Goal: Task Accomplishment & Management: Manage account settings

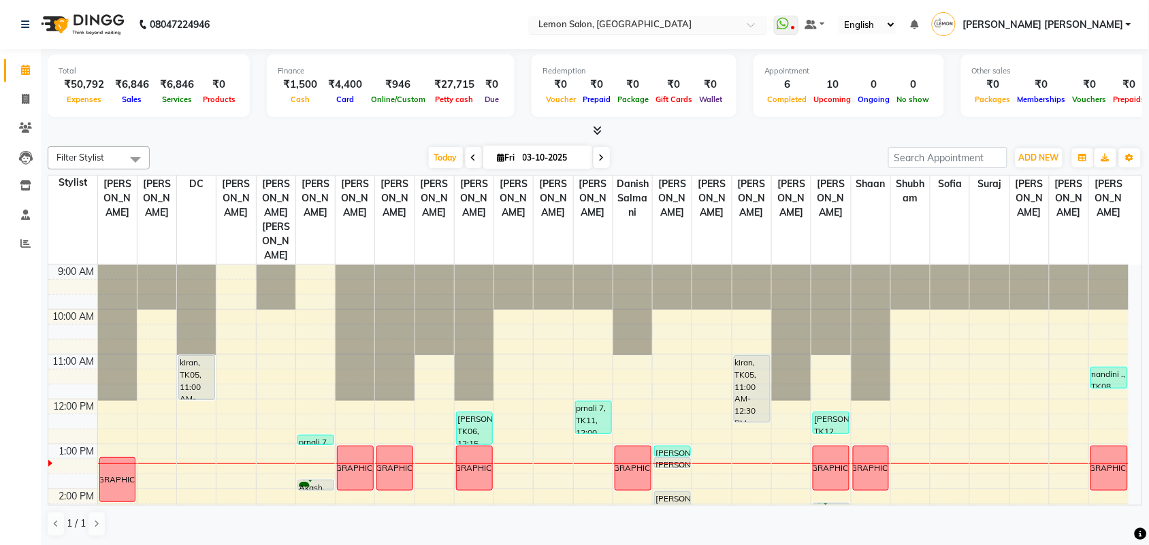
click at [670, 27] on input "text" at bounding box center [634, 26] width 197 height 14
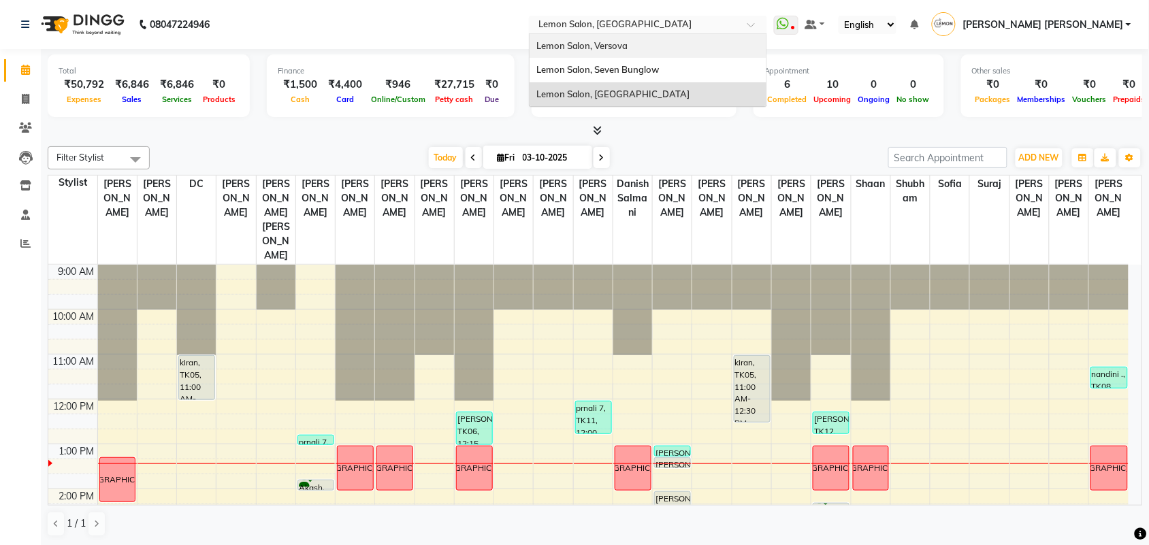
click at [706, 45] on div "Lemon Salon, Versova" at bounding box center [648, 46] width 237 height 25
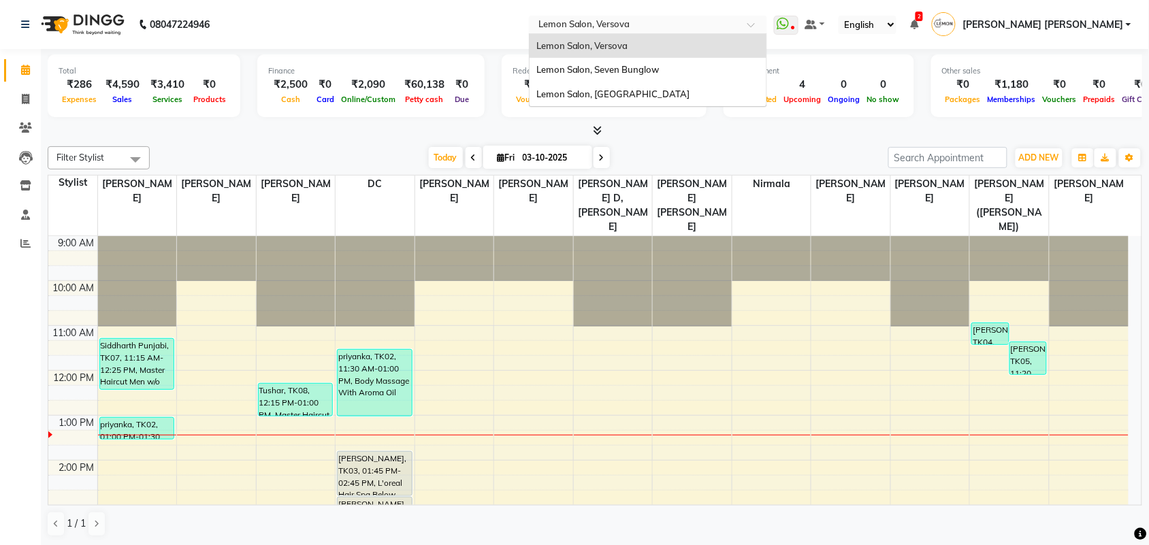
click at [658, 22] on input "text" at bounding box center [634, 26] width 197 height 14
click at [660, 70] on span "Lemon Salon, Seven Bunglow" at bounding box center [597, 69] width 123 height 11
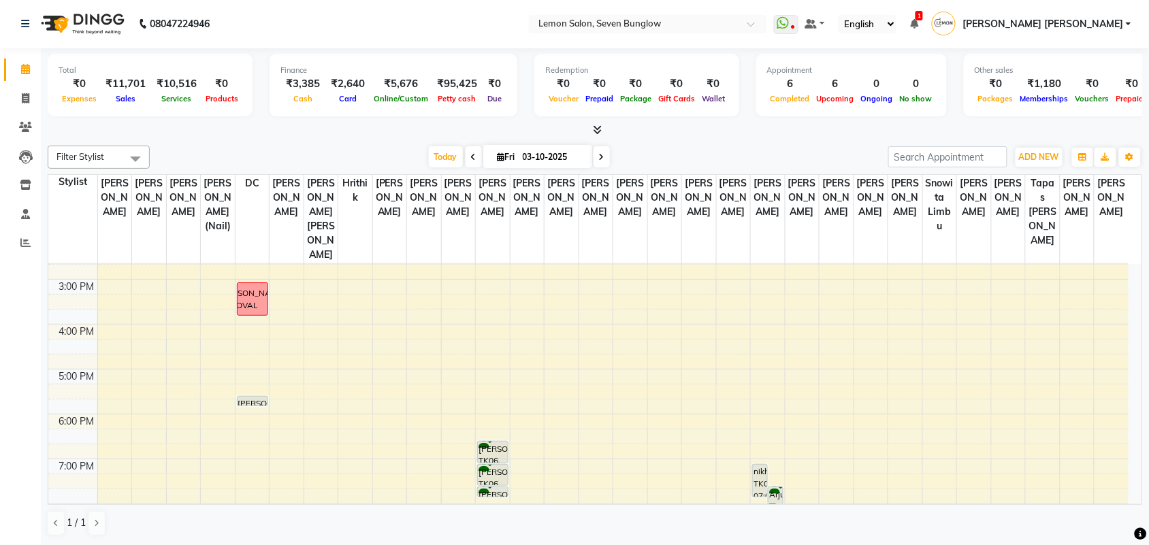
scroll to position [255, 0]
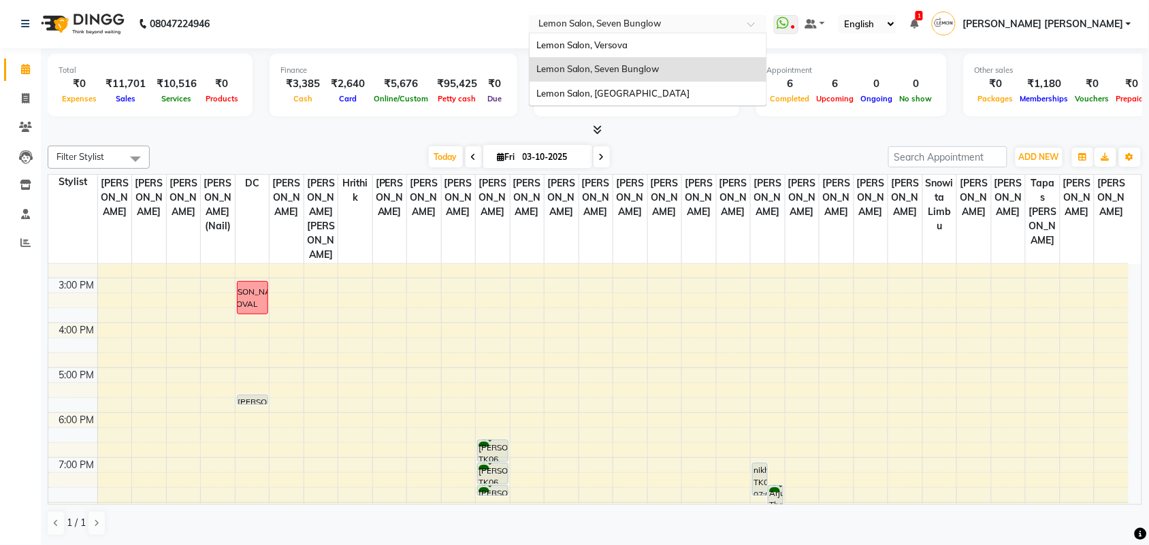
click at [695, 24] on input "text" at bounding box center [634, 25] width 197 height 14
click at [689, 93] on span "Lemon Salon, [GEOGRAPHIC_DATA]" at bounding box center [613, 93] width 154 height 11
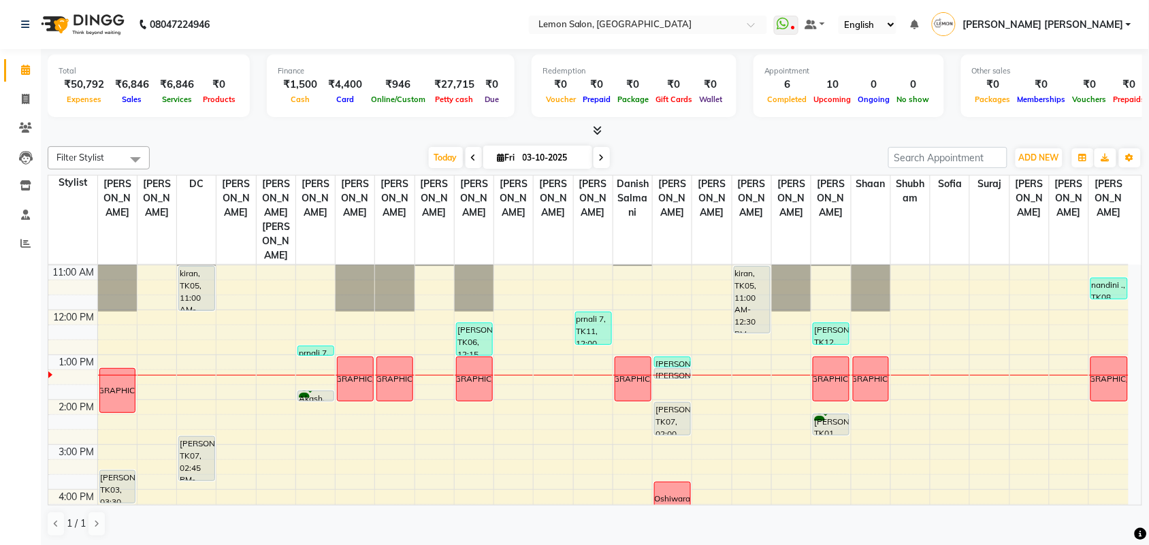
scroll to position [85, 0]
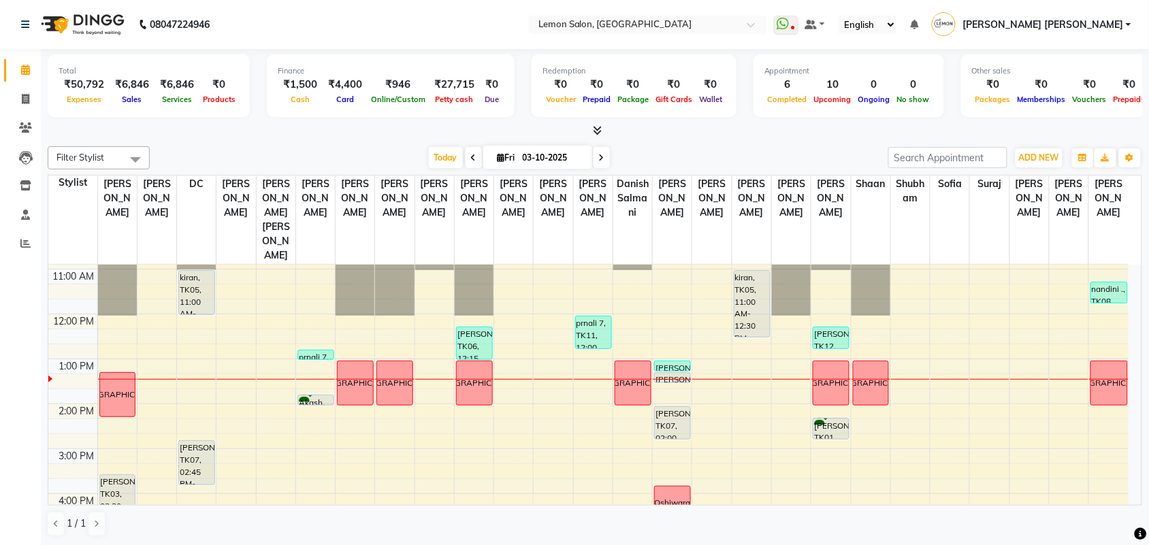
click at [599, 157] on icon at bounding box center [601, 158] width 5 height 8
type input "04-10-2025"
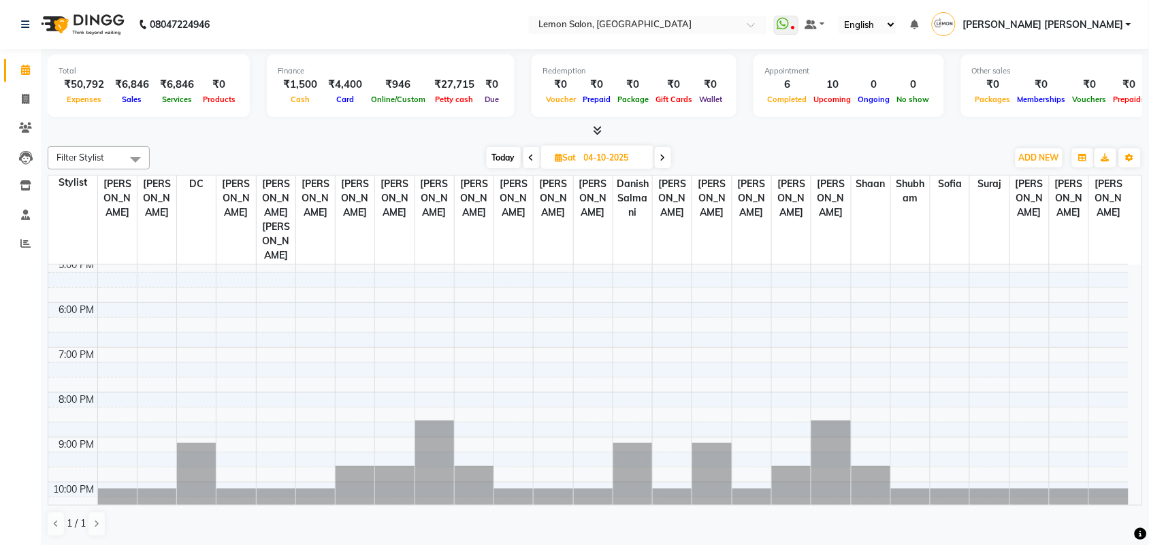
scroll to position [197, 0]
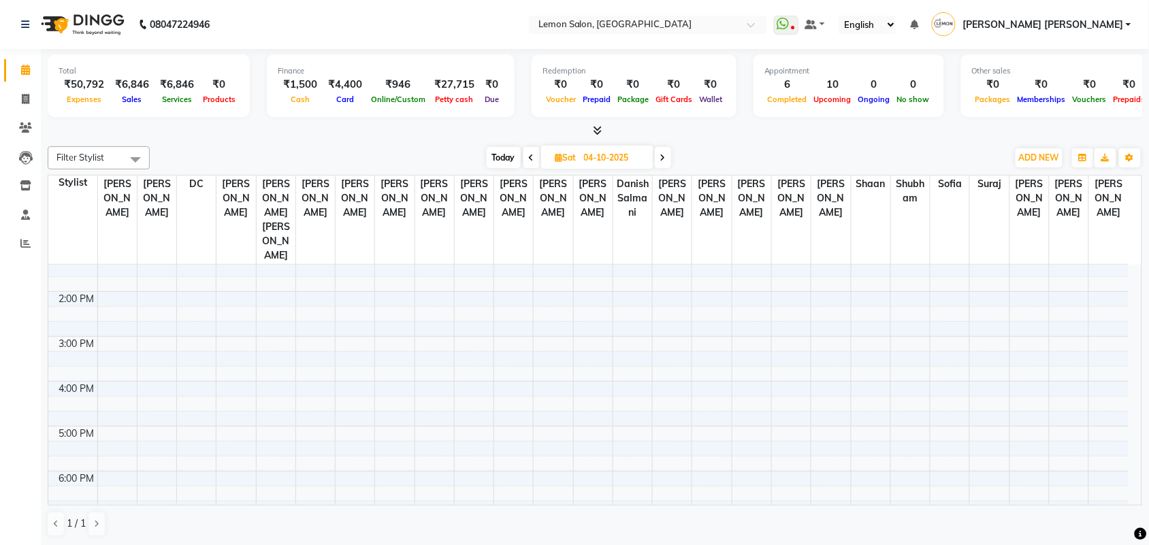
click at [399, 320] on div "9:00 AM 10:00 AM 11:00 AM 12:00 PM 1:00 PM 2:00 PM 3:00 PM 4:00 PM 5:00 PM 6:00…" at bounding box center [588, 381] width 1080 height 628
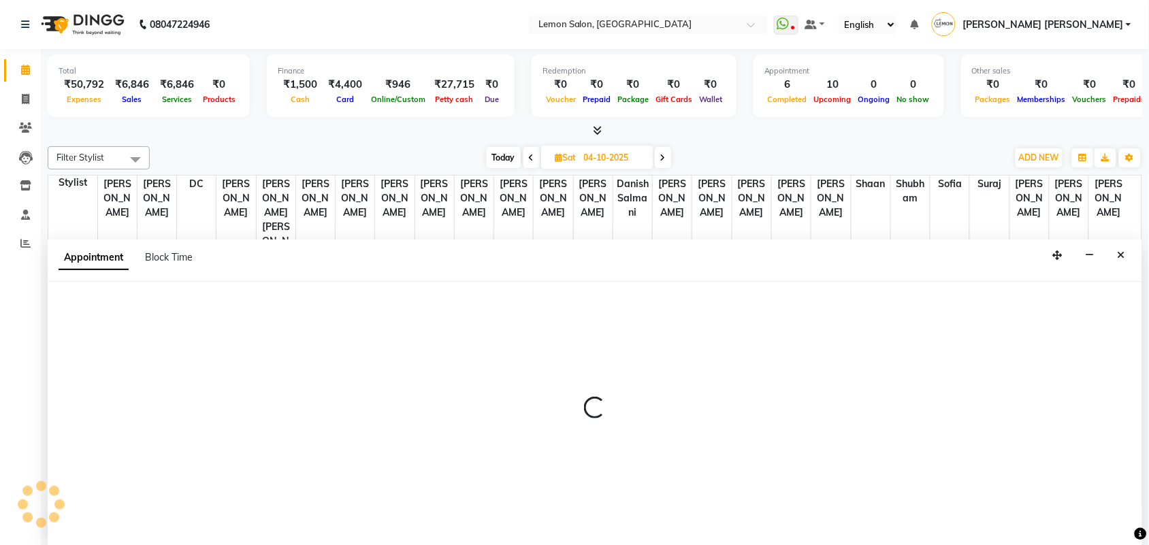
scroll to position [1, 0]
select select "7955"
select select "tentative"
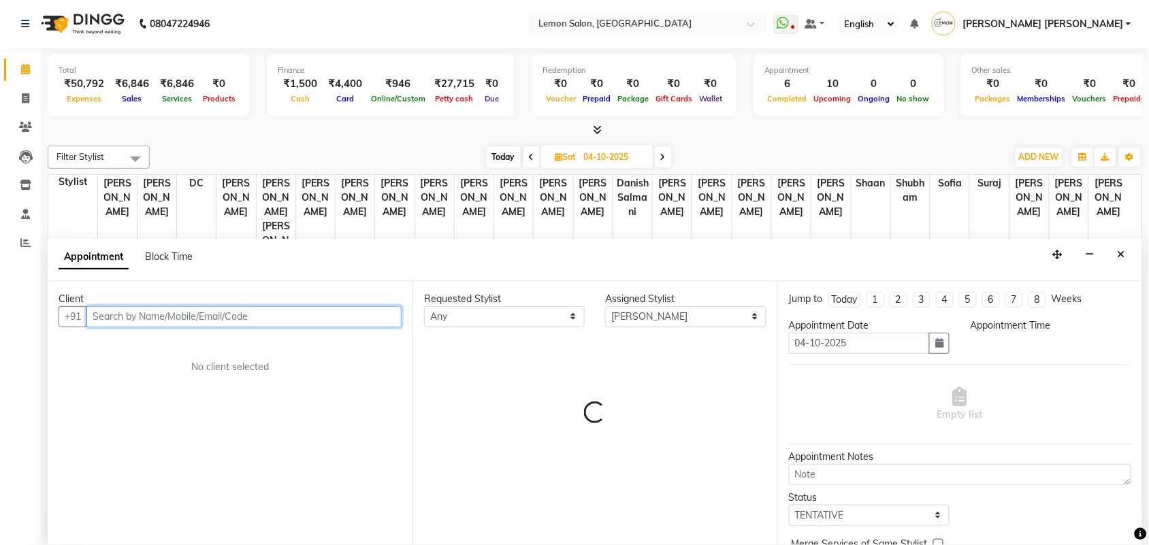
select select "900"
click at [176, 314] on input "text" at bounding box center [243, 316] width 315 height 21
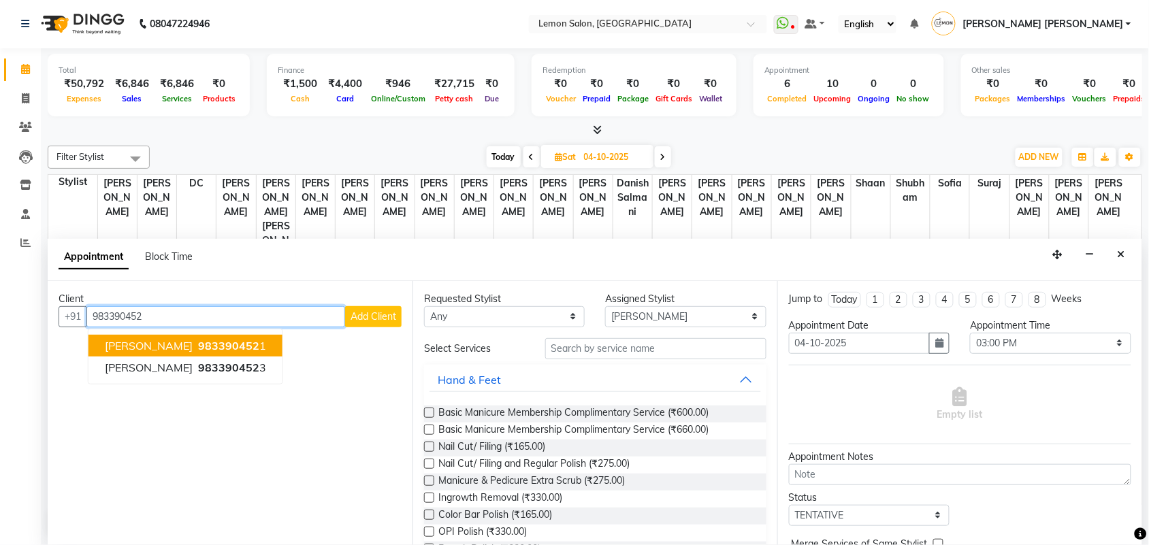
click at [172, 344] on span "Shiwali Herlekar" at bounding box center [149, 346] width 88 height 14
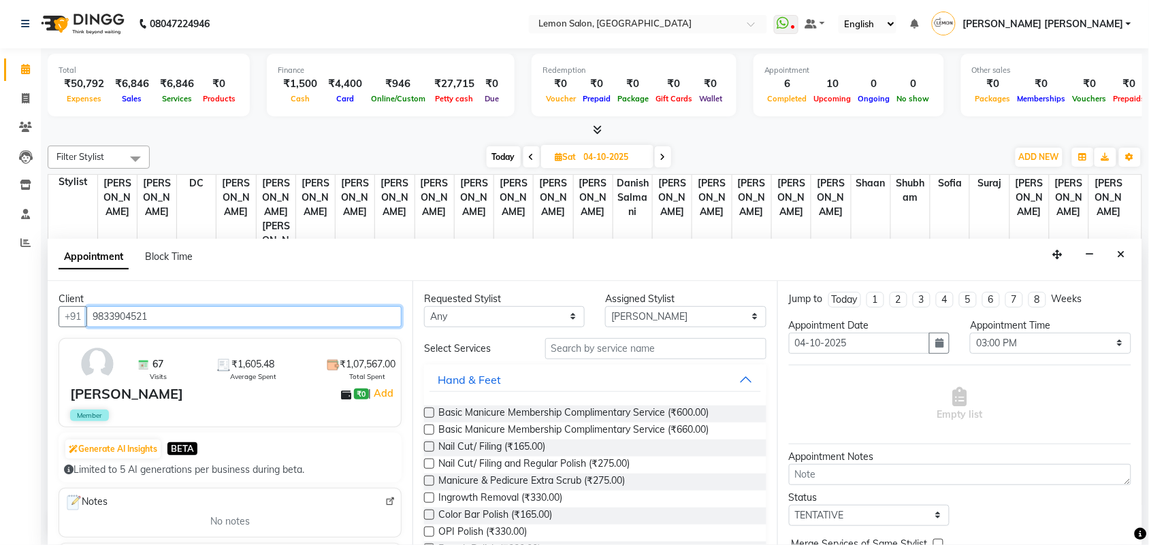
type input "9833904521"
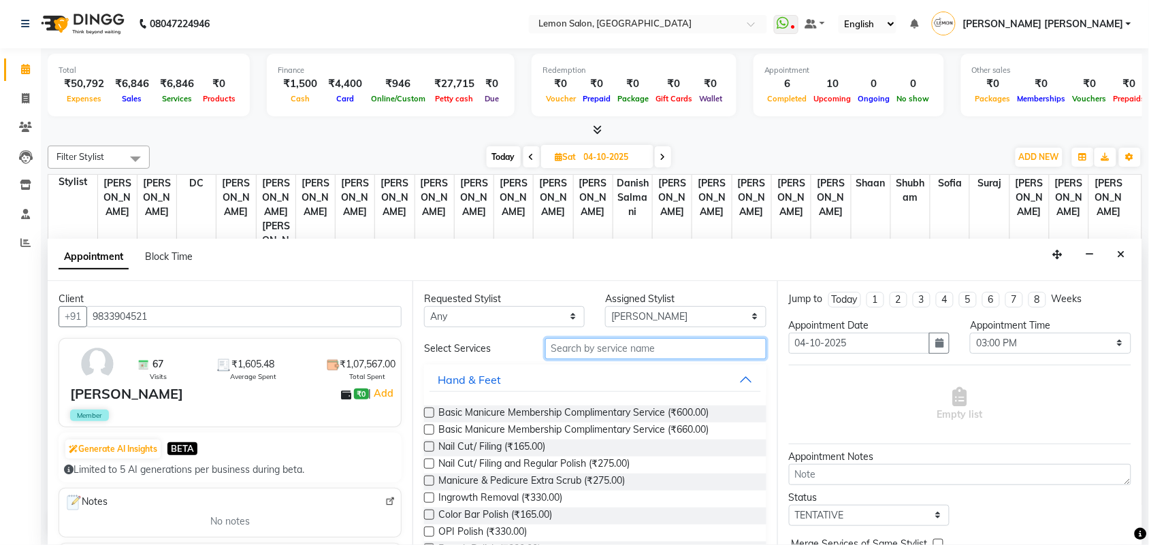
click at [660, 353] on input "text" at bounding box center [655, 348] width 221 height 21
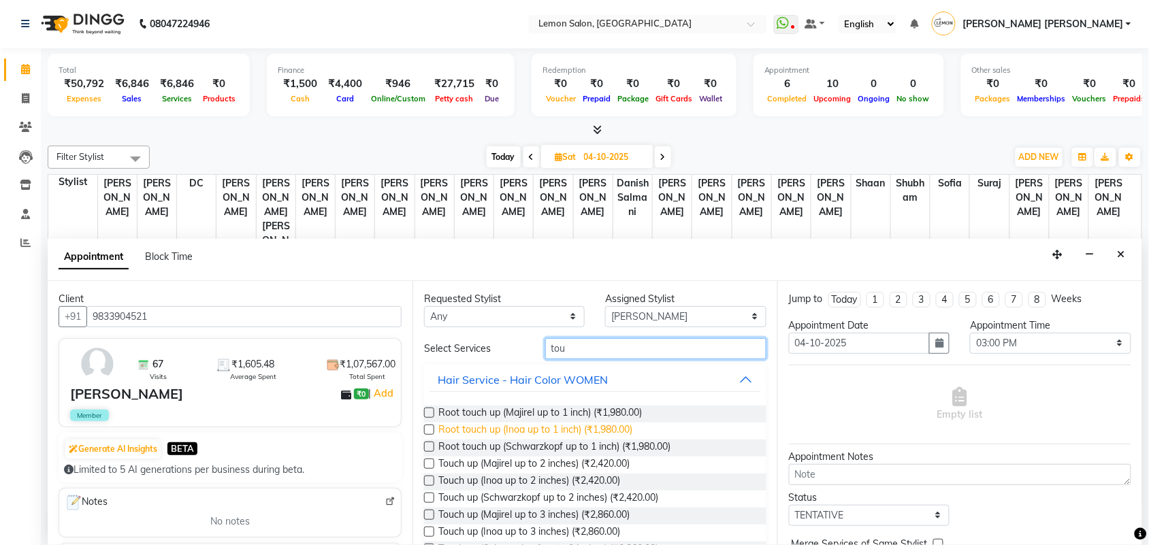
type input "tou"
click at [568, 427] on span "Root touch up (Inoa up to 1 inch) (₹1,980.00)" at bounding box center [535, 431] width 194 height 17
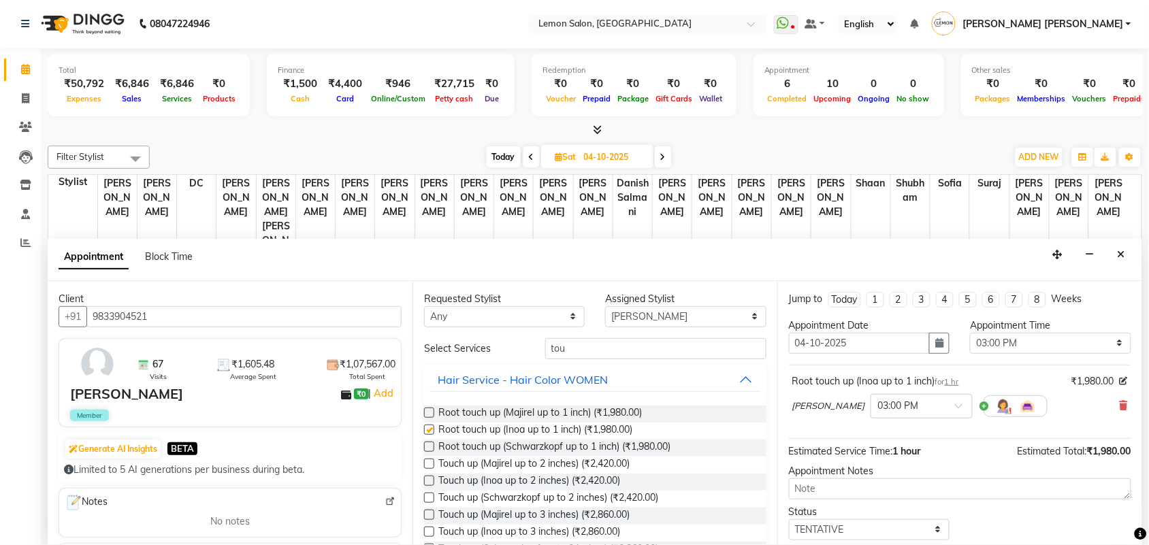
checkbox input "false"
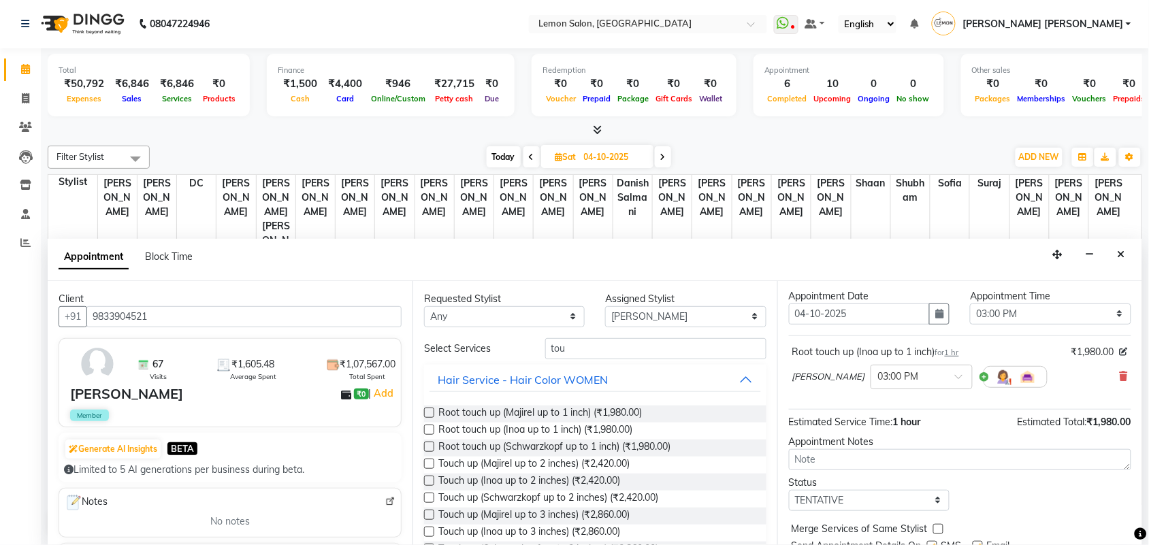
scroll to position [82, 0]
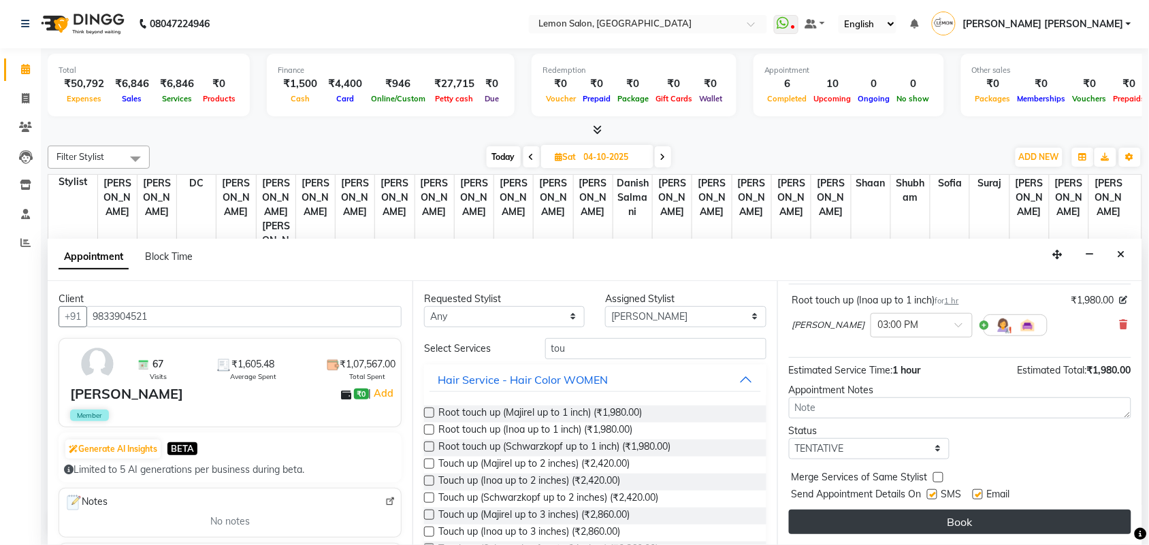
click at [856, 513] on button "Book" at bounding box center [960, 522] width 342 height 25
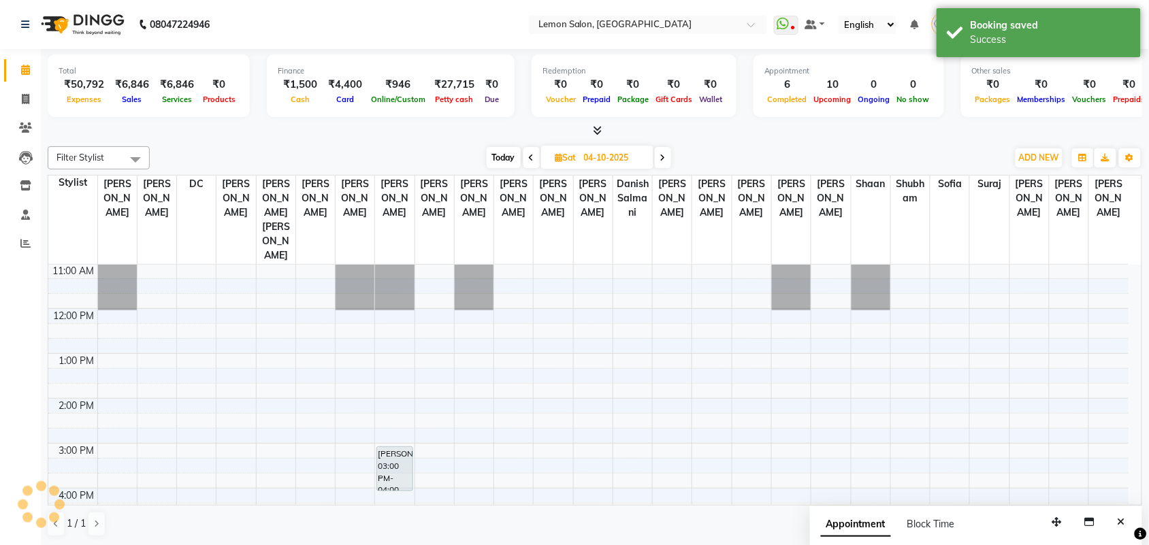
scroll to position [0, 0]
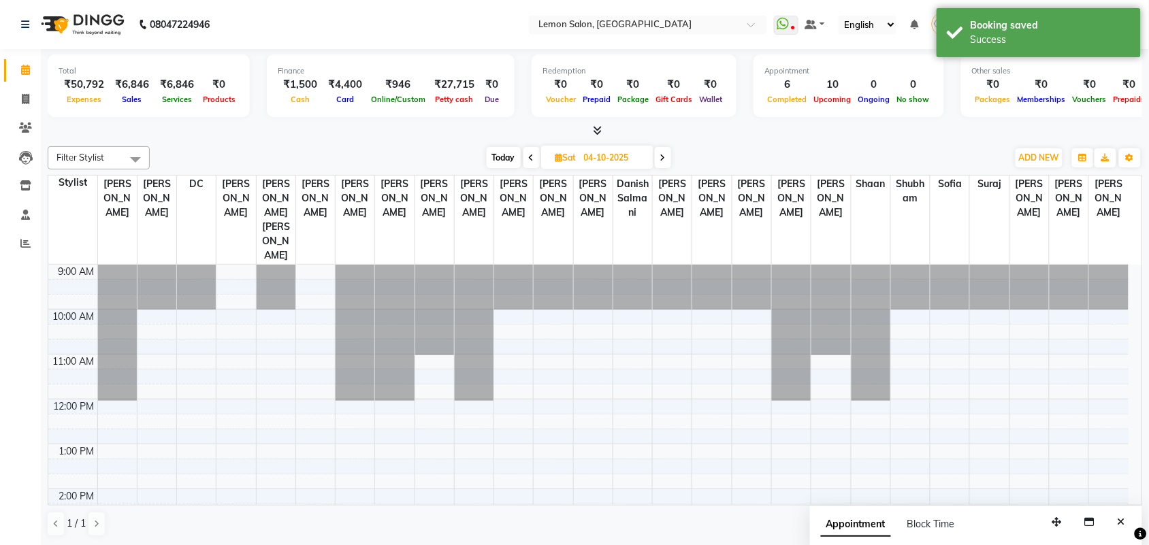
click at [504, 161] on span "Today" at bounding box center [504, 157] width 34 height 21
type input "03-10-2025"
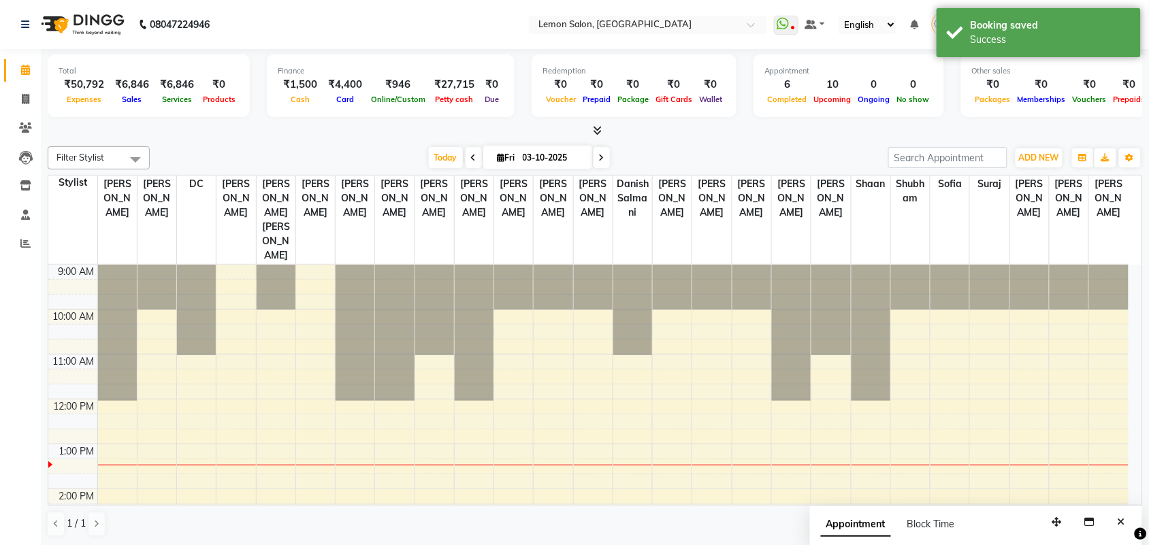
scroll to position [182, 0]
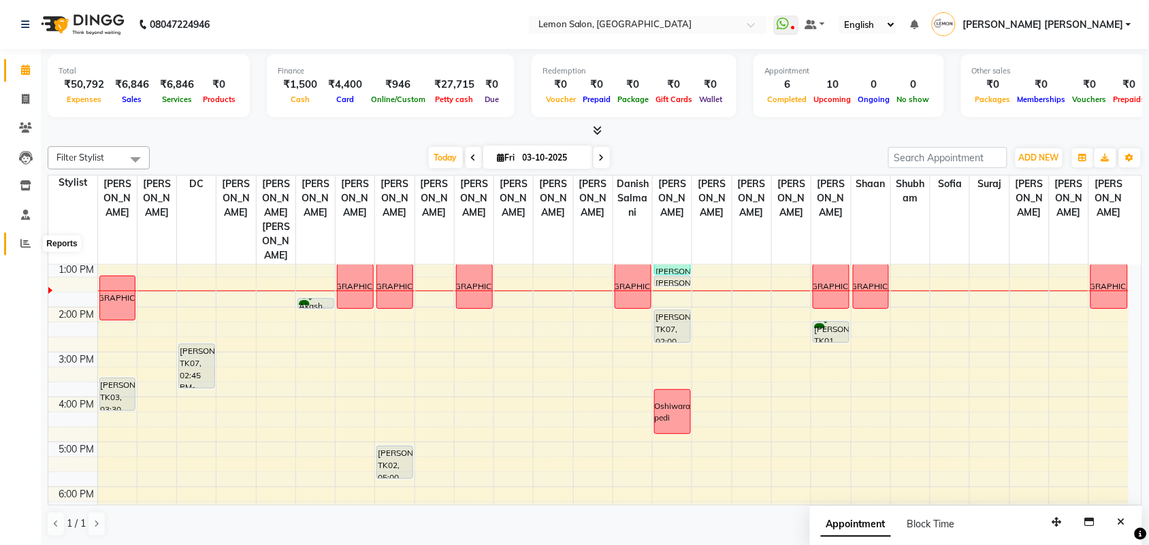
click at [25, 246] on icon at bounding box center [25, 243] width 10 height 10
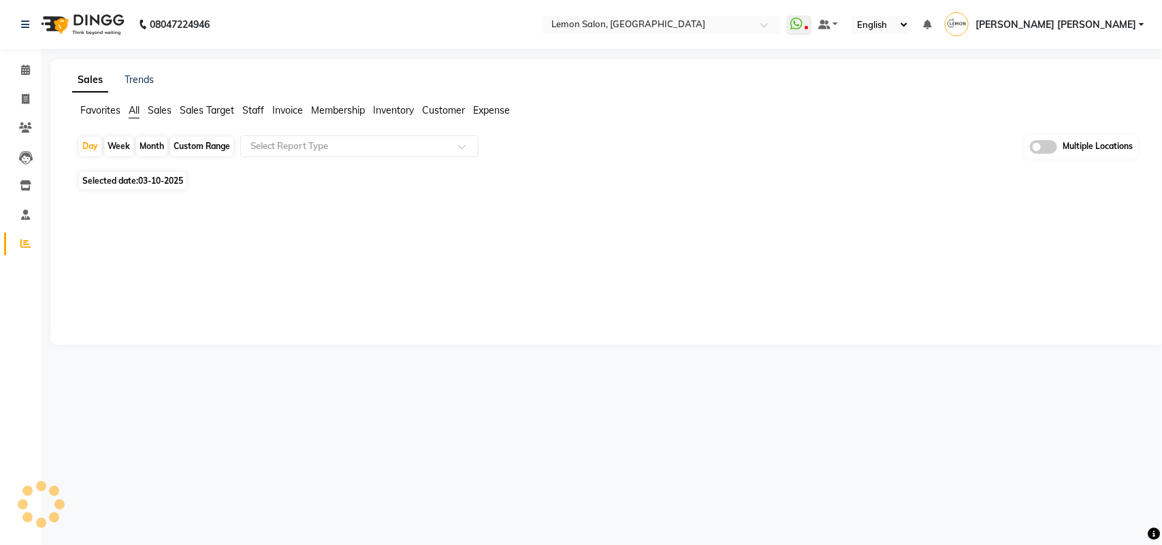
click at [248, 105] on span "Staff" at bounding box center [253, 110] width 22 height 12
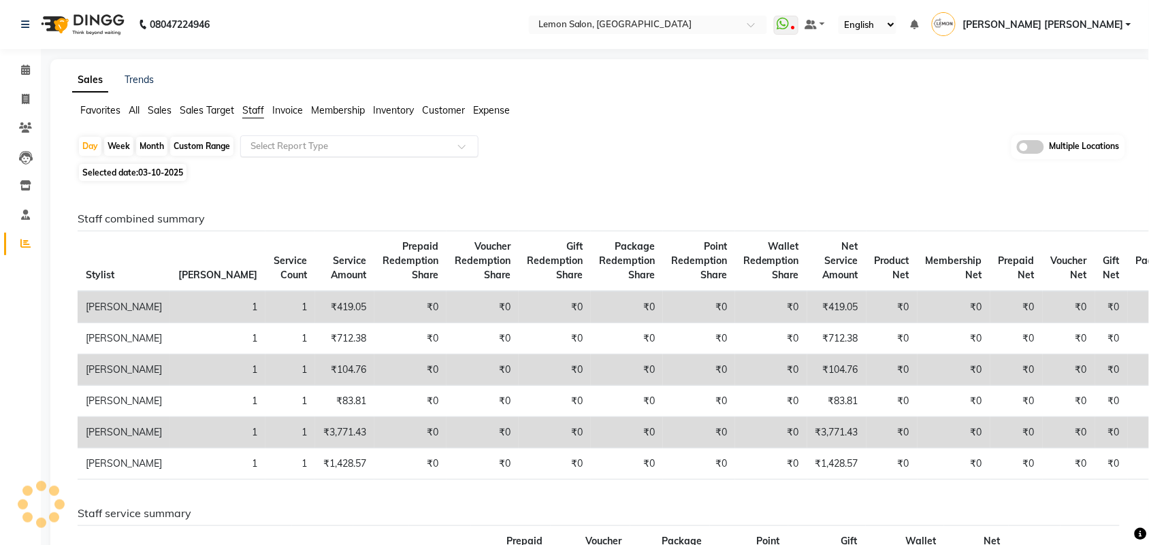
click at [300, 148] on input "text" at bounding box center [346, 147] width 196 height 14
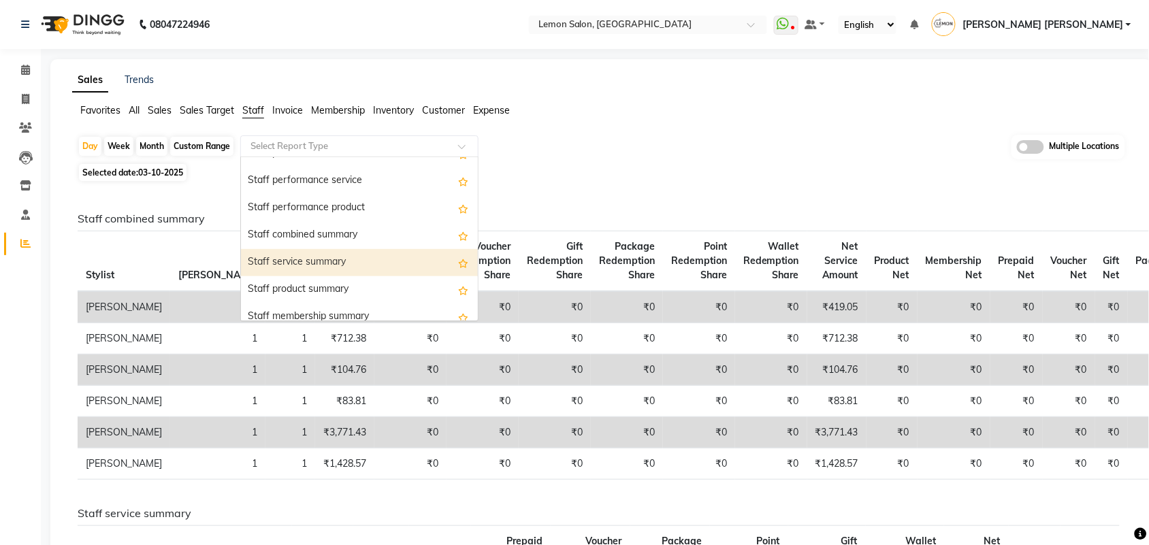
scroll to position [255, 0]
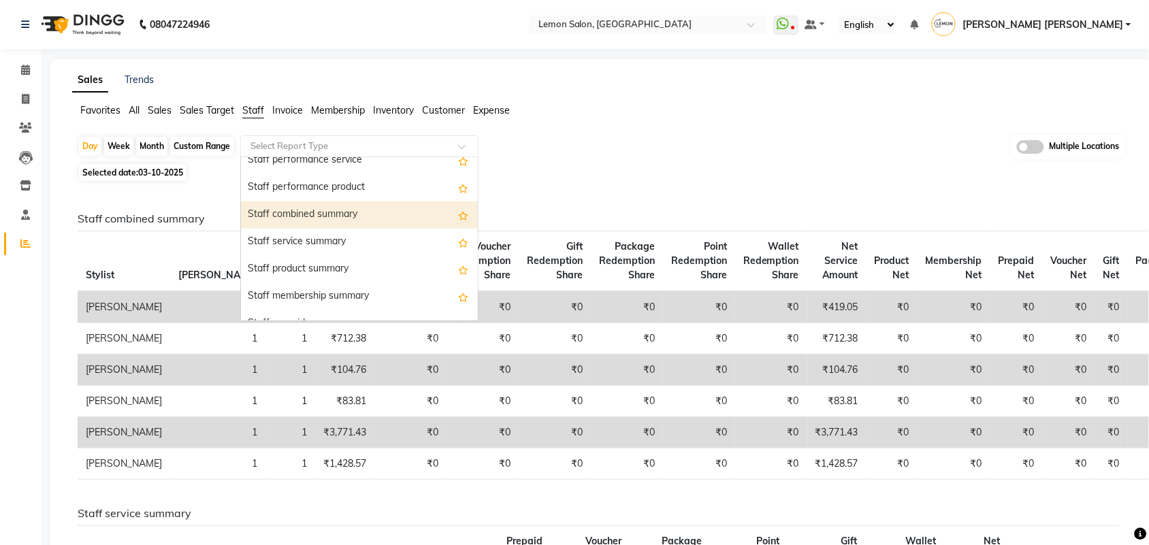
click at [332, 210] on div "Staff combined summary" at bounding box center [359, 214] width 237 height 27
select select "csv"
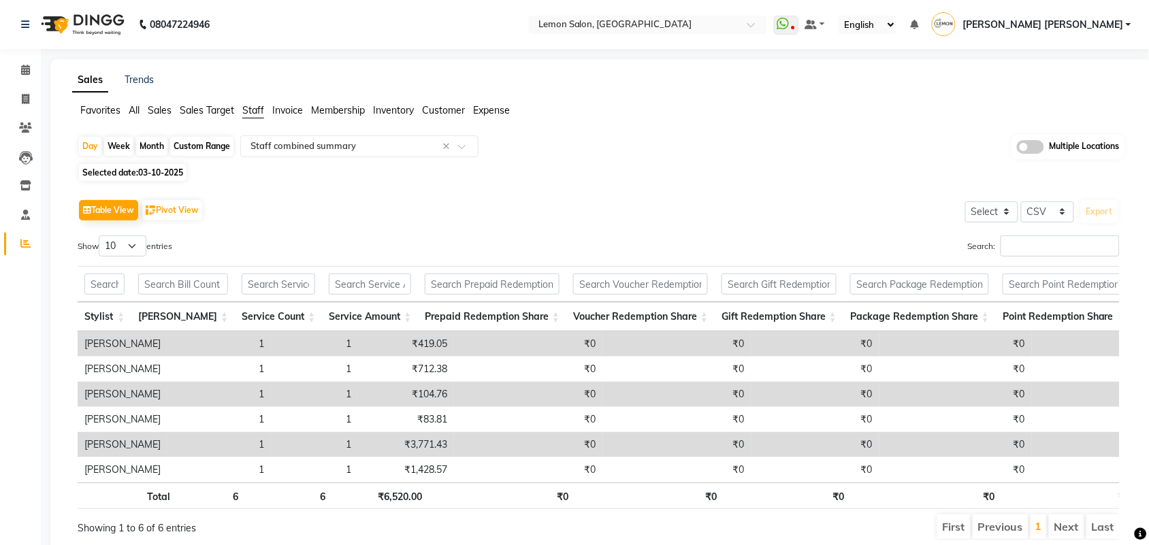
click at [196, 144] on div "Custom Range" at bounding box center [201, 146] width 63 height 19
select select "10"
select select "2025"
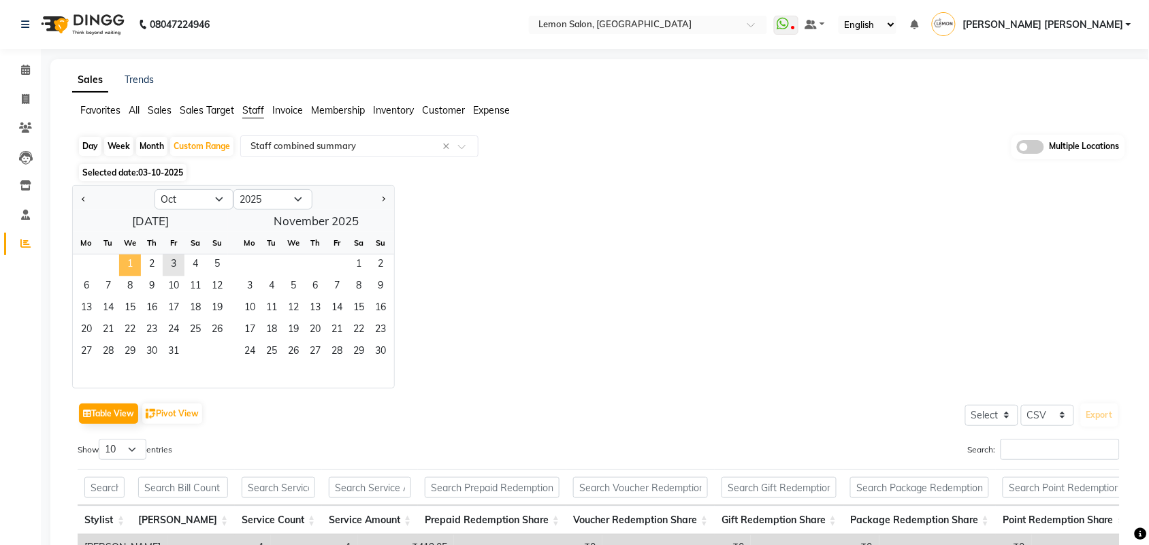
click at [120, 270] on span "1" at bounding box center [130, 266] width 22 height 22
click at [155, 263] on span "2" at bounding box center [152, 266] width 22 height 22
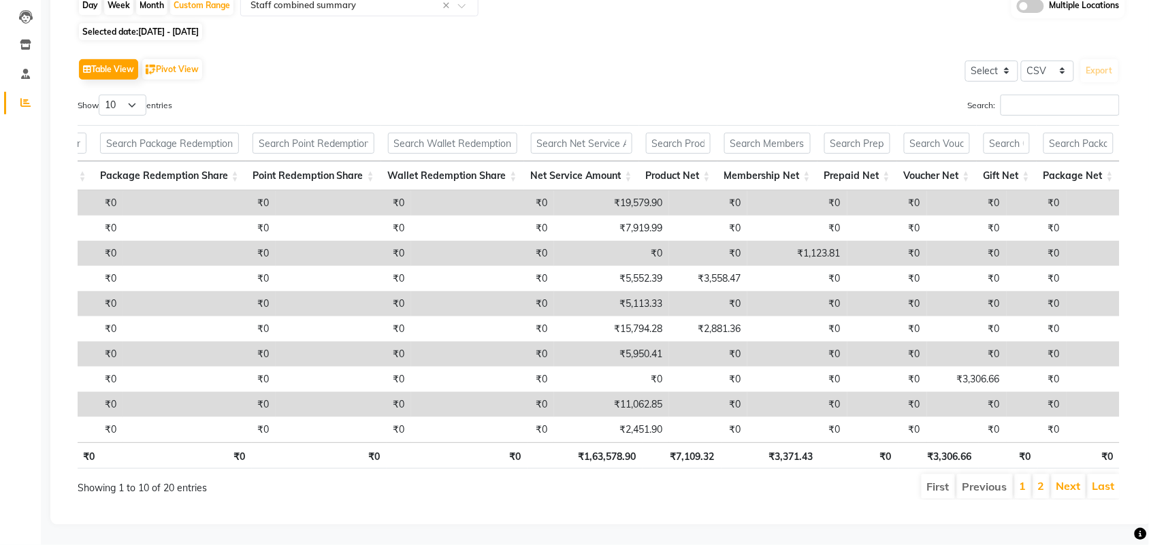
scroll to position [0, 0]
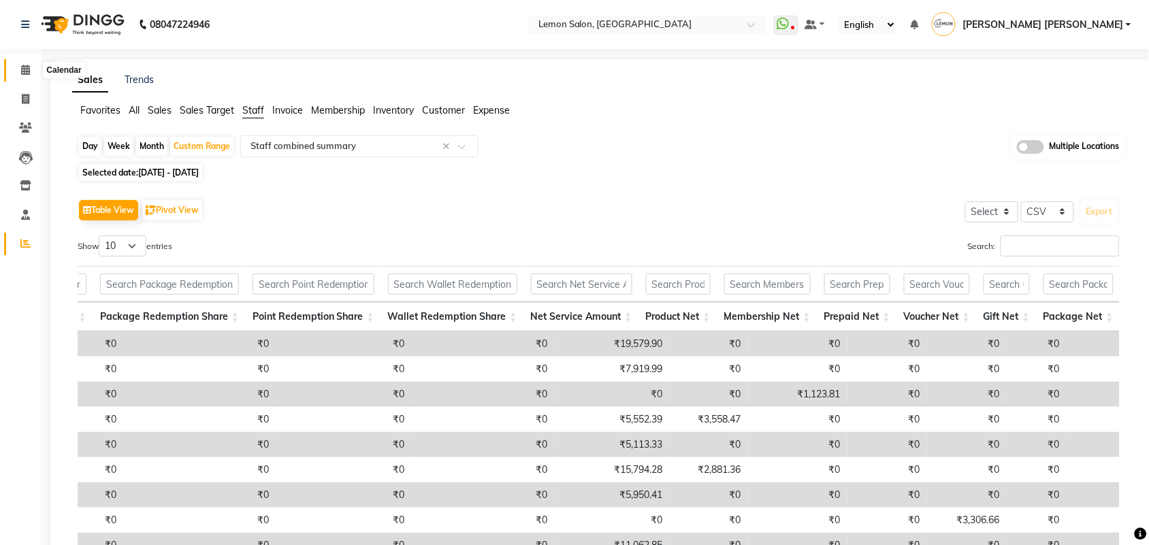
click at [25, 67] on icon at bounding box center [25, 70] width 9 height 10
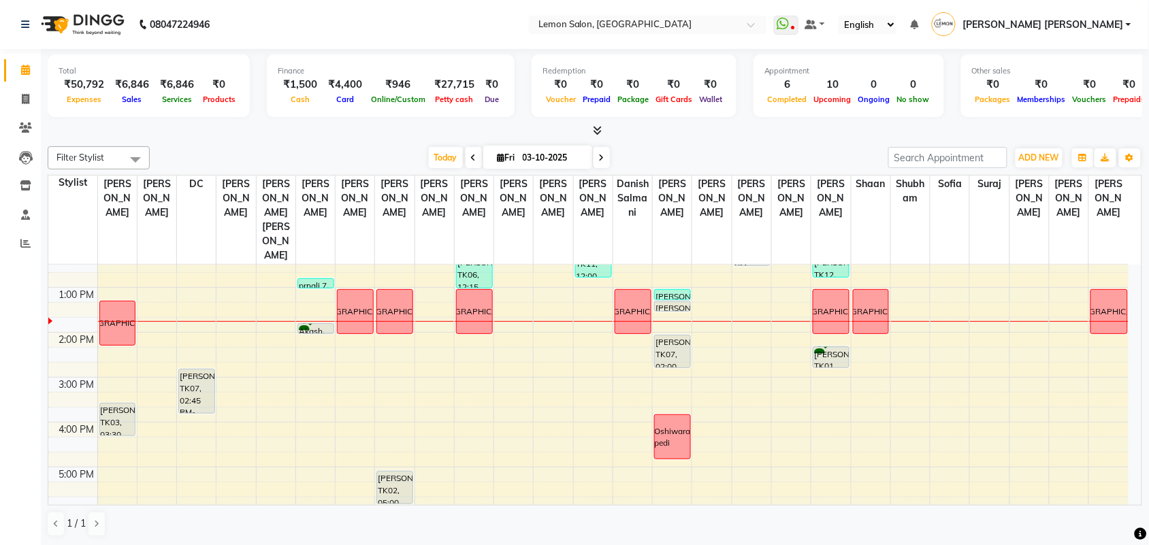
scroll to position [170, 0]
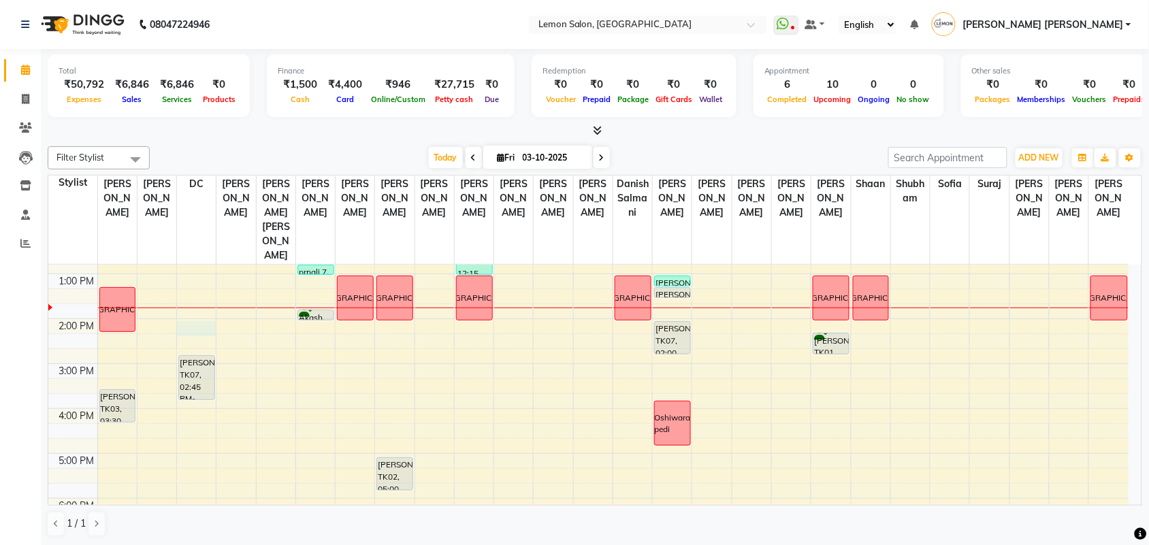
click at [201, 299] on div "9:00 AM 10:00 AM 11:00 AM 12:00 PM 1:00 PM 2:00 PM 3:00 PM 4:00 PM 5:00 PM 6:00…" at bounding box center [588, 409] width 1080 height 628
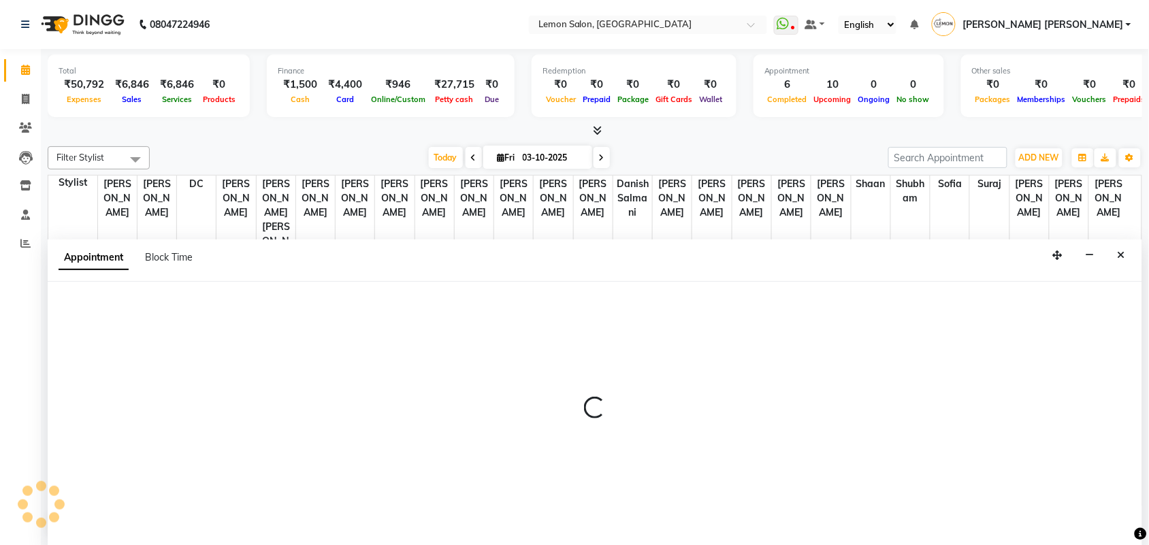
scroll to position [1, 0]
select select "7889"
select select "tentative"
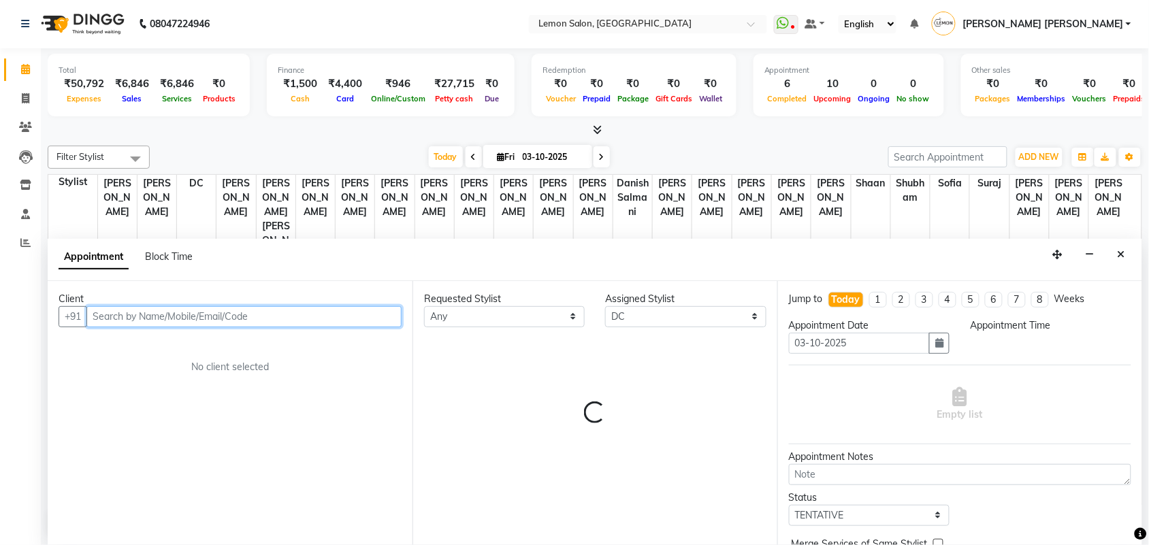
select select "840"
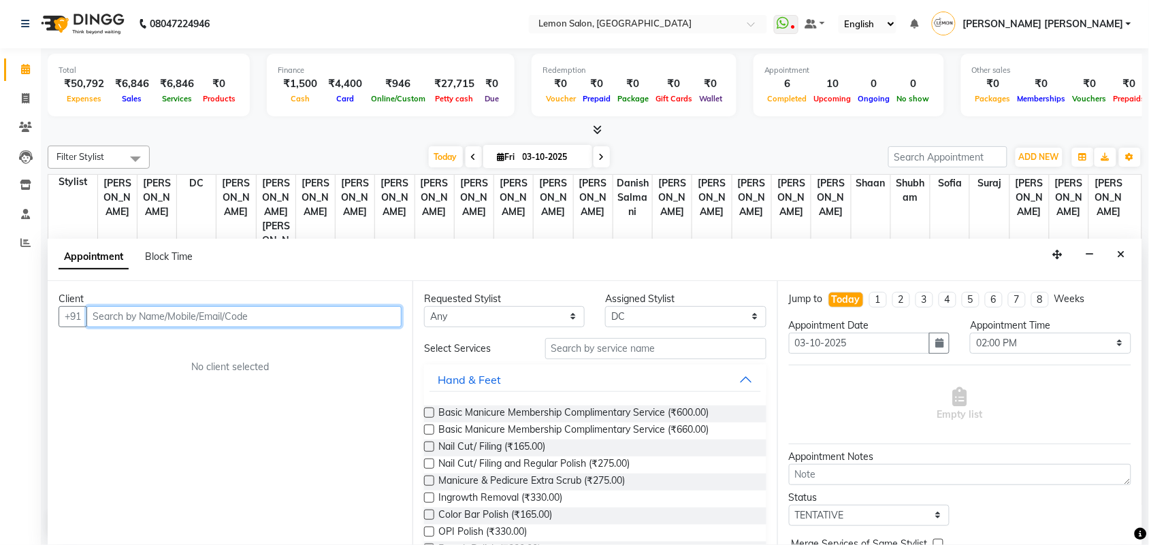
click at [286, 319] on input "text" at bounding box center [243, 316] width 315 height 21
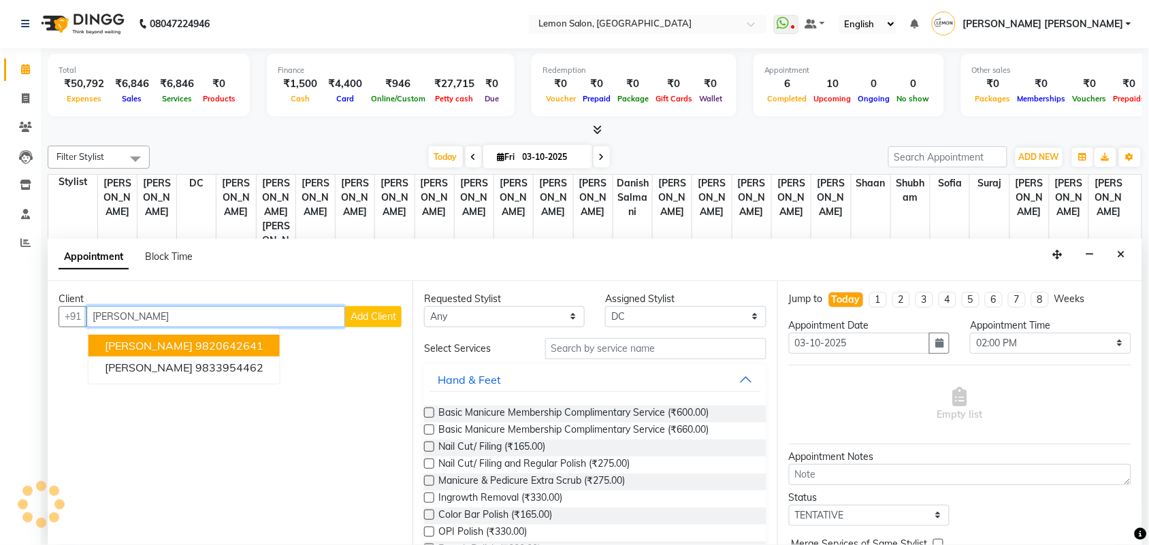
click at [195, 342] on ngb-highlight "9820642641" at bounding box center [229, 346] width 68 height 14
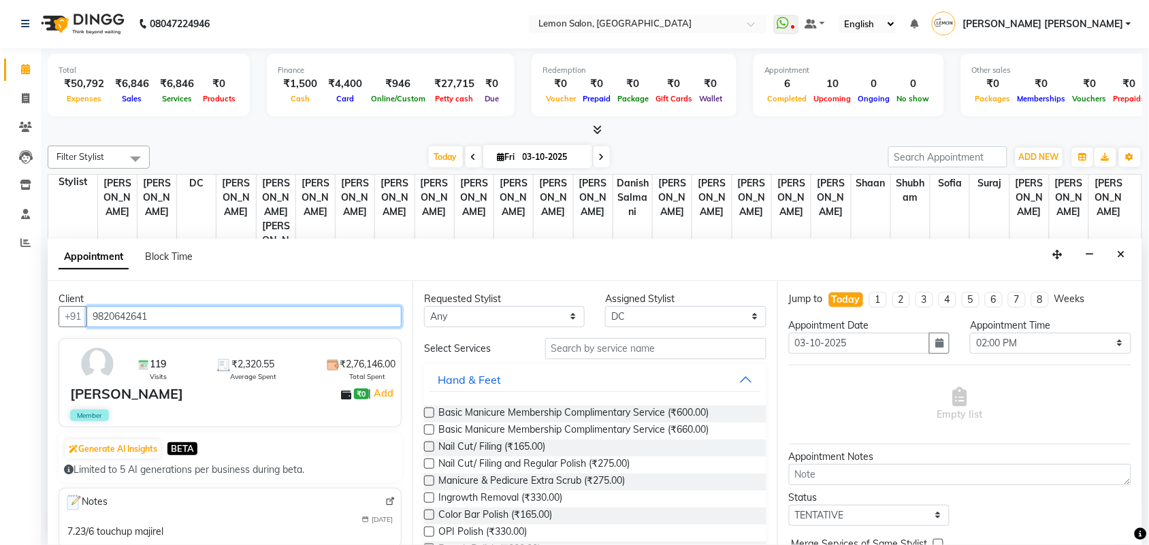
type input "9820642641"
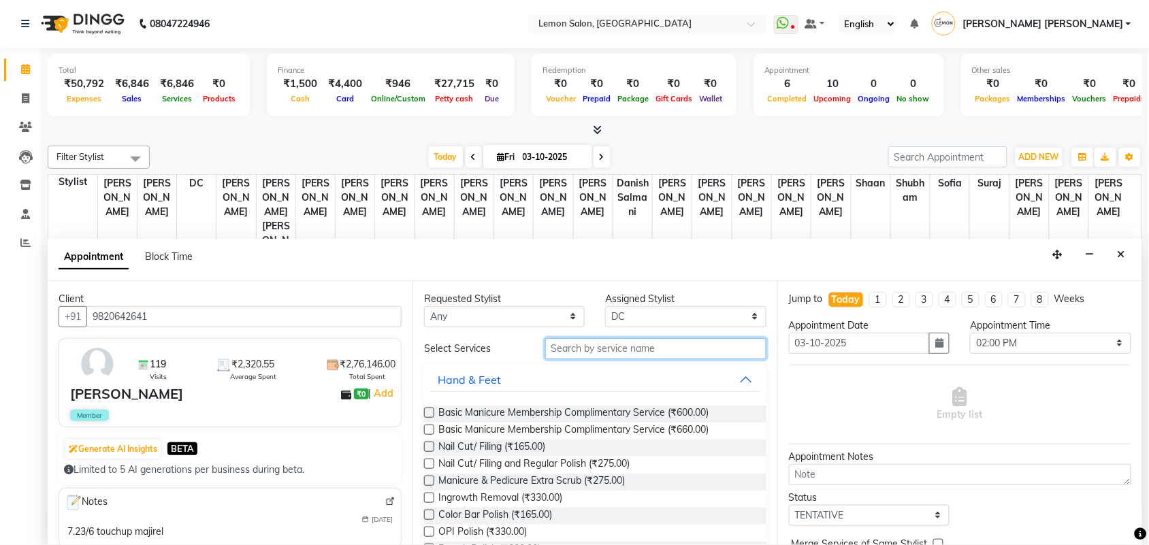
click at [677, 342] on input "text" at bounding box center [655, 348] width 221 height 21
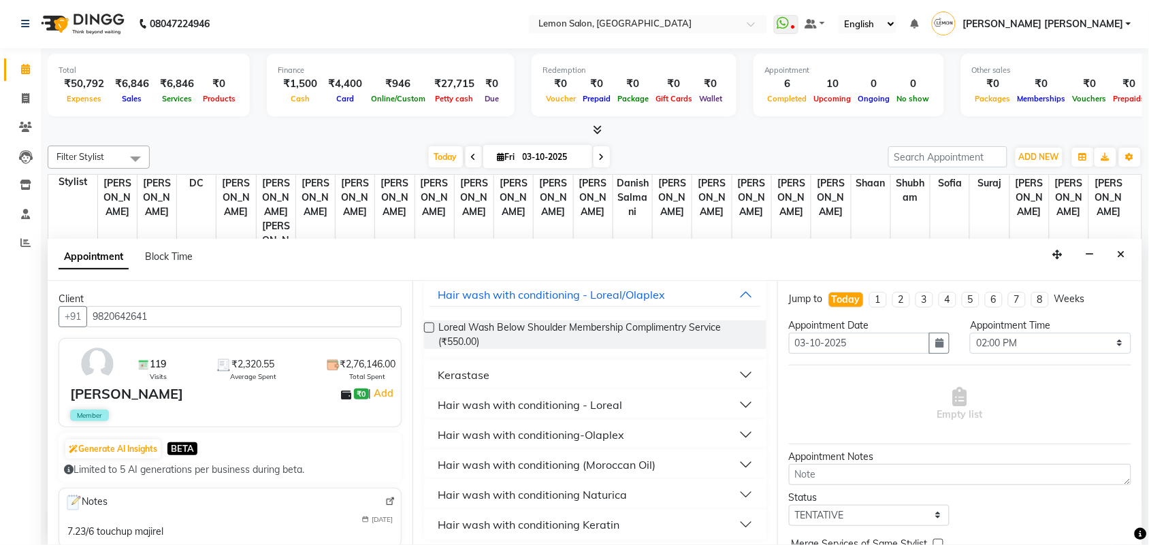
scroll to position [90, 0]
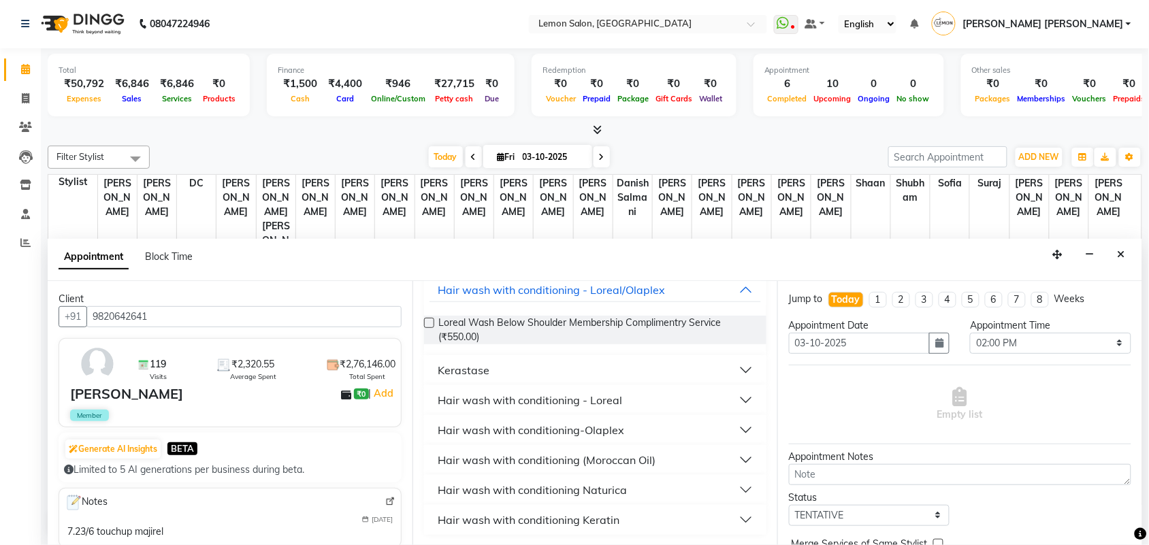
type input "wash be"
click at [613, 402] on div "Hair wash with conditioning - Loreal" at bounding box center [530, 400] width 184 height 16
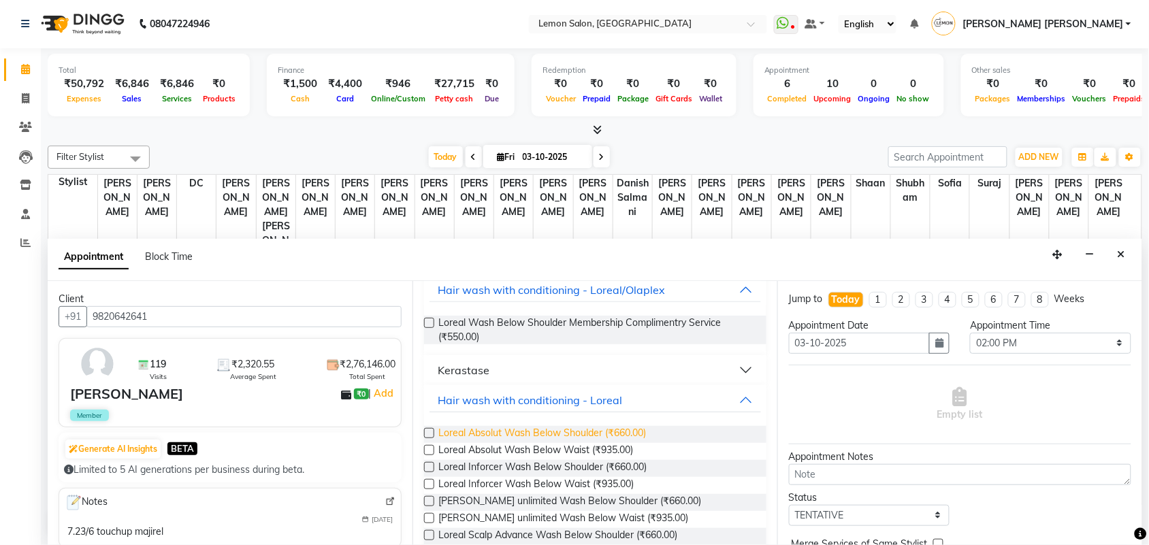
click at [626, 434] on span "Loreal Absolut Wash Below Shoulder (₹660.00)" at bounding box center [542, 434] width 208 height 17
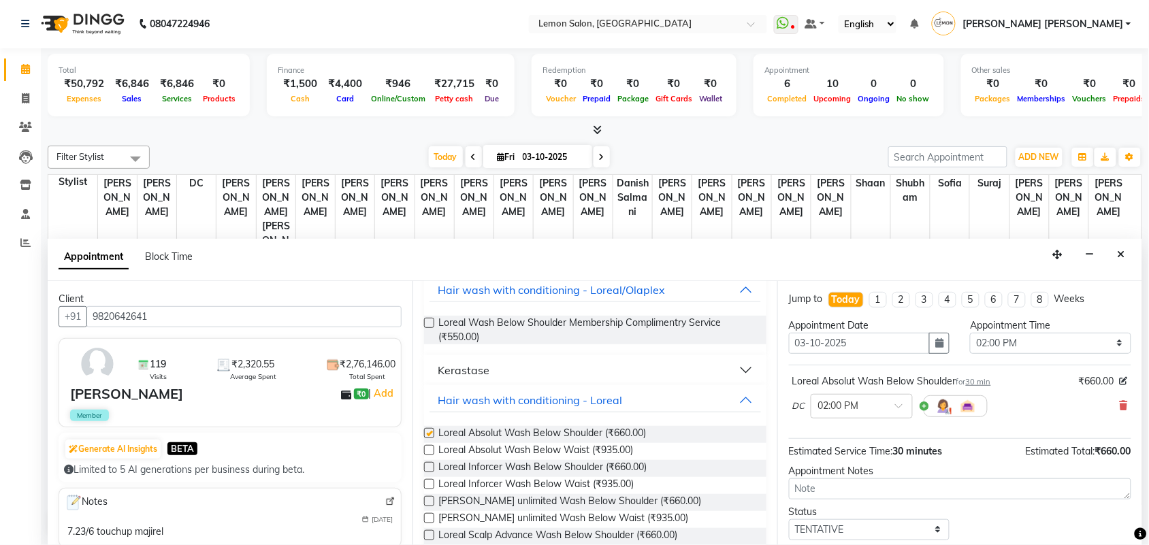
checkbox input "false"
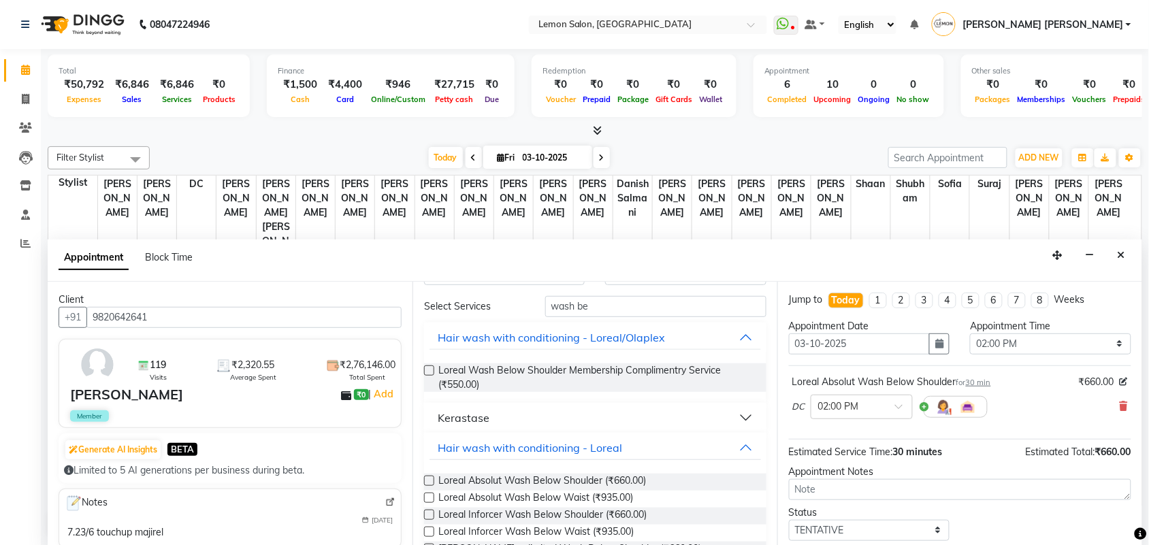
scroll to position [0, 0]
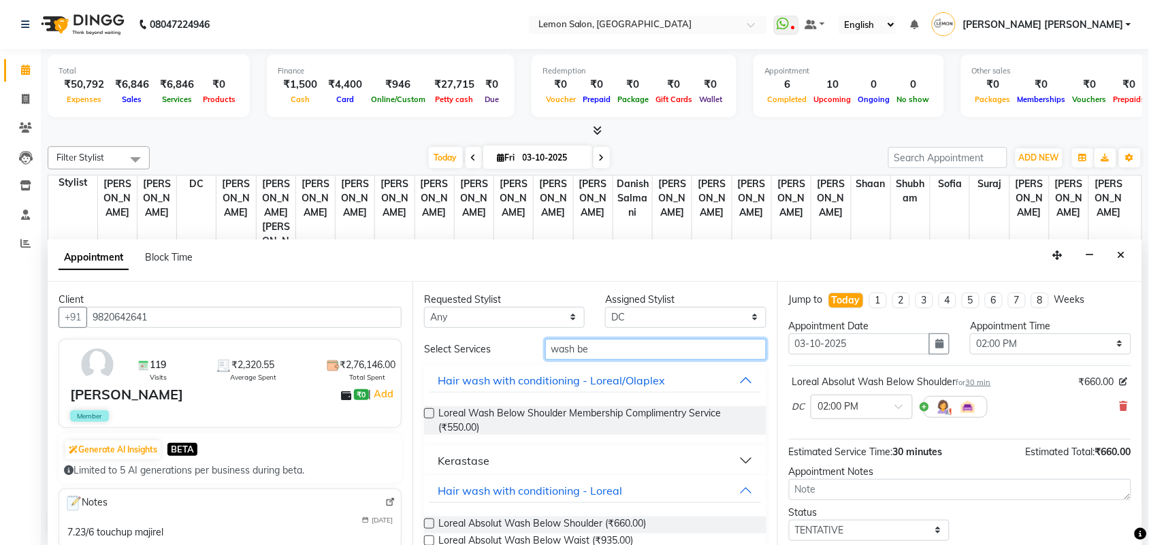
drag, startPoint x: 613, startPoint y: 348, endPoint x: 314, endPoint y: 349, distance: 299.5
click at [314, 349] on div "Client +91 9820642641 119 Visits ₹2,320.55 Average Spent ₹2,76,146.00 Total Spe…" at bounding box center [595, 414] width 1094 height 264
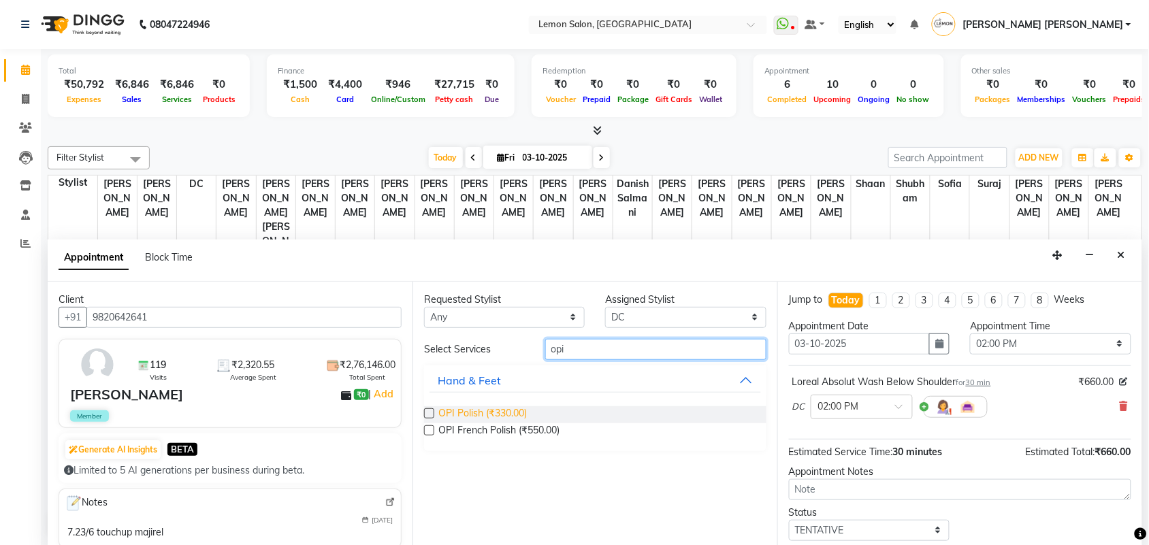
type input "opi"
click at [507, 406] on span "OPI Polish (₹330.00)" at bounding box center [482, 414] width 88 height 17
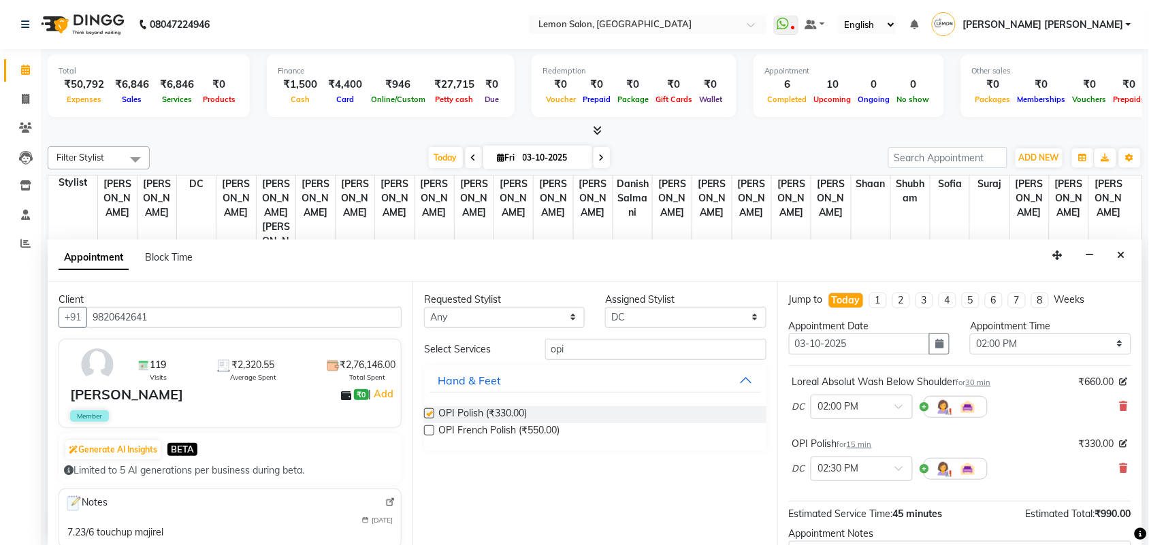
checkbox input "false"
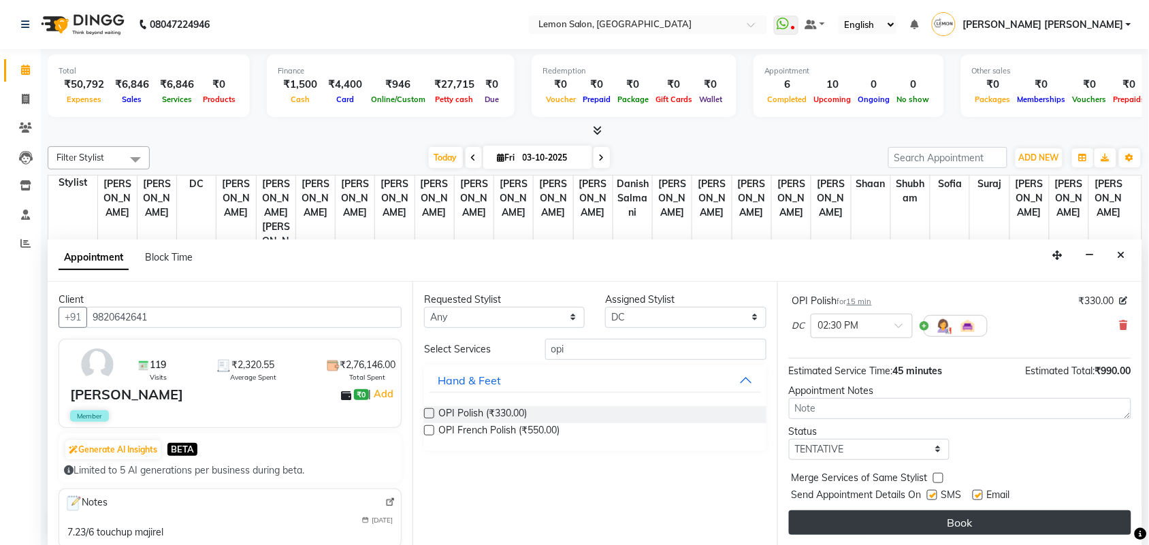
scroll to position [1, 0]
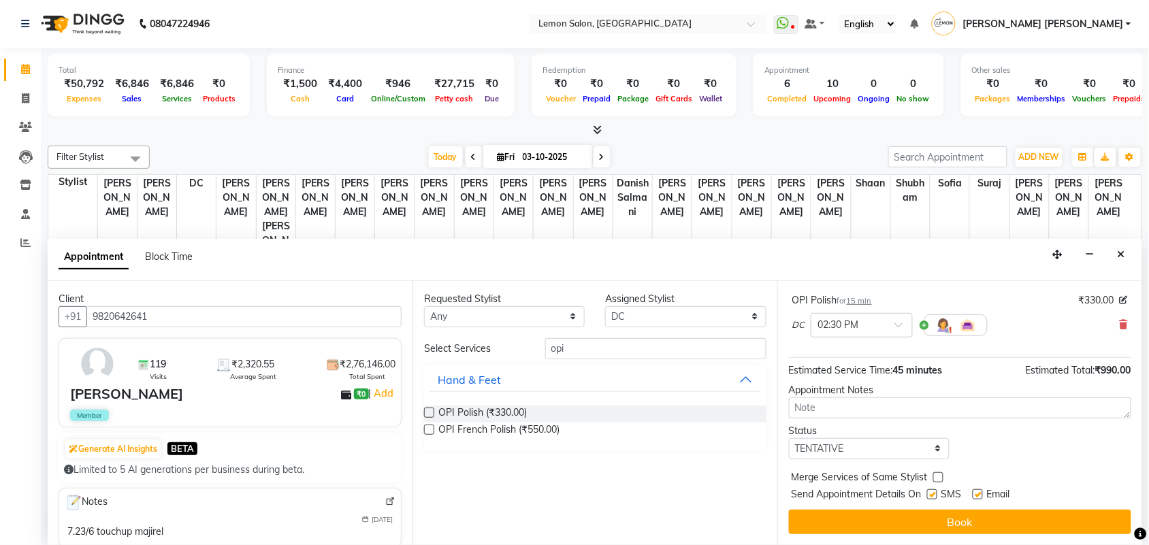
click at [1039, 521] on button "Book" at bounding box center [960, 522] width 342 height 25
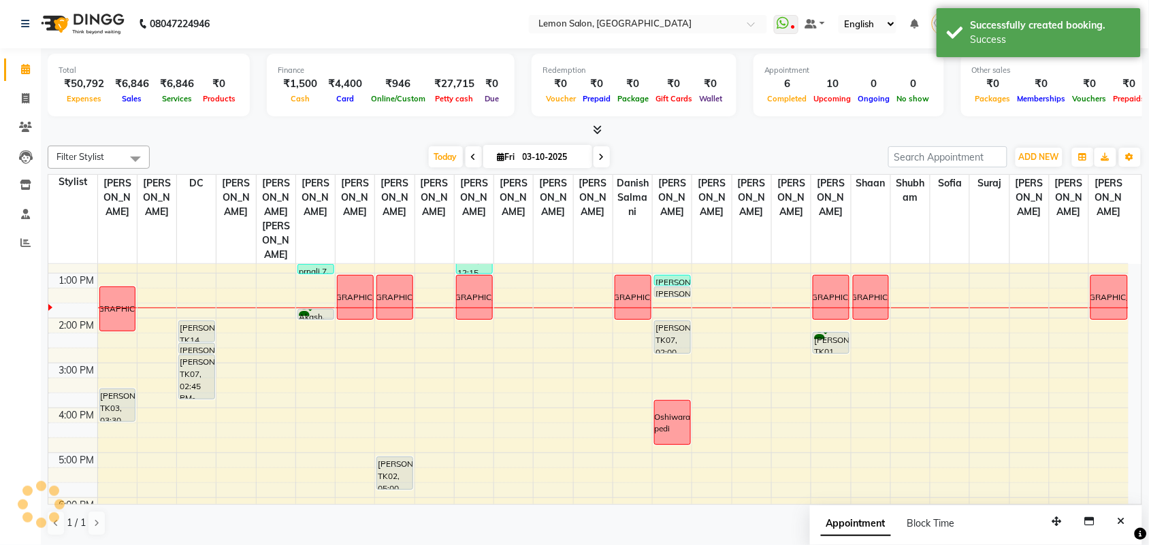
scroll to position [0, 0]
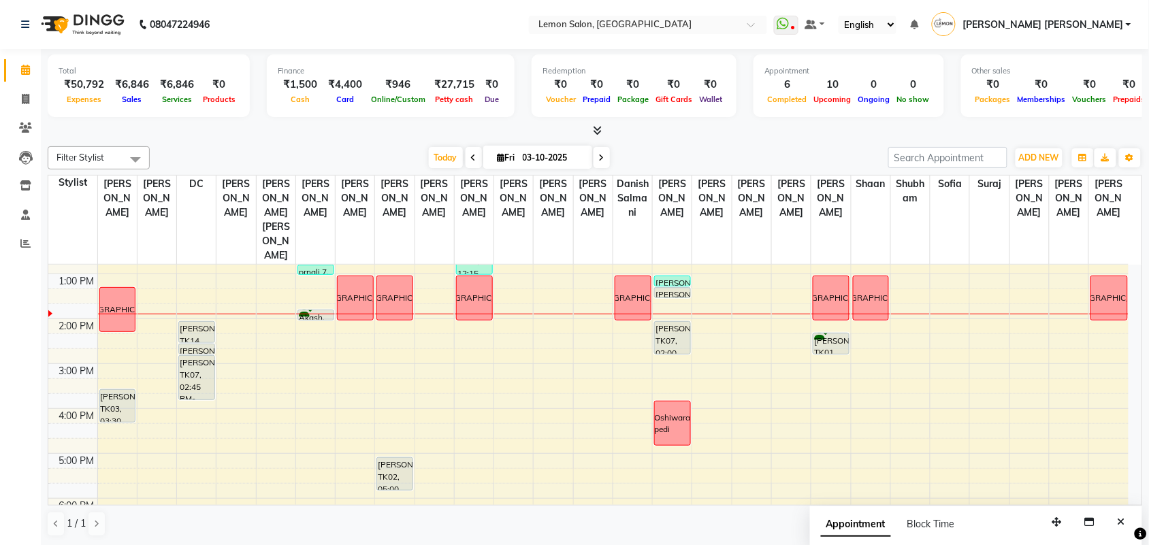
drag, startPoint x: 440, startPoint y: 10, endPoint x: 0, endPoint y: 332, distance: 545.5
click at [0, 332] on div "Calendar Invoice Clients Leads Inventory Staff Reports Completed InProgress Upc…" at bounding box center [92, 282] width 184 height 487
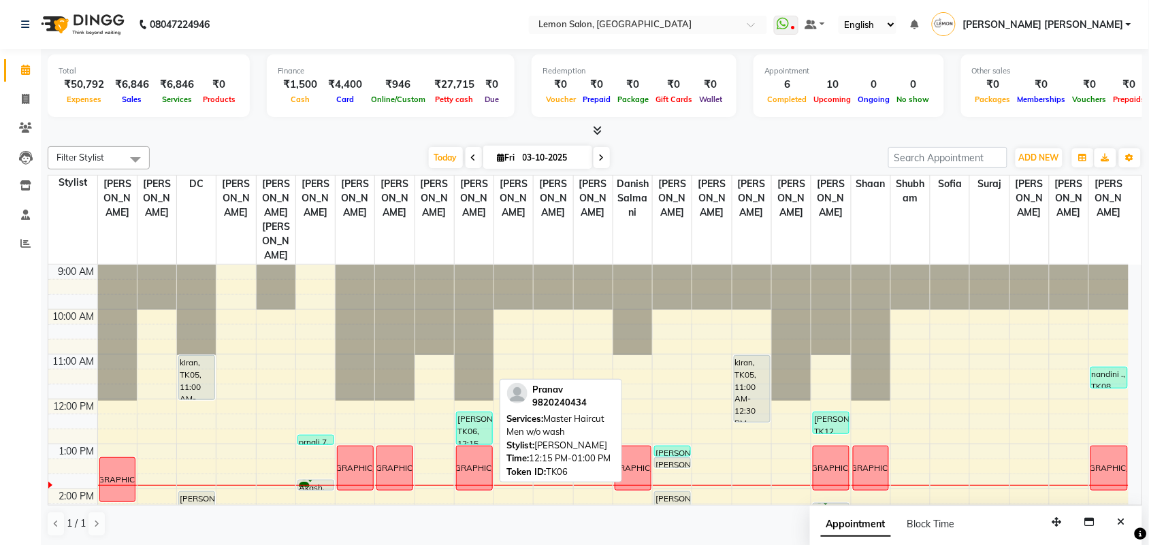
click at [468, 412] on div "[PERSON_NAME], TK06, 12:15 PM-01:00 PM, Master Haircut Men w/o wash" at bounding box center [474, 428] width 35 height 32
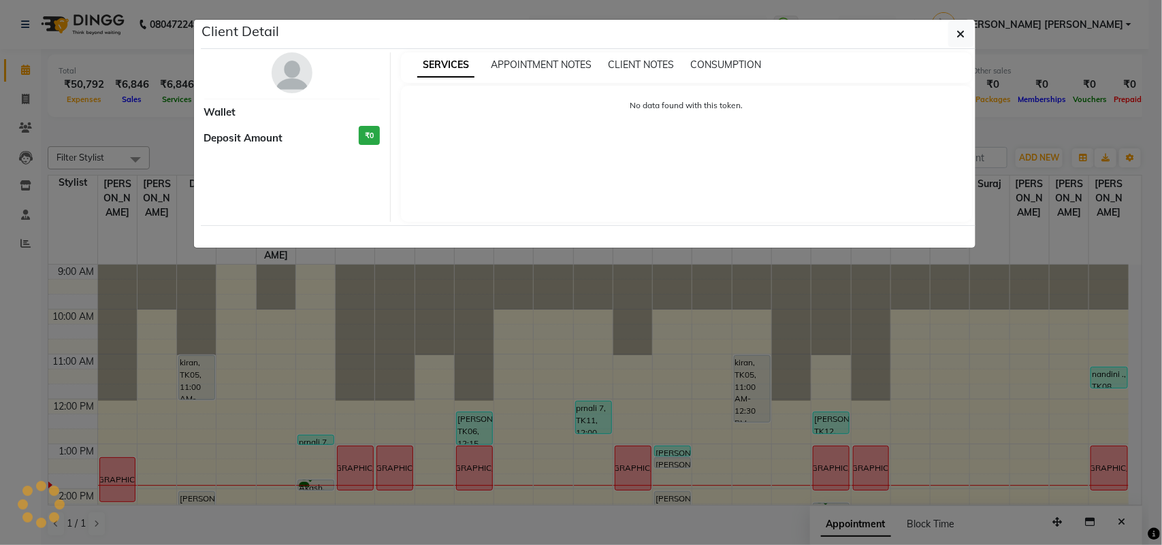
select select "3"
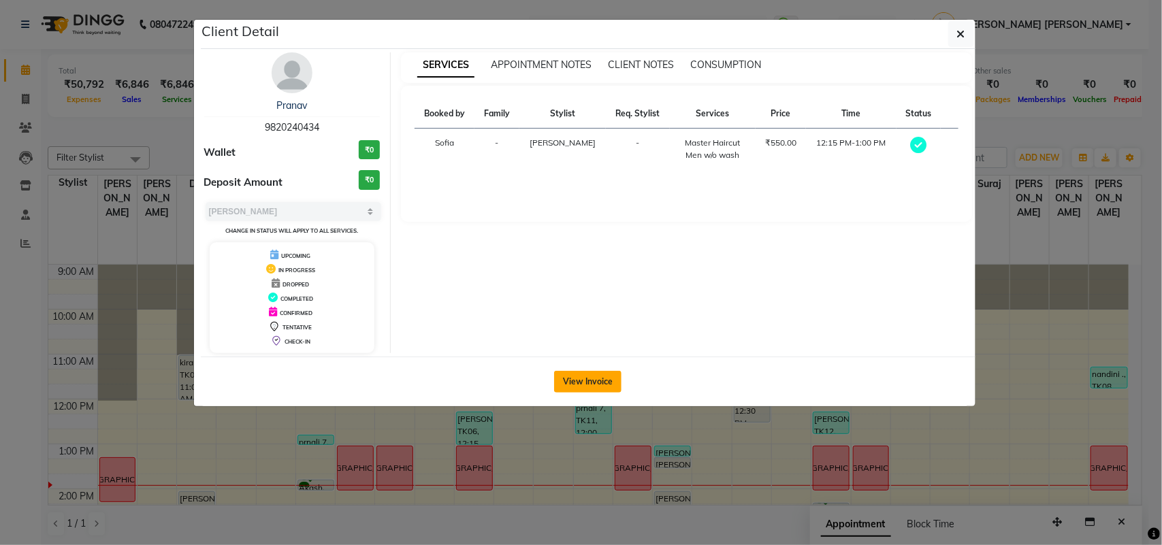
click at [590, 378] on button "View Invoice" at bounding box center [587, 382] width 67 height 22
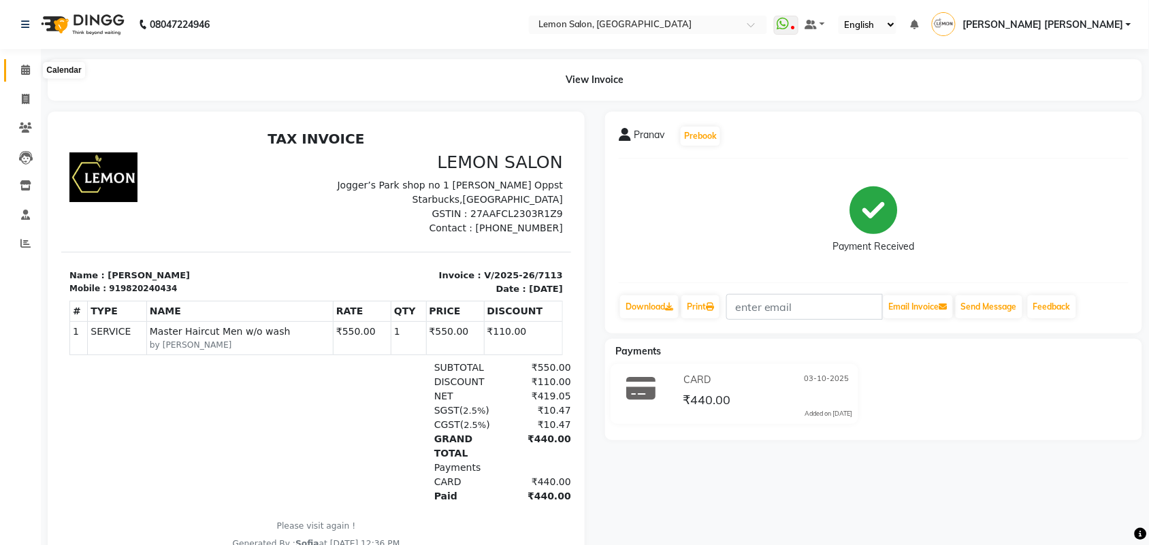
click at [18, 77] on span at bounding box center [26, 71] width 24 height 16
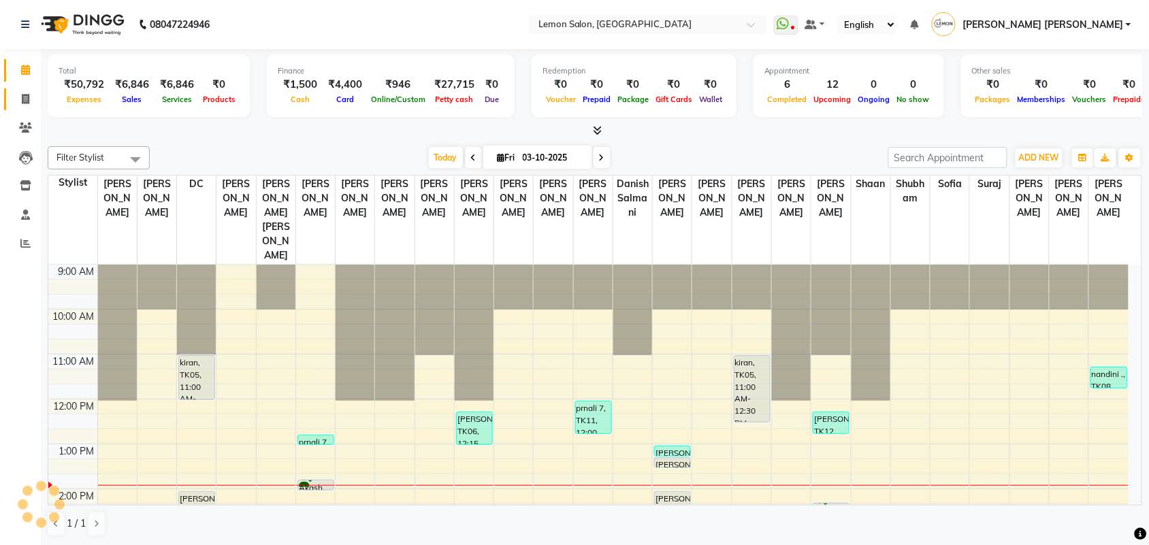
scroll to position [182, 0]
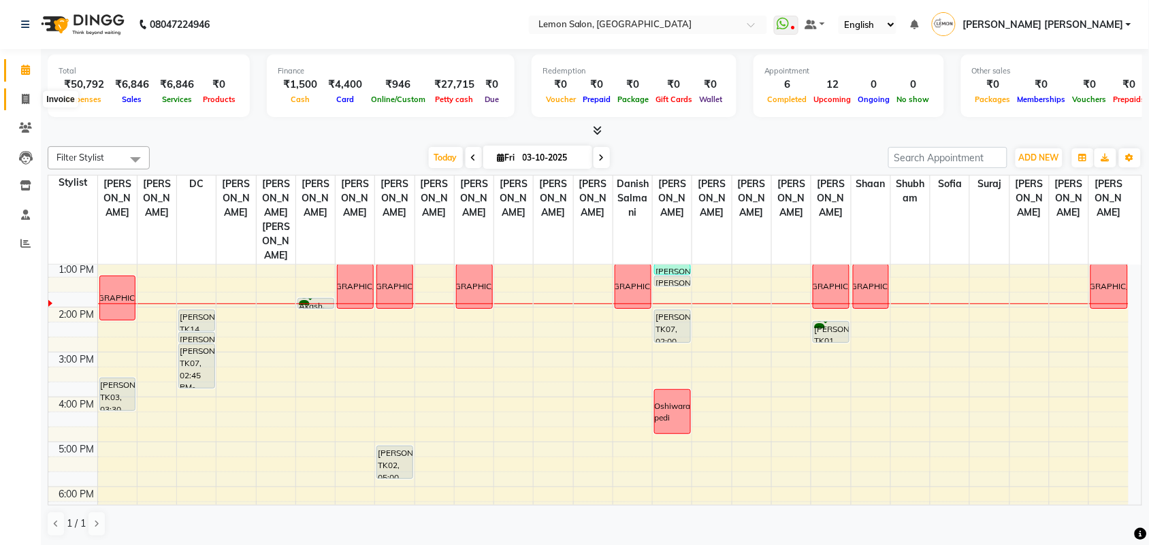
click at [24, 104] on span at bounding box center [26, 100] width 24 height 16
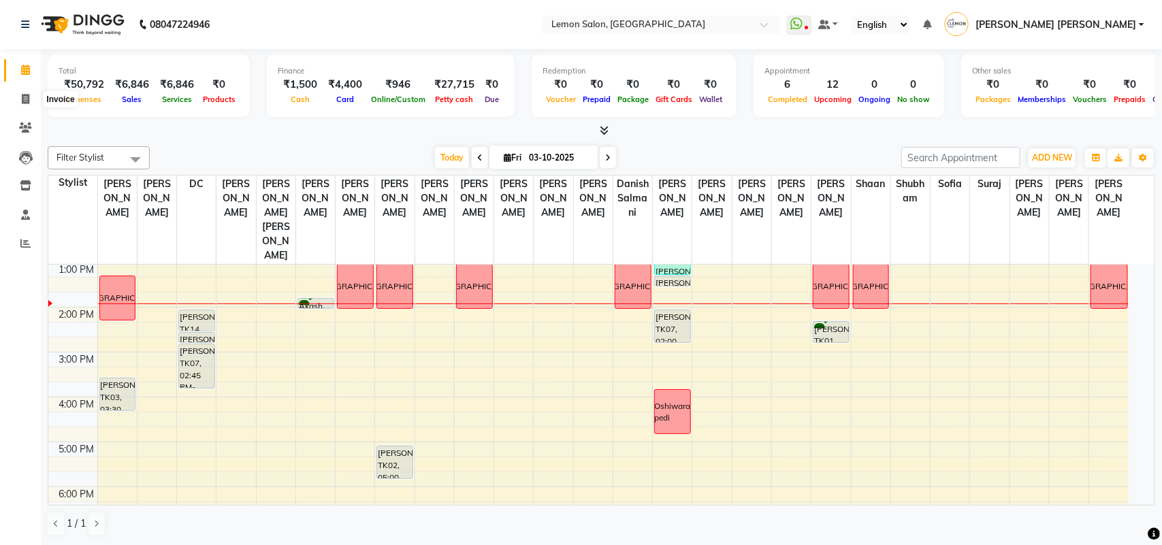
select select "551"
select select "service"
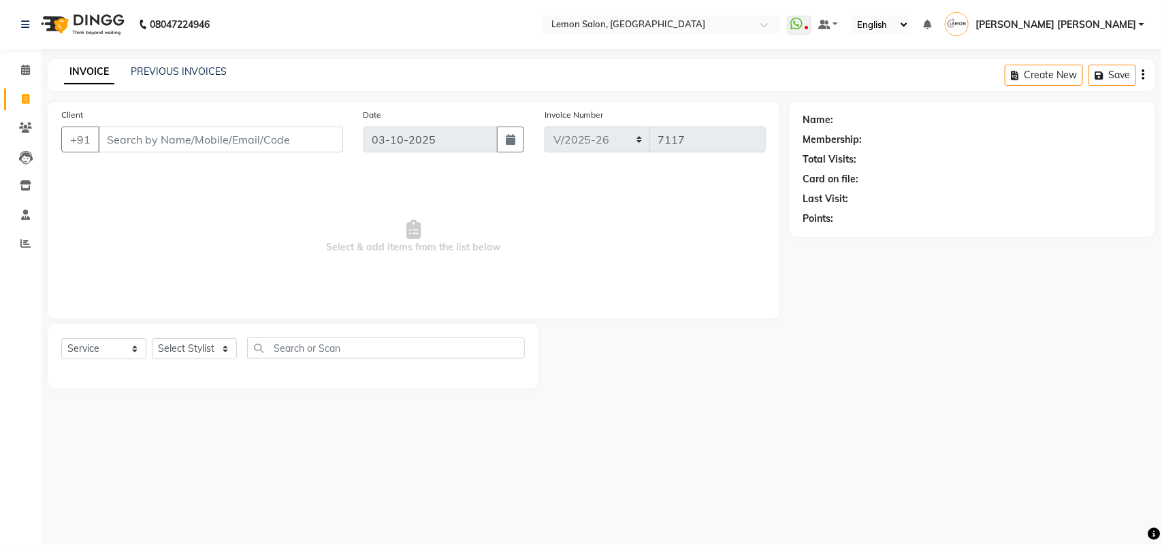
drag, startPoint x: 212, startPoint y: 324, endPoint x: 209, endPoint y: 334, distance: 10.8
click at [212, 325] on div "Select Service Product Membership Package Voucher Prepaid Gift Card Select Styl…" at bounding box center [293, 356] width 491 height 65
click at [213, 337] on div "Select Service Product Membership Package Voucher Prepaid Gift Card Select Styl…" at bounding box center [293, 356] width 491 height 65
click at [218, 345] on select "Select Stylist" at bounding box center [194, 348] width 85 height 21
click at [218, 345] on select "Select Stylist Aalam [PERSON_NAME] [PERSON_NAME] [PERSON_NAME] [PERSON_NAME] [P…" at bounding box center [202, 348] width 101 height 21
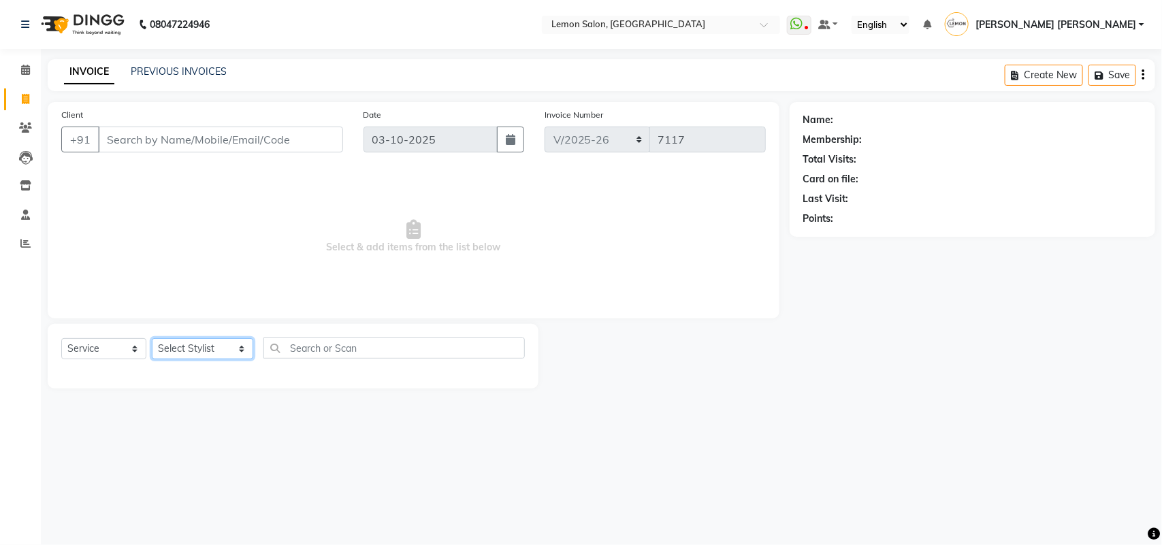
click at [218, 346] on select "Select Stylist Aalam [PERSON_NAME] [PERSON_NAME] [PERSON_NAME] [PERSON_NAME] [P…" at bounding box center [202, 348] width 101 height 21
select select "58017"
click at [152, 338] on select "Select Stylist Aalam [PERSON_NAME] [PERSON_NAME] [PERSON_NAME] [PERSON_NAME] [P…" at bounding box center [202, 348] width 101 height 21
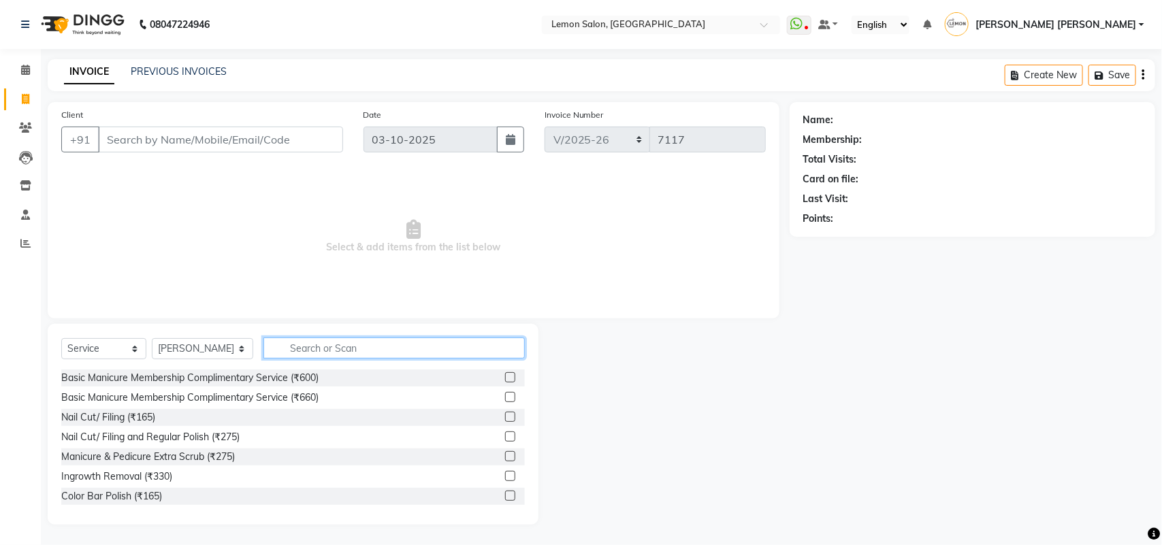
click at [352, 348] on input "text" at bounding box center [393, 348] width 261 height 21
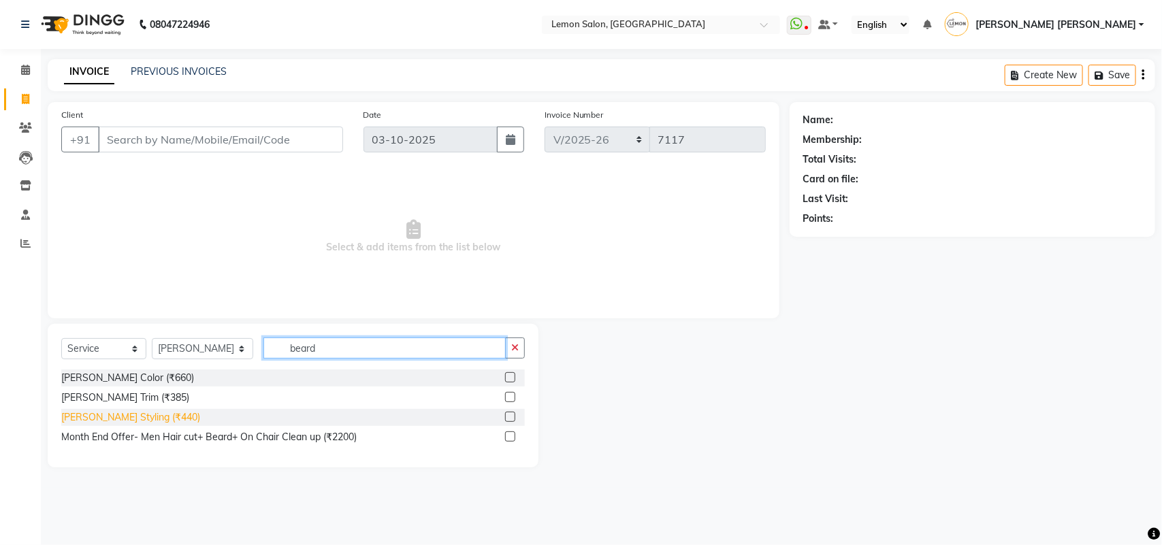
type input "beard"
click at [112, 410] on div "[PERSON_NAME] Styling (₹440)" at bounding box center [130, 417] width 139 height 14
checkbox input "false"
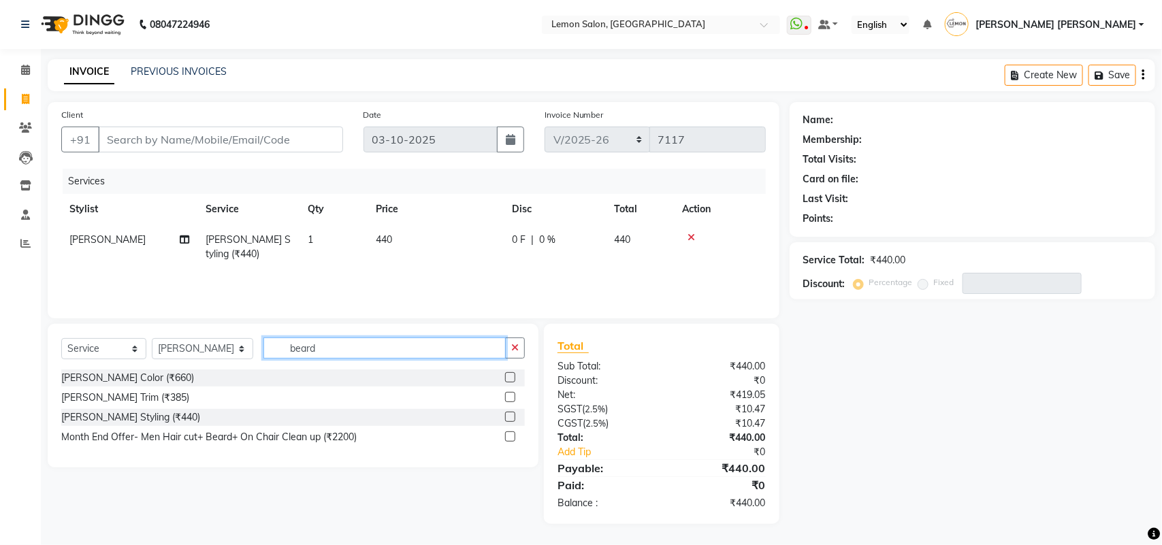
click at [504, 342] on input "beard" at bounding box center [384, 348] width 242 height 21
click at [512, 349] on icon "button" at bounding box center [514, 348] width 7 height 10
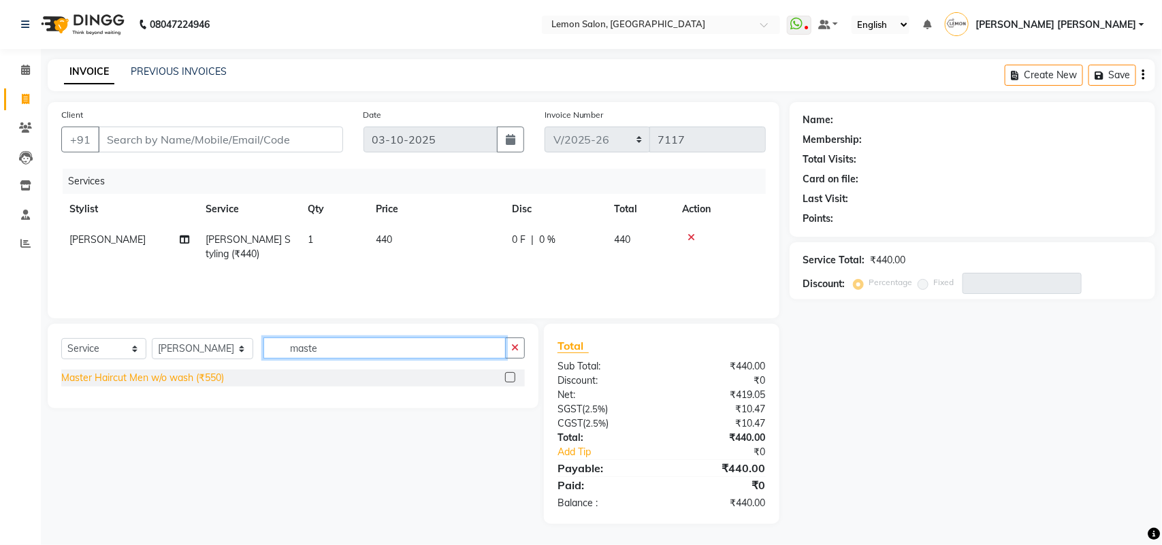
type input "maste"
click at [197, 382] on div "Master Haircut Men w/o wash (₹550)" at bounding box center [142, 378] width 163 height 14
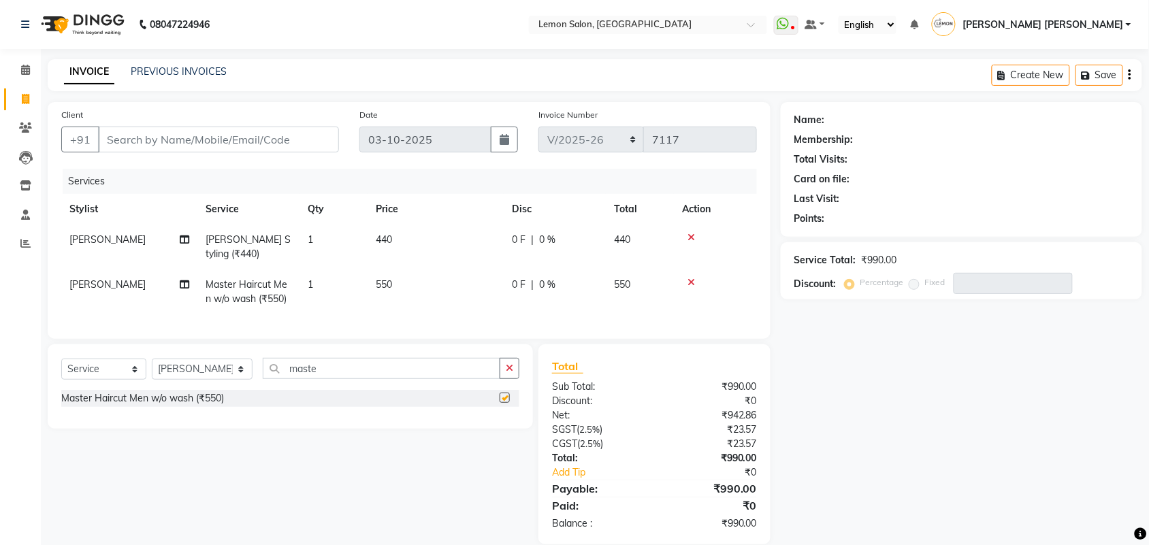
checkbox input "false"
click at [516, 378] on button "button" at bounding box center [510, 368] width 20 height 21
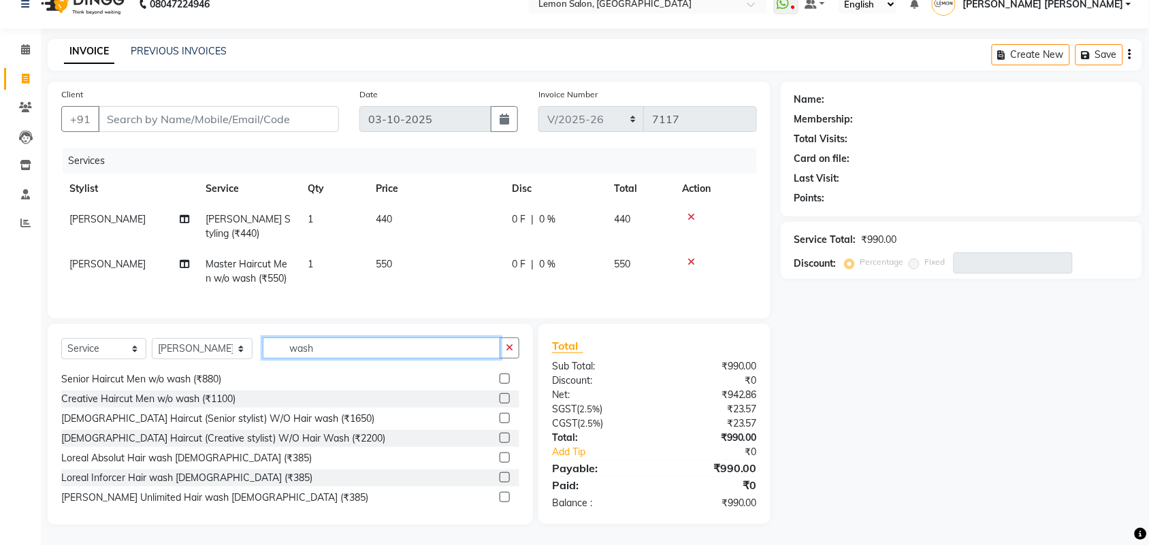
scroll to position [425, 0]
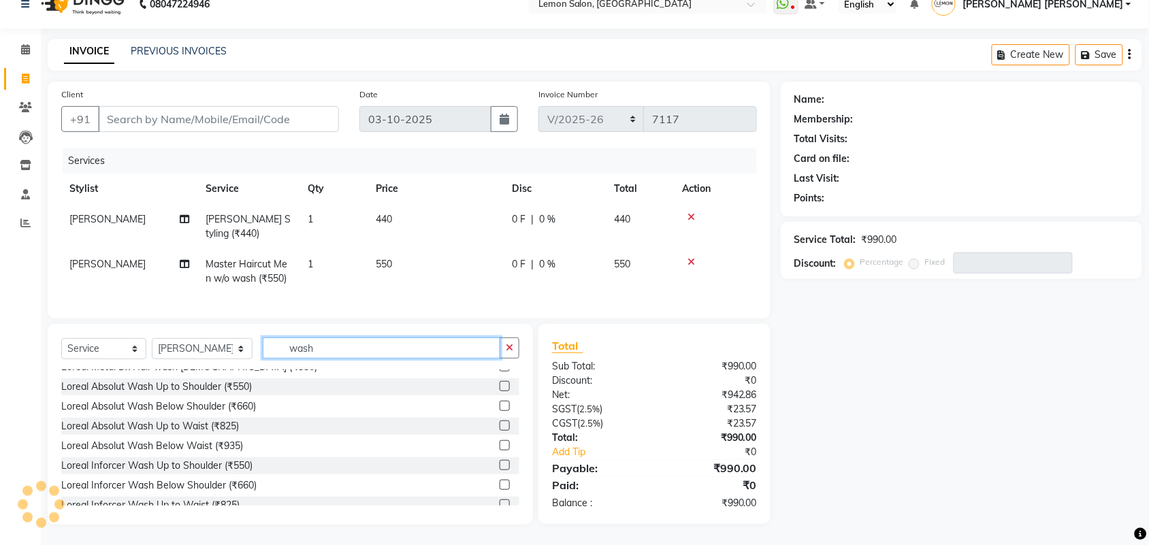
click at [485, 345] on input "wash" at bounding box center [382, 348] width 238 height 21
type input "wash"
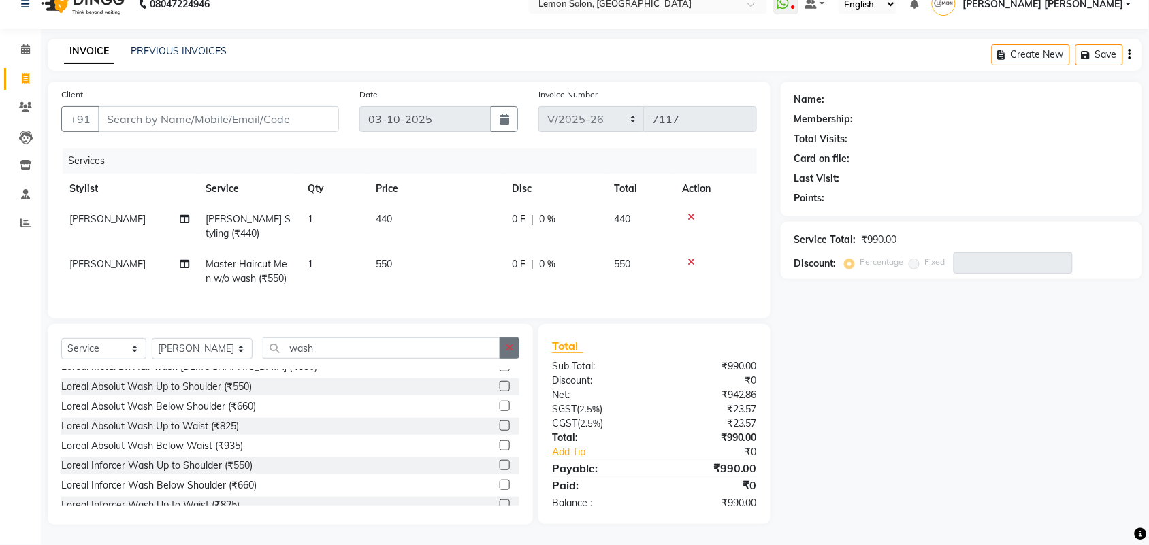
click at [515, 342] on button "button" at bounding box center [510, 348] width 20 height 21
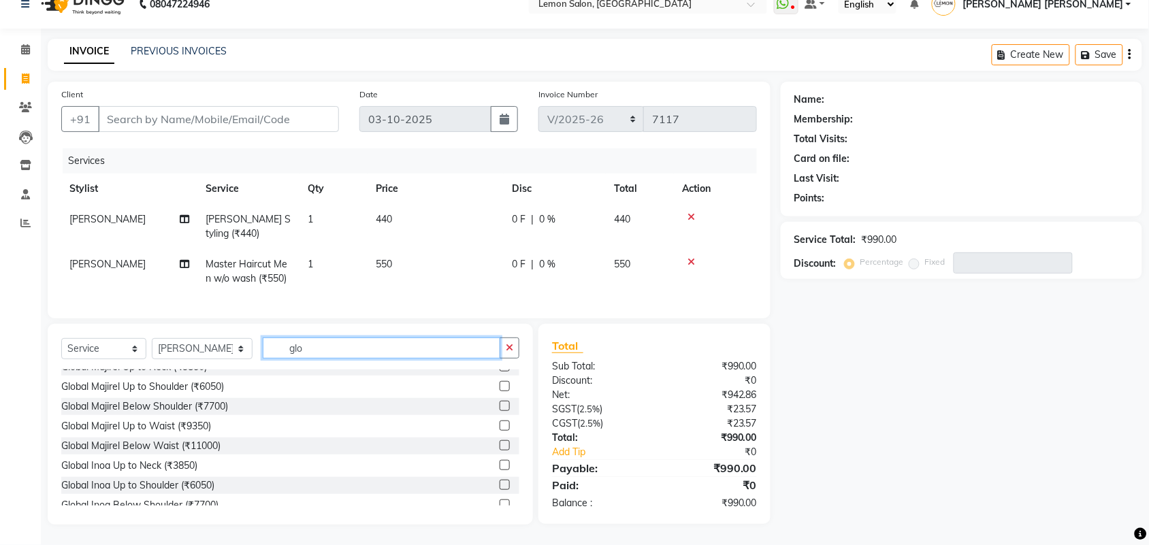
scroll to position [0, 0]
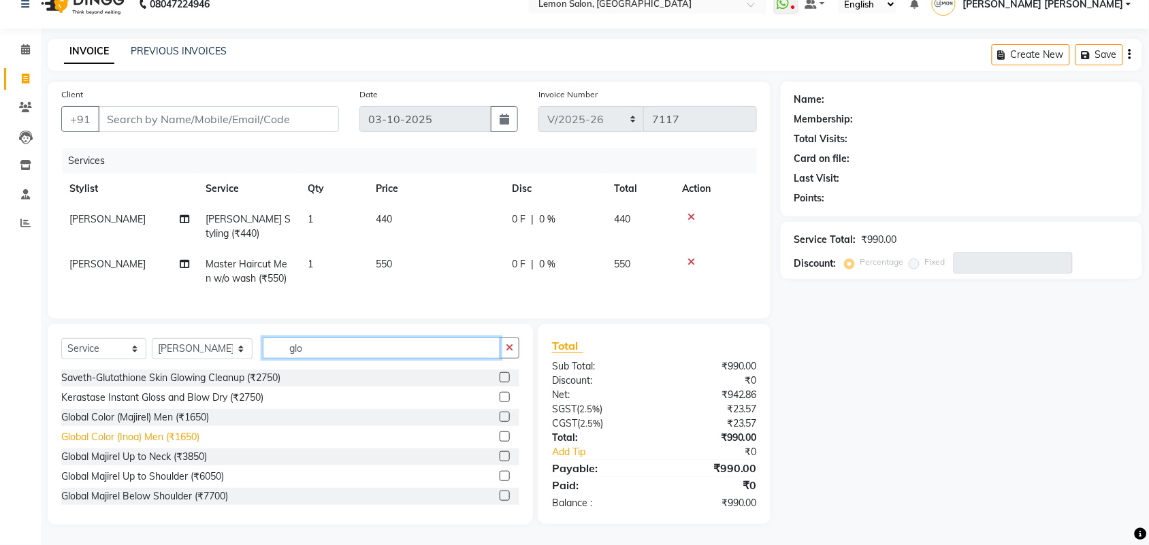
type input "glo"
click at [172, 440] on div "Global Color (Inoa) Men (₹1650)" at bounding box center [130, 437] width 138 height 14
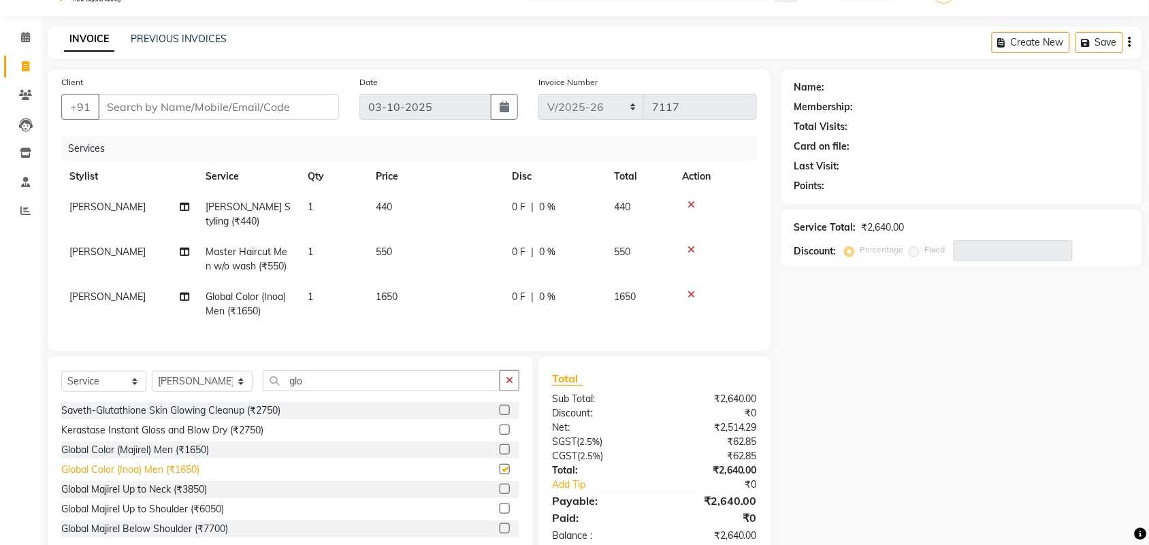
checkbox input "false"
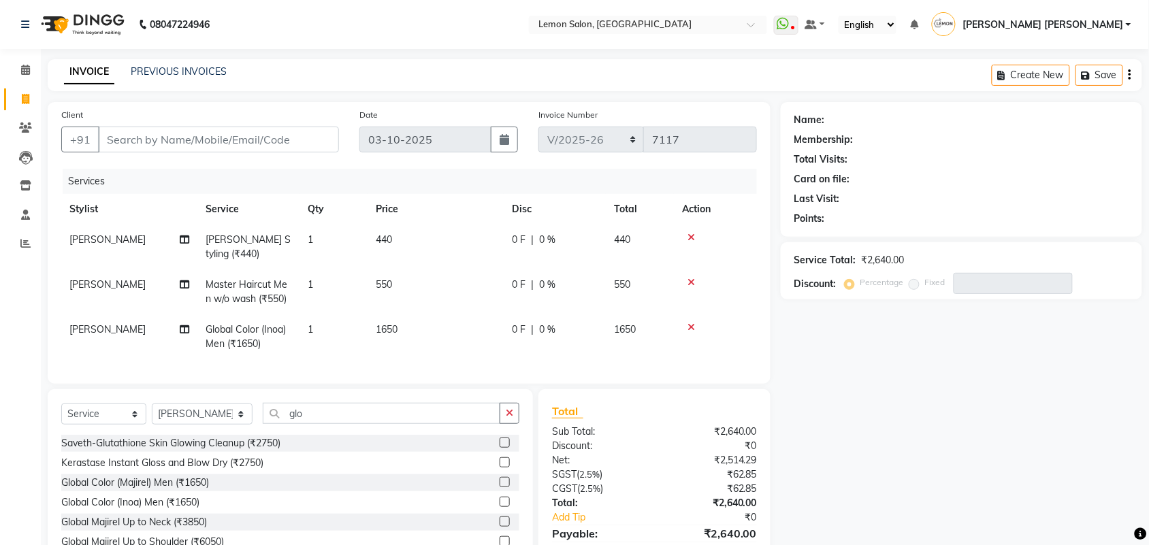
click at [248, 124] on div "Client +91" at bounding box center [200, 136] width 298 height 56
click at [252, 153] on div "Client +91" at bounding box center [200, 136] width 298 height 56
click at [227, 140] on input "Client" at bounding box center [218, 140] width 241 height 26
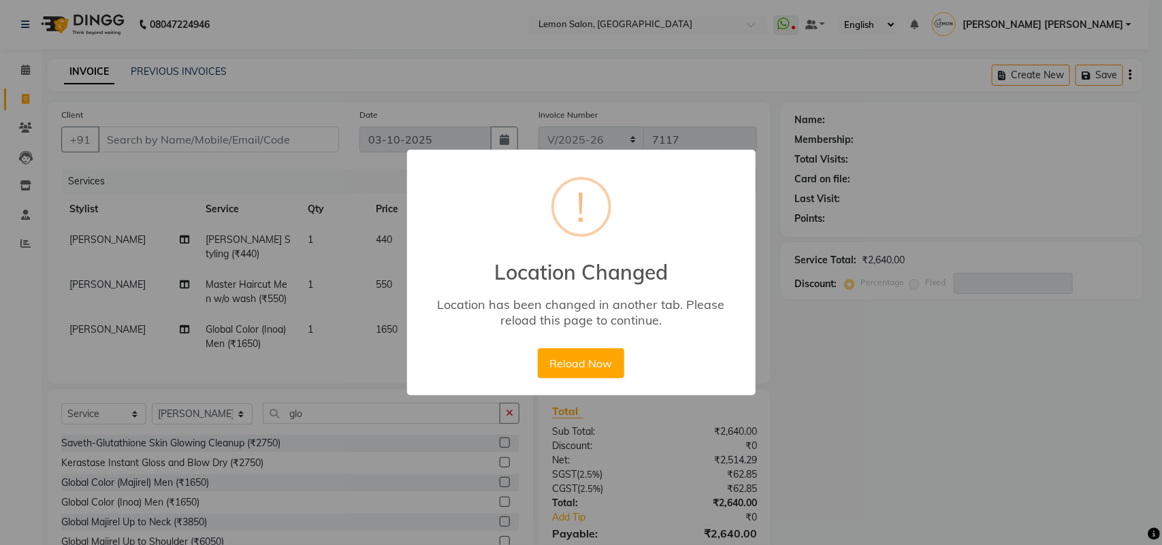
click at [364, 131] on div "× ! Location Changed Location has been changed in another tab. Please reload th…" at bounding box center [581, 272] width 1162 height 545
click at [611, 348] on button "Reload Now" at bounding box center [581, 363] width 86 height 30
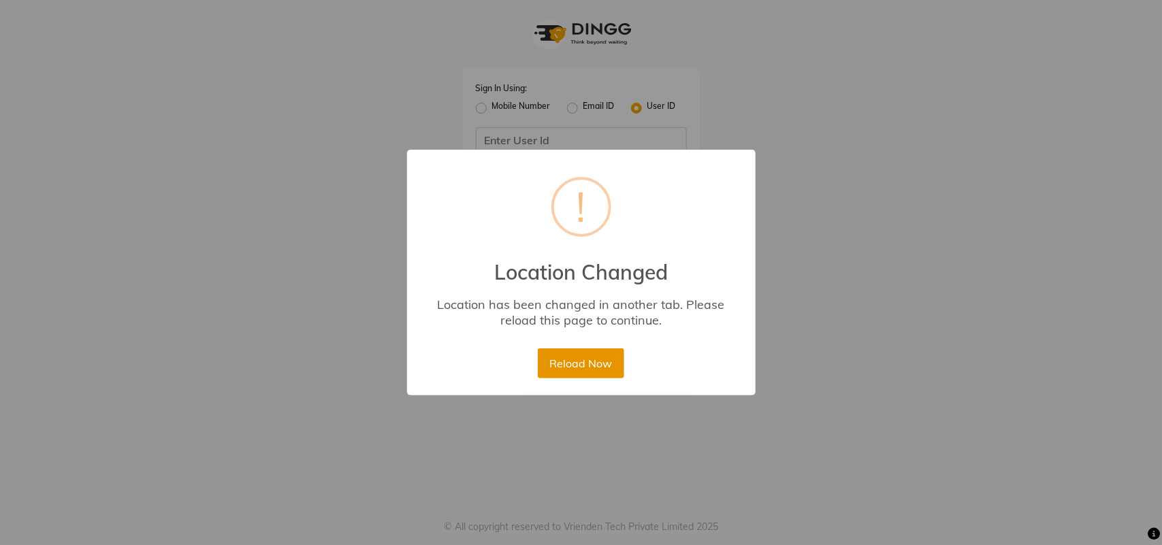
click at [558, 355] on button "Reload Now" at bounding box center [581, 363] width 86 height 30
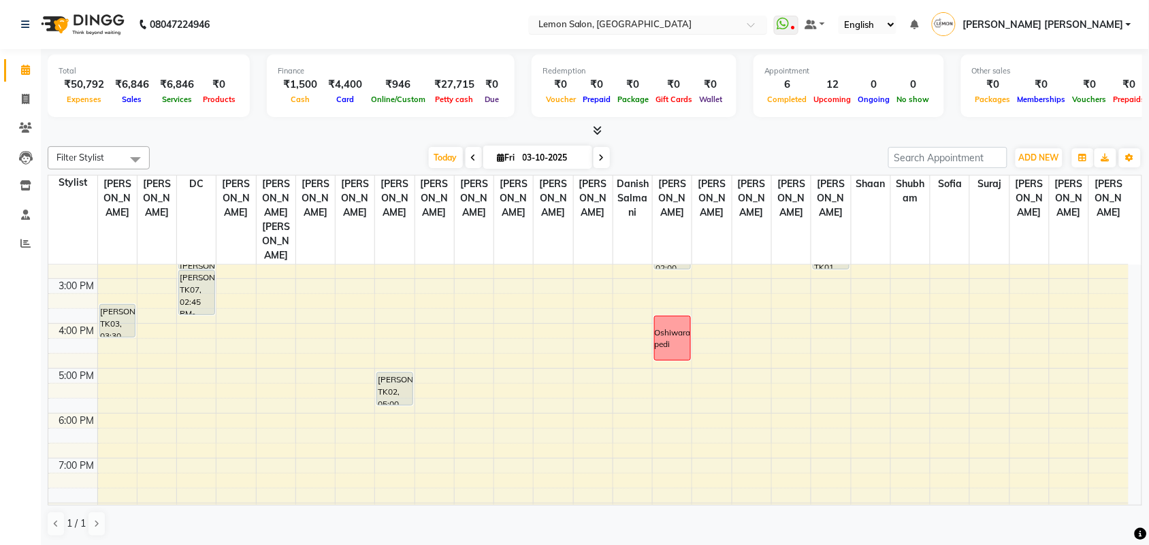
click at [743, 18] on div "Select Location × Lemon Salon, Lokhandwala" at bounding box center [638, 25] width 212 height 14
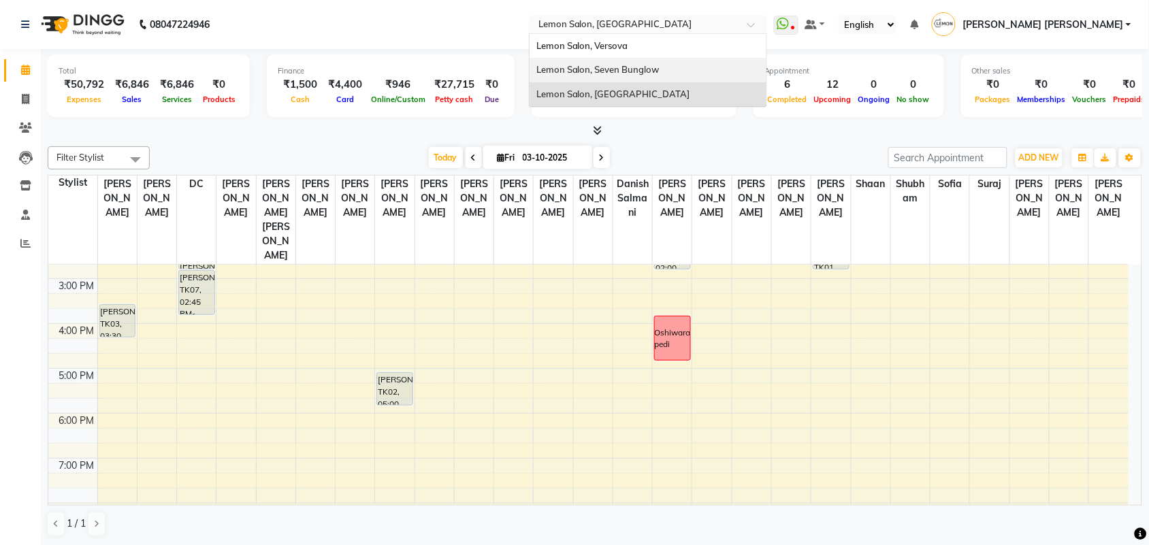
click at [766, 68] on div "Lemon Salon, Seven Bunglow" at bounding box center [648, 70] width 237 height 25
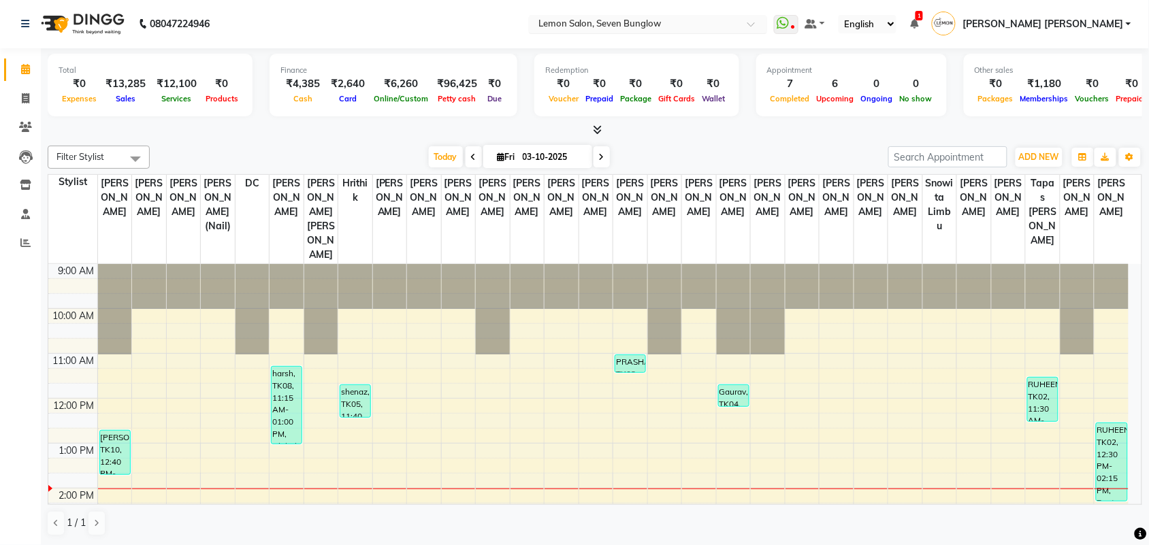
click at [733, 25] on input "text" at bounding box center [634, 25] width 197 height 14
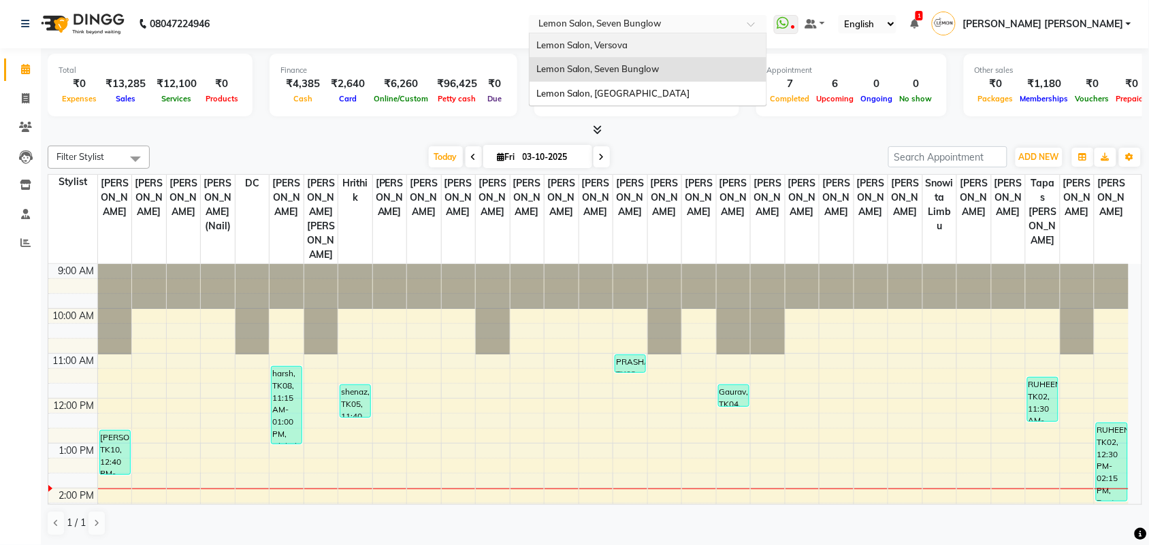
click at [766, 49] on div "Lemon Salon, Versova" at bounding box center [648, 45] width 237 height 25
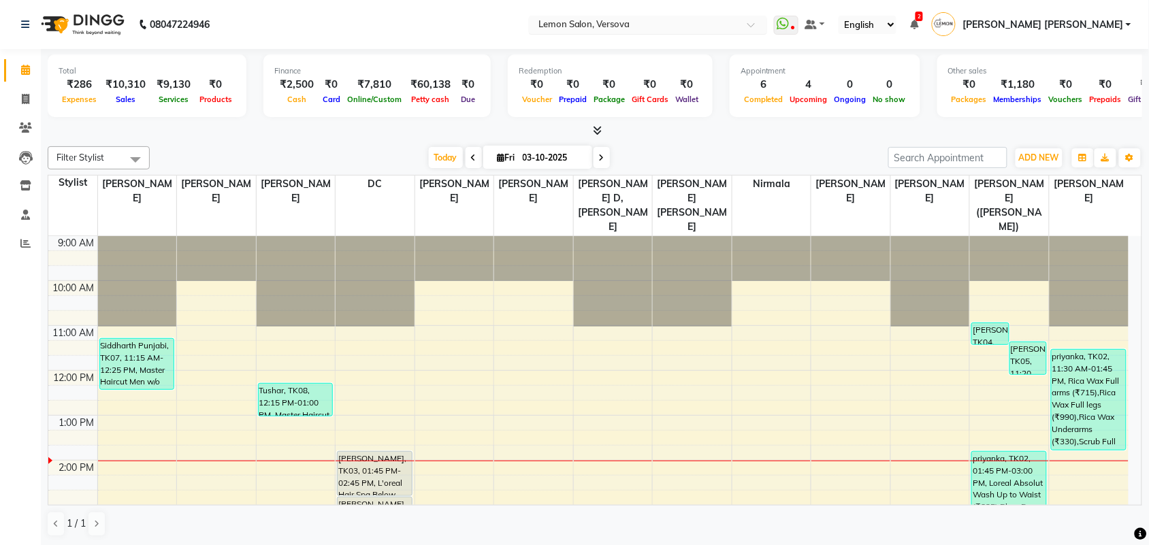
click at [733, 25] on input "text" at bounding box center [634, 26] width 197 height 14
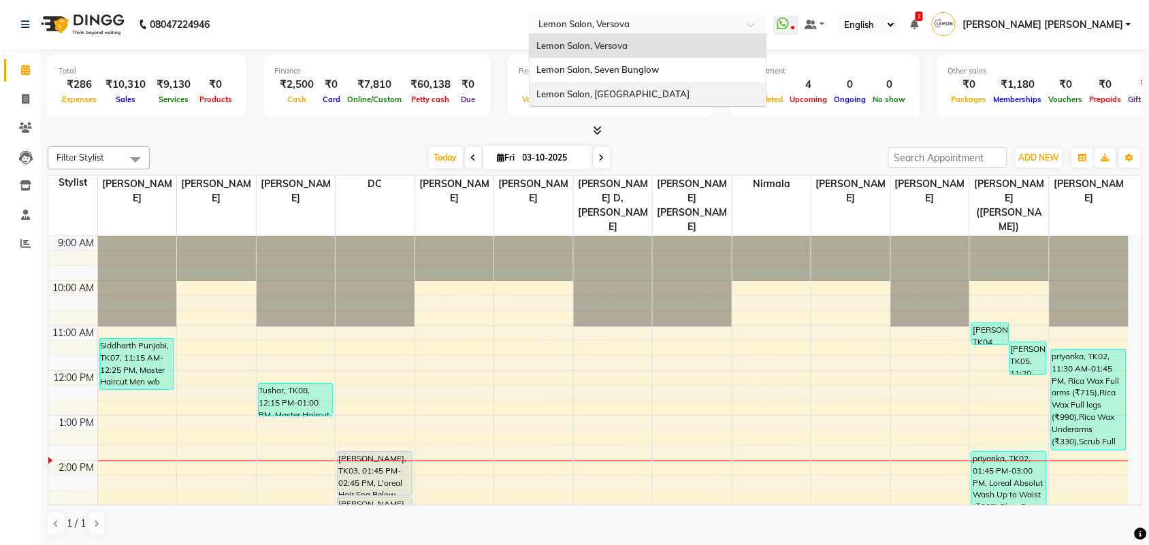
click at [737, 88] on div "Lemon Salon, [GEOGRAPHIC_DATA]" at bounding box center [648, 94] width 237 height 25
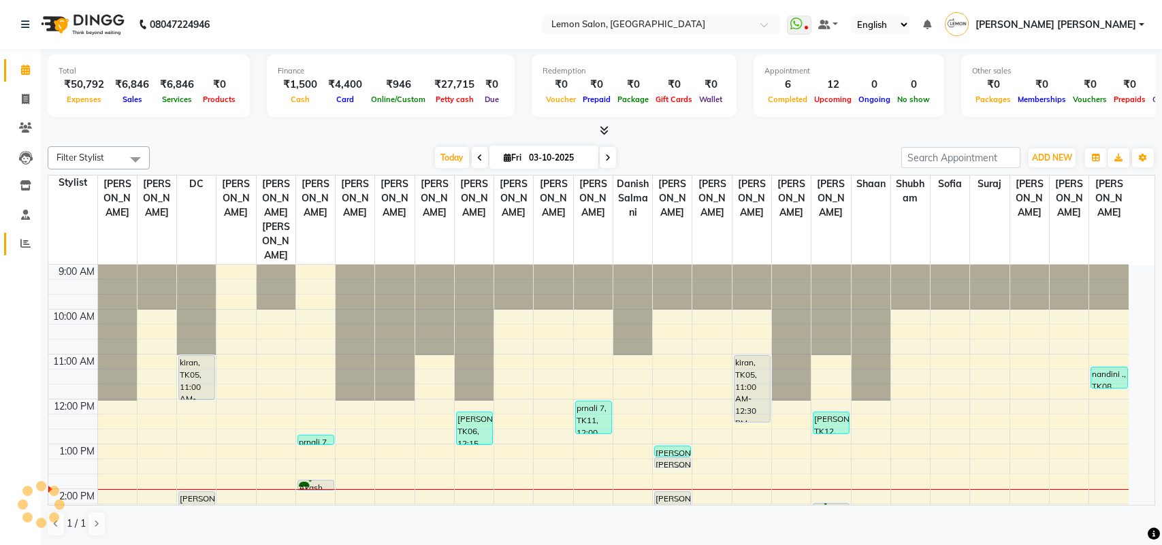
click at [22, 243] on icon at bounding box center [25, 243] width 10 height 10
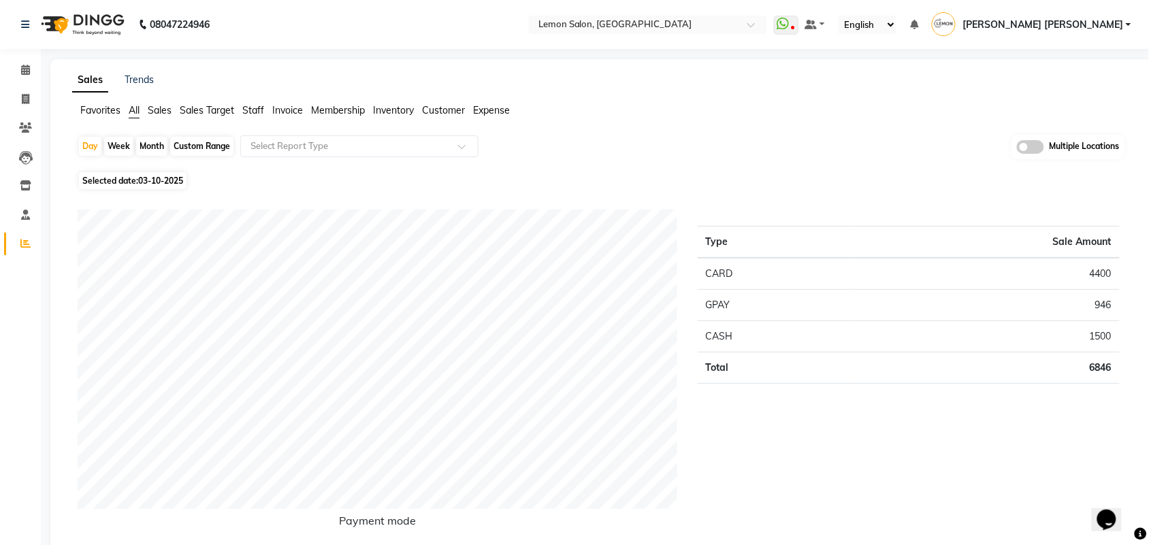
click at [216, 116] on span "Sales Target" at bounding box center [207, 110] width 54 height 12
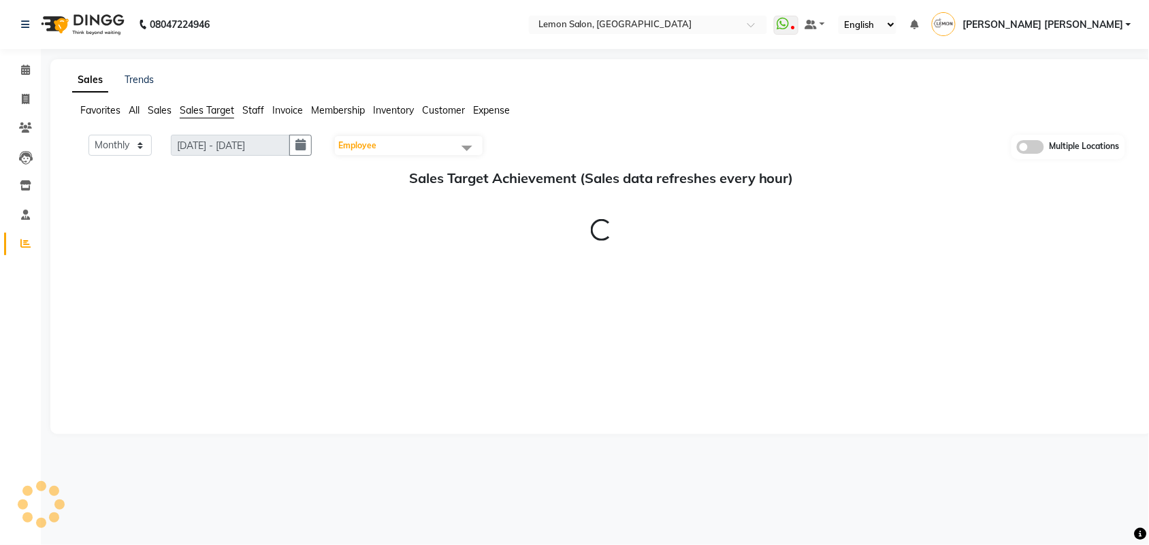
click at [260, 112] on span "Staff" at bounding box center [253, 110] width 22 height 12
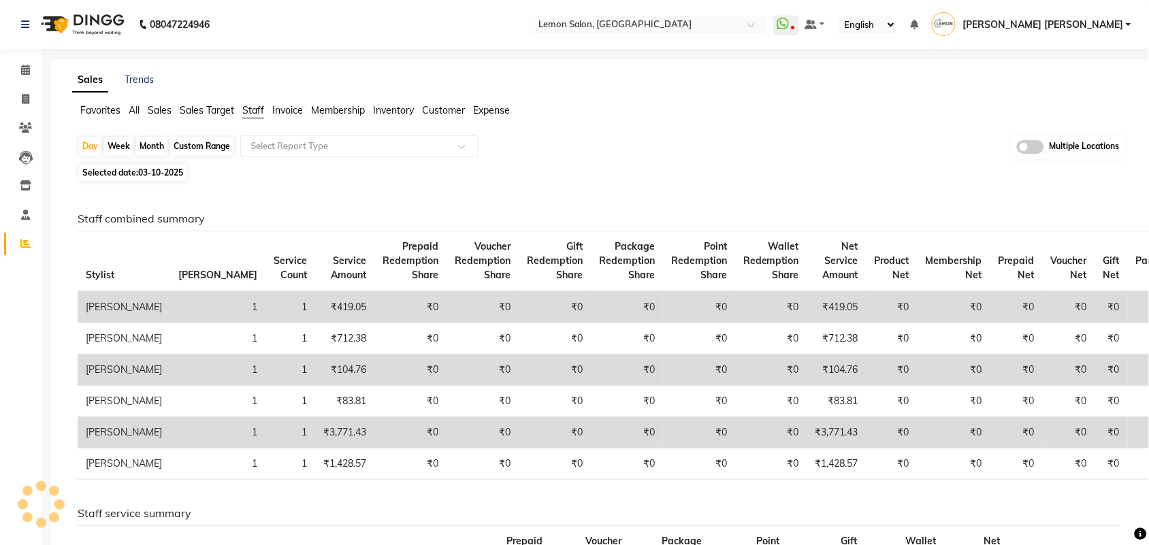
drag, startPoint x: 155, startPoint y: 150, endPoint x: 162, endPoint y: 159, distance: 10.6
click at [155, 150] on div "Month" at bounding box center [151, 146] width 31 height 19
click at [298, 152] on input "text" at bounding box center [346, 147] width 196 height 14
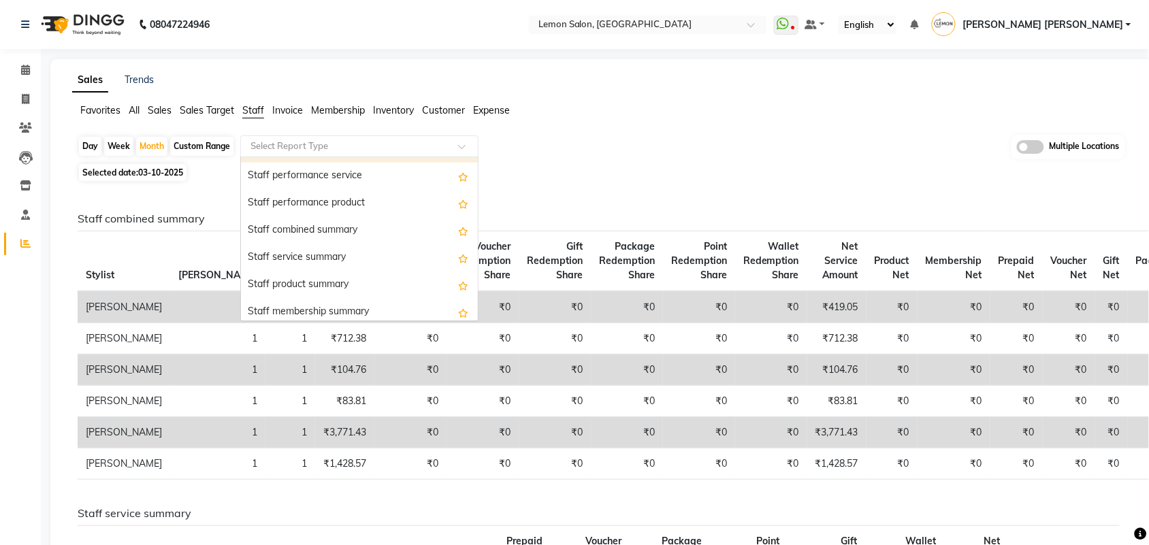
scroll to position [255, 0]
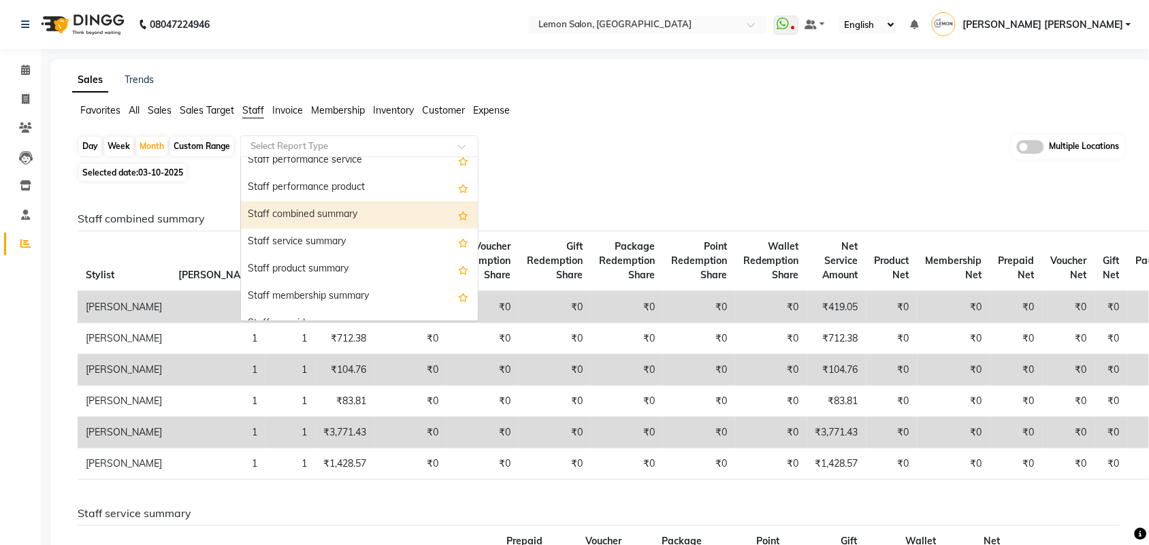
click at [355, 208] on div "Staff combined summary" at bounding box center [359, 214] width 237 height 27
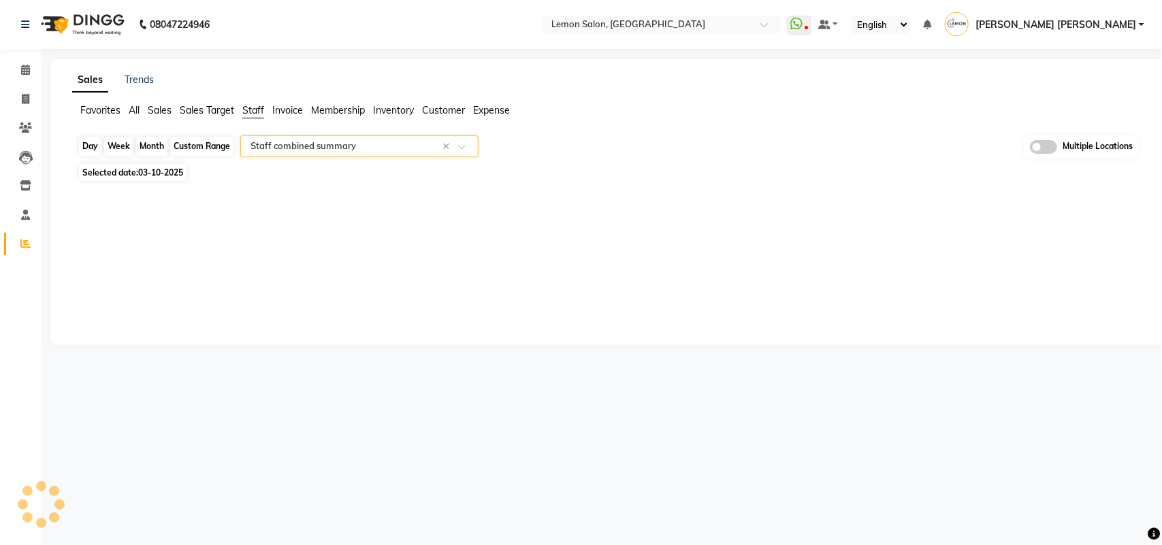
click at [153, 151] on div "Month" at bounding box center [151, 146] width 31 height 19
select select "10"
select select "2025"
select select "csv"
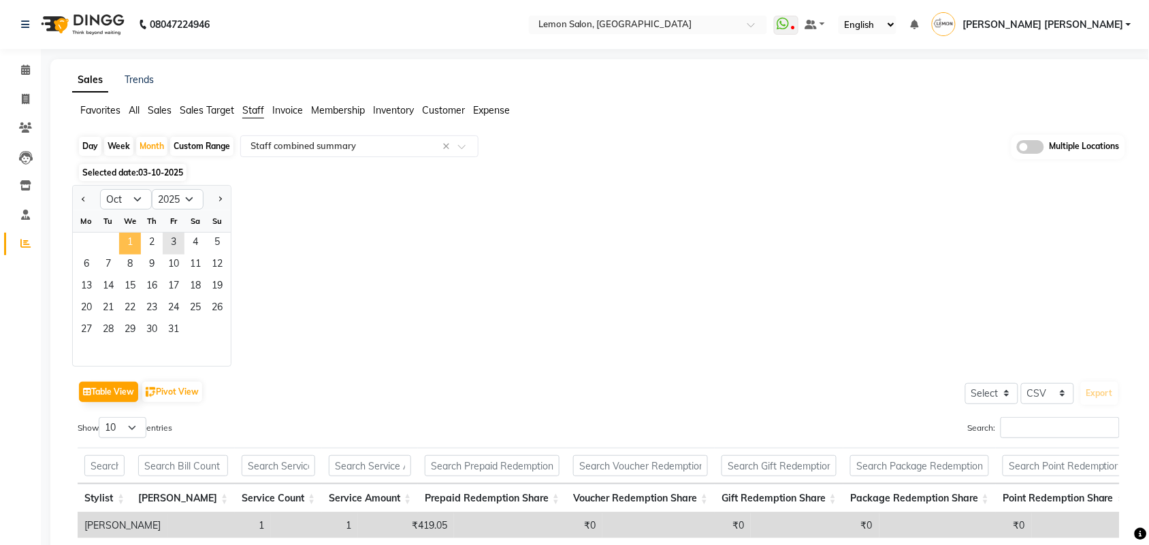
click at [136, 239] on span "1" at bounding box center [130, 244] width 22 height 22
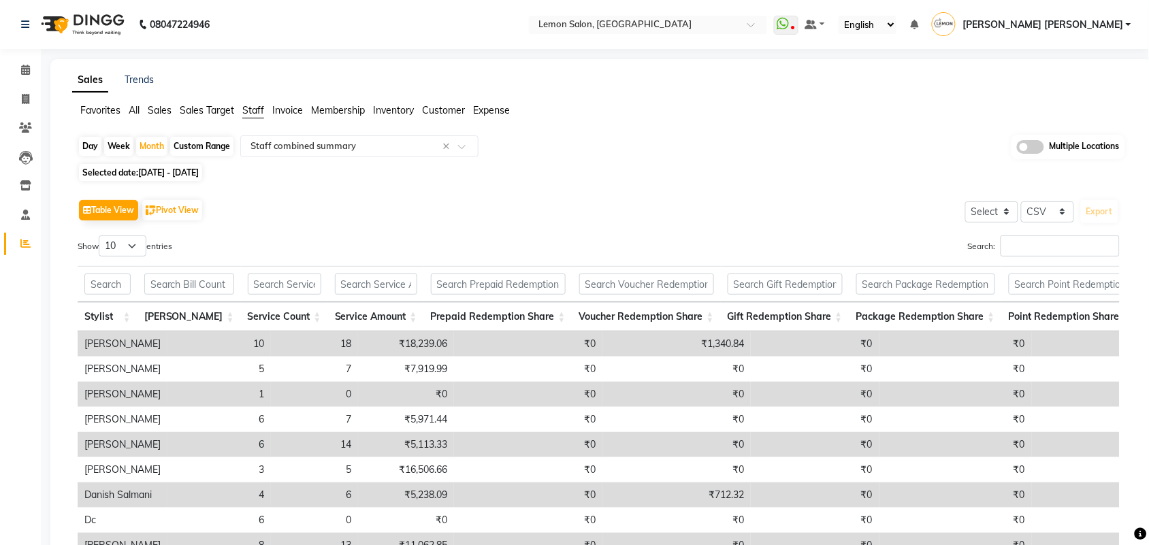
click at [407, 172] on div "Selected date: [DATE] - [DATE]" at bounding box center [604, 172] width 1053 height 14
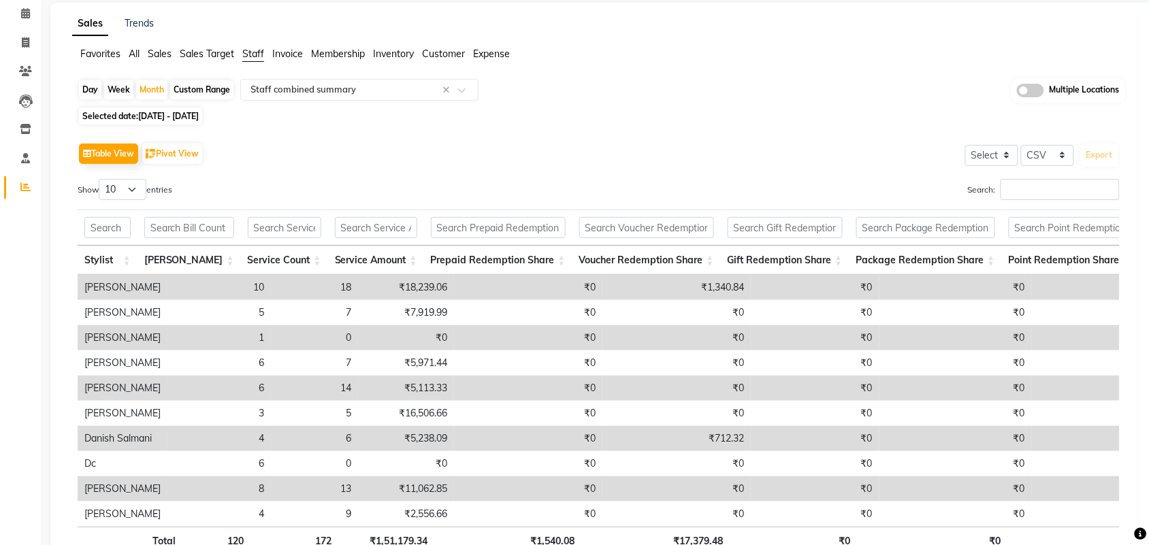
scroll to position [168, 0]
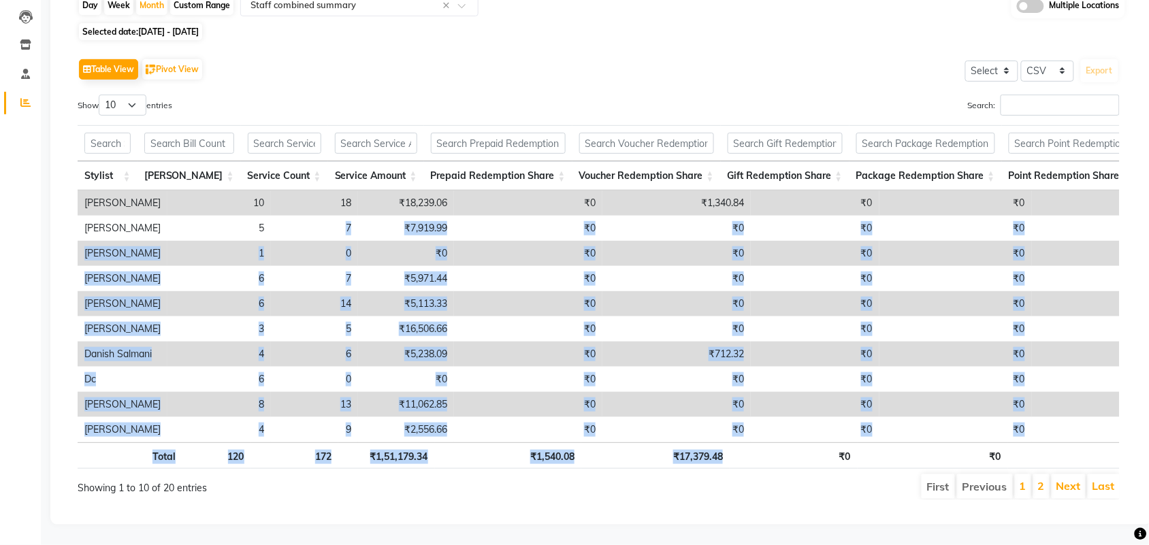
drag, startPoint x: 257, startPoint y: 189, endPoint x: 817, endPoint y: 441, distance: 613.5
click at [817, 441] on div "Stylist Bill Count Service Count Service Amount Prepaid Redemption Share Vouche…" at bounding box center [599, 297] width 1042 height 352
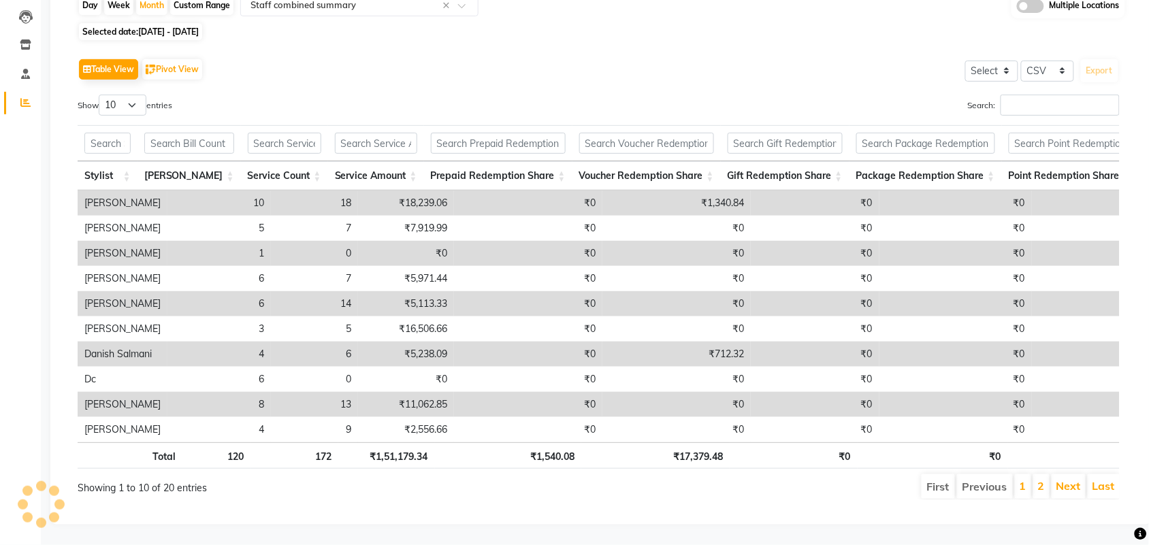
drag, startPoint x: 380, startPoint y: 34, endPoint x: 378, endPoint y: 69, distance: 34.7
click at [381, 55] on div "Table View Pivot View Select Select CSV PDF Export" at bounding box center [599, 69] width 1042 height 29
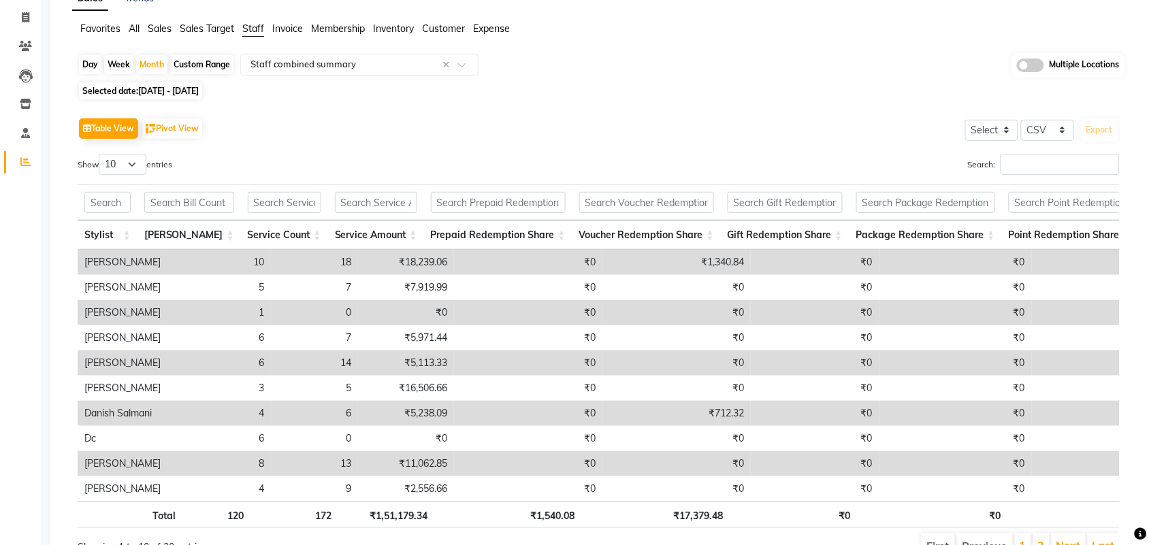
scroll to position [0, 0]
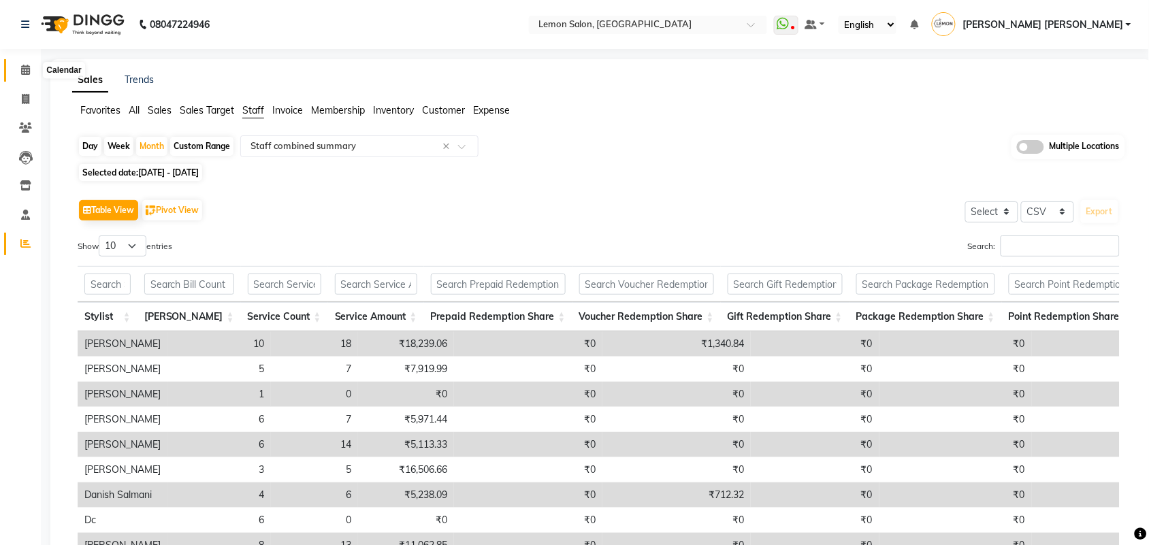
click at [21, 67] on icon at bounding box center [25, 70] width 9 height 10
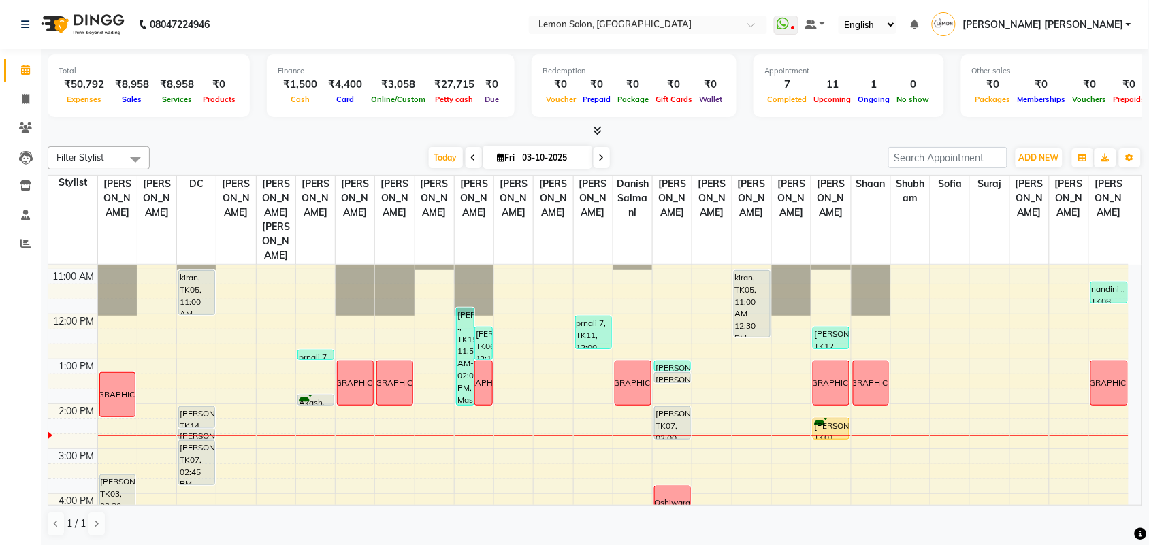
scroll to position [170, 0]
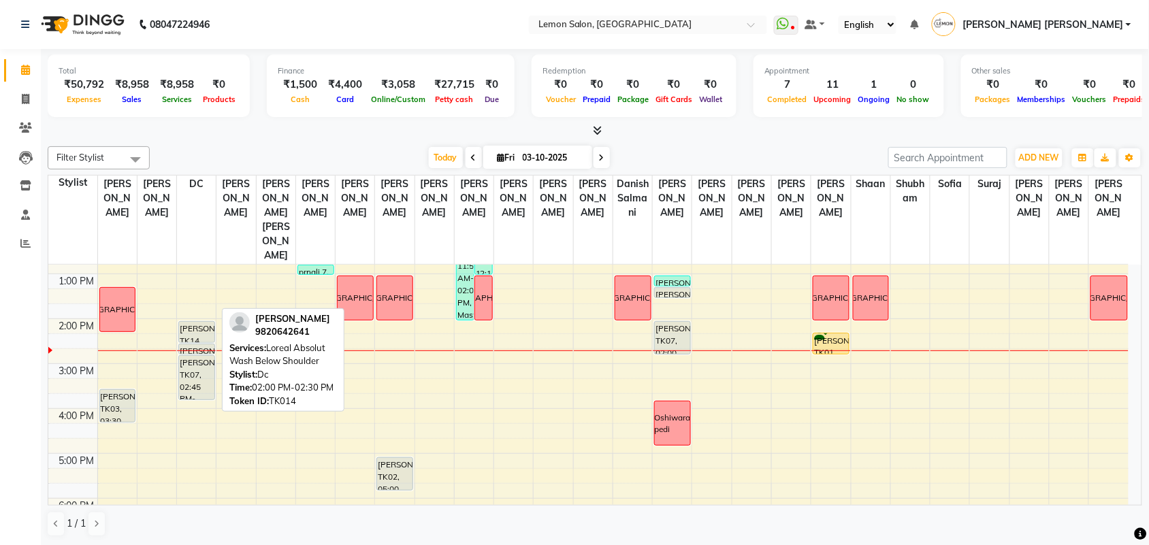
click at [199, 322] on div "[PERSON_NAME], TK14, 02:00 PM-02:30 PM, Loreal Absolut Wash Below Shoulder" at bounding box center [196, 332] width 35 height 20
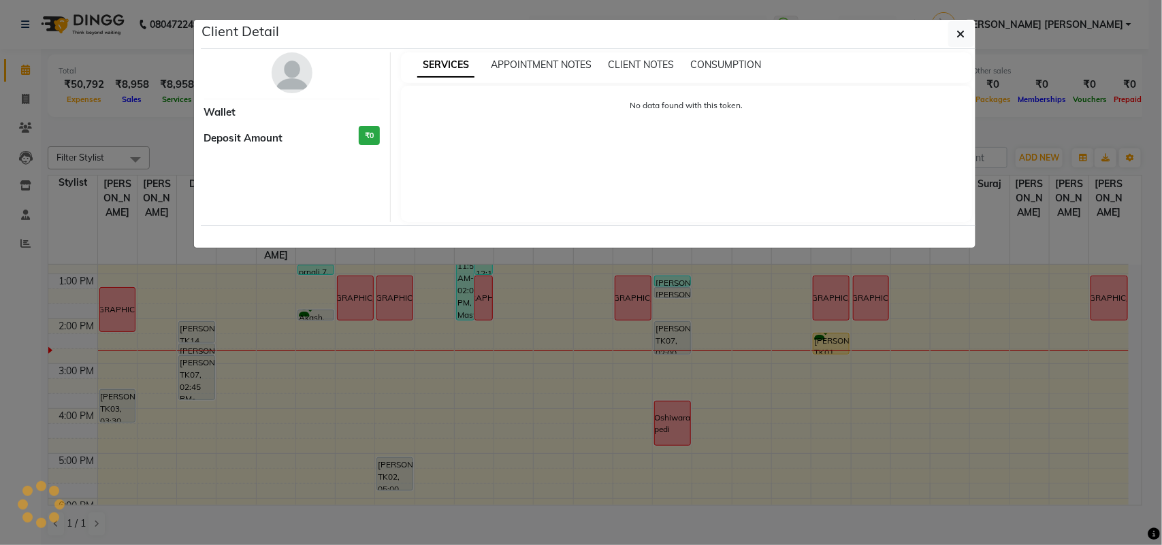
select select "7"
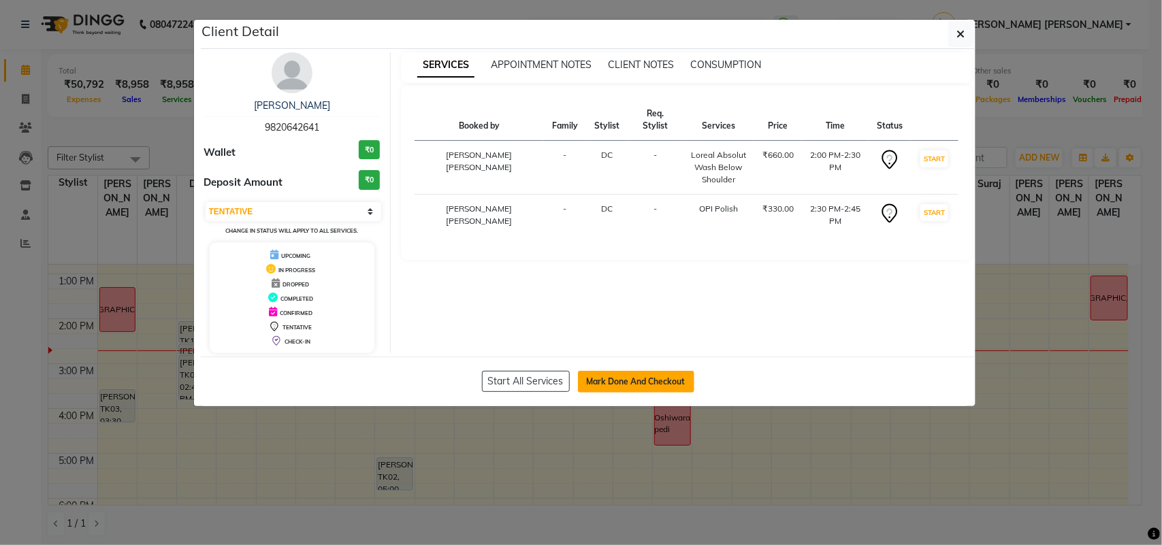
click at [632, 385] on button "Mark Done And Checkout" at bounding box center [636, 382] width 116 height 22
select select "551"
select select "service"
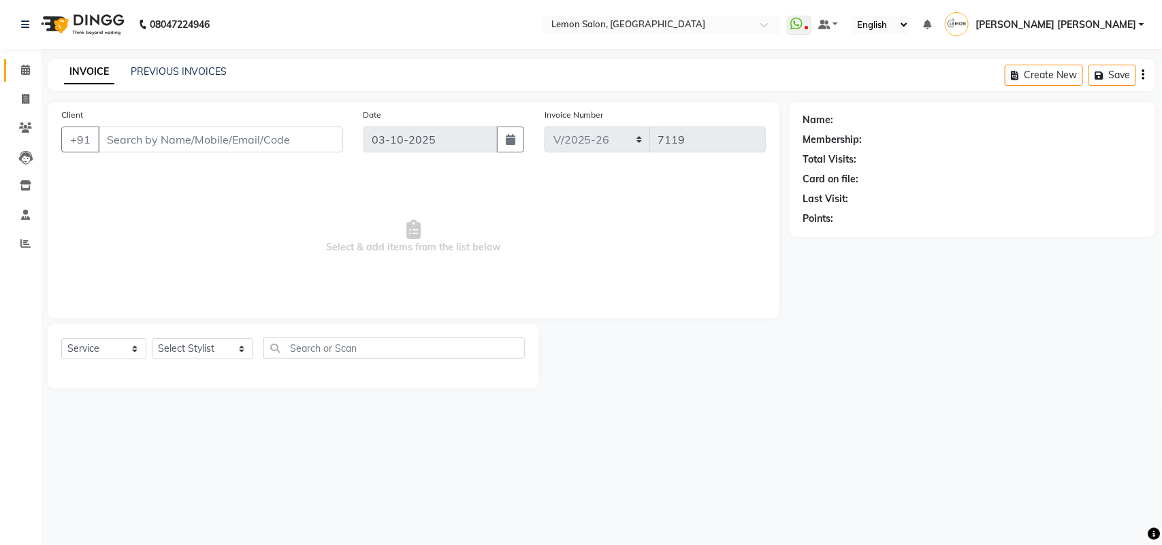
type input "9820642641"
select select "7889"
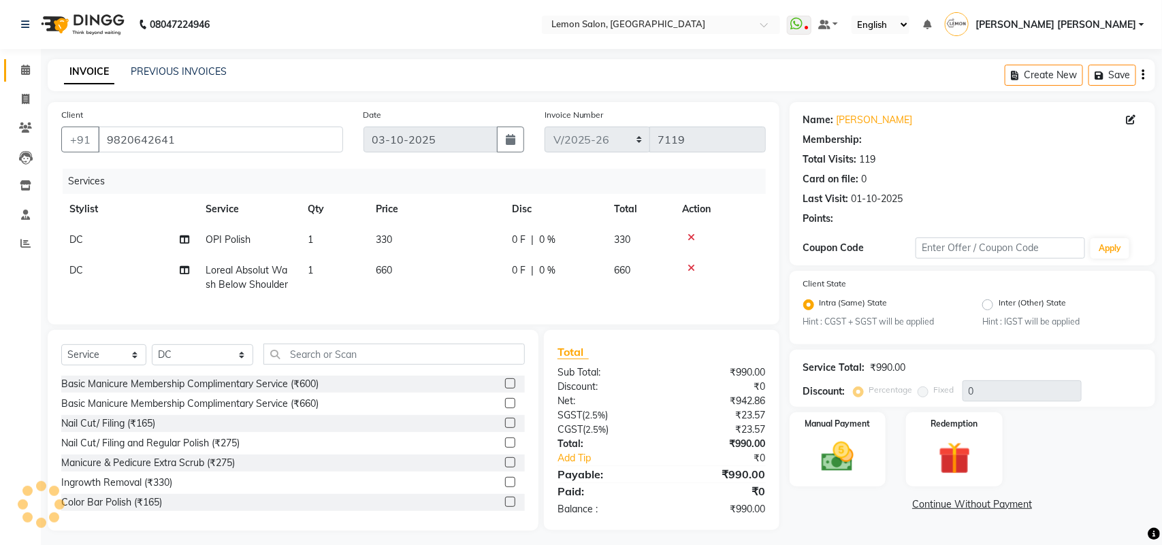
select select "1: Object"
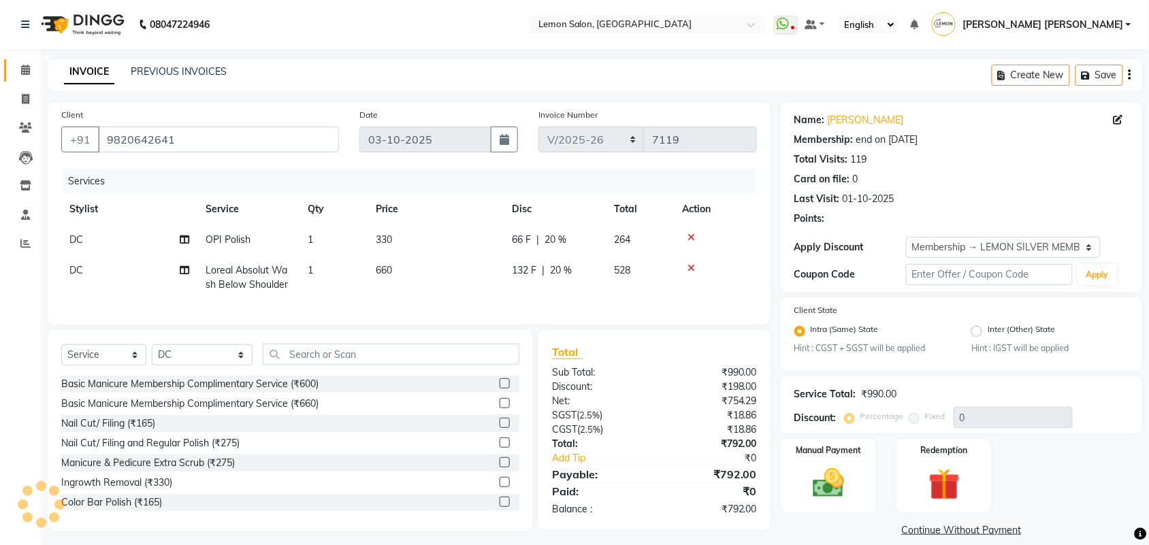
type input "20"
click at [69, 229] on td "DC" at bounding box center [129, 240] width 136 height 31
select select "7889"
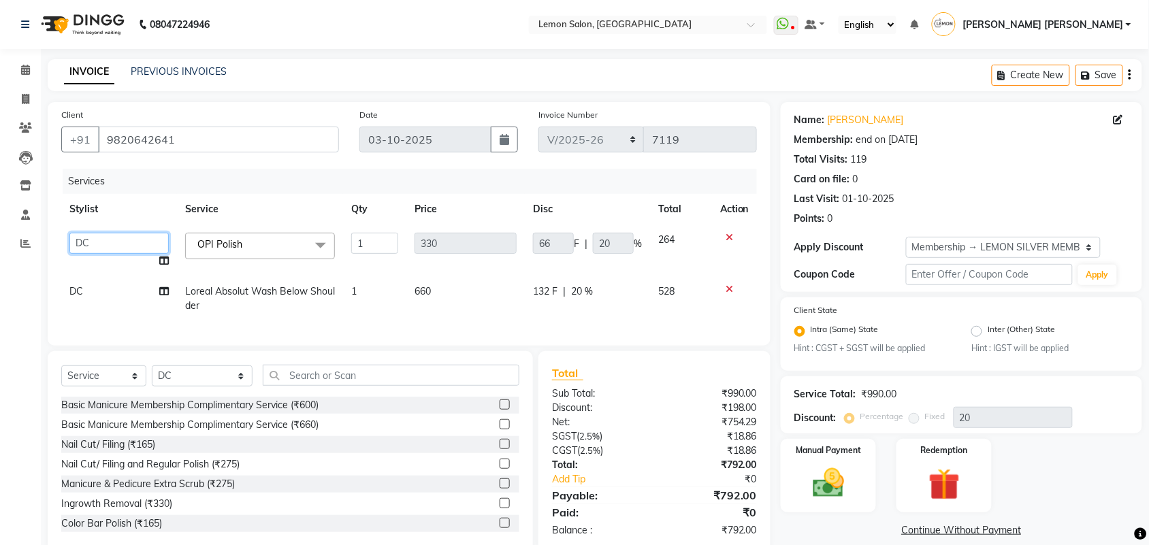
click at [83, 235] on select "Aalam Saifi Abhishek Shelar Aditi Nigam Ansar Ahmed Archana Muke Archana Rajbha…" at bounding box center [118, 243] width 99 height 21
select select "33180"
click at [235, 245] on span "OPI Polish" at bounding box center [219, 244] width 45 height 12
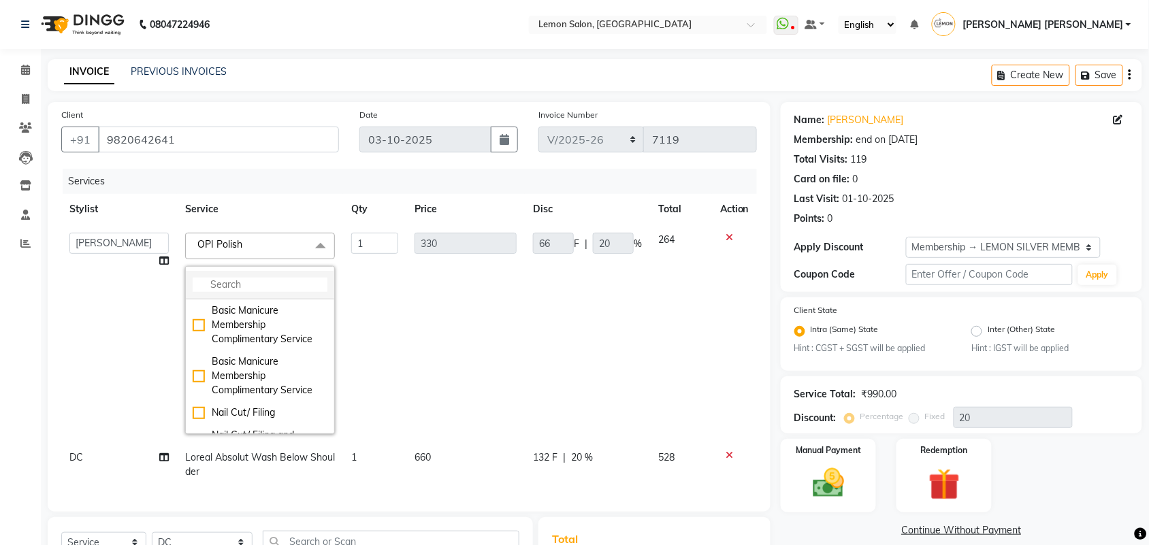
click at [245, 283] on input "multiselect-search" at bounding box center [260, 285] width 135 height 14
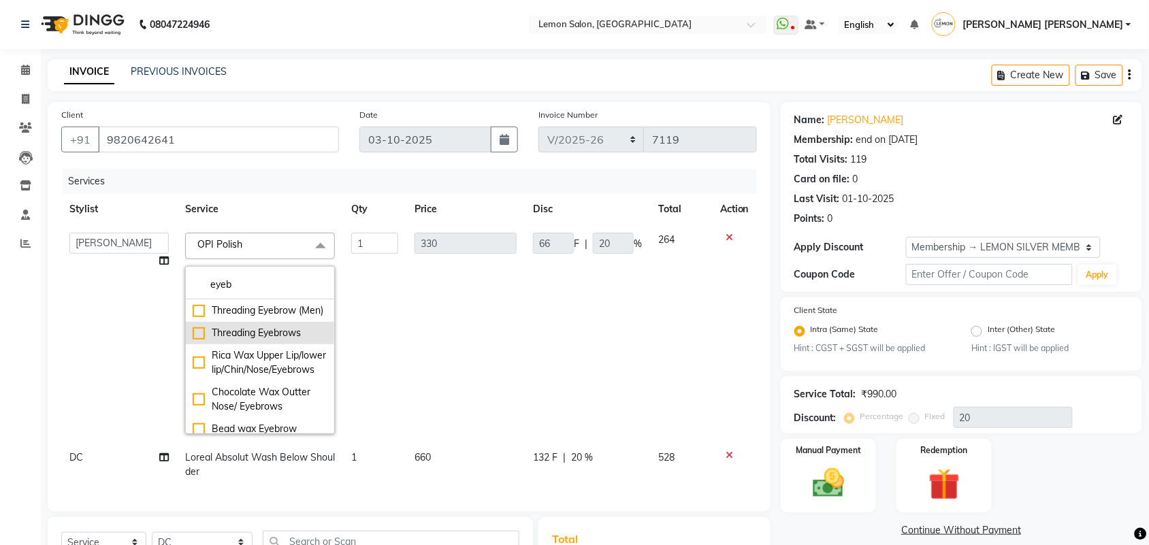
type input "eyeb"
click at [276, 340] on div "Threading Eyebrows" at bounding box center [260, 333] width 135 height 14
checkbox input "true"
type input "110"
type input "22"
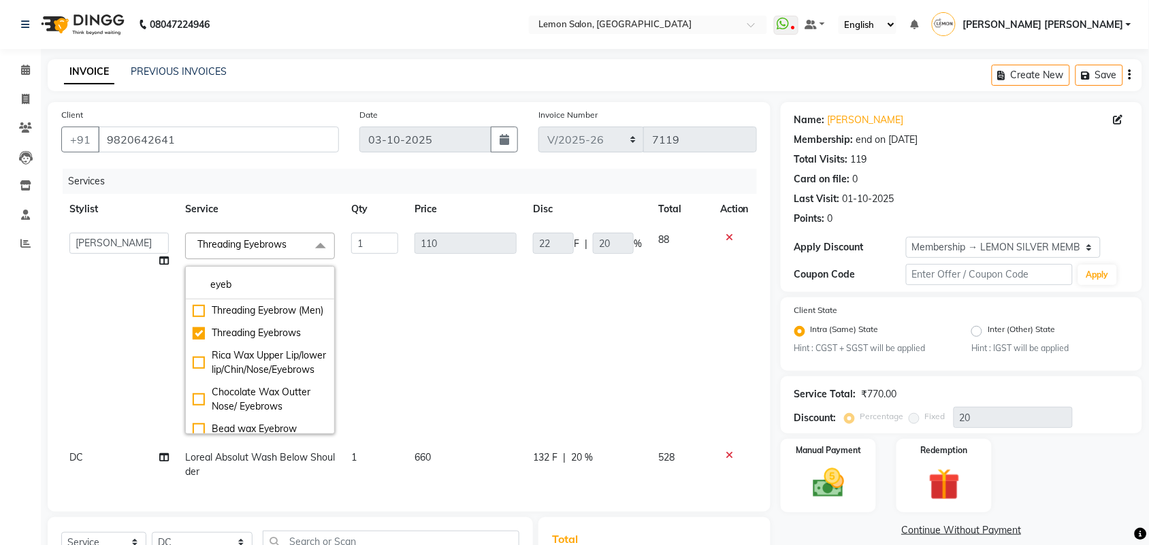
click at [472, 342] on td "110" at bounding box center [465, 334] width 118 height 218
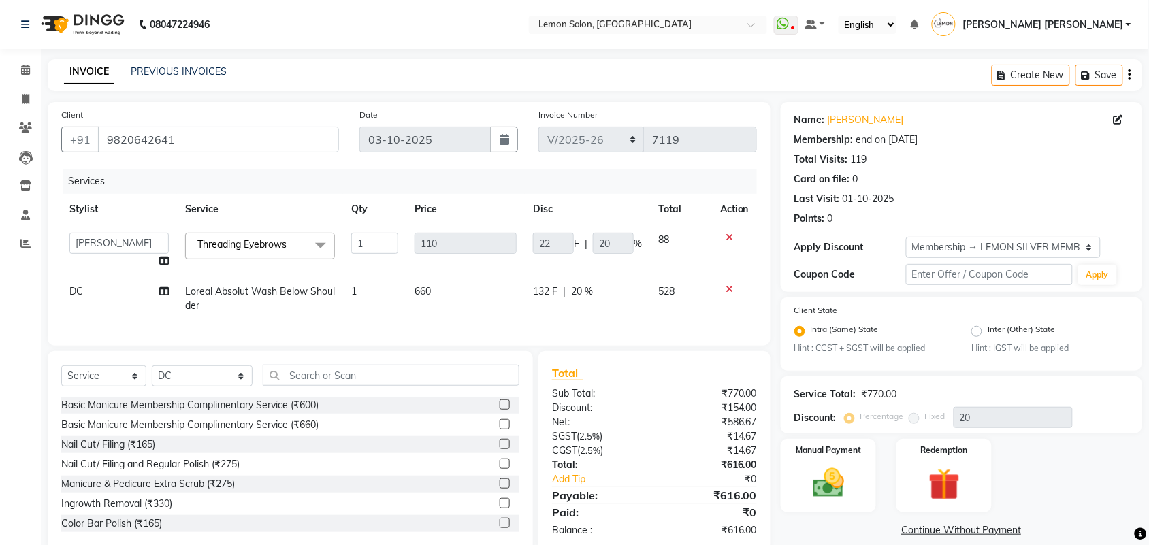
scroll to position [39, 0]
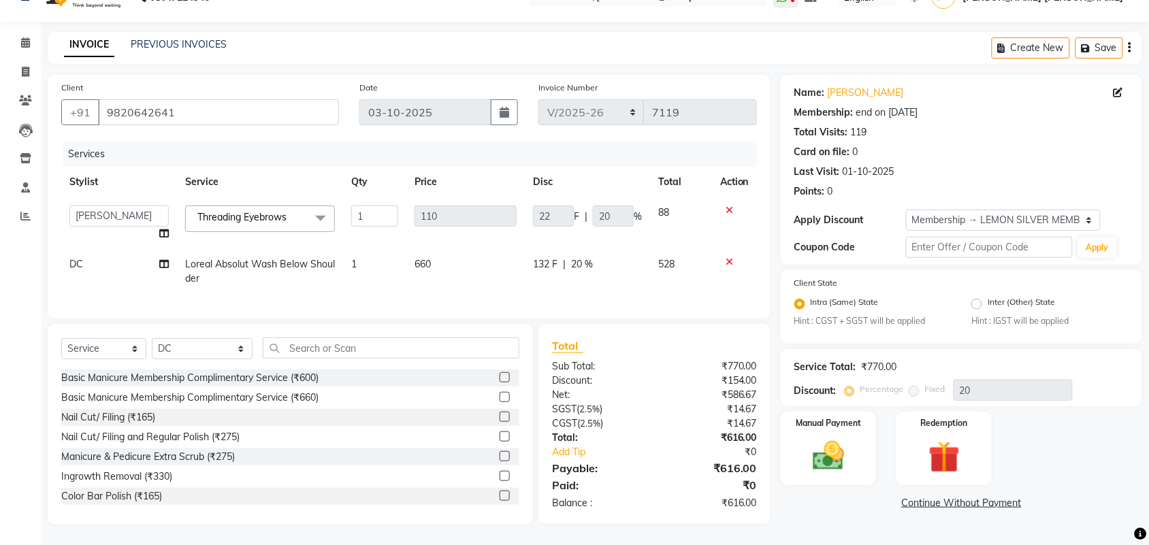
click at [97, 266] on td "DC" at bounding box center [119, 271] width 116 height 45
select select "7889"
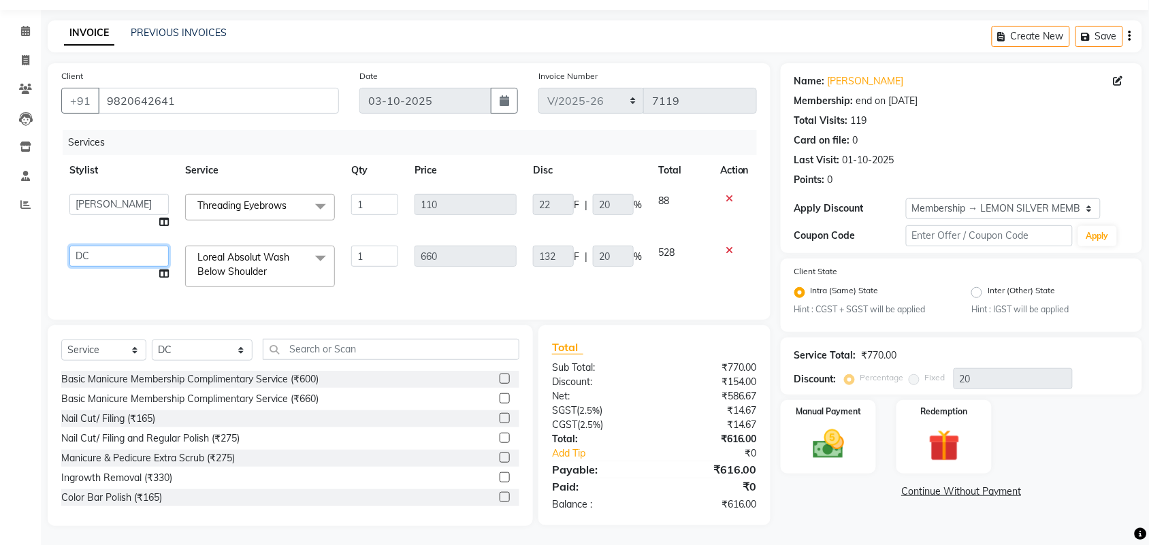
click at [94, 260] on select "Aalam Saifi Abhishek Shelar Aditi Nigam Ansar Ahmed Archana Muke Archana Rajbha…" at bounding box center [118, 256] width 99 height 21
select select "7955"
click at [164, 355] on select "Select Stylist Aalam Saifi Abhishek Shelar Aditi Nigam Ansar Ahmed Archana Muke…" at bounding box center [202, 350] width 101 height 21
select select "33180"
click at [152, 352] on select "Select Stylist Aalam Saifi Abhishek Shelar Aditi Nigam Ansar Ahmed Archana Muke…" at bounding box center [202, 350] width 101 height 21
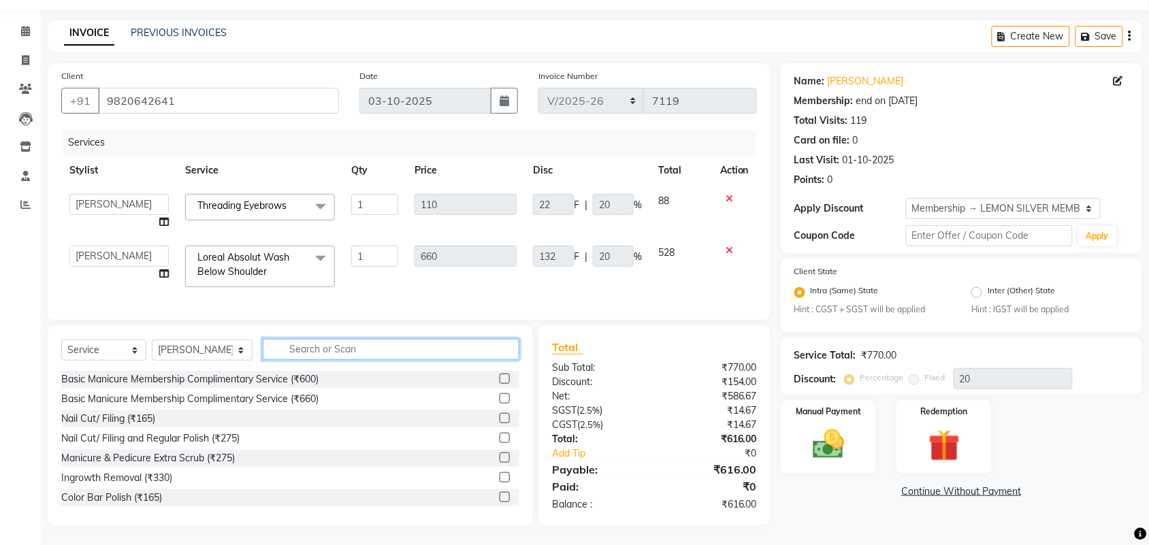
click at [457, 358] on input "text" at bounding box center [391, 349] width 257 height 21
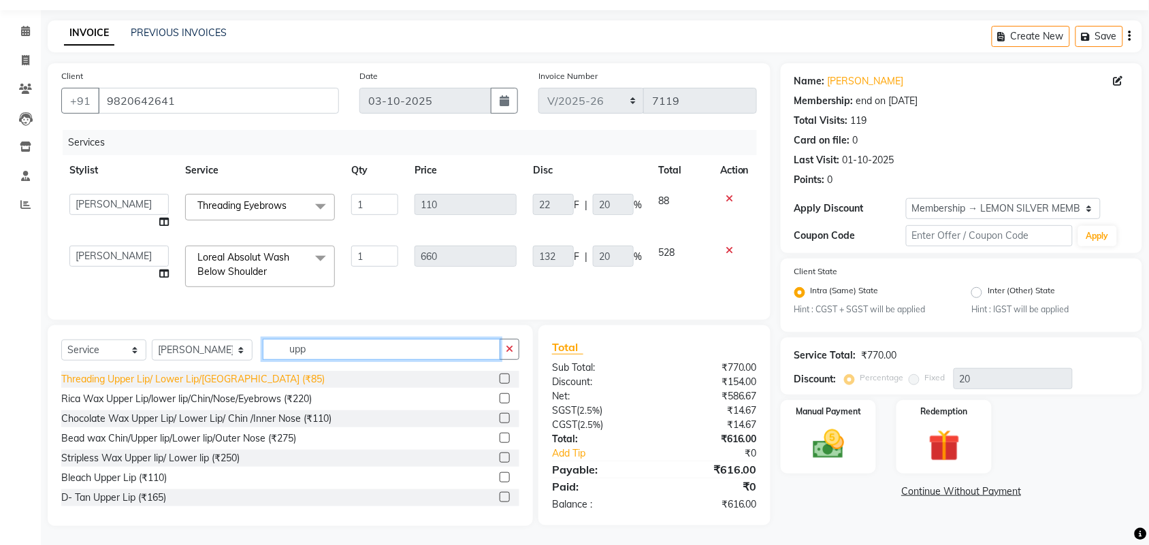
type input "upp"
click at [198, 386] on div "Threading Upper Lip/ Lower Lip/Chin (₹85)" at bounding box center [192, 379] width 263 height 14
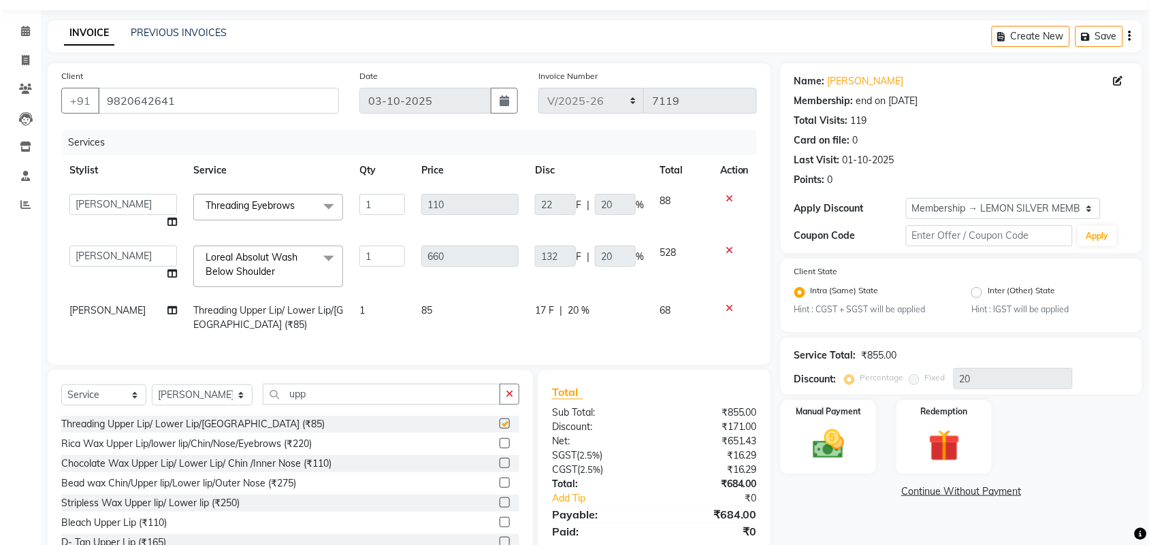
checkbox input "false"
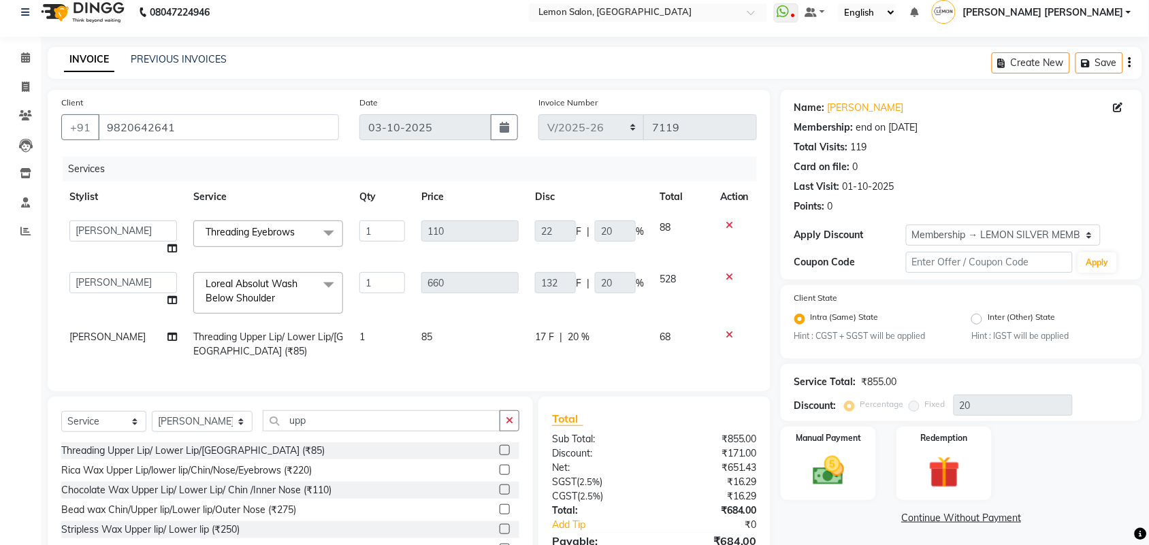
scroll to position [97, 0]
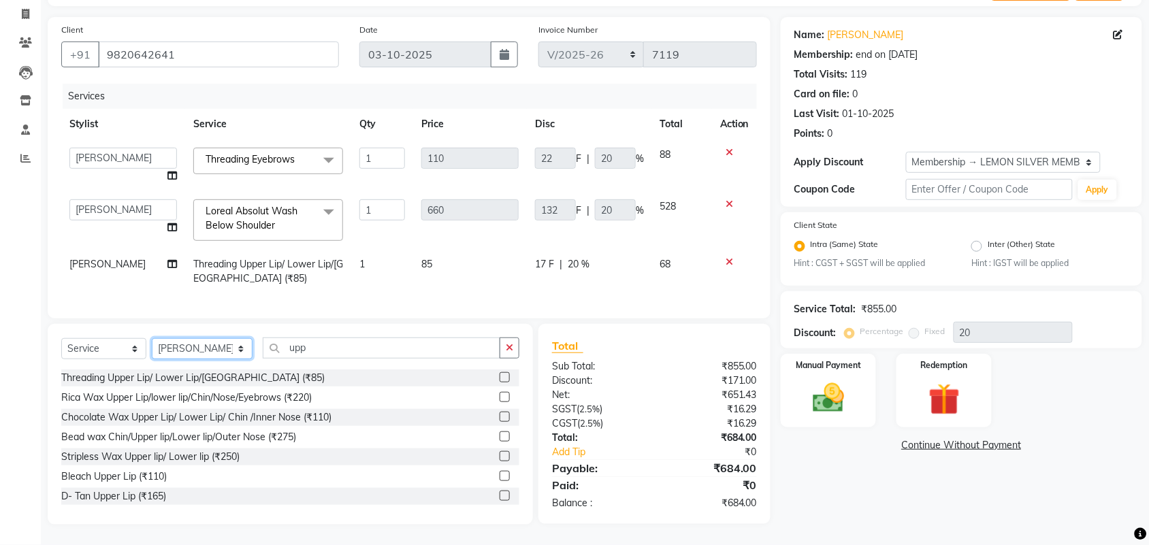
click at [187, 348] on select "Select Stylist Aalam Saifi Abhishek Shelar Aditi Nigam Ansar Ahmed Archana Muke…" at bounding box center [202, 348] width 101 height 21
select select "90927"
click at [294, 345] on input "upp" at bounding box center [382, 348] width 238 height 21
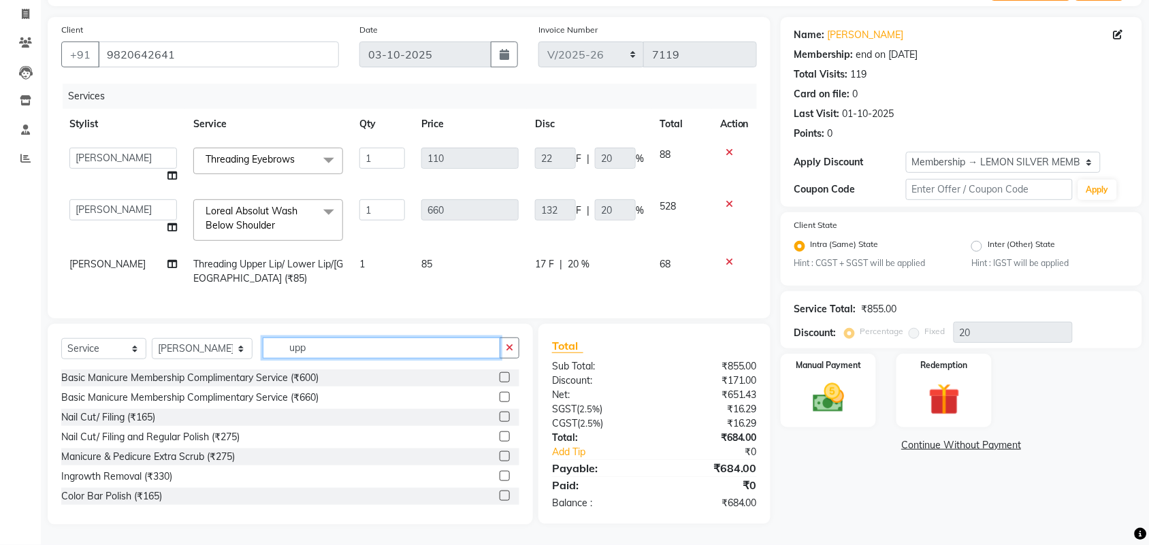
click at [294, 345] on input "upp" at bounding box center [382, 348] width 238 height 21
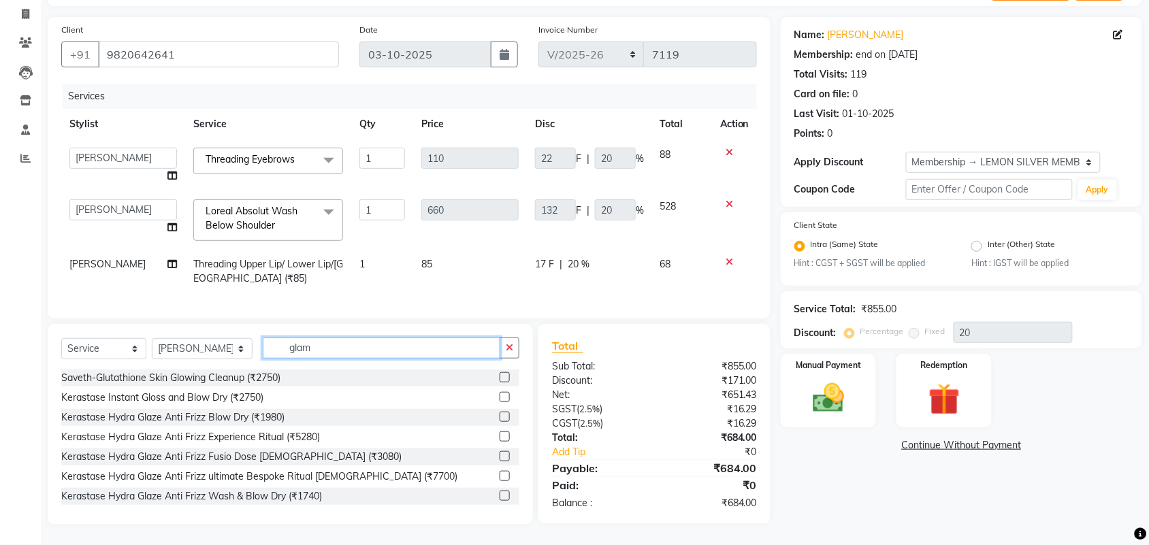
scroll to position [97, 0]
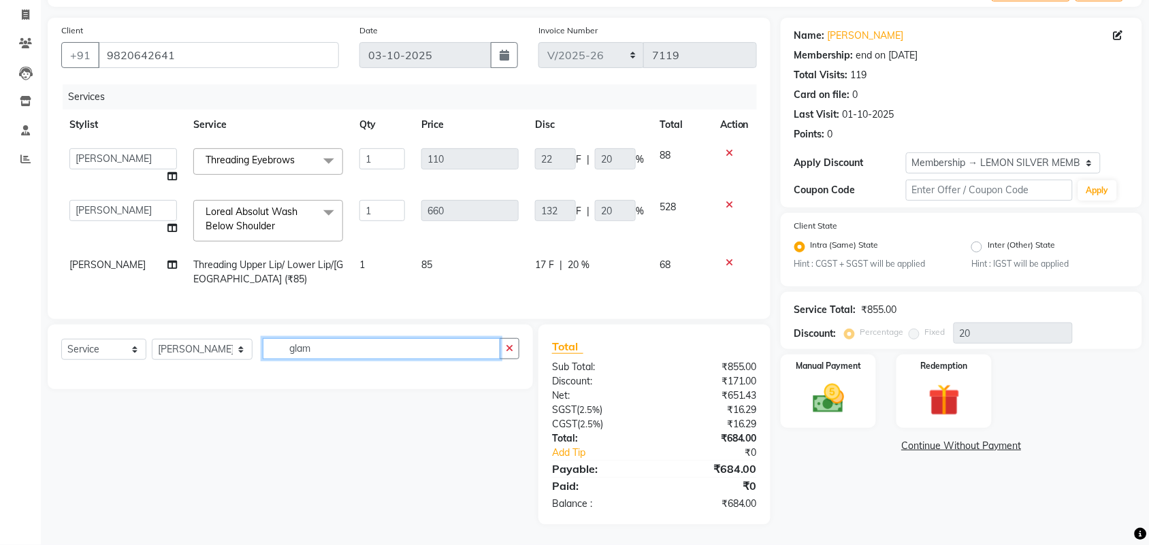
click at [378, 352] on input "glam" at bounding box center [382, 348] width 238 height 21
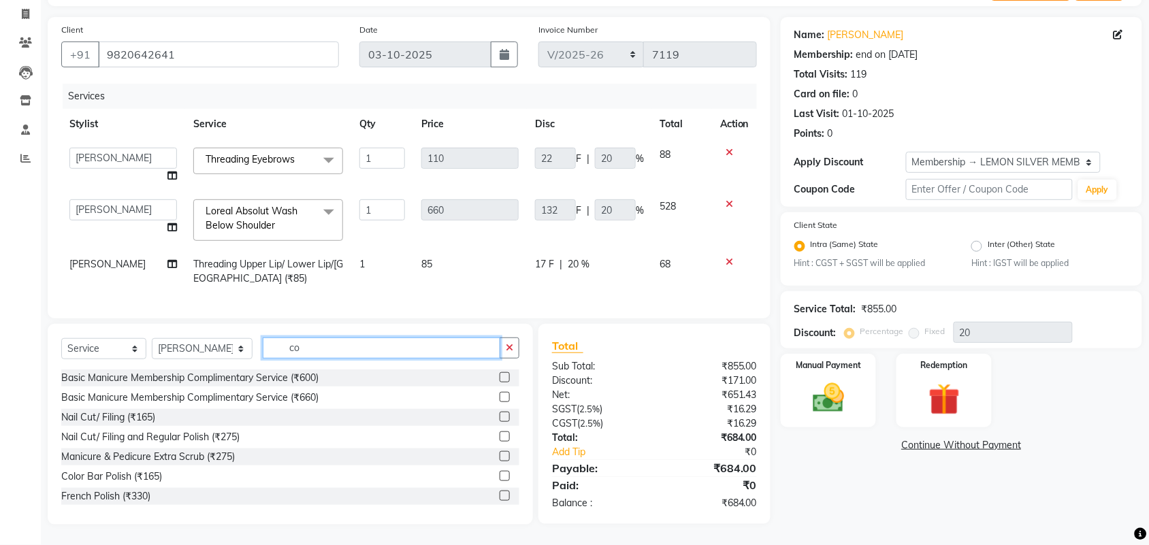
scroll to position [97, 0]
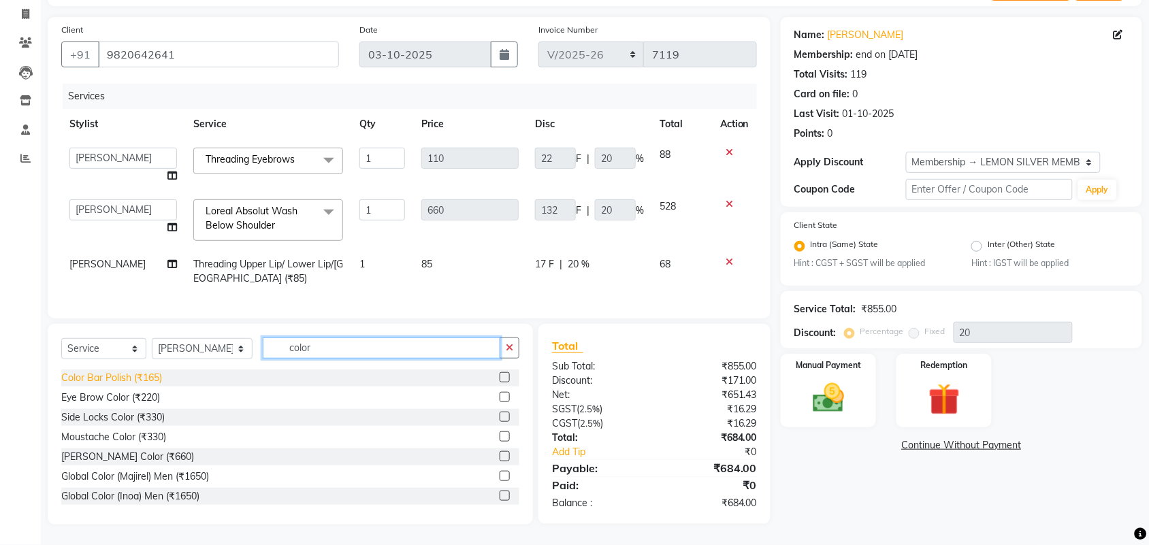
type input "color"
click at [102, 382] on div "Color Bar Polish (₹165)" at bounding box center [111, 378] width 101 height 14
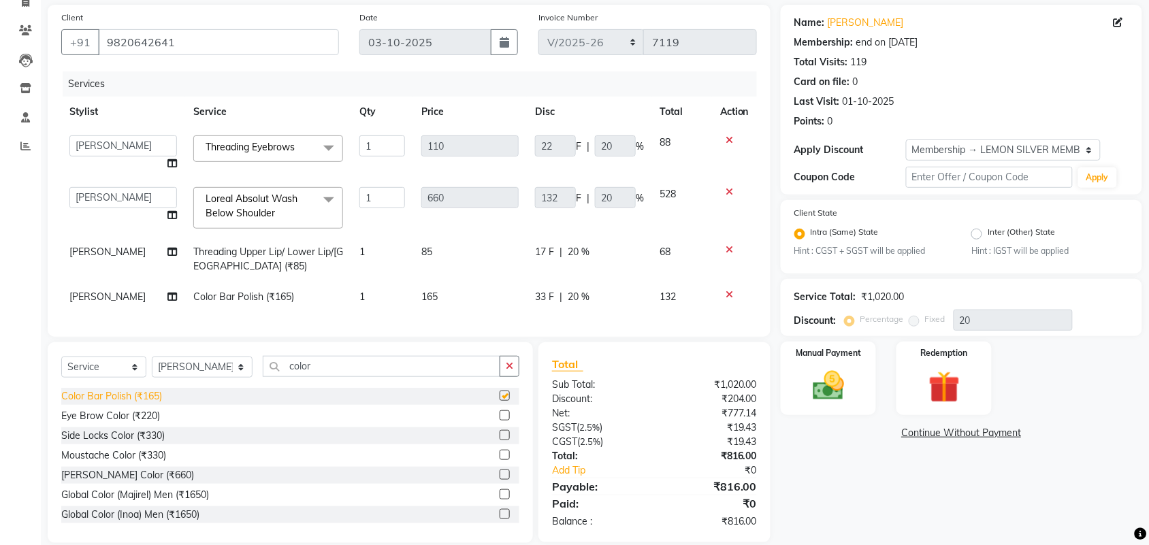
checkbox input "false"
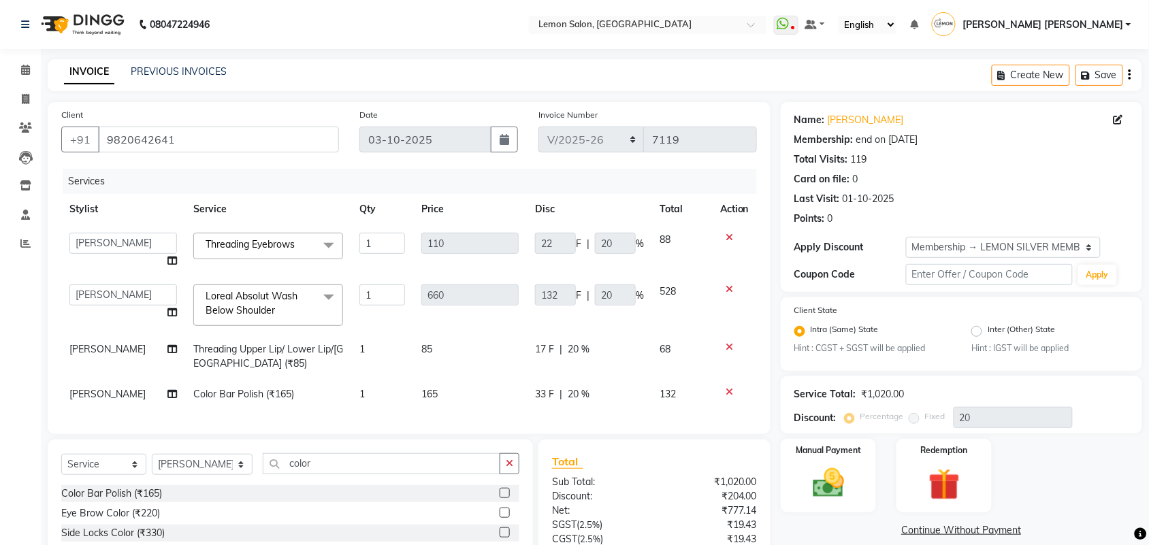
scroll to position [128, 0]
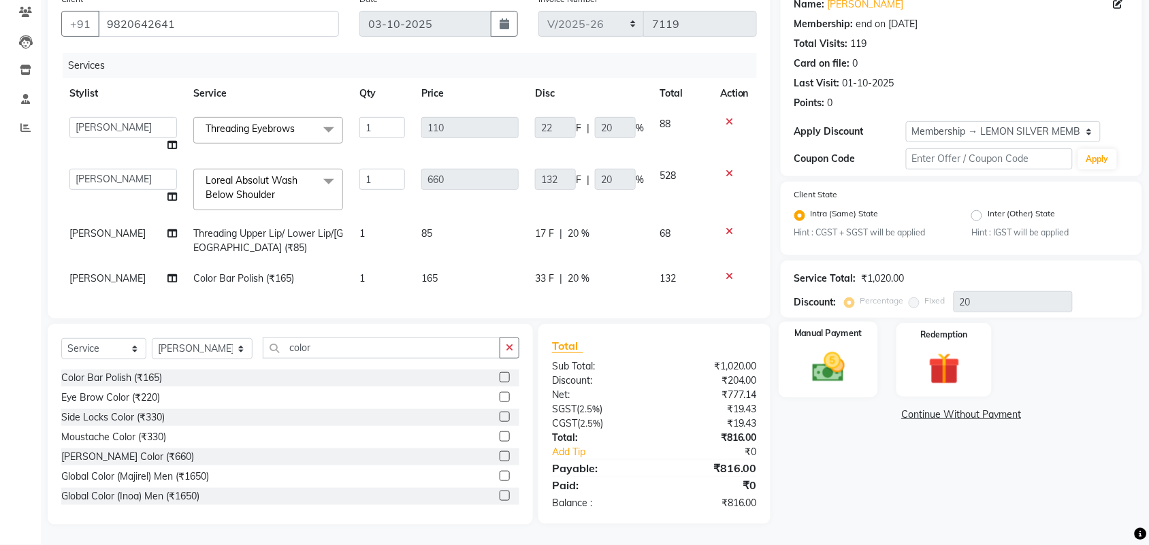
click at [829, 375] on div "Manual Payment" at bounding box center [828, 360] width 99 height 76
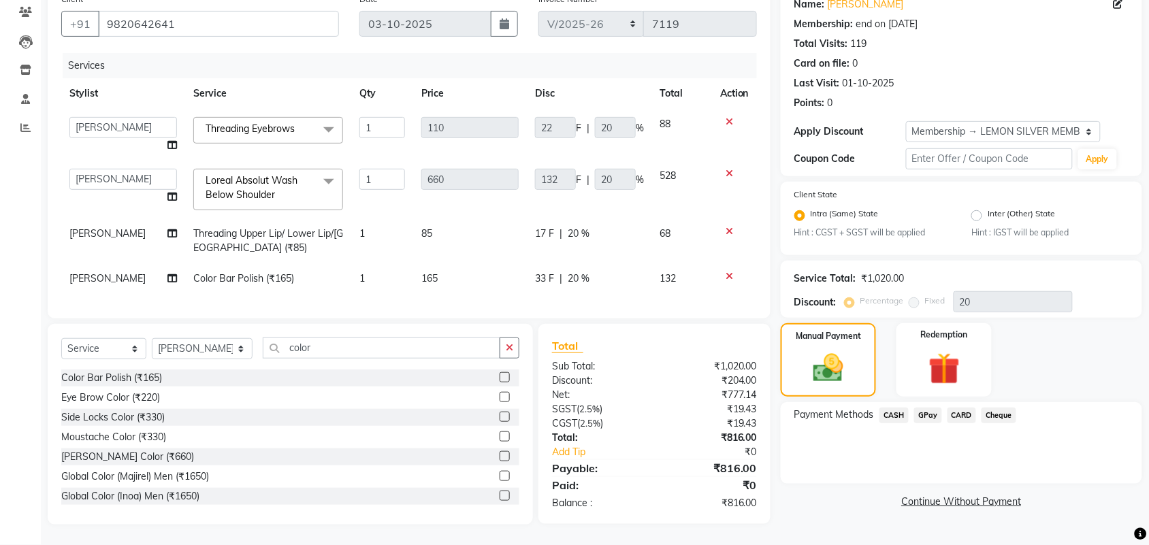
click at [931, 402] on div "Payment Methods CASH GPay CARD Cheque" at bounding box center [961, 443] width 361 height 82
click at [929, 408] on span "GPay" at bounding box center [928, 416] width 28 height 16
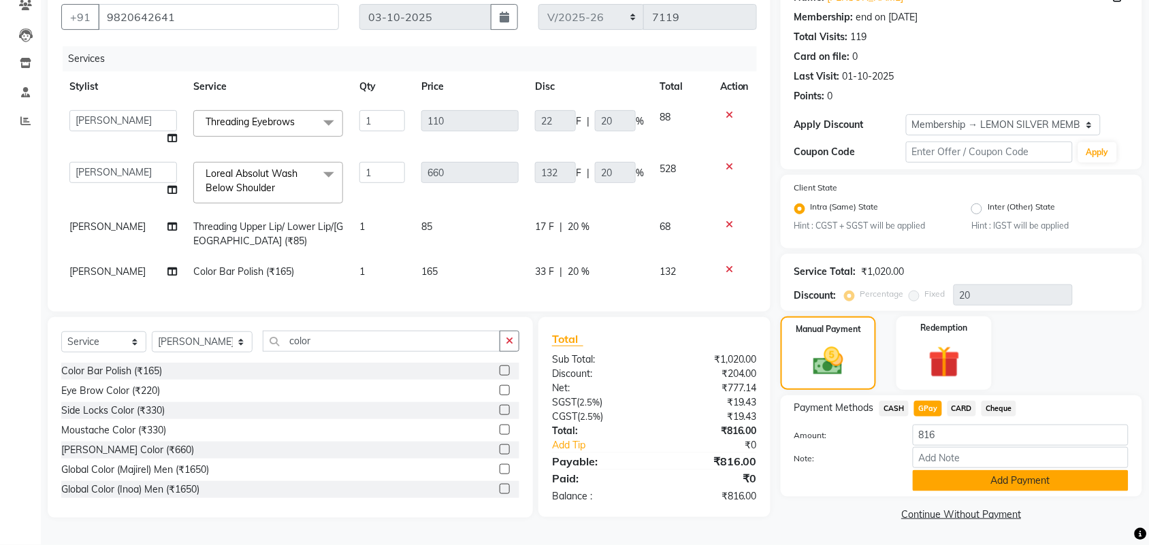
click at [982, 481] on button "Add Payment" at bounding box center [1021, 480] width 216 height 21
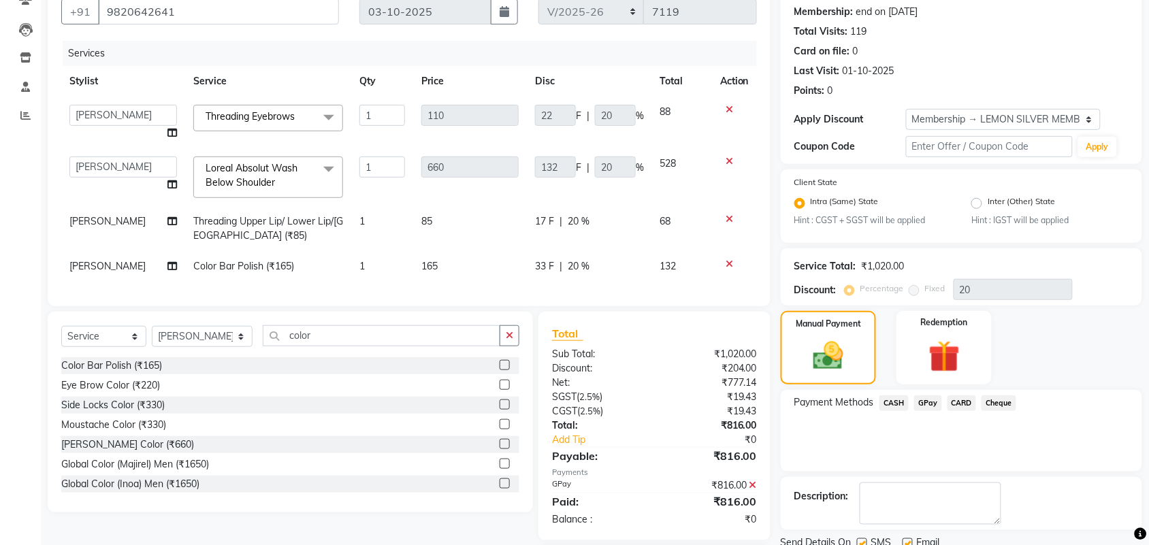
scroll to position [223, 0]
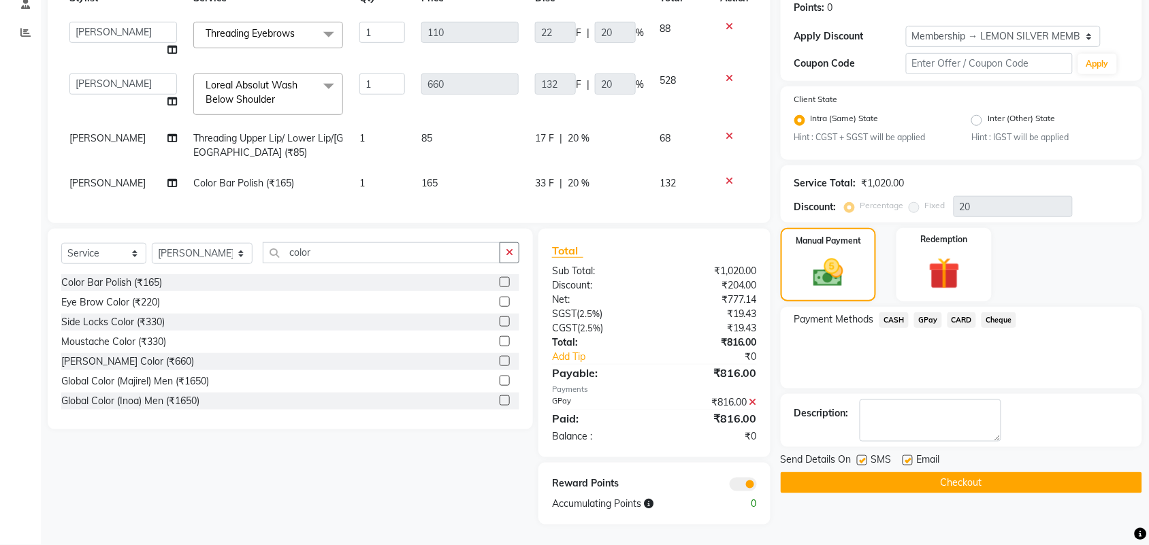
click at [978, 472] on button "Checkout" at bounding box center [961, 482] width 361 height 21
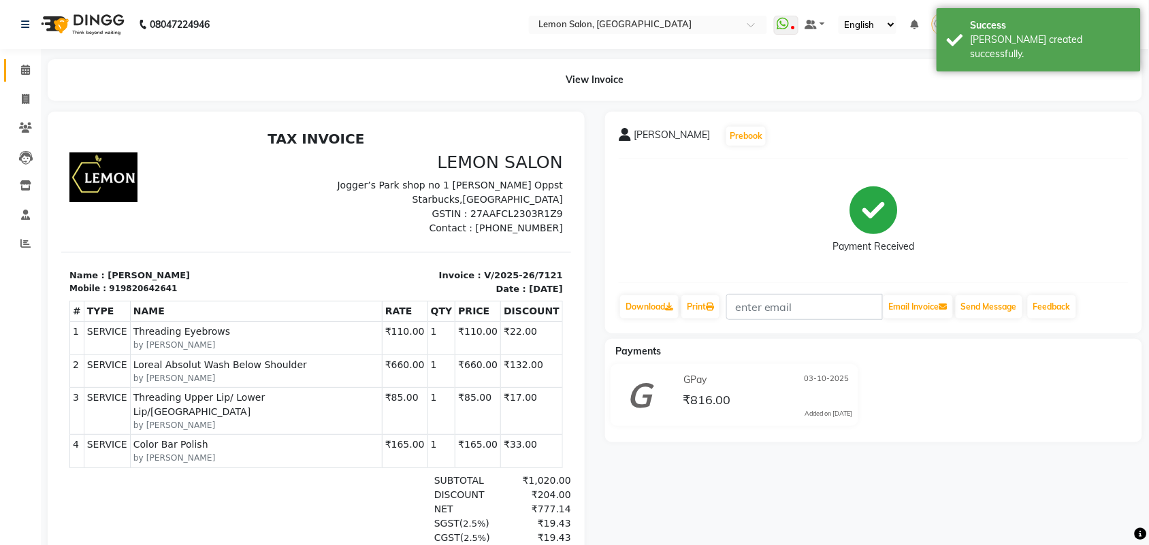
click at [19, 60] on link "Calendar" at bounding box center [20, 70] width 33 height 22
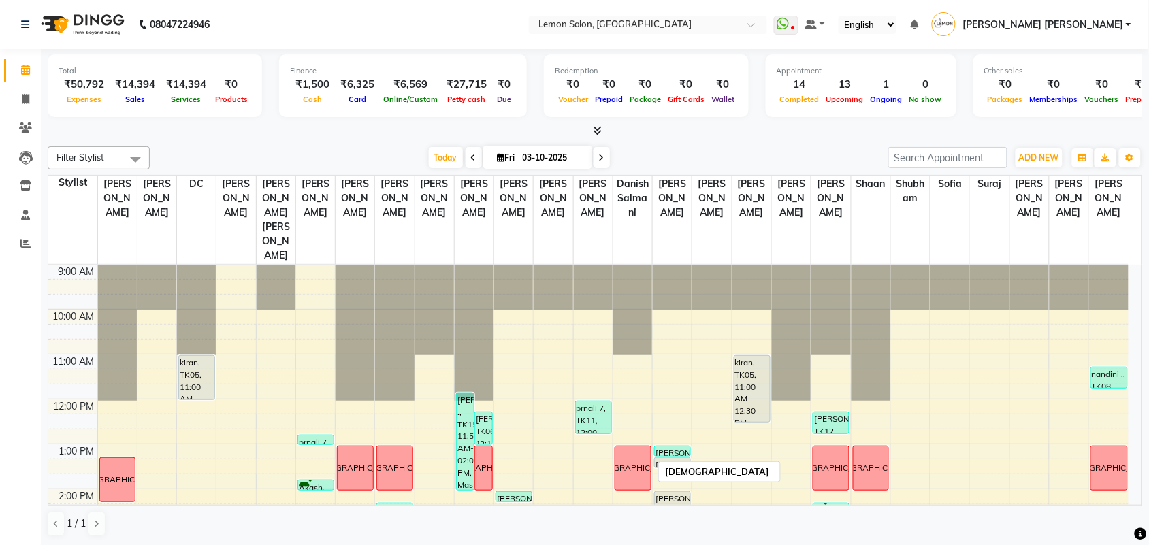
scroll to position [170, 0]
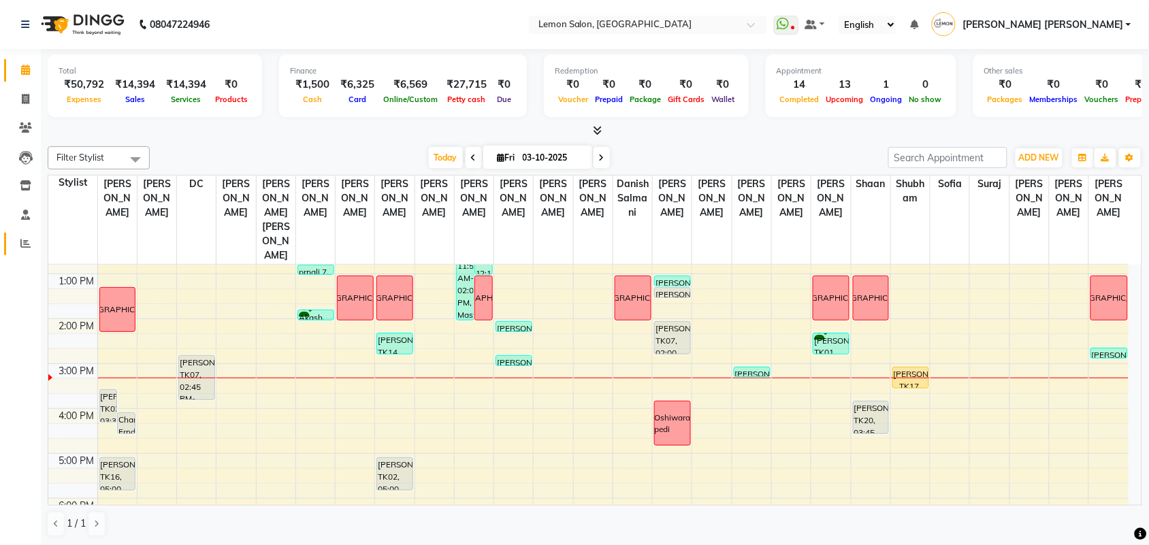
click at [27, 233] on link "Reports" at bounding box center [20, 244] width 33 height 22
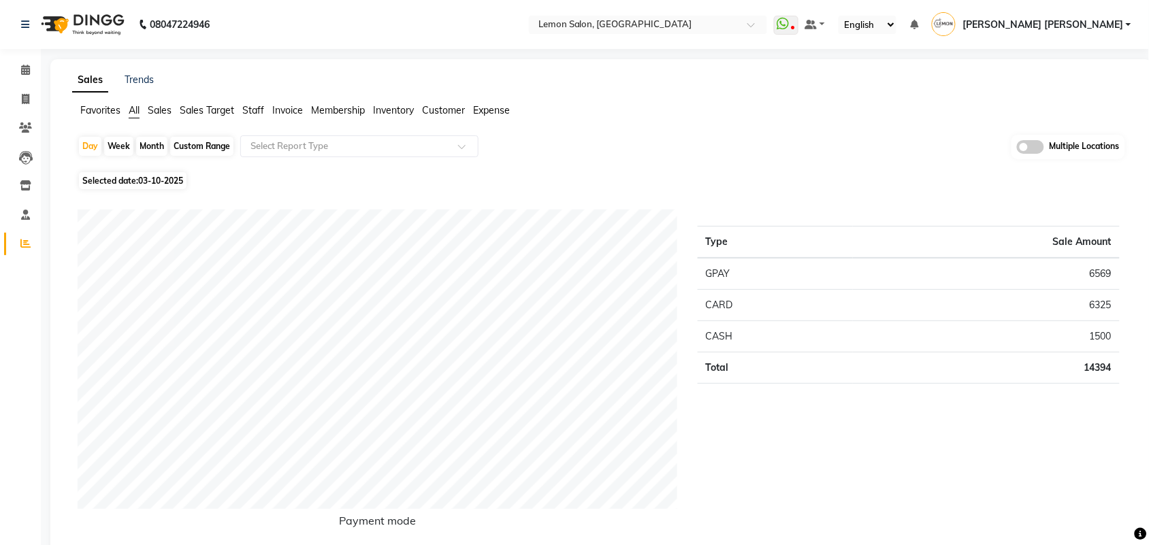
click at [249, 111] on span "Staff" at bounding box center [253, 110] width 22 height 12
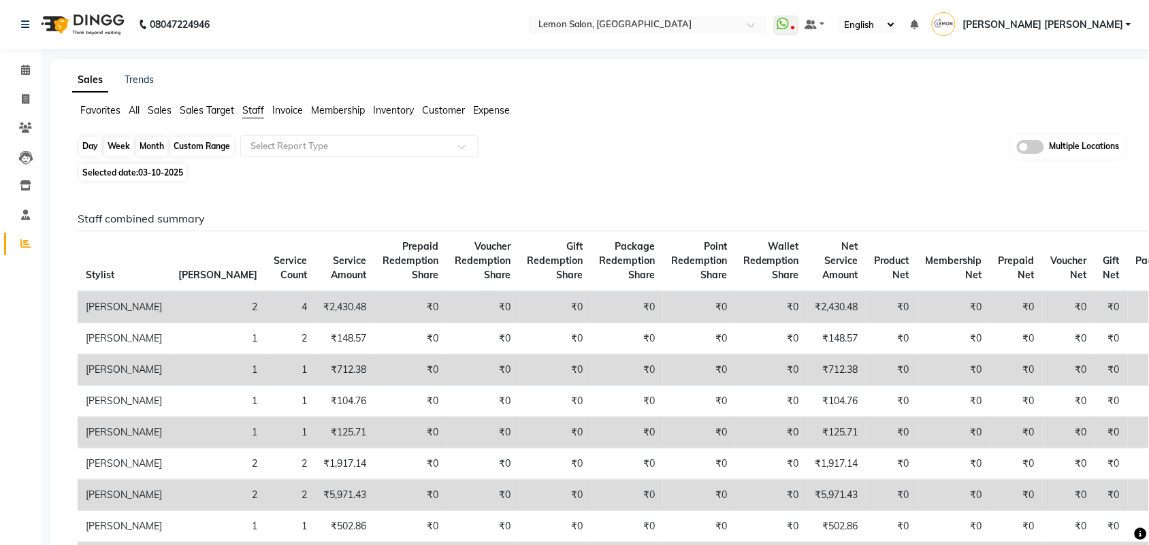
click at [88, 148] on div "Day" at bounding box center [90, 146] width 22 height 19
select select "10"
select select "2025"
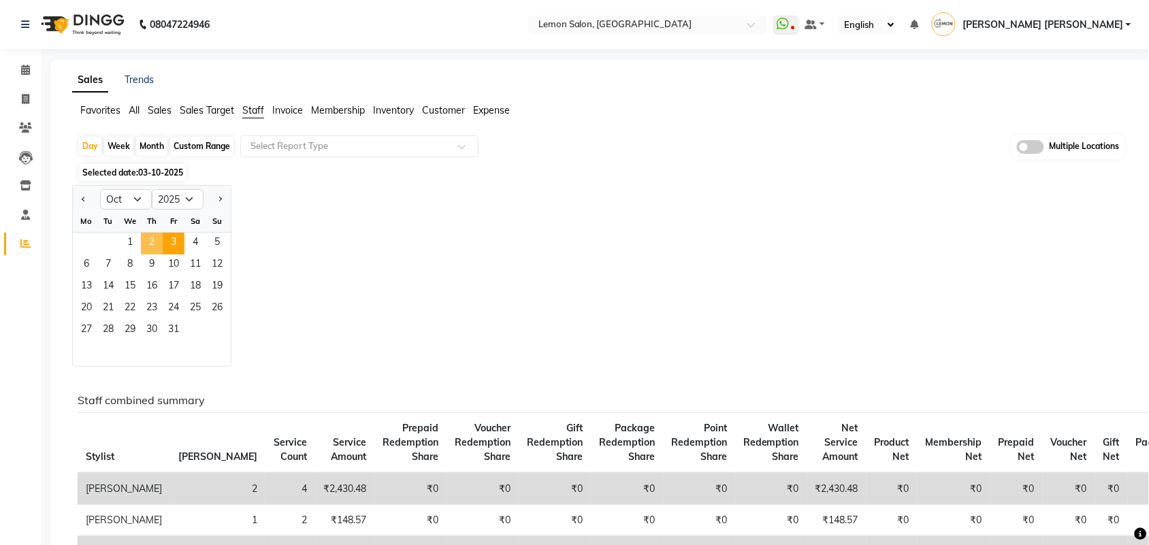
click at [155, 239] on span "2" at bounding box center [152, 244] width 22 height 22
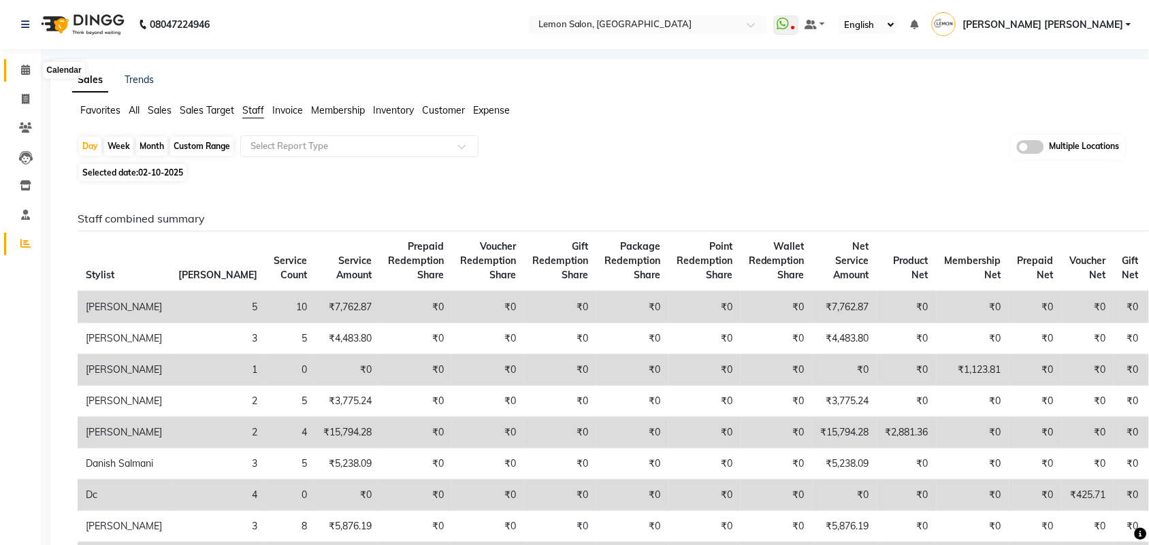
click at [25, 65] on icon at bounding box center [25, 70] width 9 height 10
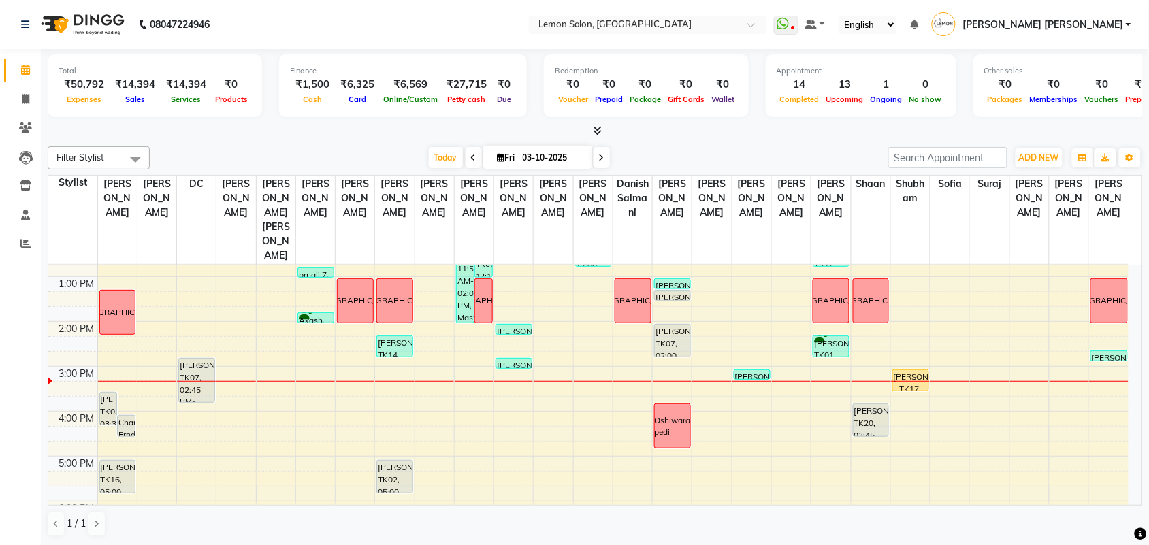
scroll to position [170, 0]
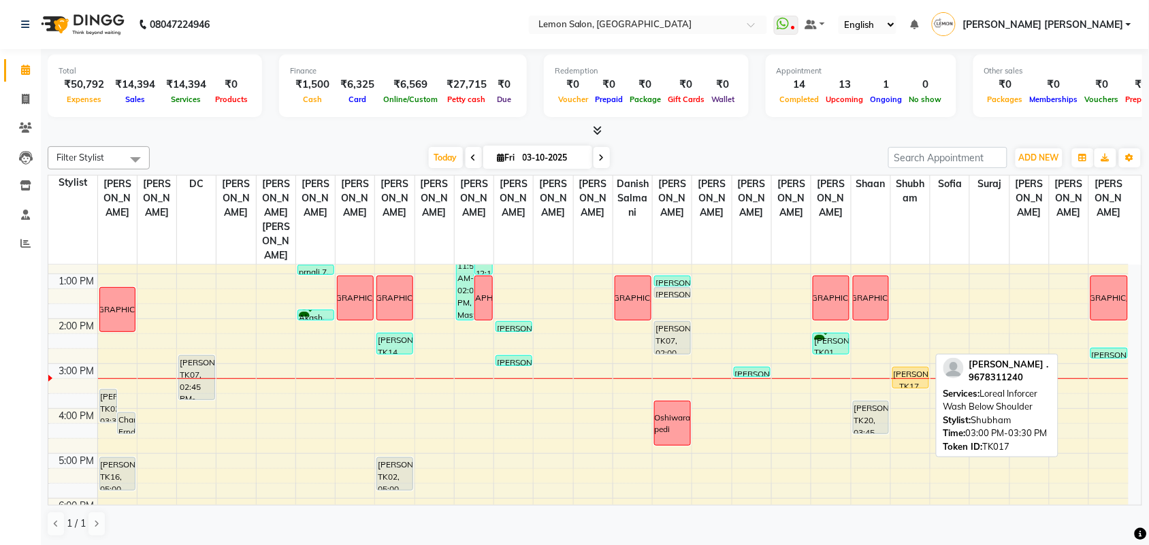
click at [909, 368] on div "madhusmita ., TK17, 03:00 PM-03:30 PM, Loreal Inforcer Wash Below Shoulder" at bounding box center [910, 378] width 35 height 20
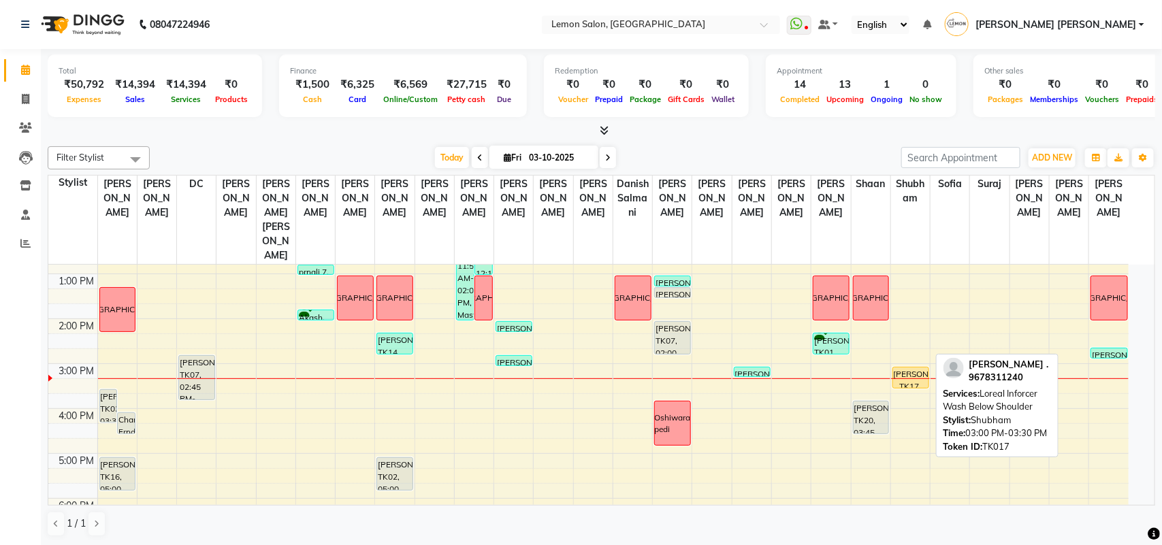
select select "1"
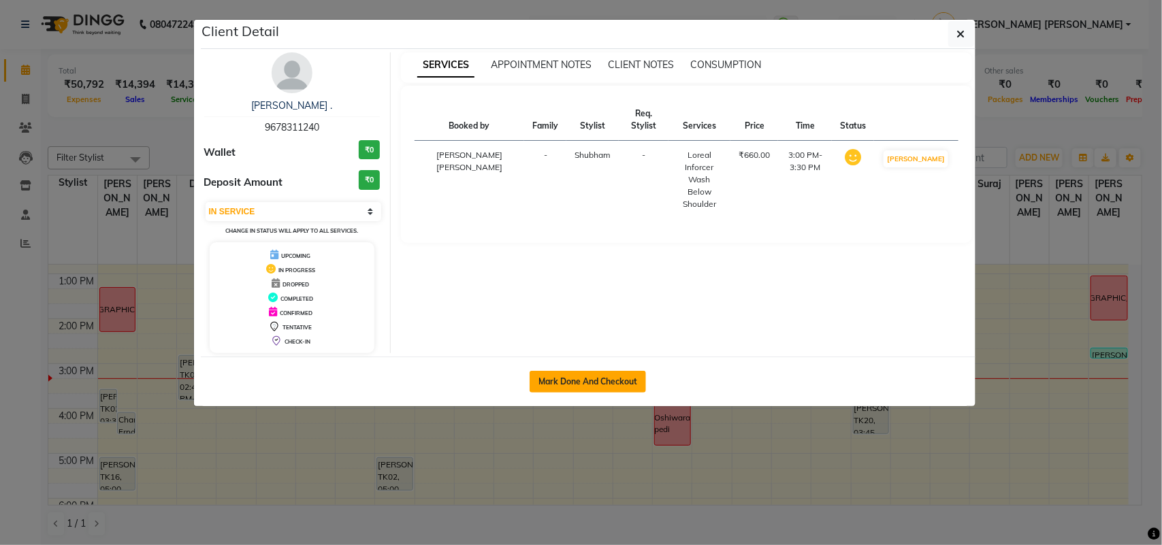
click at [568, 378] on button "Mark Done And Checkout" at bounding box center [588, 382] width 116 height 22
select select "551"
select select "service"
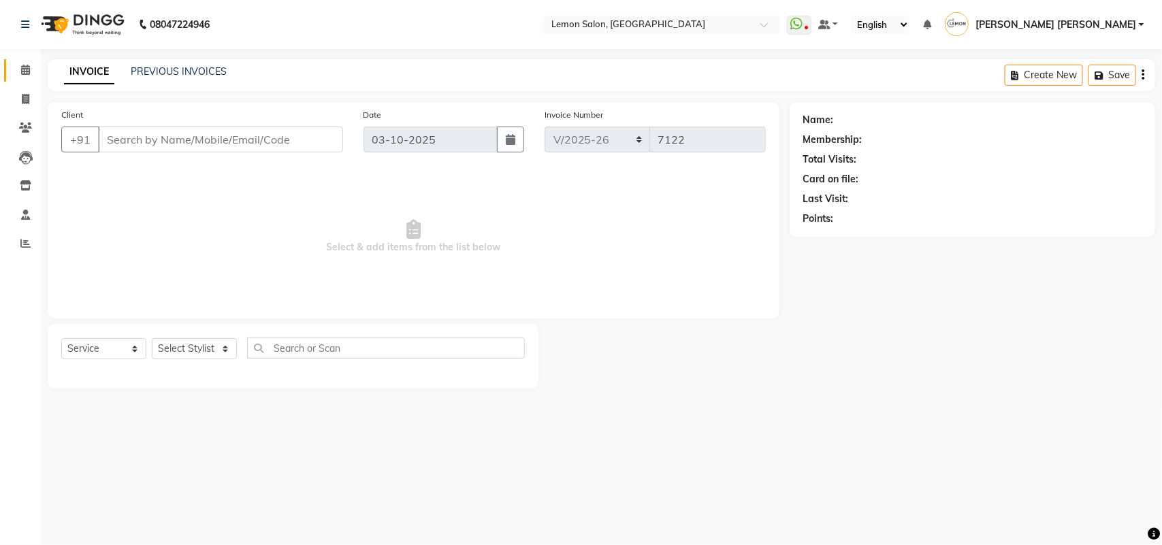
type input "9678311240"
select select "48406"
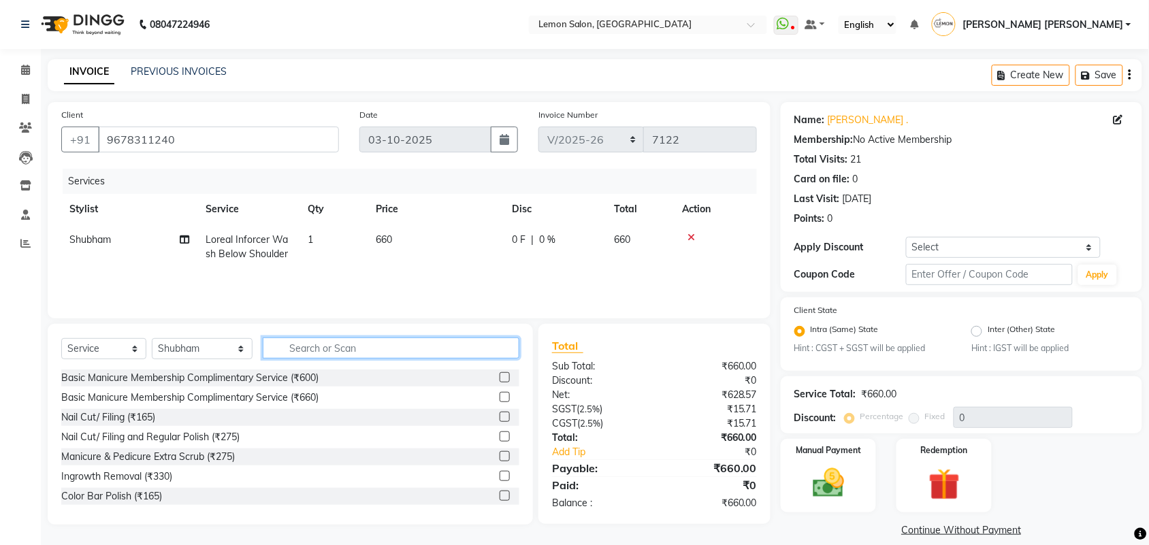
click at [314, 354] on input "text" at bounding box center [391, 348] width 257 height 21
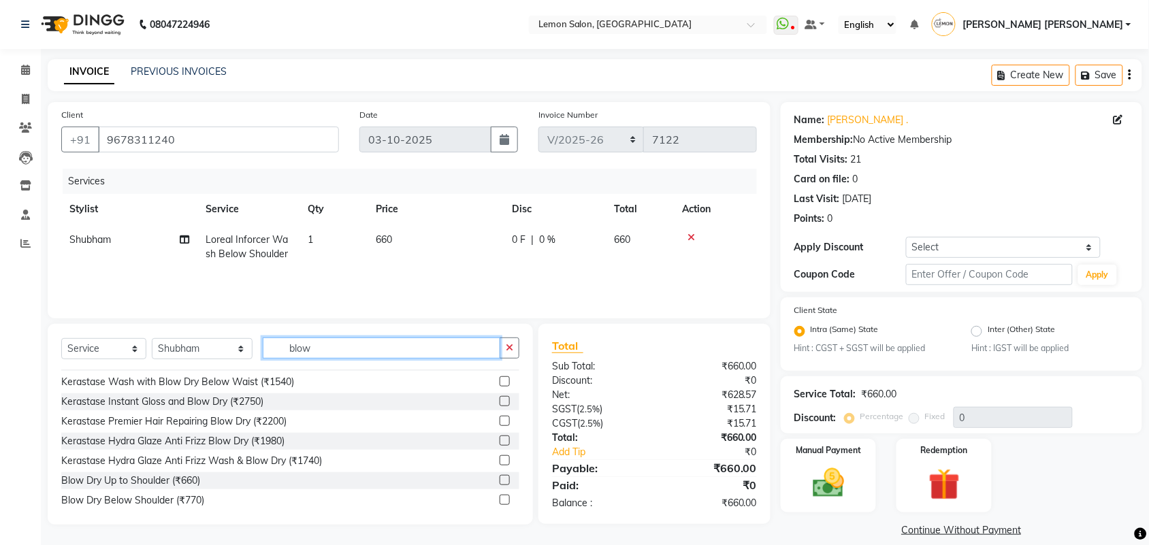
scroll to position [85, 0]
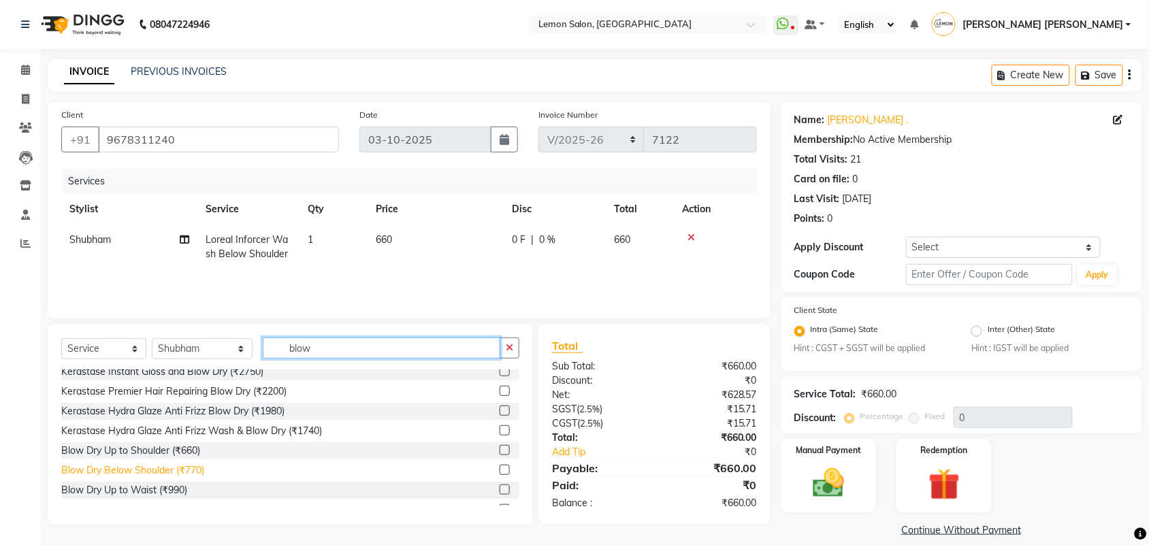
type input "blow"
click at [195, 473] on div "Blow Dry Below Shoulder (₹770)" at bounding box center [132, 471] width 143 height 14
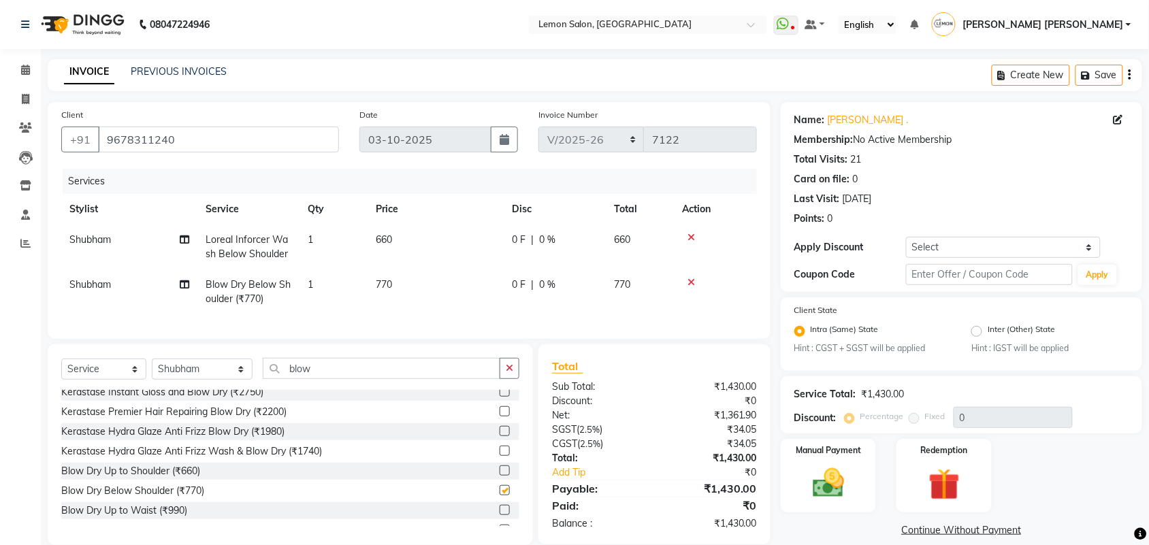
checkbox input "false"
click at [504, 379] on button "button" at bounding box center [510, 368] width 20 height 21
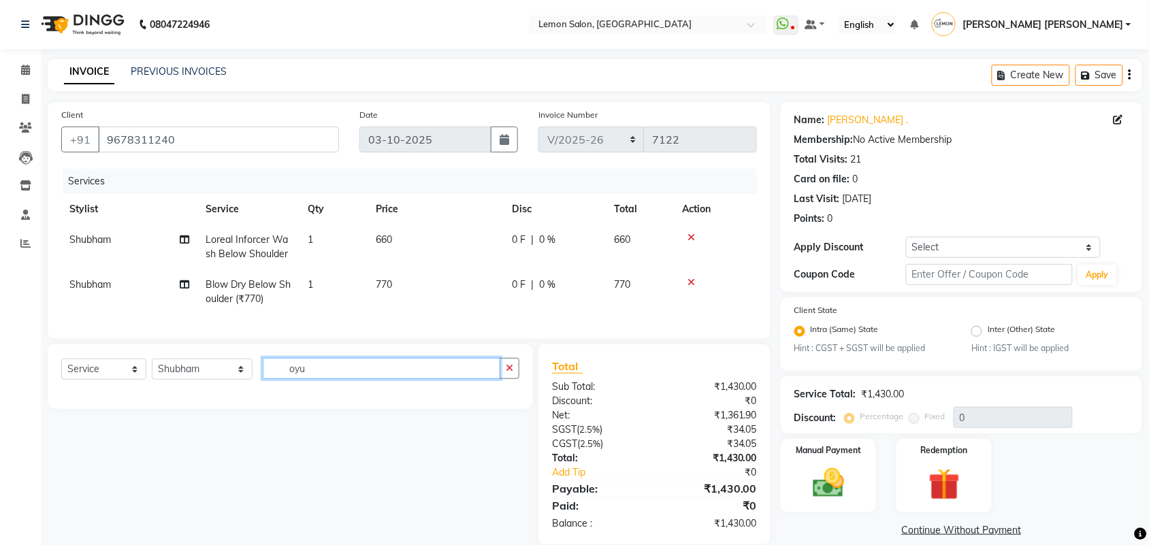
scroll to position [0, 0]
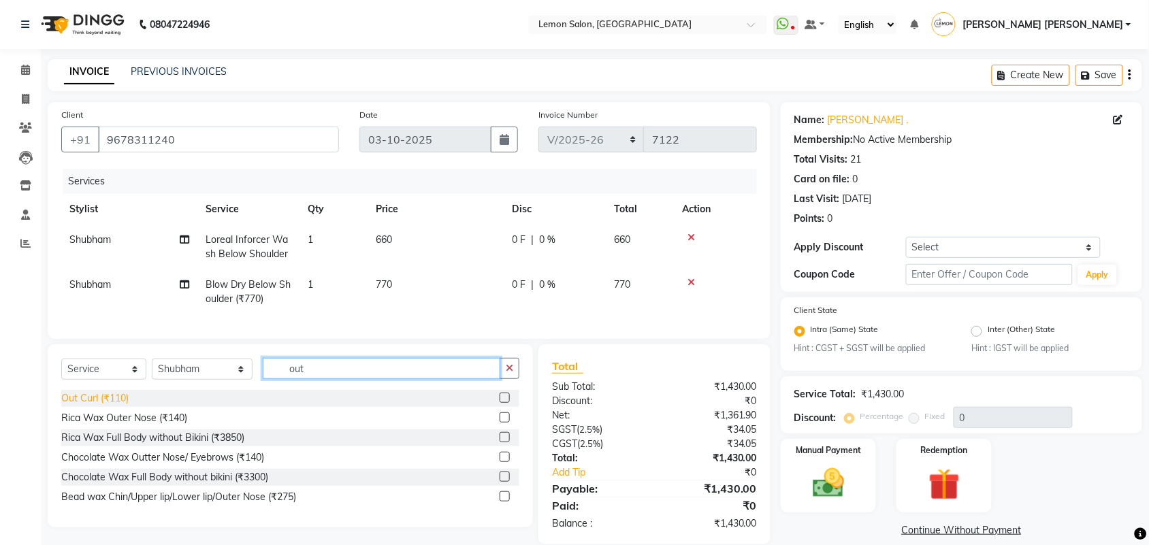
type input "out"
click at [110, 406] on div "Out Curl (₹110)" at bounding box center [94, 398] width 67 height 14
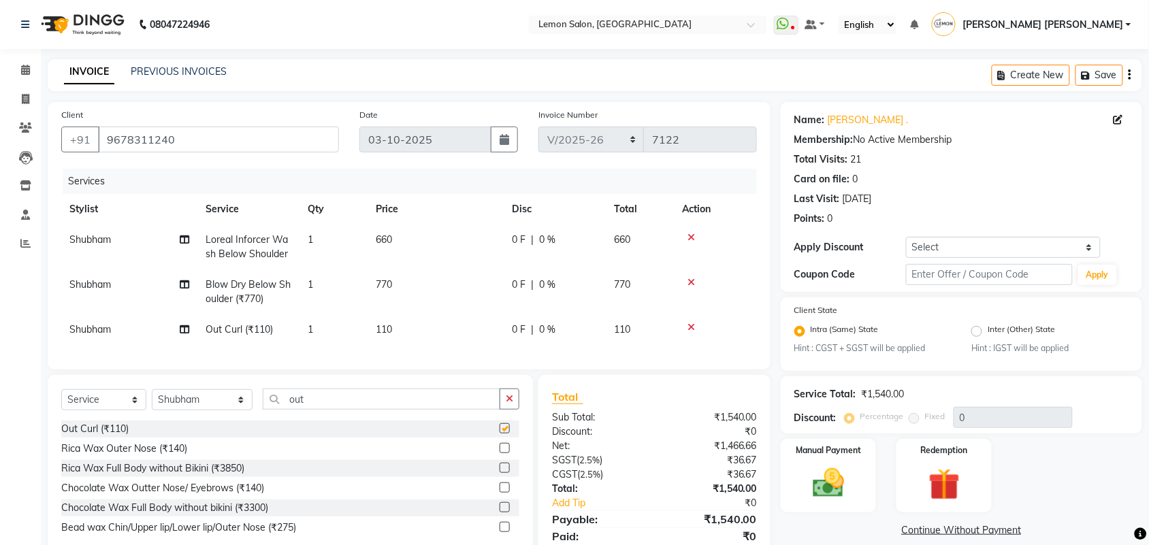
checkbox input "false"
click at [105, 410] on select "Select Service Product Membership Package Voucher Prepaid Gift Card" at bounding box center [103, 399] width 85 height 21
select select "product"
click at [61, 402] on select "Select Service Product Membership Package Voucher Prepaid Gift Card" at bounding box center [103, 399] width 85 height 21
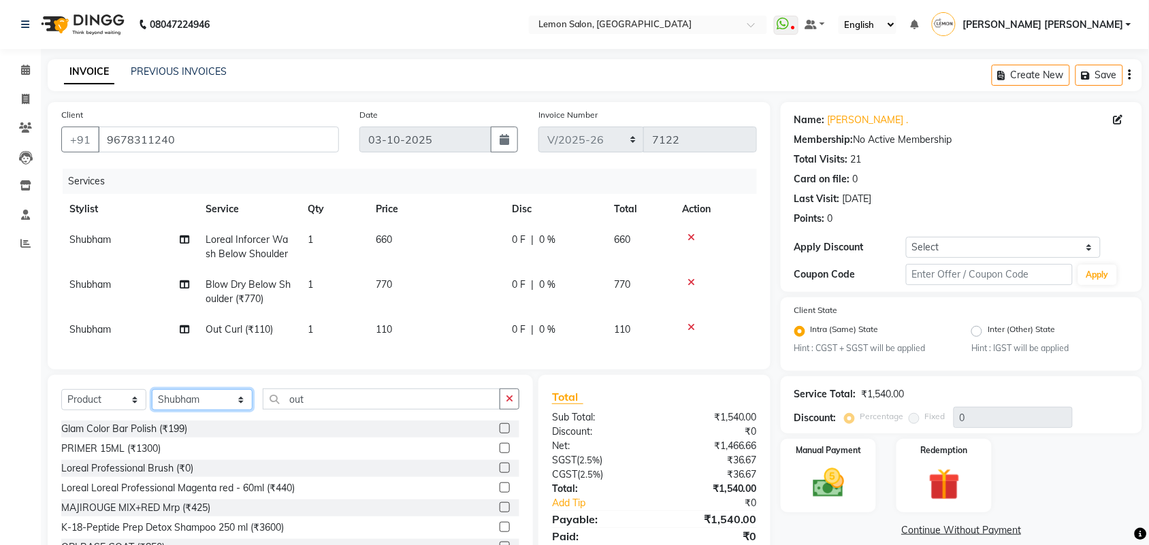
click at [174, 409] on select "Select Stylist Aalam Saifi Abhishek Shelar Aditi Nigam Ansar Ahmed Archana Muke…" at bounding box center [202, 399] width 101 height 21
select select "33180"
click at [152, 402] on select "Select Stylist Aalam Saifi Abhishek Shelar Aditi Nigam Ansar Ahmed Archana Muke…" at bounding box center [202, 399] width 101 height 21
click at [516, 410] on button "button" at bounding box center [510, 399] width 20 height 21
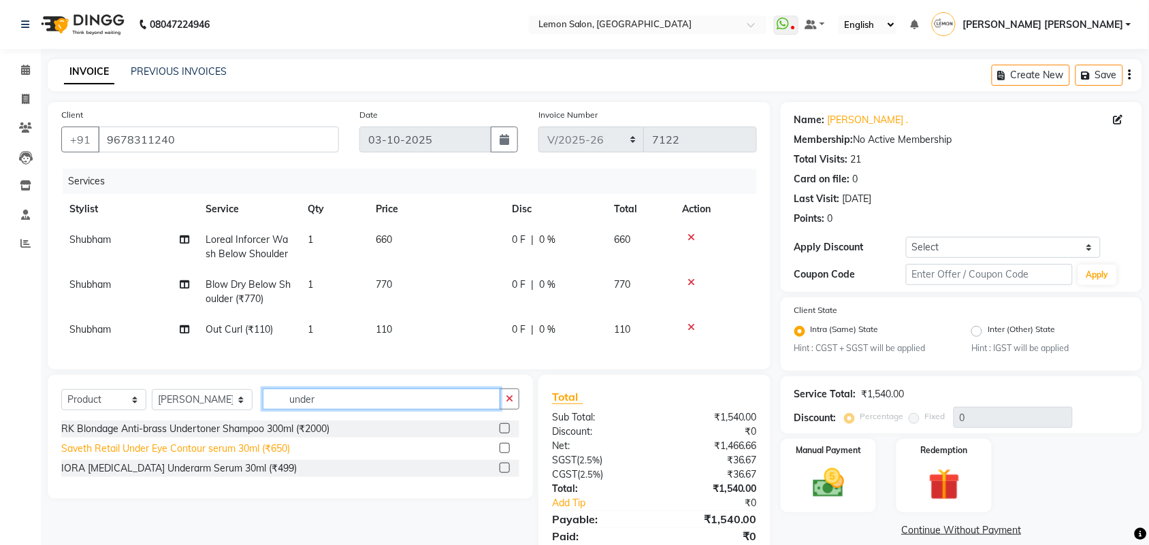
type input "under"
click at [218, 456] on div "Saveth Retail Under Eye Contour serum 30ml (₹650)" at bounding box center [175, 449] width 229 height 14
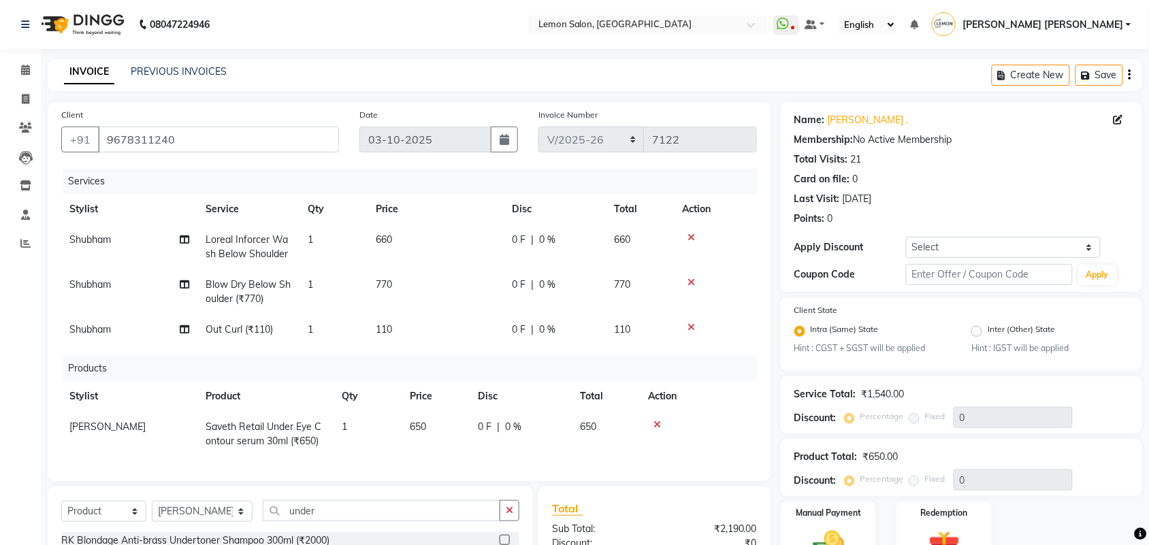
checkbox input "false"
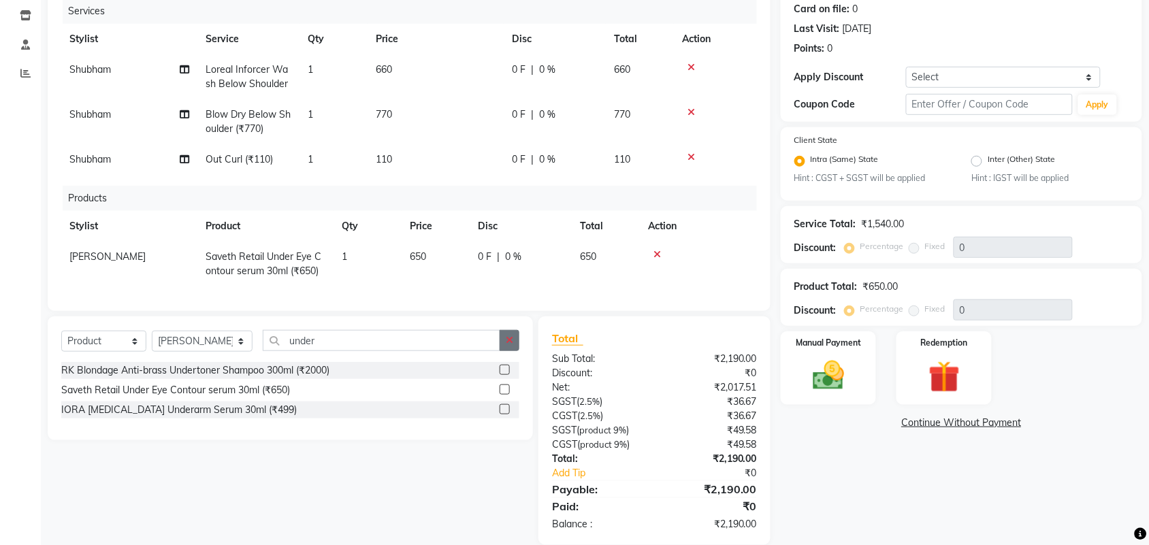
click at [512, 347] on button "button" at bounding box center [510, 340] width 20 height 21
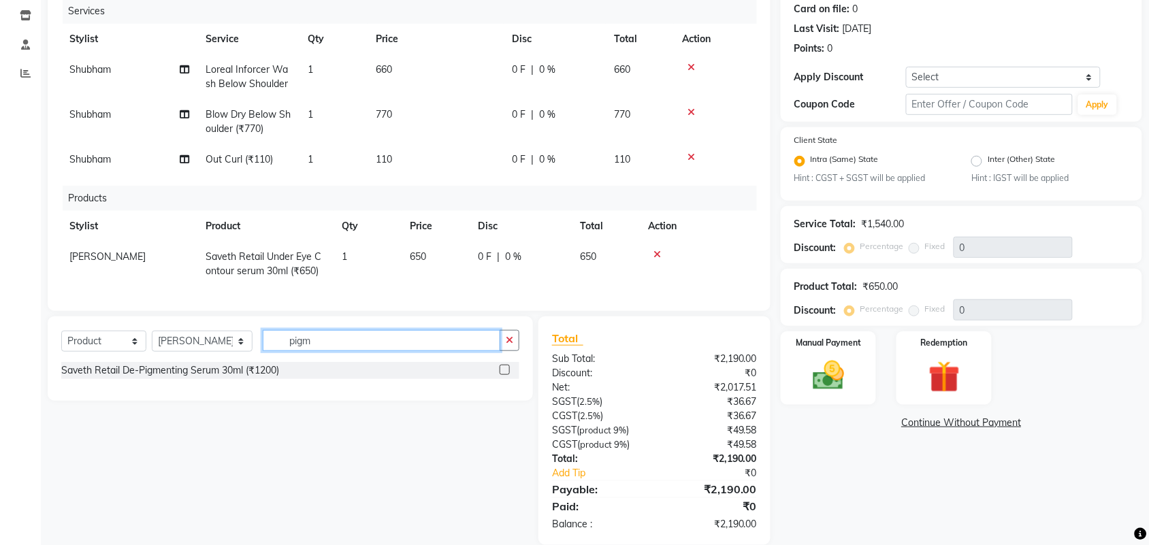
type input "pigm"
click at [247, 362] on div "Select Service Product Membership Package Voucher Prepaid Gift Card Select Styl…" at bounding box center [290, 346] width 458 height 32
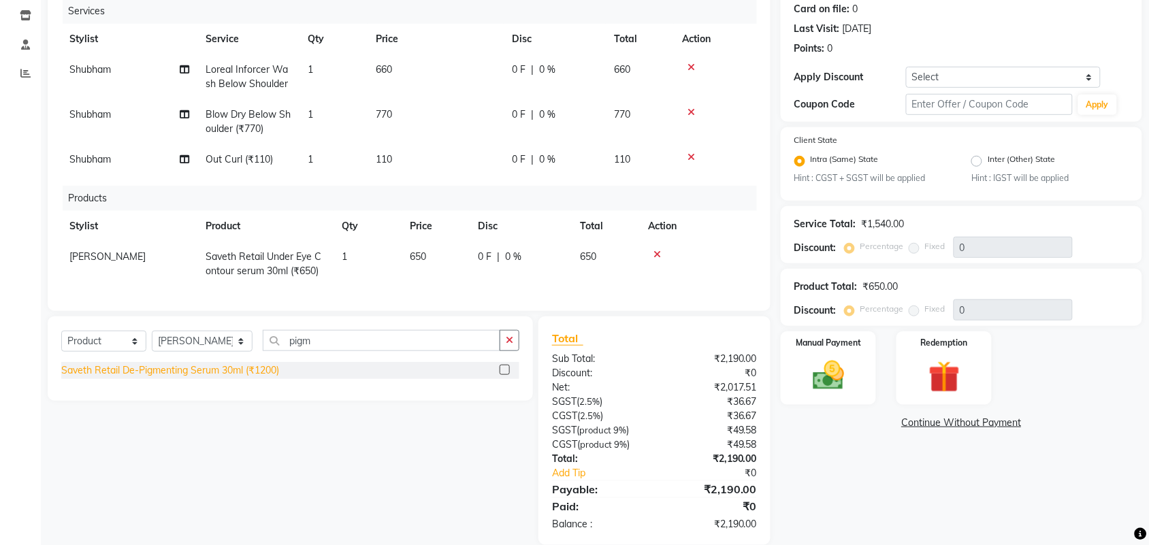
click at [255, 378] on div "Saveth Retail De-Pigmenting Serum 30ml (₹1200)" at bounding box center [170, 370] width 218 height 14
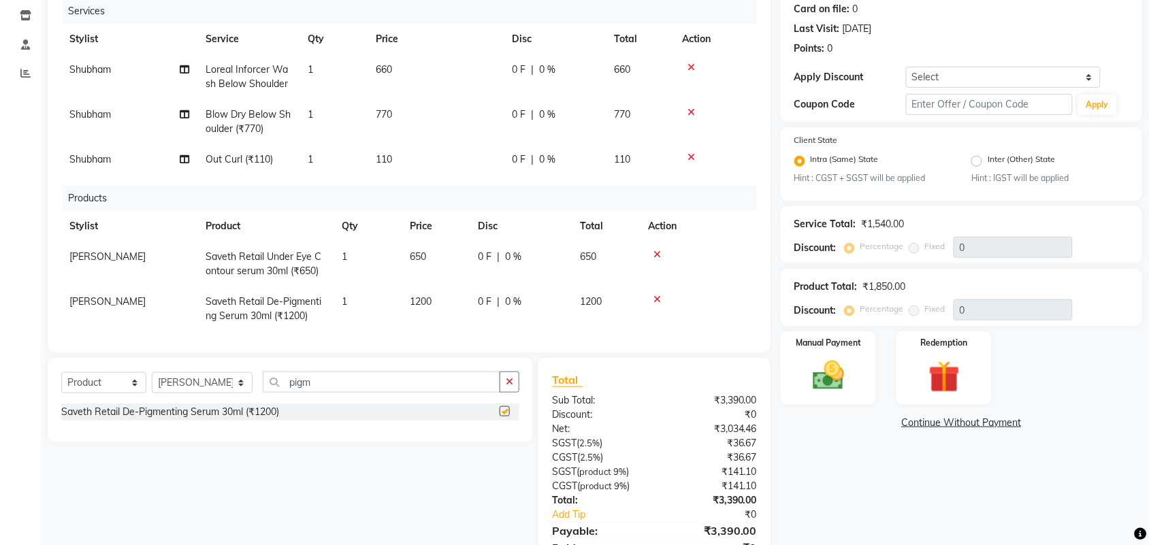
checkbox input "false"
click at [147, 470] on div "Select Service Product Membership Package Voucher Prepaid Gift Card Select Styl…" at bounding box center [285, 472] width 496 height 229
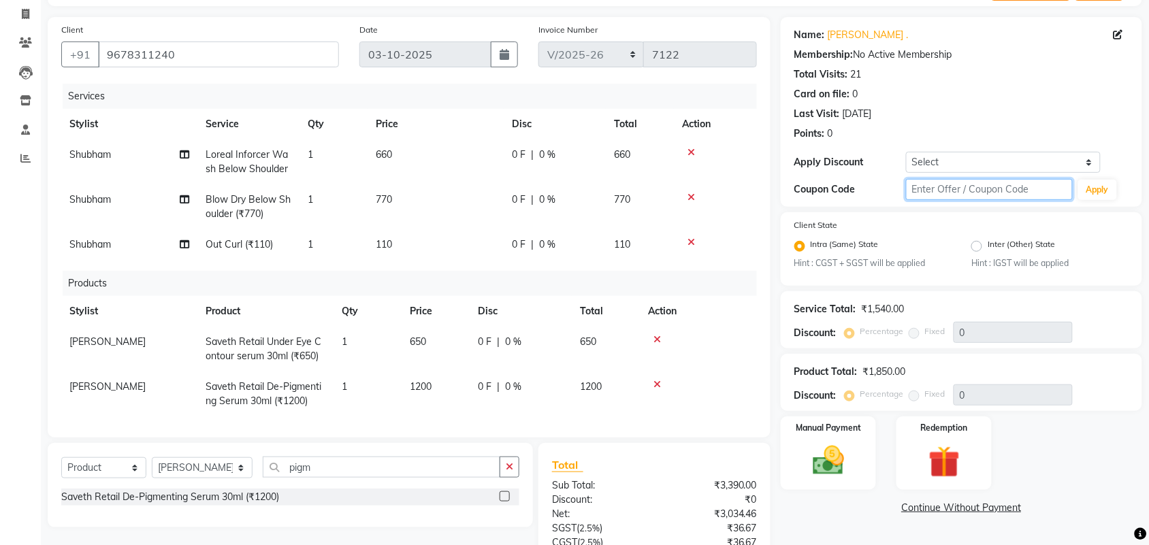
click at [985, 193] on input "text" at bounding box center [989, 189] width 167 height 21
type input "fst20"
click at [1094, 199] on button "Apply" at bounding box center [1097, 190] width 39 height 20
type input "20"
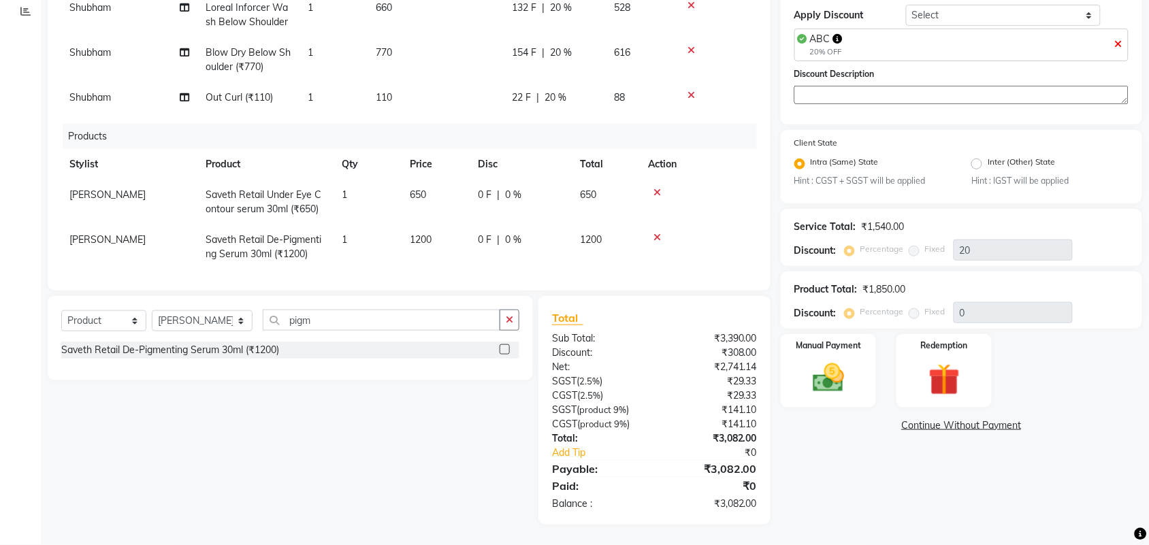
scroll to position [147, 0]
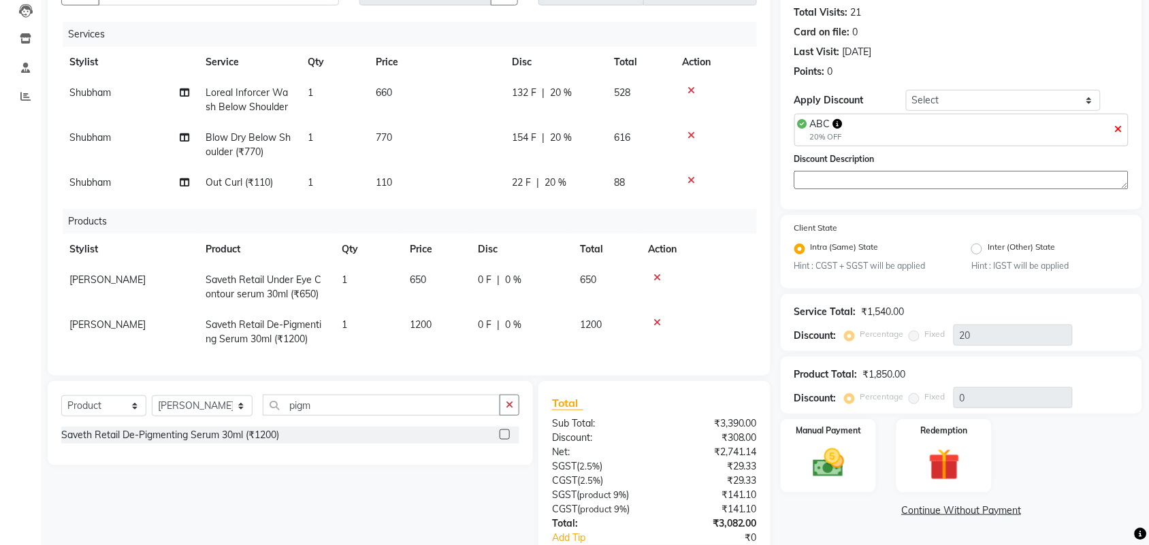
click at [219, 140] on span "Blow Dry Below Shoulder (₹770)" at bounding box center [248, 144] width 85 height 27
select select "48406"
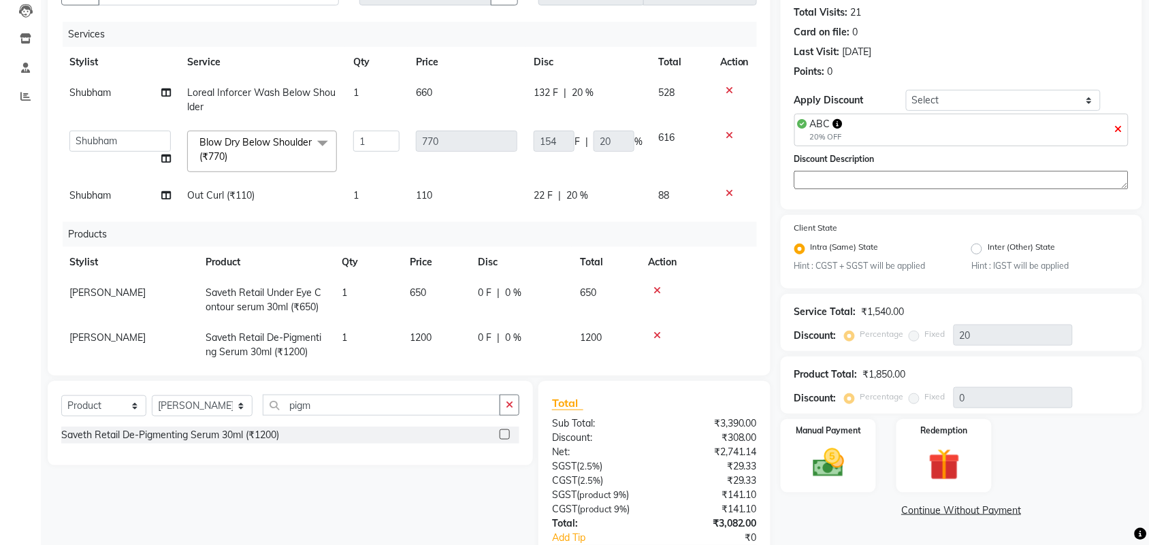
click at [262, 143] on span "Blow Dry Below Shoulder (₹770)" at bounding box center [255, 149] width 112 height 27
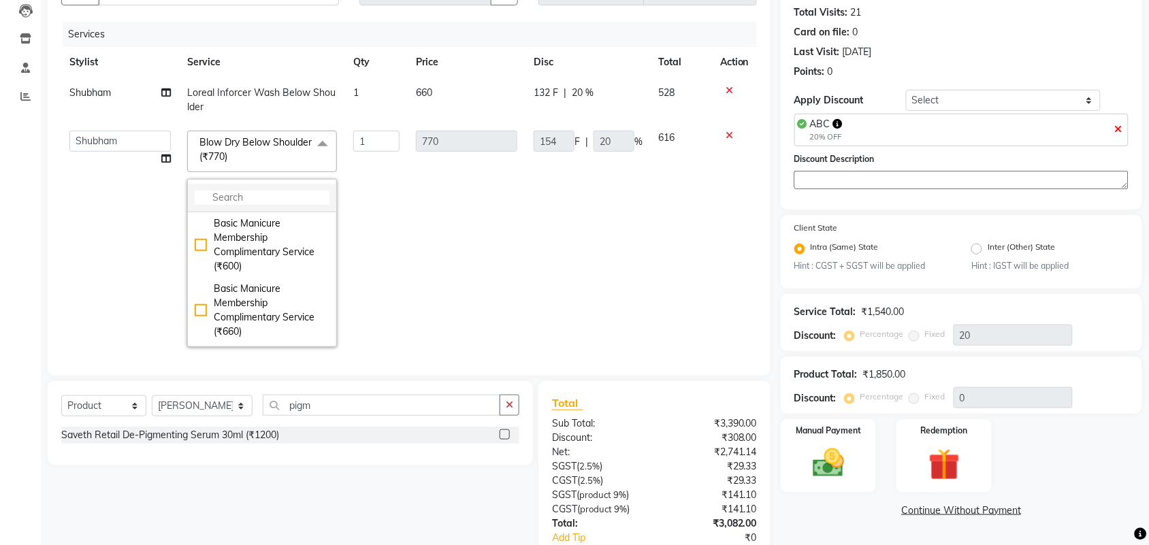
click at [252, 201] on input "multiselect-search" at bounding box center [262, 198] width 135 height 14
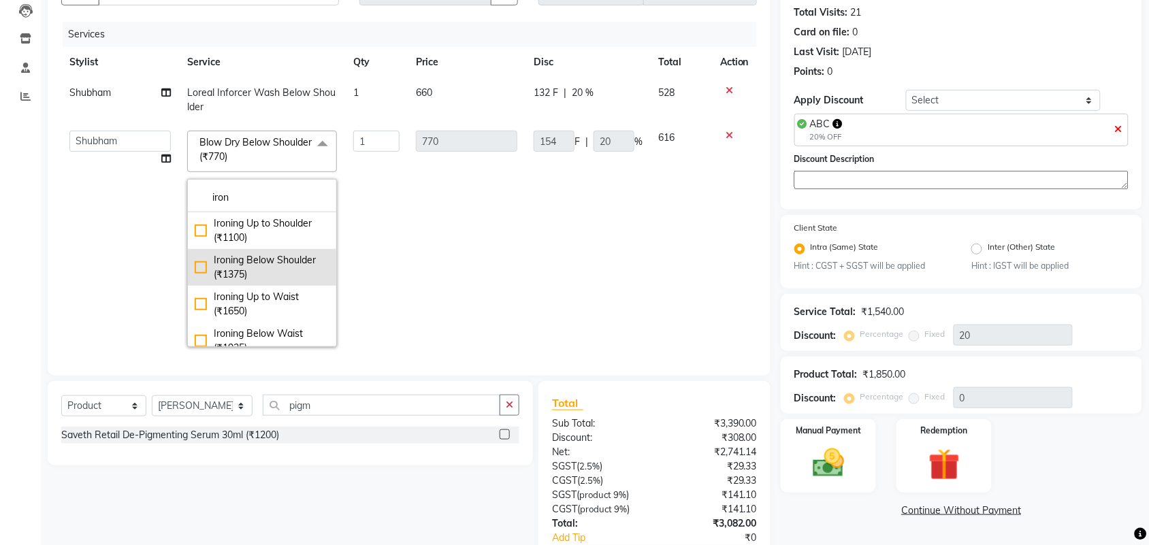
type input "iron"
click at [231, 262] on div "Ironing Below Shoulder (₹1375)" at bounding box center [262, 267] width 135 height 29
checkbox input "true"
type input "1375"
type input "275"
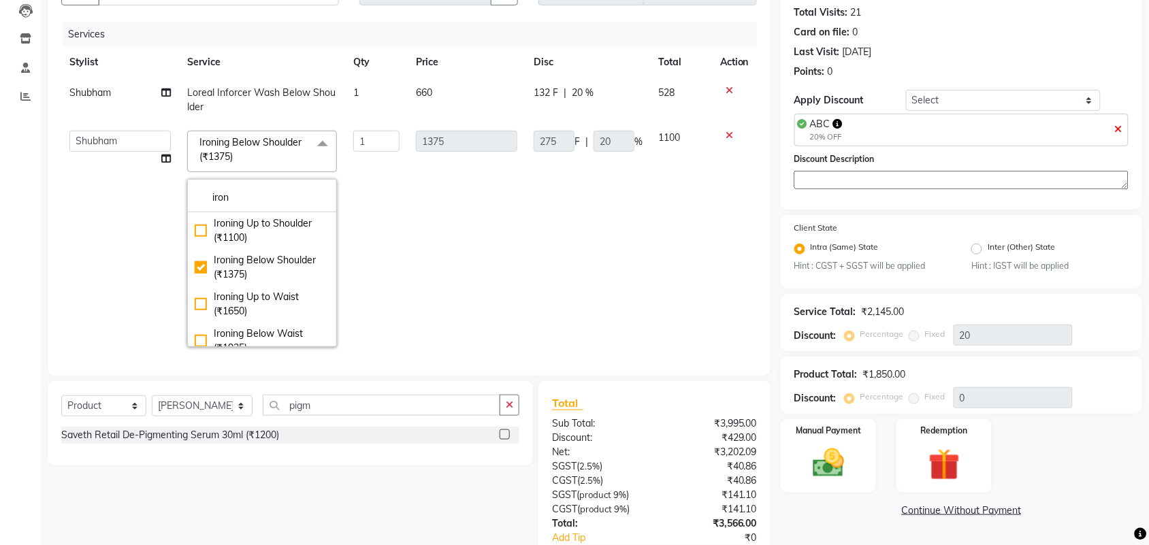
click at [0, 261] on div "Calendar Invoice Clients Leads Inventory Staff Reports Completed InProgress Upc…" at bounding box center [92, 251] width 184 height 718
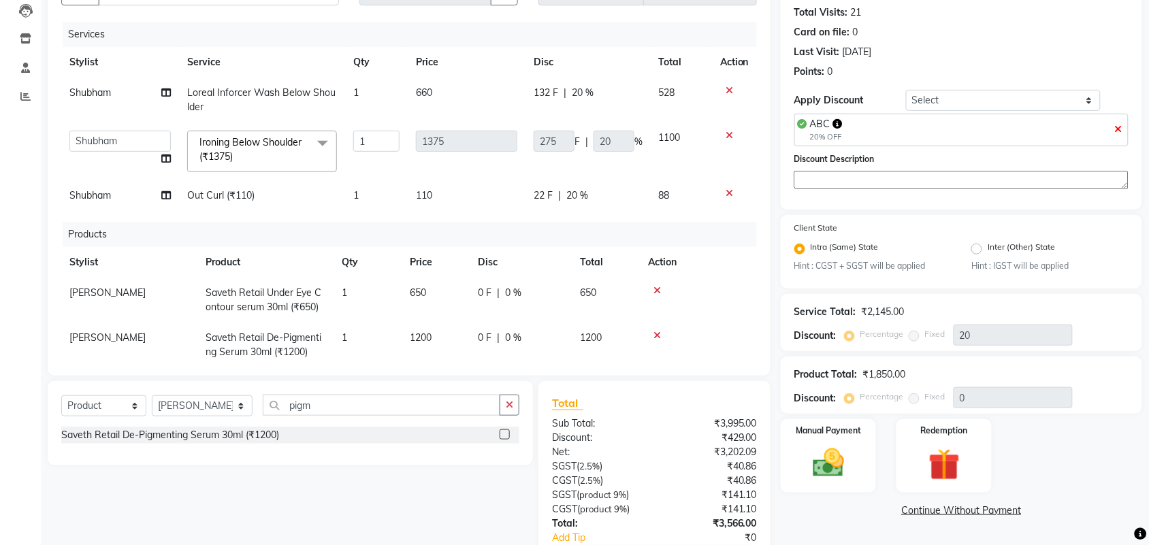
click at [726, 191] on icon at bounding box center [729, 194] width 7 height 10
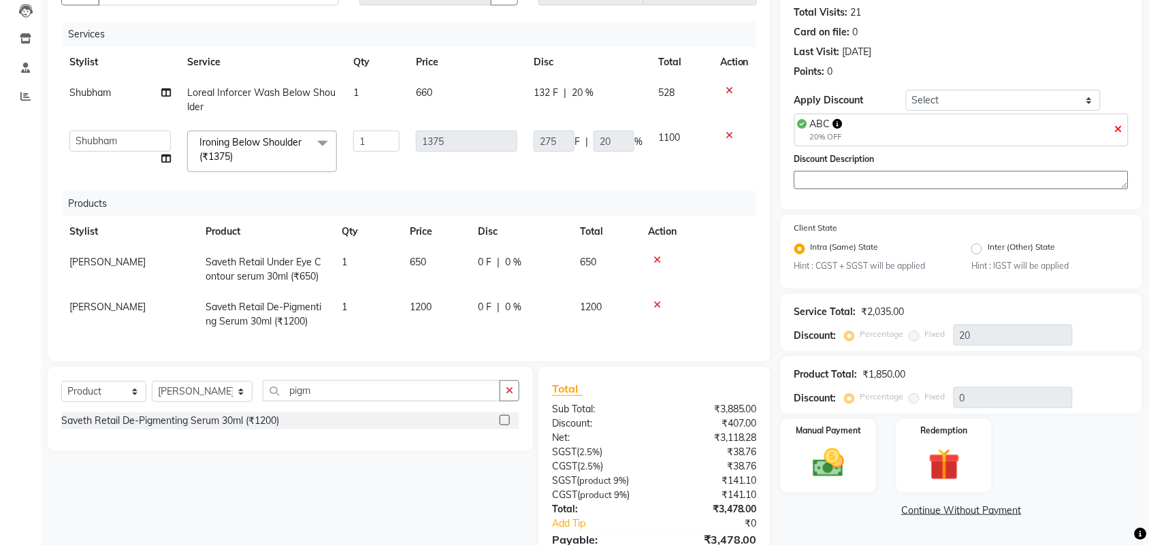
click at [0, 214] on div "Calendar Invoice Clients Leads Inventory Staff Reports Completed InProgress Upc…" at bounding box center [92, 244] width 184 height 704
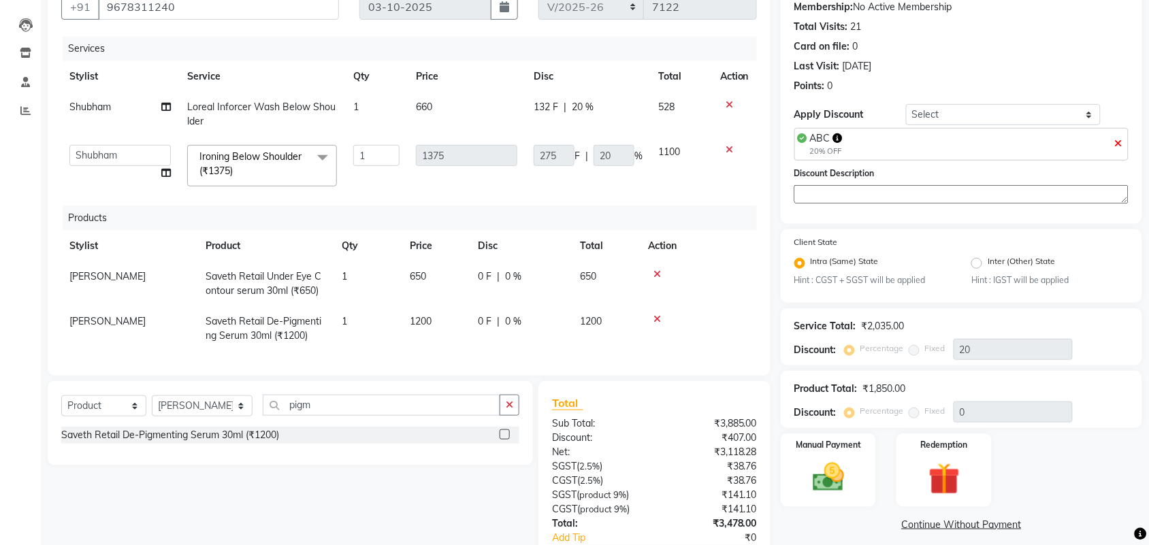
scroll to position [218, 0]
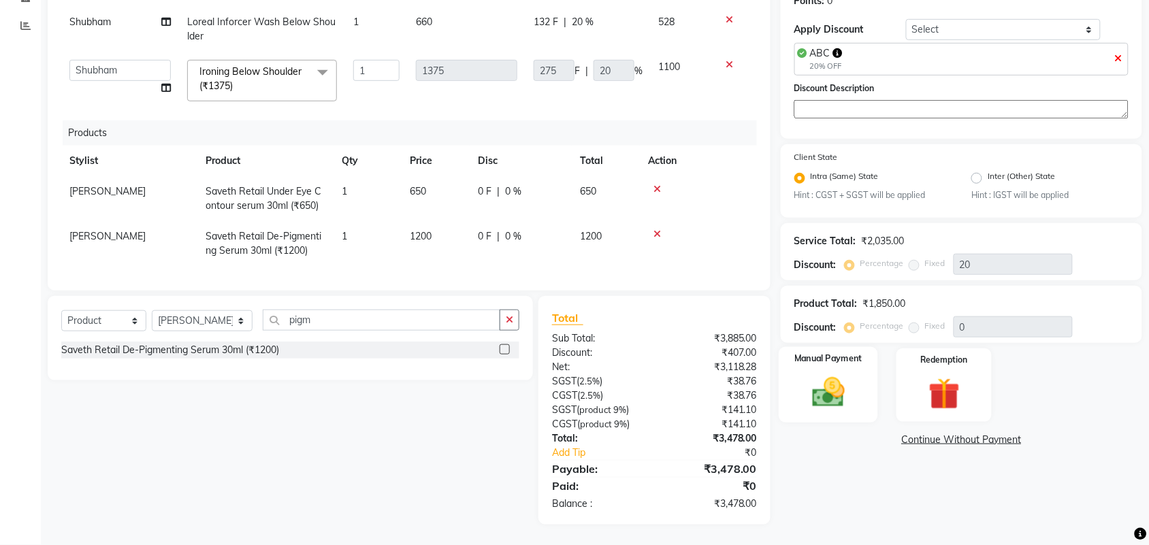
click at [830, 398] on img at bounding box center [828, 392] width 53 height 37
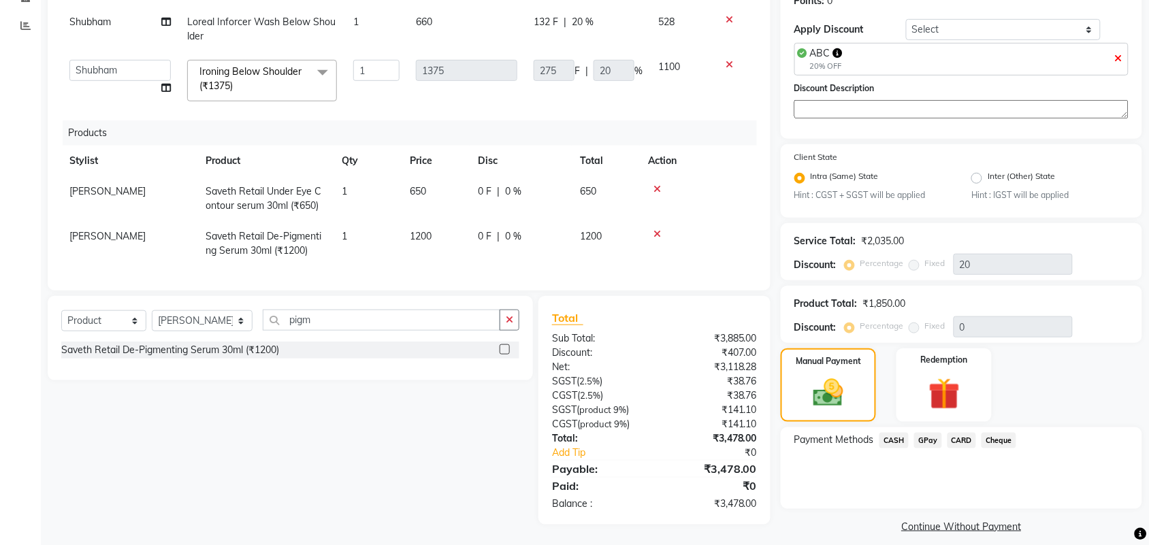
click at [929, 440] on span "GPay" at bounding box center [928, 441] width 28 height 16
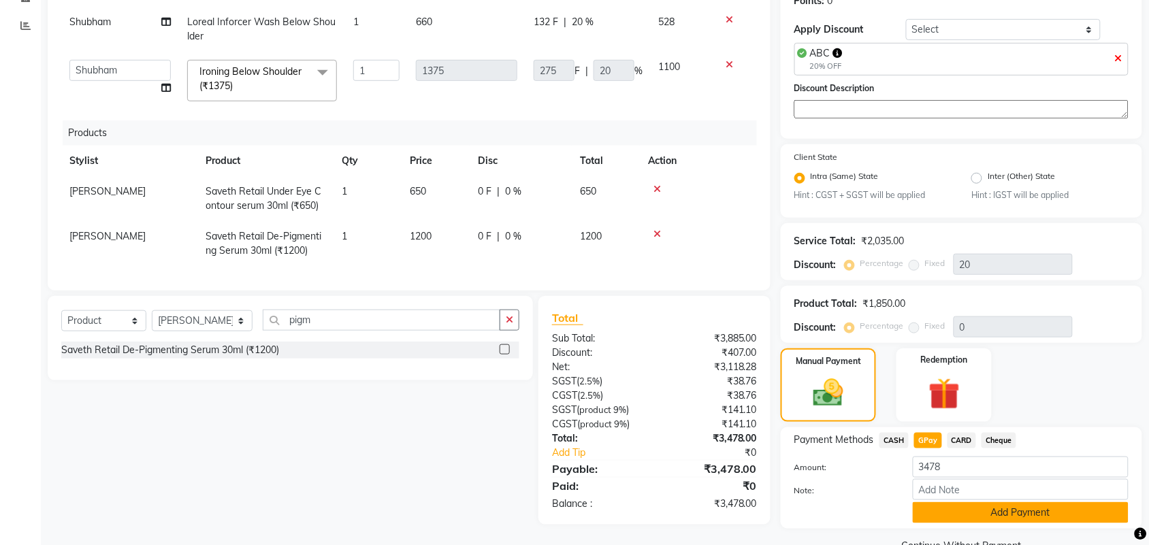
click at [951, 508] on button "Add Payment" at bounding box center [1021, 512] width 216 height 21
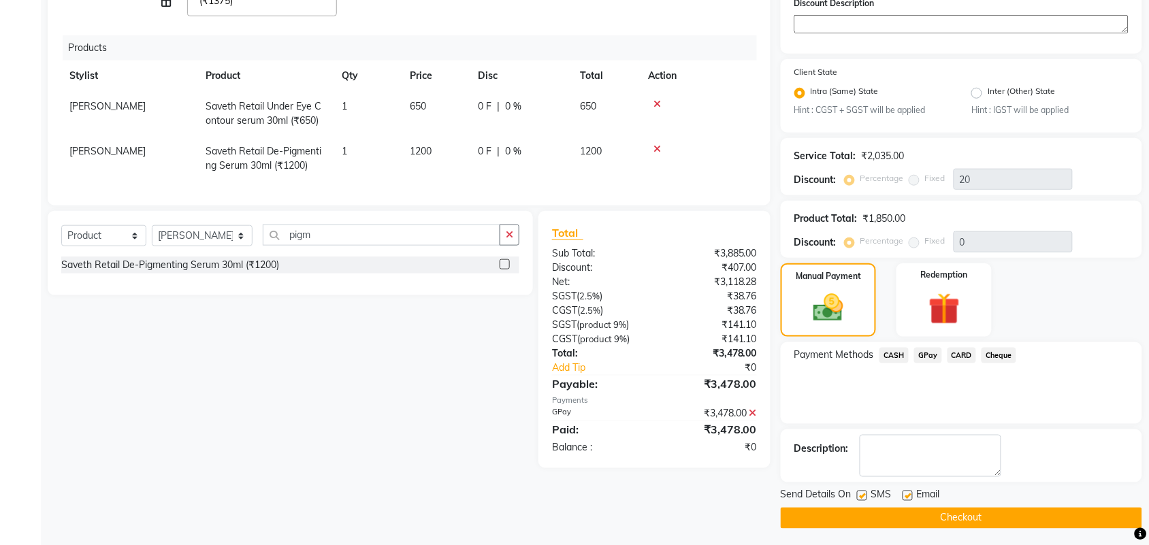
scroll to position [306, 0]
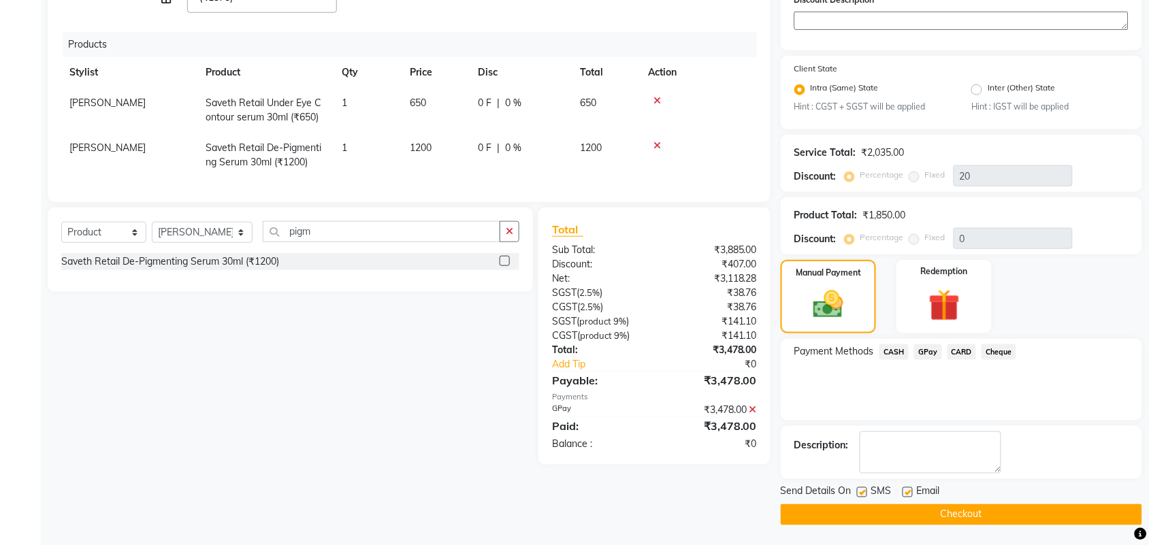
click at [866, 492] on label at bounding box center [862, 492] width 10 height 10
click at [866, 492] on input "checkbox" at bounding box center [861, 493] width 9 height 9
checkbox input "false"
drag, startPoint x: 909, startPoint y: 490, endPoint x: 910, endPoint y: 504, distance: 14.3
click at [909, 491] on label at bounding box center [908, 492] width 10 height 10
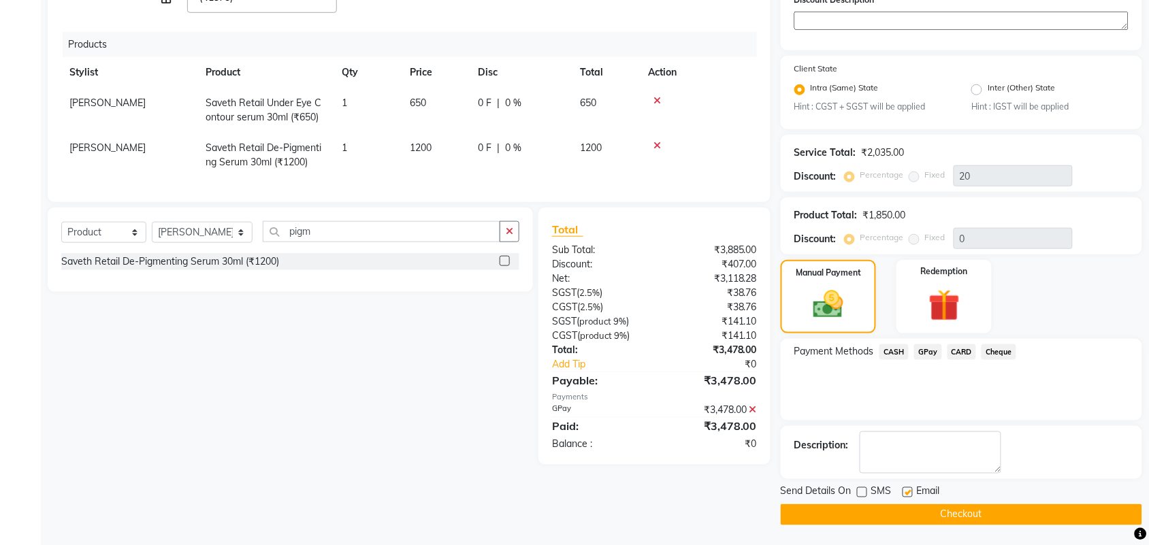
click at [909, 491] on input "checkbox" at bounding box center [907, 493] width 9 height 9
checkbox input "false"
click at [910, 509] on button "Checkout" at bounding box center [961, 514] width 361 height 21
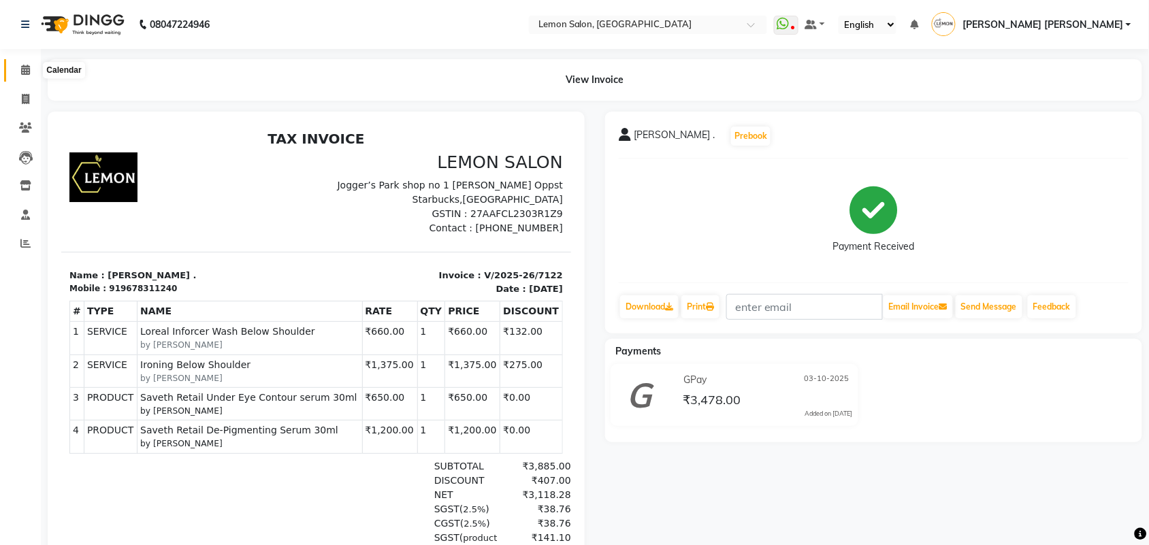
click at [28, 71] on icon at bounding box center [25, 70] width 9 height 10
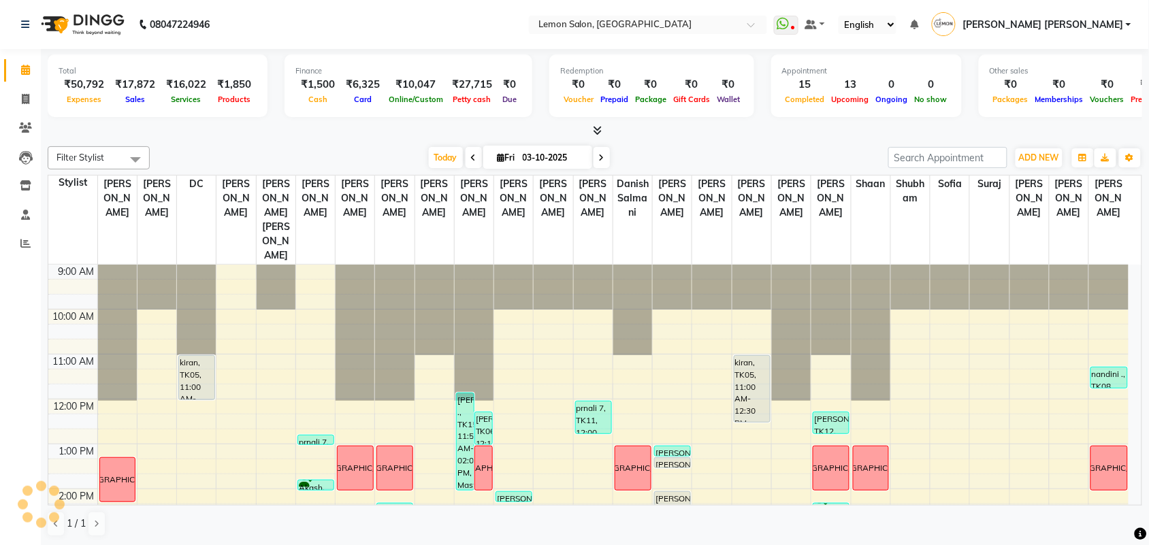
scroll to position [170, 0]
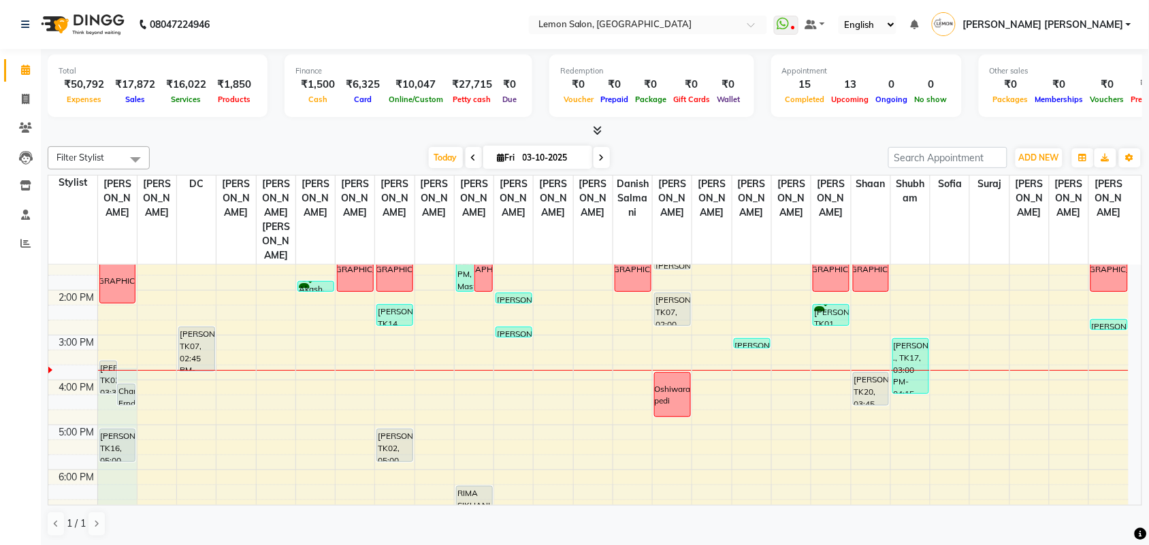
click at [114, 482] on div "RITTI KHANNA, TK03, 03:30 PM-04:15 PM, L'oreal Hair Spa Below Shoulder Chandni …" at bounding box center [117, 380] width 39 height 628
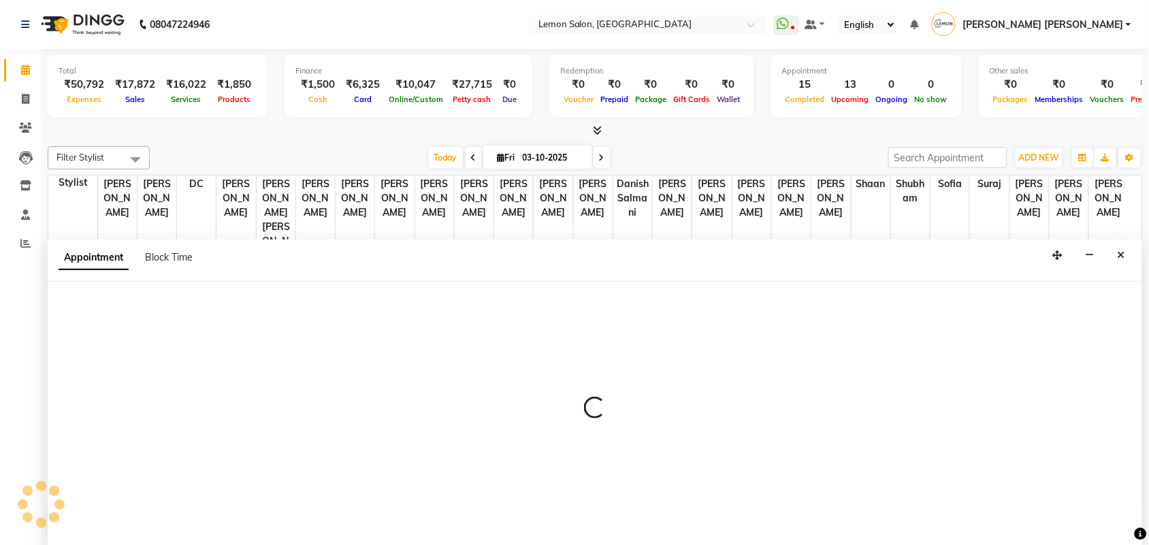
scroll to position [1, 0]
click at [1115, 255] on button "Close" at bounding box center [1121, 254] width 20 height 21
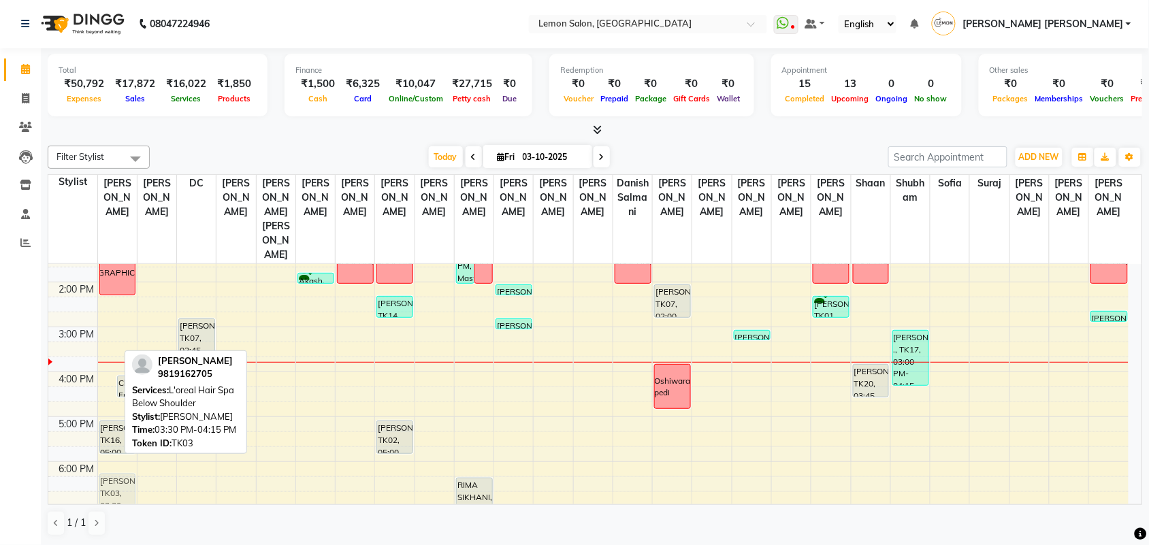
drag, startPoint x: 107, startPoint y: 349, endPoint x: 107, endPoint y: 471, distance: 121.8
click at [107, 472] on div "RITTI KHANNA, TK03, 03:30 PM-04:15 PM, L'oreal Hair Spa Below Shoulder Chandni …" at bounding box center [117, 372] width 39 height 628
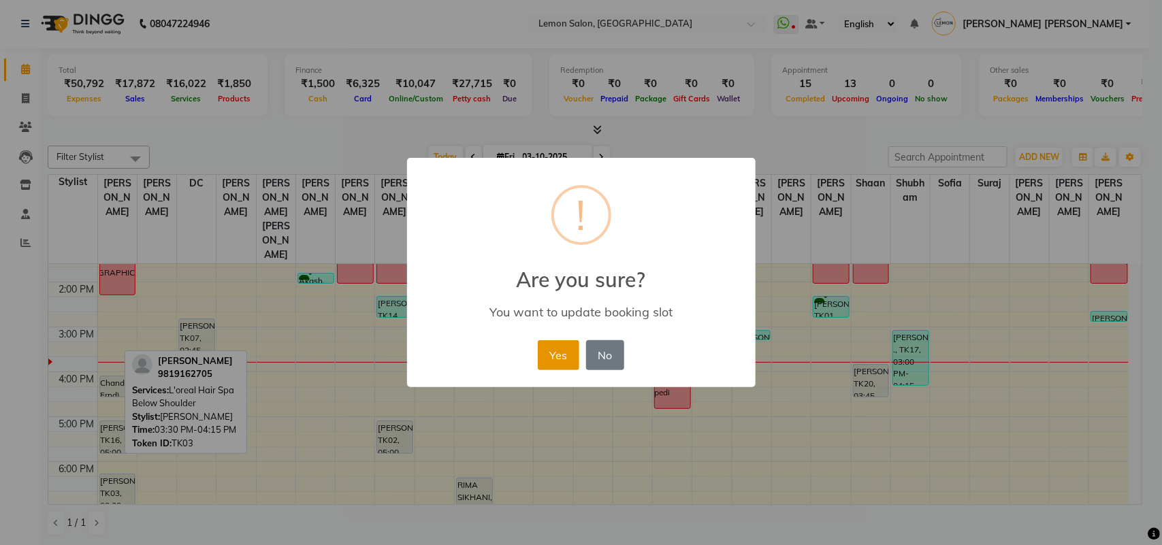
drag, startPoint x: 570, startPoint y: 351, endPoint x: 562, endPoint y: 357, distance: 10.2
click at [569, 353] on button "Yes" at bounding box center [559, 355] width 42 height 30
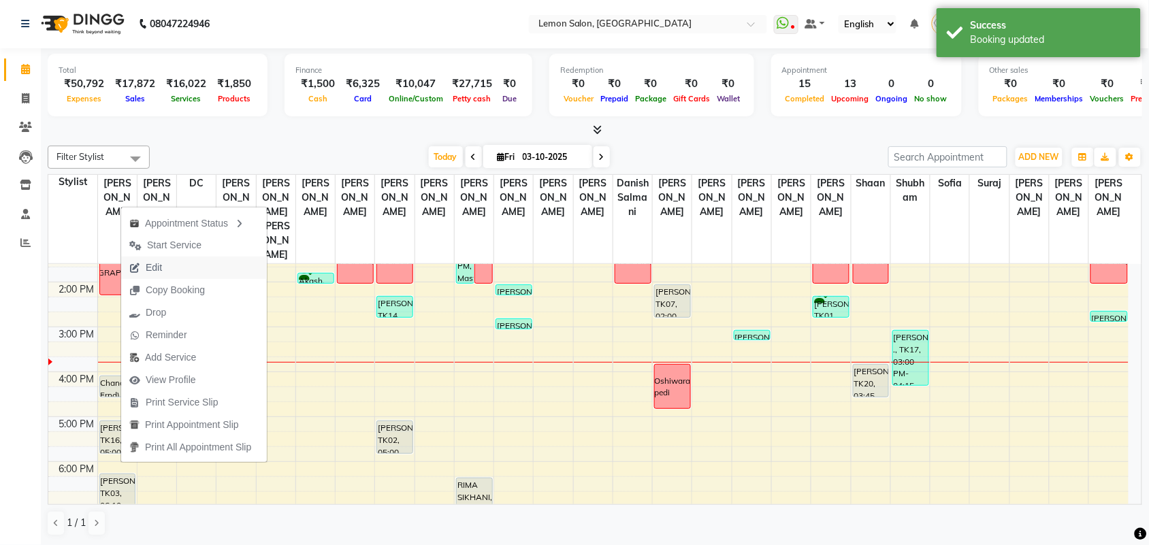
click at [177, 265] on button "Edit" at bounding box center [194, 268] width 146 height 22
select select "tentative"
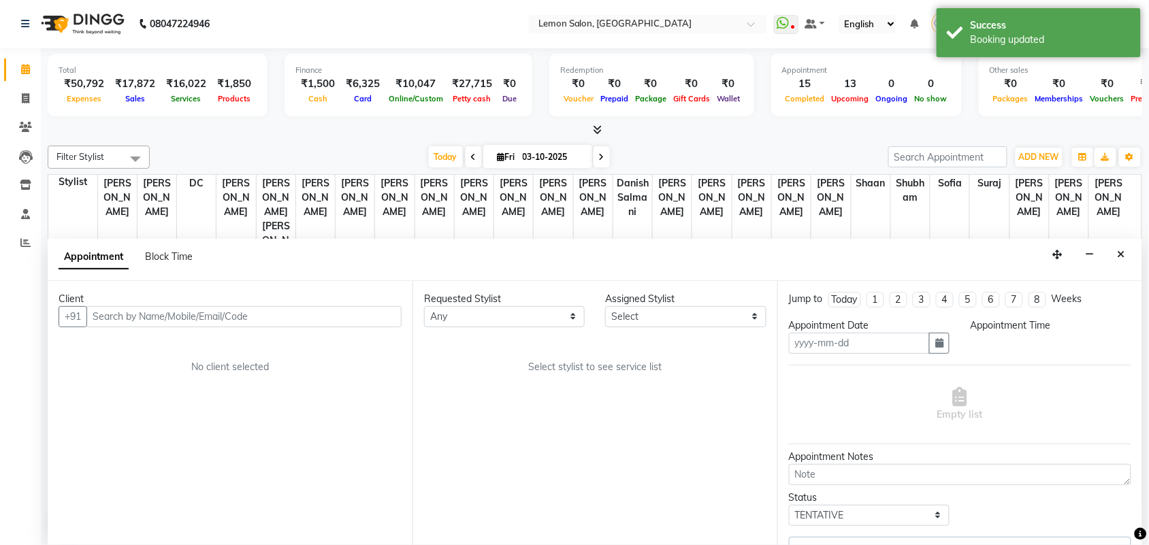
type input "03-10-2025"
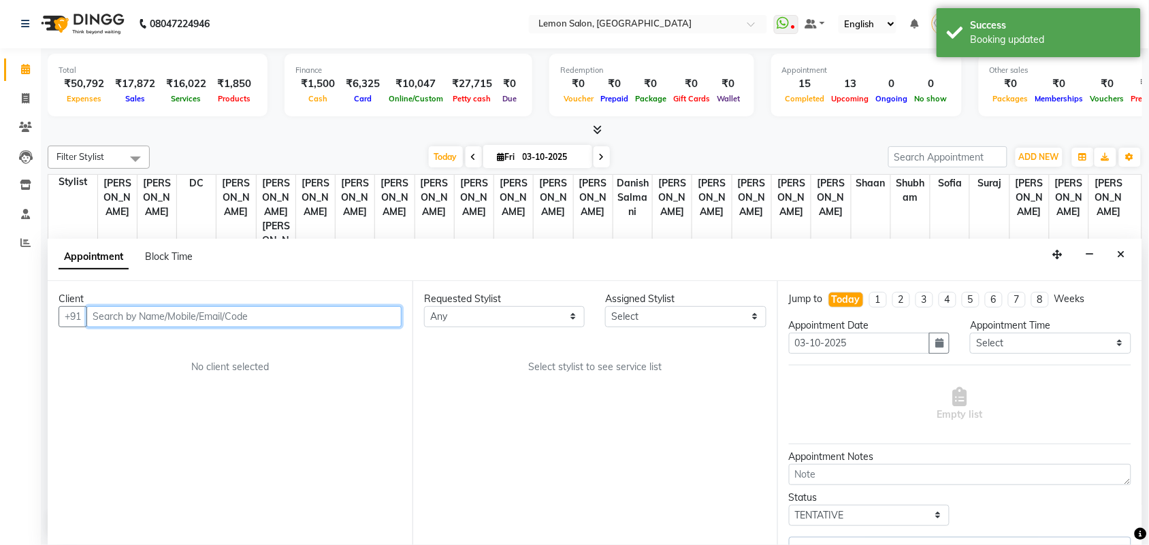
select select "7472"
select select "281"
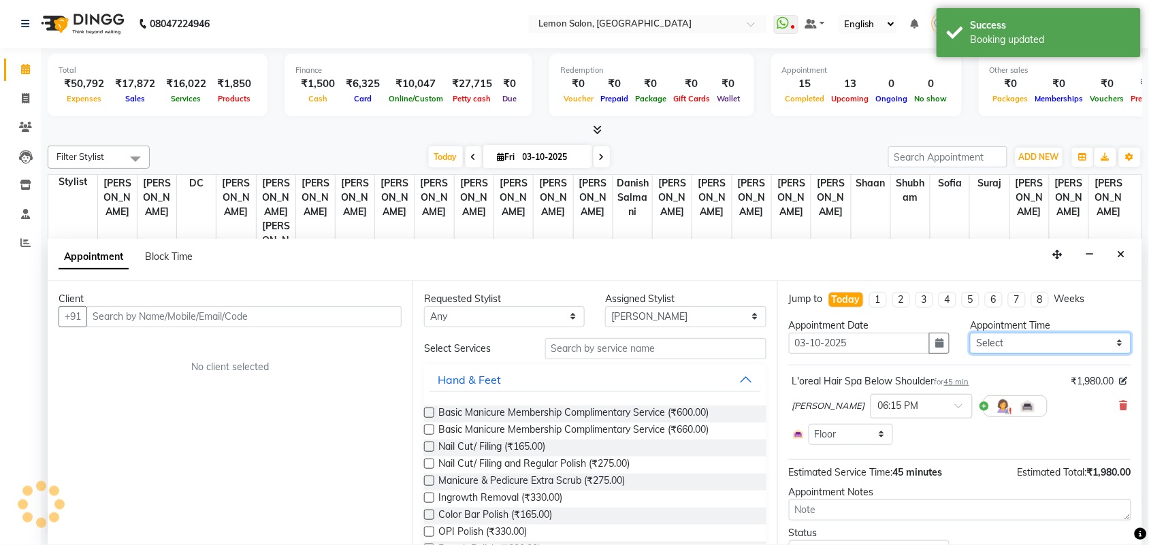
click at [1038, 336] on select "Select 10:00 AM 10:15 AM 10:30 AM 10:45 AM 11:00 AM 11:15 AM 11:30 AM 11:45 AM …" at bounding box center [1050, 343] width 161 height 21
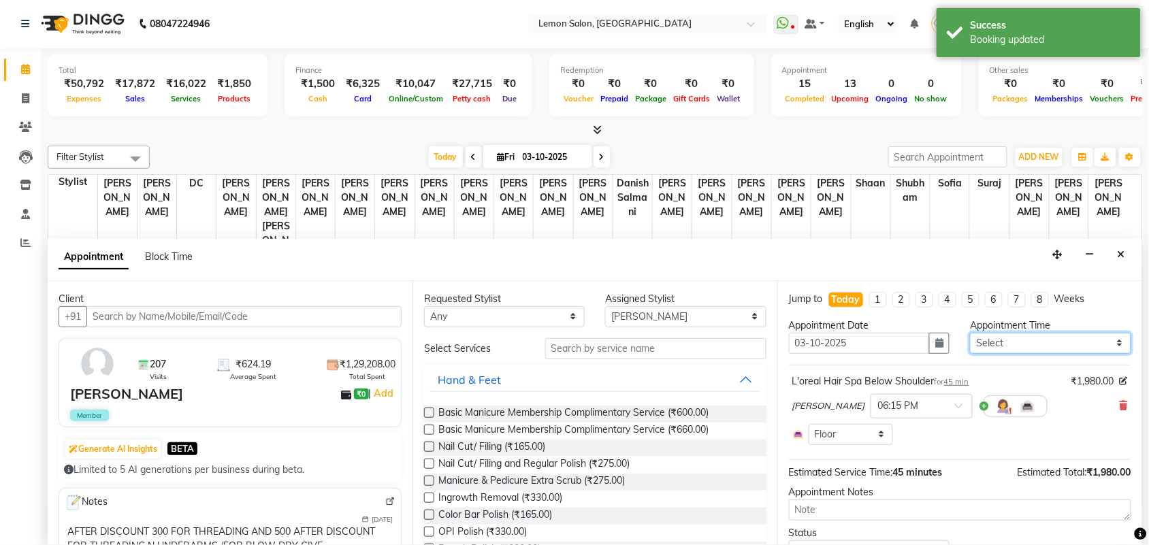
select select "1080"
click at [970, 333] on select "Select 10:00 AM 10:15 AM 10:30 AM 10:45 AM 11:00 AM 11:15 AM 11:30 AM 11:45 AM …" at bounding box center [1050, 343] width 161 height 21
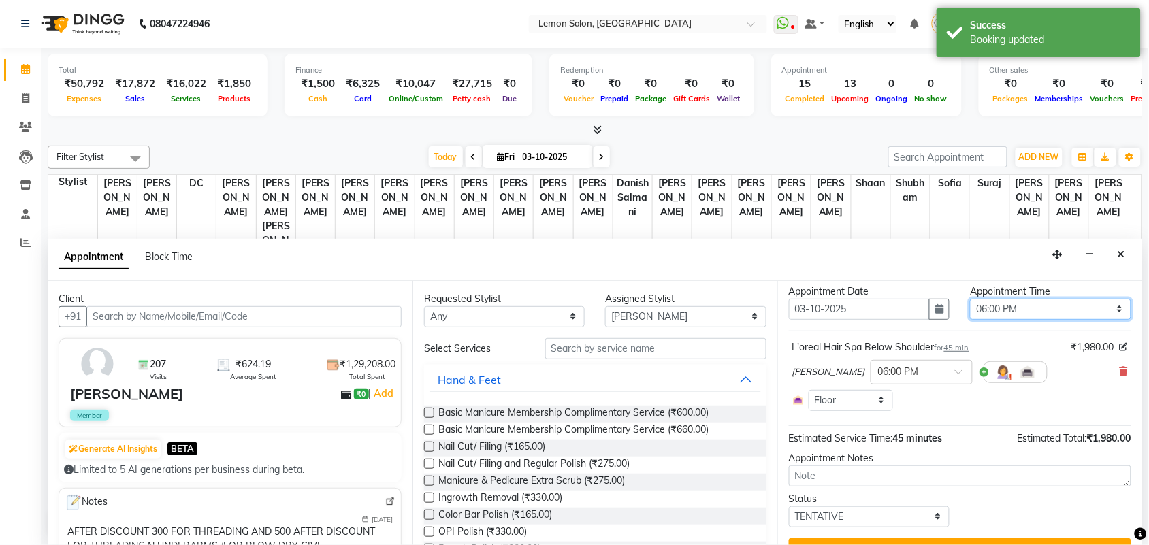
scroll to position [63, 0]
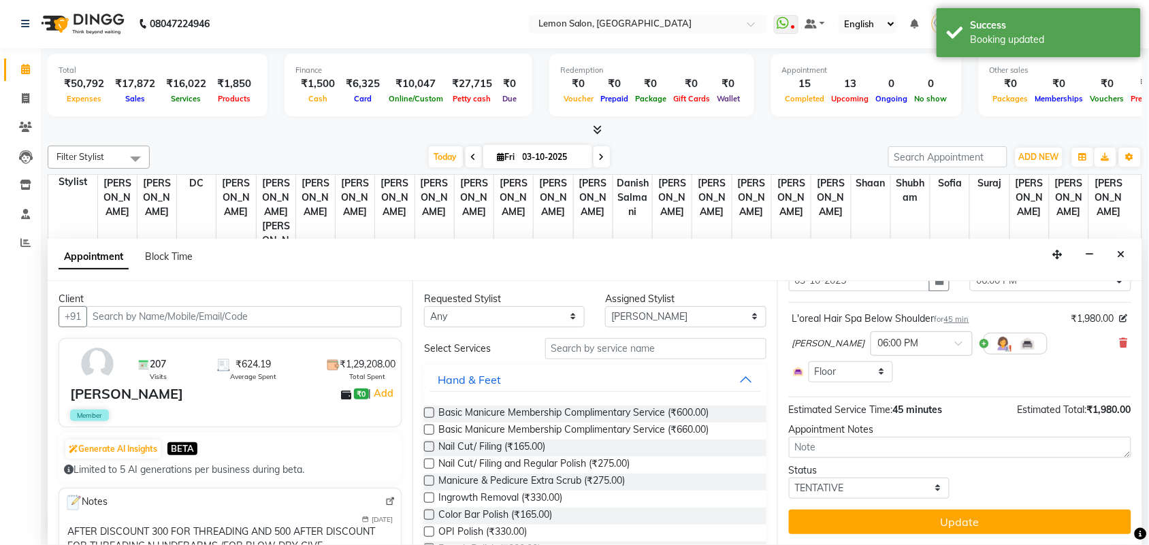
drag, startPoint x: 878, startPoint y: 516, endPoint x: 881, endPoint y: 497, distance: 19.4
click at [879, 516] on button "Update" at bounding box center [960, 522] width 342 height 25
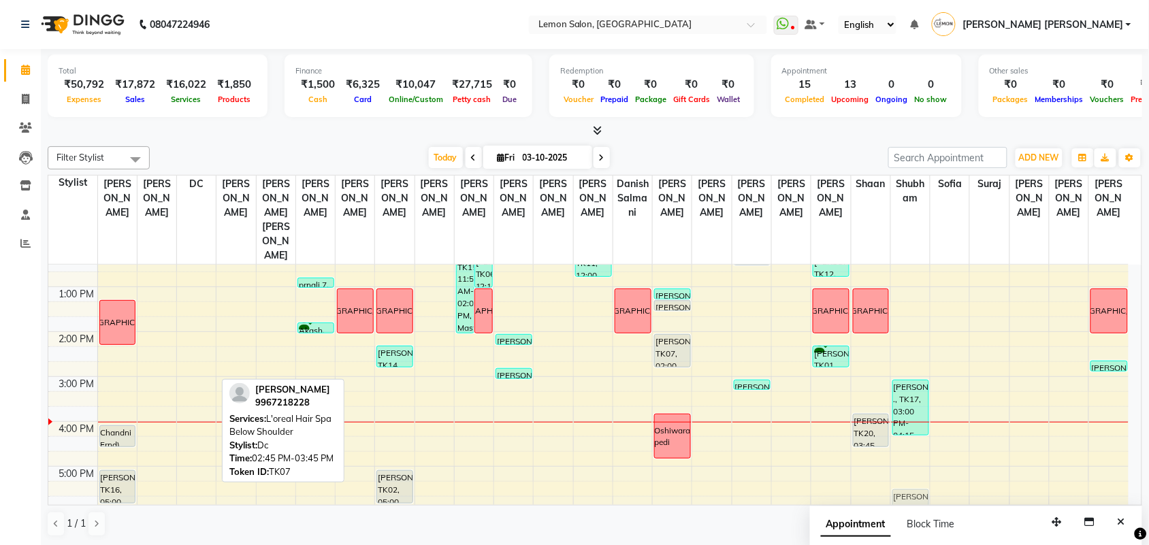
scroll to position [164, 0]
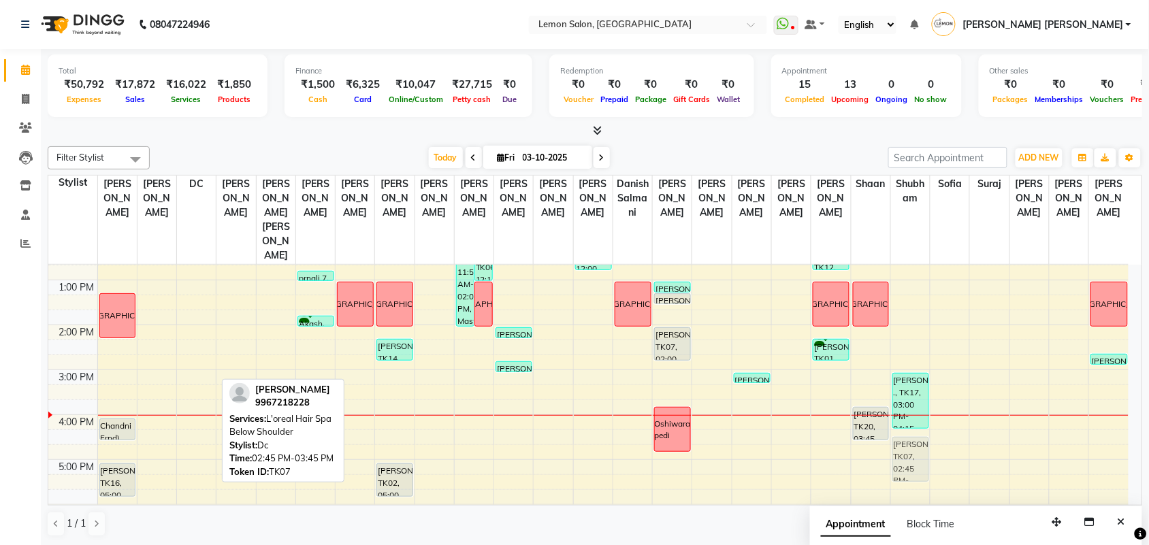
drag, startPoint x: 184, startPoint y: 429, endPoint x: 894, endPoint y: 450, distance: 710.2
click at [894, 450] on tr "namaz Chandni Frnd), TK21, 04:00 PM-04:30 PM, Blow Dry Below Shoulder ROHAN MEH…" at bounding box center [588, 415] width 1080 height 628
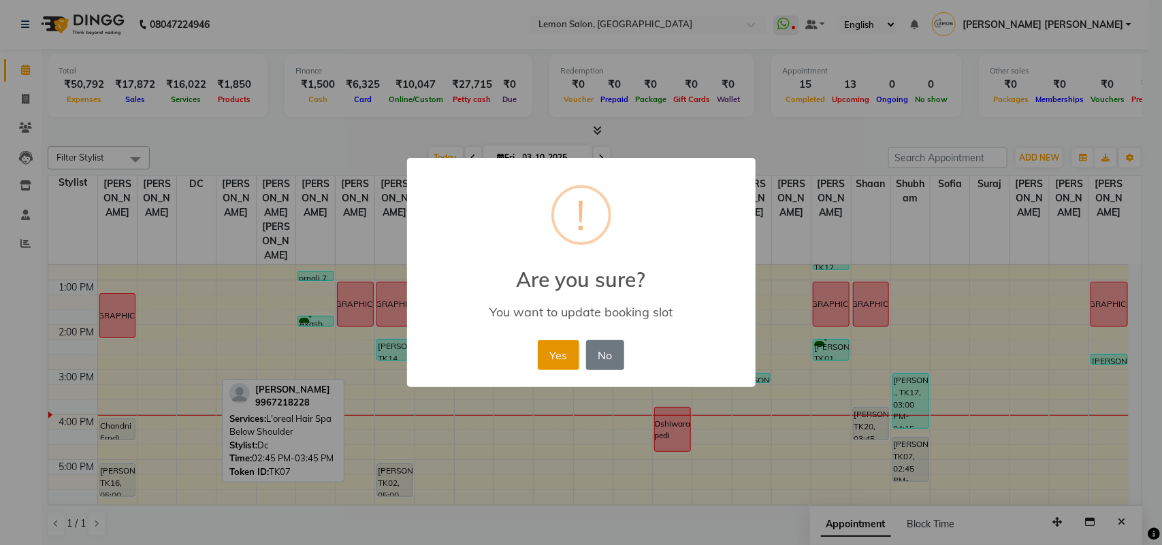
click at [559, 358] on button "Yes" at bounding box center [559, 355] width 42 height 30
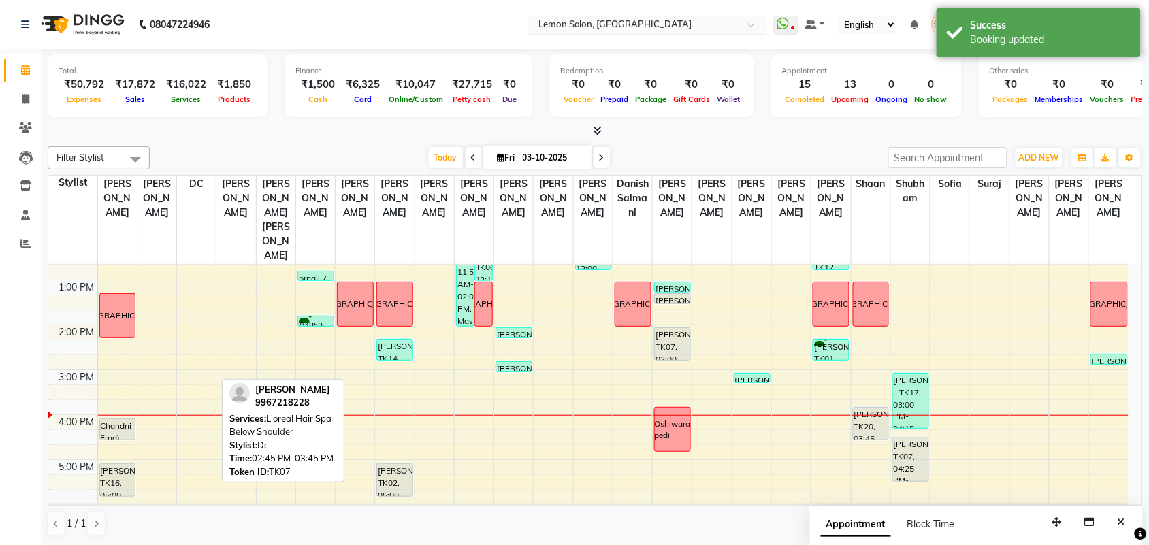
click at [695, 27] on input "text" at bounding box center [634, 26] width 197 height 14
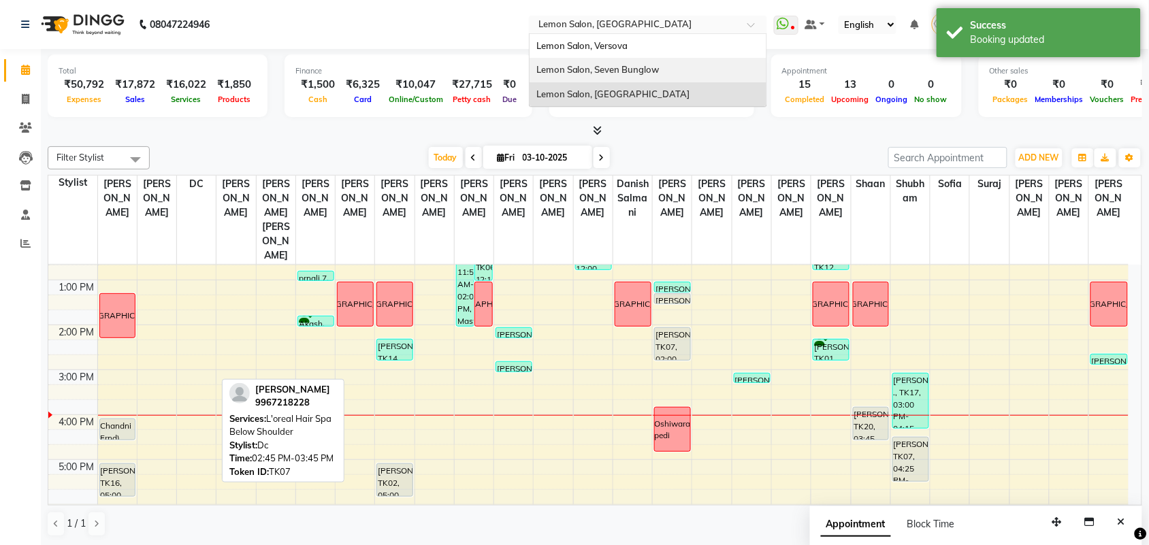
click at [660, 71] on span "Lemon Salon, Seven Bunglow" at bounding box center [597, 69] width 123 height 11
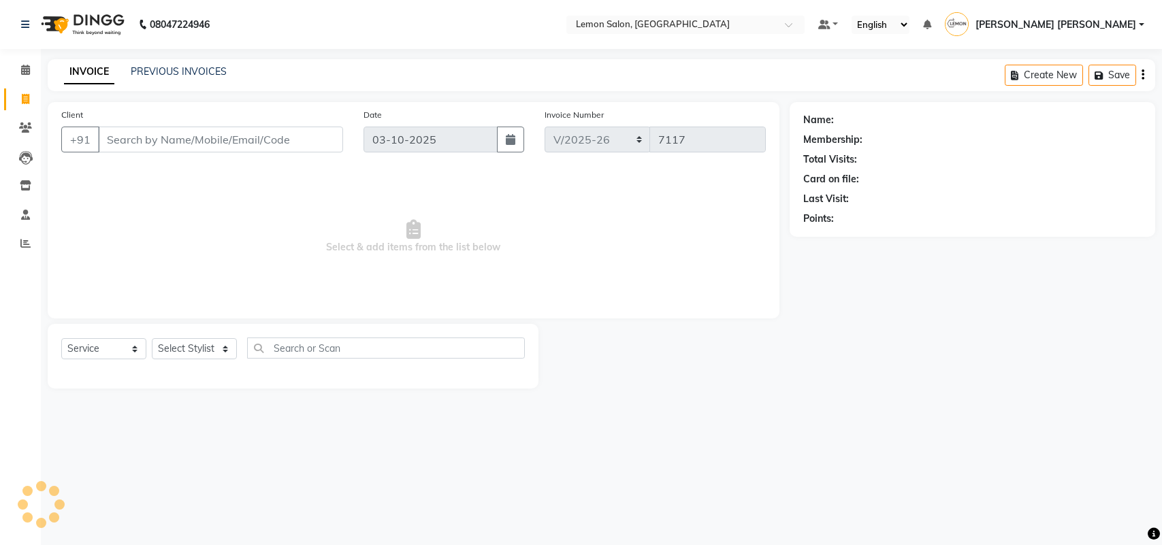
select select "551"
select select "service"
click at [198, 353] on select "Select Stylist Aalam [PERSON_NAME] [PERSON_NAME] [PERSON_NAME] [PERSON_NAME] [P…" at bounding box center [202, 348] width 101 height 21
select select "58017"
click at [152, 338] on select "Select Stylist Aalam [PERSON_NAME] [PERSON_NAME] [PERSON_NAME] [PERSON_NAME] [P…" at bounding box center [202, 348] width 101 height 21
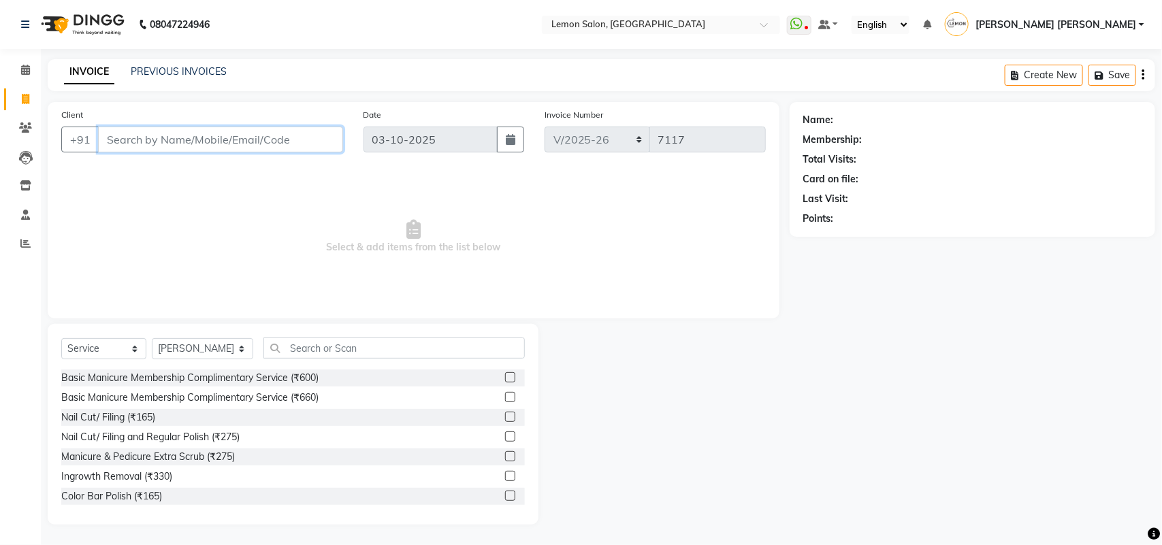
click at [233, 147] on input "Client" at bounding box center [220, 140] width 245 height 26
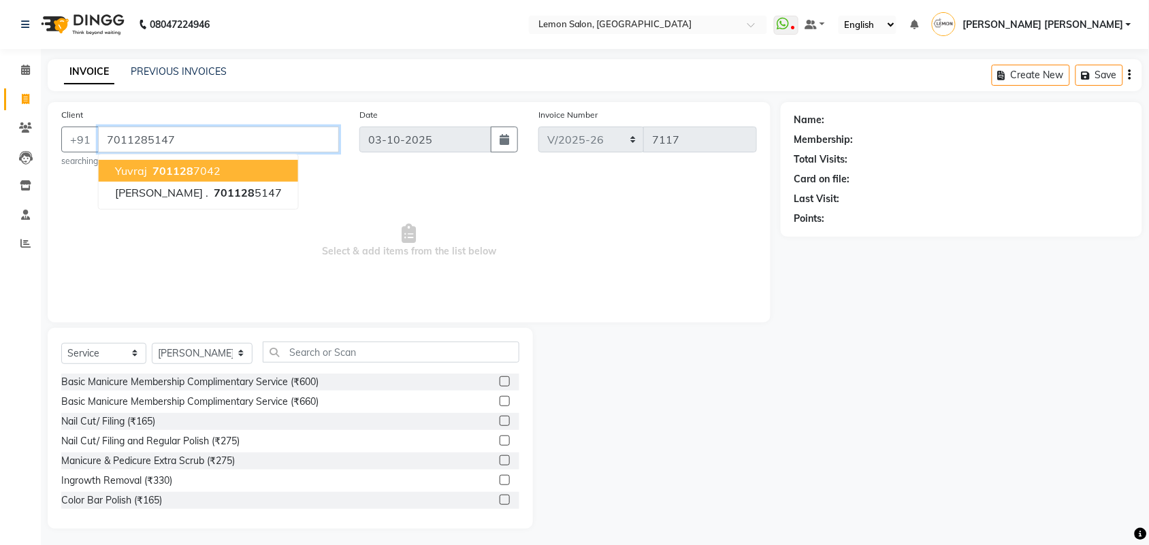
type input "7011285147"
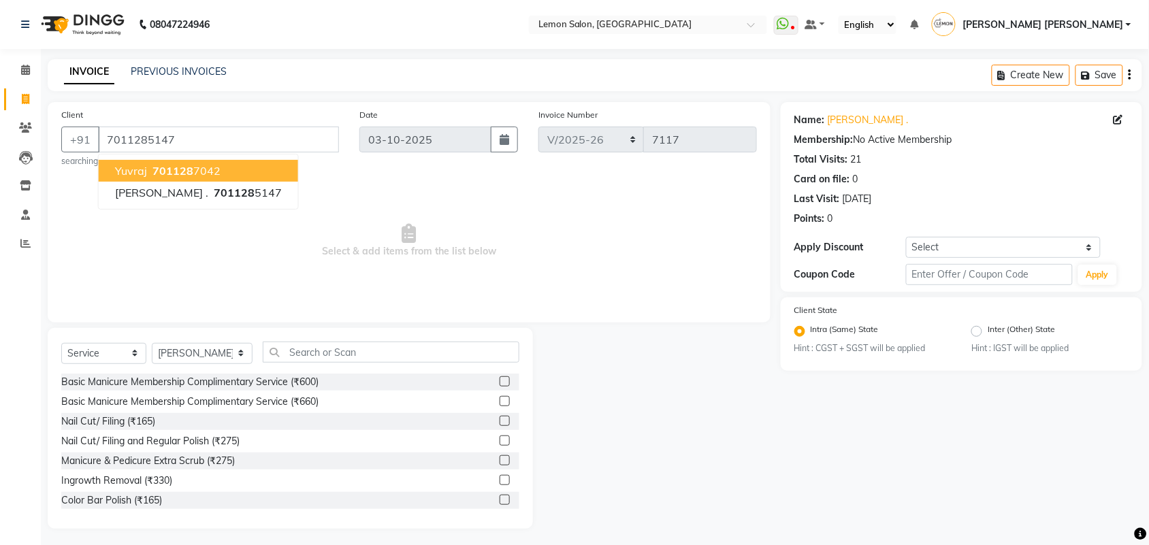
click at [466, 222] on span "Select & add items from the list below" at bounding box center [409, 241] width 696 height 136
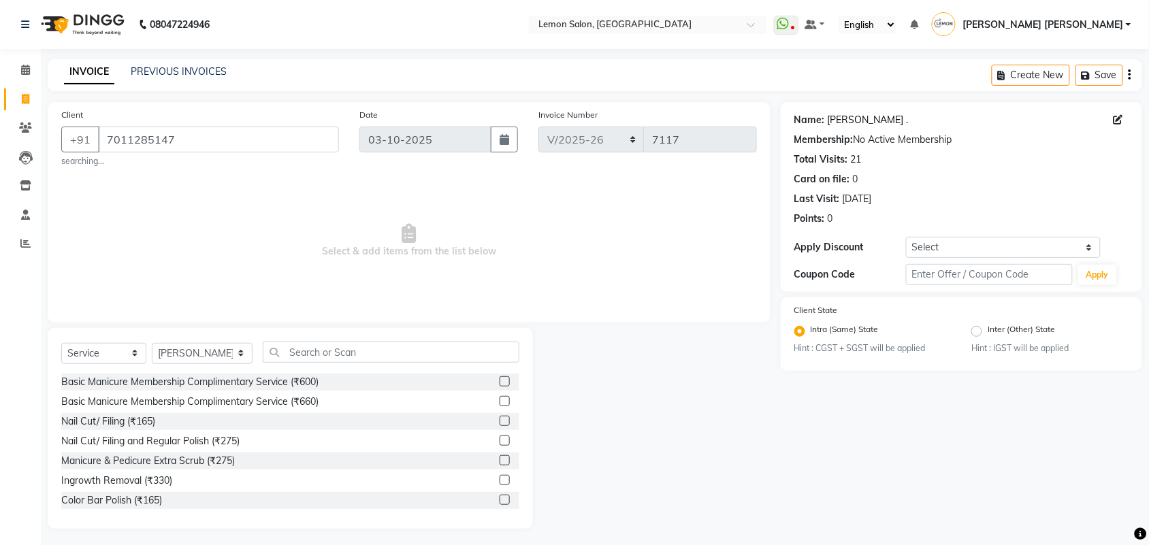
click at [849, 114] on link "[PERSON_NAME] ." at bounding box center [868, 120] width 81 height 14
click at [212, 352] on select "Select Stylist Aalam [PERSON_NAME] [PERSON_NAME] [PERSON_NAME] [PERSON_NAME] [P…" at bounding box center [202, 353] width 101 height 21
click at [291, 351] on input "text" at bounding box center [391, 352] width 257 height 21
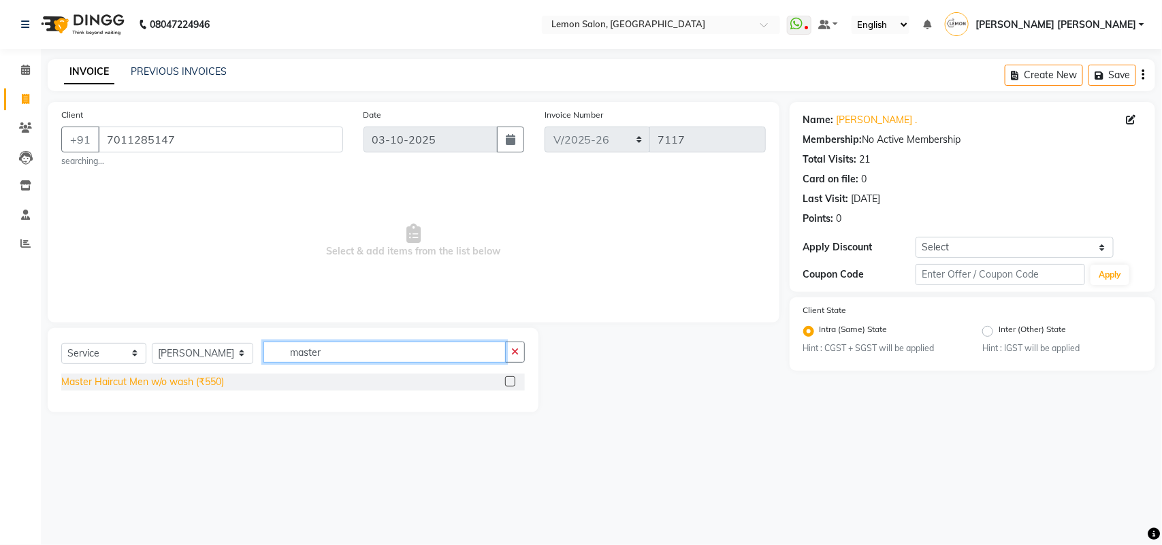
type input "master"
click at [211, 383] on div "Master Haircut Men w/o wash (₹550)" at bounding box center [142, 382] width 163 height 14
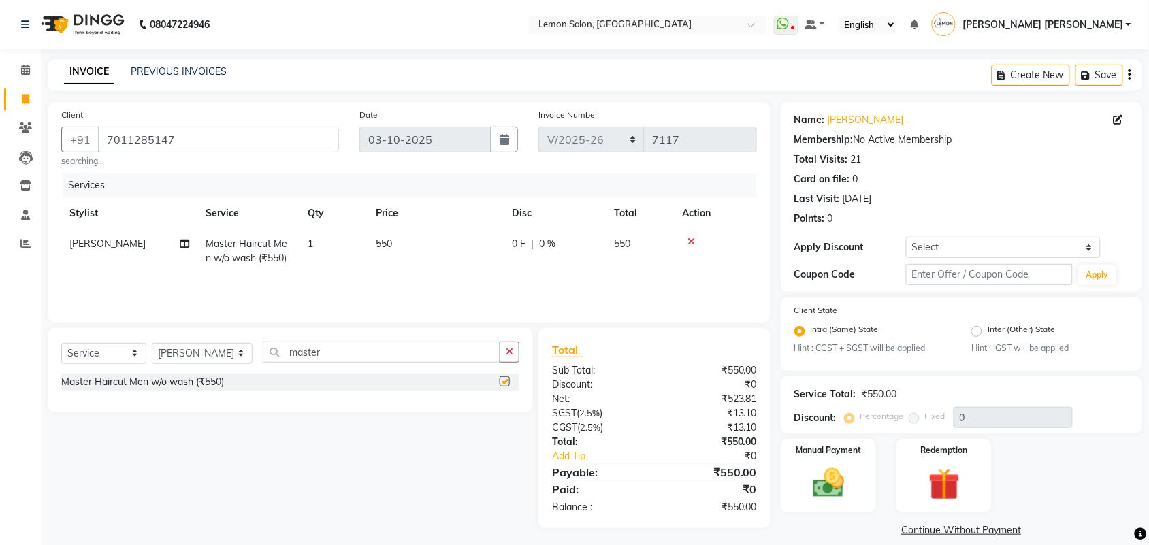
checkbox input "false"
click at [509, 352] on icon "button" at bounding box center [509, 352] width 7 height 10
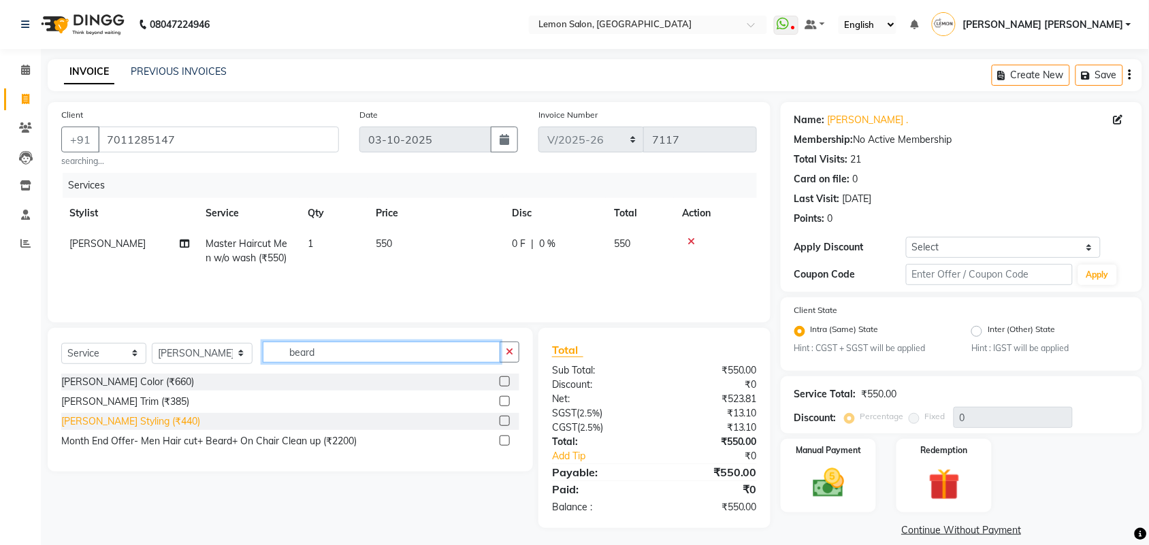
type input "beard"
click at [101, 427] on div "[PERSON_NAME] Styling (₹440)" at bounding box center [130, 422] width 139 height 14
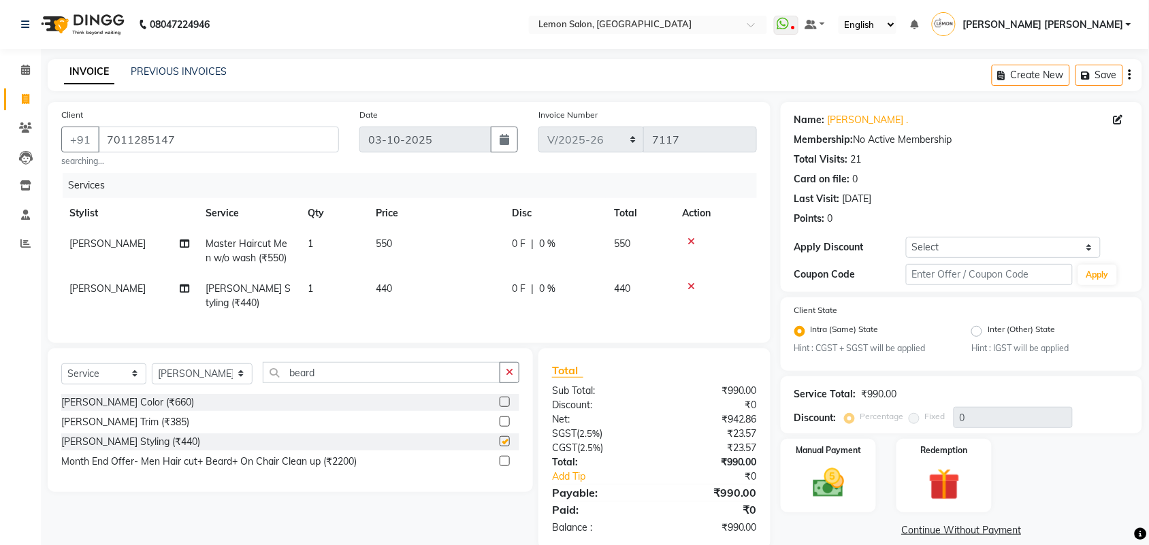
checkbox input "false"
click at [515, 381] on button "button" at bounding box center [510, 372] width 20 height 21
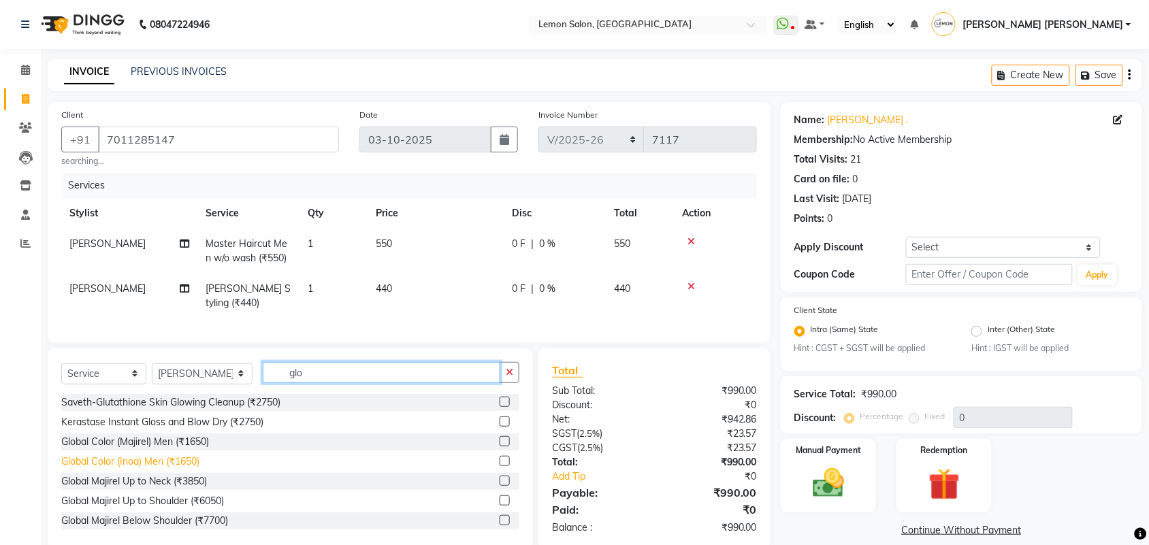
type input "glo"
click at [157, 469] on div "Global Color (Inoa) Men (₹1650)" at bounding box center [130, 462] width 138 height 14
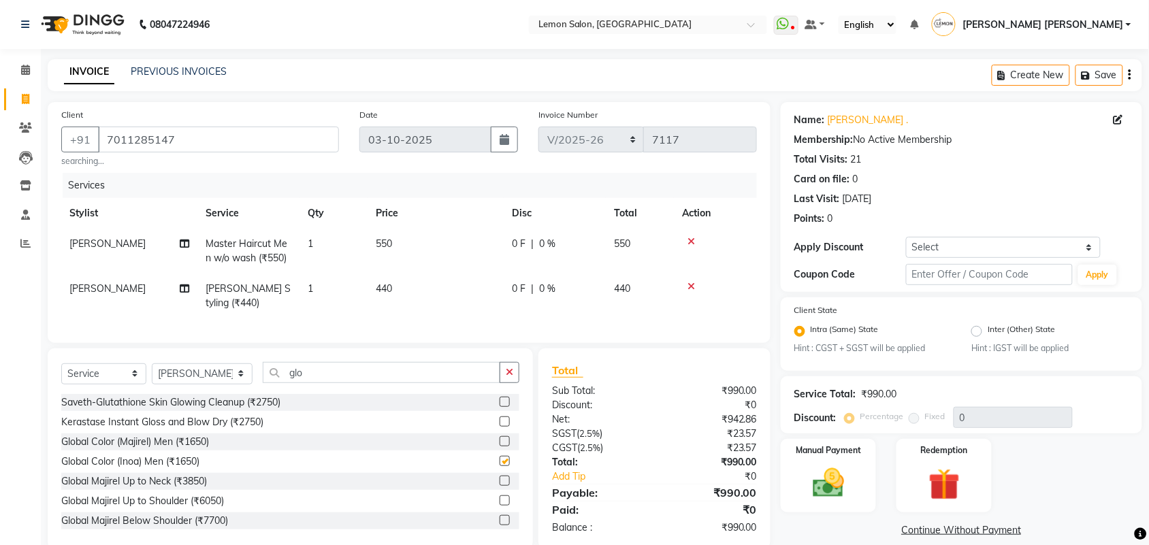
checkbox input "false"
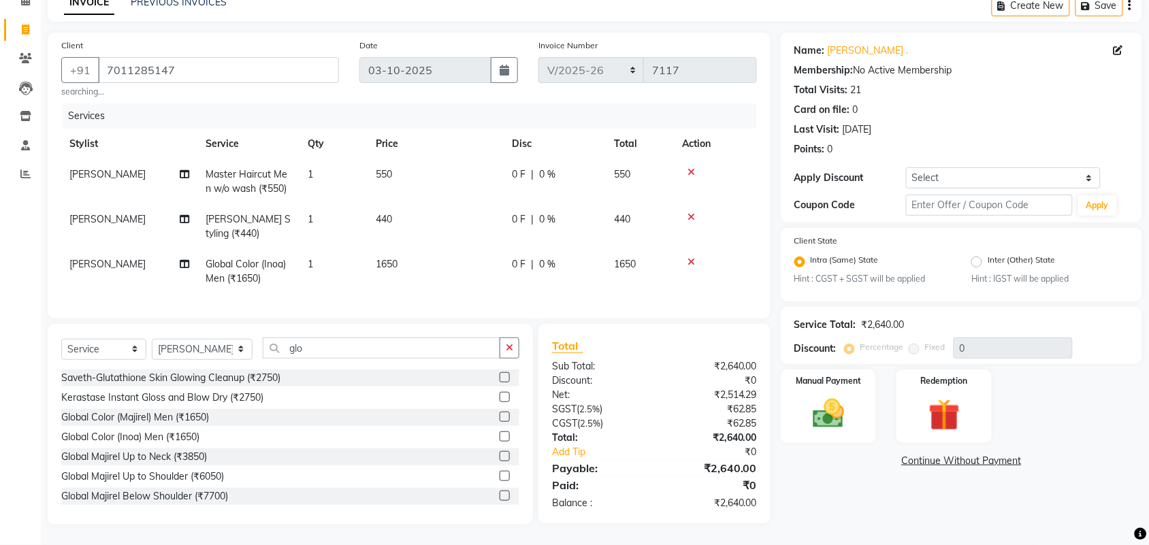
scroll to position [82, 0]
click at [968, 167] on select "Select Coupon → Abc" at bounding box center [1003, 177] width 195 height 21
select select "1: Object"
click at [906, 167] on select "Select Coupon → Abc" at bounding box center [1003, 177] width 195 height 21
type input "20"
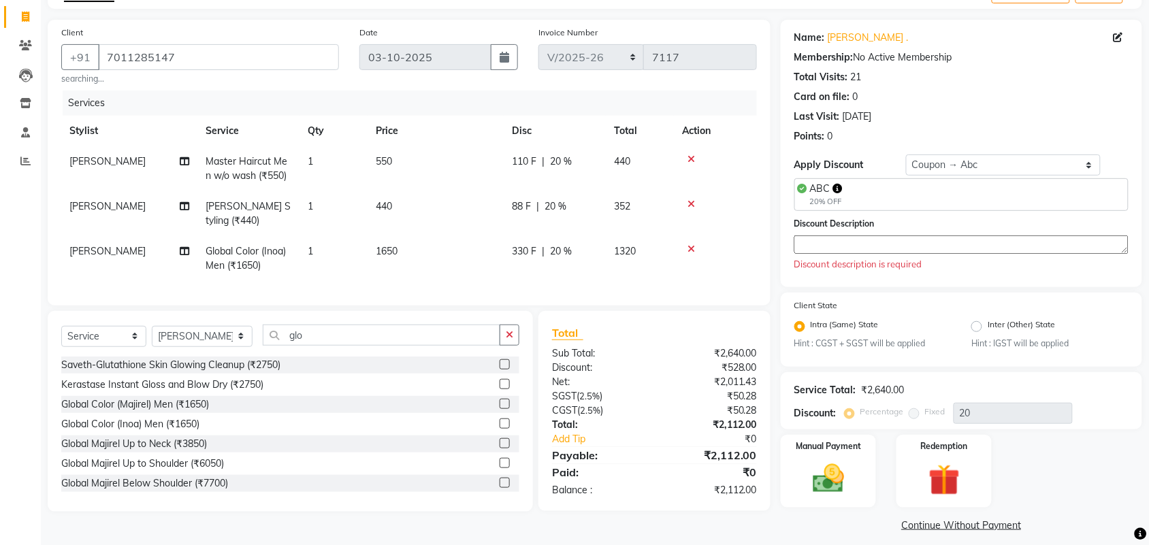
click at [871, 240] on textarea at bounding box center [961, 244] width 334 height 18
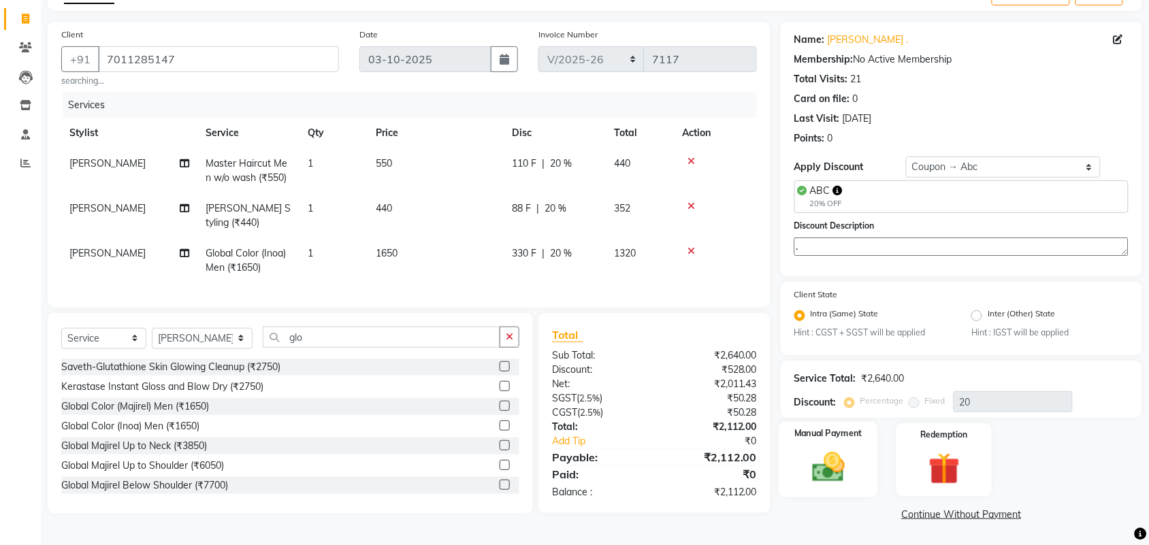
type textarea "."
click at [819, 485] on div "Manual Payment" at bounding box center [828, 460] width 99 height 76
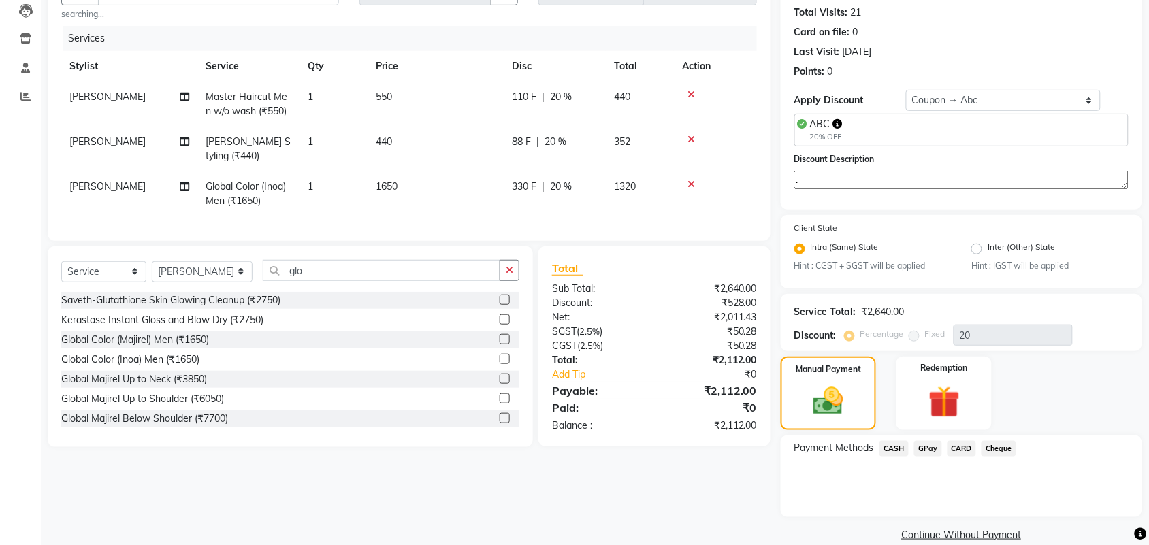
scroll to position [165, 0]
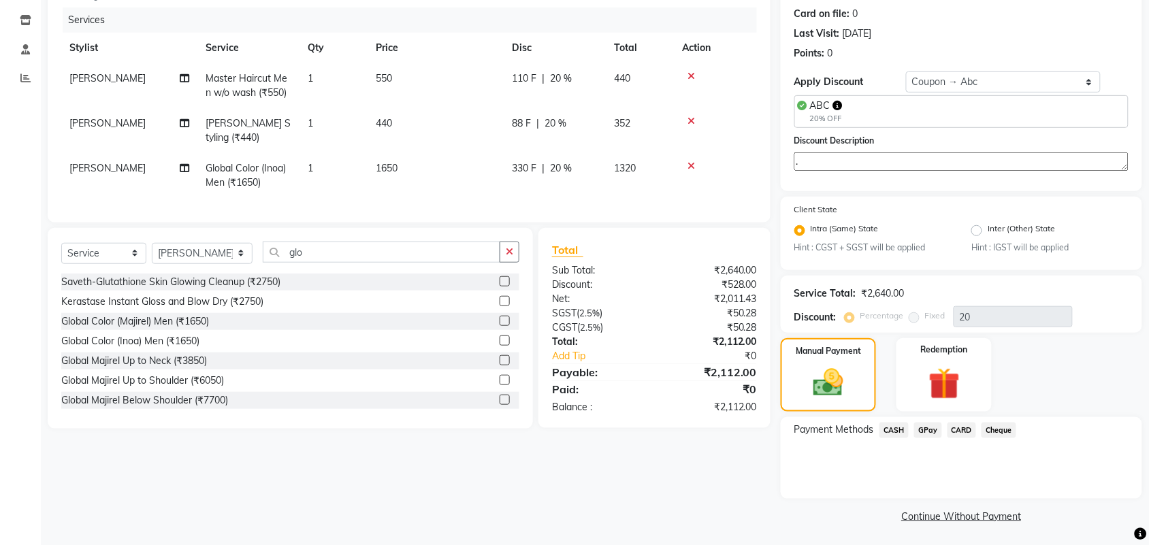
click at [931, 427] on span "GPay" at bounding box center [928, 431] width 28 height 16
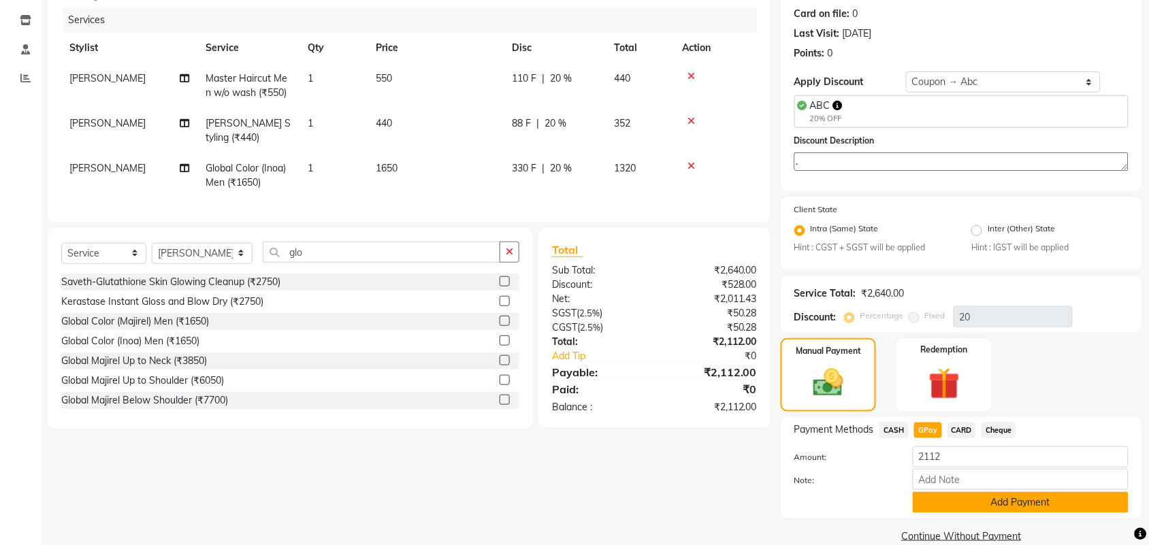
click at [947, 495] on button "Add Payment" at bounding box center [1021, 502] width 216 height 21
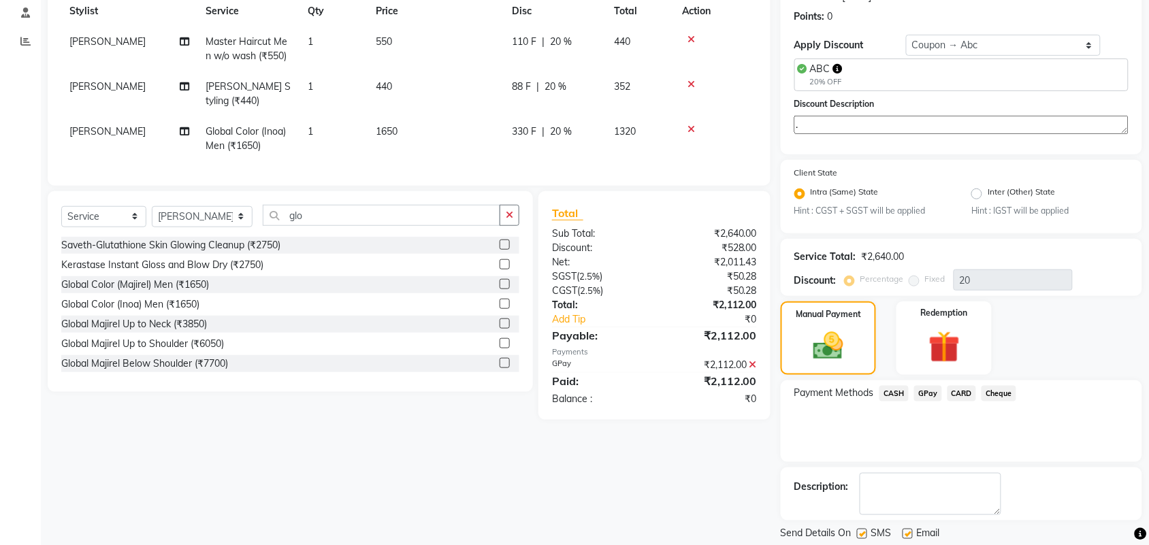
scroll to position [243, 0]
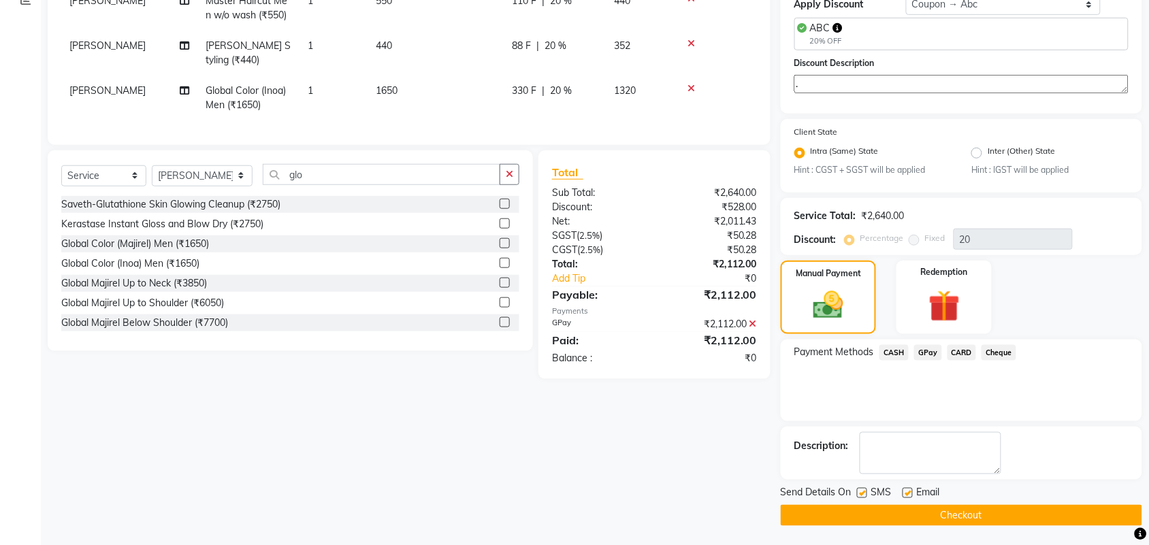
click at [896, 510] on button "Checkout" at bounding box center [961, 515] width 361 height 21
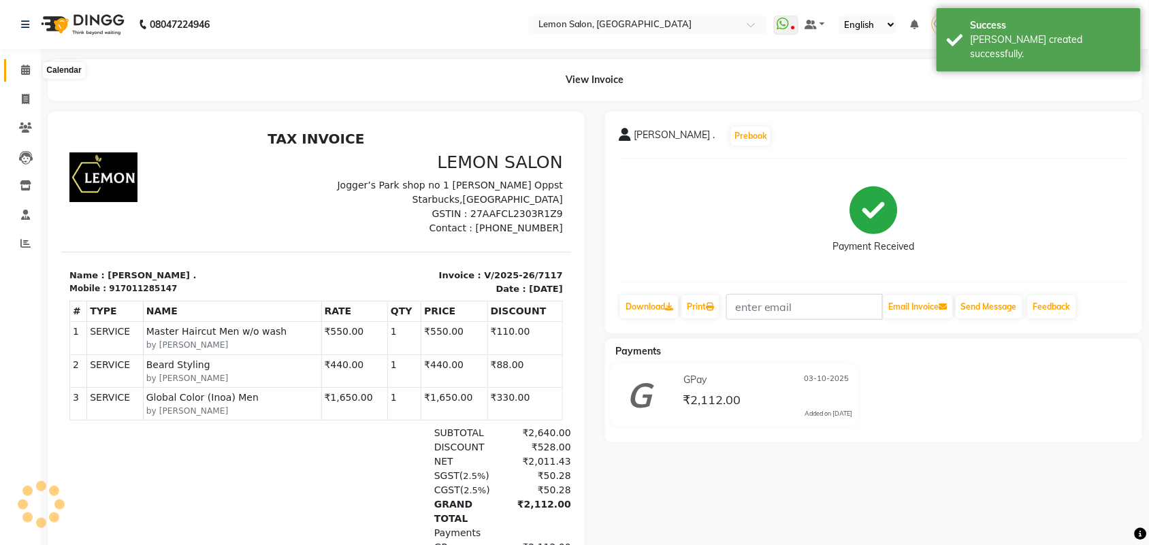
click at [25, 73] on icon at bounding box center [25, 70] width 9 height 10
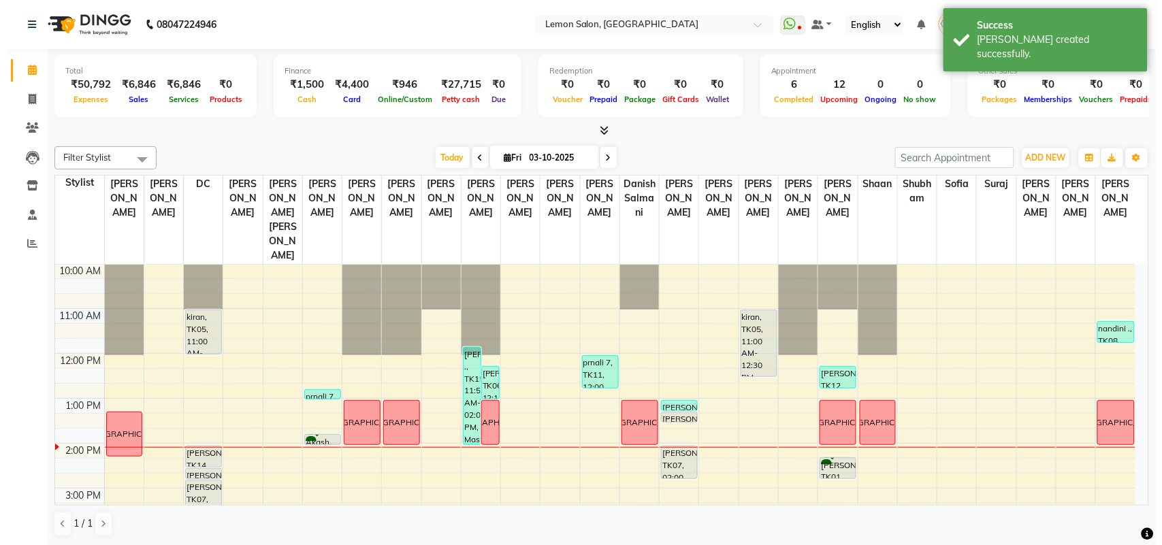
scroll to position [85, 0]
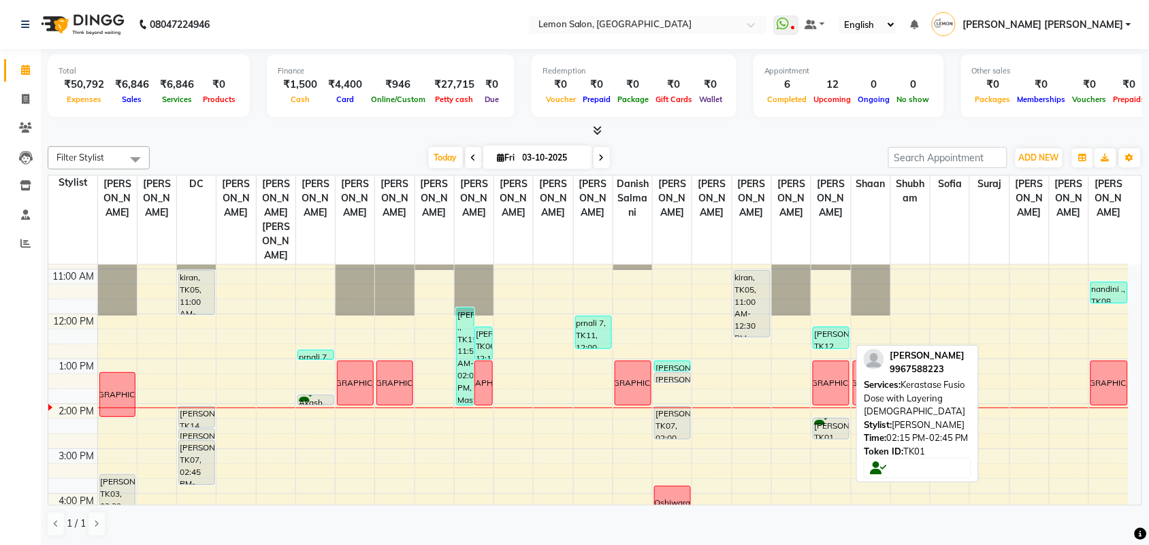
click at [828, 419] on div "[PERSON_NAME], TK01, 02:15 PM-02:45 PM, Kerastase Fusio Dose with Layering [DEM…" at bounding box center [830, 429] width 35 height 20
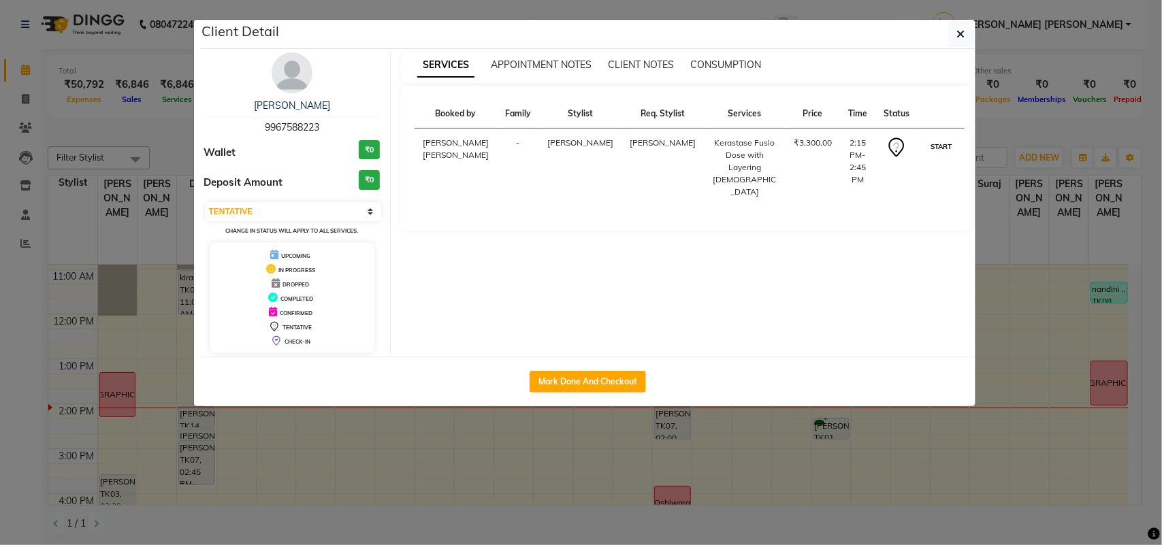
click at [931, 151] on button "START" at bounding box center [941, 146] width 28 height 17
select select "1"
click at [965, 26] on button "button" at bounding box center [961, 34] width 26 height 26
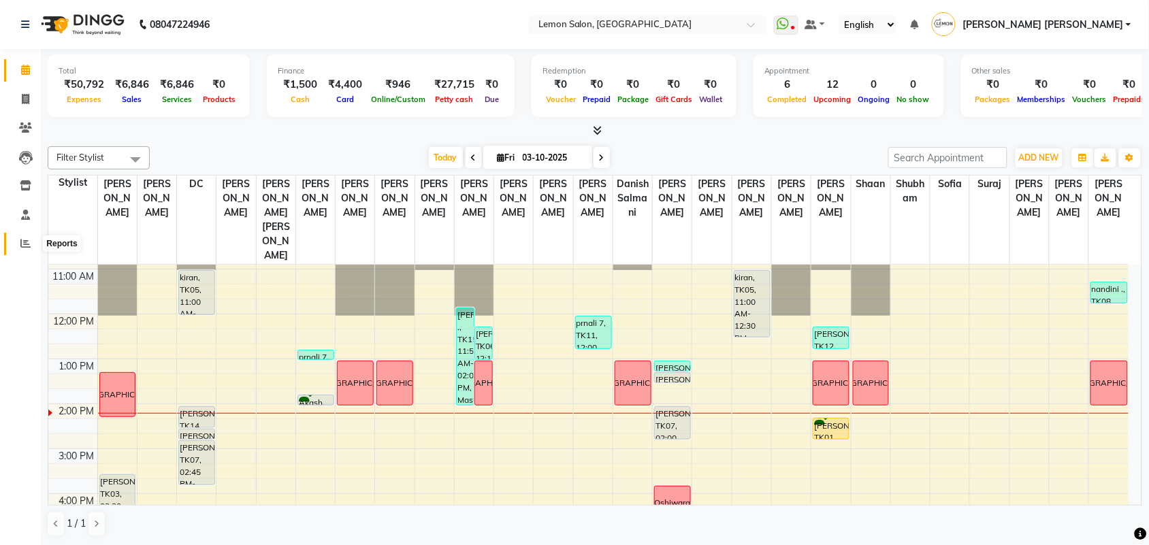
click at [28, 243] on icon at bounding box center [25, 243] width 10 height 10
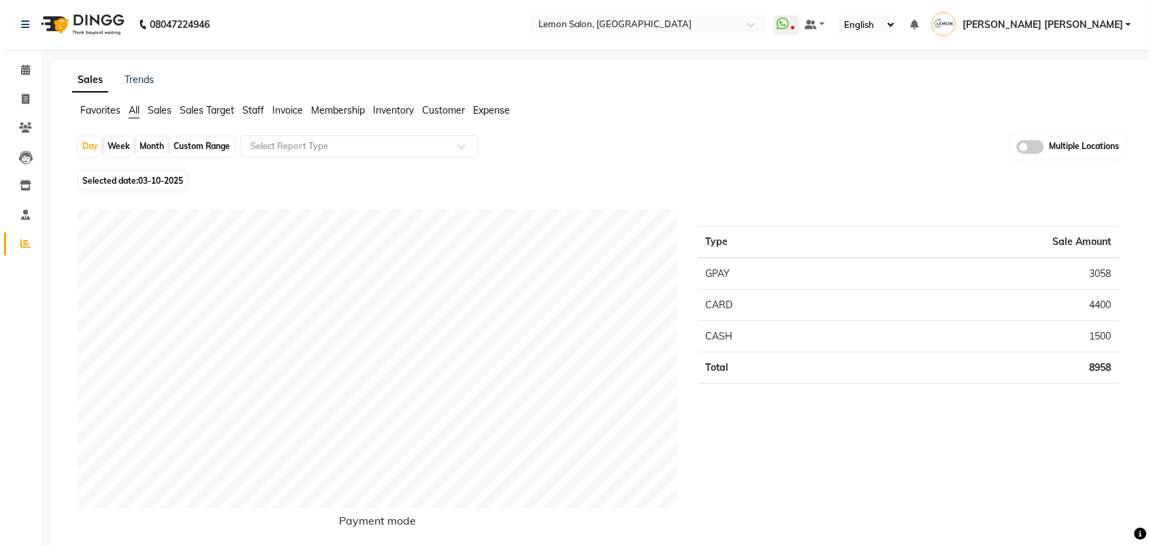
click at [257, 114] on span "Staff" at bounding box center [253, 110] width 22 height 12
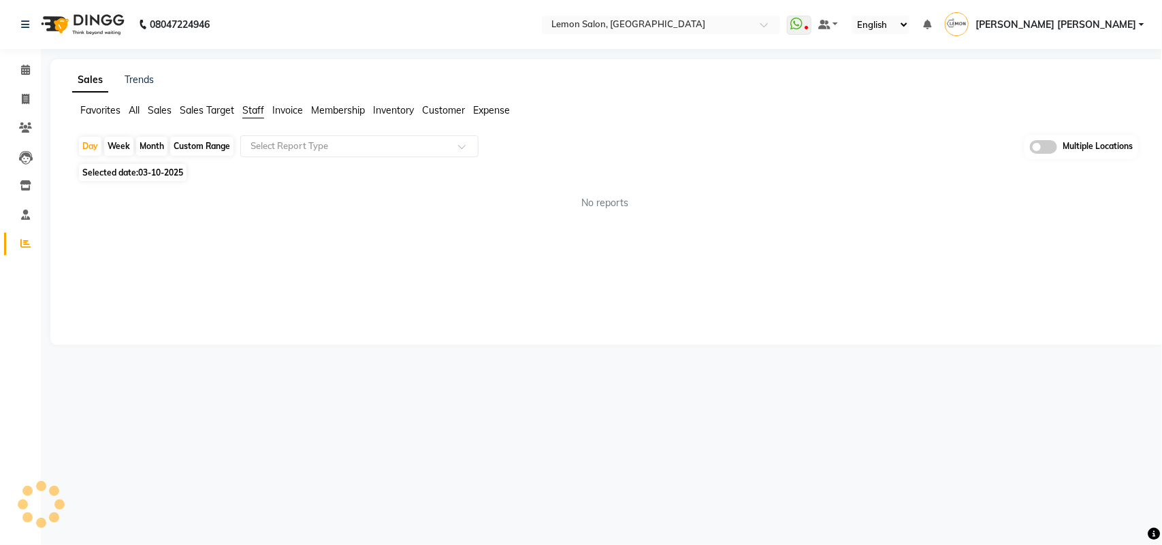
click at [157, 144] on div "Month" at bounding box center [151, 146] width 31 height 19
select select "10"
select select "2025"
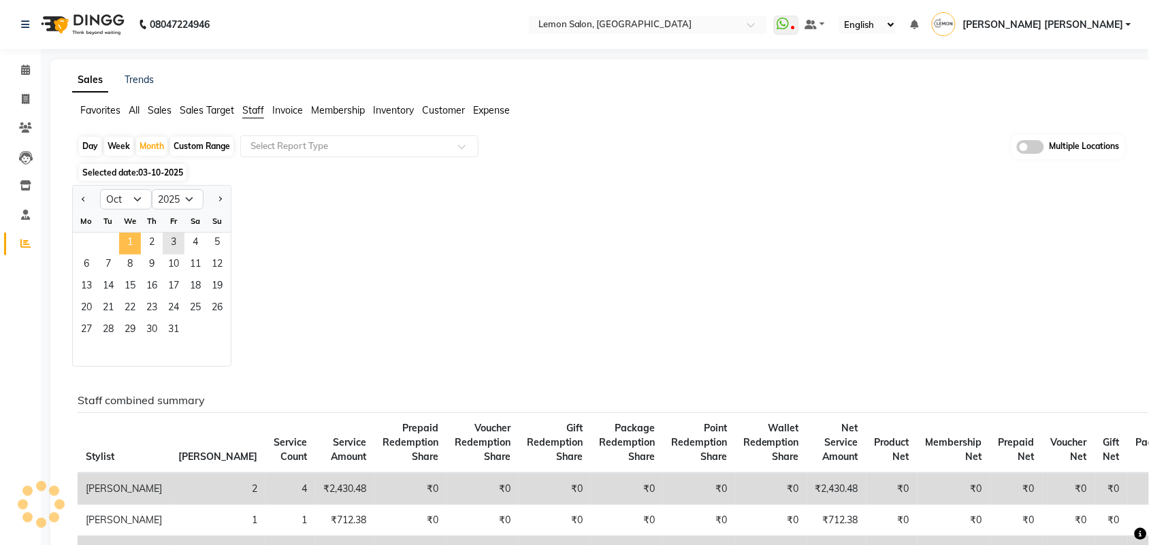
click at [137, 239] on span "1" at bounding box center [130, 244] width 22 height 22
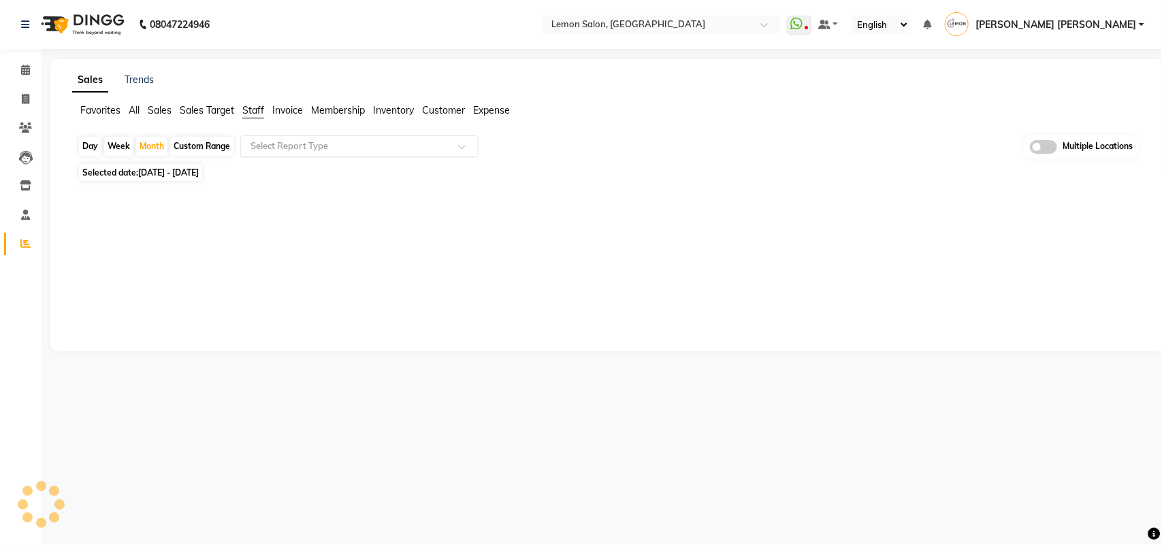
click at [357, 138] on div "Select Report Type" at bounding box center [359, 146] width 238 height 22
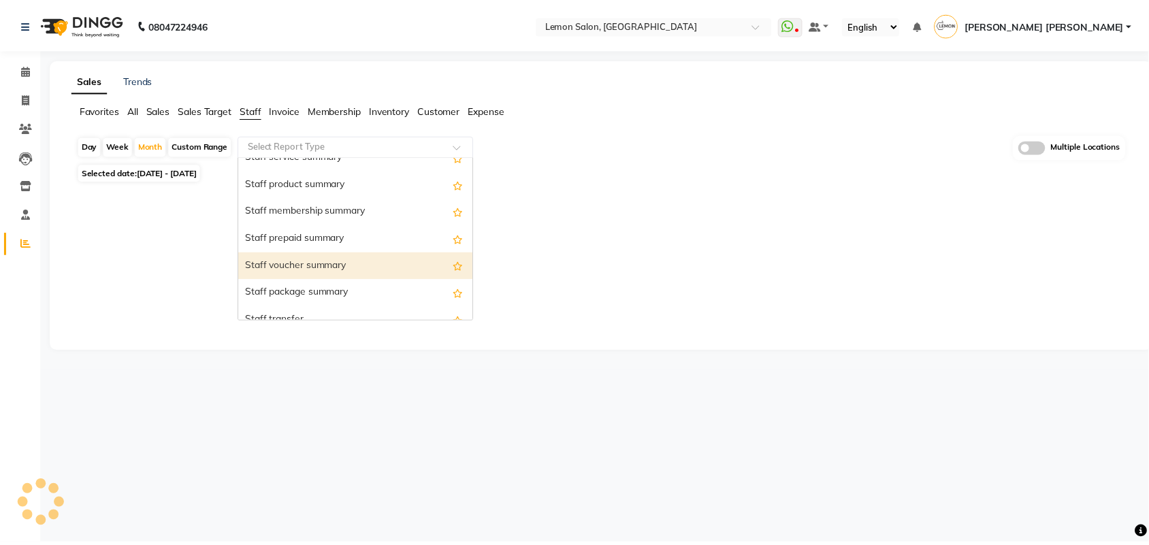
scroll to position [255, 0]
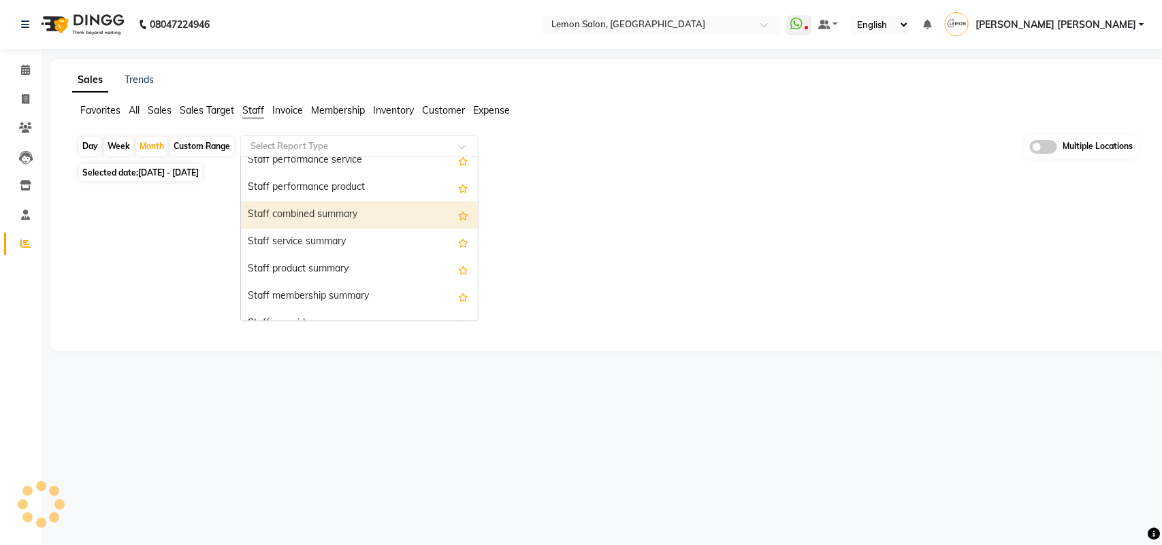
click at [328, 214] on div "Staff combined summary" at bounding box center [359, 214] width 237 height 27
select select "csv"
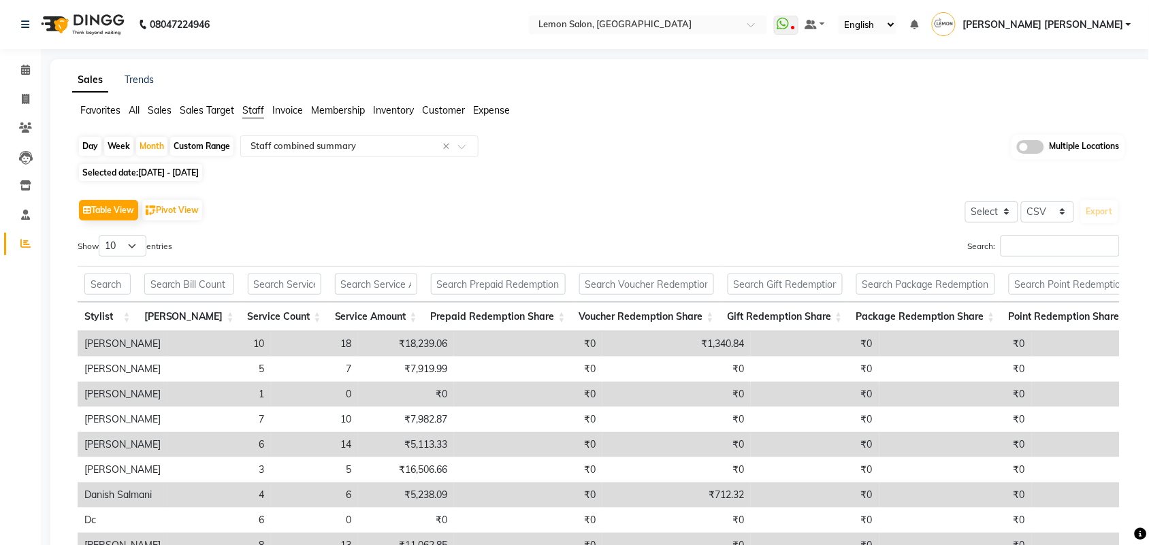
drag, startPoint x: 559, startPoint y: 174, endPoint x: 550, endPoint y: 165, distance: 13.0
click at [557, 171] on div "Selected date: 01-10-2025 - 31-10-2025" at bounding box center [604, 172] width 1053 height 14
click at [159, 140] on div "Month" at bounding box center [151, 146] width 31 height 19
select select "10"
select select "2025"
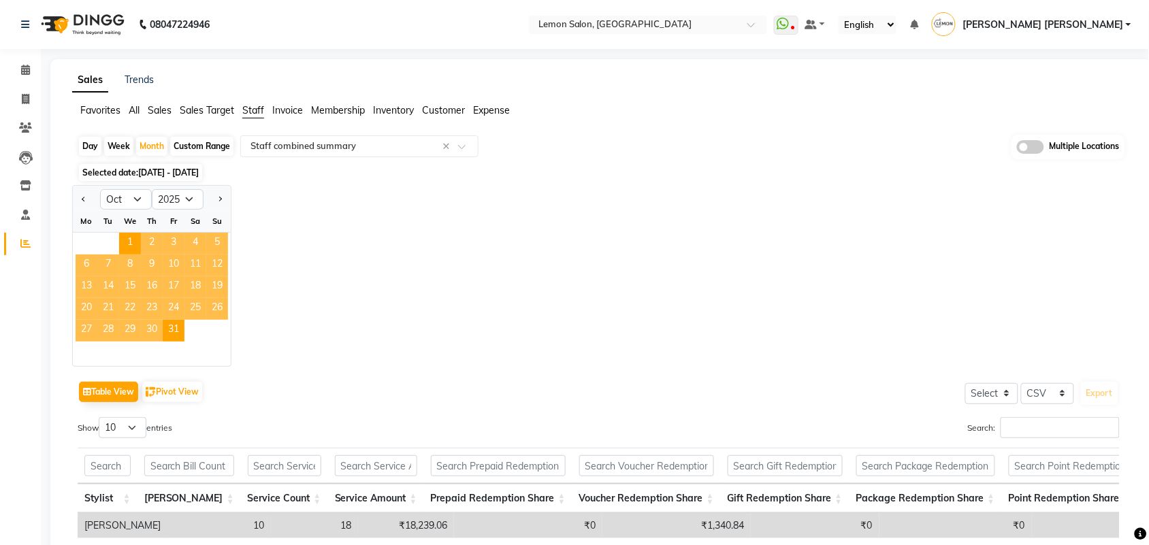
click at [143, 240] on span "2" at bounding box center [152, 244] width 22 height 22
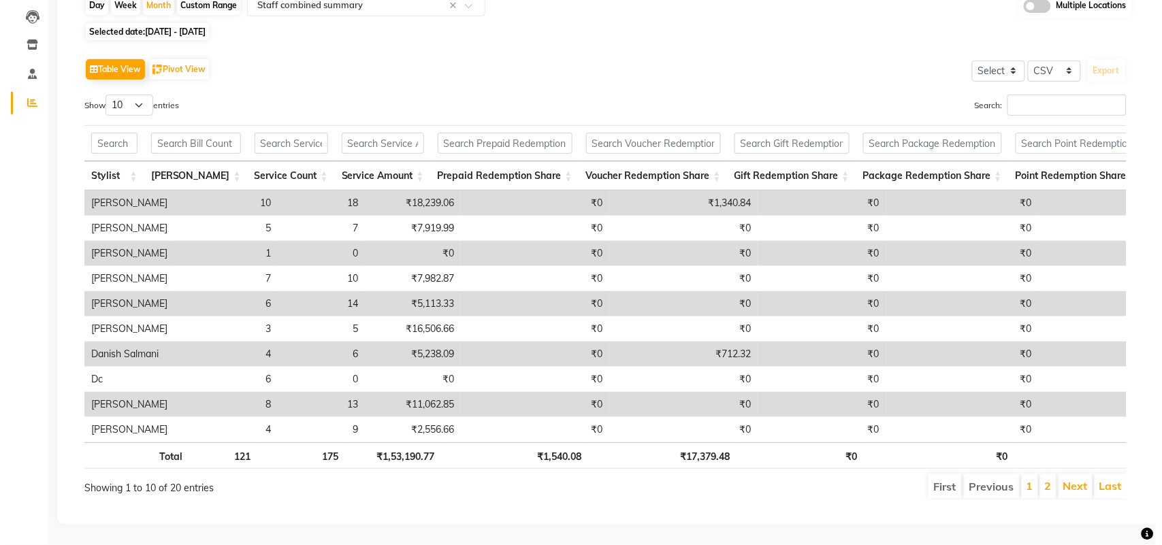
scroll to position [0, 0]
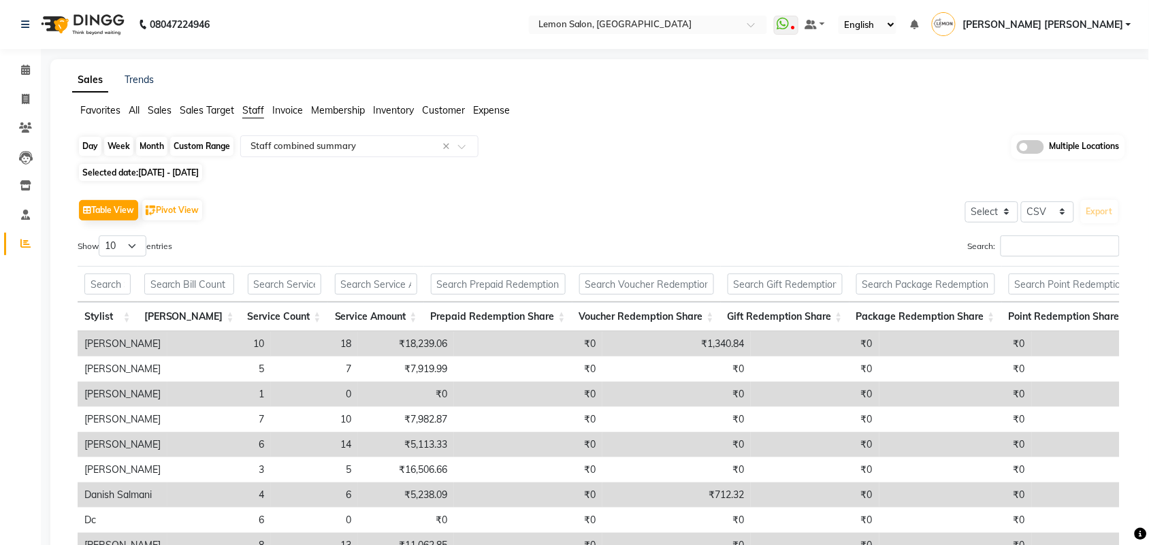
click at [150, 146] on div "Month" at bounding box center [151, 146] width 31 height 19
select select "10"
select select "2025"
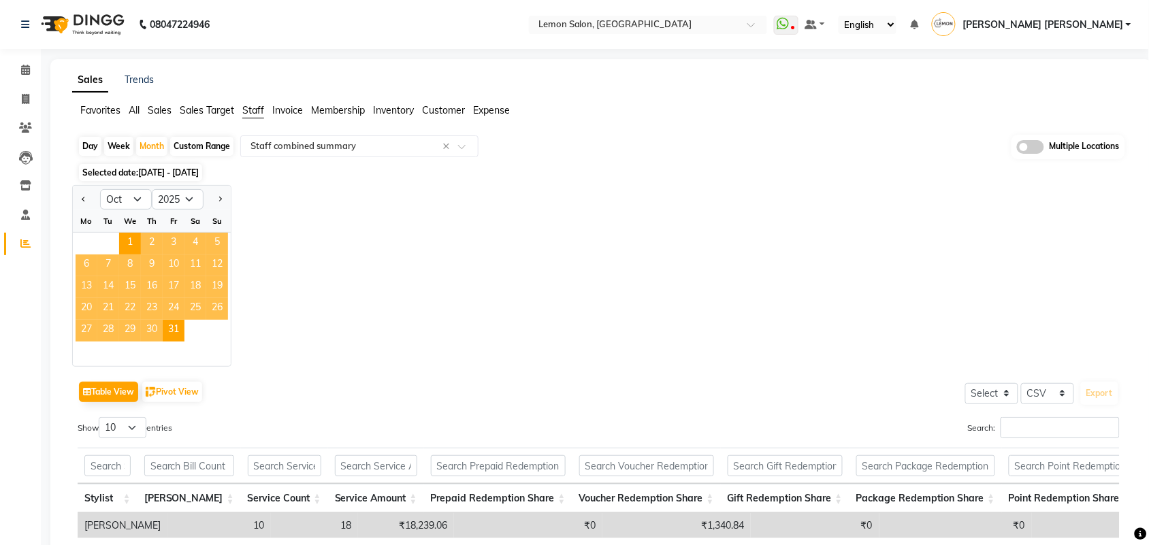
click at [192, 140] on div "Custom Range" at bounding box center [201, 146] width 63 height 19
select select "10"
select select "2025"
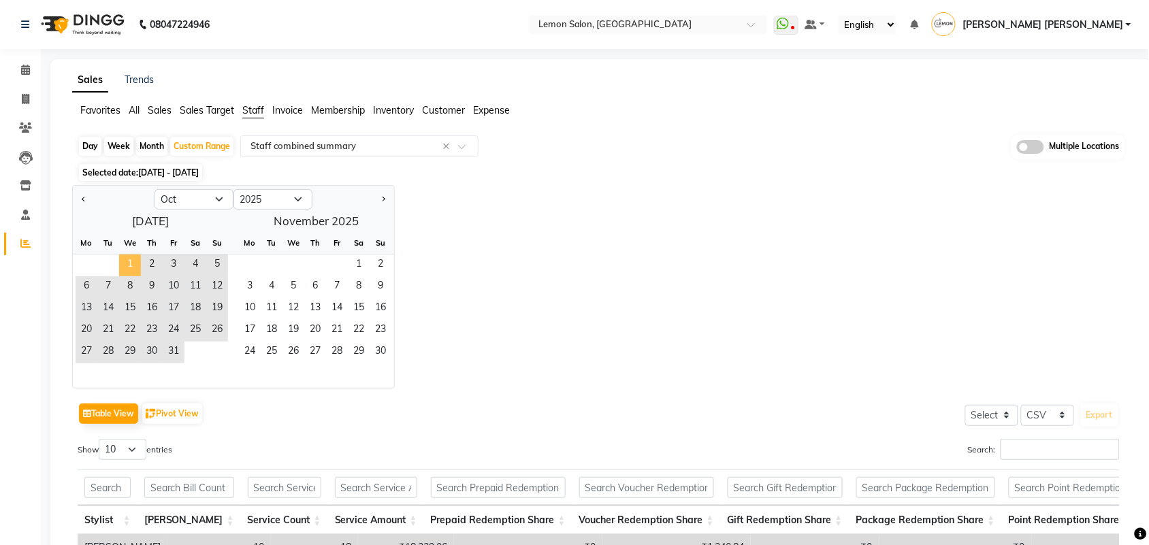
click at [127, 265] on span "1" at bounding box center [130, 266] width 22 height 22
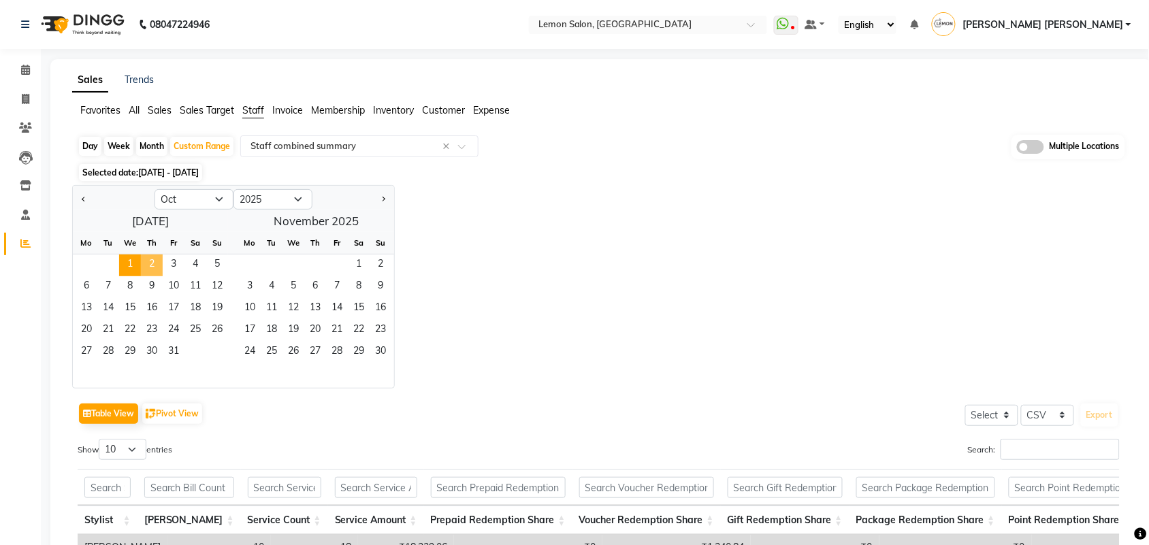
click at [155, 263] on span "2" at bounding box center [152, 266] width 22 height 22
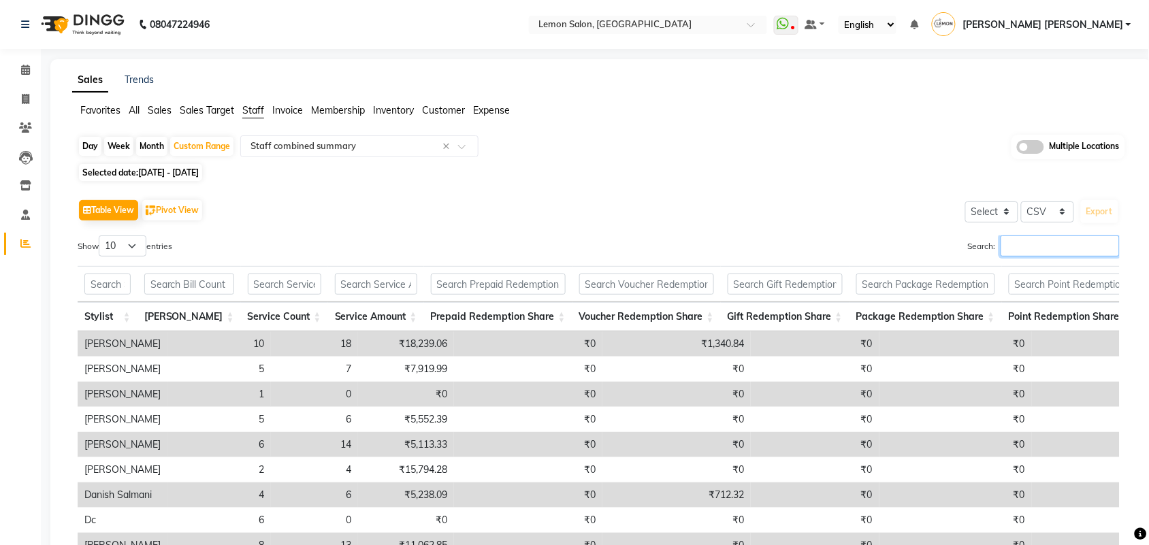
click at [1033, 249] on input "Search:" at bounding box center [1060, 245] width 119 height 21
click at [1075, 243] on input "Search:" at bounding box center [1060, 245] width 119 height 21
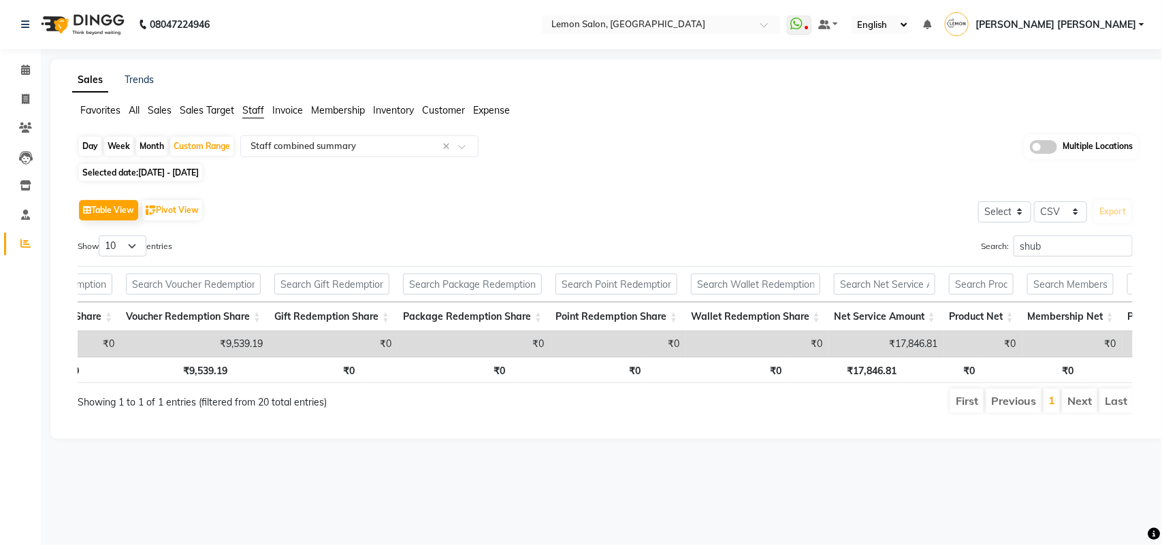
click at [635, 131] on app-reports "Favorites All Sales Sales Target Staff Invoice Membership Inventory Customer Ex…" at bounding box center [608, 264] width 1088 height 322
drag, startPoint x: 1066, startPoint y: 240, endPoint x: 847, endPoint y: 236, distance: 218.5
click at [848, 236] on div "Search: shub" at bounding box center [873, 248] width 517 height 27
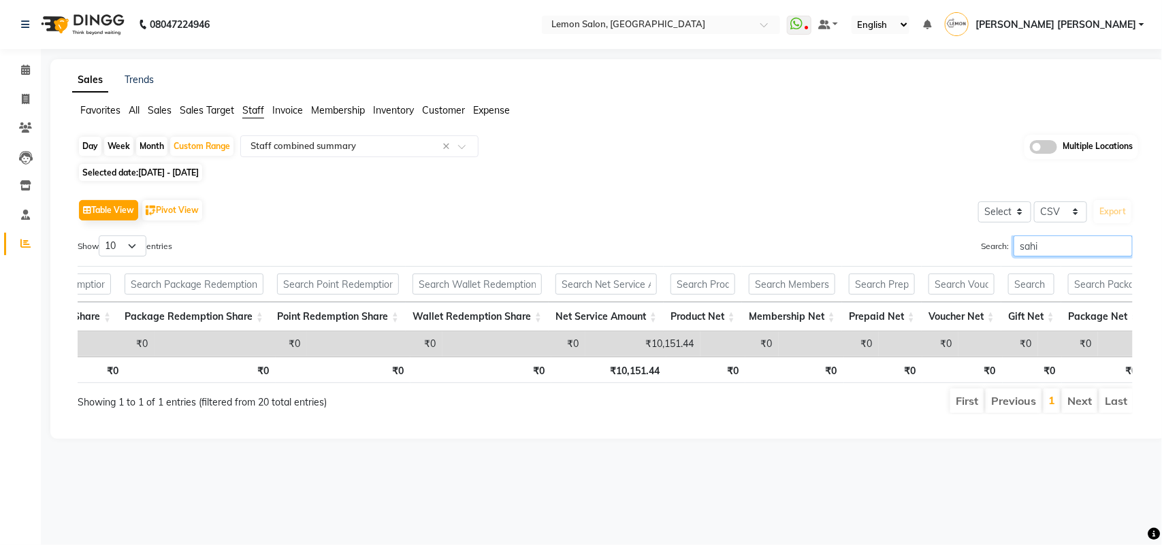
scroll to position [0, 725]
drag, startPoint x: 1048, startPoint y: 240, endPoint x: 957, endPoint y: 238, distance: 91.2
click at [958, 238] on div "Search: sahi" at bounding box center [873, 248] width 517 height 27
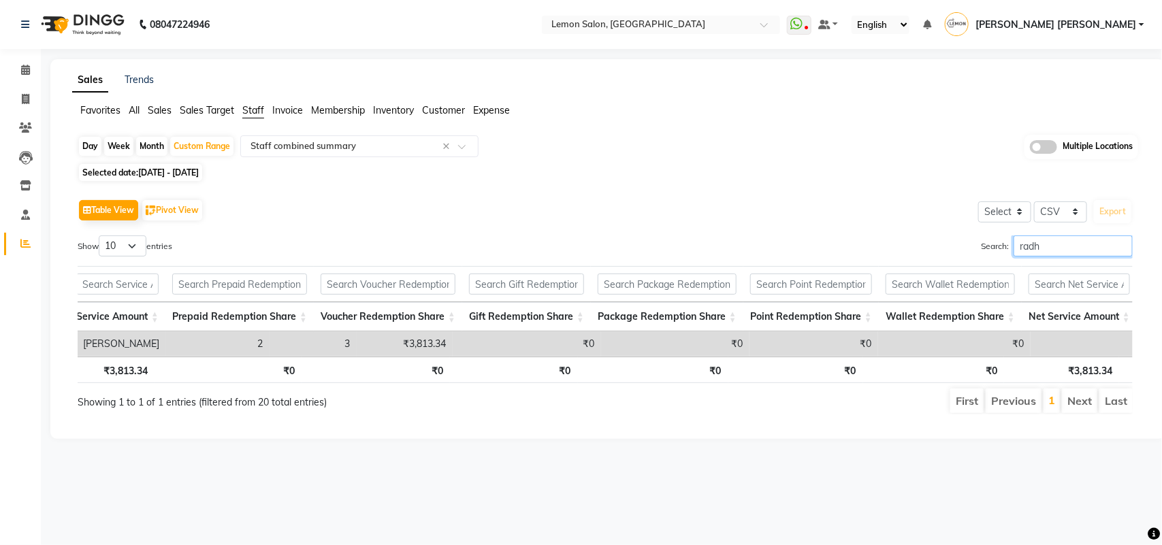
scroll to position [0, 0]
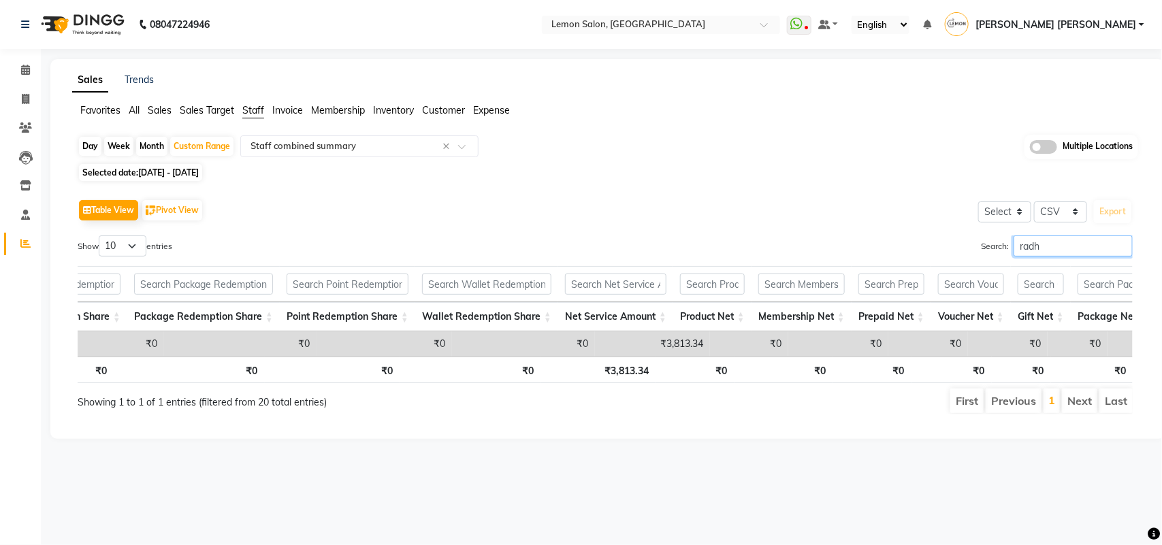
drag, startPoint x: 1050, startPoint y: 242, endPoint x: 964, endPoint y: 242, distance: 85.8
click at [964, 242] on div "Search: radh" at bounding box center [873, 248] width 517 height 27
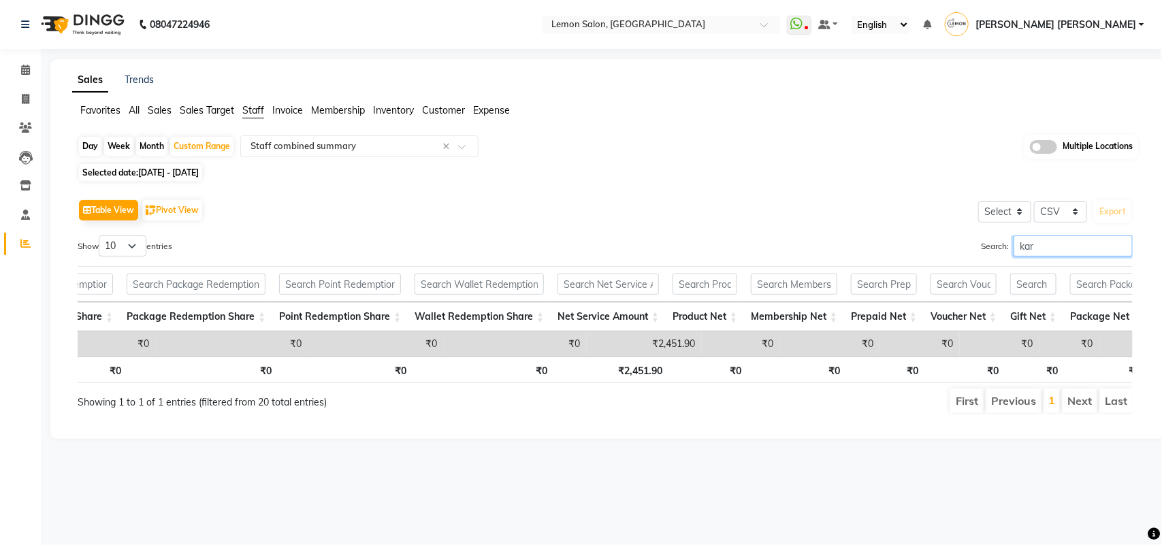
scroll to position [0, 737]
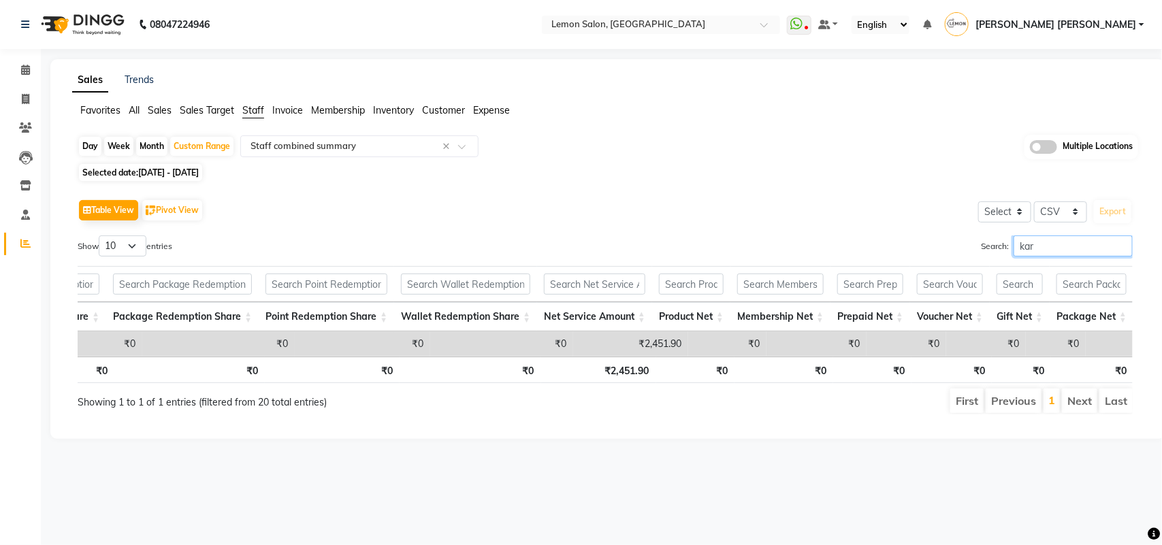
drag, startPoint x: 1060, startPoint y: 249, endPoint x: 931, endPoint y: 244, distance: 129.4
click at [931, 244] on div "Search: kar" at bounding box center [873, 248] width 517 height 27
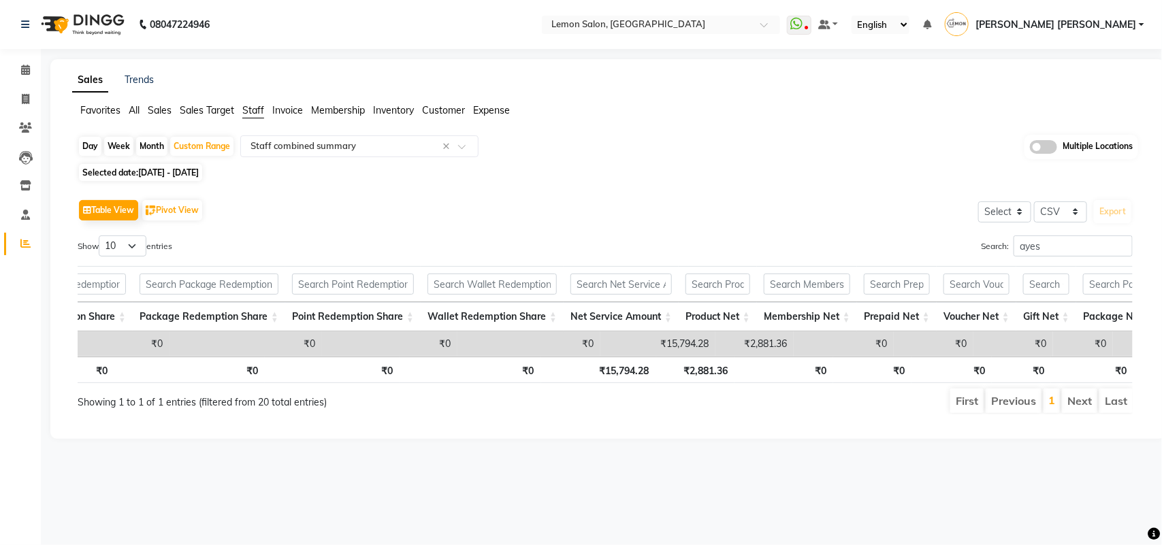
click at [746, 203] on div "Table View Pivot View Select Select CSV PDF Export" at bounding box center [605, 210] width 1055 height 29
drag, startPoint x: 1053, startPoint y: 246, endPoint x: 897, endPoint y: 246, distance: 155.9
click at [897, 246] on div "Search: ayes" at bounding box center [873, 248] width 517 height 27
type input "pra"
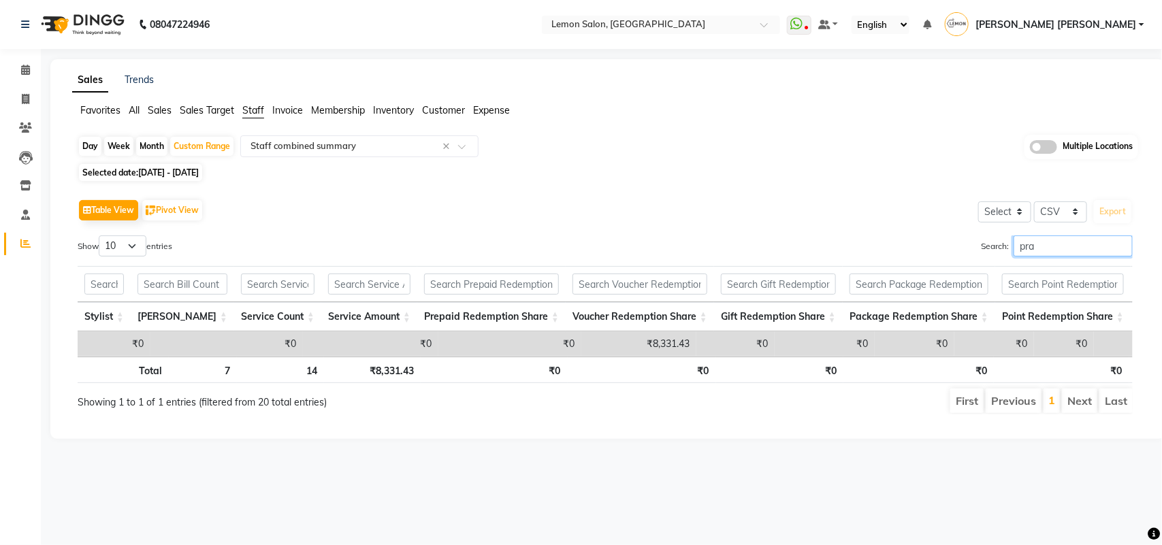
scroll to position [0, 729]
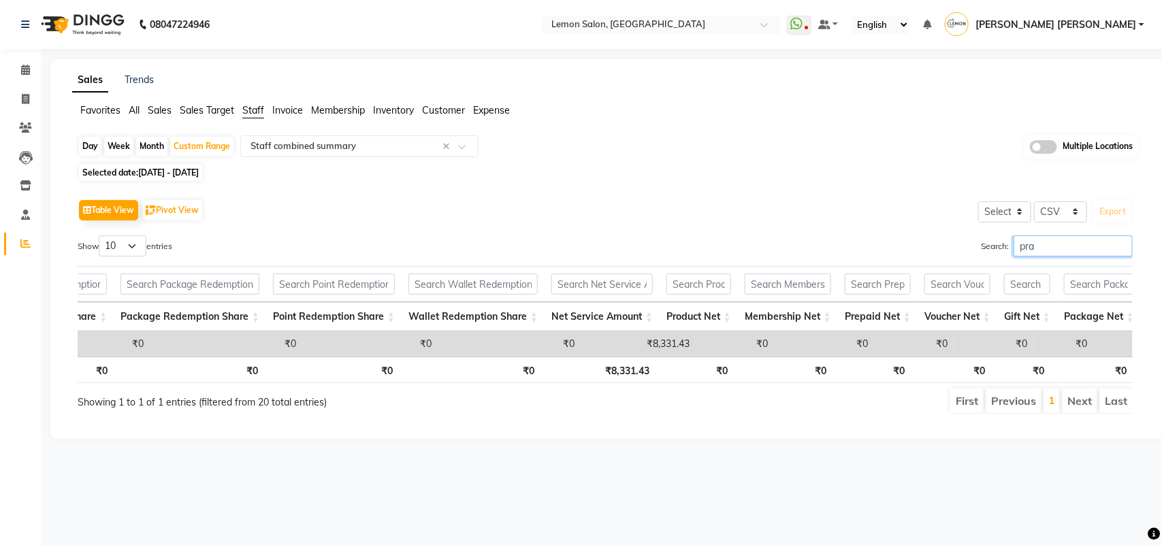
click at [1123, 246] on input "pra" at bounding box center [1072, 245] width 119 height 21
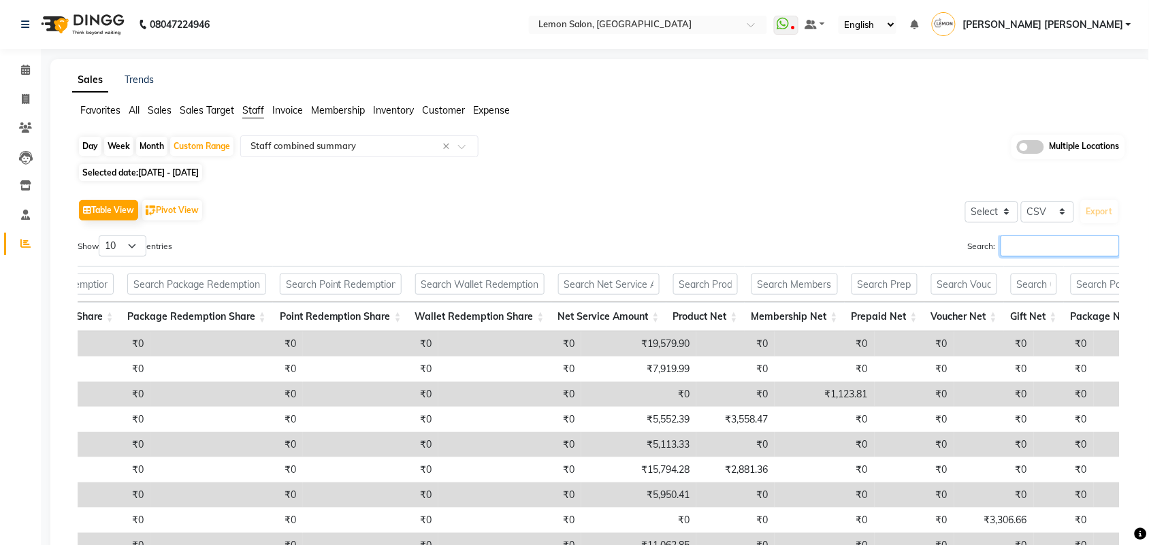
drag, startPoint x: 1089, startPoint y: 242, endPoint x: 1072, endPoint y: 247, distance: 17.9
click at [1077, 246] on input "Search:" at bounding box center [1060, 245] width 119 height 21
click at [1070, 236] on input "Search:" at bounding box center [1060, 245] width 119 height 21
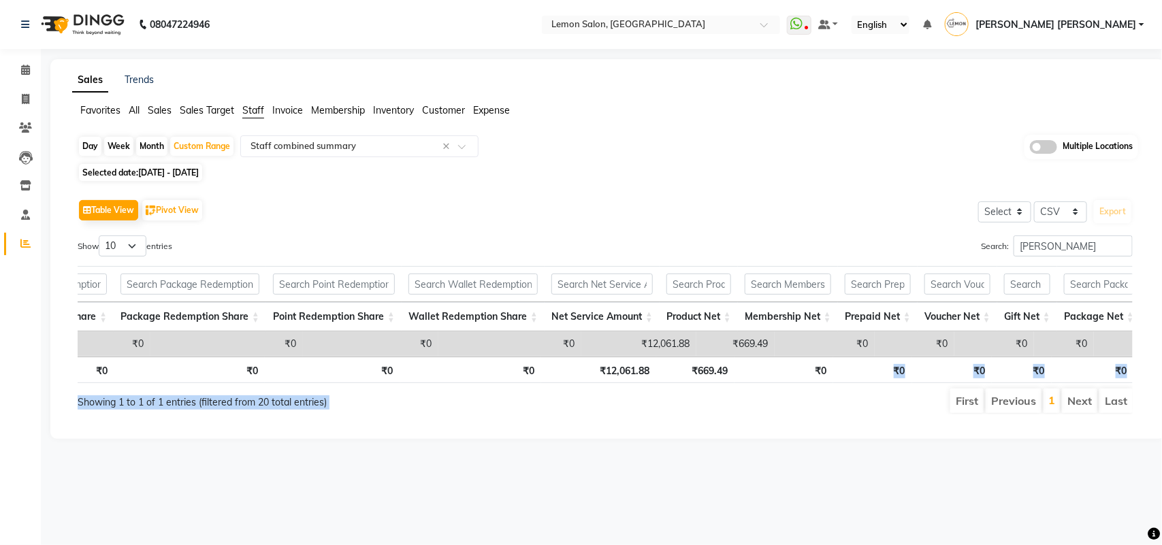
click at [1161, 267] on div "08047224946 Select Location × Lemon Salon, Lokhandwala WhatsApp Status ✕ Status…" at bounding box center [581, 272] width 1162 height 545
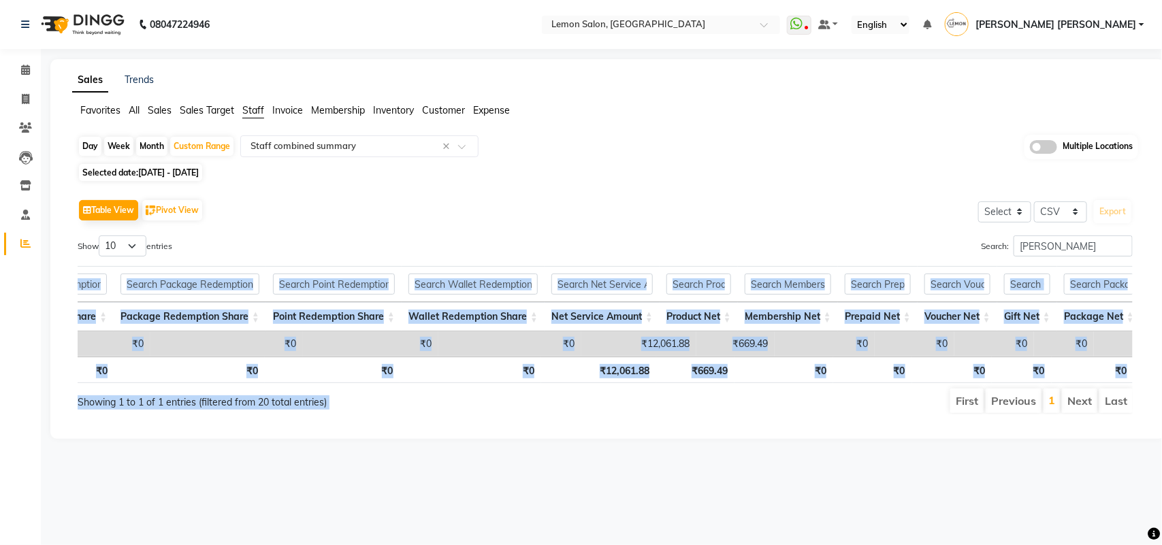
scroll to position [0, 10]
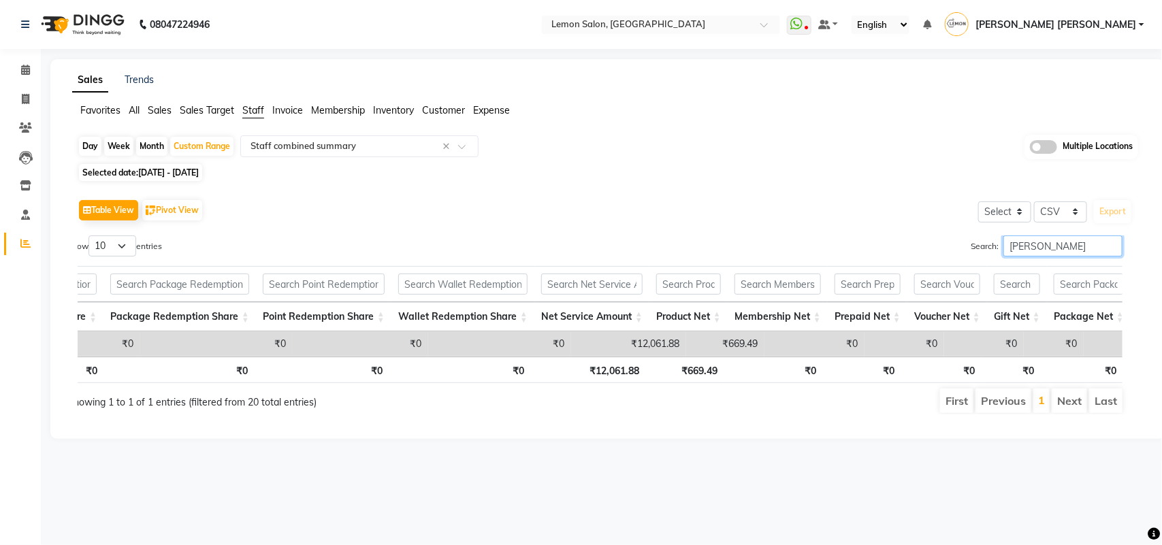
click at [1094, 242] on input "waseem" at bounding box center [1062, 245] width 119 height 21
click at [1090, 240] on input "waseem" at bounding box center [1062, 245] width 119 height 21
type input "danish"
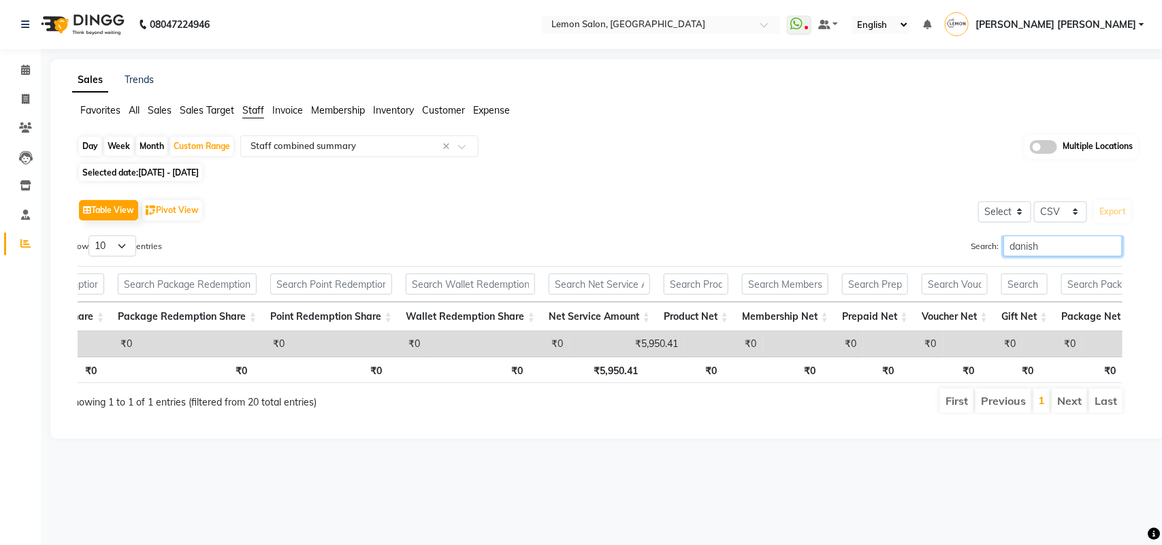
scroll to position [0, 720]
click at [1110, 244] on input "danish" at bounding box center [1062, 245] width 119 height 21
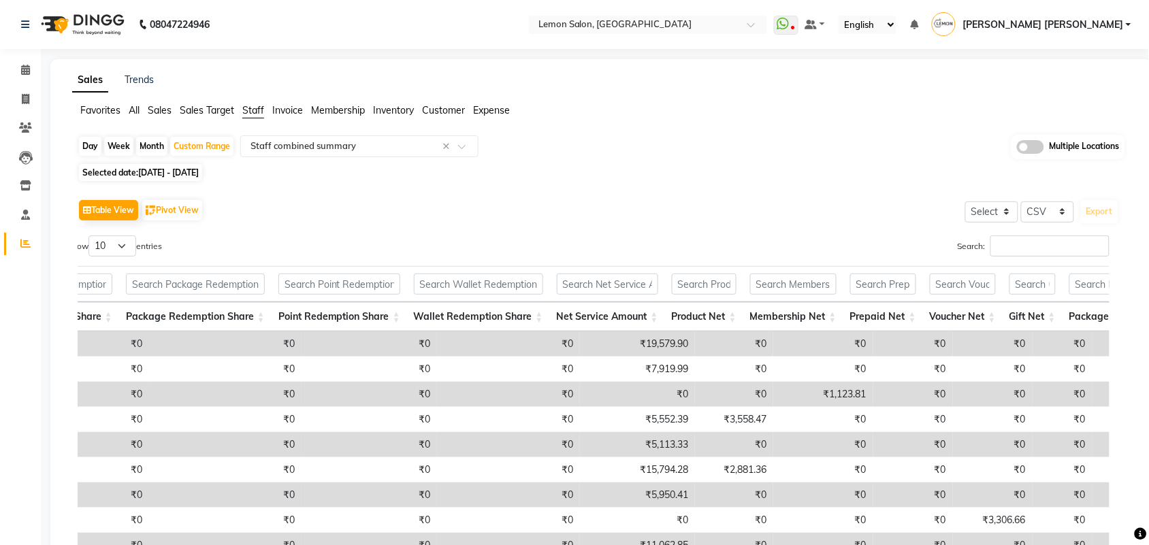
click at [1110, 244] on div "Search:" at bounding box center [855, 248] width 532 height 27
drag, startPoint x: 1059, startPoint y: 245, endPoint x: 1035, endPoint y: 231, distance: 28.0
click at [1056, 244] on input "Search:" at bounding box center [1049, 245] width 119 height 21
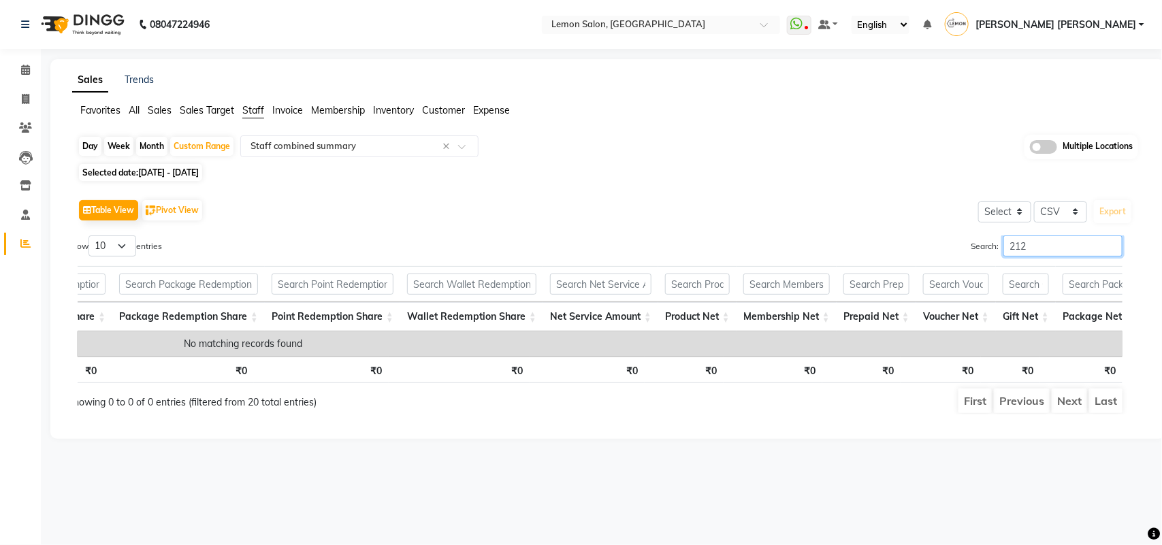
scroll to position [0, 692]
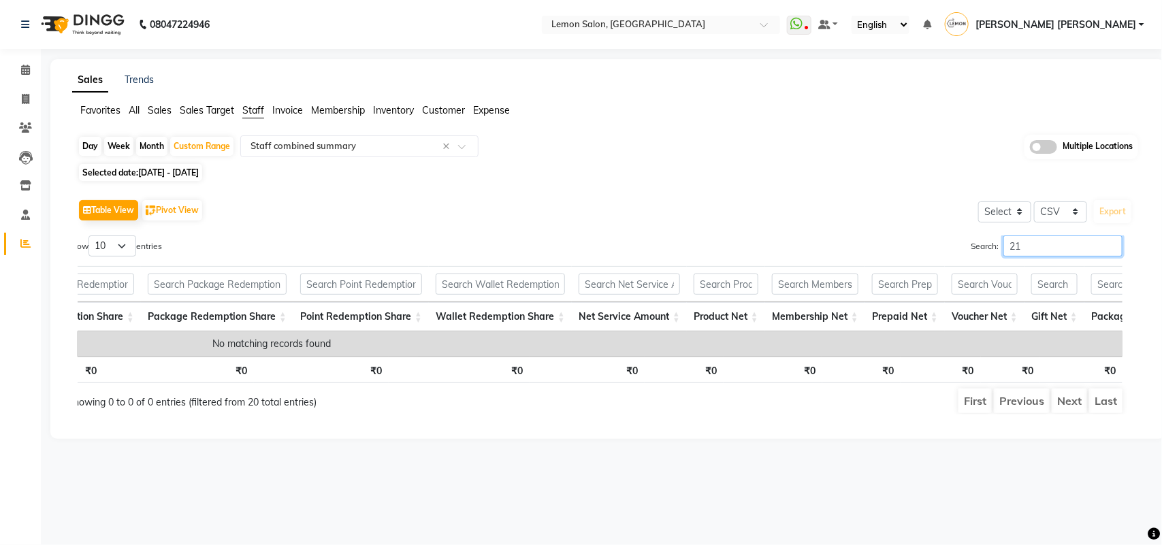
type input "2"
type input "shaan"
click at [1115, 246] on input "shaan" at bounding box center [1062, 245] width 119 height 21
click at [1107, 244] on input "shaan" at bounding box center [1062, 245] width 119 height 21
type input "abhishe"
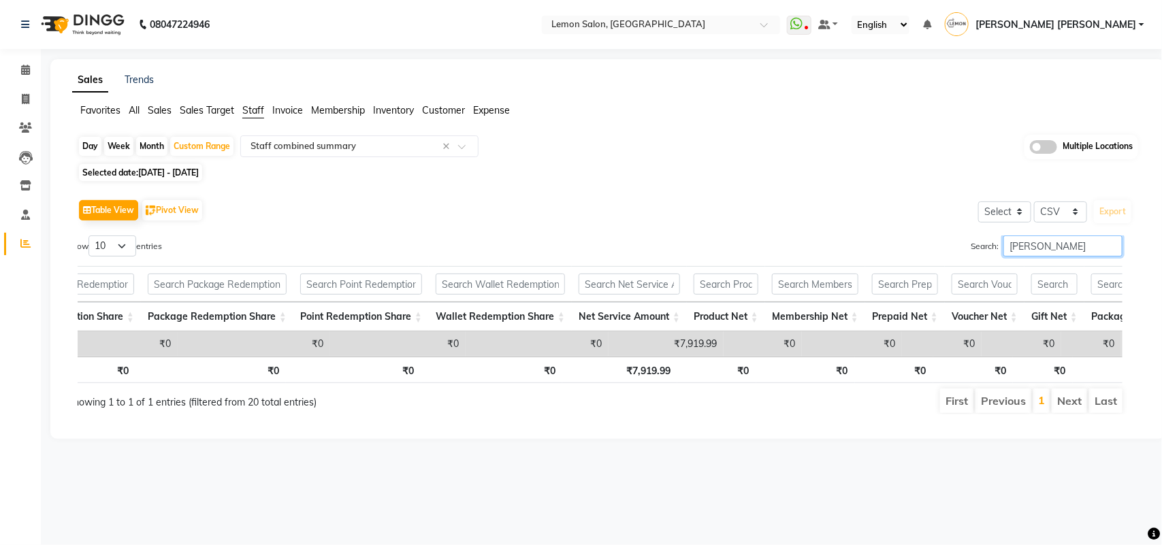
scroll to position [0, 723]
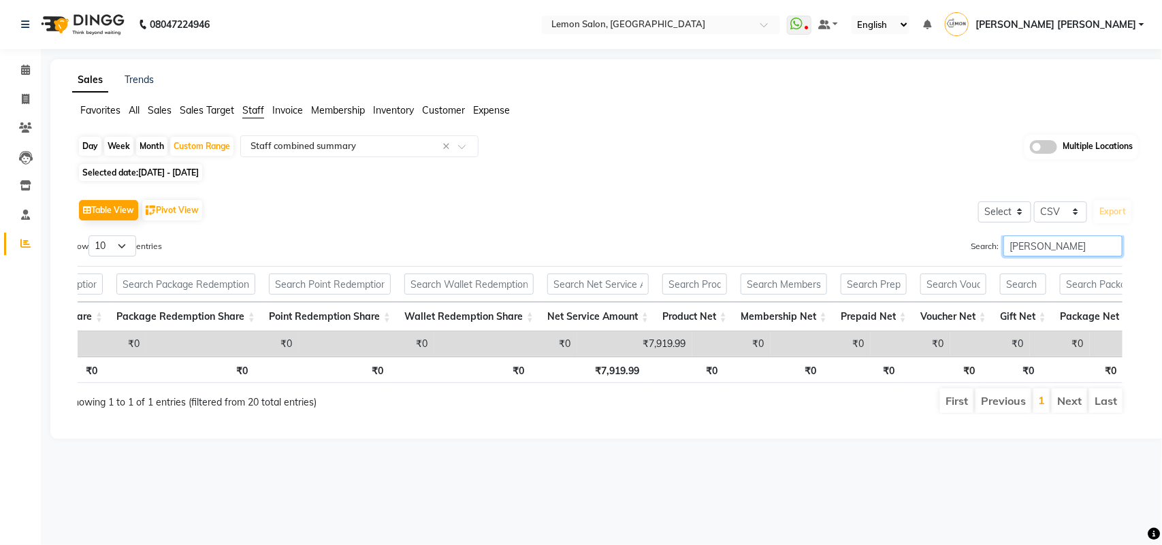
click at [1111, 244] on input "abhishe" at bounding box center [1062, 245] width 119 height 21
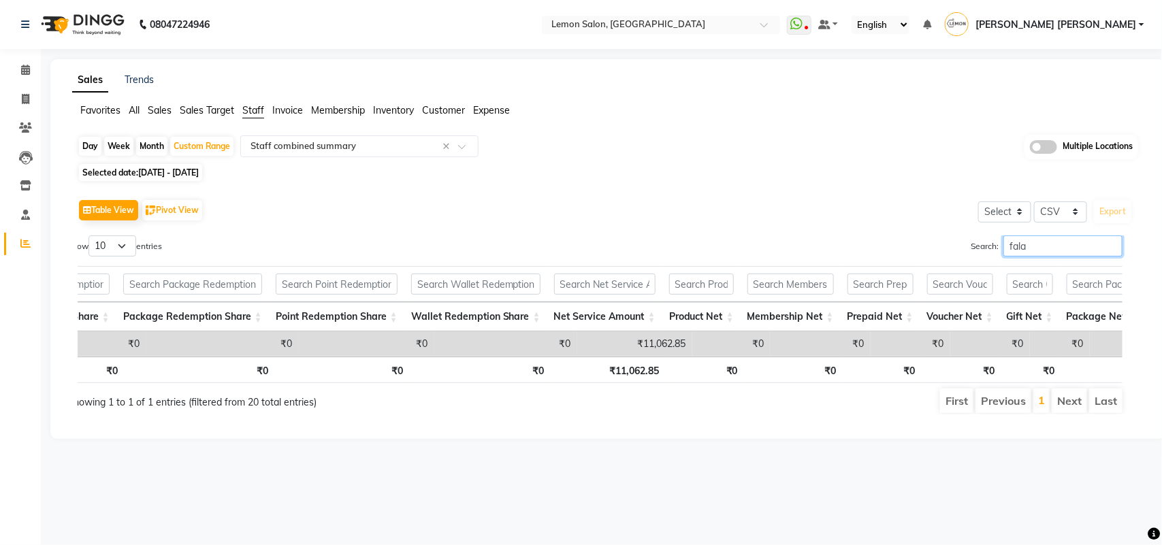
type input "falak"
click at [1107, 246] on input "falak" at bounding box center [1062, 245] width 119 height 21
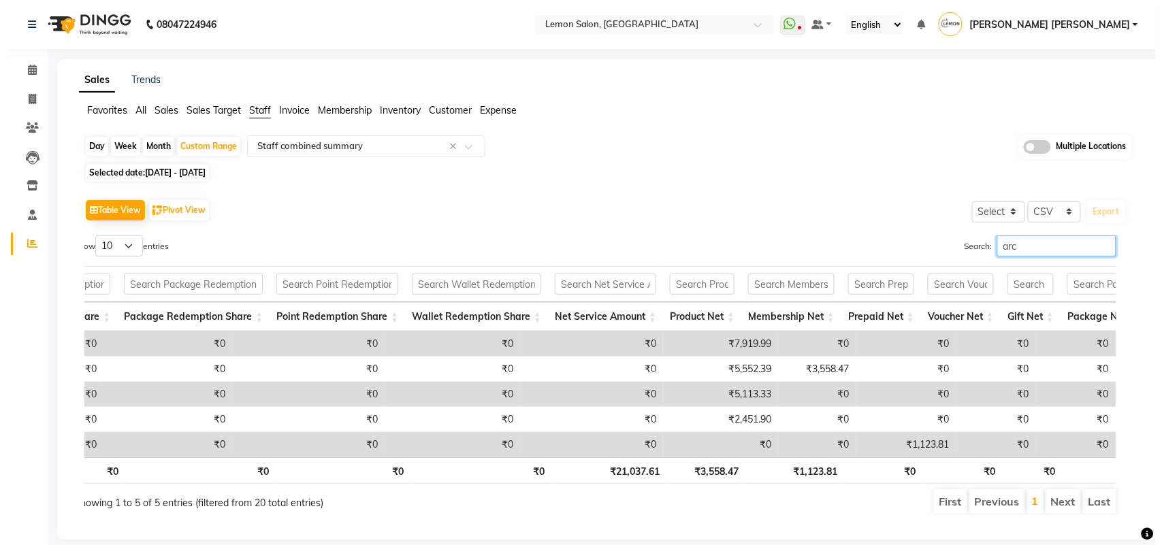
scroll to position [0, 716]
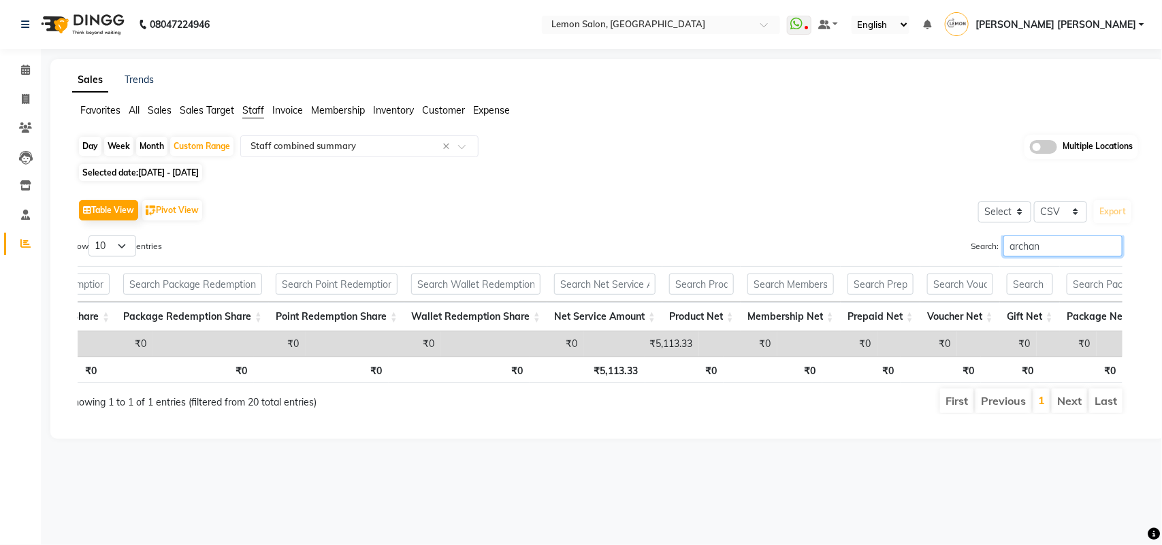
type input "archana"
click at [1113, 250] on input "archana" at bounding box center [1062, 245] width 119 height 21
click at [1107, 248] on input "archana" at bounding box center [1062, 245] width 119 height 21
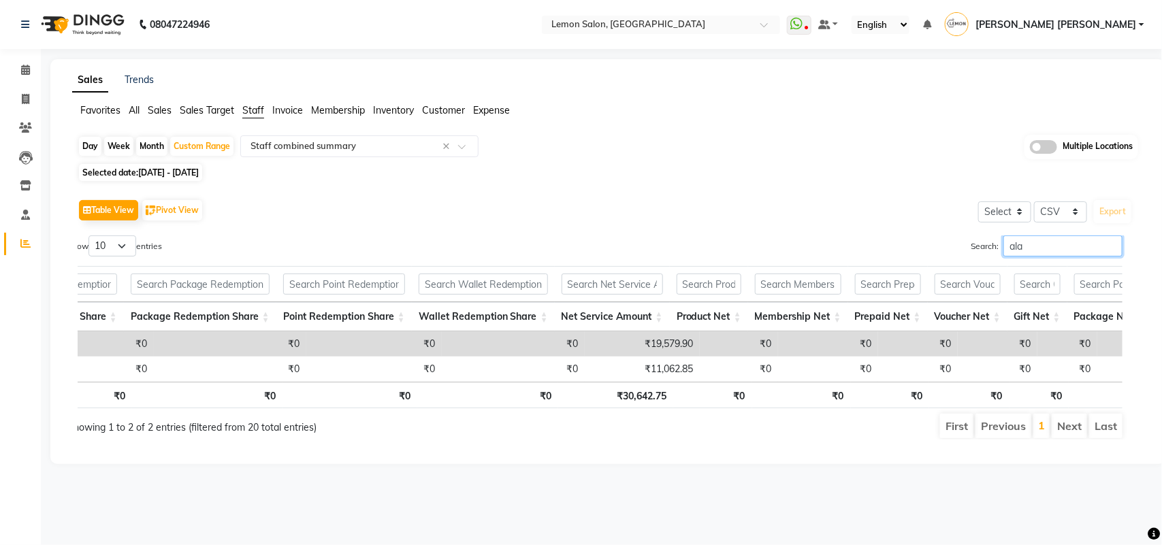
type input "alam"
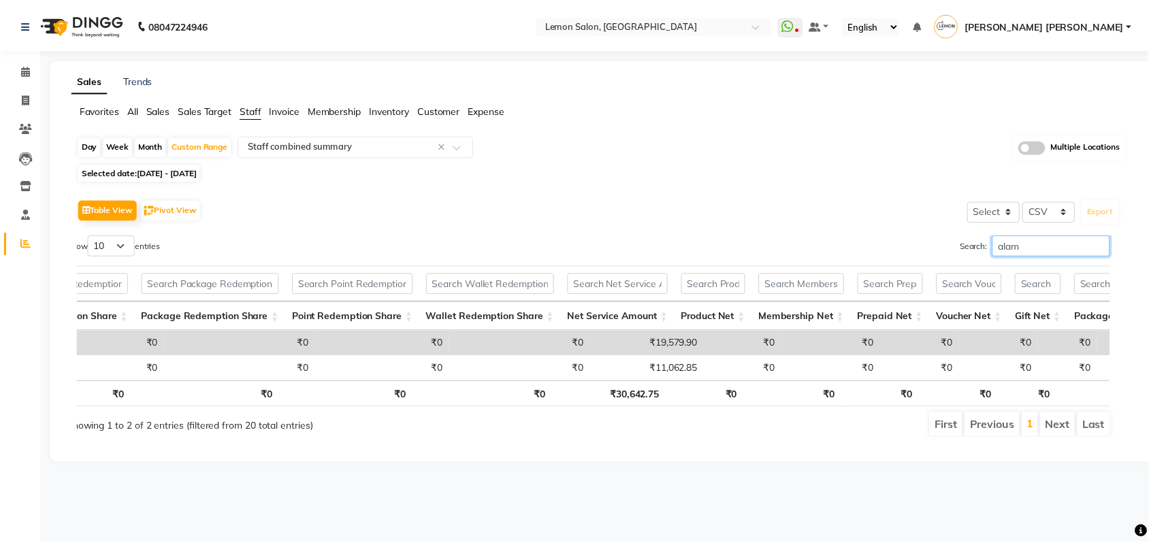
scroll to position [0, 703]
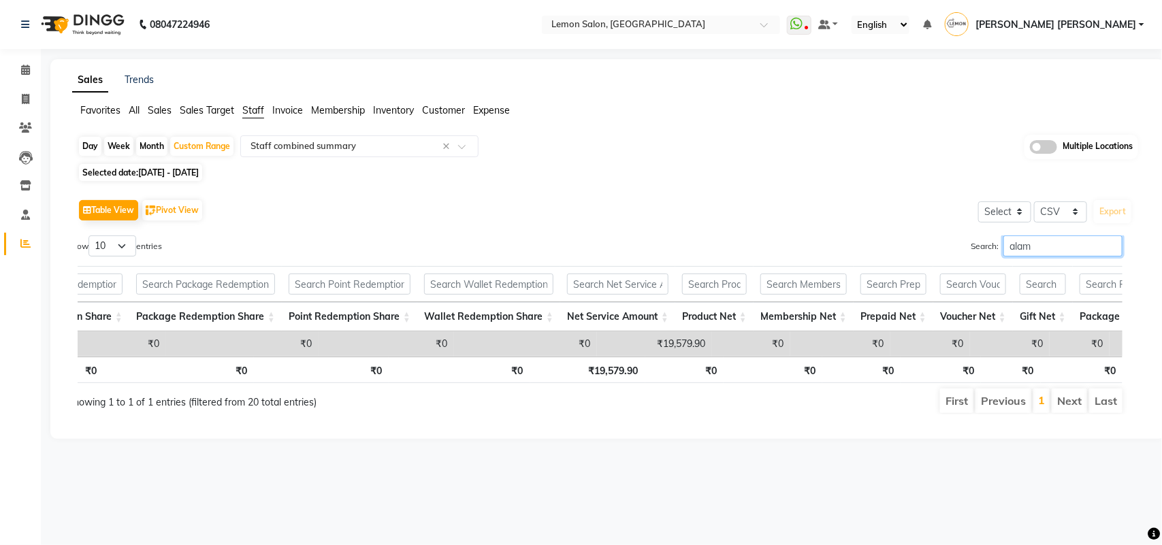
click at [1108, 245] on input "alam" at bounding box center [1062, 245] width 119 height 21
type input "sameer"
click at [83, 141] on div "Day" at bounding box center [90, 146] width 22 height 19
select select "10"
select select "2025"
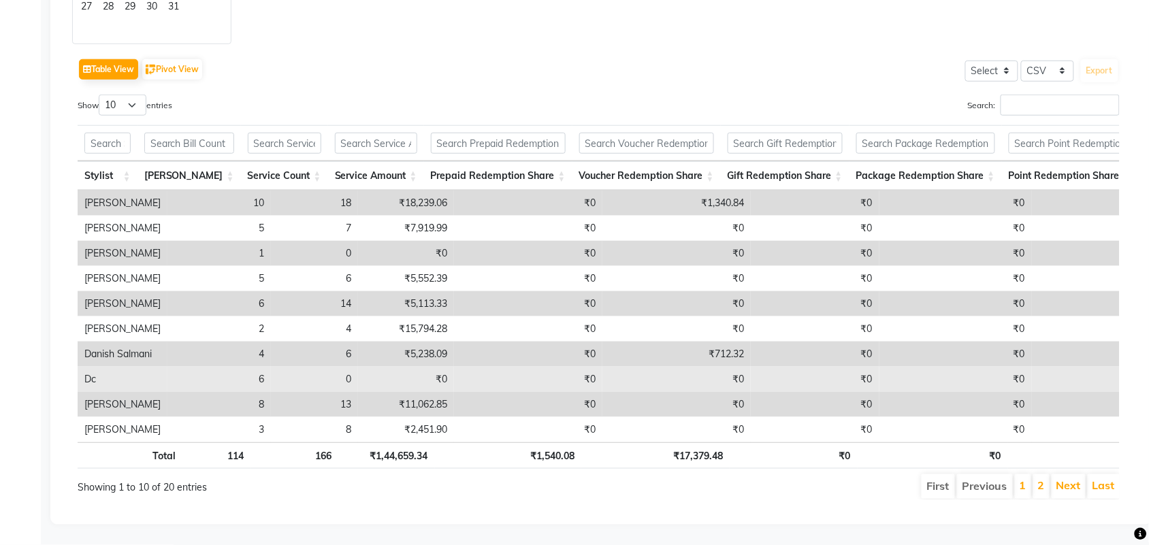
scroll to position [351, 0]
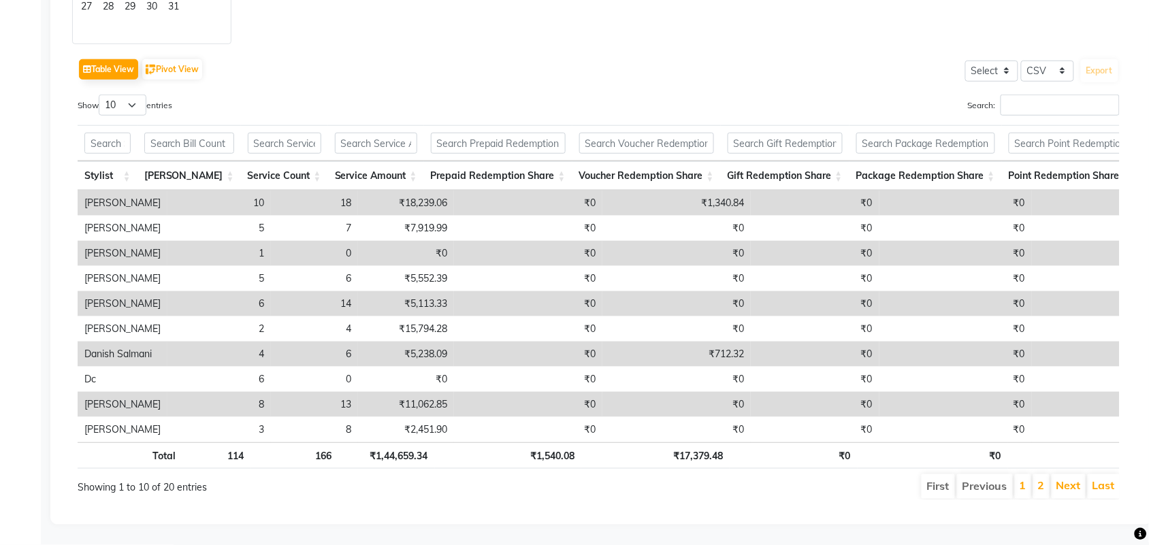
click at [1037, 474] on li "2" at bounding box center [1041, 486] width 16 height 25
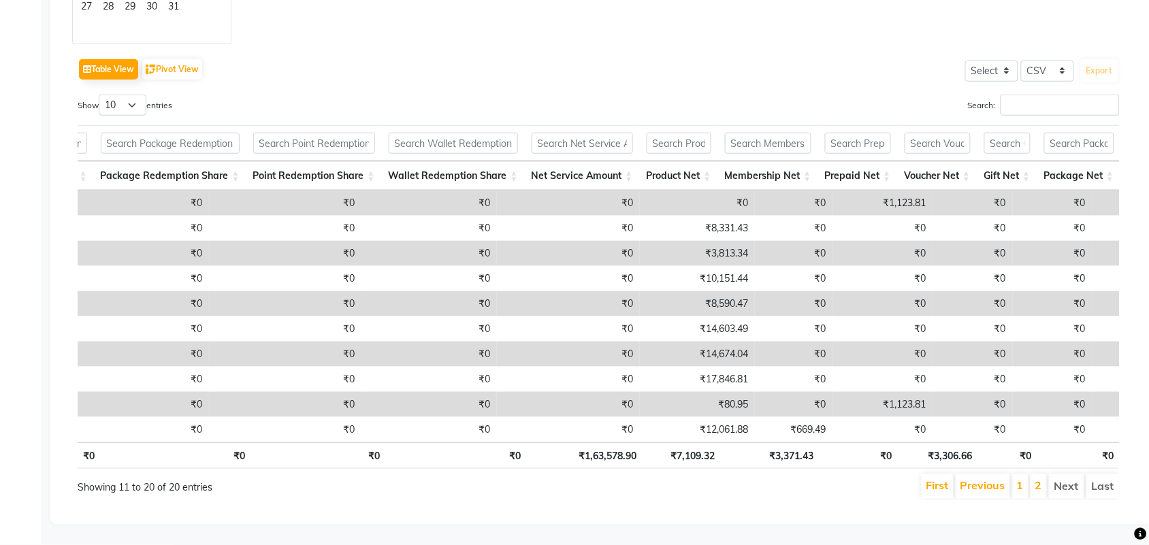
scroll to position [95, 0]
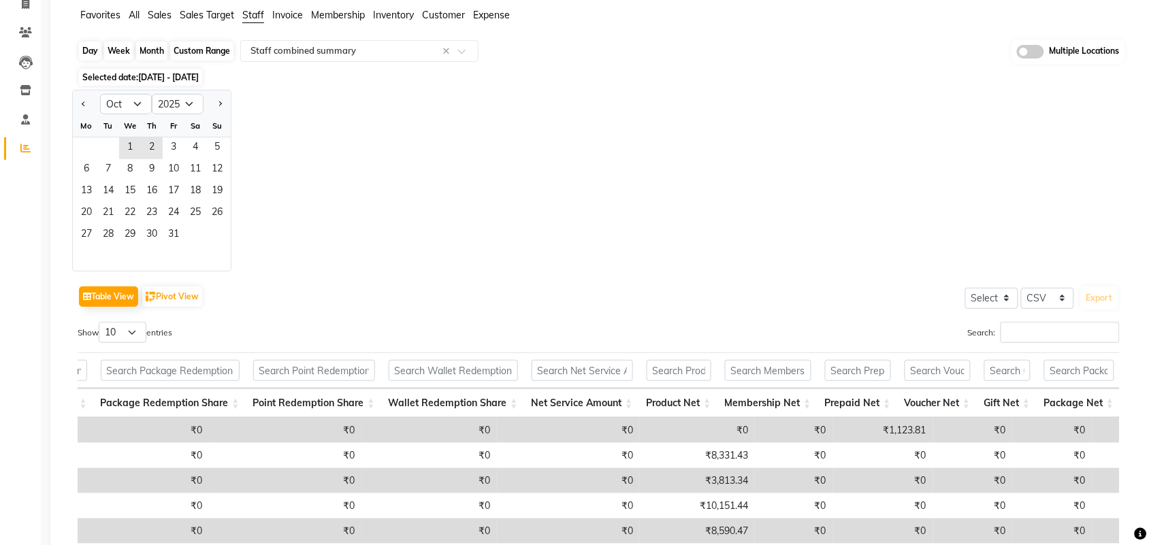
click at [92, 46] on div "Day" at bounding box center [90, 51] width 22 height 19
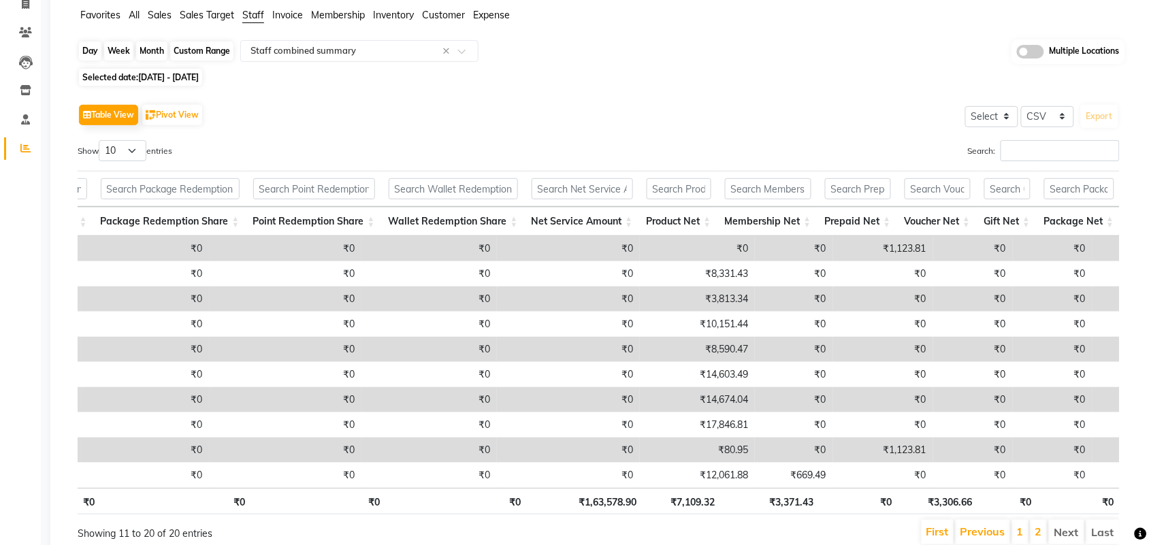
click at [83, 51] on div "Day" at bounding box center [90, 51] width 22 height 19
select select "10"
select select "2025"
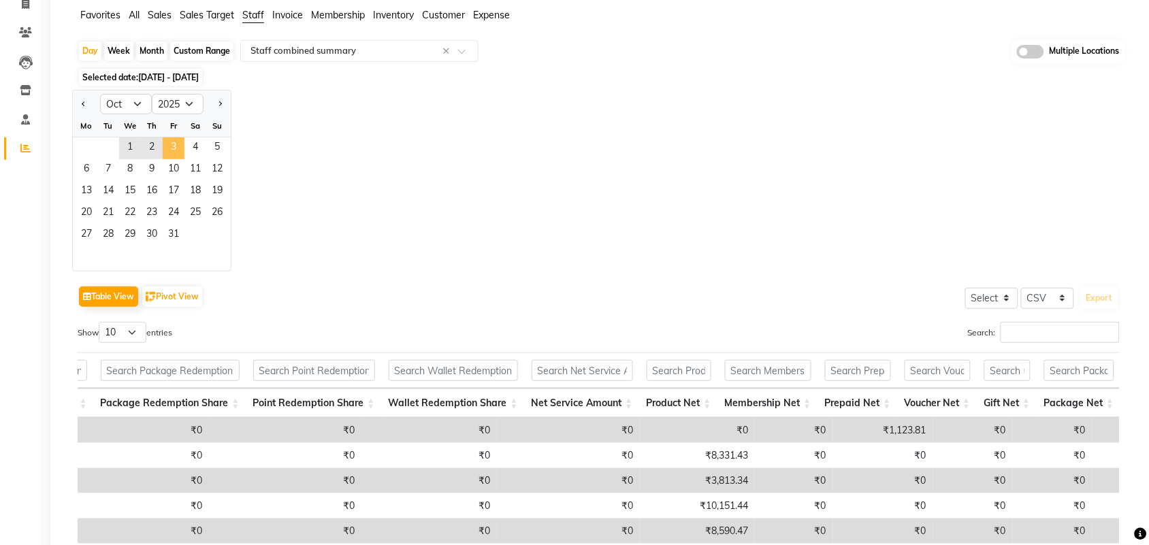
click at [172, 154] on span "3" at bounding box center [174, 148] width 22 height 22
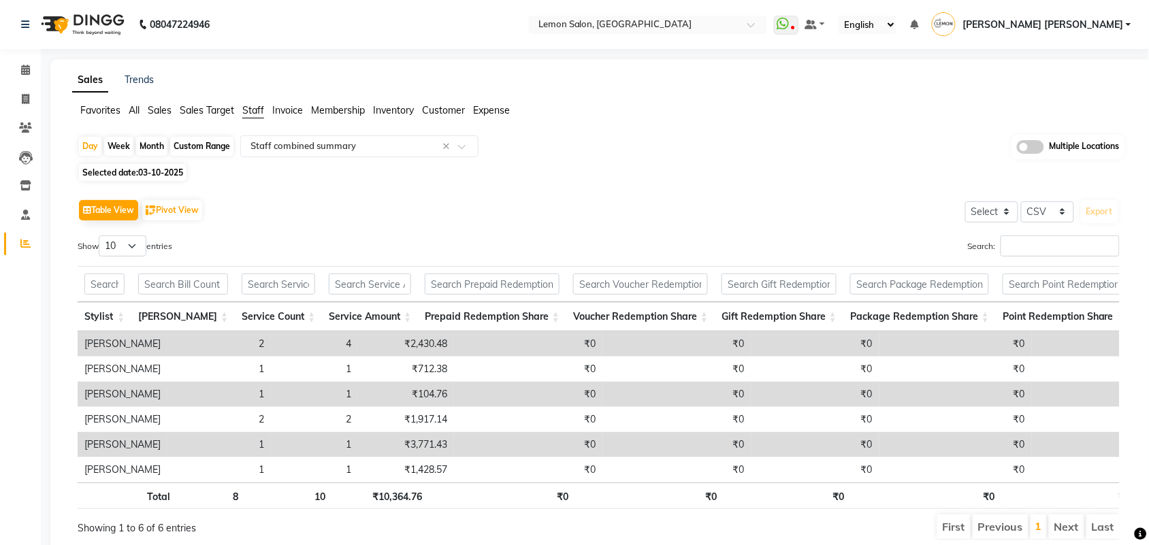
scroll to position [68, 0]
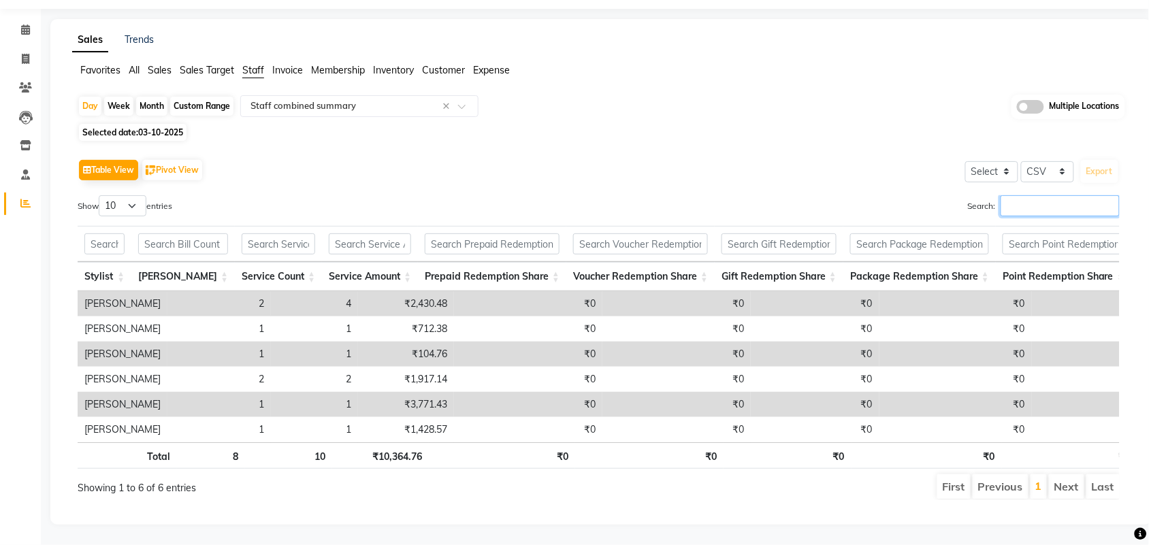
drag, startPoint x: 1016, startPoint y: 189, endPoint x: 1012, endPoint y: 182, distance: 7.6
click at [1015, 195] on input "Search:" at bounding box center [1060, 205] width 119 height 21
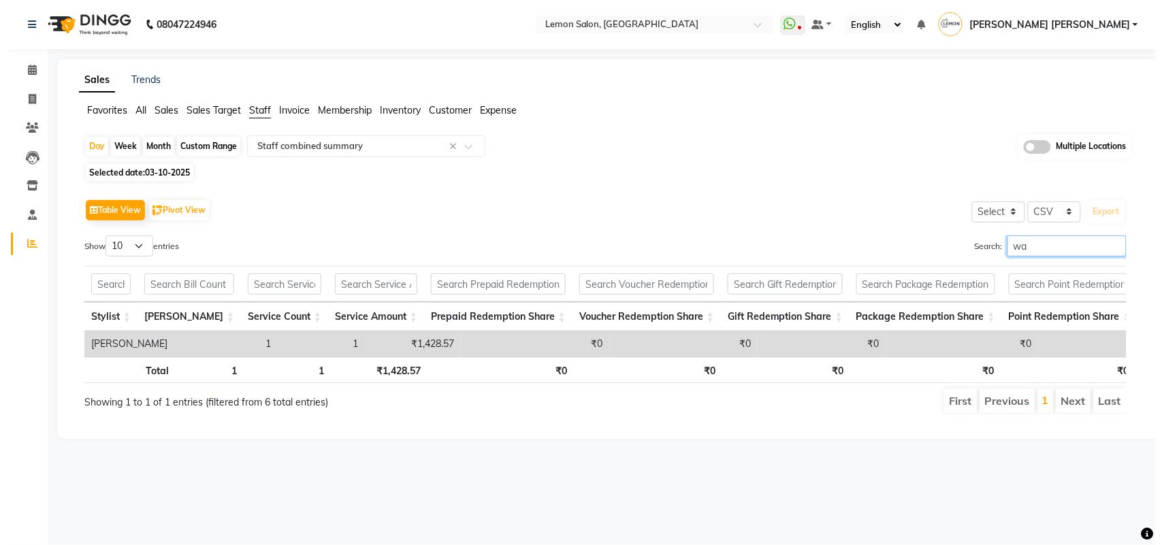
scroll to position [0, 0]
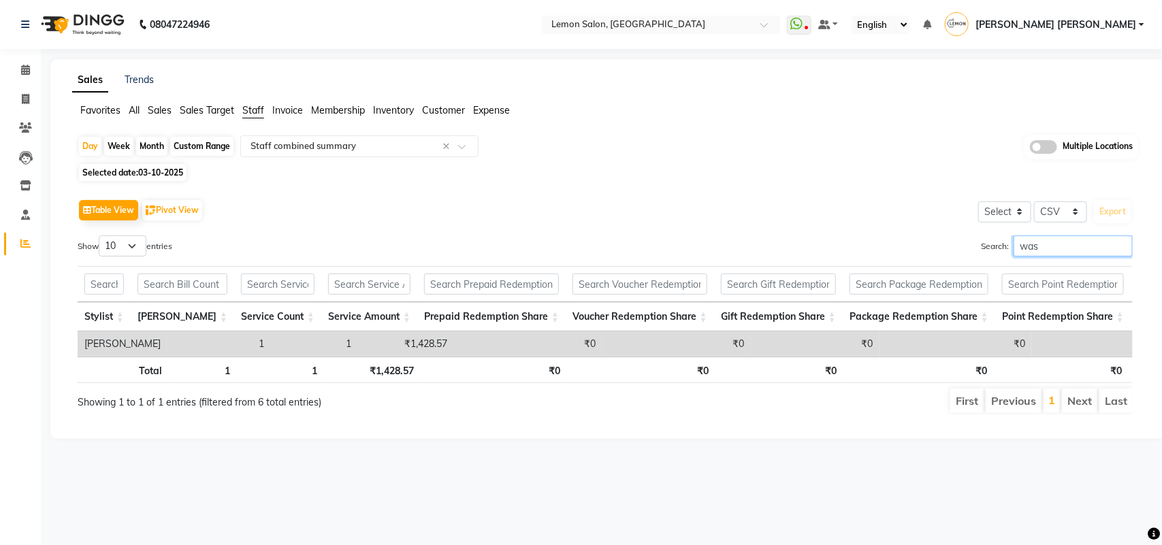
type input "was"
drag, startPoint x: 668, startPoint y: 355, endPoint x: 705, endPoint y: 370, distance: 39.4
click at [705, 357] on div "Stylist Bill Count Service Count Service Amount Prepaid Redemption Share Vouche…" at bounding box center [605, 343] width 1055 height 25
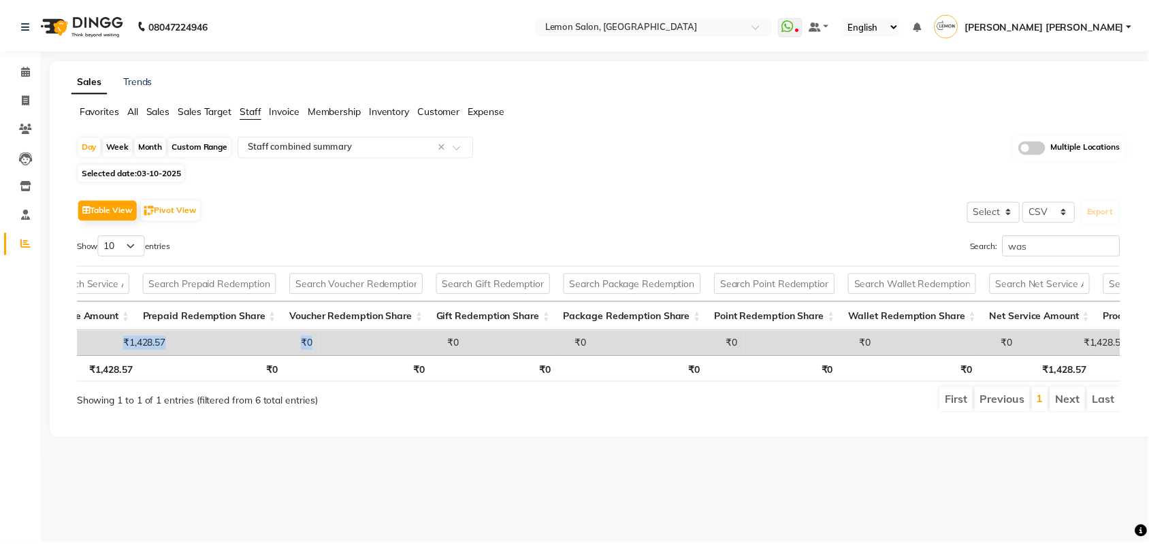
scroll to position [0, 308]
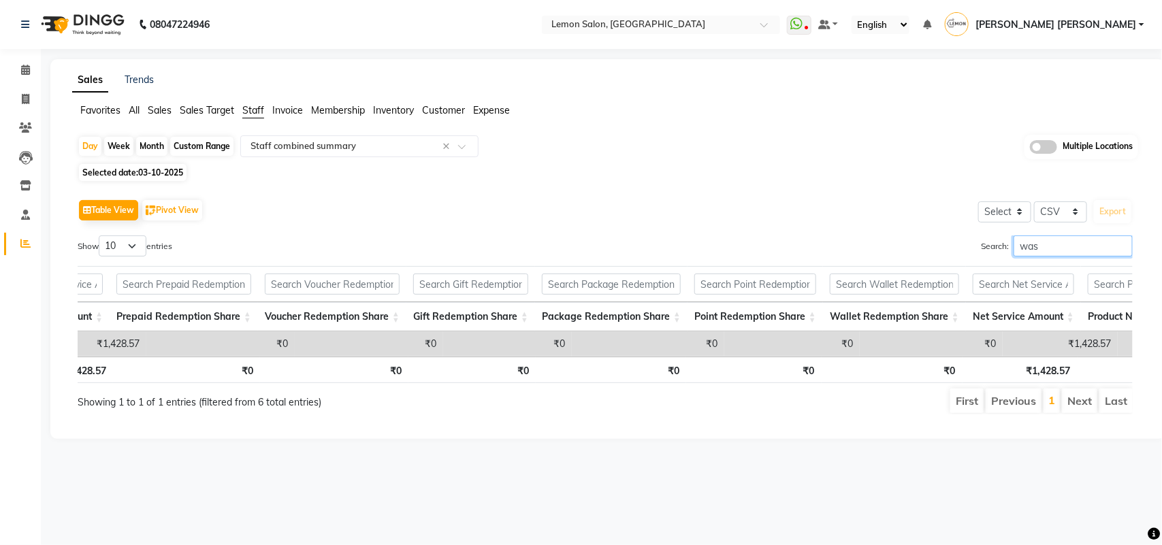
drag, startPoint x: 1067, startPoint y: 247, endPoint x: 970, endPoint y: 239, distance: 97.0
click at [970, 239] on div "Search: was" at bounding box center [873, 248] width 517 height 27
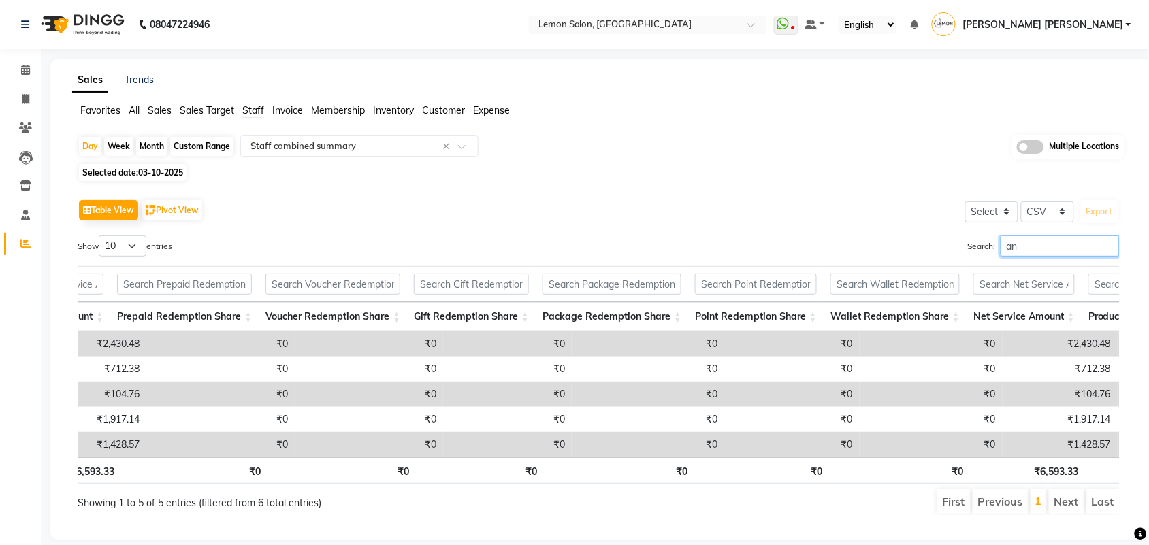
type input "a"
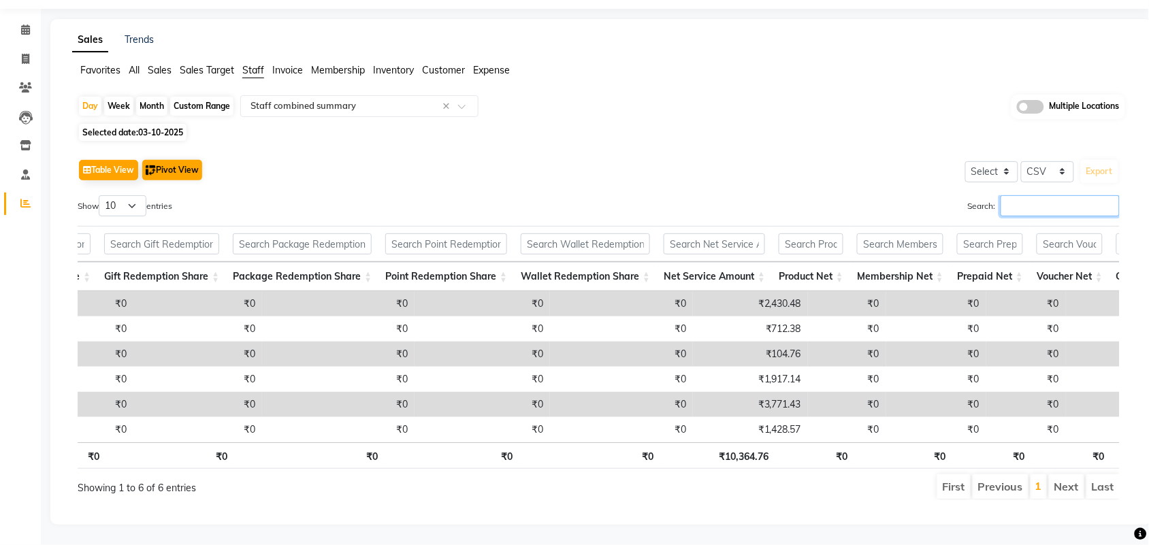
scroll to position [0, 0]
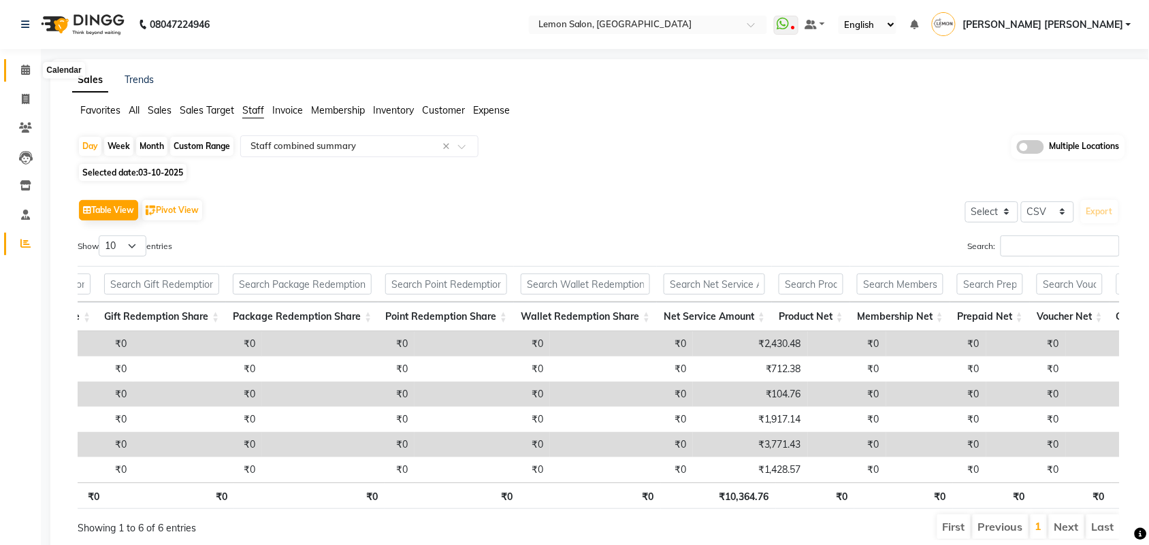
click at [27, 68] on icon at bounding box center [25, 70] width 9 height 10
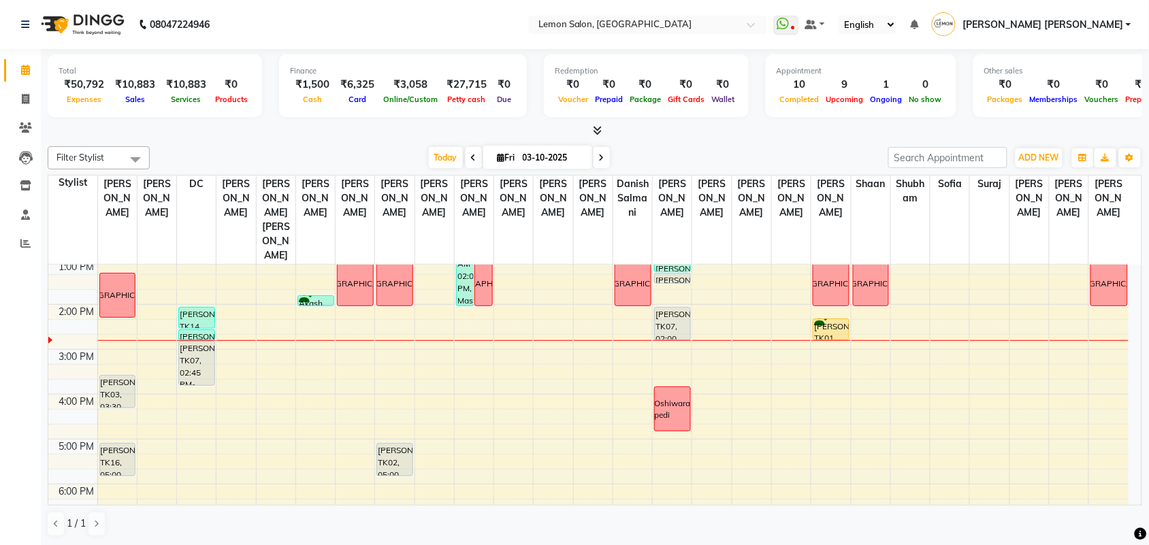
scroll to position [143, 0]
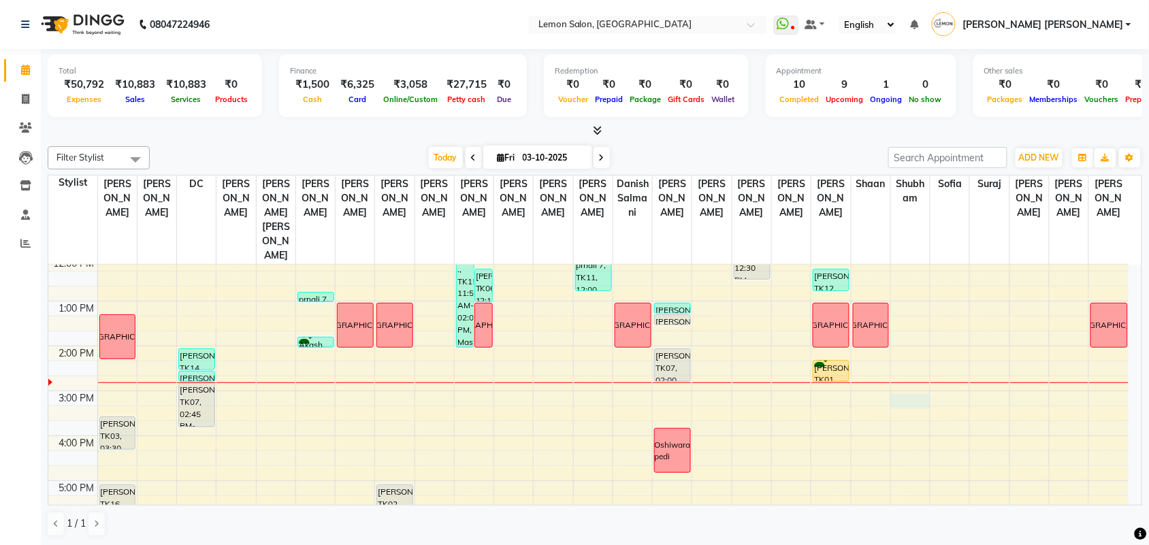
click at [905, 378] on div "9:00 AM 10:00 AM 11:00 AM 12:00 PM 1:00 PM 2:00 PM 3:00 PM 4:00 PM 5:00 PM 6:00…" at bounding box center [588, 436] width 1080 height 628
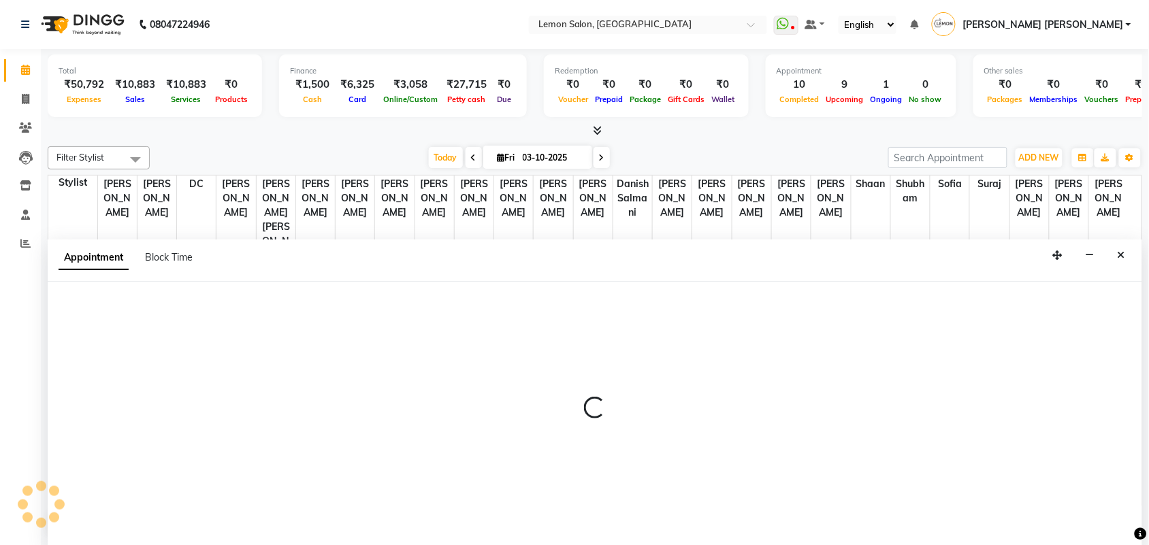
scroll to position [1, 0]
select select "48406"
select select "tentative"
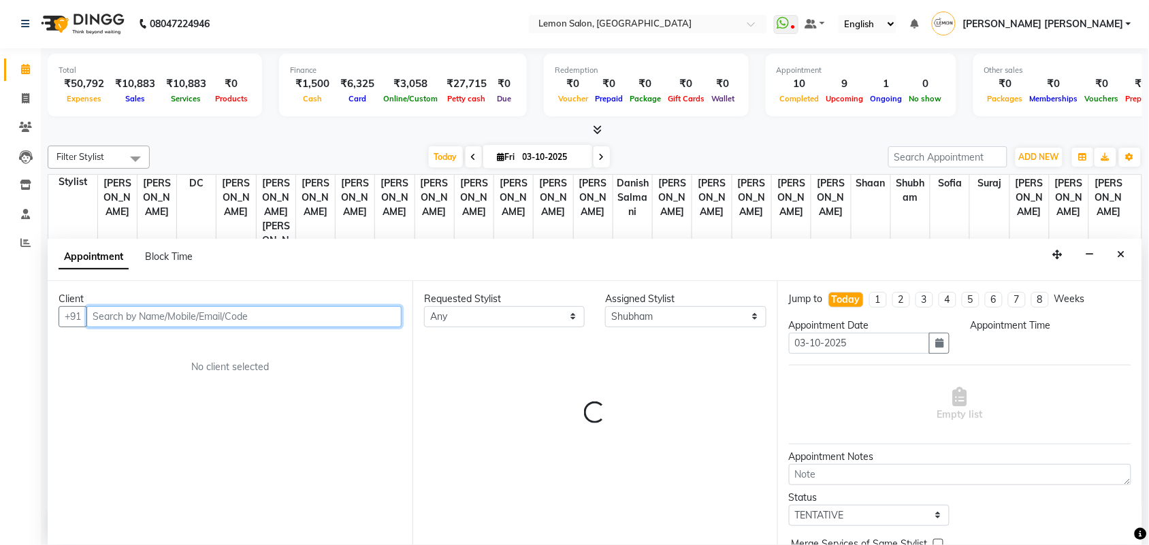
select select "900"
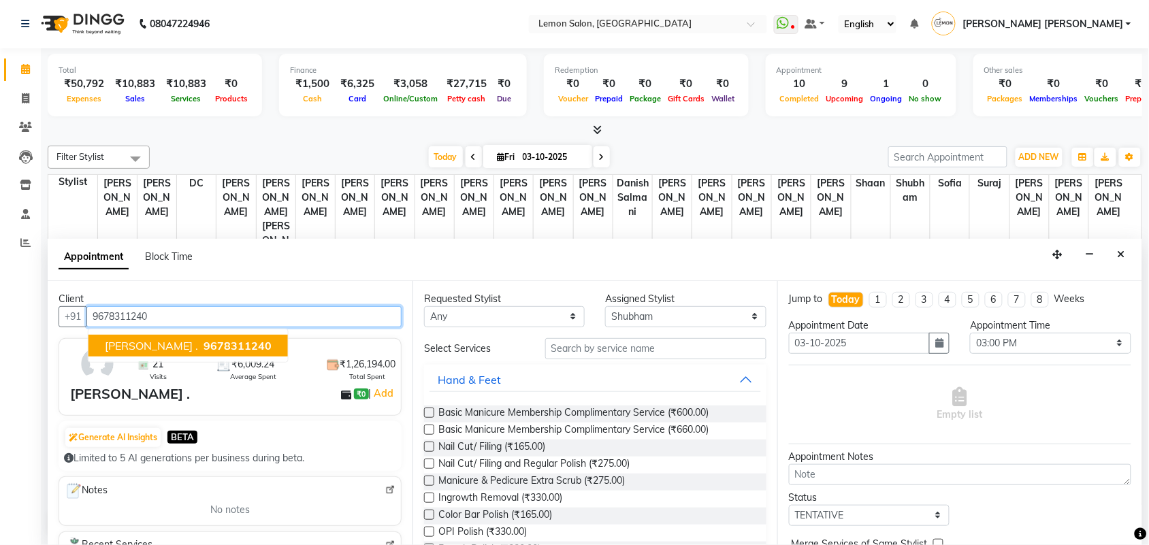
click at [163, 349] on span "madhusmita ." at bounding box center [151, 346] width 93 height 14
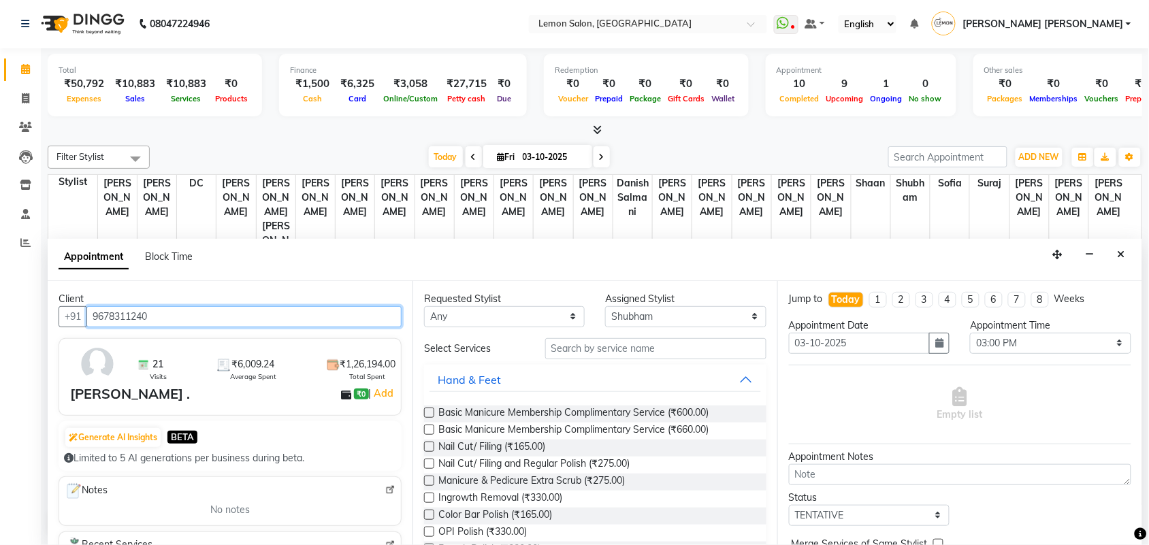
type input "9678311240"
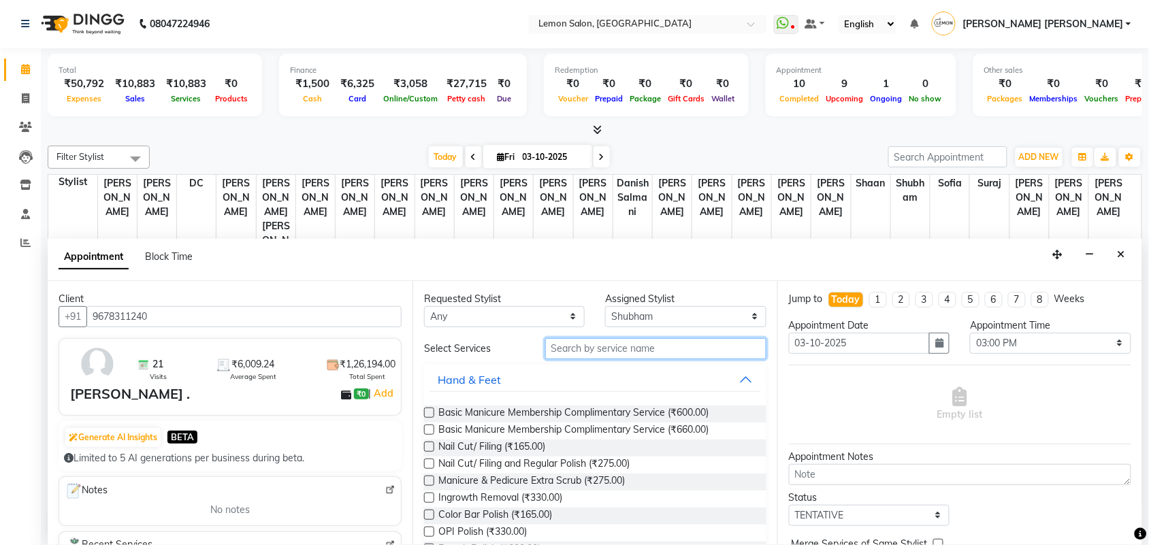
click at [621, 353] on input "text" at bounding box center [655, 348] width 221 height 21
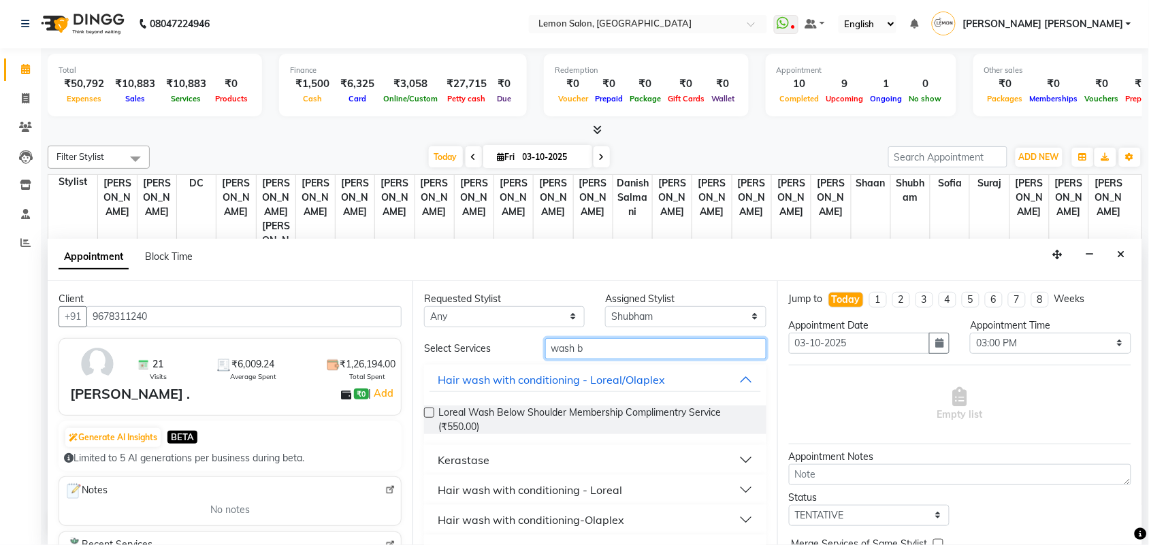
scroll to position [85, 0]
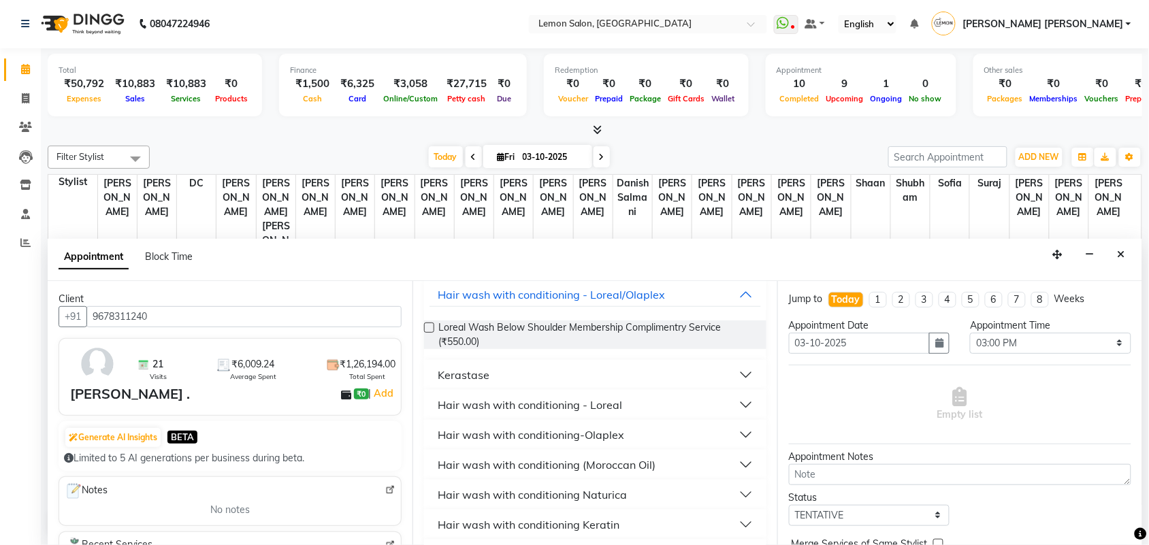
type input "wash b"
click at [596, 408] on div "Hair wash with conditioning - Loreal" at bounding box center [530, 405] width 184 height 16
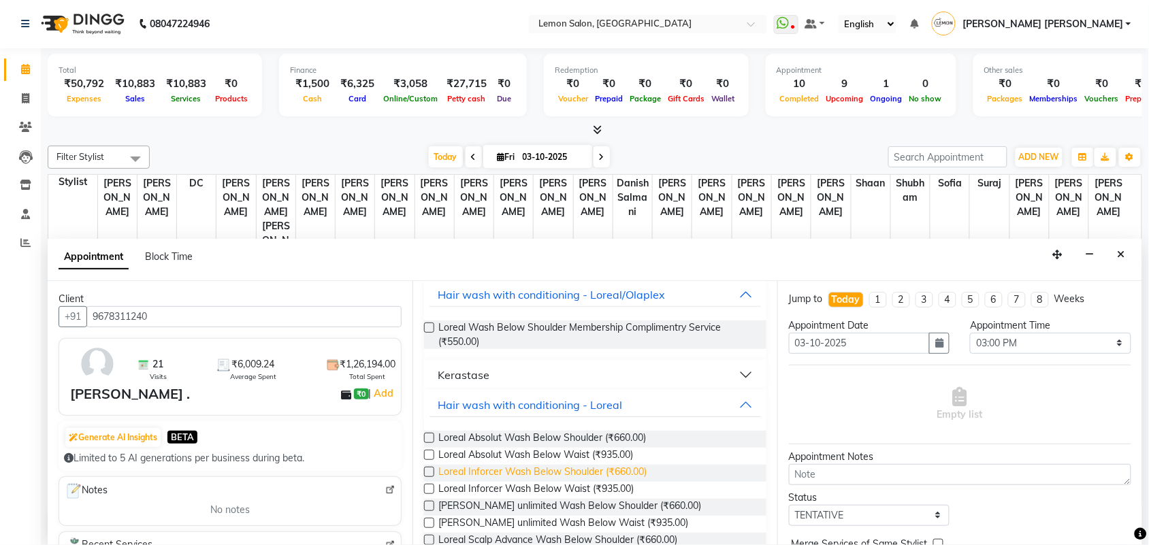
click at [614, 472] on span "Loreal Inforcer Wash Below Shoulder (₹660.00)" at bounding box center [542, 473] width 208 height 17
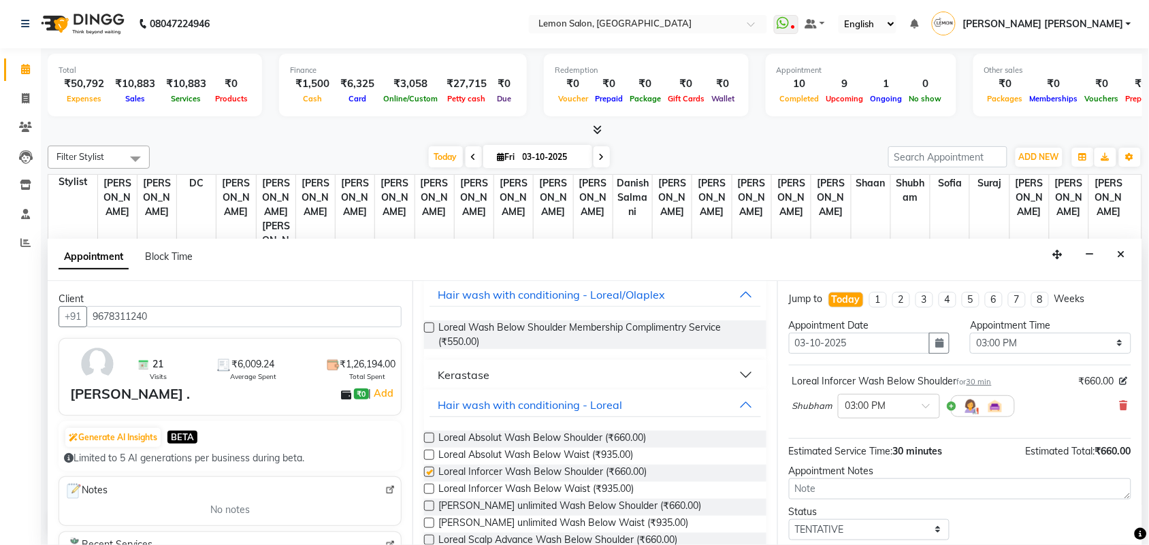
checkbox input "false"
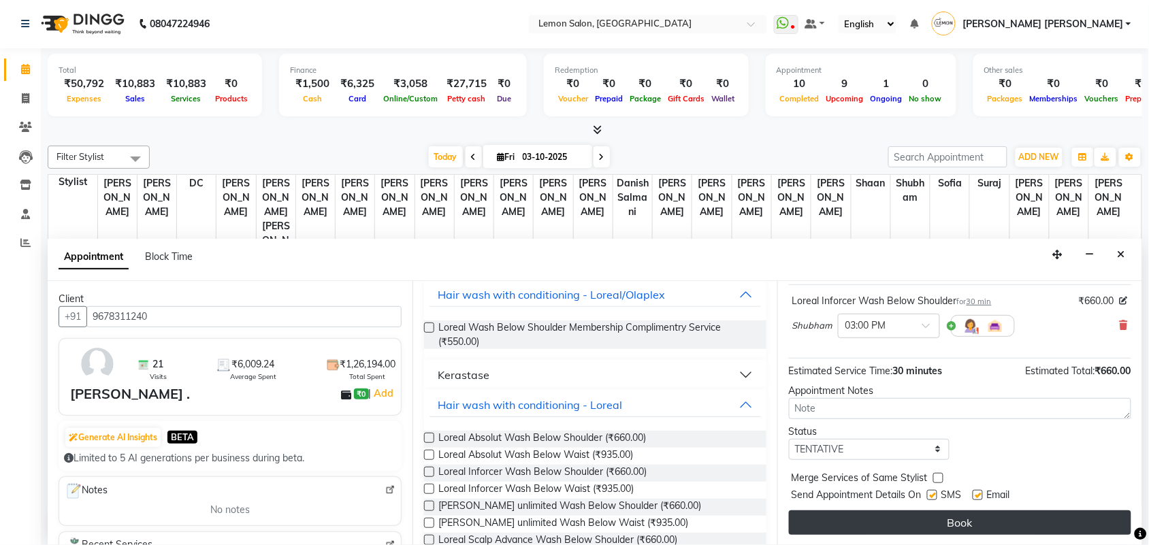
scroll to position [82, 0]
click at [1062, 512] on button "Book" at bounding box center [960, 522] width 342 height 25
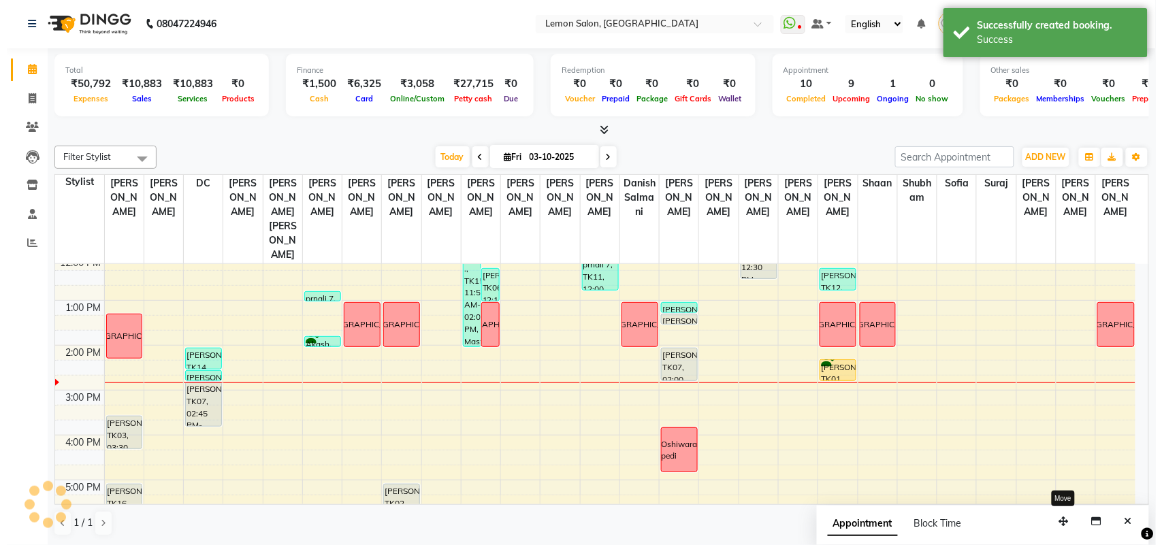
scroll to position [0, 0]
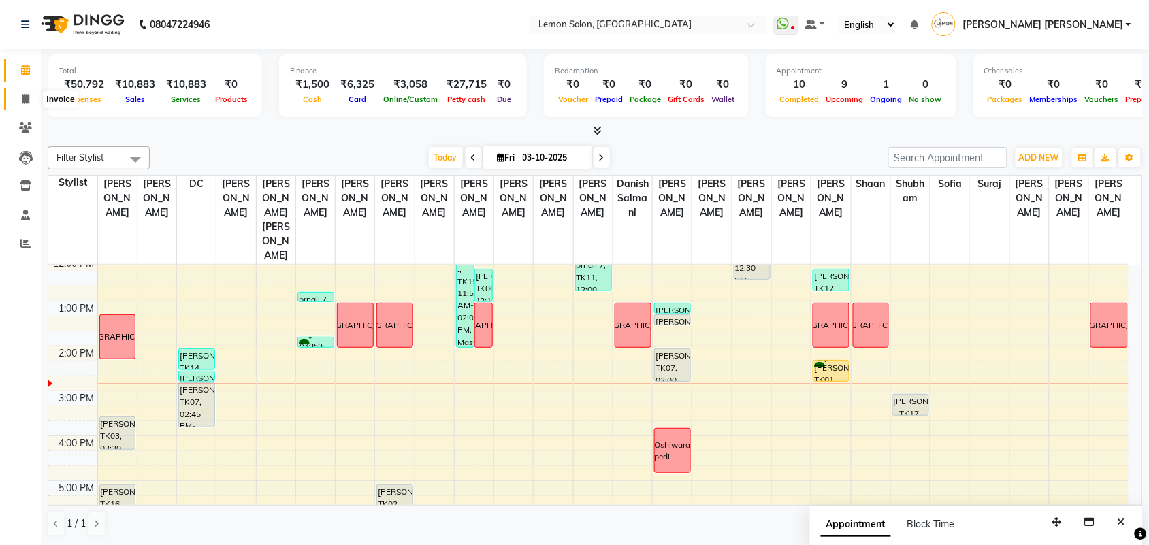
click at [19, 97] on span at bounding box center [26, 100] width 24 height 16
select select "551"
select select "service"
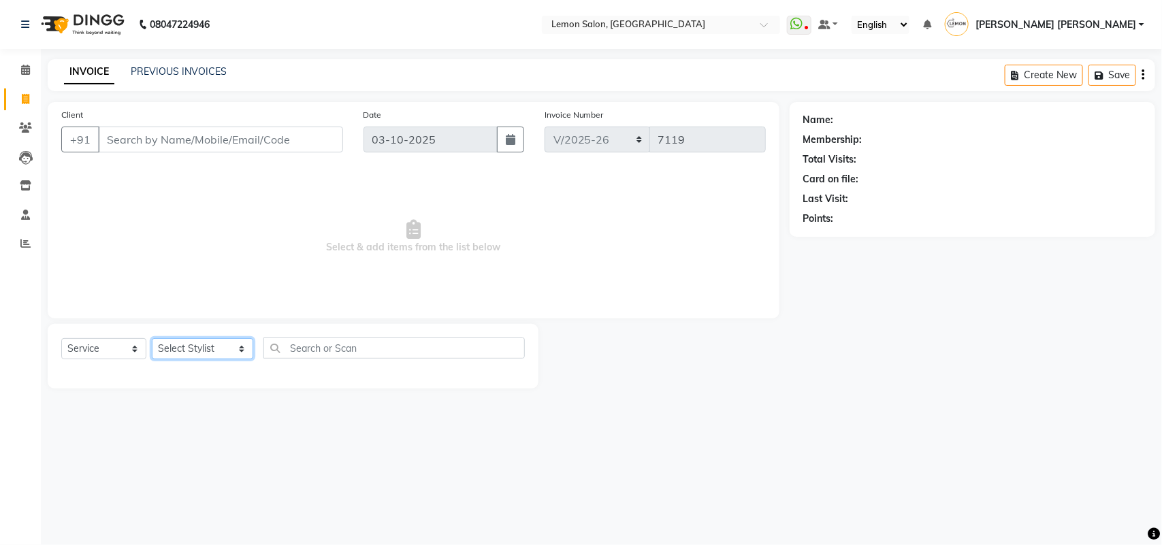
click at [194, 348] on select "Select Stylist Aalam Saifi Abhishek Shelar Aditi Nigam Ansar Ahmed Archana Muke…" at bounding box center [202, 348] width 101 height 21
select select "35763"
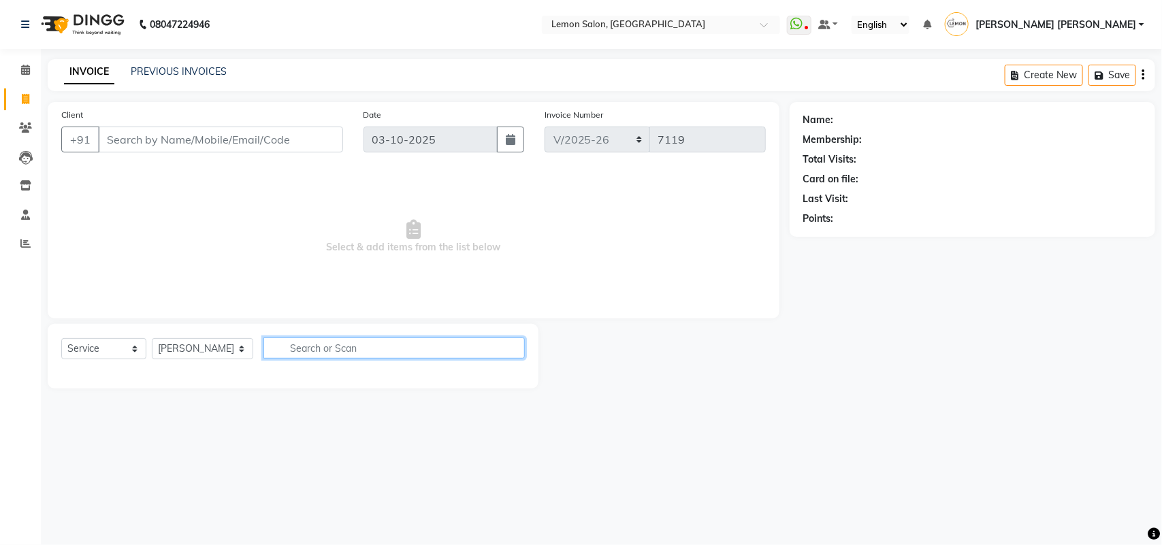
click at [318, 349] on input "text" at bounding box center [393, 348] width 261 height 21
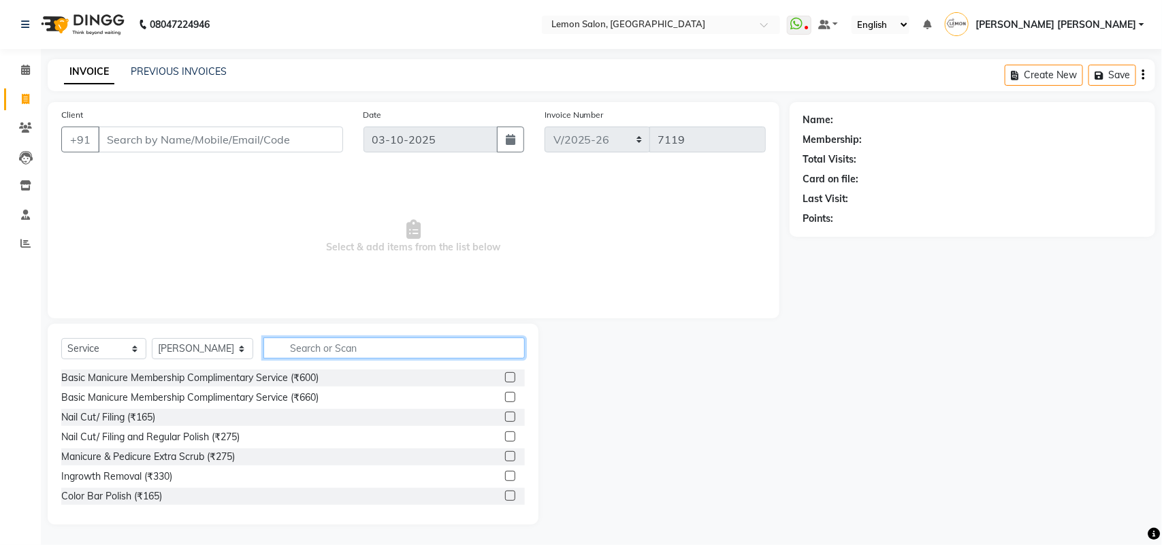
click at [318, 349] on input "text" at bounding box center [393, 348] width 261 height 21
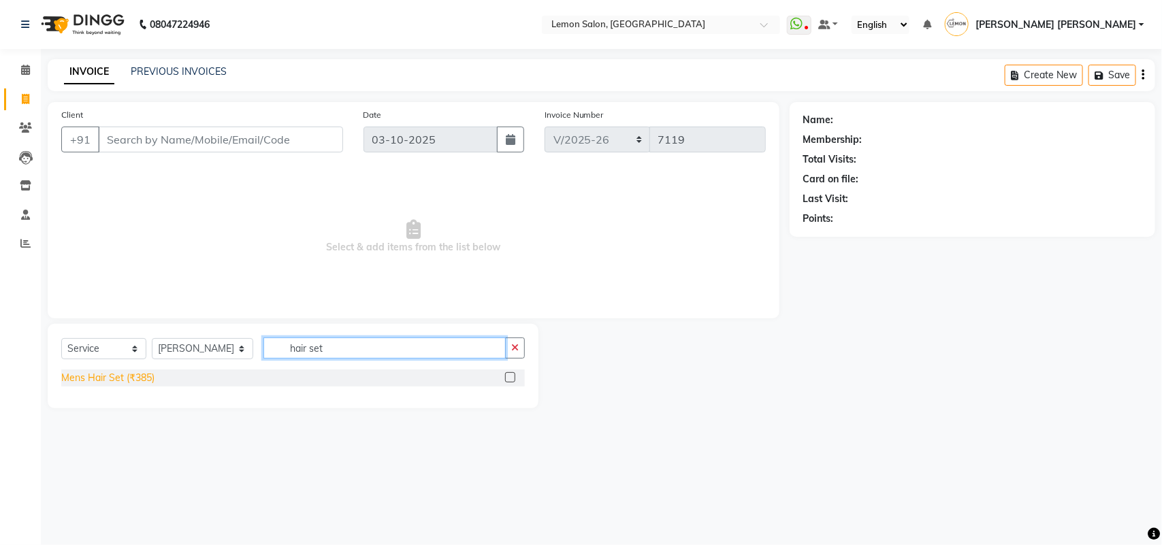
type input "hair set"
click at [133, 381] on div "Mens Hair Set (₹385)" at bounding box center [107, 378] width 93 height 14
checkbox input "false"
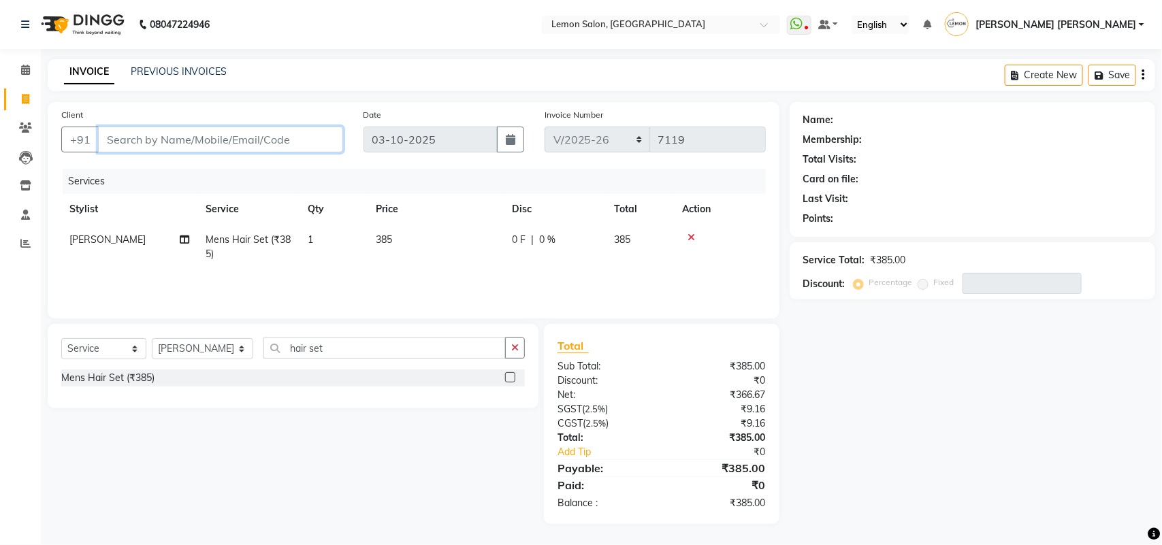
click at [269, 142] on input "Client" at bounding box center [220, 140] width 245 height 26
type input "9"
type input "0"
type input "9167716385"
click at [307, 140] on span "Add Client" at bounding box center [308, 140] width 54 height 14
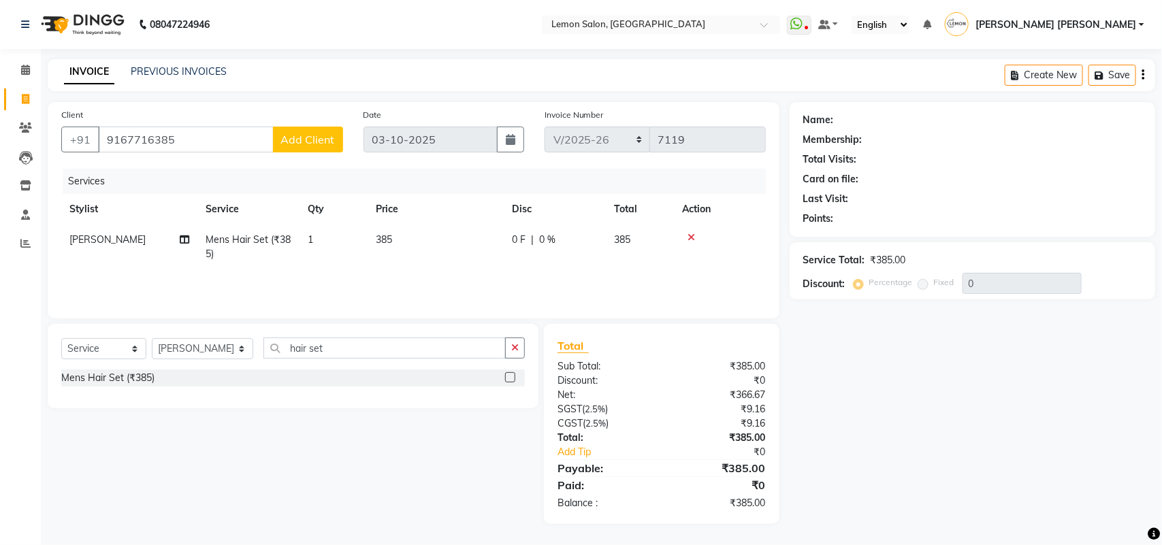
select select "22"
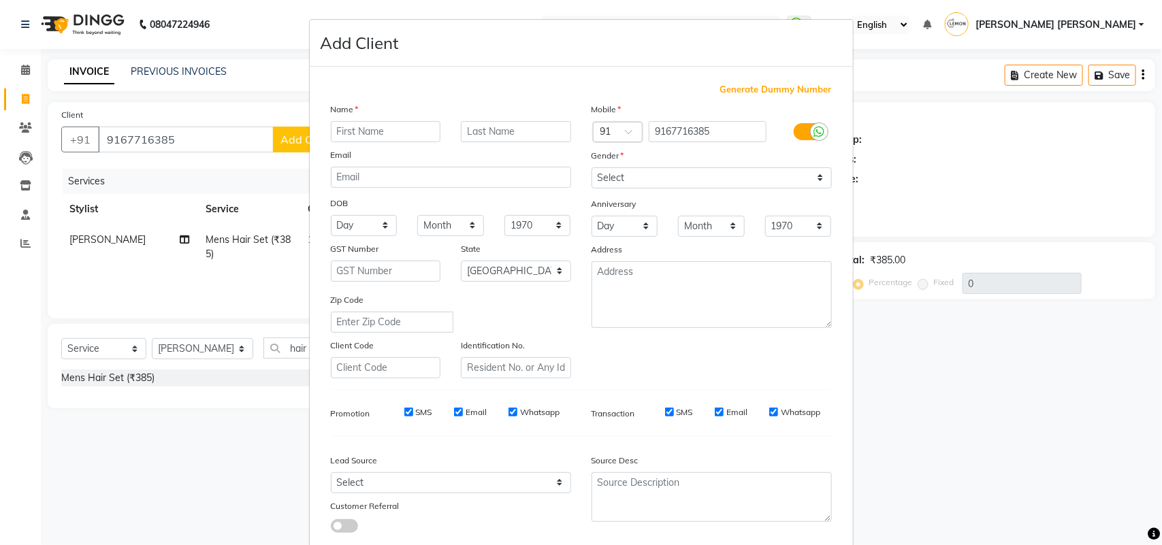
drag, startPoint x: 353, startPoint y: 121, endPoint x: 385, endPoint y: 123, distance: 32.1
click at [365, 121] on input "text" at bounding box center [386, 131] width 110 height 21
type input "Anas"
click at [651, 187] on select "Select Male Female Other Prefer Not To Say" at bounding box center [711, 177] width 240 height 21
select select "male"
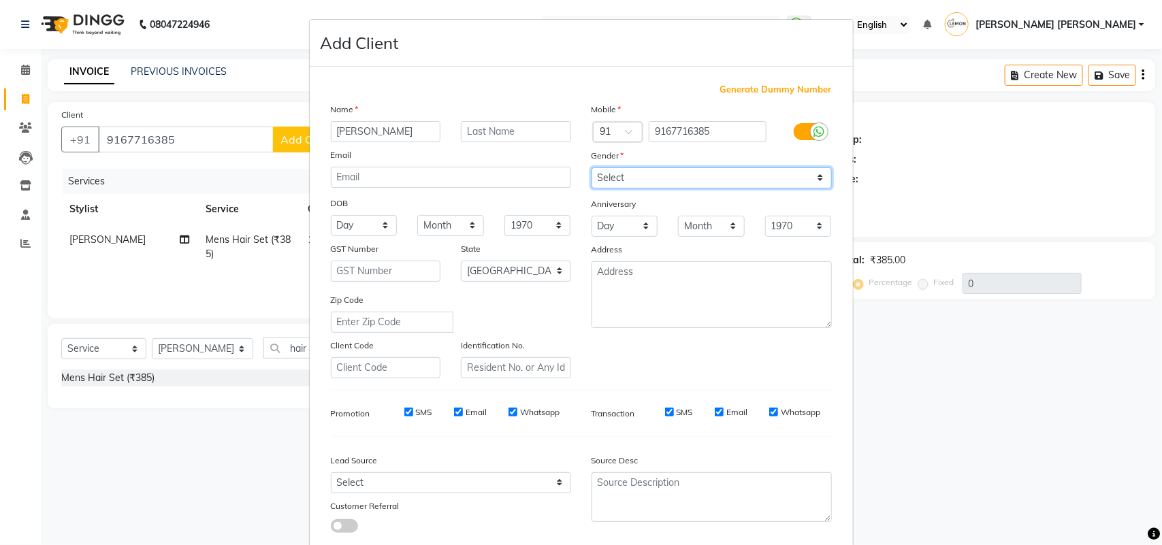
click at [591, 167] on select "Select Male Female Other Prefer Not To Say" at bounding box center [711, 177] width 240 height 21
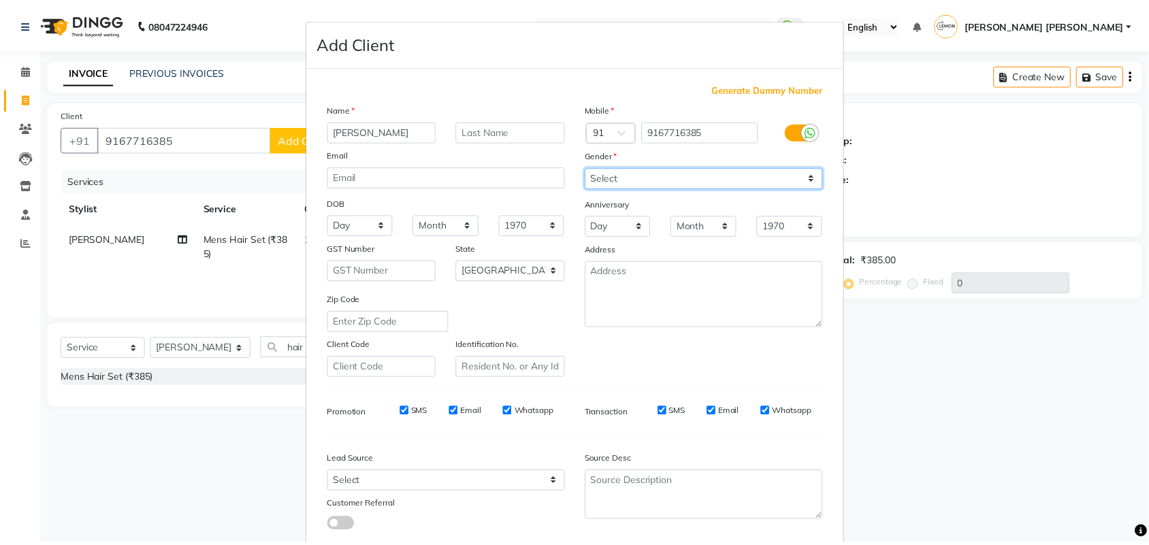
scroll to position [78, 0]
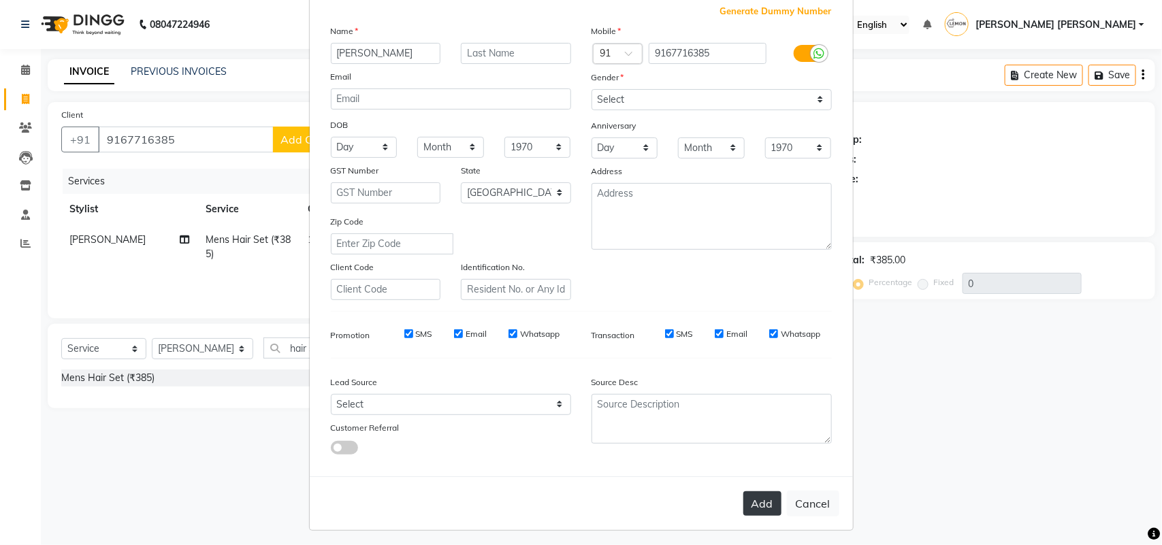
click at [761, 496] on button "Add" at bounding box center [762, 503] width 38 height 25
select select
select select "null"
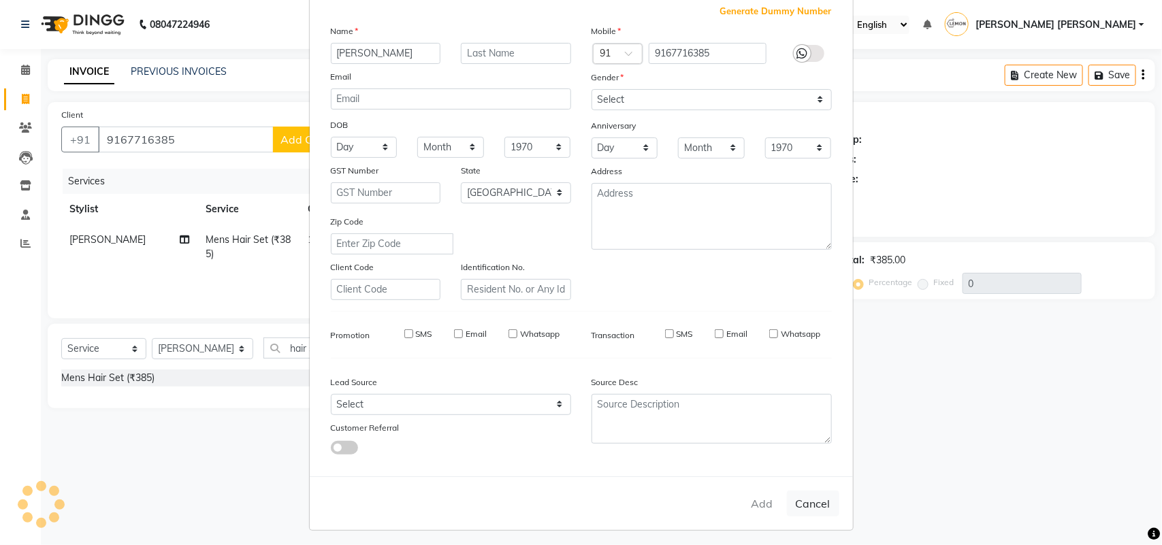
select select
checkbox input "false"
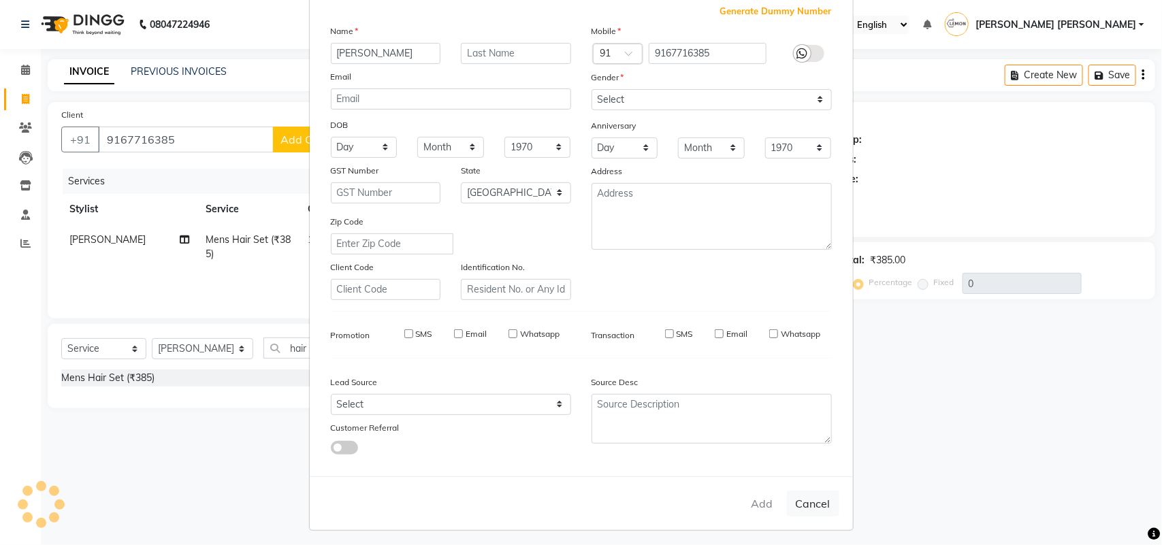
checkbox input "false"
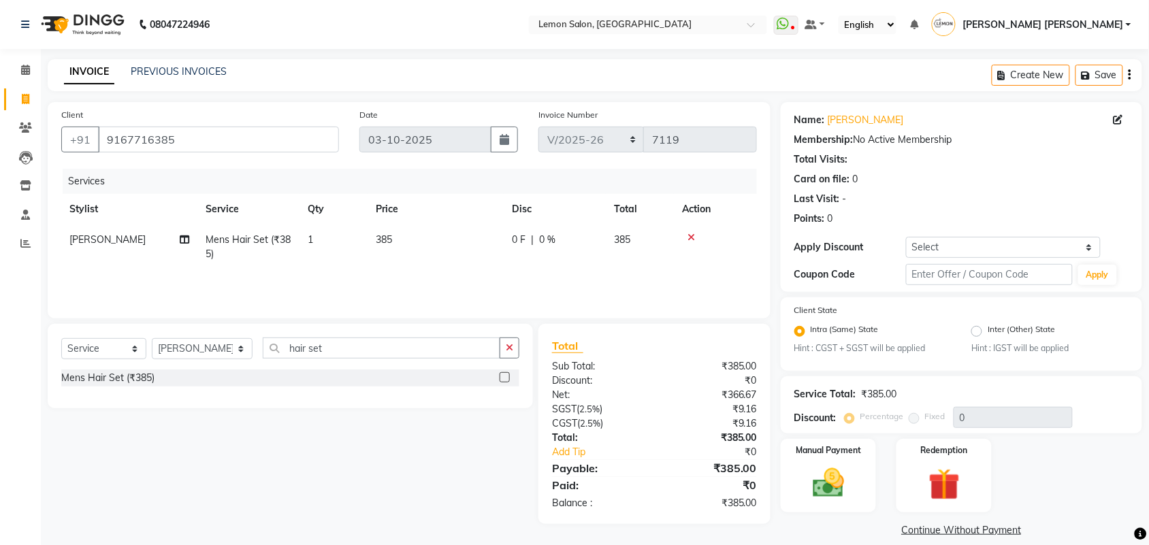
scroll to position [14, 0]
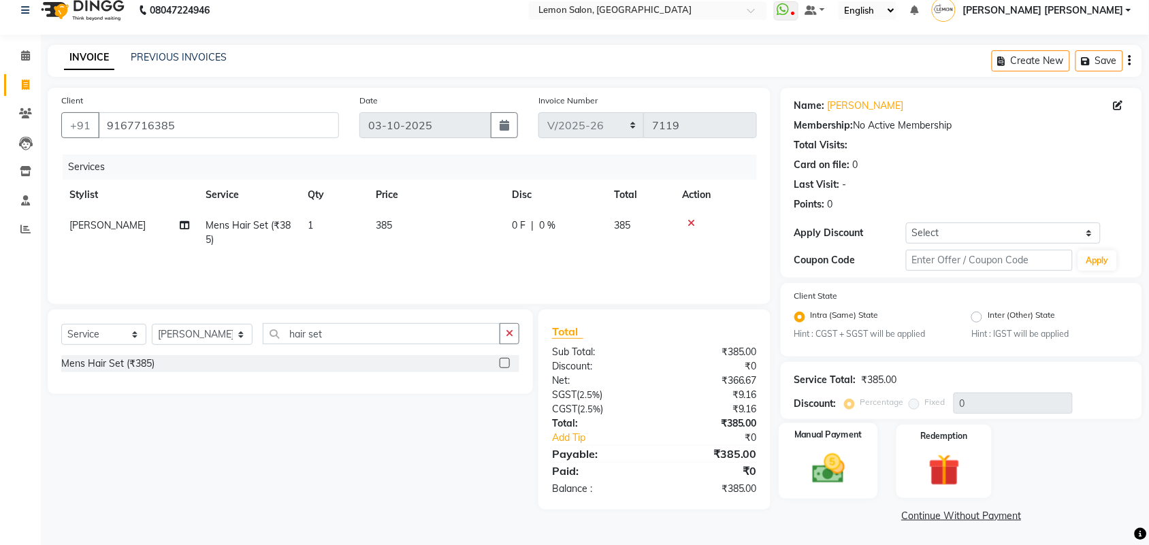
click at [827, 451] on img at bounding box center [828, 469] width 53 height 37
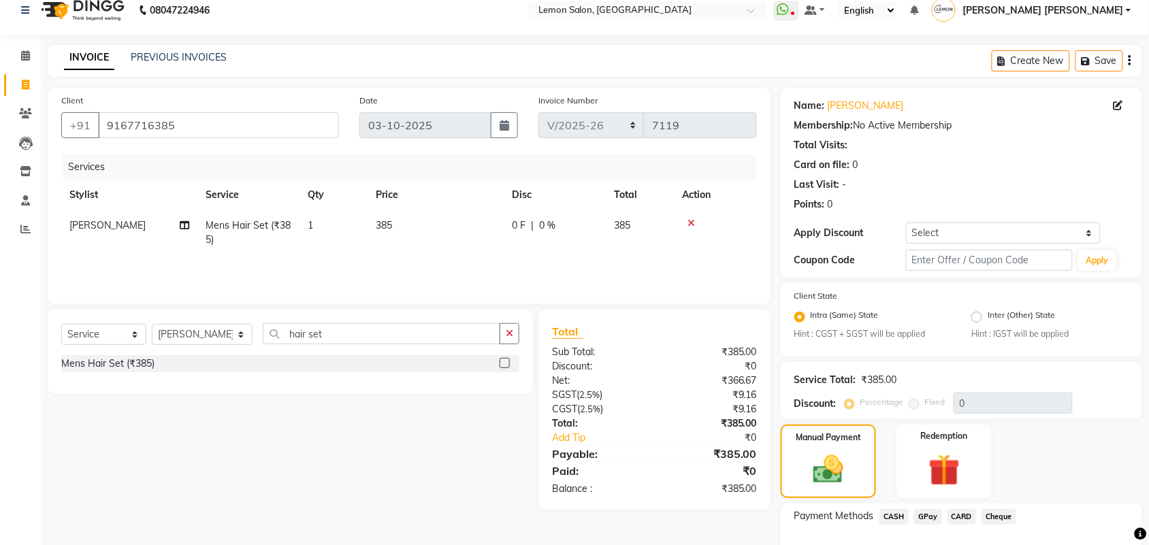
click at [927, 513] on span "GPay" at bounding box center [928, 517] width 28 height 16
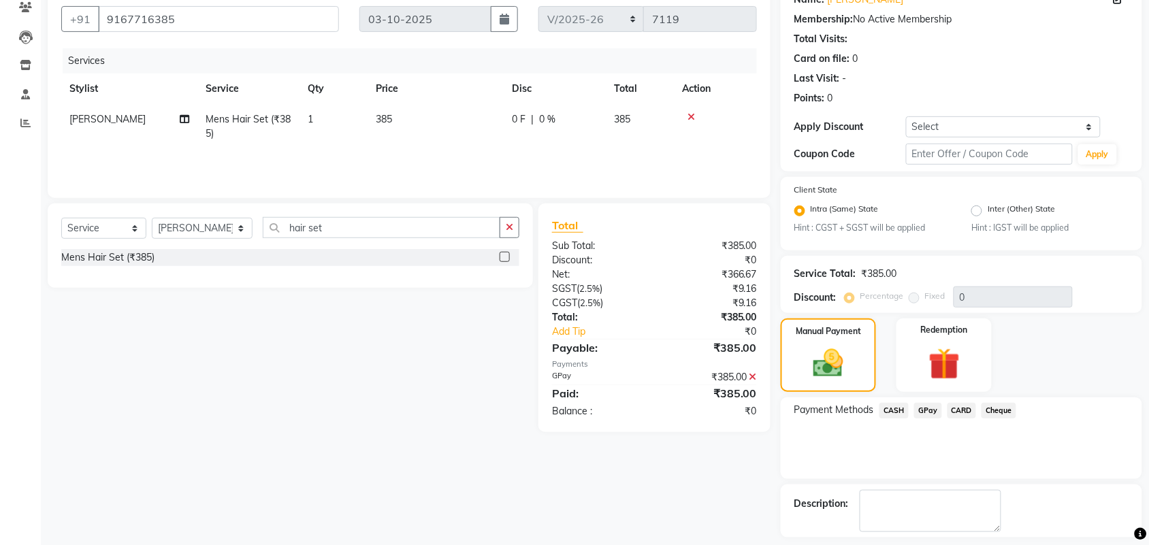
drag, startPoint x: 937, startPoint y: 513, endPoint x: 744, endPoint y: 421, distance: 214.0
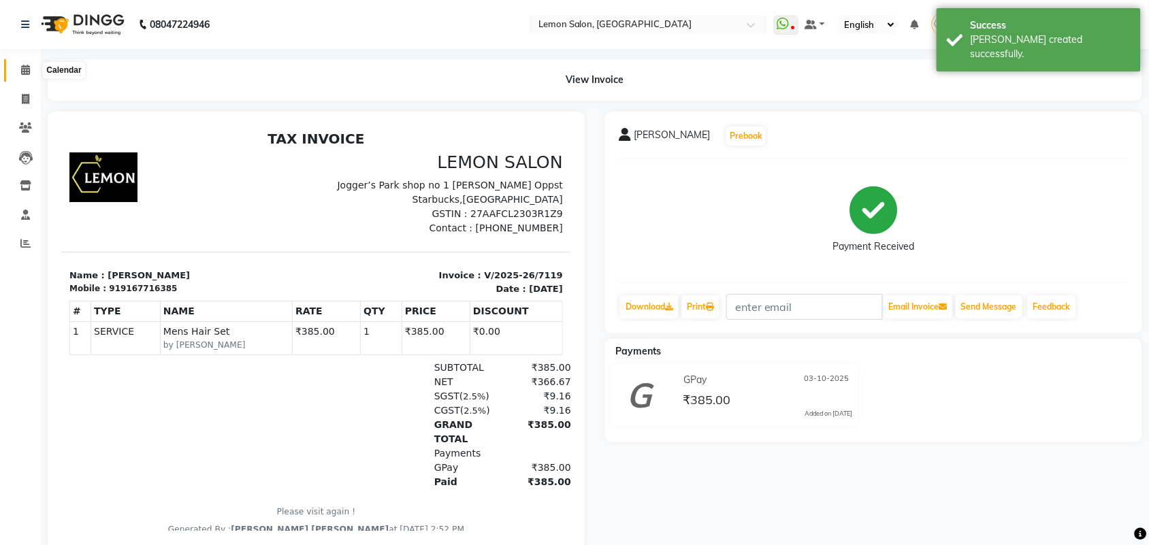
click at [27, 70] on icon at bounding box center [25, 70] width 9 height 10
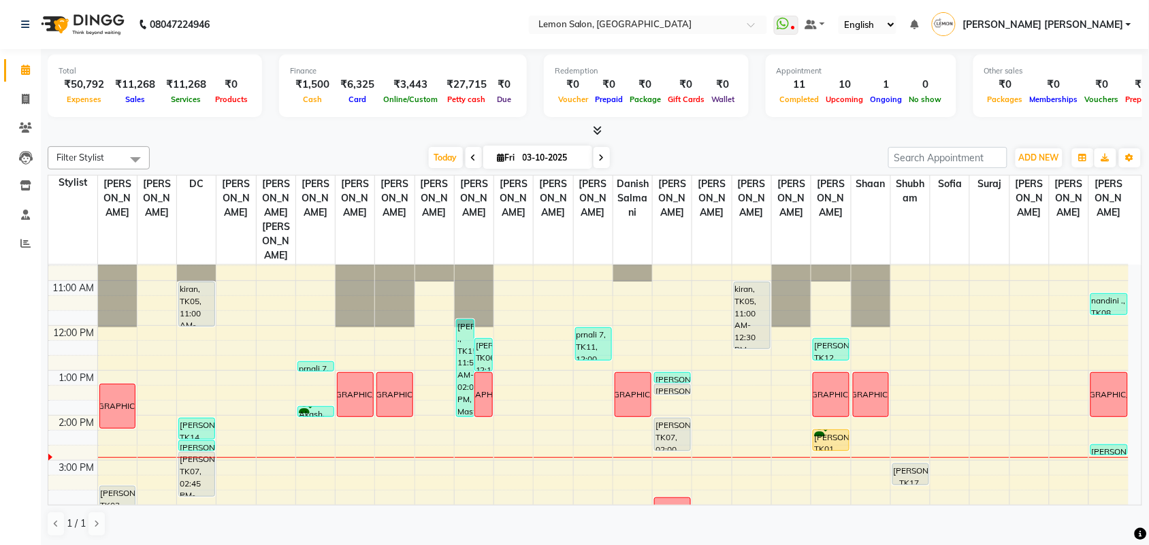
scroll to position [170, 0]
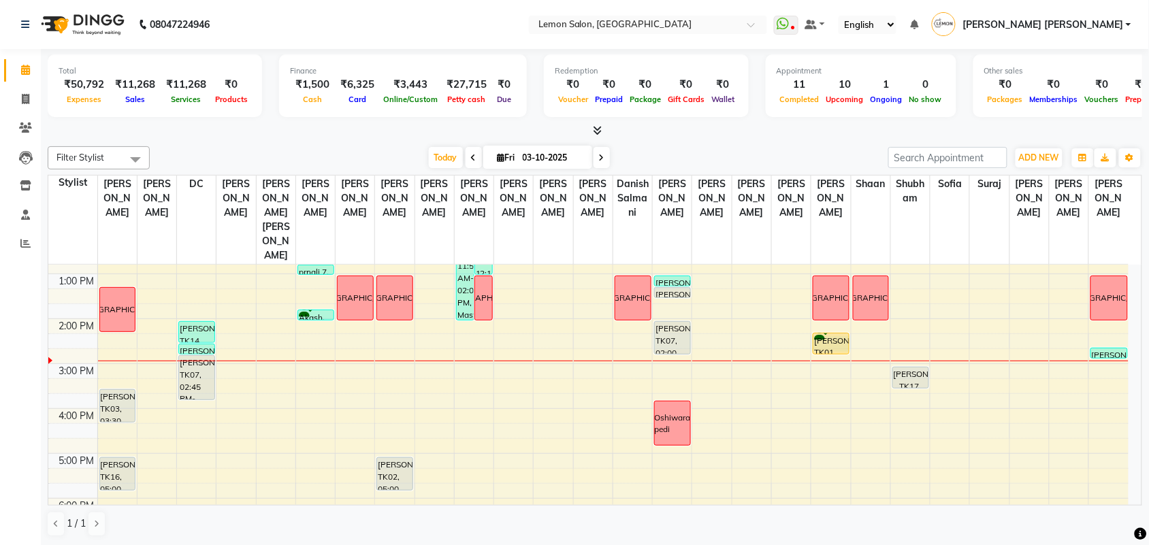
click at [849, 314] on div "9:00 AM 10:00 AM 11:00 AM 12:00 PM 1:00 PM 2:00 PM 3:00 PM 4:00 PM 5:00 PM 6:00…" at bounding box center [588, 409] width 1080 height 628
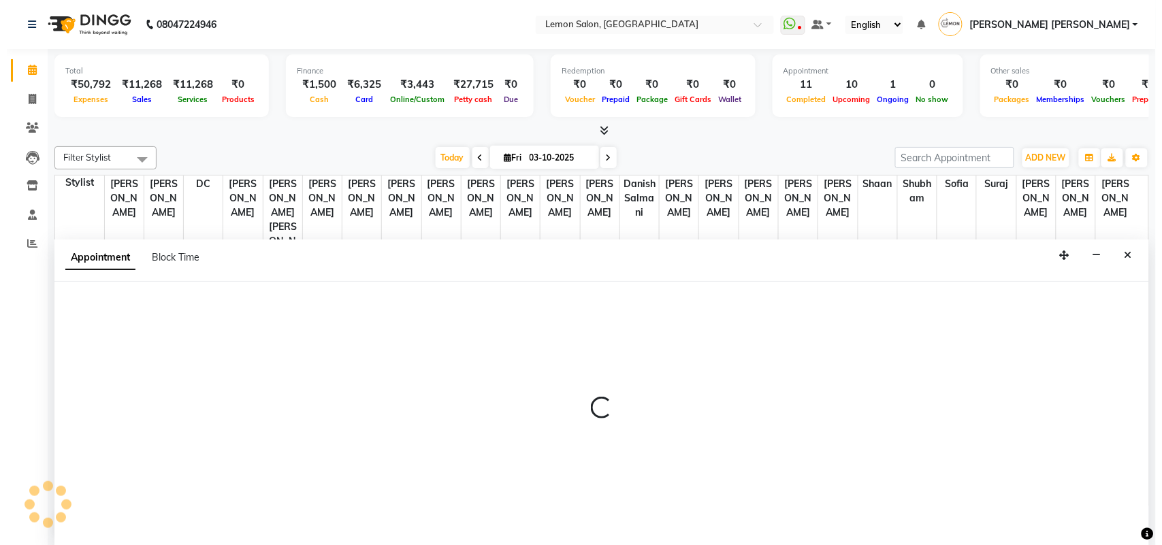
scroll to position [1, 0]
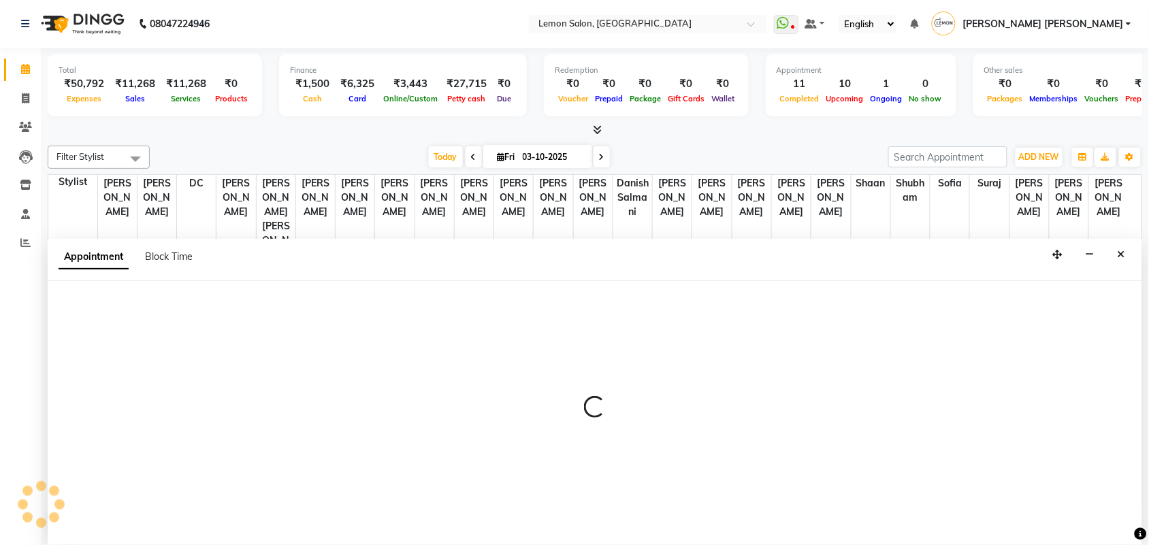
select select "41239"
select select "tentative"
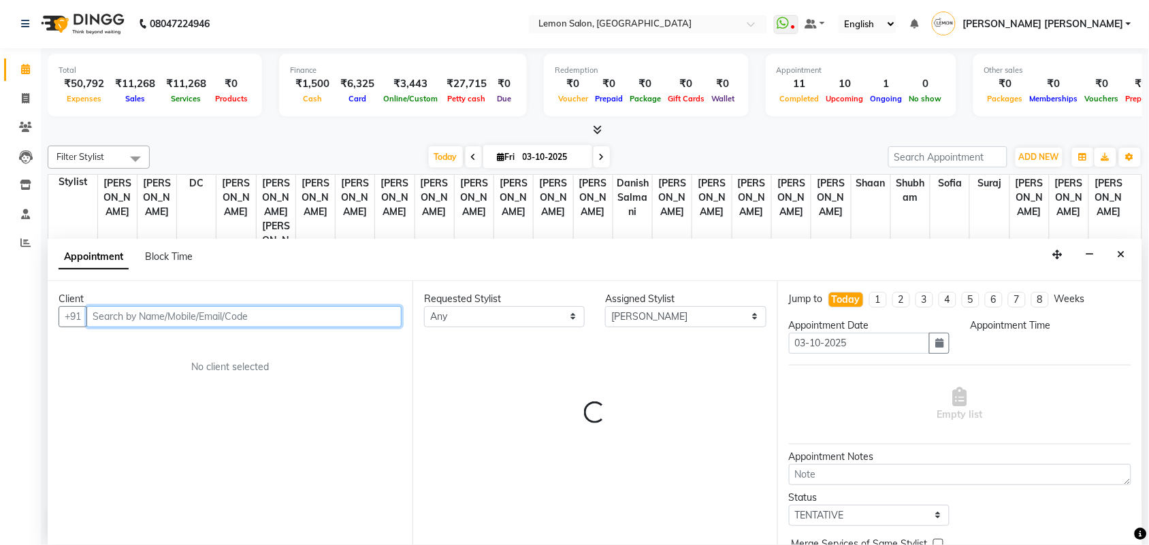
select select "855"
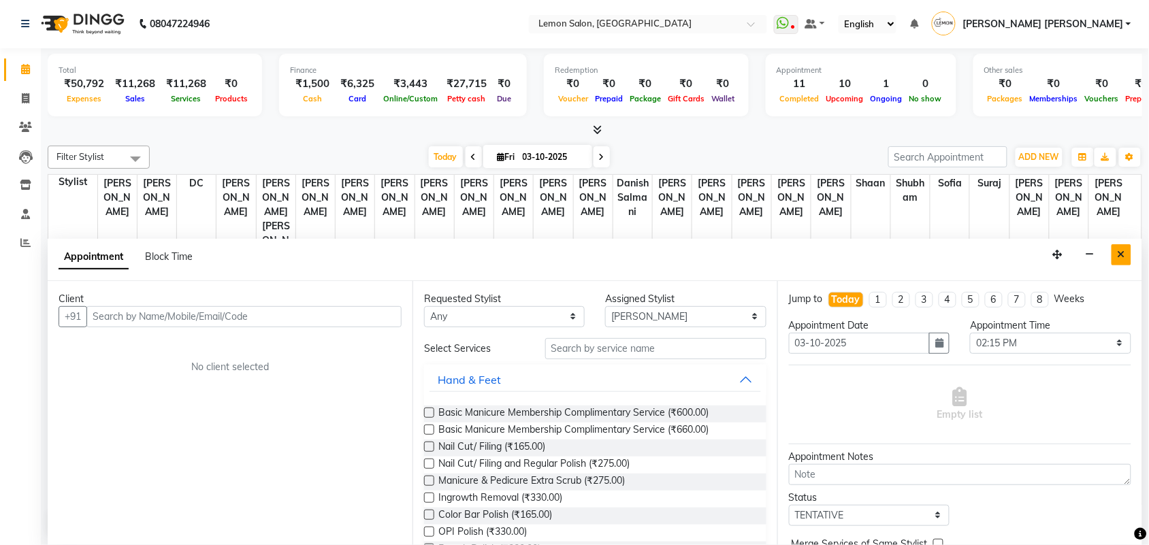
click at [1123, 250] on icon "Close" at bounding box center [1121, 255] width 7 height 10
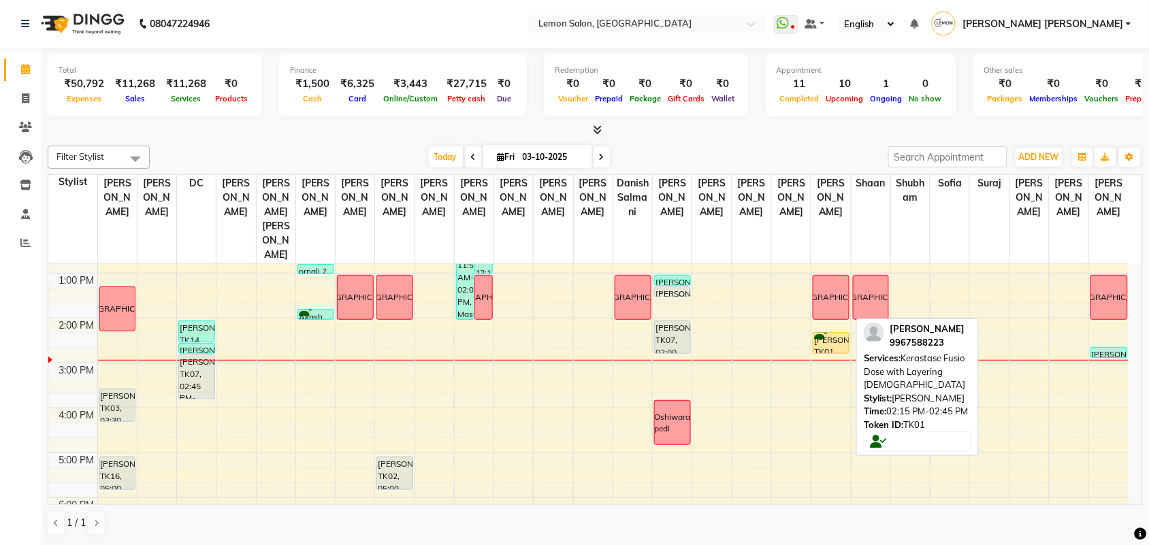
click at [828, 333] on div "[PERSON_NAME], TK01, 02:15 PM-02:45 PM, Kerastase Fusio Dose with Layering [DEM…" at bounding box center [830, 343] width 35 height 20
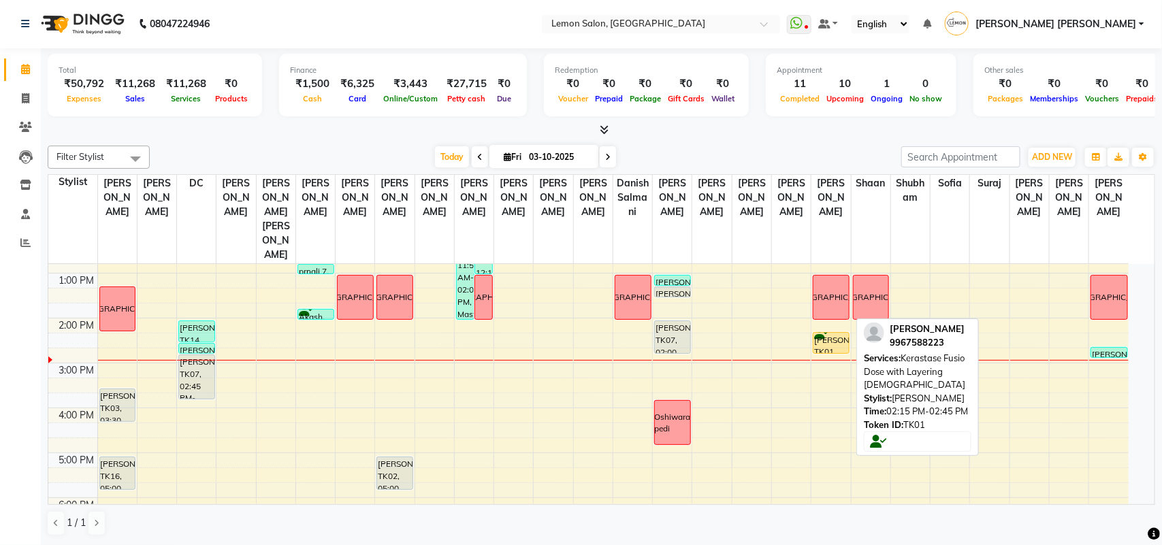
select select "1"
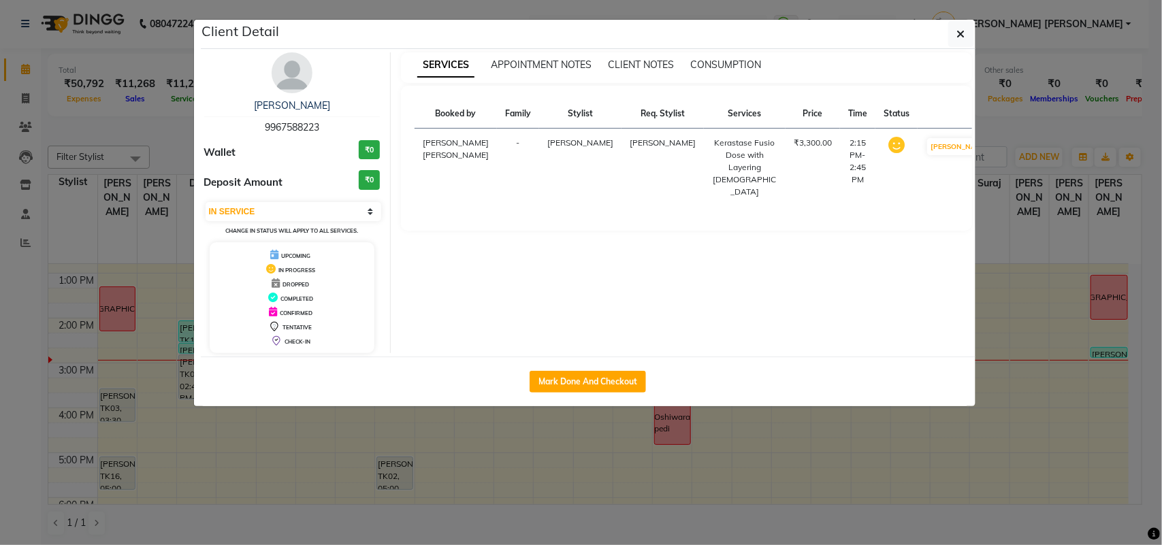
click at [648, 389] on div "Mark Done And Checkout" at bounding box center [588, 382] width 775 height 50
click at [624, 381] on button "Mark Done And Checkout" at bounding box center [588, 382] width 116 height 22
select select "551"
select select "service"
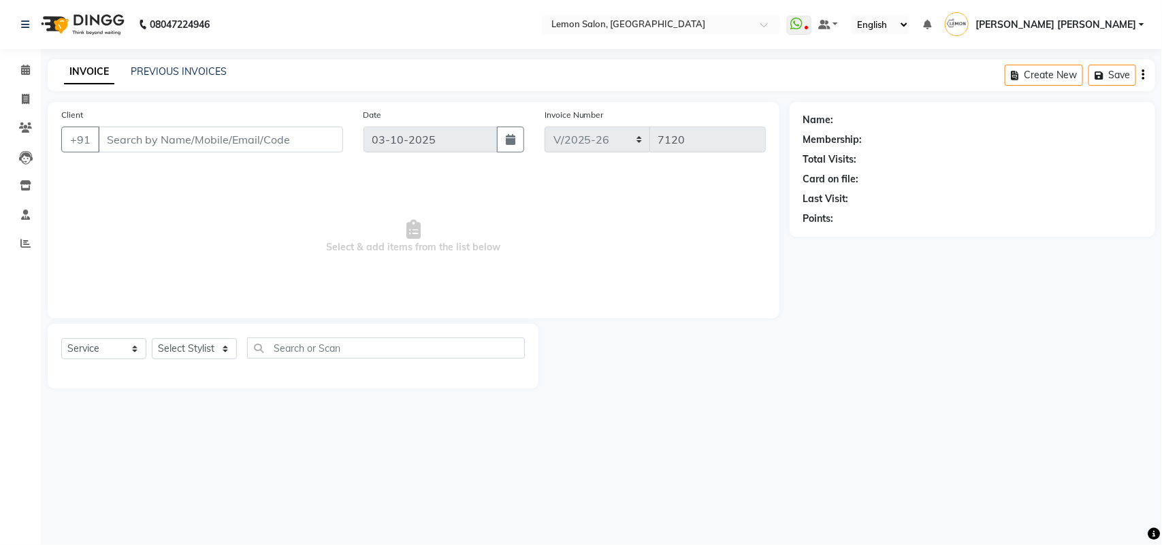
type input "9967588223"
select select "41239"
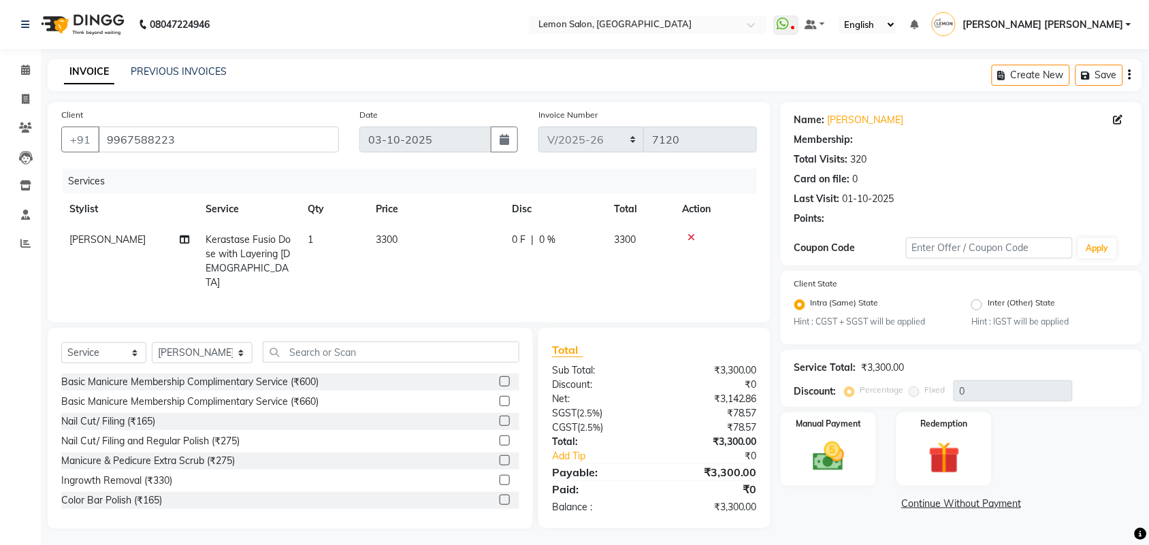
select select "1: Object"
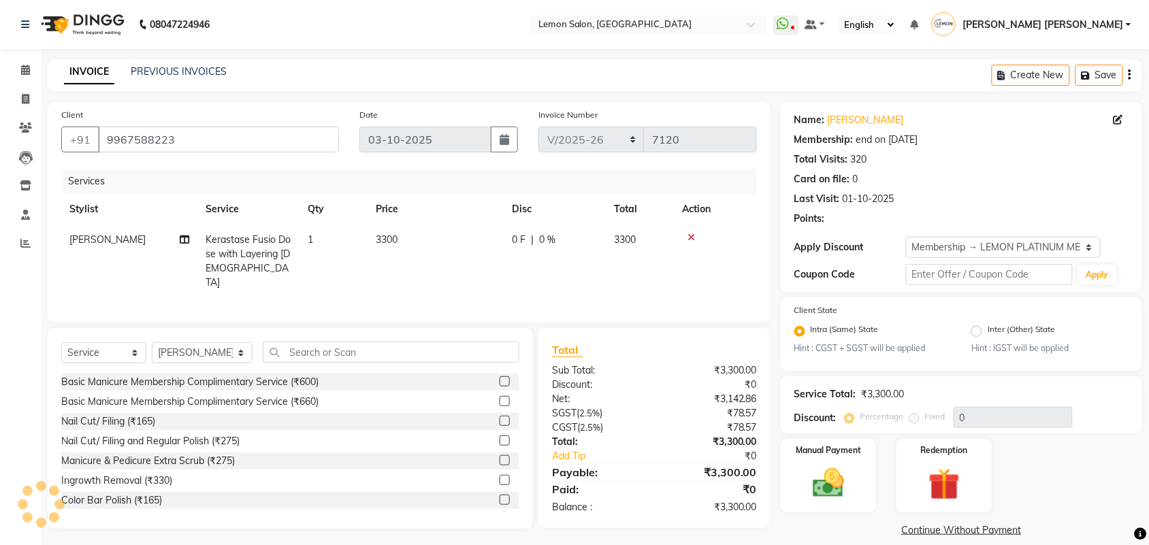
type input "30"
click at [834, 465] on img at bounding box center [828, 483] width 53 height 37
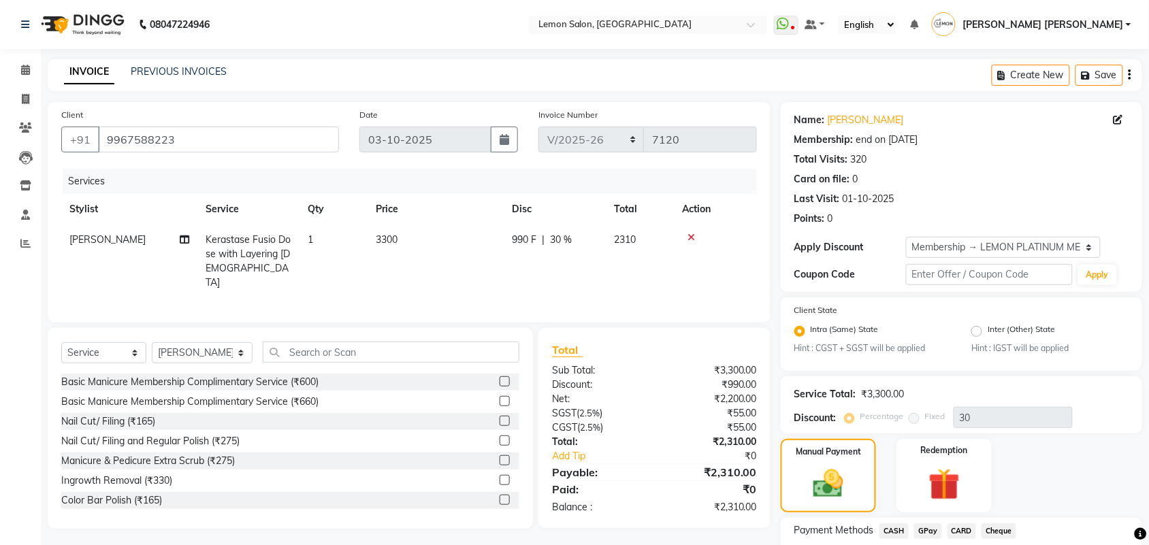
scroll to position [101, 0]
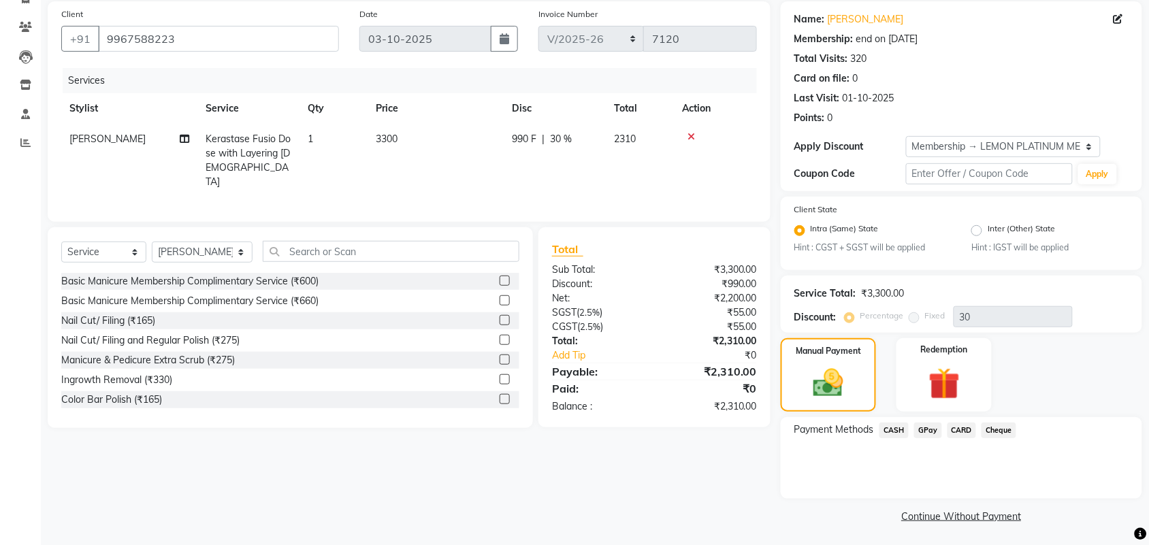
click at [922, 423] on span "GPay" at bounding box center [928, 431] width 28 height 16
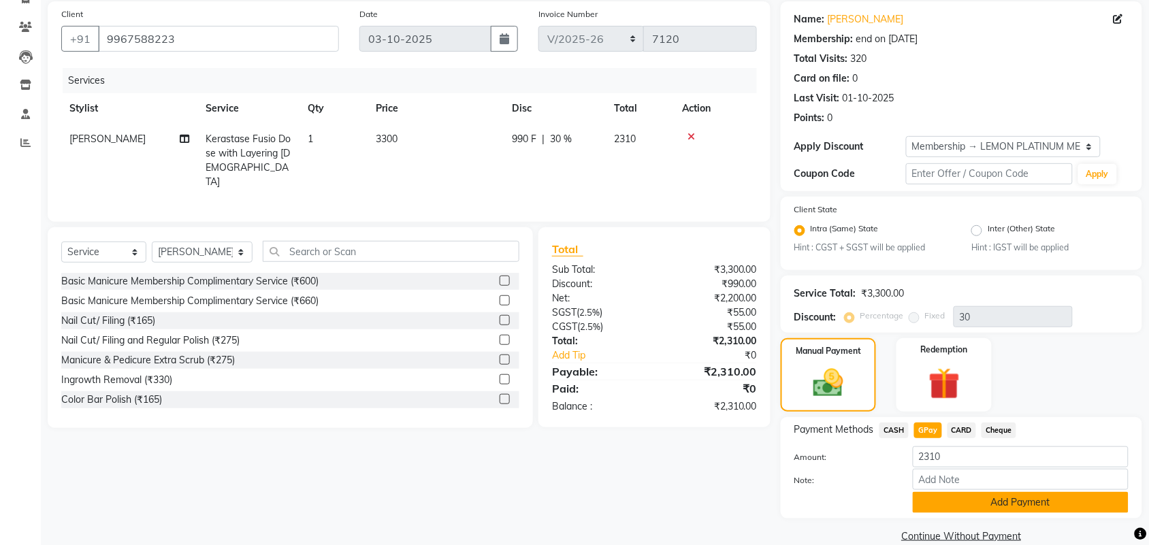
click at [945, 492] on button "Add Payment" at bounding box center [1021, 502] width 216 height 21
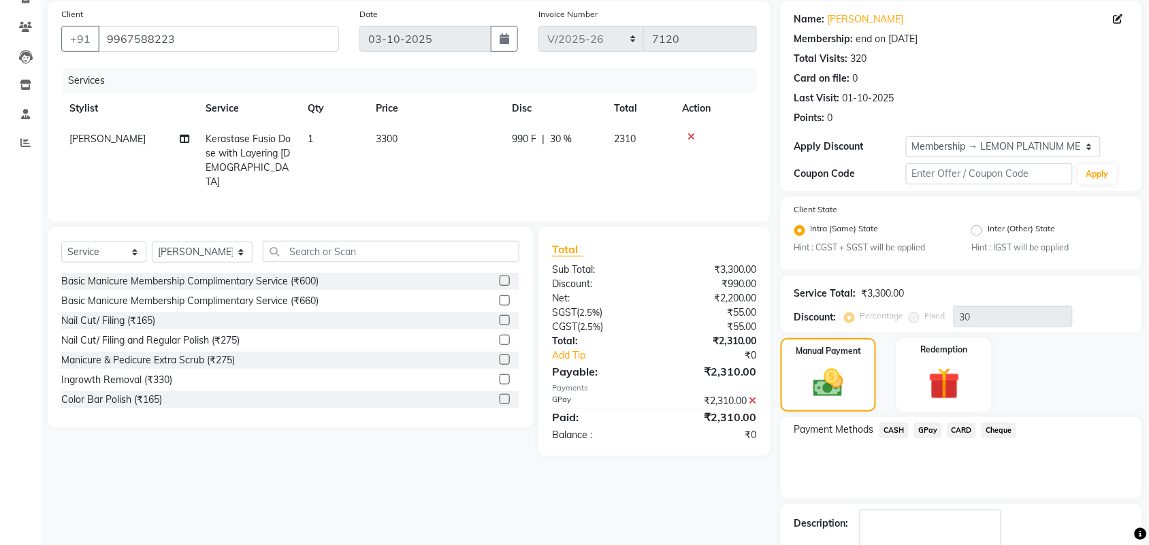
click at [926, 430] on span "GPay" at bounding box center [928, 431] width 28 height 16
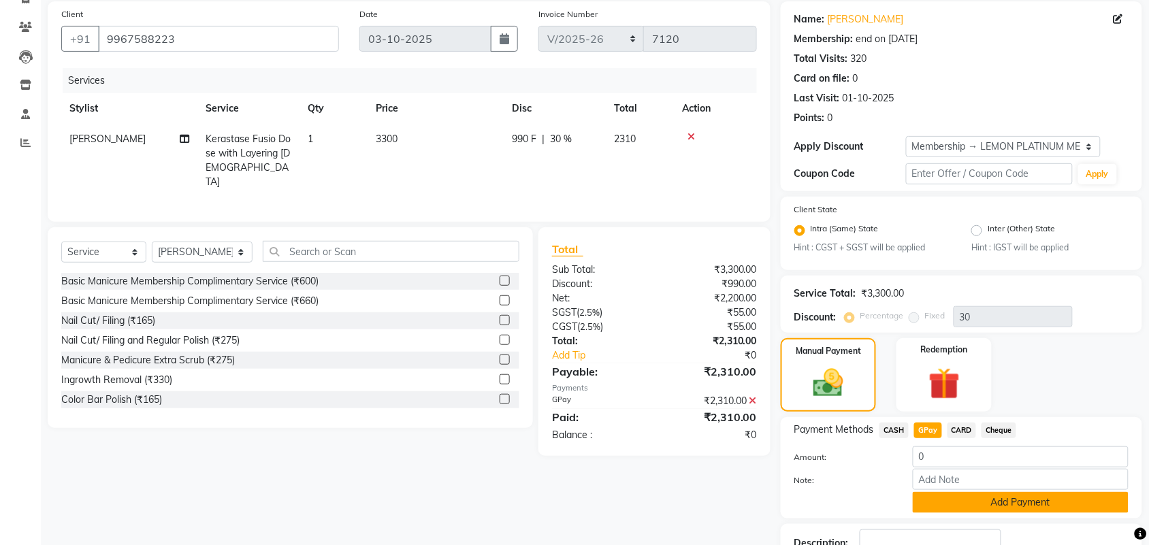
click at [962, 495] on button "Add Payment" at bounding box center [1021, 502] width 216 height 21
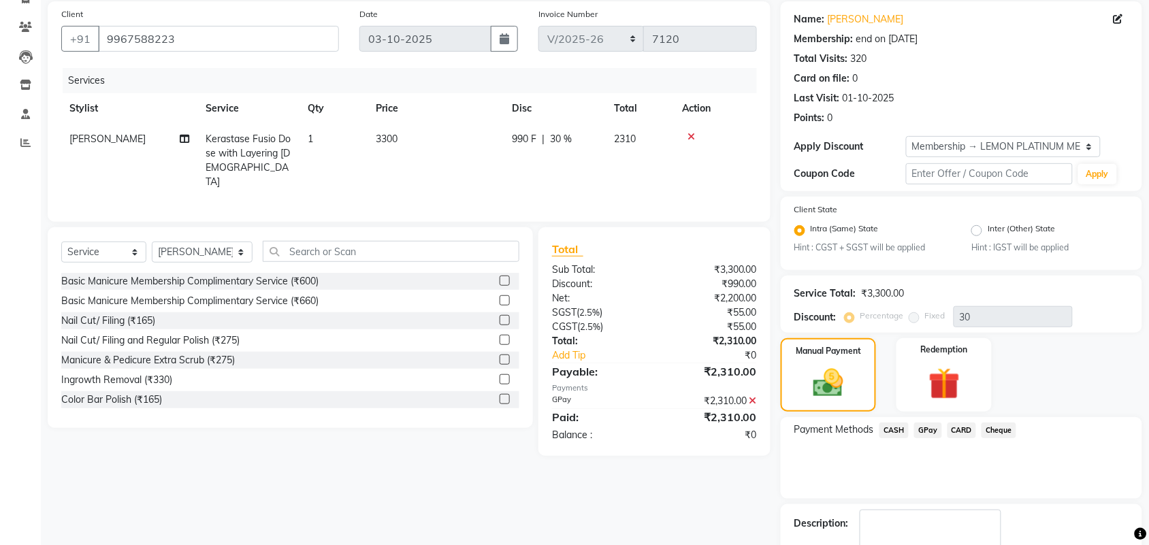
scroll to position [178, 0]
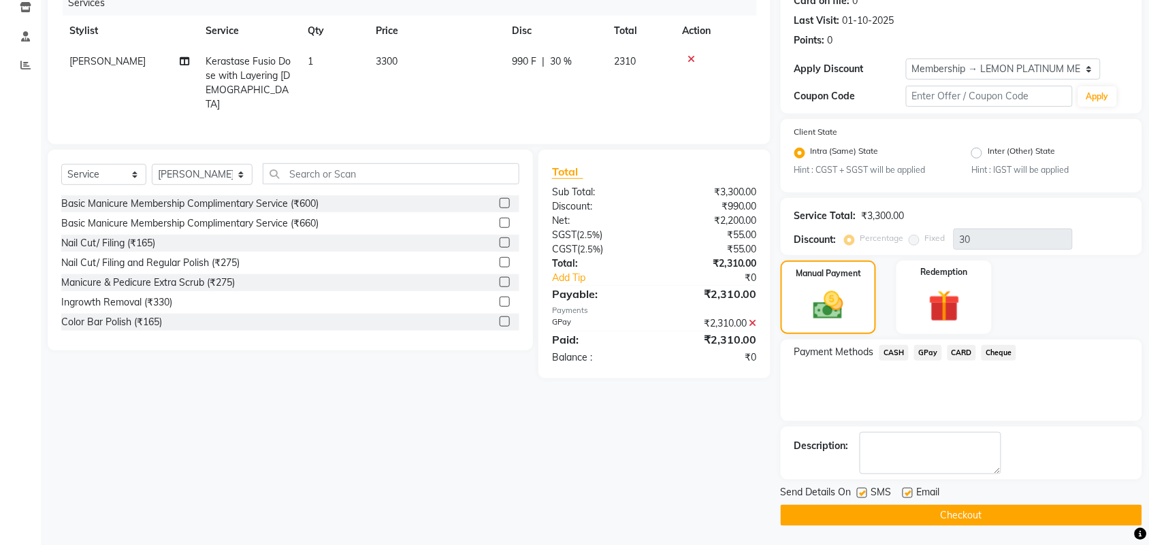
drag, startPoint x: 860, startPoint y: 491, endPoint x: 877, endPoint y: 492, distance: 17.1
click at [868, 491] on div "SMS" at bounding box center [880, 493] width 46 height 17
click at [911, 493] on label at bounding box center [908, 493] width 10 height 10
click at [911, 493] on input "checkbox" at bounding box center [907, 493] width 9 height 9
checkbox input "false"
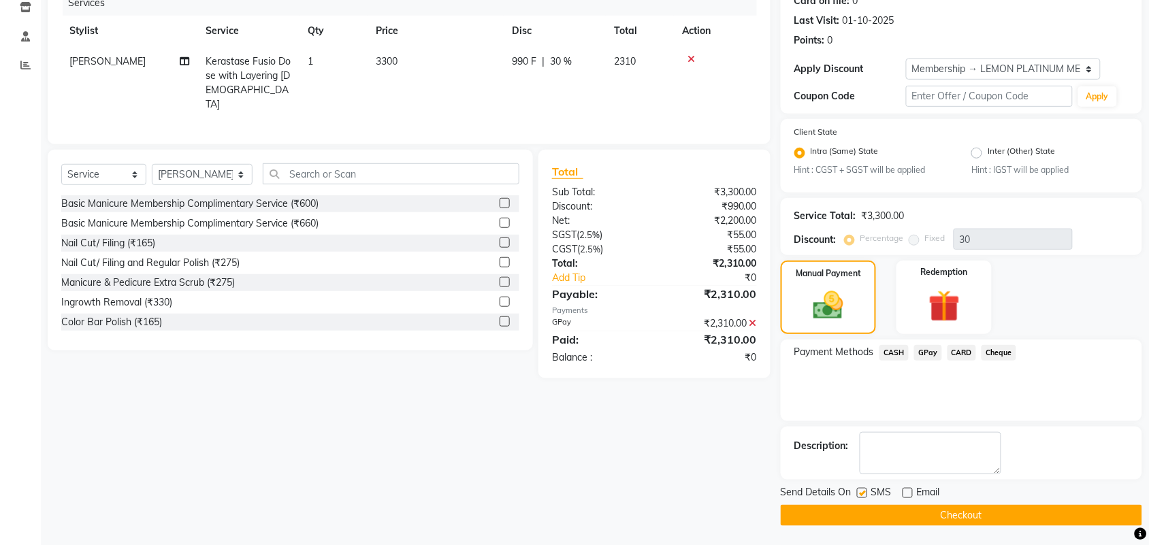
click at [864, 494] on label at bounding box center [862, 493] width 10 height 10
click at [864, 494] on input "checkbox" at bounding box center [861, 493] width 9 height 9
checkbox input "false"
click at [894, 519] on button "Checkout" at bounding box center [961, 515] width 361 height 21
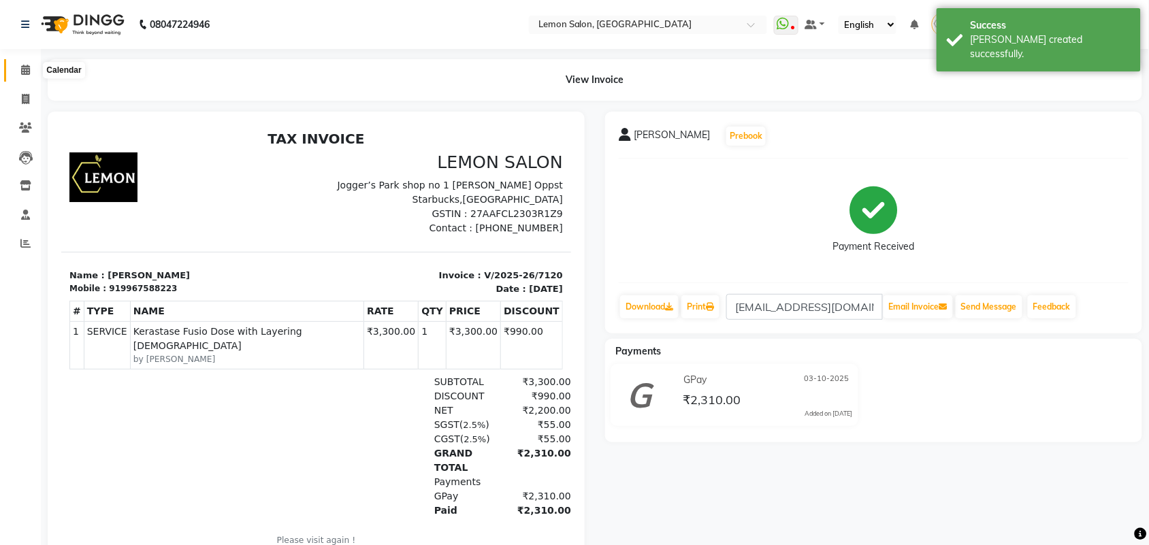
click at [22, 71] on icon at bounding box center [25, 70] width 9 height 10
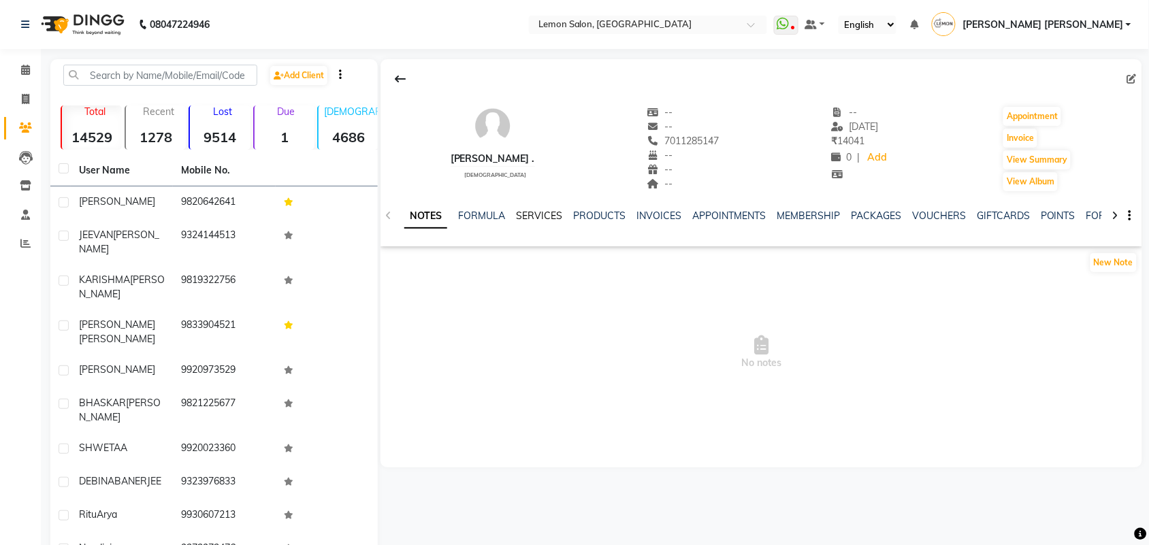
click at [531, 211] on link "SERVICES" at bounding box center [539, 216] width 46 height 12
click at [532, 213] on link "SERVICES" at bounding box center [539, 216] width 46 height 12
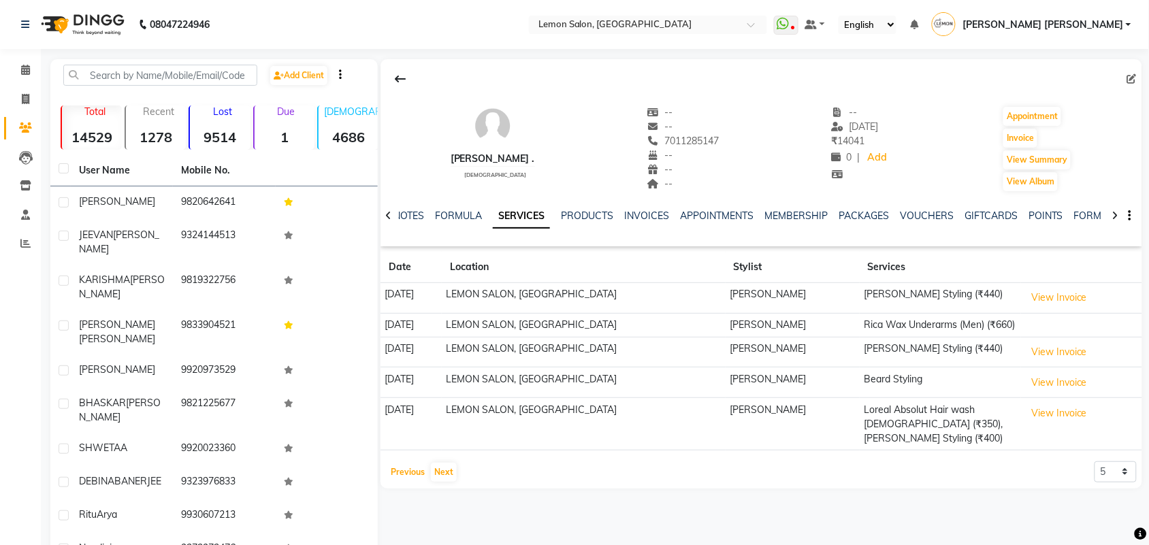
click at [409, 463] on button "Previous" at bounding box center [407, 472] width 41 height 19
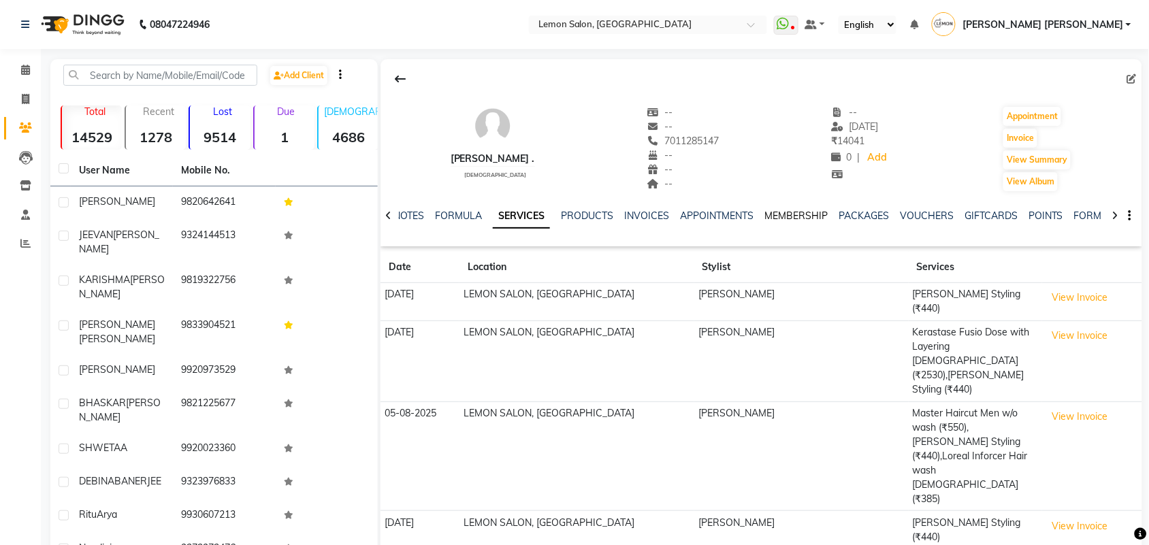
click at [792, 214] on link "MEMBERSHIP" at bounding box center [795, 216] width 63 height 12
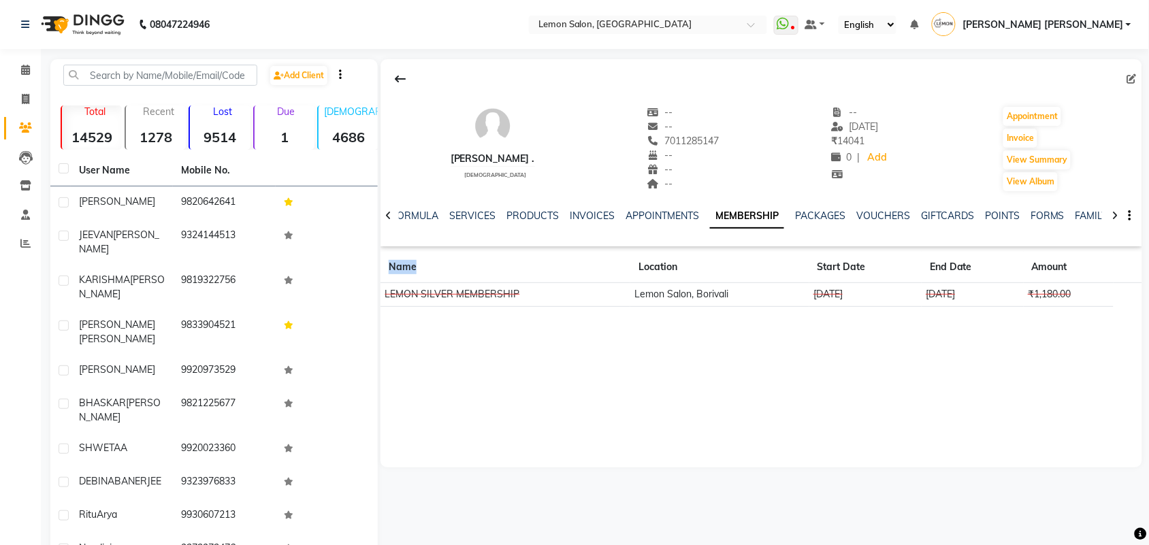
drag, startPoint x: 528, startPoint y: 256, endPoint x: 1026, endPoint y: 327, distance: 503.3
click at [1026, 327] on div "Rinkesh . male -- -- 7011285147 -- -- -- -- 21-09-2025 ₹ 14041 0 | Add Appointm…" at bounding box center [761, 263] width 762 height 408
click at [1028, 327] on div "Rinkesh . male -- -- 7011285147 -- -- -- -- 21-09-2025 ₹ 14041 0 | Add Appointm…" at bounding box center [761, 263] width 762 height 408
click at [18, 63] on span at bounding box center [26, 71] width 24 height 16
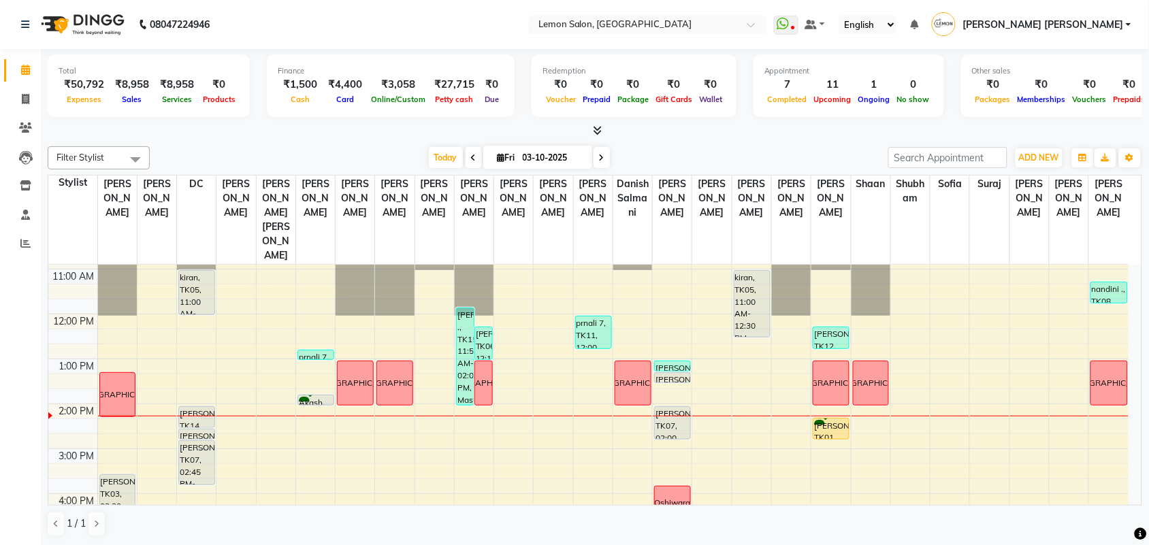
scroll to position [170, 0]
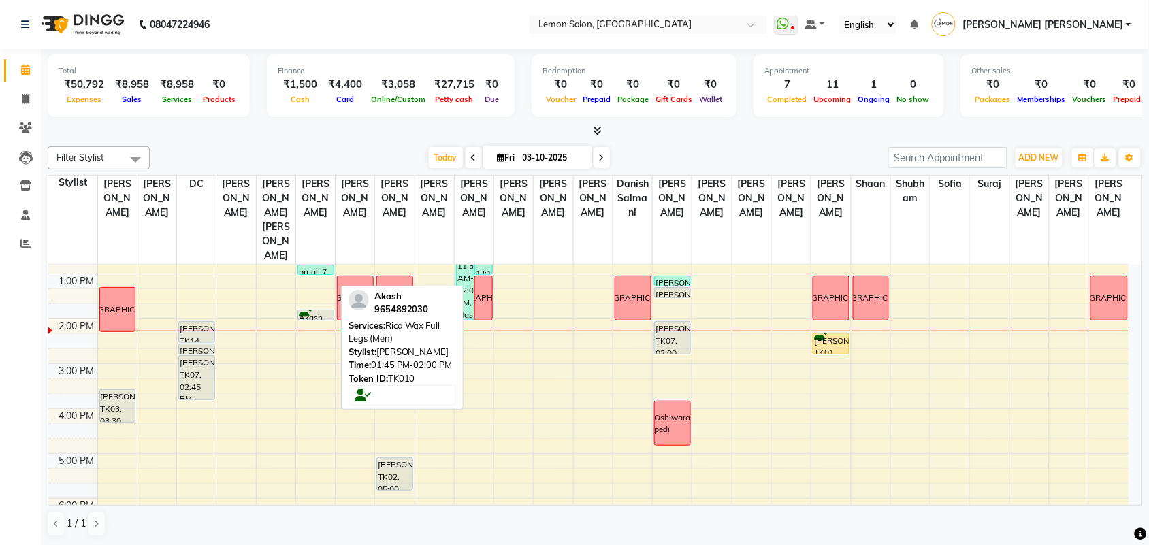
click at [311, 310] on div "Akash, TK10, 01:45 PM-02:00 PM, Rica Wax Full Legs (Men)" at bounding box center [315, 315] width 35 height 10
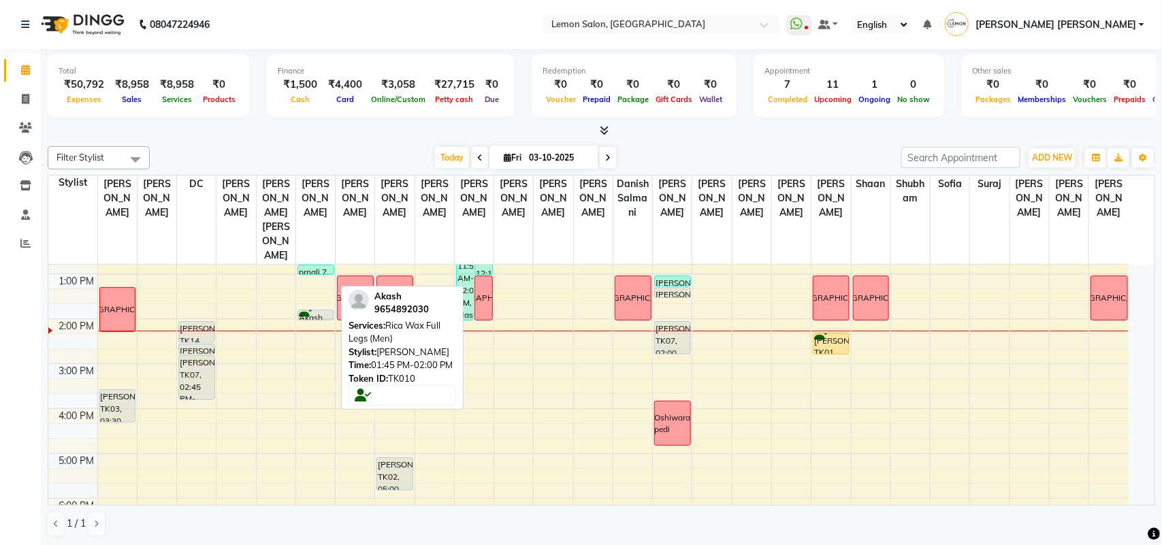
select select "7"
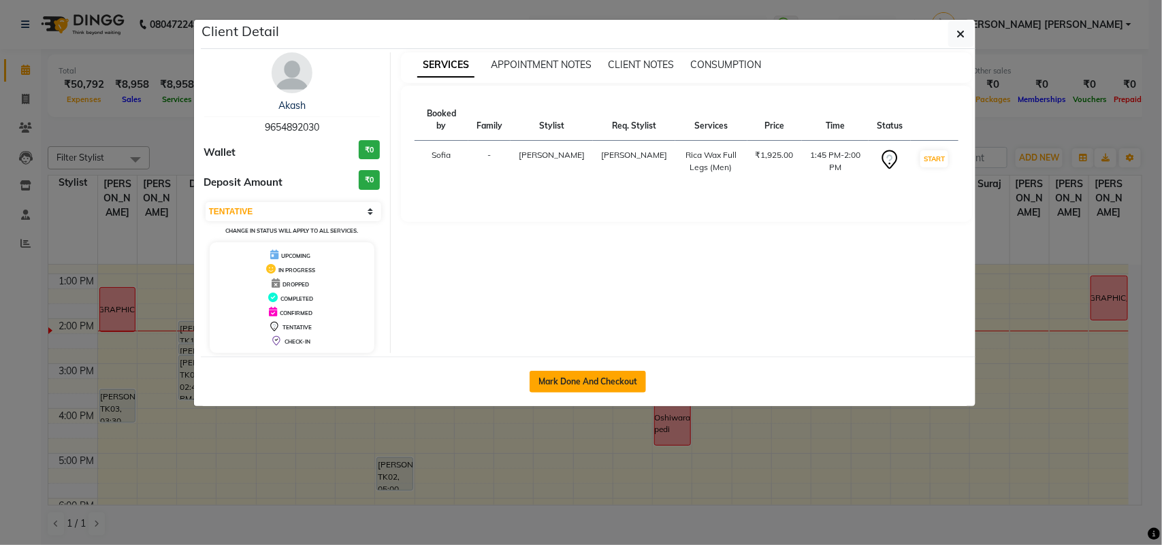
click at [572, 383] on button "Mark Done And Checkout" at bounding box center [588, 382] width 116 height 22
select select "service"
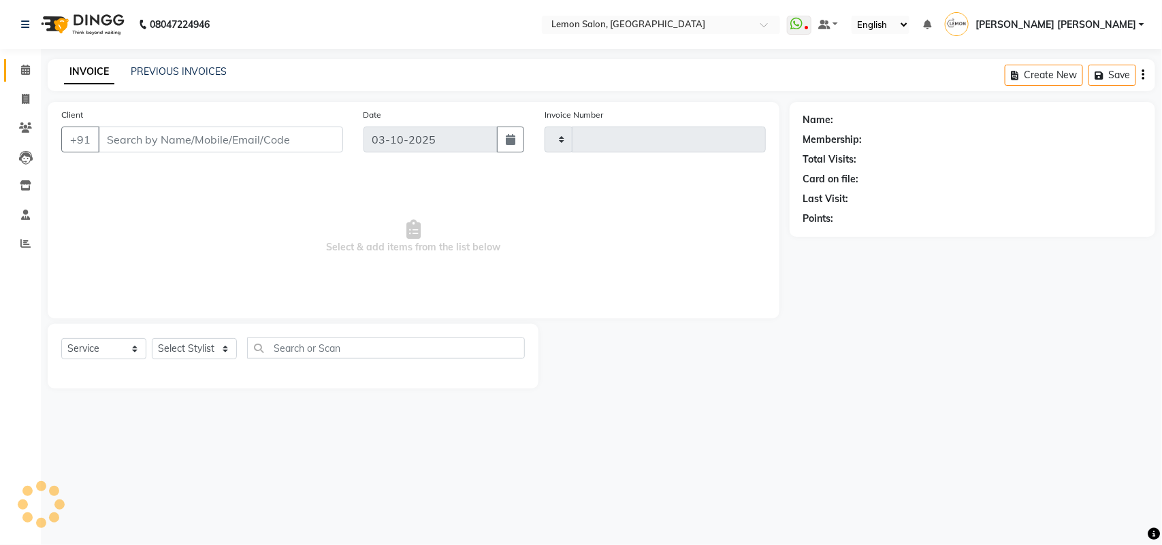
type input "7118"
select select "551"
type input "9654892030"
select select "20630"
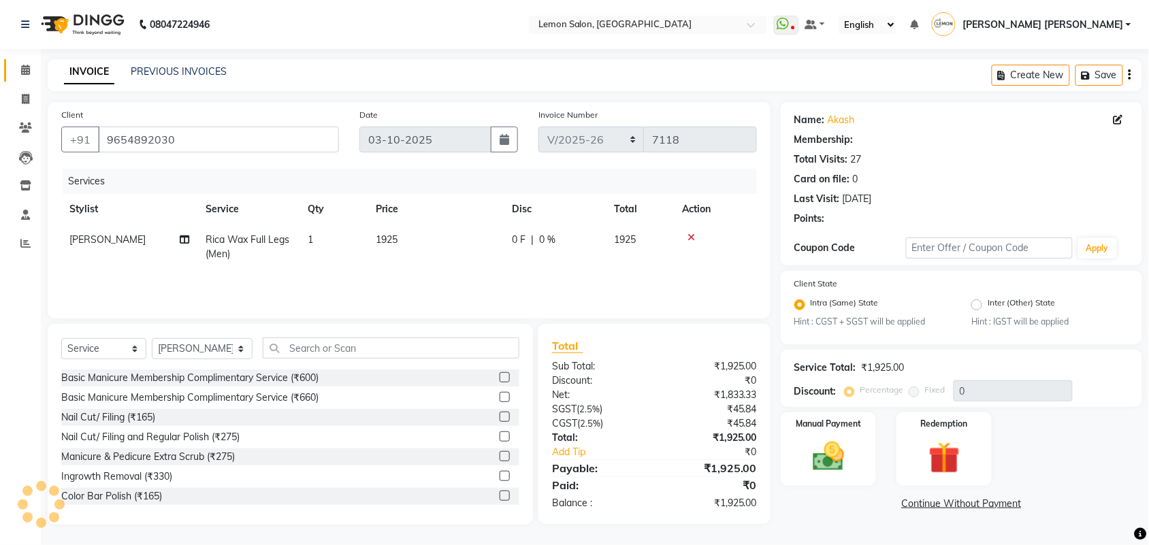
select select "1: Object"
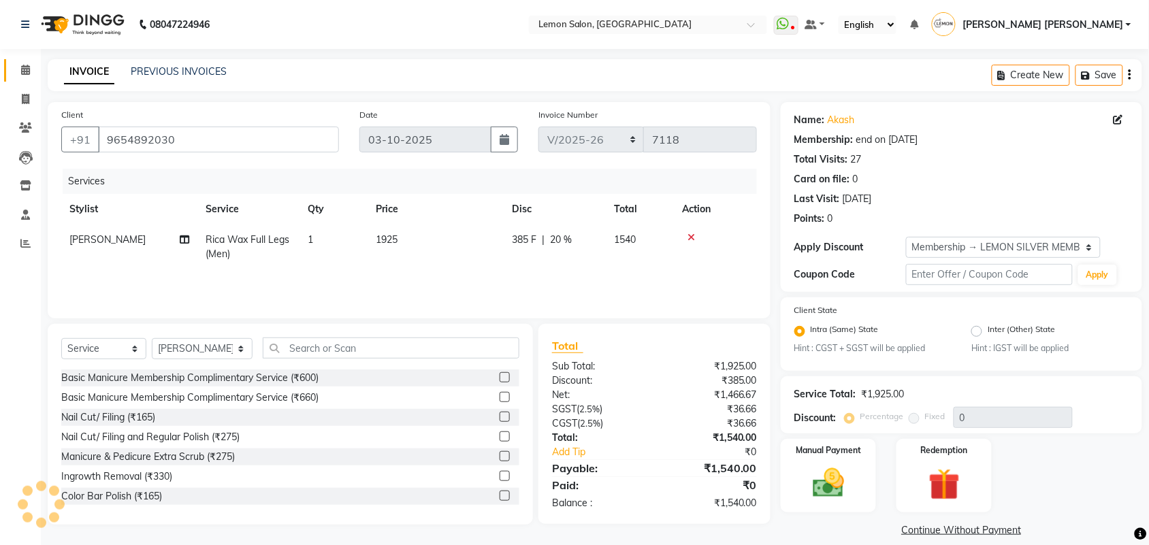
type input "20"
click at [1004, 250] on select "Select Membership → LEMON SILVER MEMBERSHIP Coupon → Abc" at bounding box center [1003, 247] width 195 height 21
select select "0:"
click at [906, 237] on select "Select Membership → LEMON SILVER MEMBERSHIP Coupon → Abc" at bounding box center [1003, 247] width 195 height 21
type input "0"
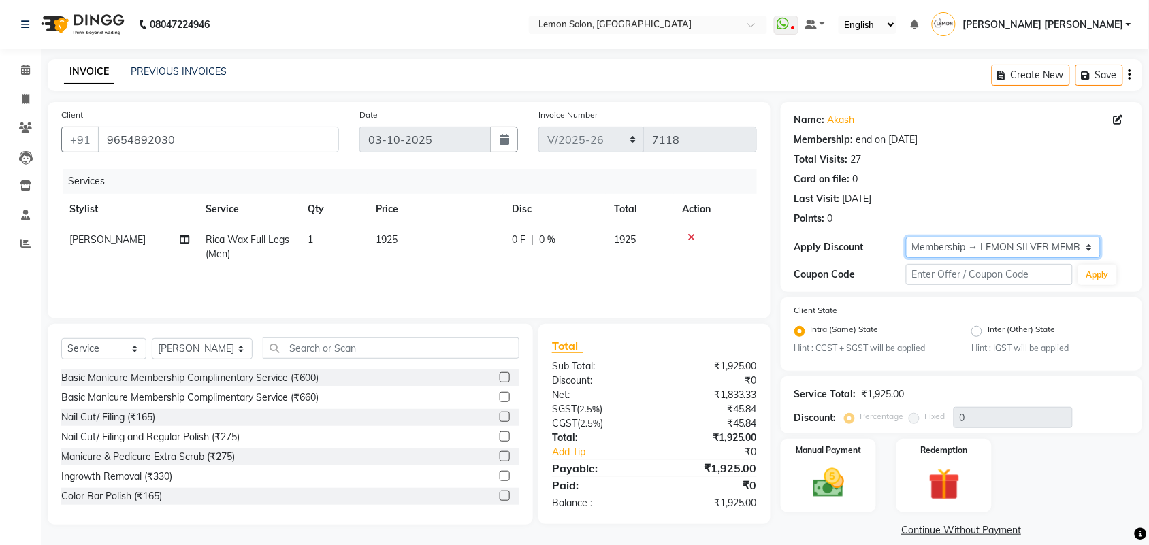
scroll to position [14, 0]
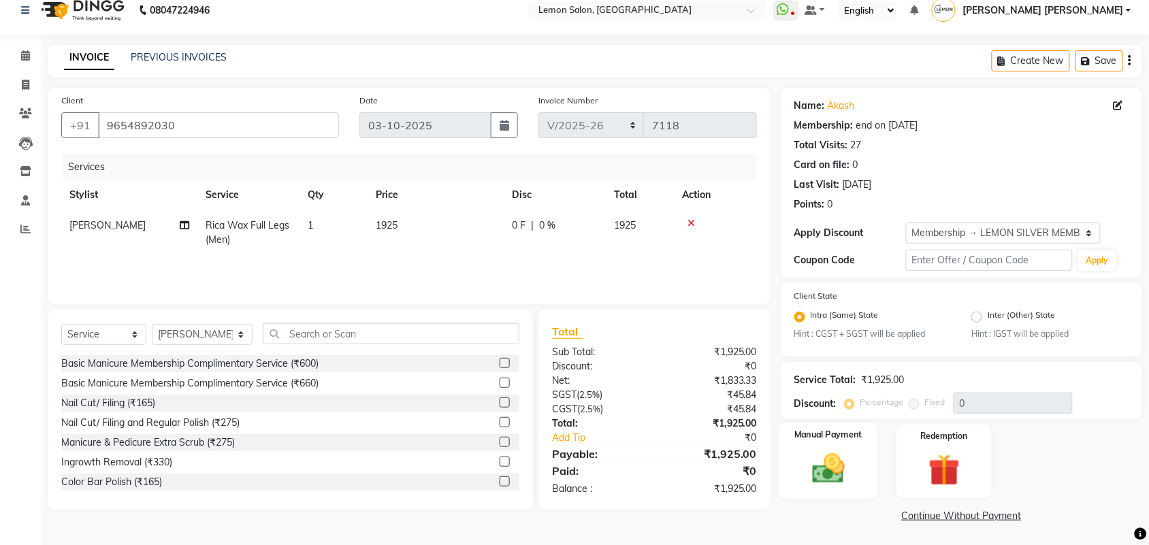
click at [845, 453] on img at bounding box center [828, 469] width 53 height 37
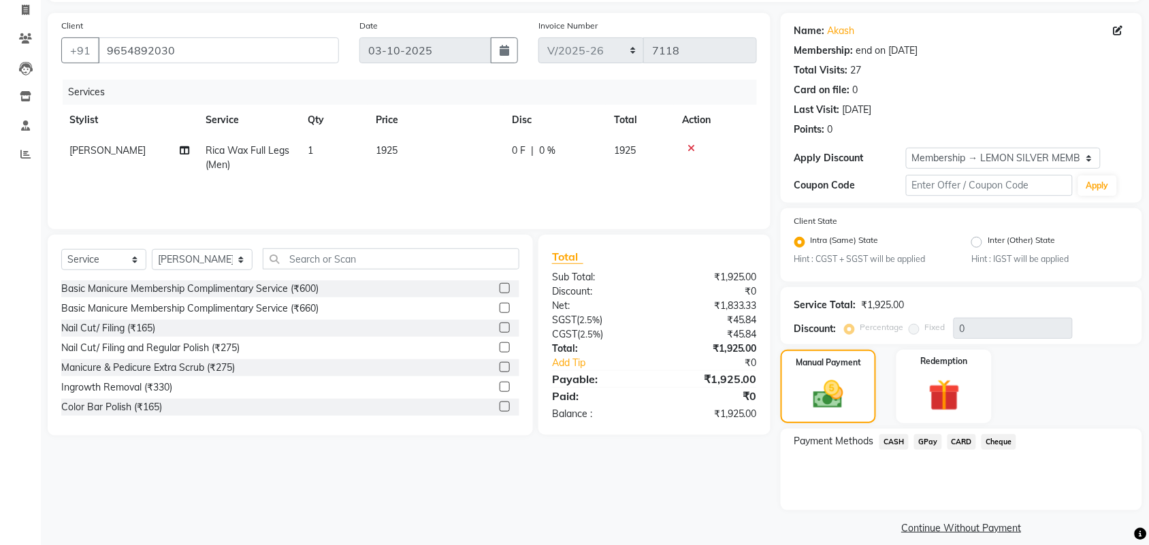
scroll to position [101, 0]
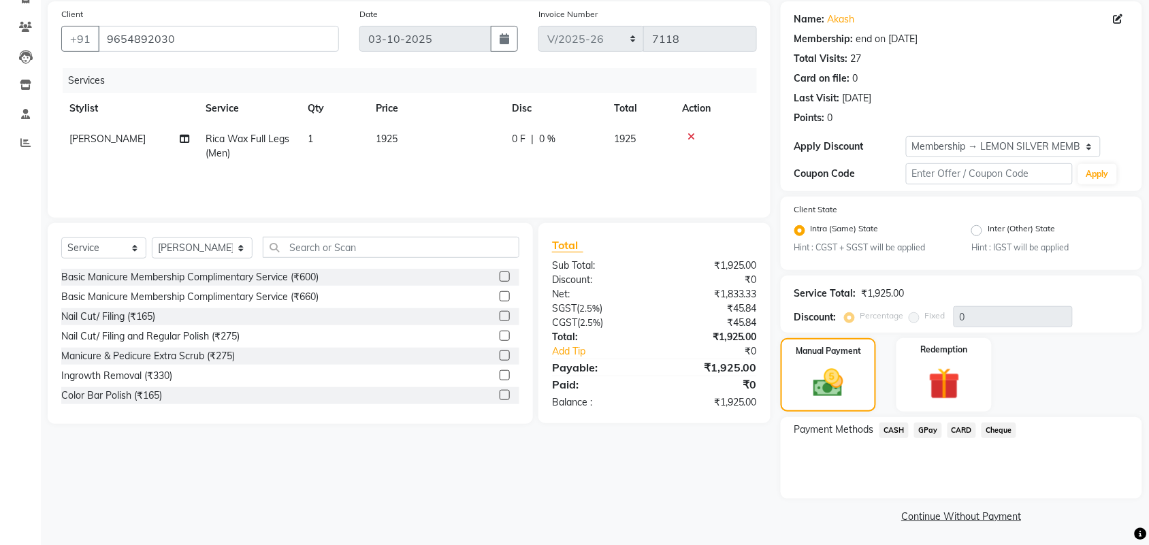
click at [958, 434] on span "CARD" at bounding box center [961, 431] width 29 height 16
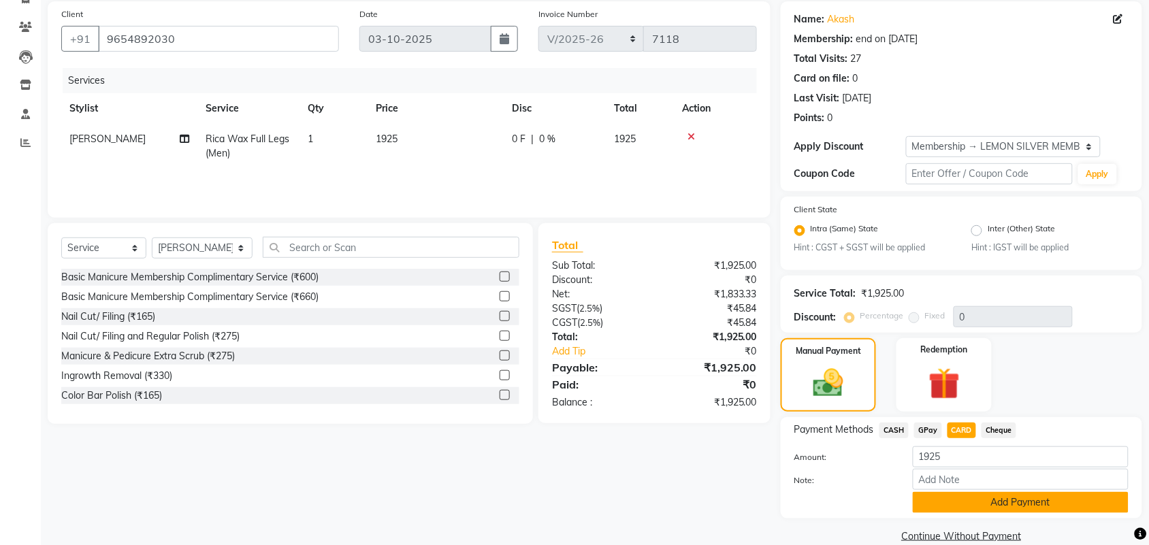
click at [962, 502] on button "Add Payment" at bounding box center [1021, 502] width 216 height 21
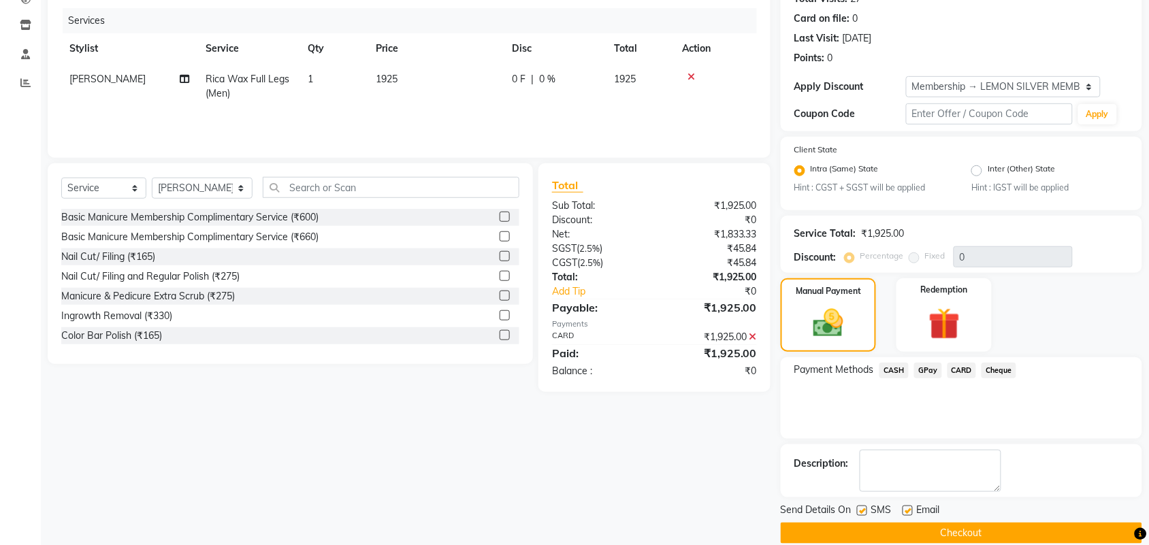
scroll to position [178, 0]
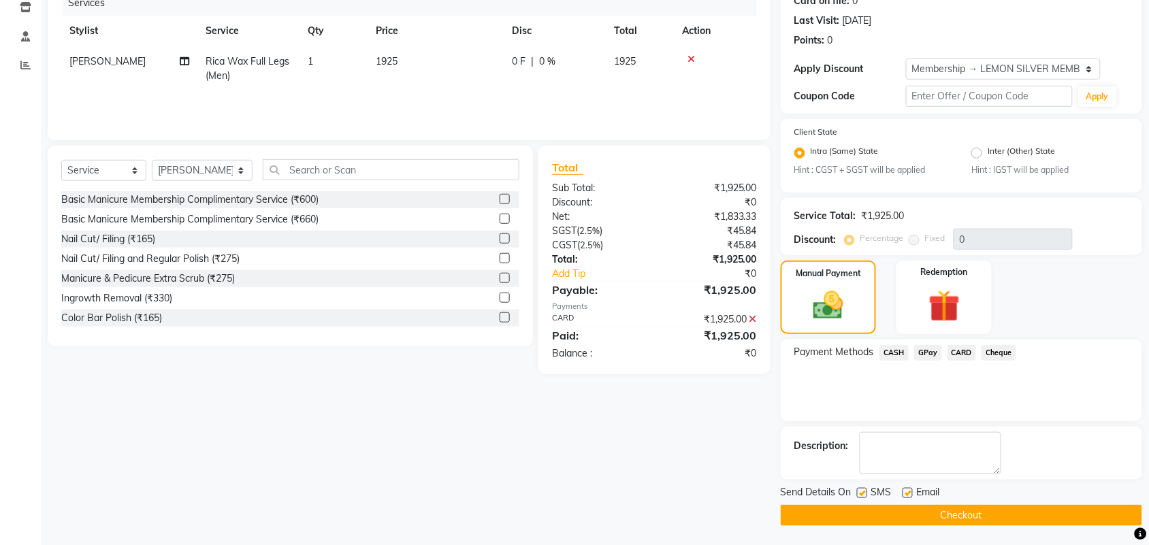
click at [862, 496] on label at bounding box center [862, 493] width 10 height 10
click at [862, 496] on input "checkbox" at bounding box center [861, 493] width 9 height 9
checkbox input "false"
click at [909, 491] on label at bounding box center [908, 493] width 10 height 10
click at [909, 491] on input "checkbox" at bounding box center [907, 493] width 9 height 9
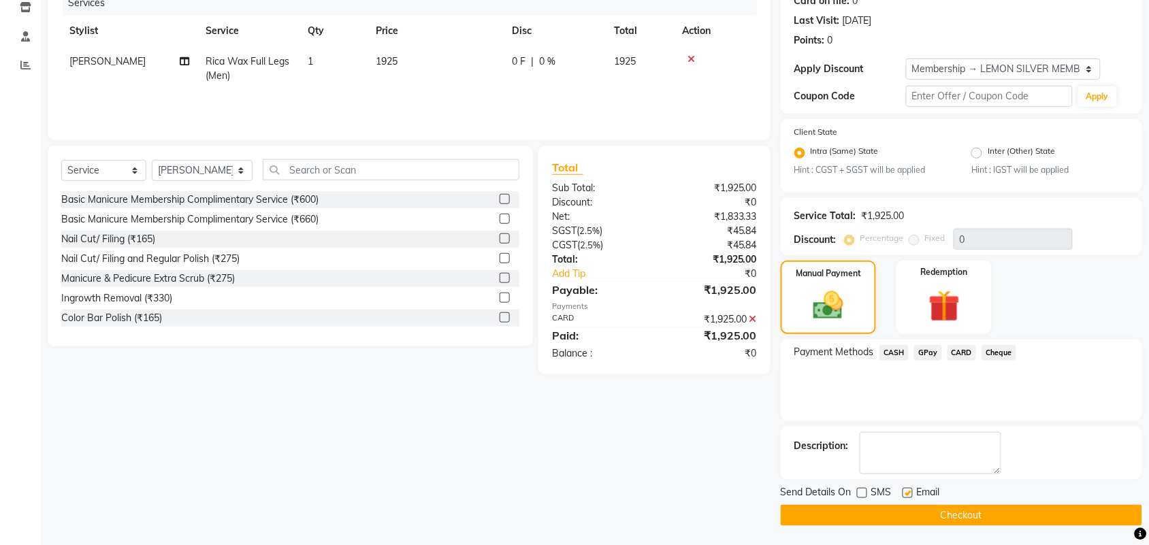
checkbox input "false"
click at [961, 515] on button "Checkout" at bounding box center [961, 515] width 361 height 21
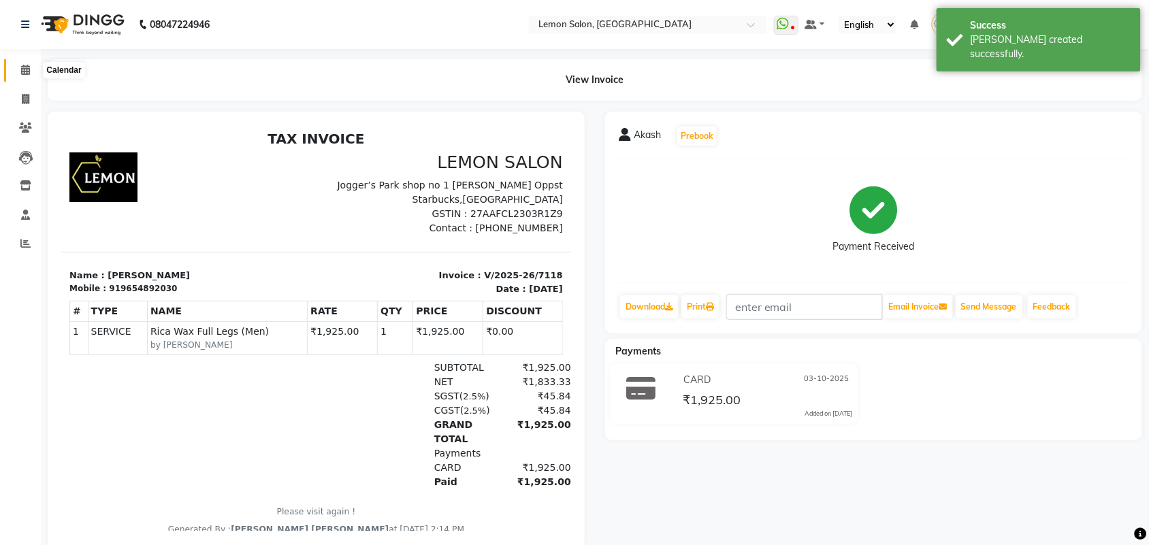
click at [24, 69] on icon at bounding box center [25, 70] width 9 height 10
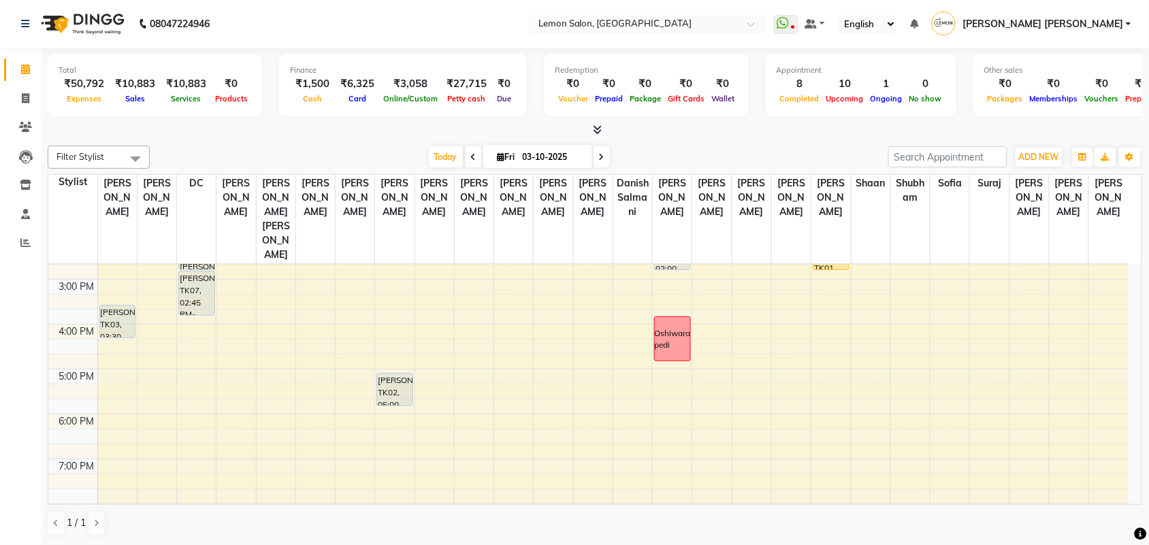
scroll to position [255, 0]
click at [120, 351] on div "9:00 AM 10:00 AM 11:00 AM 12:00 PM 1:00 PM 2:00 PM 3:00 PM 4:00 PM 5:00 PM 6:00…" at bounding box center [588, 323] width 1080 height 628
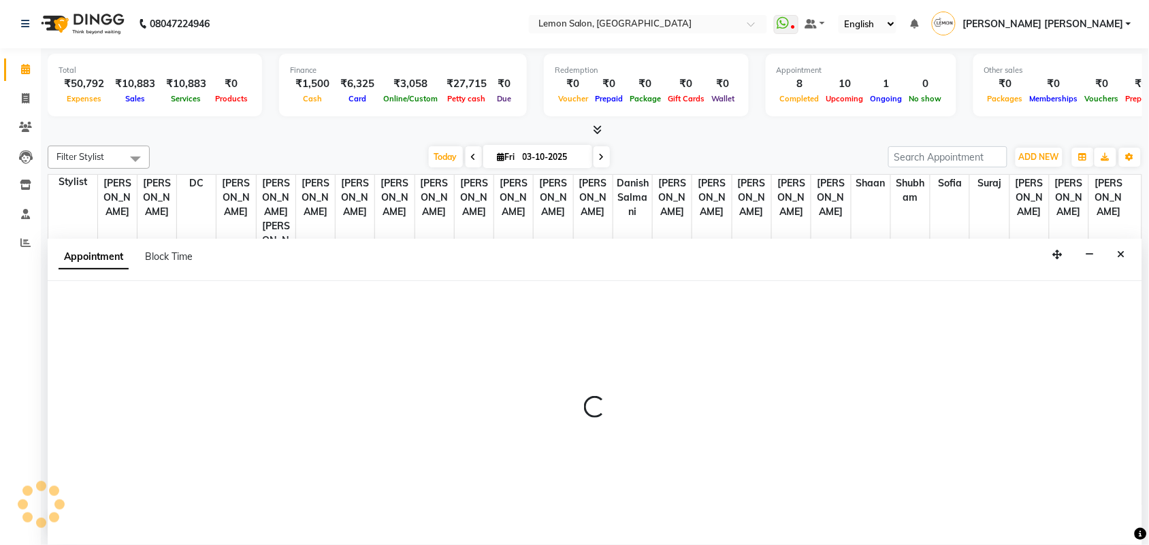
select select "7472"
select select "1020"
select select "tentative"
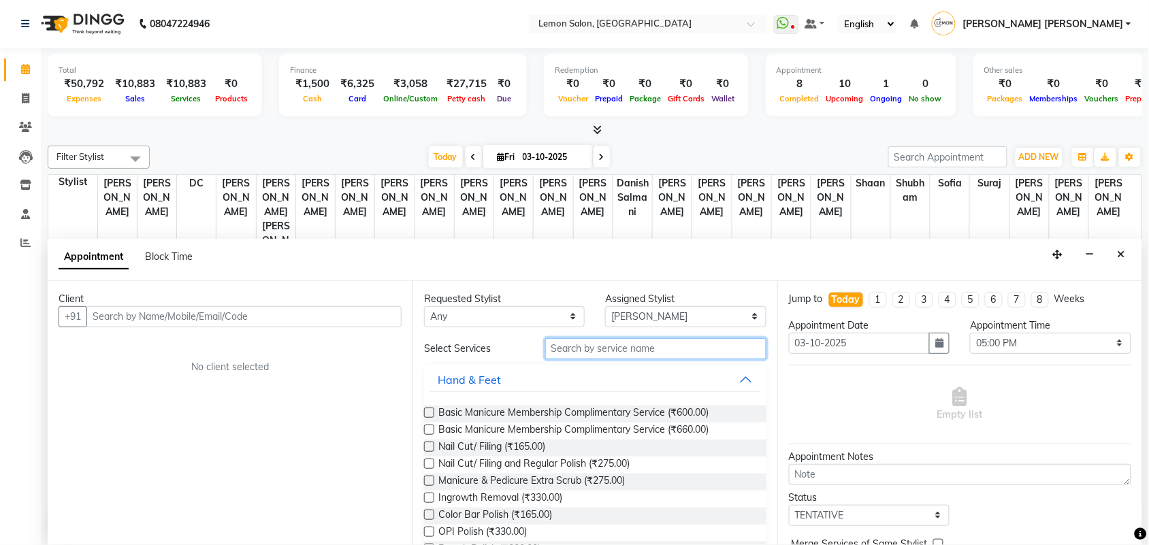
click at [584, 354] on input "text" at bounding box center [655, 348] width 221 height 21
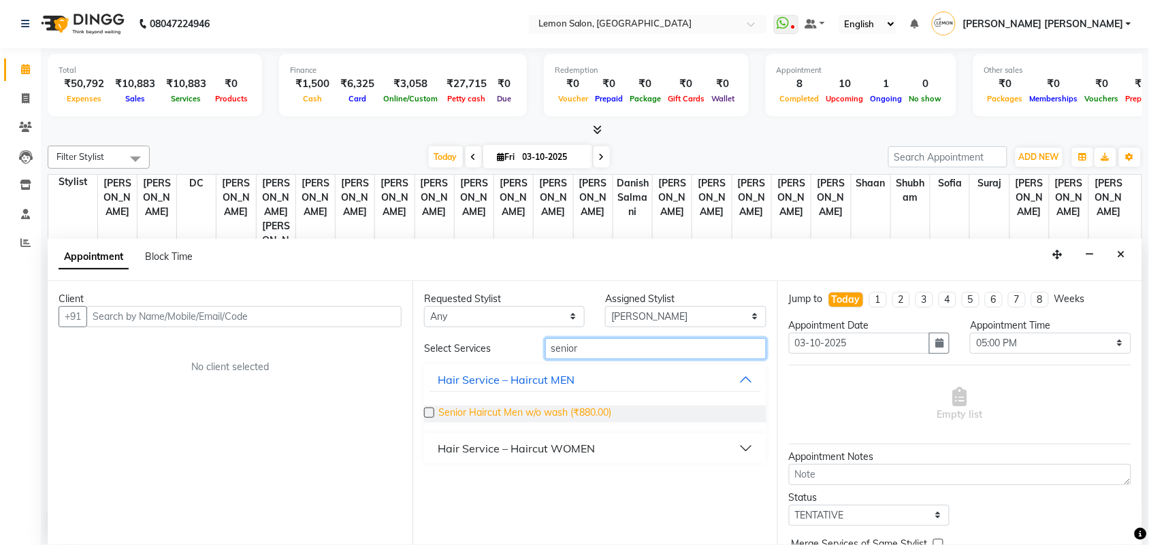
type input "senior"
click at [564, 412] on span "Senior Haircut Men w/o wash (₹880.00)" at bounding box center [524, 414] width 173 height 17
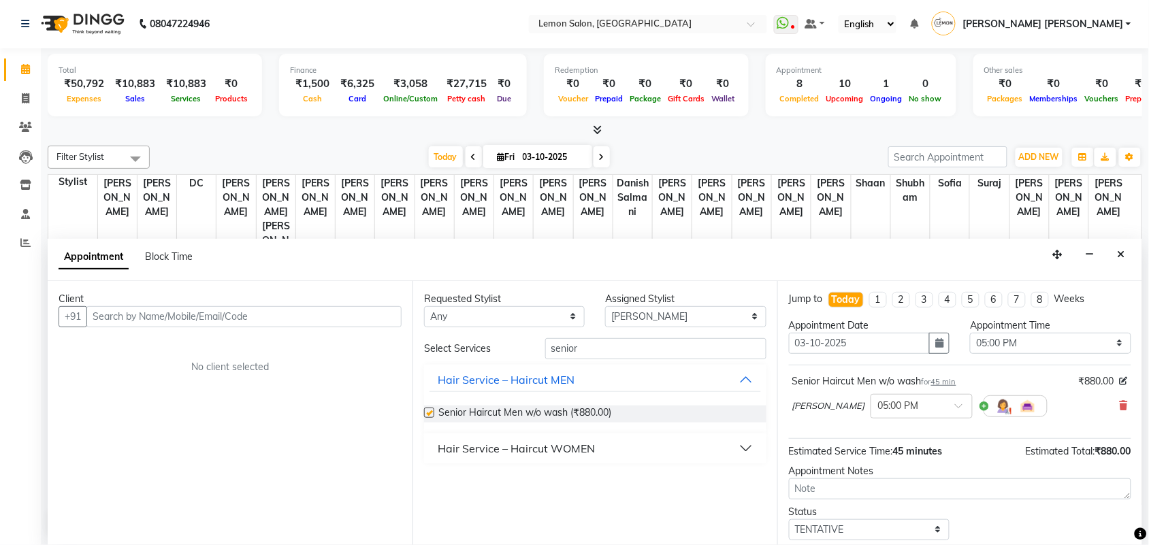
checkbox input "false"
click at [198, 317] on input "text" at bounding box center [243, 316] width 315 height 21
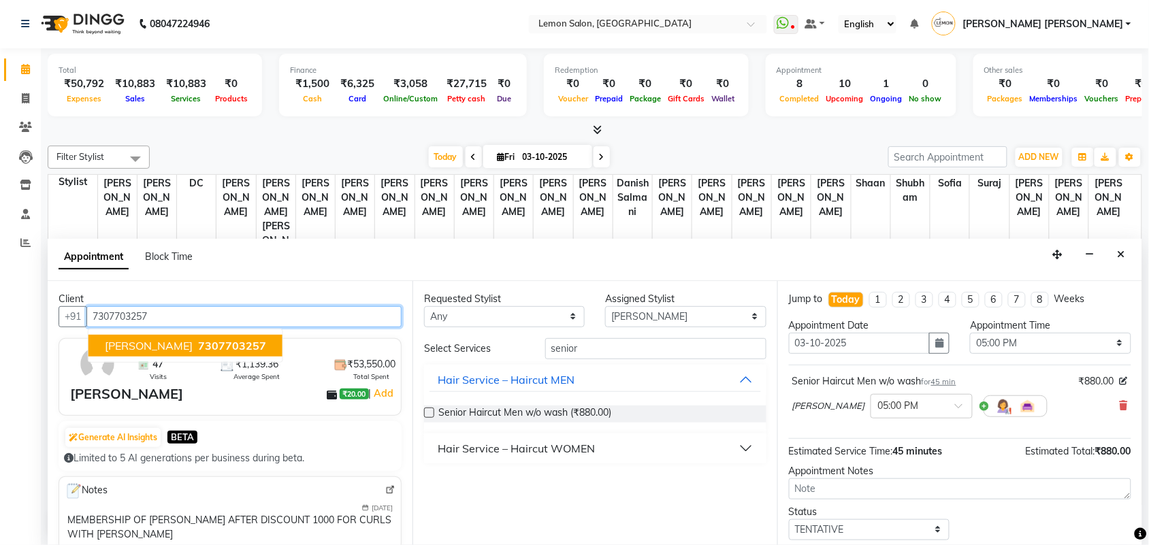
click at [246, 340] on span "7307703257" at bounding box center [232, 346] width 68 height 14
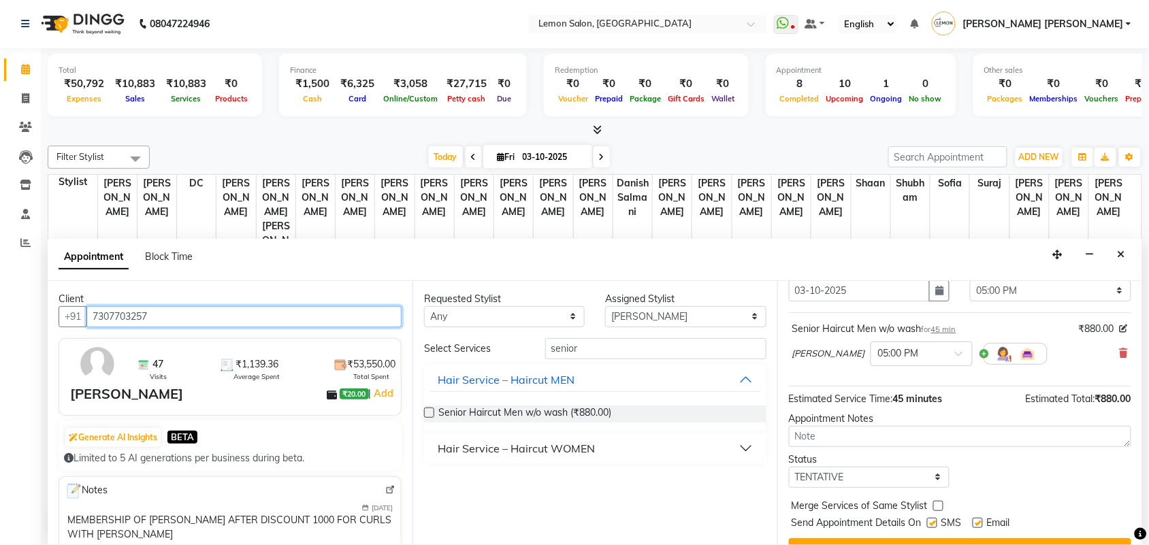
scroll to position [82, 0]
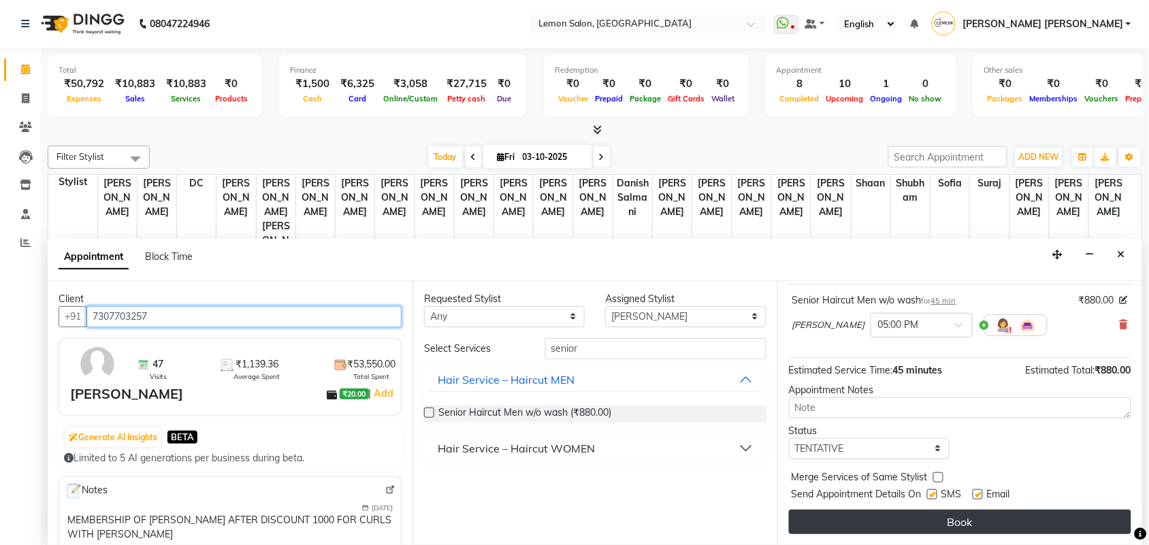
type input "7307703257"
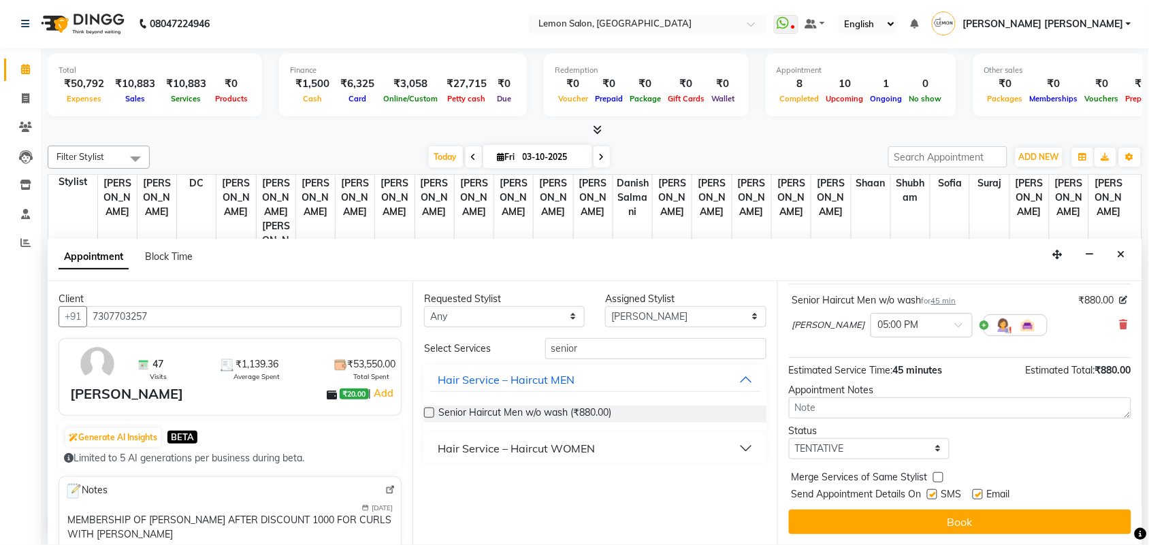
click at [945, 519] on button "Book" at bounding box center [960, 522] width 342 height 25
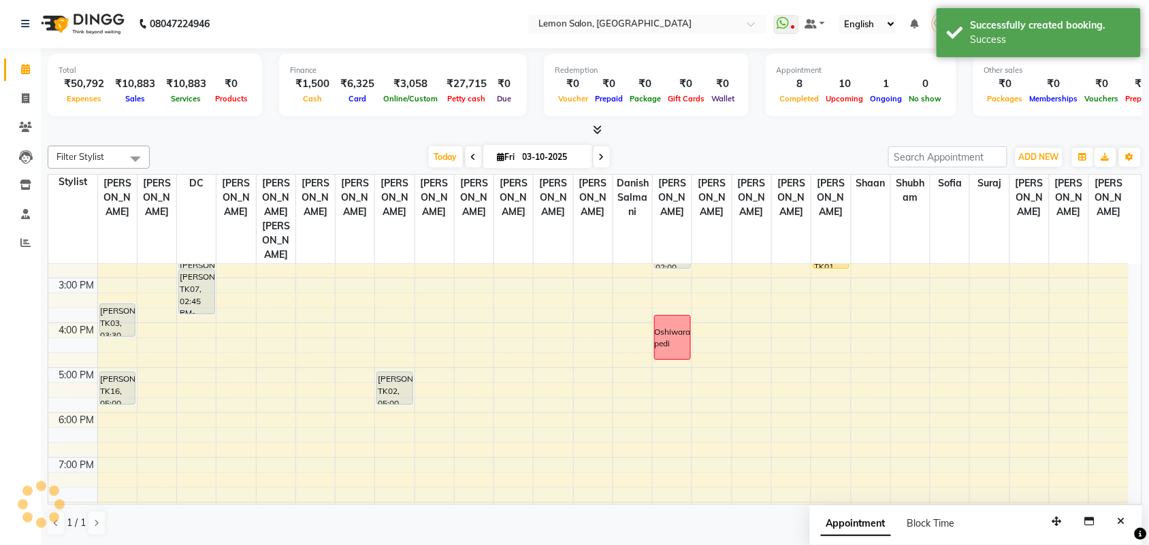
scroll to position [0, 0]
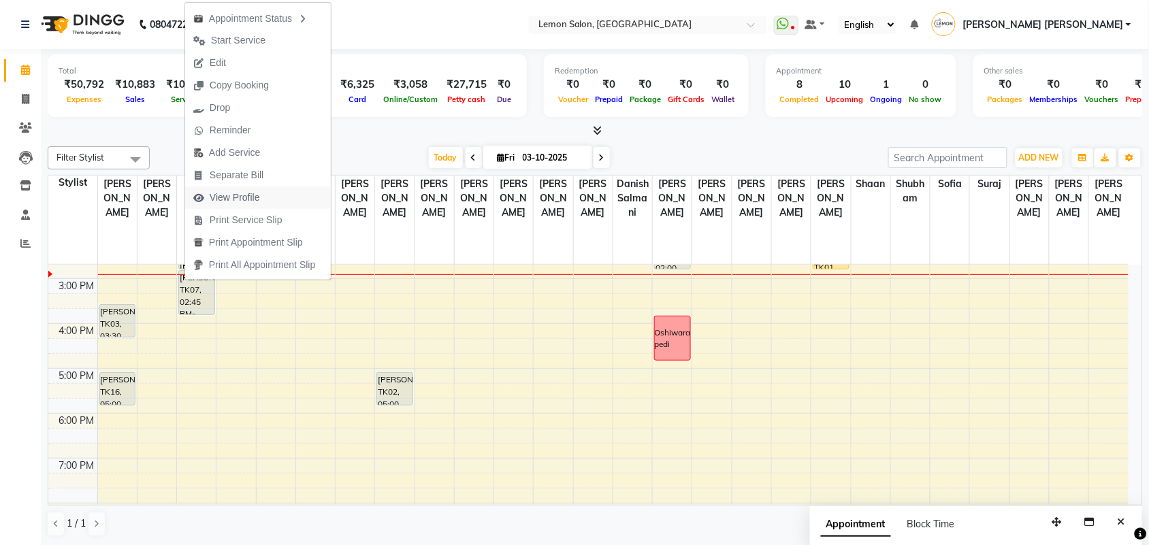
click at [250, 201] on span "View Profile" at bounding box center [235, 198] width 50 height 14
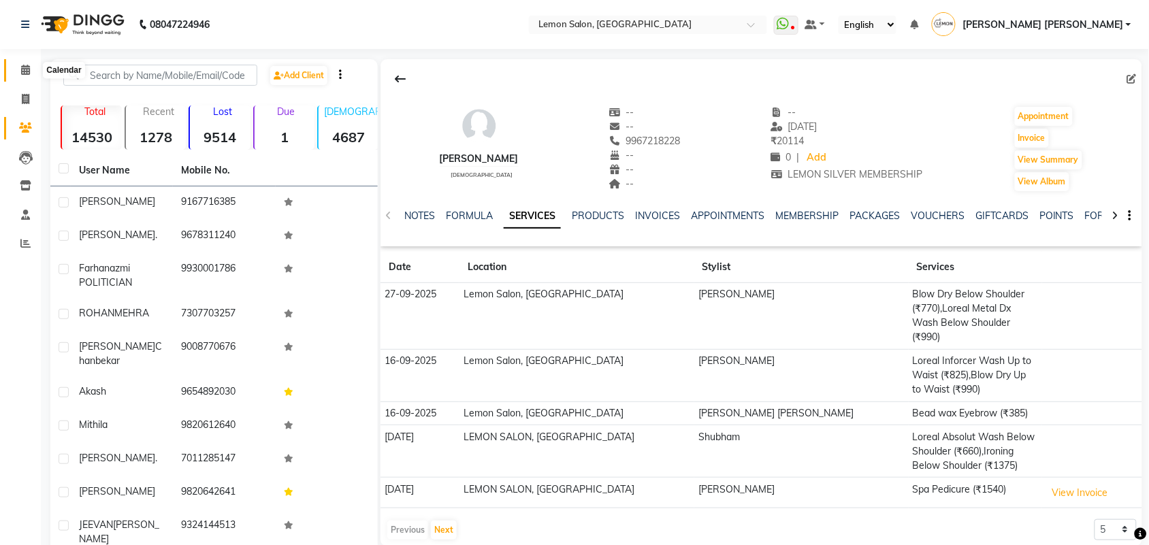
click at [25, 69] on icon at bounding box center [25, 70] width 9 height 10
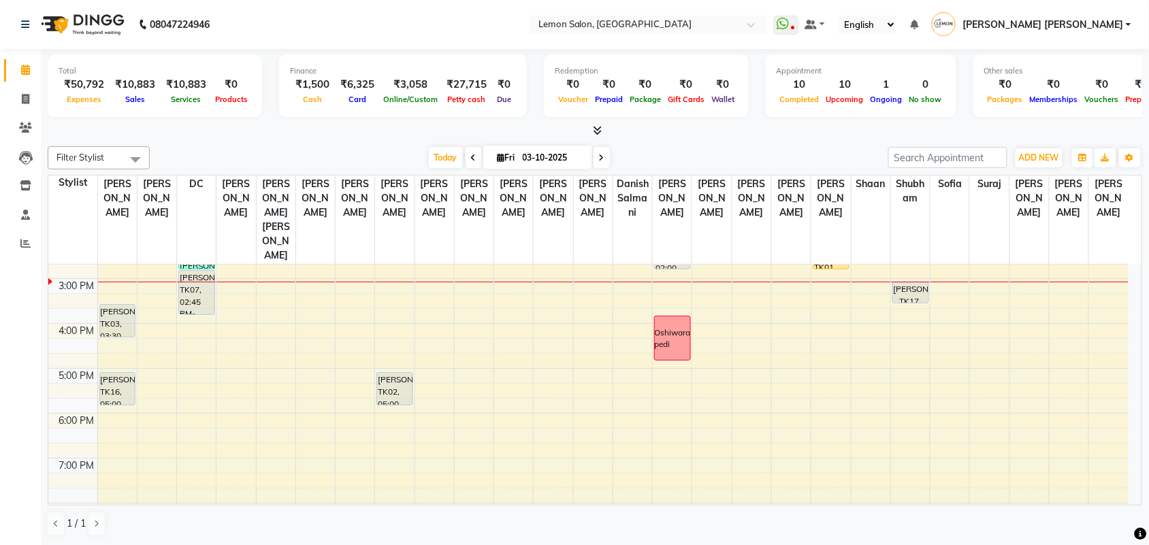
scroll to position [170, 0]
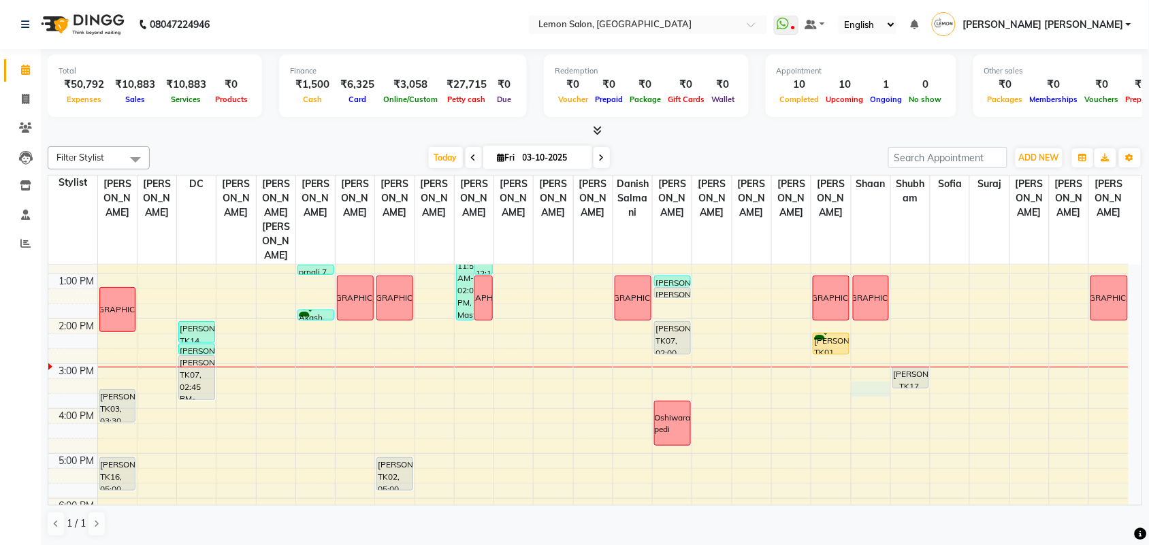
click at [856, 359] on div "9:00 AM 10:00 AM 11:00 AM 12:00 PM 1:00 PM 2:00 PM 3:00 PM 4:00 PM 5:00 PM 6:00…" at bounding box center [588, 409] width 1080 height 628
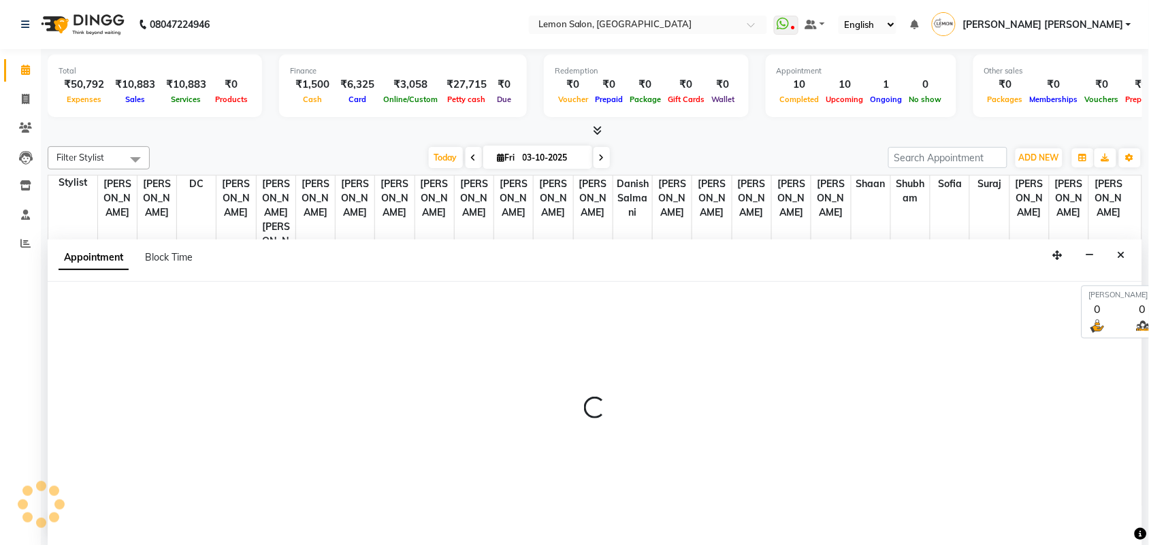
scroll to position [1, 0]
select select "34429"
select select "tentative"
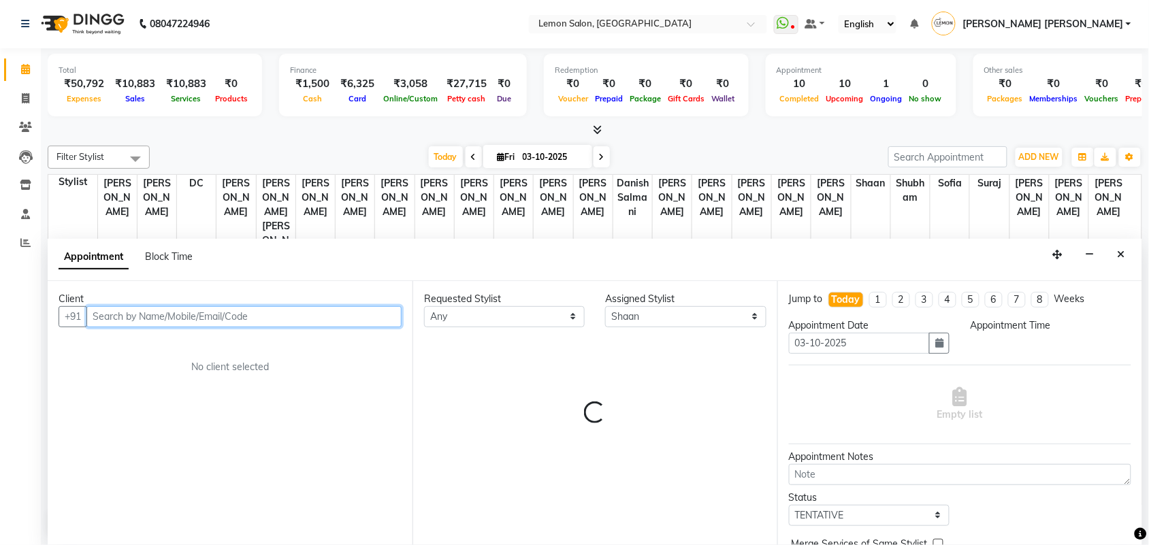
select select "915"
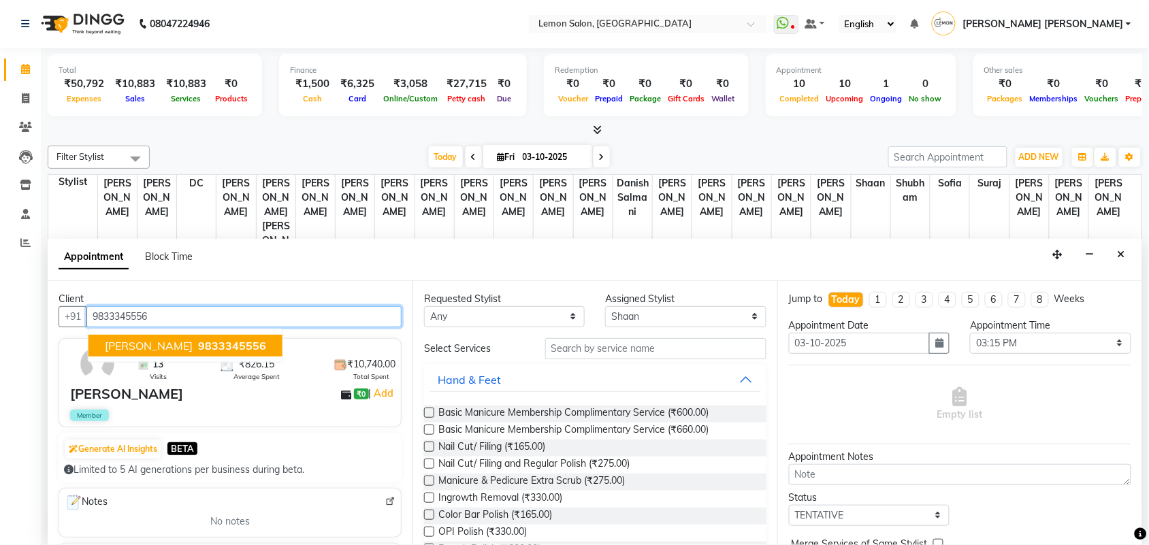
click at [186, 345] on span "DHANANJAY VARDHAN" at bounding box center [149, 346] width 88 height 14
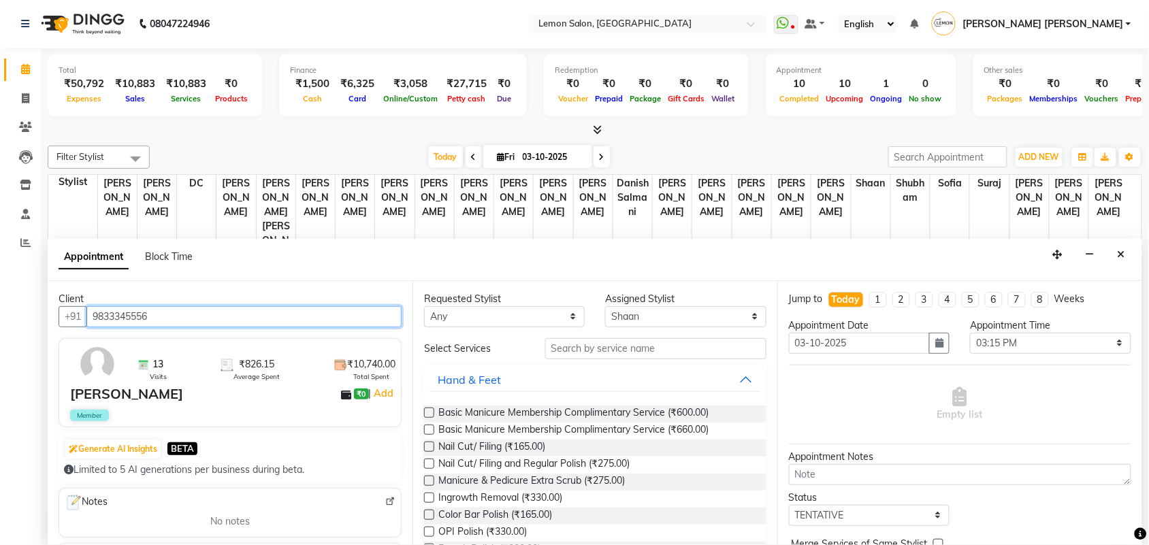
type input "9833345556"
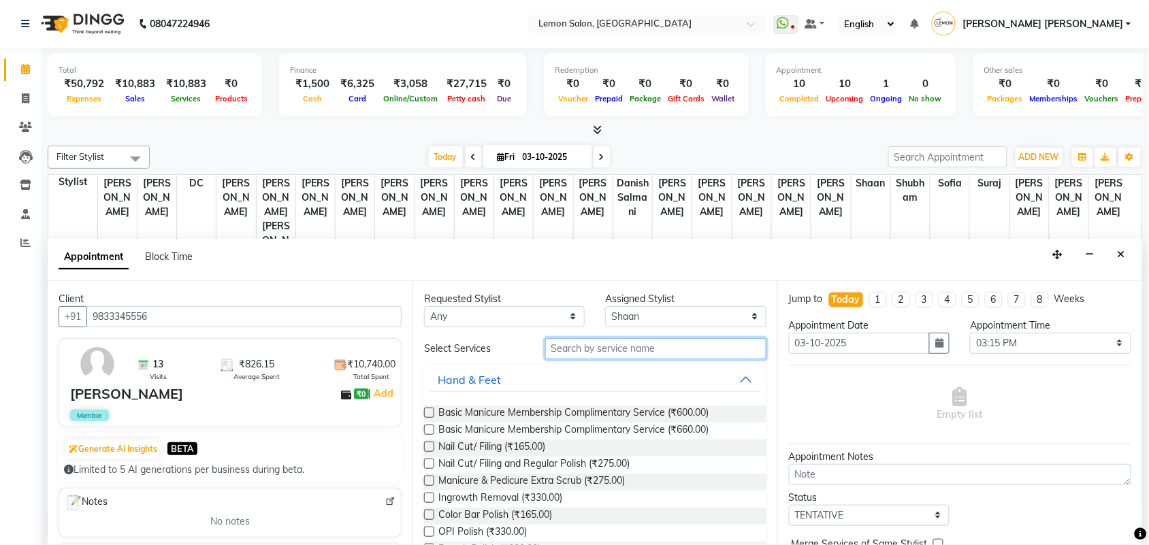
click at [619, 357] on input "text" at bounding box center [655, 348] width 221 height 21
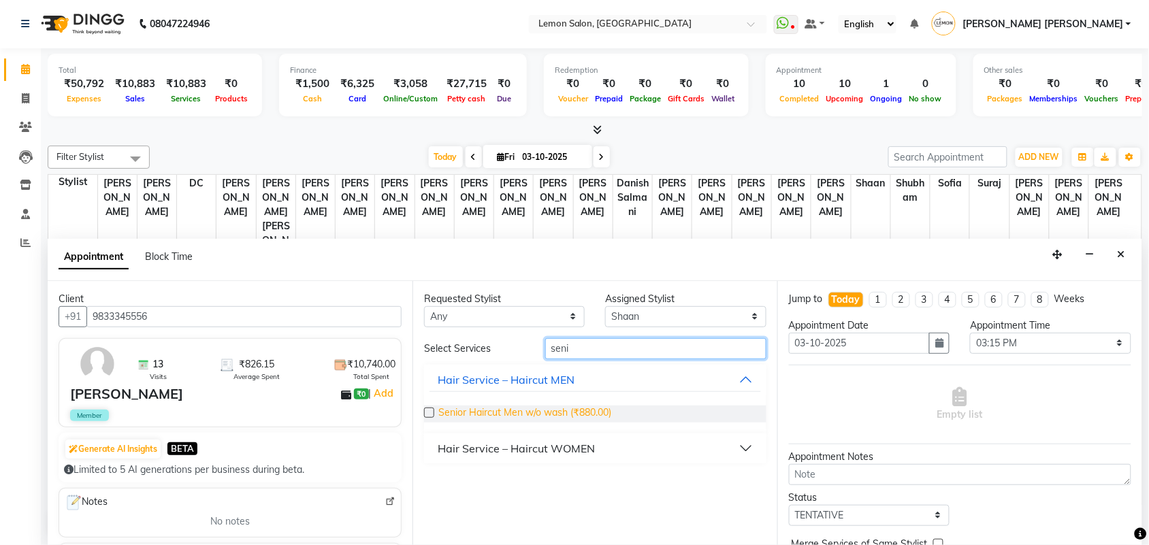
type input "seni"
click at [585, 415] on span "Senior Haircut Men w/o wash (₹880.00)" at bounding box center [524, 414] width 173 height 17
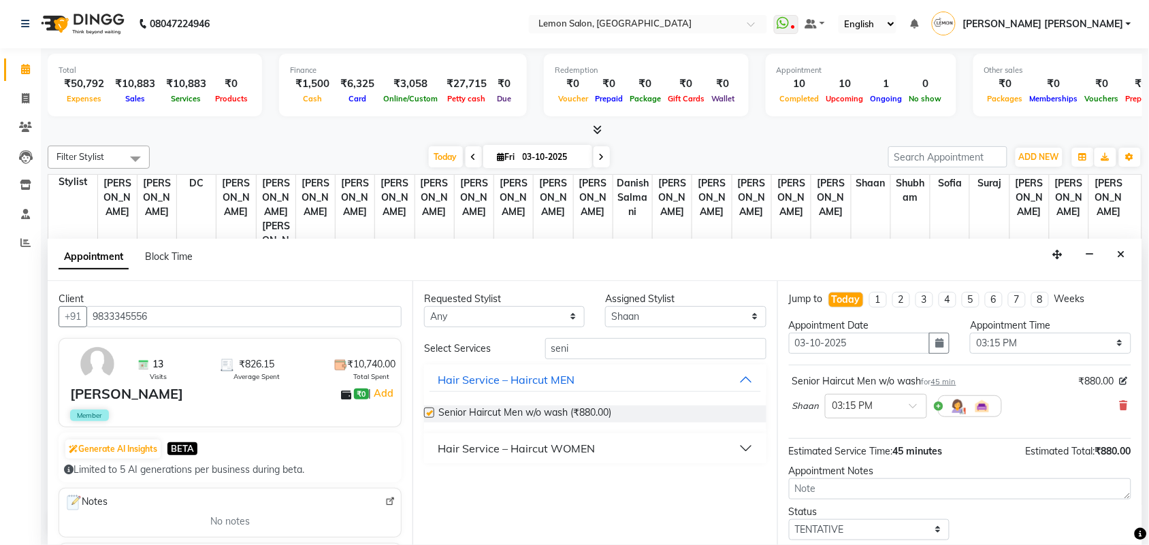
checkbox input "false"
drag, startPoint x: 1079, startPoint y: 345, endPoint x: 1082, endPoint y: 338, distance: 7.3
click at [1079, 345] on select "Select 10:00 AM 10:15 AM 10:30 AM 10:45 AM 11:00 AM 11:15 AM 11:30 AM 11:45 AM …" at bounding box center [1050, 343] width 161 height 21
select select "945"
click at [970, 333] on select "Select 10:00 AM 10:15 AM 10:30 AM 10:45 AM 11:00 AM 11:15 AM 11:30 AM 11:45 AM …" at bounding box center [1050, 343] width 161 height 21
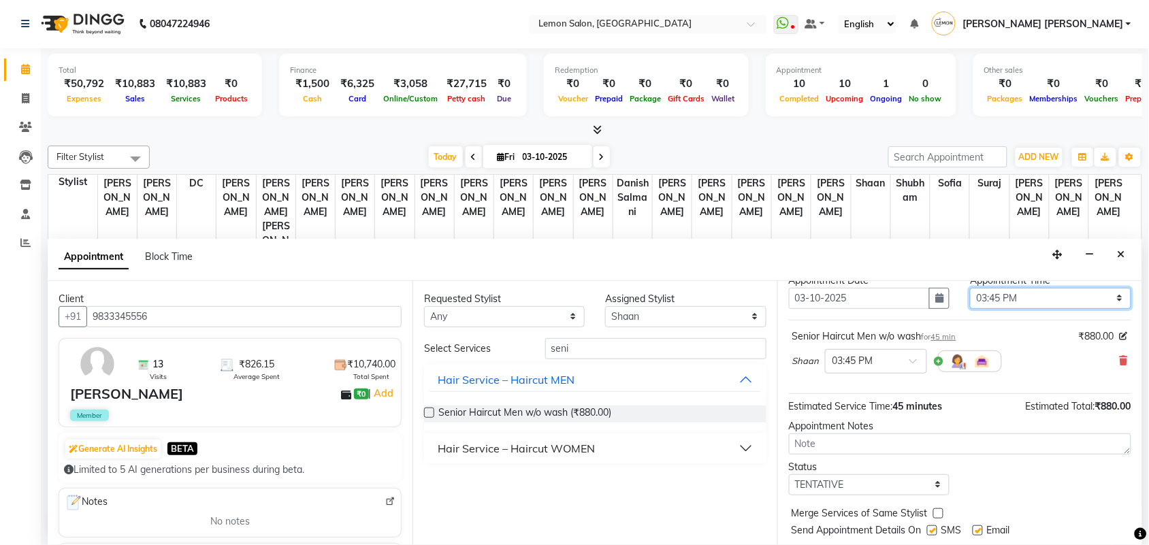
scroll to position [82, 0]
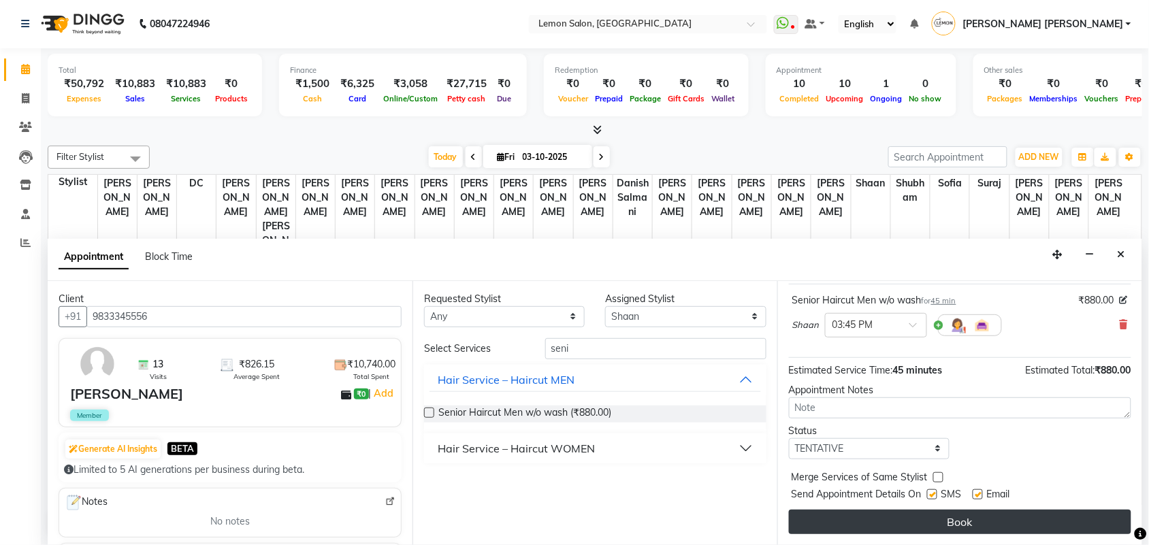
click at [990, 524] on button "Book" at bounding box center [960, 522] width 342 height 25
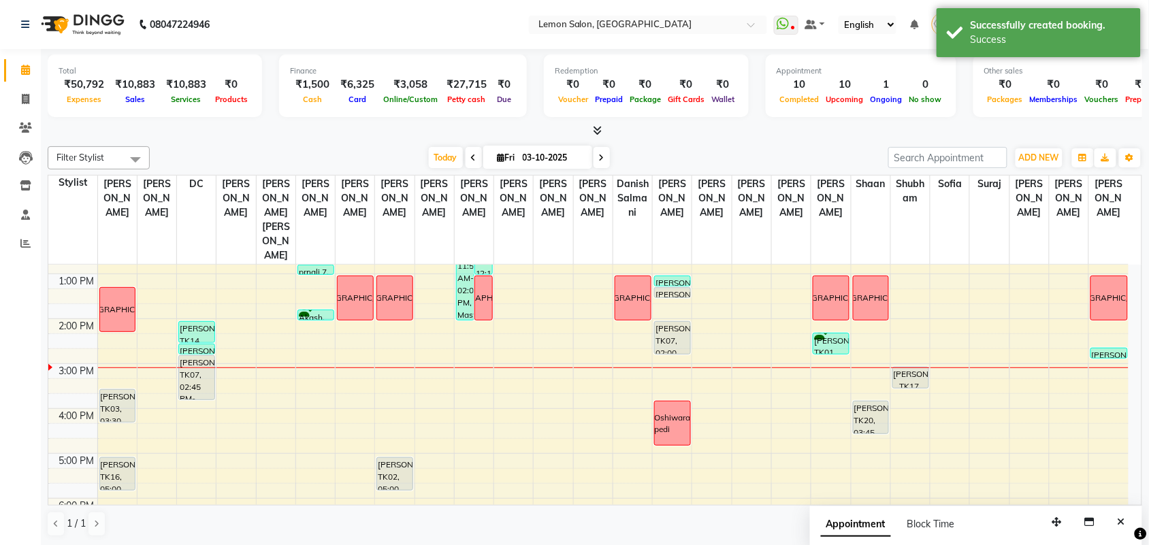
scroll to position [255, 0]
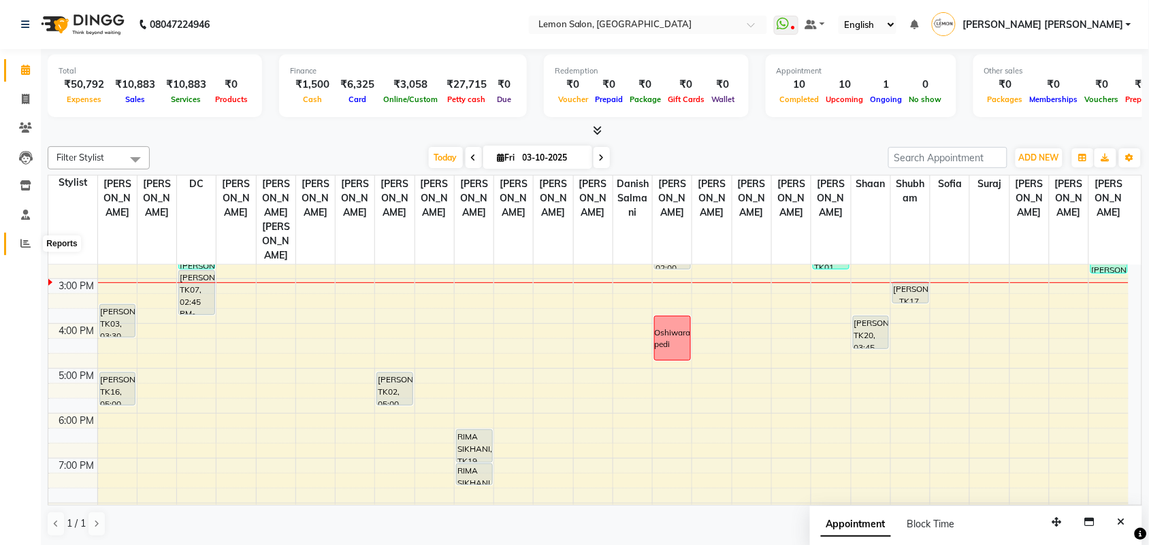
click at [35, 242] on span at bounding box center [26, 244] width 24 height 16
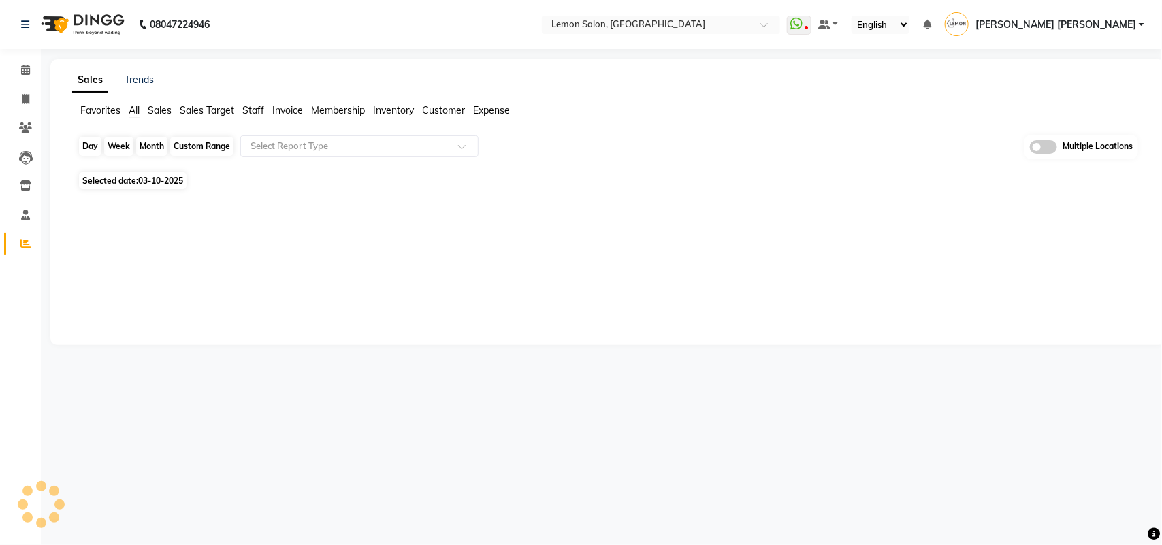
click at [101, 144] on div "Day" at bounding box center [90, 146] width 22 height 19
select select "10"
select select "2025"
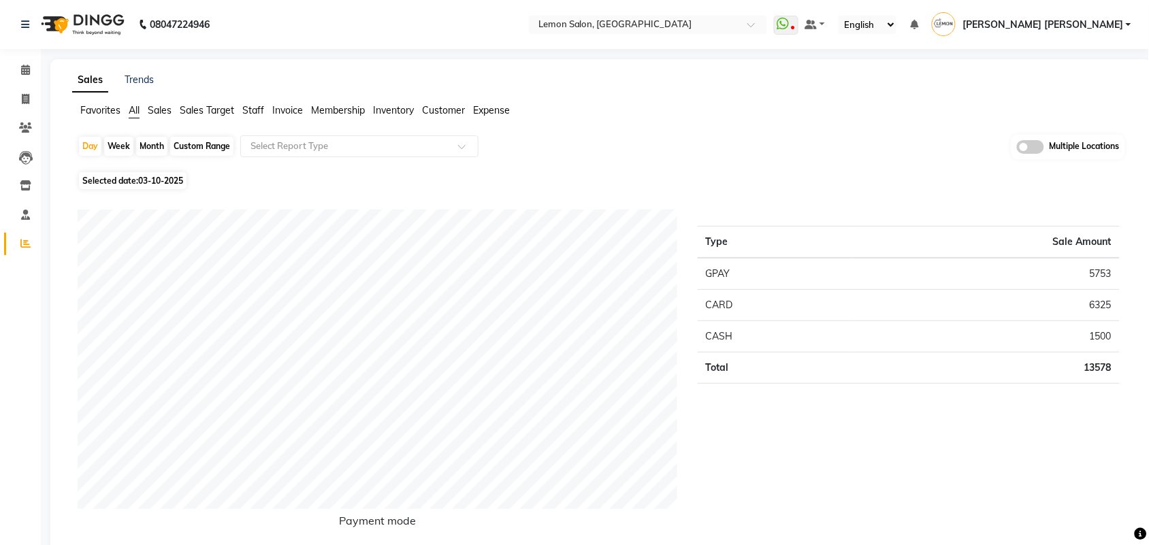
click at [253, 106] on span "Staff" at bounding box center [253, 110] width 22 height 12
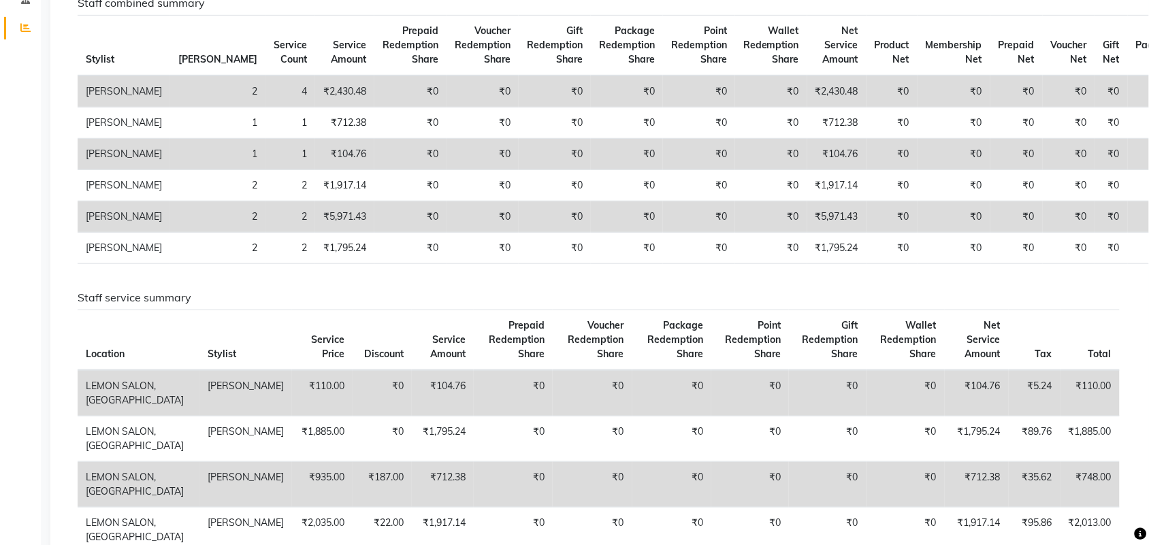
scroll to position [46, 0]
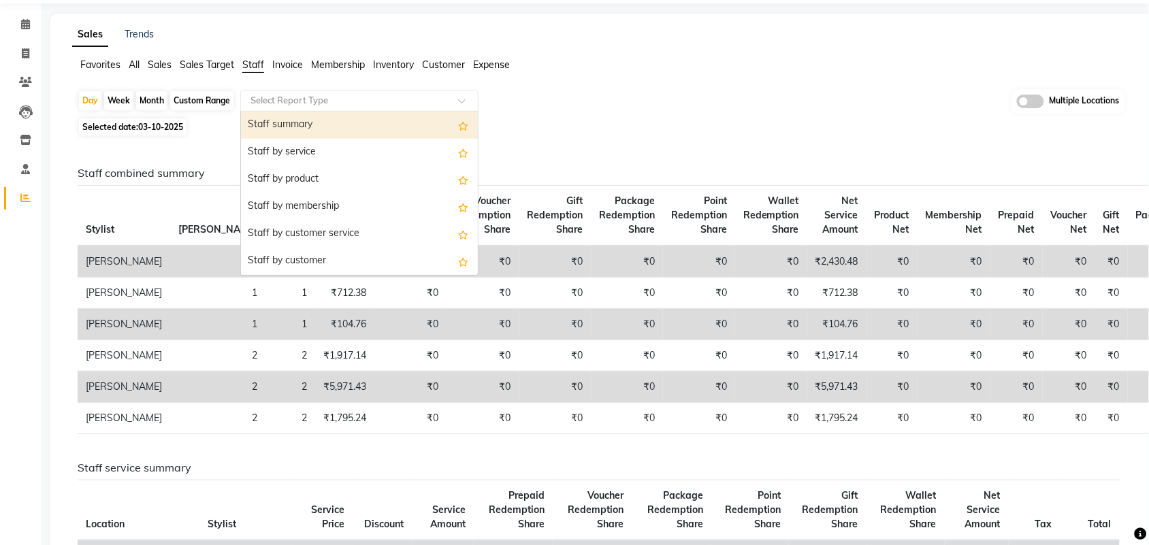
click at [289, 107] on input "text" at bounding box center [346, 101] width 196 height 14
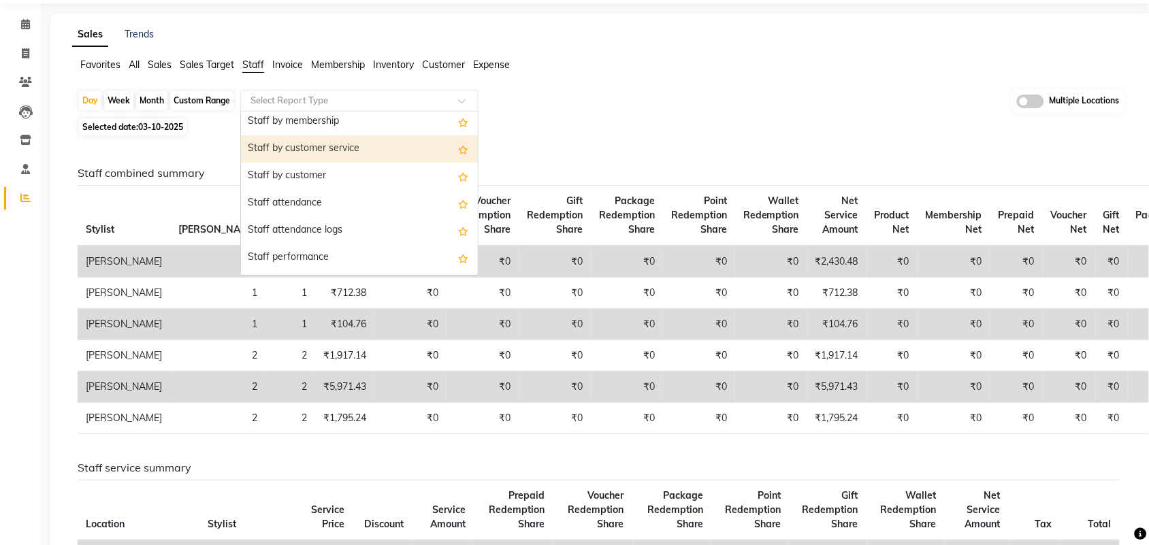
scroll to position [170, 0]
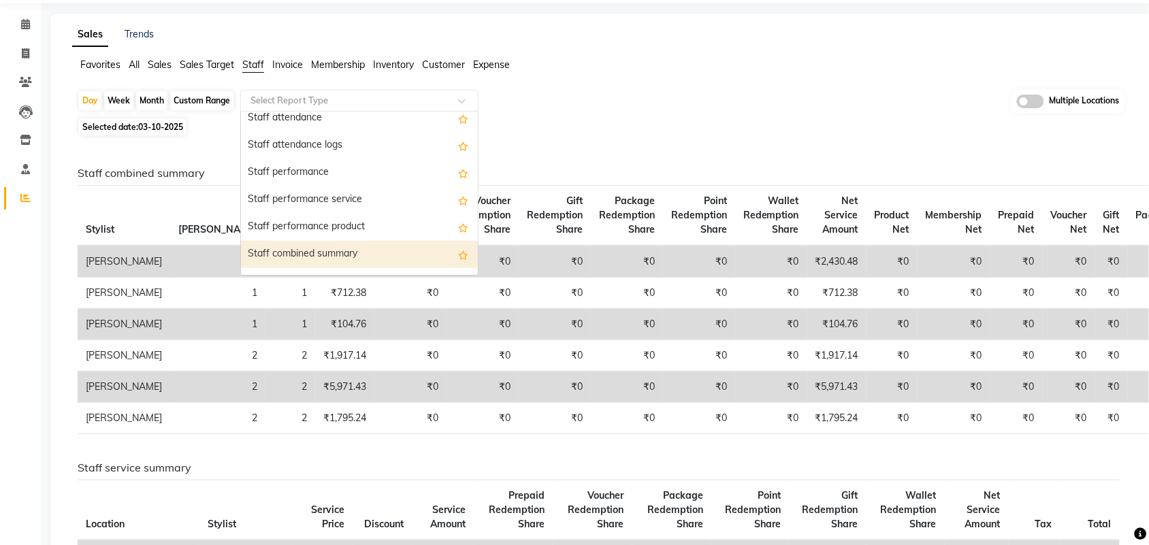
click at [334, 257] on div "Staff combined summary" at bounding box center [359, 254] width 237 height 27
select select "csv"
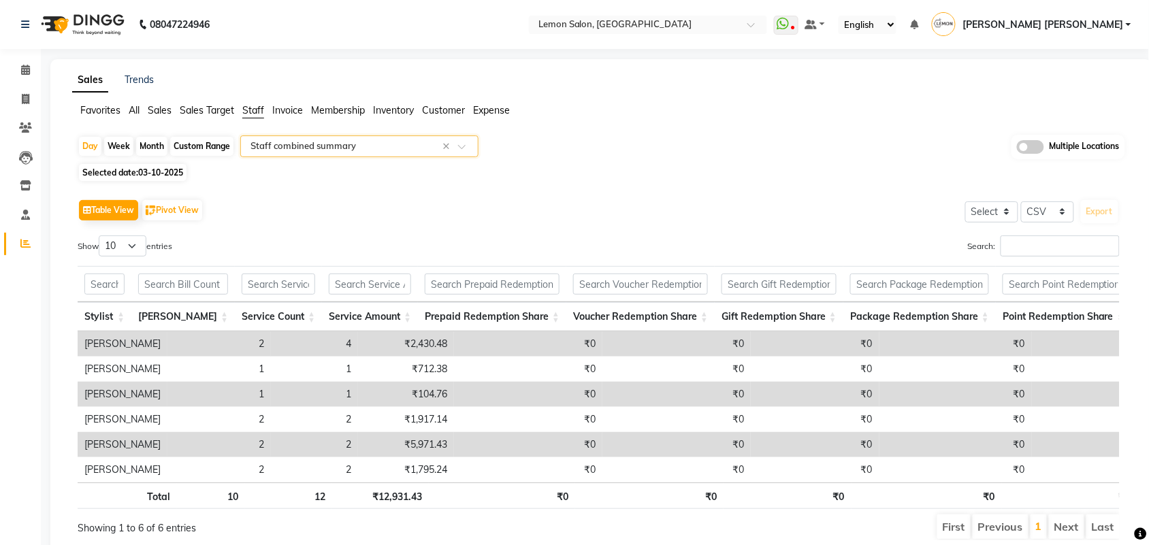
scroll to position [68, 0]
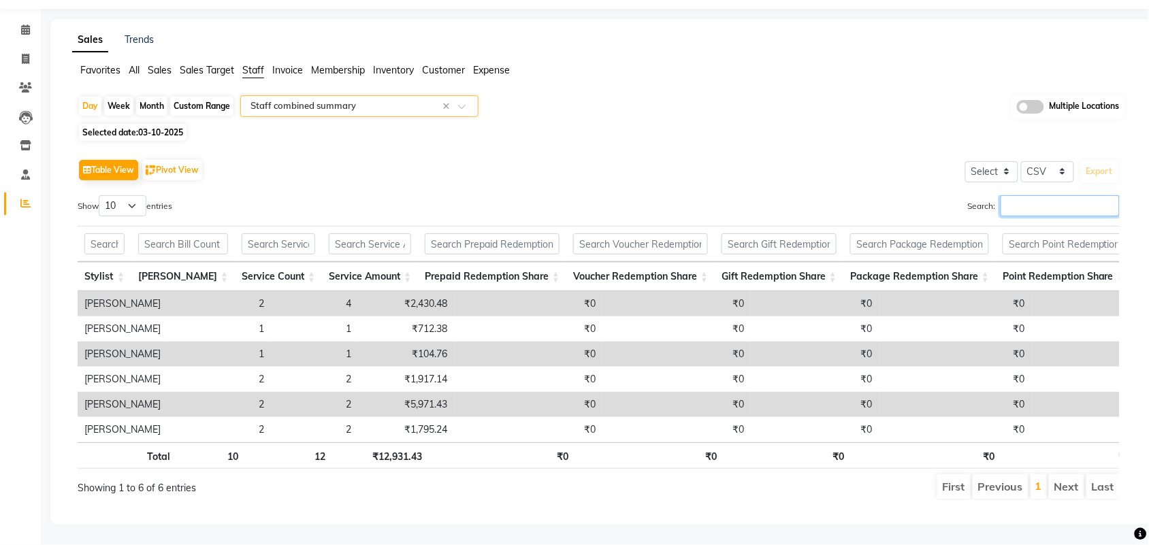
click at [1090, 195] on input "Search:" at bounding box center [1060, 205] width 119 height 21
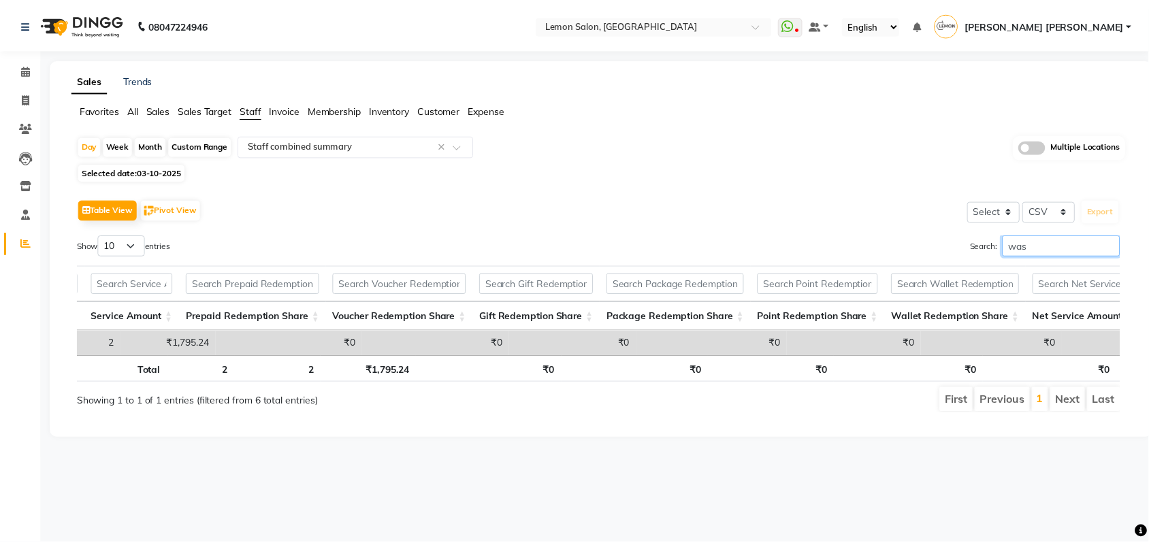
scroll to position [0, 492]
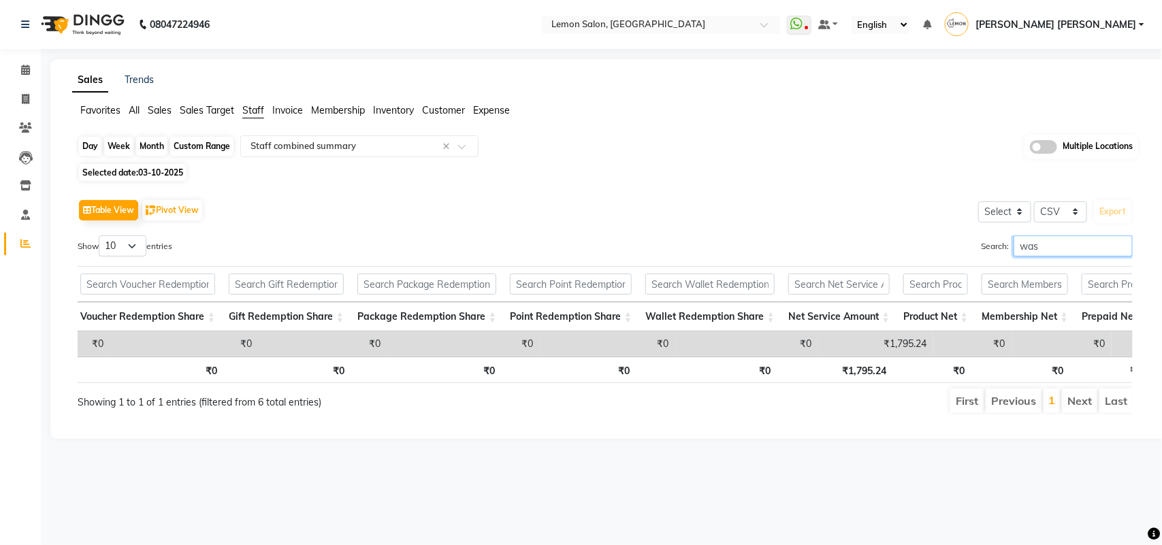
type input "was"
click at [80, 144] on div "Day" at bounding box center [90, 146] width 22 height 19
select select "10"
select select "2025"
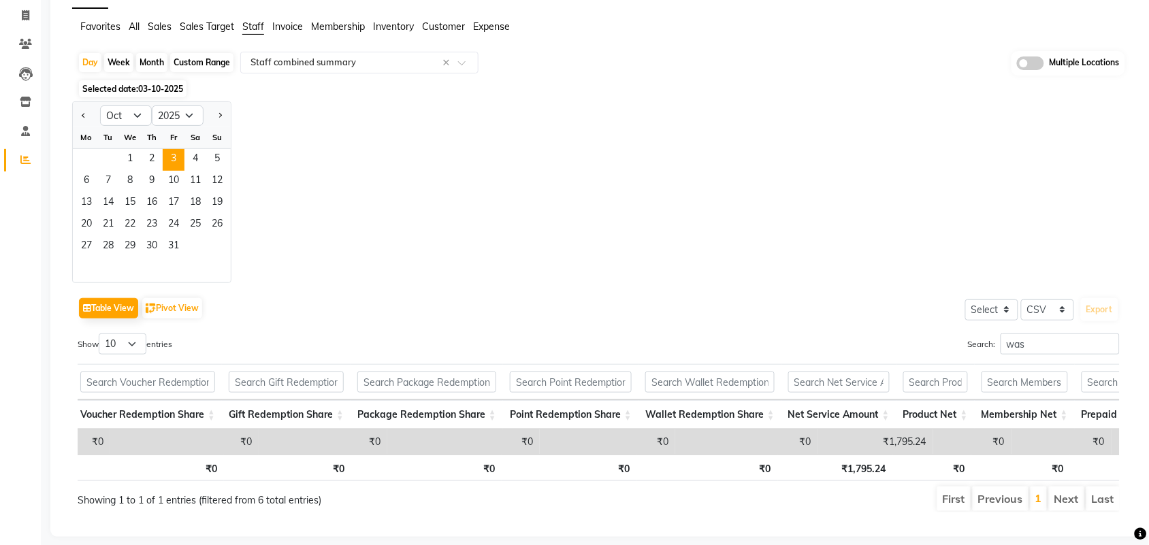
scroll to position [85, 0]
click at [133, 155] on span "1" at bounding box center [130, 159] width 22 height 22
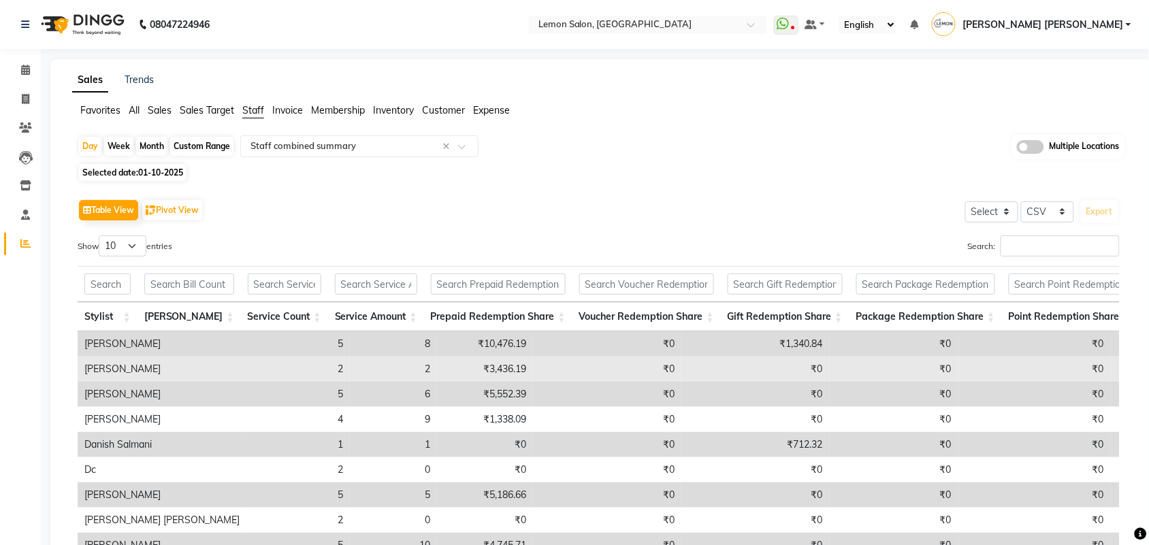
scroll to position [168, 0]
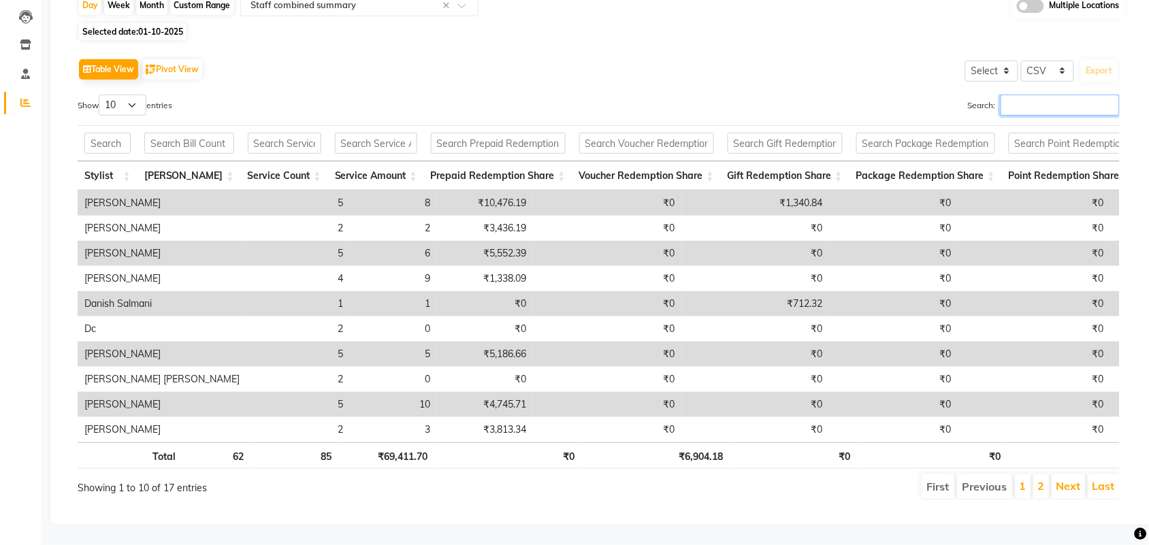
click at [1043, 95] on input "Search:" at bounding box center [1060, 105] width 119 height 21
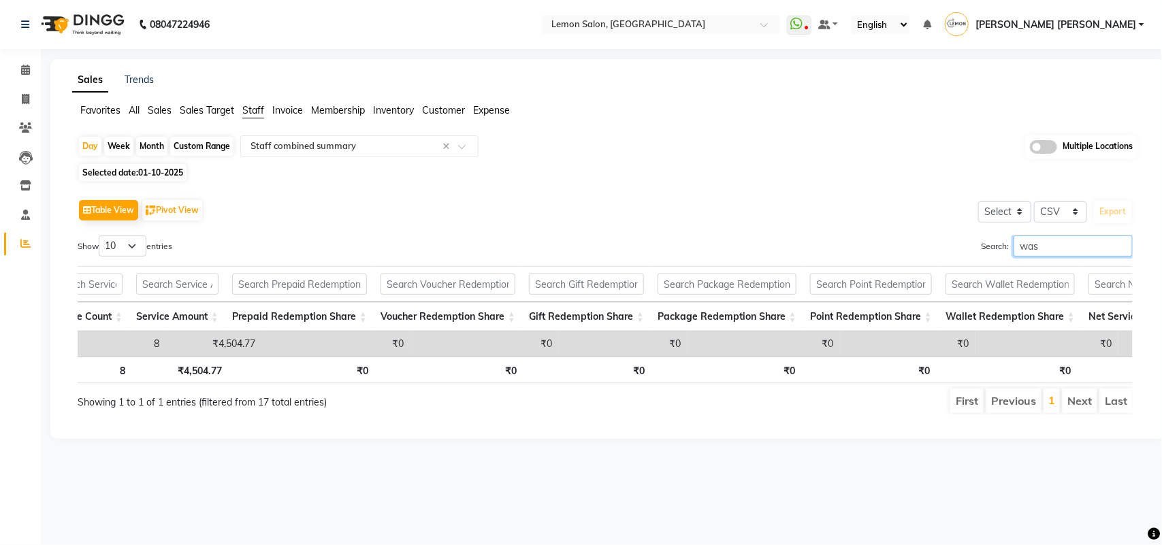
scroll to position [0, 0]
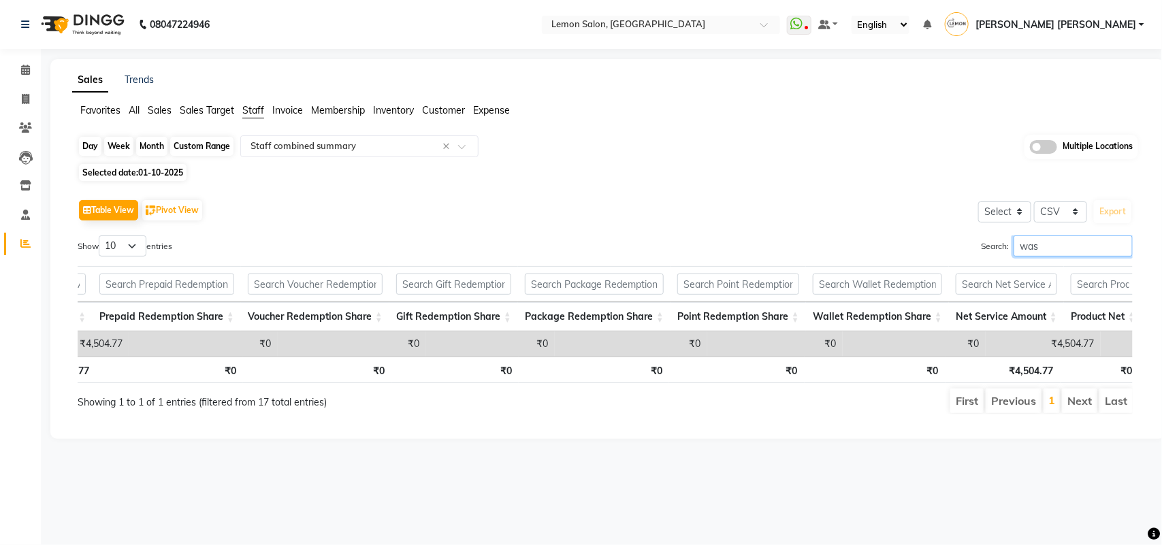
type input "was"
click at [94, 142] on div "Day" at bounding box center [90, 146] width 22 height 19
select select "10"
select select "2025"
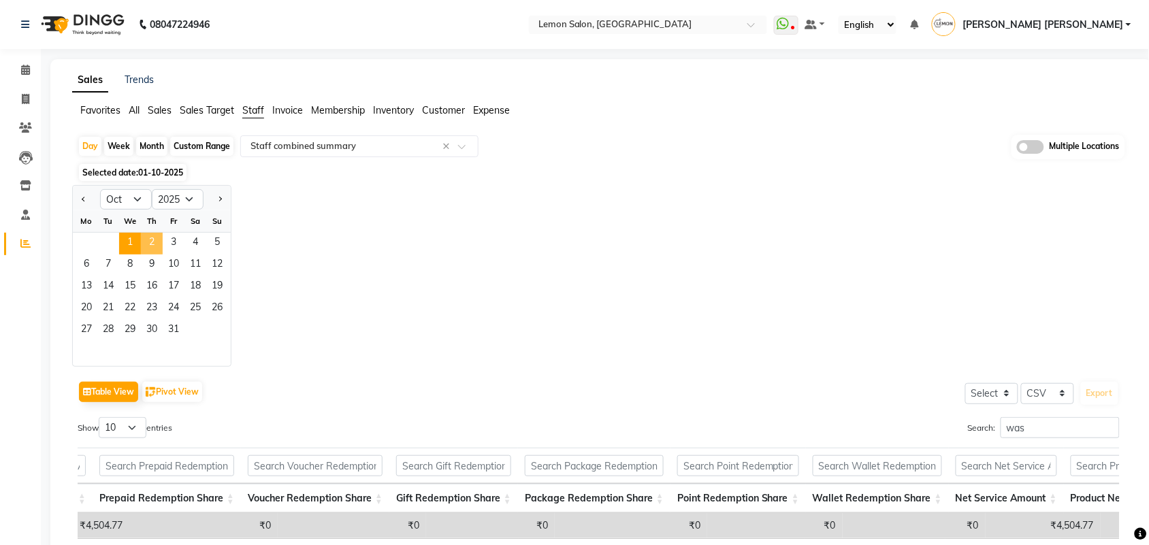
click at [155, 243] on span "2" at bounding box center [152, 244] width 22 height 22
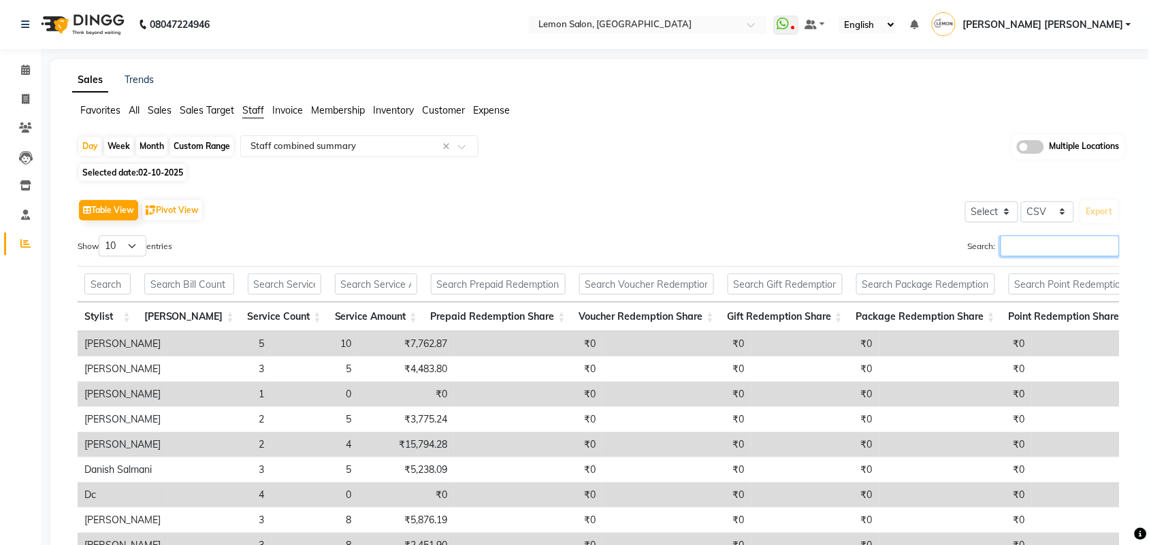
click at [1043, 246] on input "Search:" at bounding box center [1060, 245] width 119 height 21
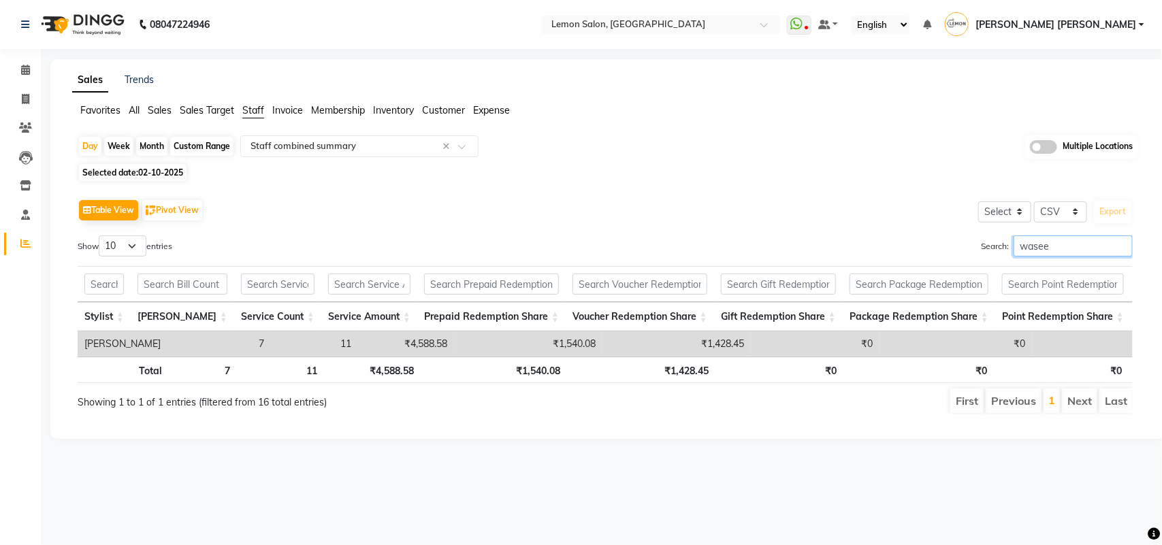
scroll to position [0, 423]
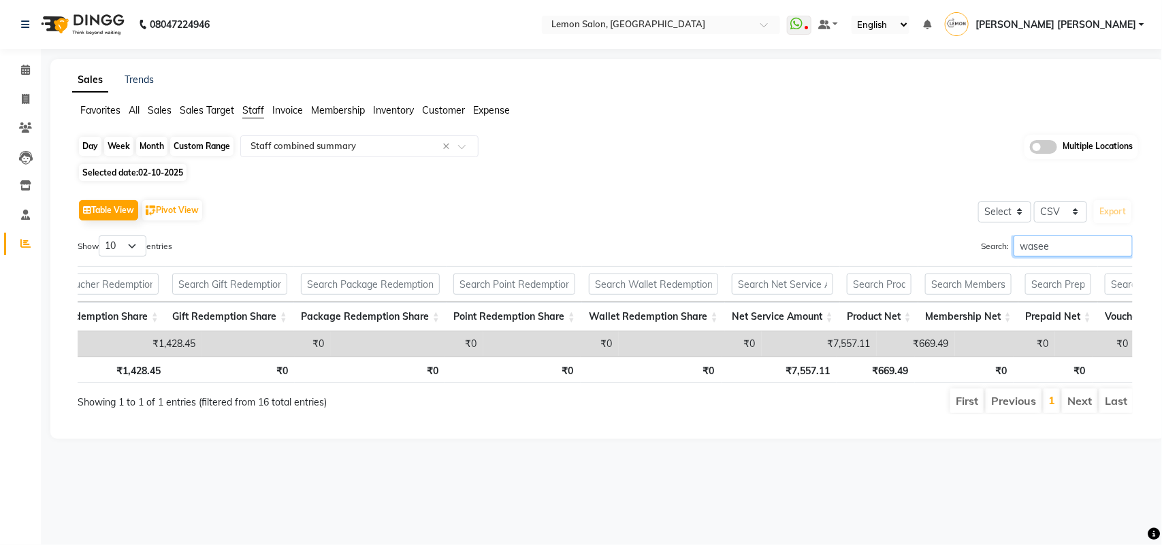
type input "wasee"
click at [85, 148] on div "Day" at bounding box center [90, 146] width 22 height 19
select select "10"
select select "2025"
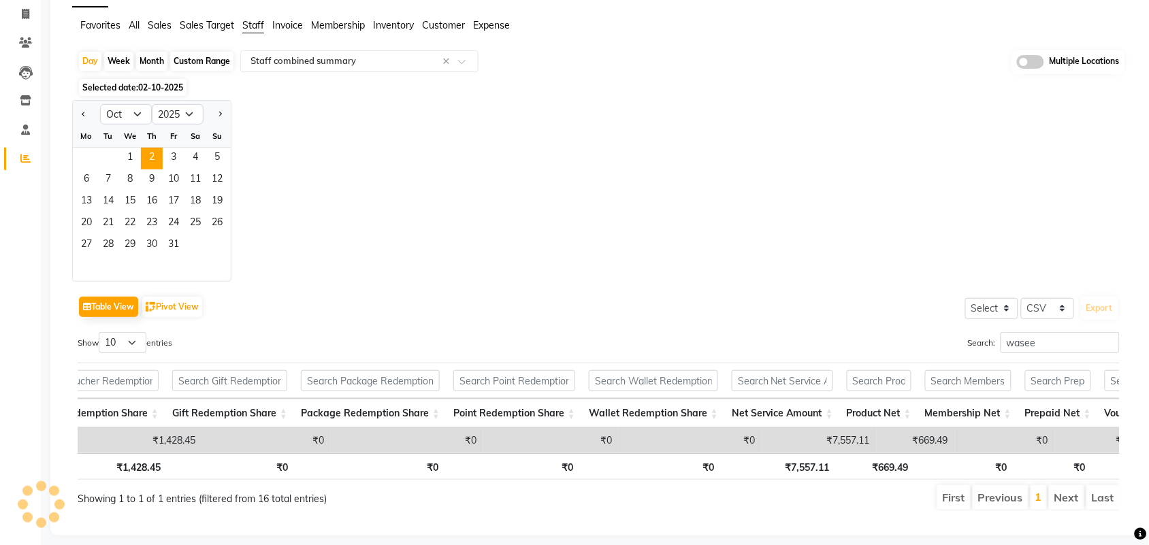
scroll to position [124, 0]
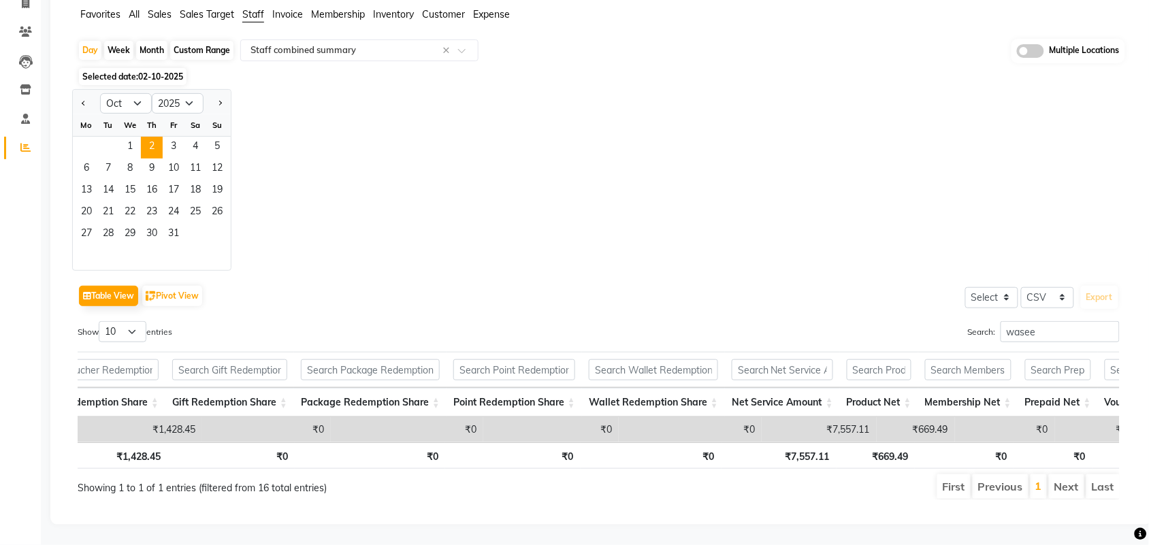
click at [22, 186] on div "Calendar Invoice Clients Leads Inventory Staff Reports Completed InProgress Upc…" at bounding box center [92, 234] width 184 height 582
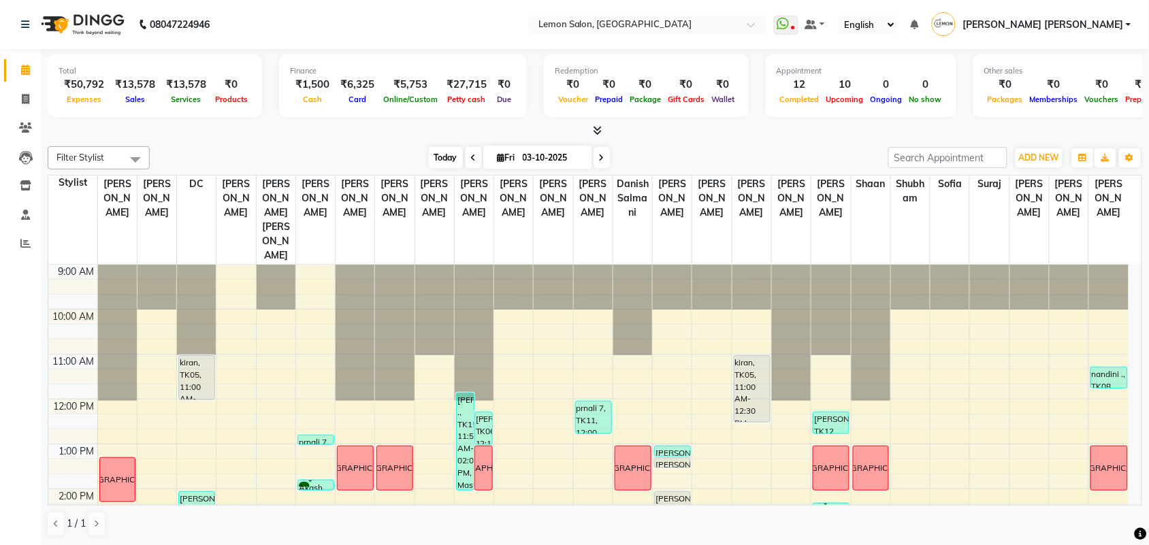
click at [442, 159] on span "Today" at bounding box center [446, 157] width 34 height 21
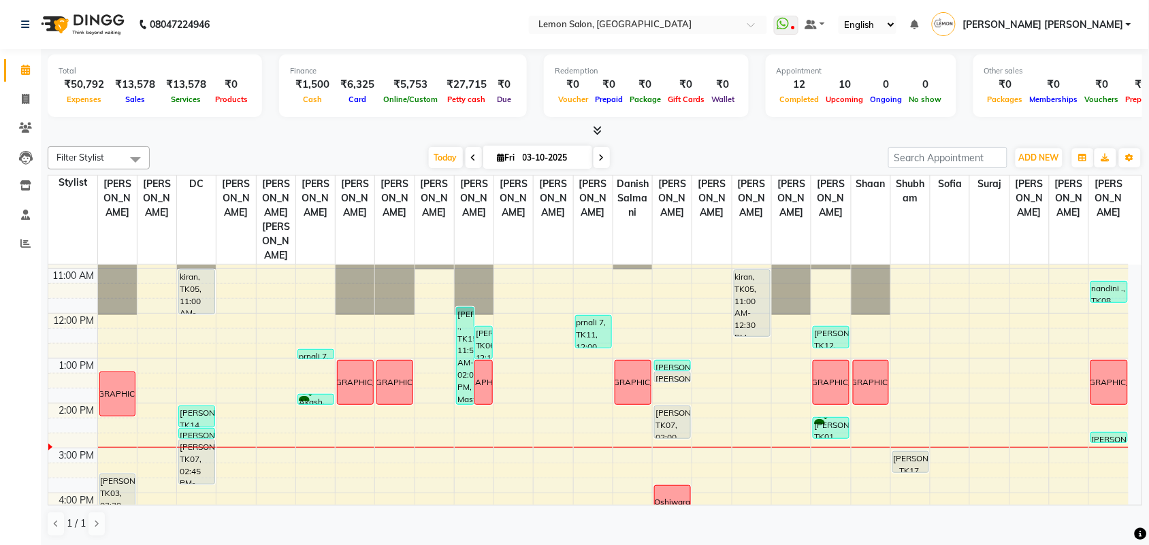
scroll to position [197, 0]
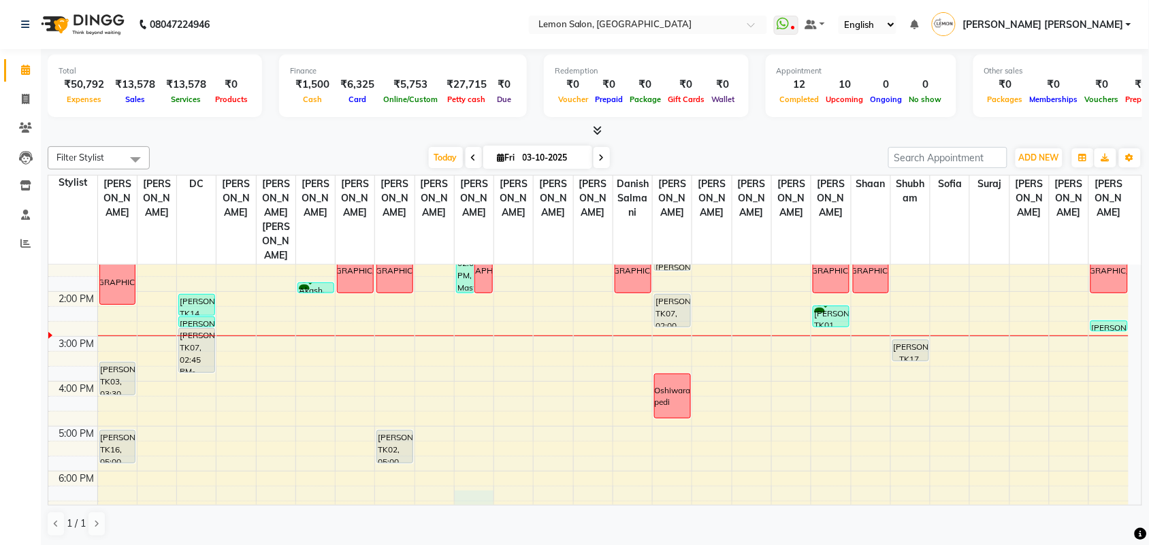
click at [476, 470] on div "9:00 AM 10:00 AM 11:00 AM 12:00 PM 1:00 PM 2:00 PM 3:00 PM 4:00 PM 5:00 PM 6:00…" at bounding box center [588, 381] width 1080 height 628
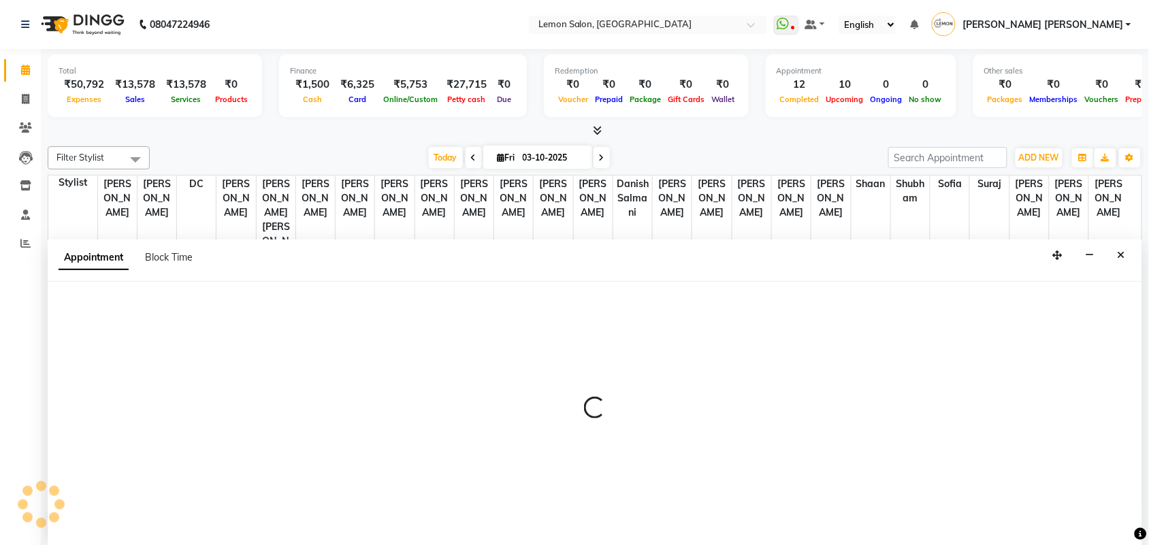
scroll to position [1, 0]
select select "58017"
select select "tentative"
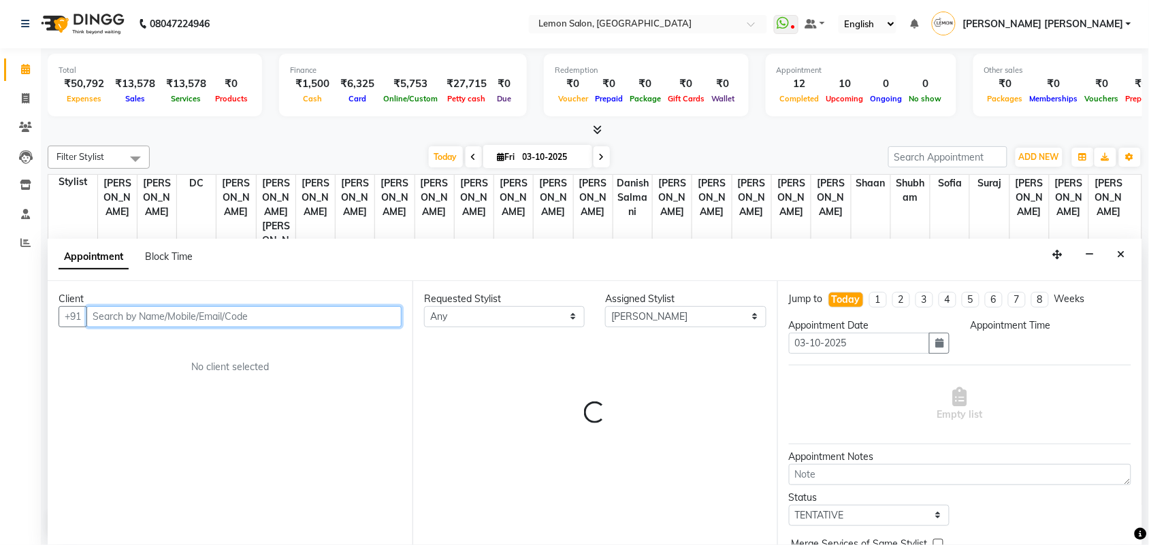
select select "1095"
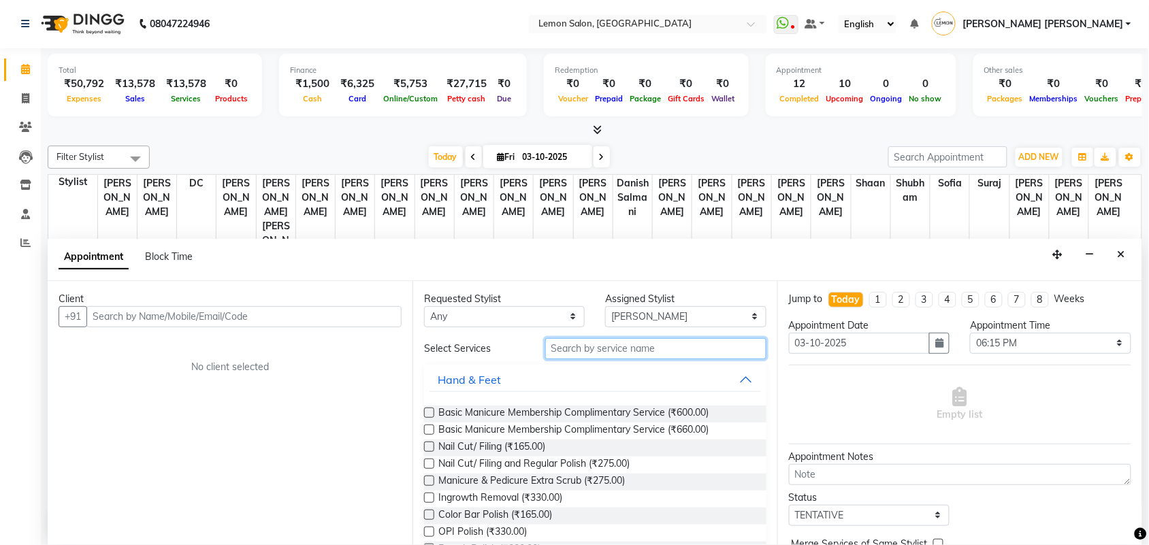
click at [593, 351] on input "text" at bounding box center [655, 348] width 221 height 21
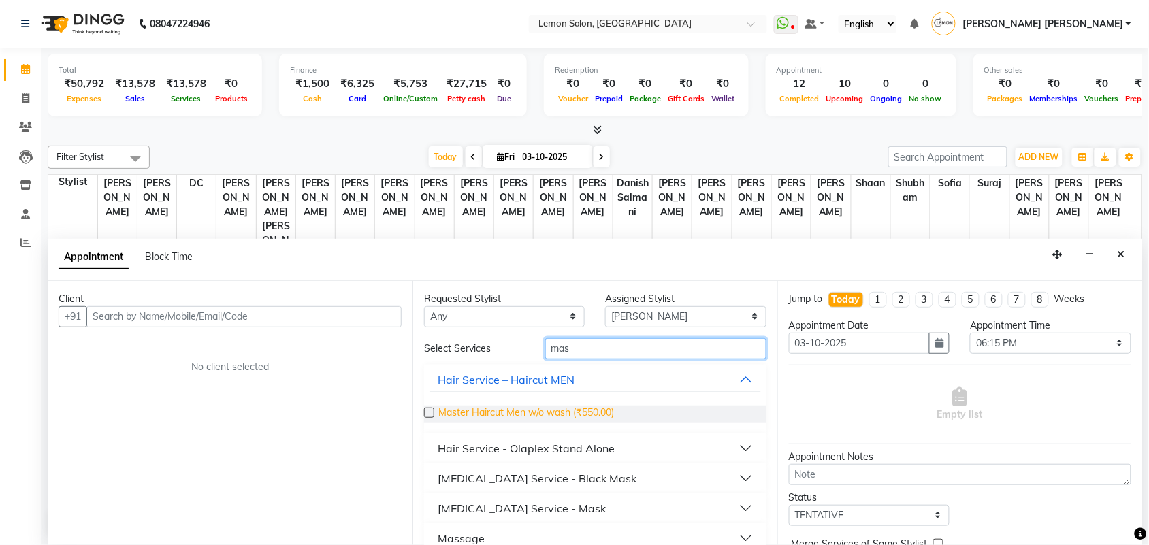
type input "mas"
click at [557, 410] on span "Master Haircut Men w/o wash (₹550.00)" at bounding box center [526, 414] width 176 height 17
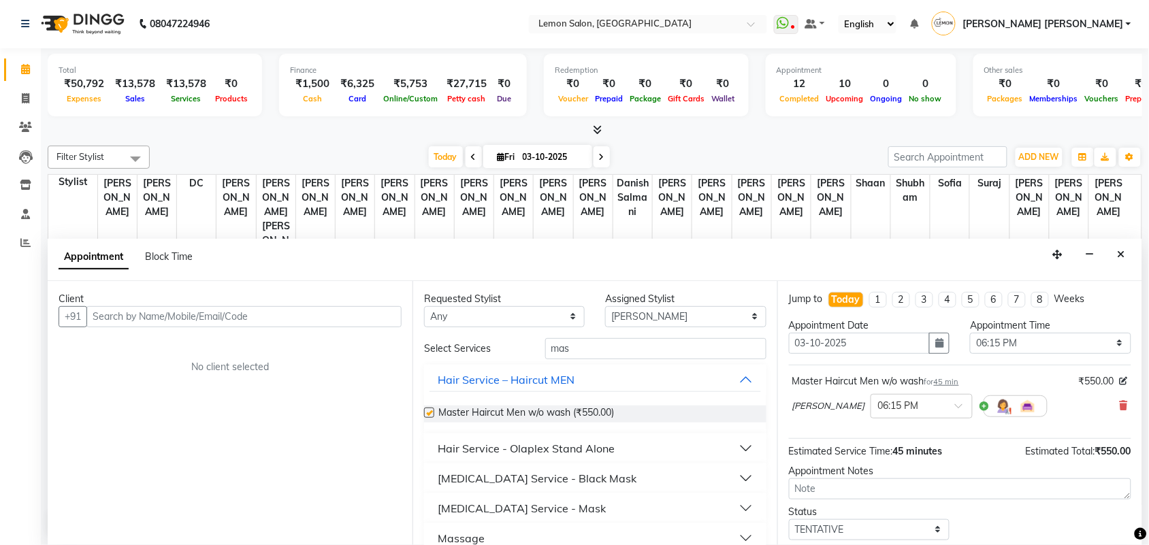
checkbox input "false"
click at [599, 348] on input "mas" at bounding box center [655, 348] width 221 height 21
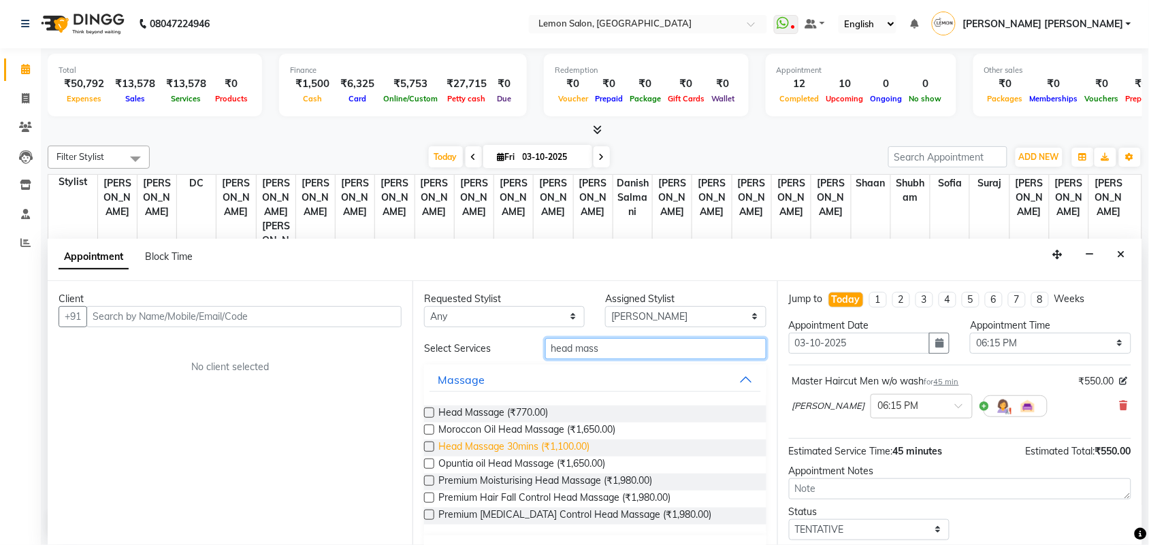
type input "head mass"
click at [521, 450] on span "Head Massage 30mins (₹1,100.00)" at bounding box center [513, 448] width 151 height 17
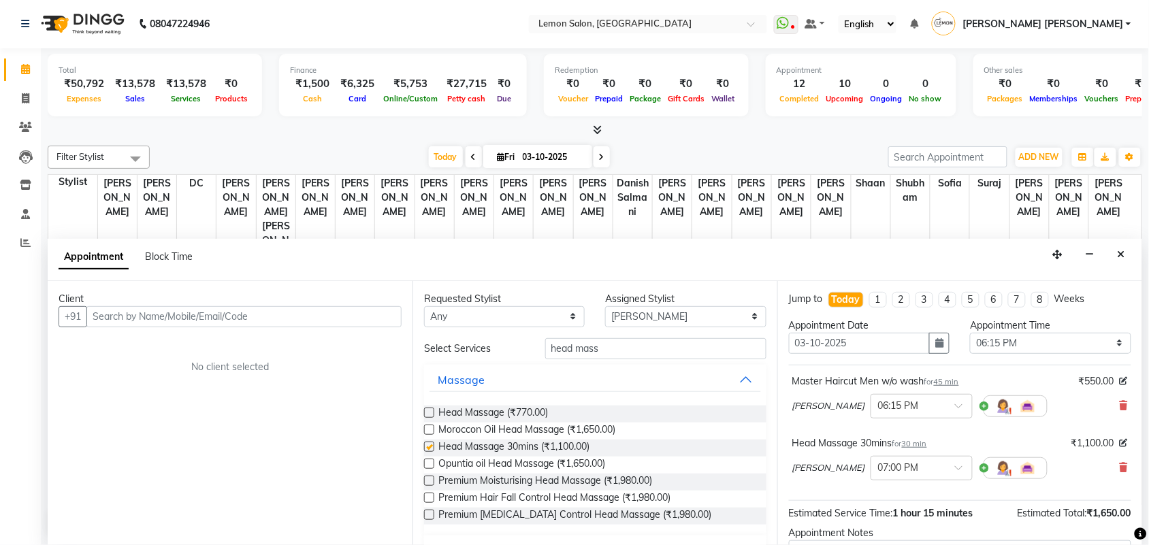
checkbox input "false"
click at [320, 314] on input "text" at bounding box center [243, 316] width 315 height 21
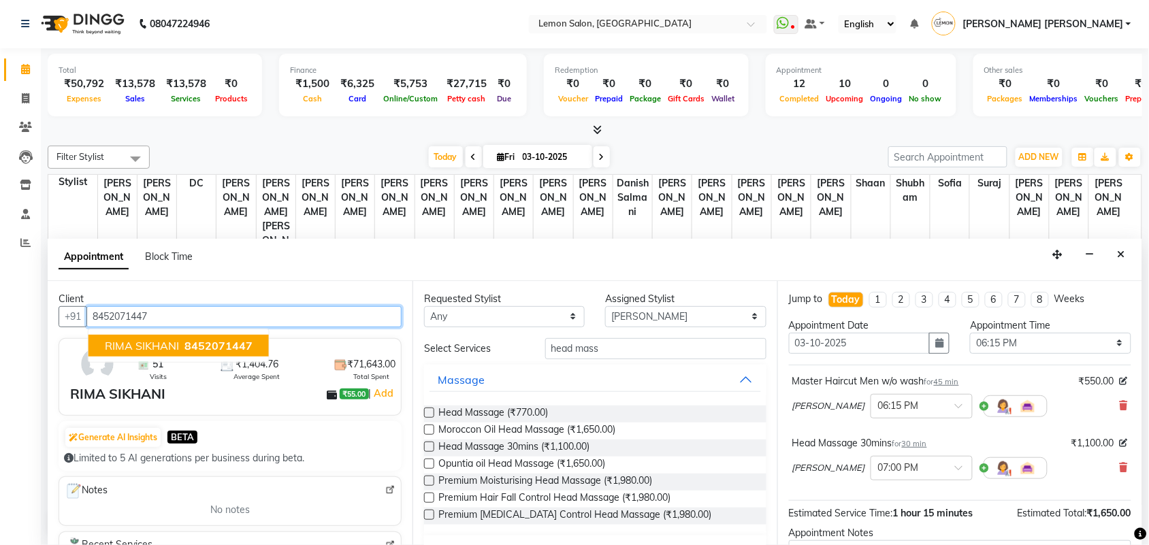
click at [175, 340] on span "RIMA SIKHANI" at bounding box center [142, 346] width 74 height 14
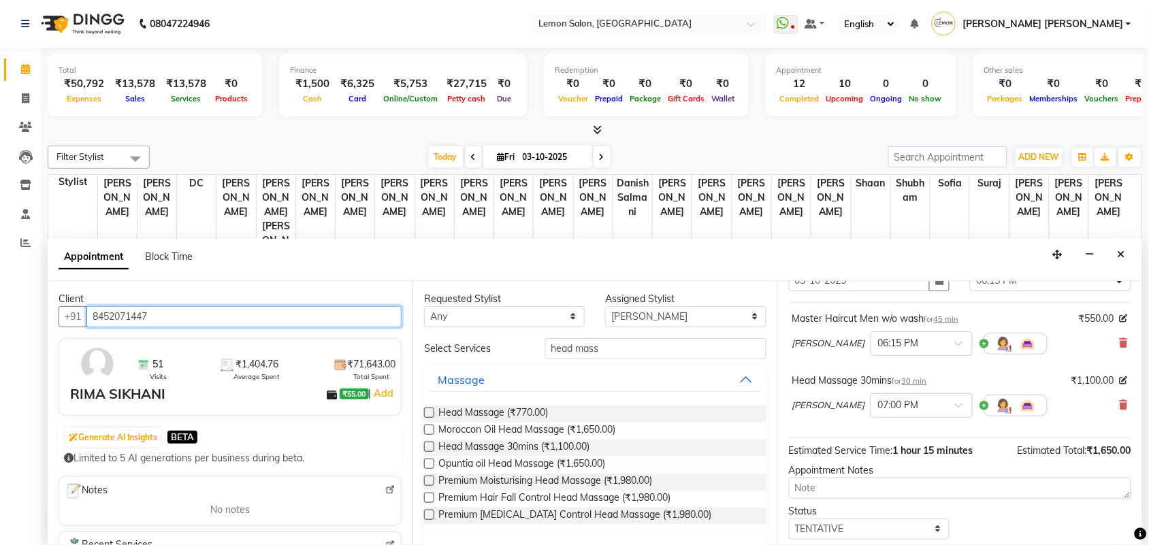
scroll to position [144, 0]
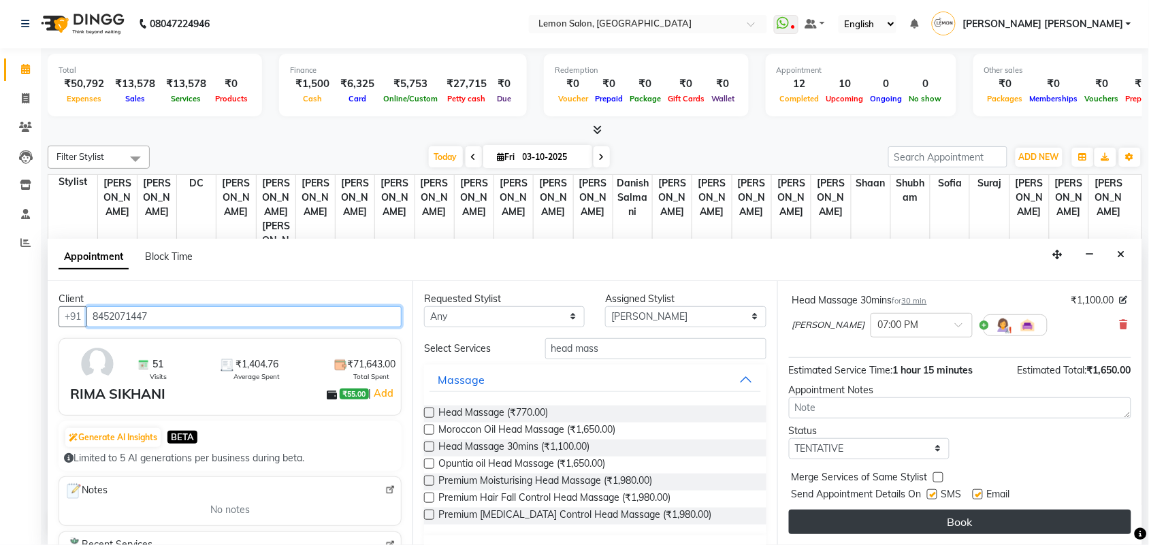
type input "8452071447"
click at [922, 529] on button "Book" at bounding box center [960, 522] width 342 height 25
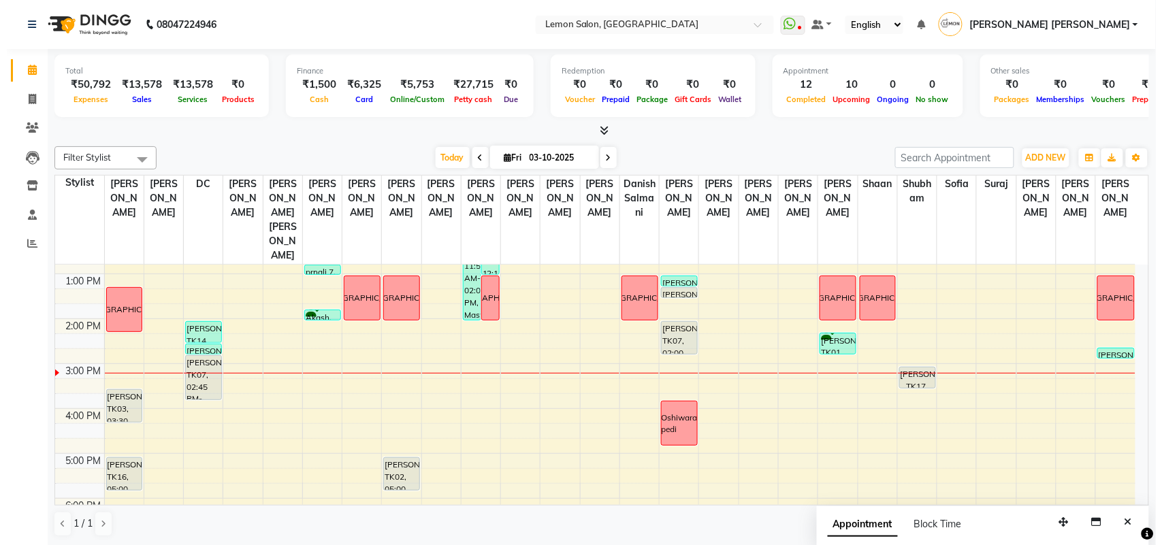
scroll to position [255, 0]
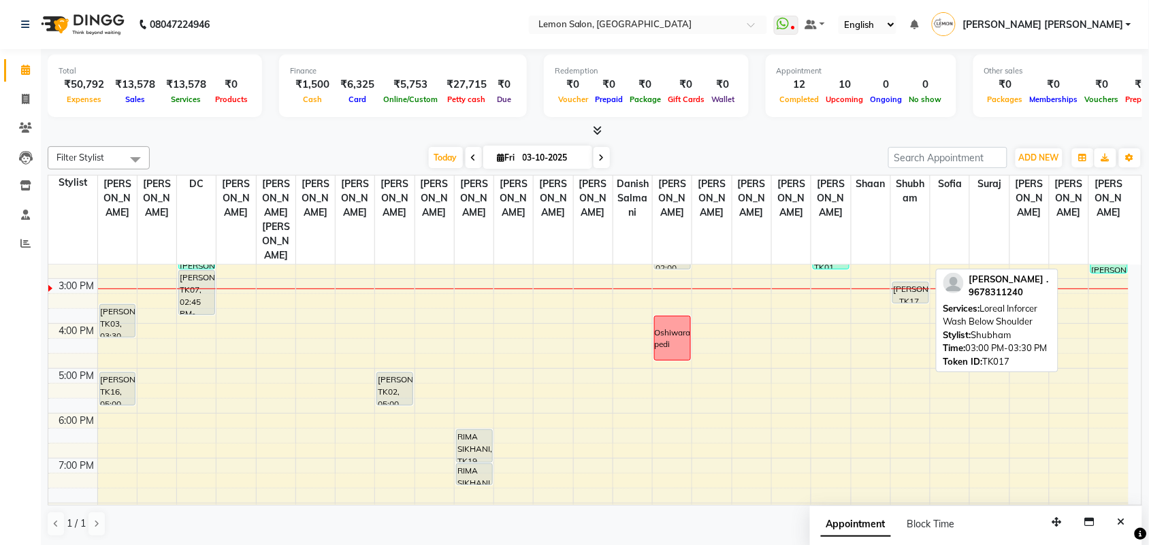
click at [924, 282] on div "[PERSON_NAME] ., TK17, 03:00 PM-03:30 PM, Loreal Inforcer Wash Below Shoulder" at bounding box center [910, 292] width 35 height 20
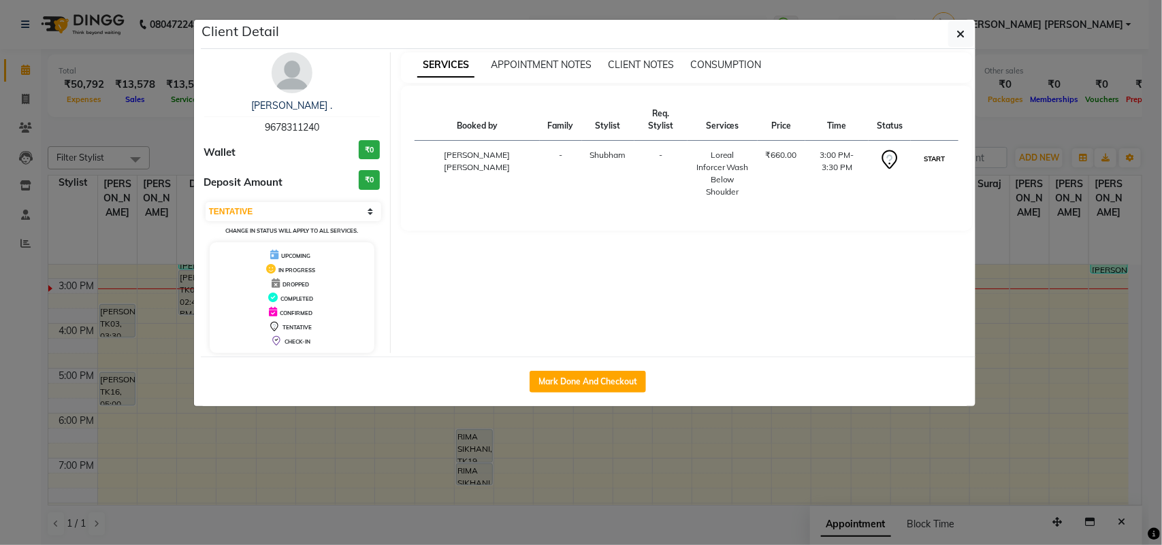
click at [937, 160] on button "START" at bounding box center [934, 158] width 28 height 17
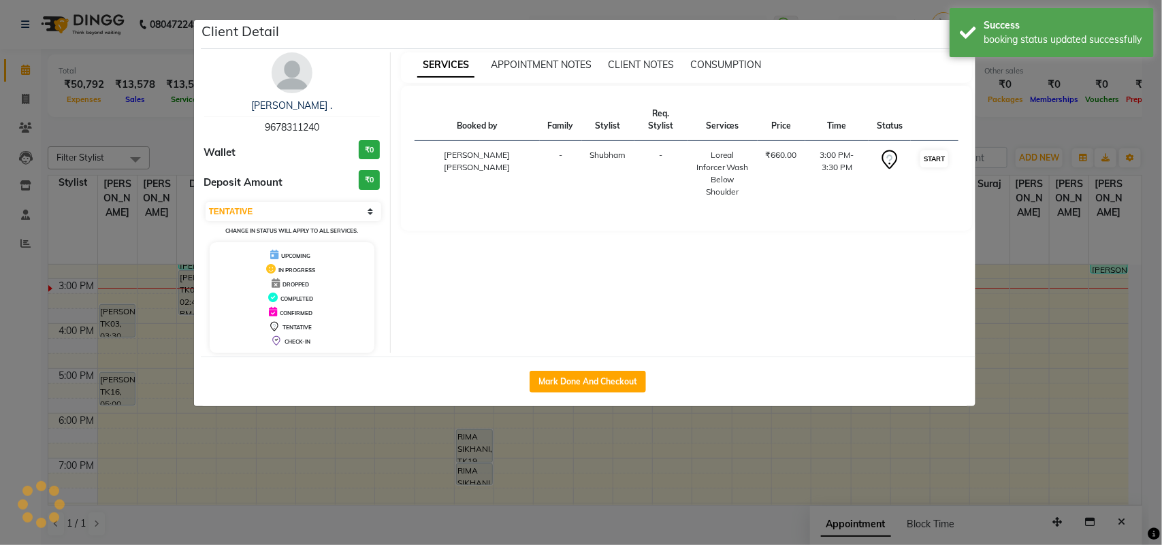
select select "1"
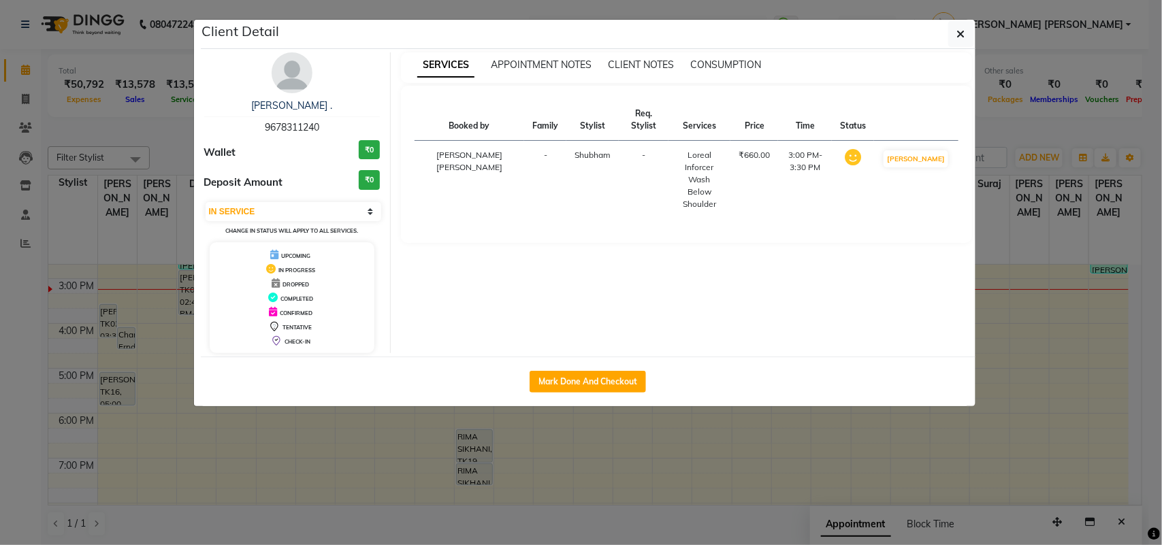
click at [14, 351] on ngb-modal-window "Client Detail madhusmita . 9678311240 Wallet ₹0 Deposit Amount ₹0 Select IN SER…" at bounding box center [581, 272] width 1162 height 545
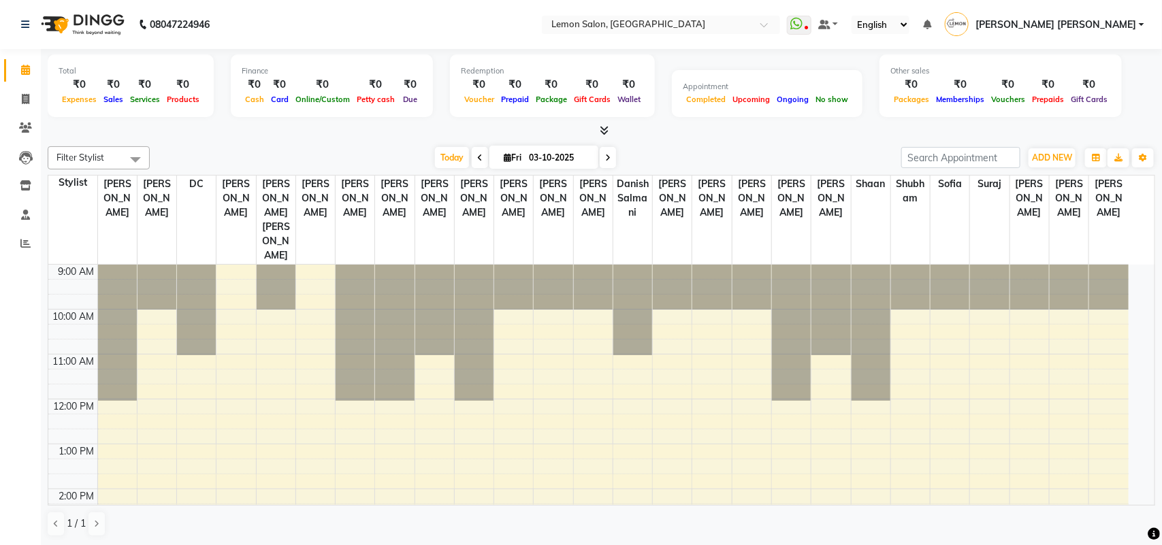
select select "en"
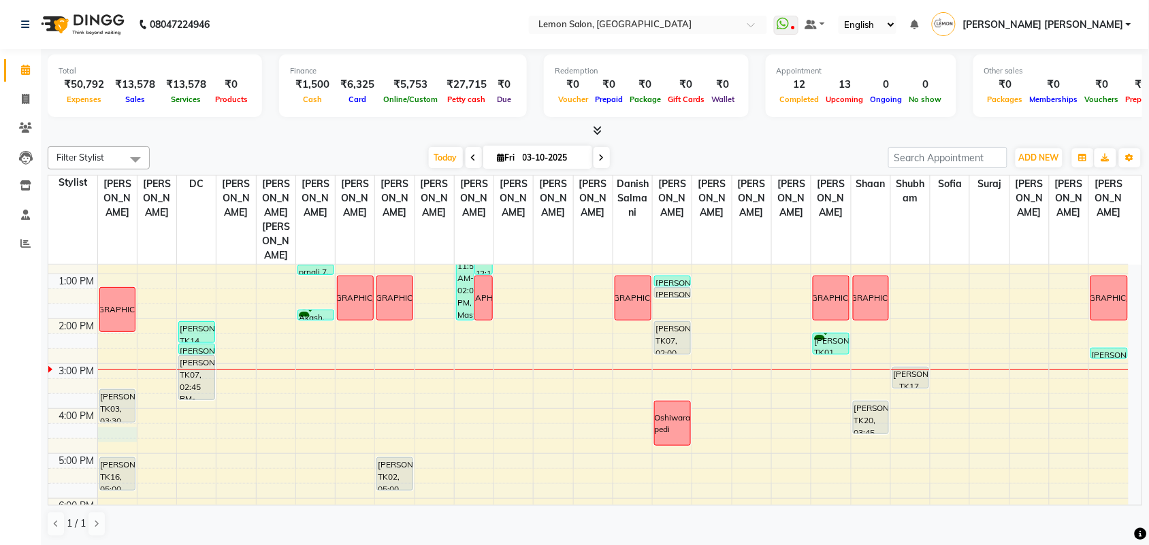
click at [111, 402] on div "9:00 AM 10:00 AM 11:00 AM 12:00 PM 1:00 PM 2:00 PM 3:00 PM 4:00 PM 5:00 PM 6:00…" at bounding box center [588, 409] width 1080 height 628
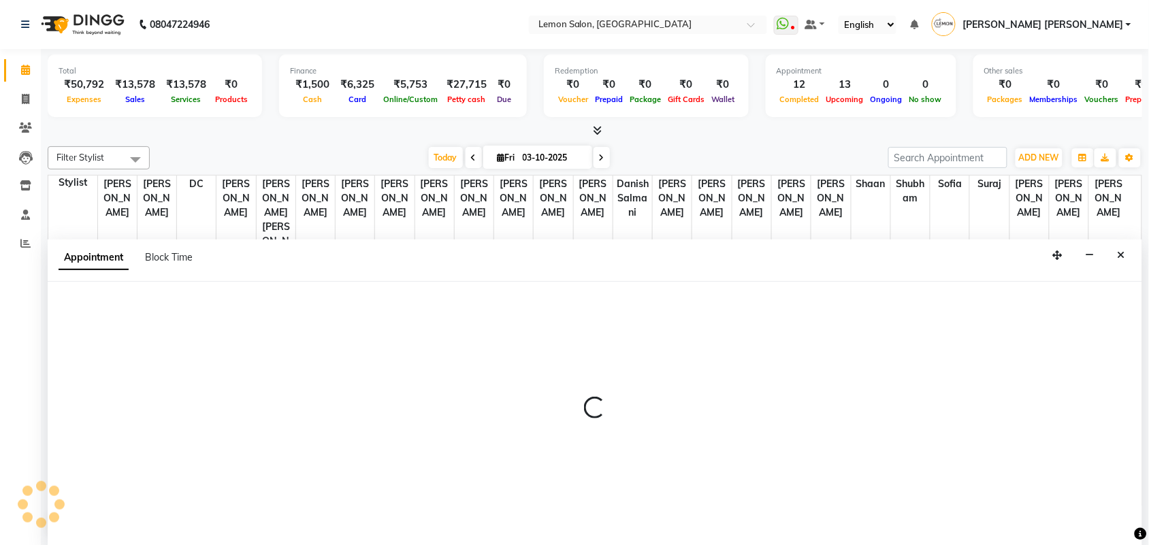
scroll to position [1, 0]
select select "7472"
select select "tentative"
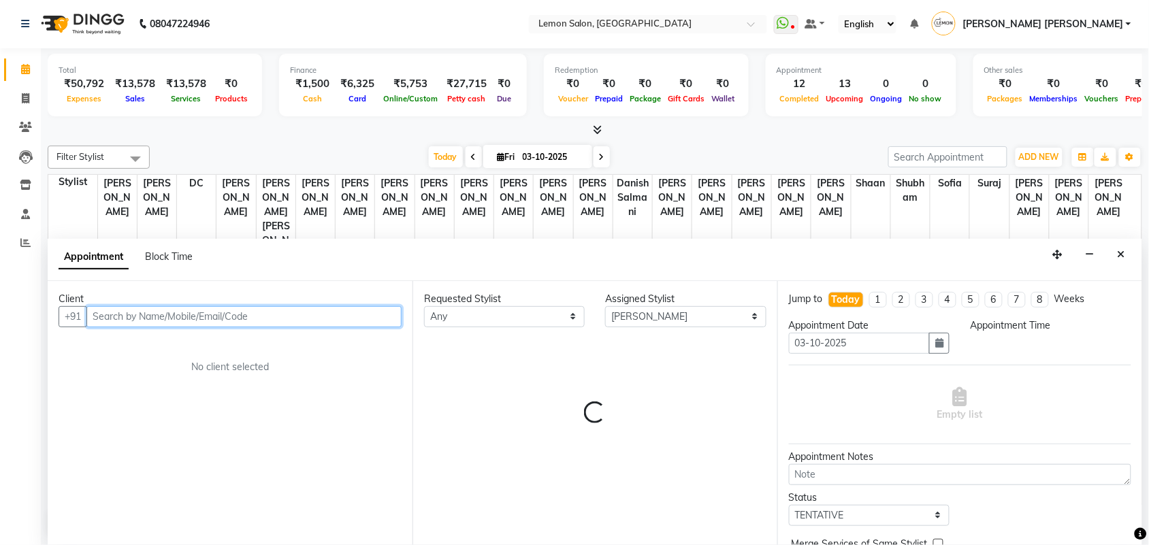
select select "975"
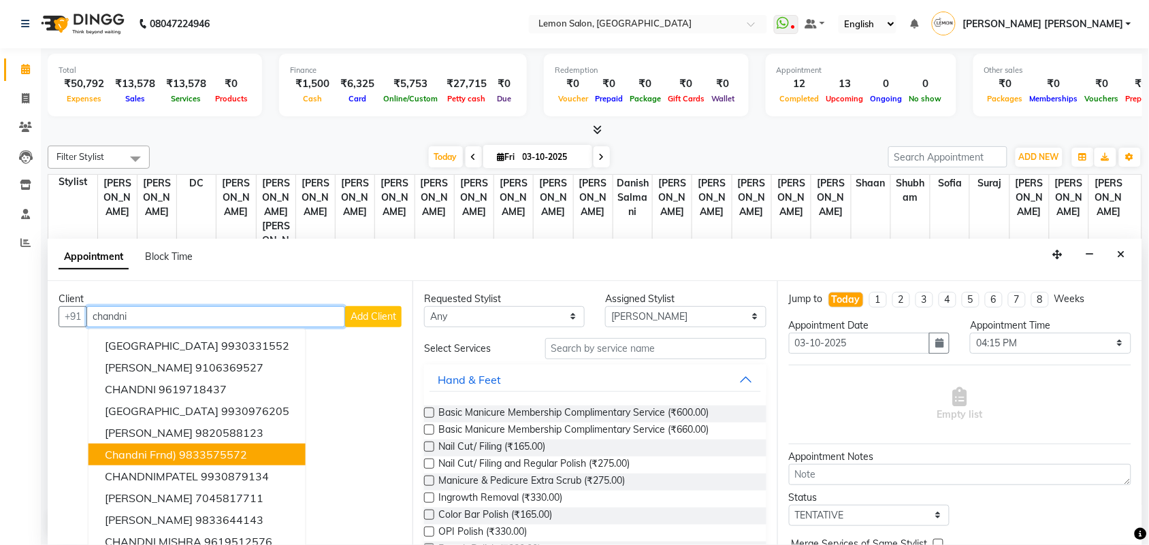
click at [211, 459] on ngb-highlight "9833575572" at bounding box center [213, 455] width 68 height 14
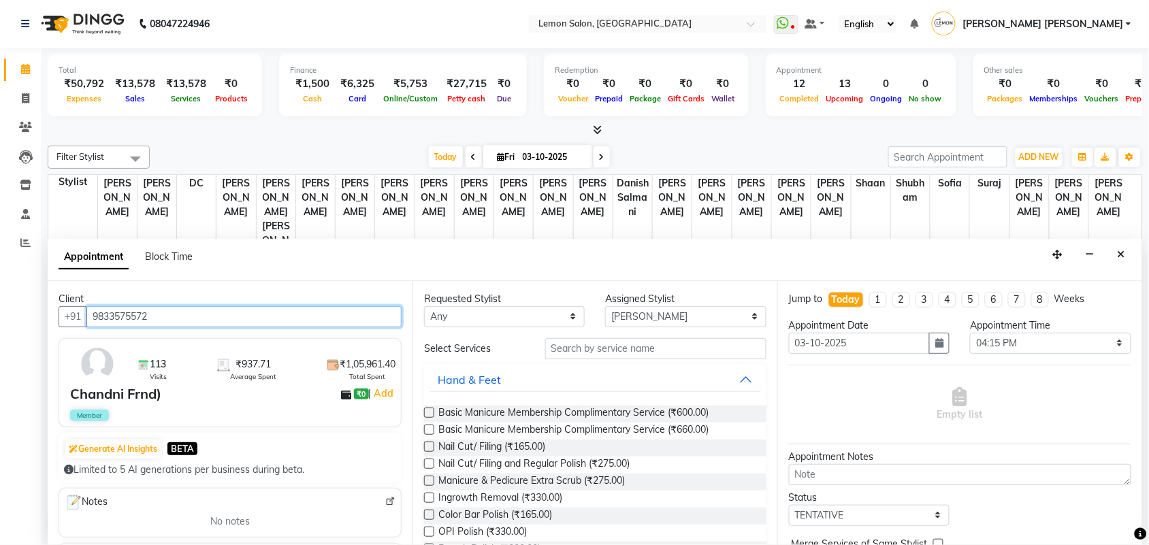
type input "9833575572"
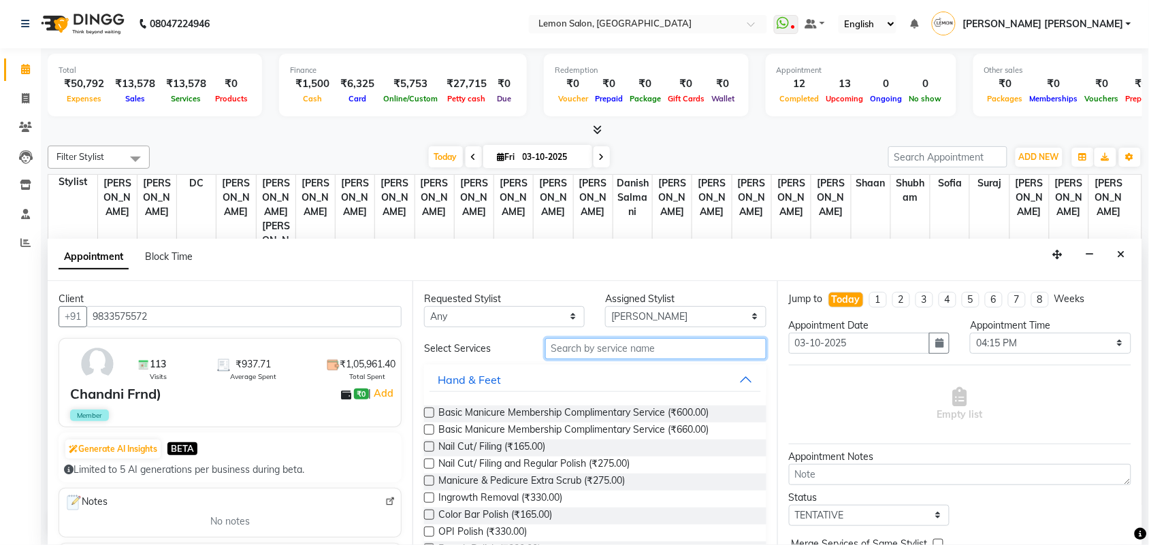
click at [653, 348] on input "text" at bounding box center [655, 348] width 221 height 21
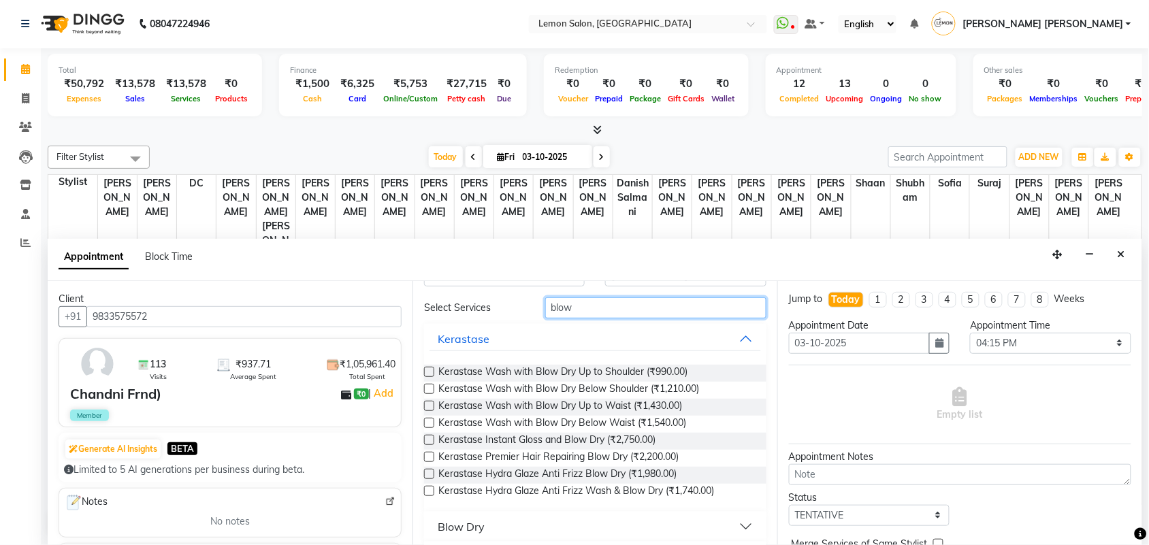
scroll to position [77, 0]
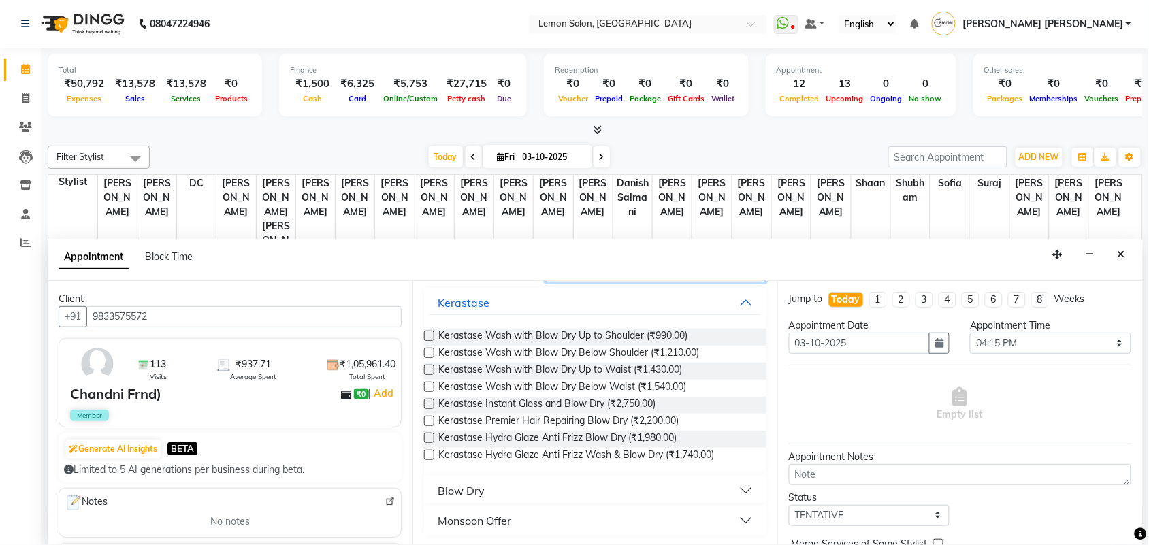
type input "blow"
click at [474, 490] on div "Blow Dry" at bounding box center [461, 491] width 47 height 16
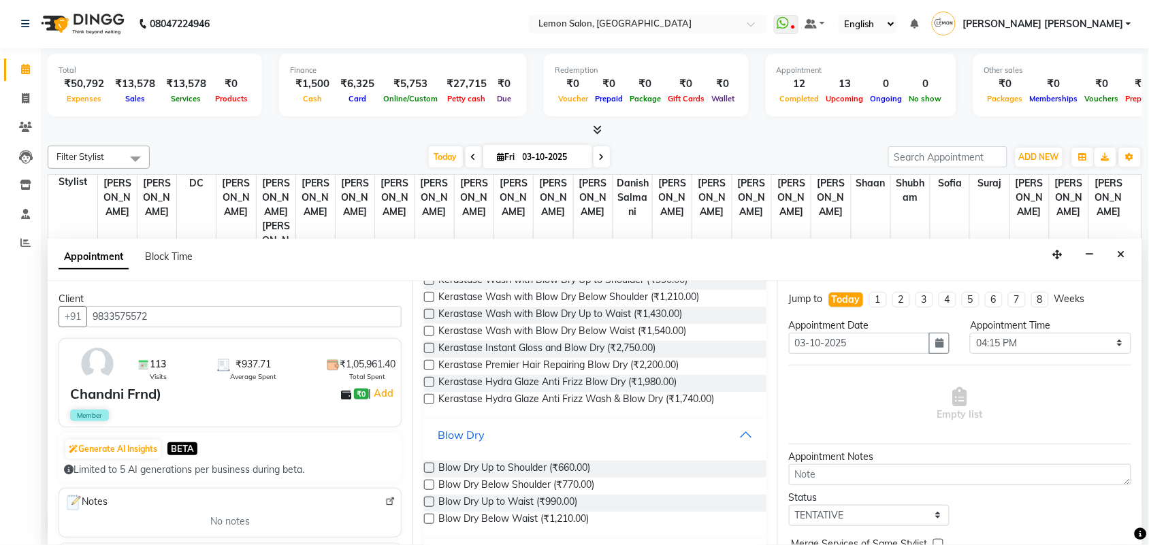
scroll to position [162, 0]
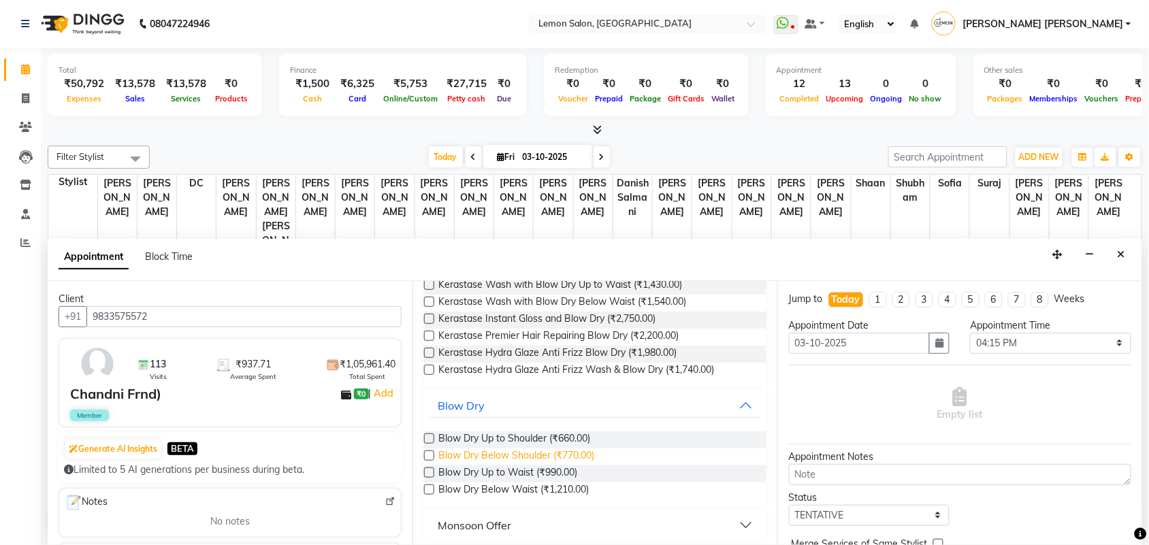
click at [583, 449] on span "Blow Dry Below Shoulder (₹770.00)" at bounding box center [516, 457] width 156 height 17
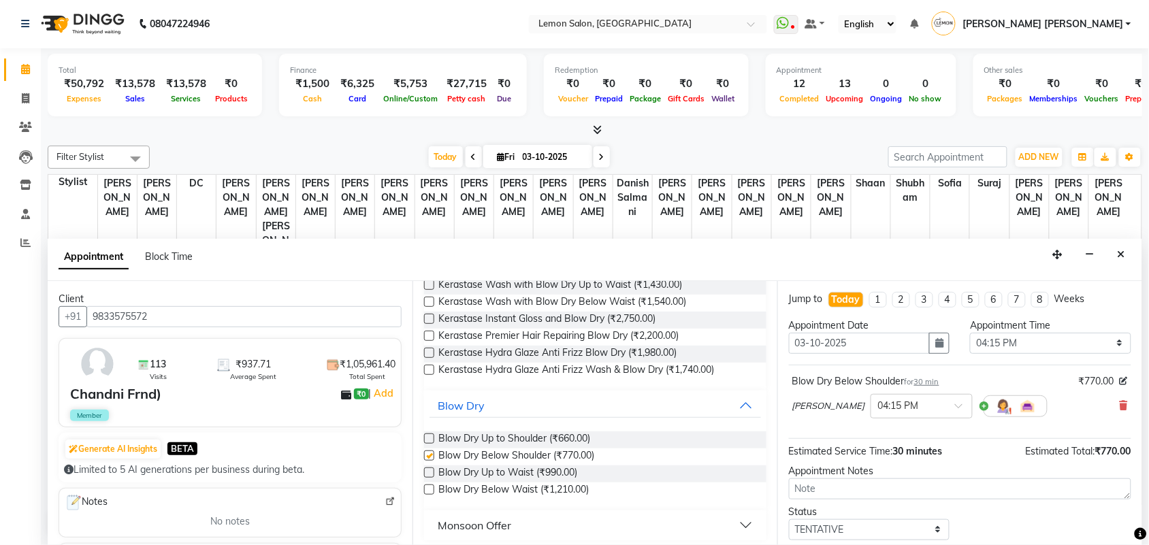
checkbox input "false"
click at [1022, 344] on select "Select 10:00 AM 10:15 AM 10:30 AM 10:45 AM 11:00 AM 11:15 AM 11:30 AM 11:45 AM …" at bounding box center [1050, 343] width 161 height 21
select select "960"
click at [970, 333] on select "Select 10:00 AM 10:15 AM 10:30 AM 10:45 AM 11:00 AM 11:15 AM 11:30 AM 11:45 AM …" at bounding box center [1050, 343] width 161 height 21
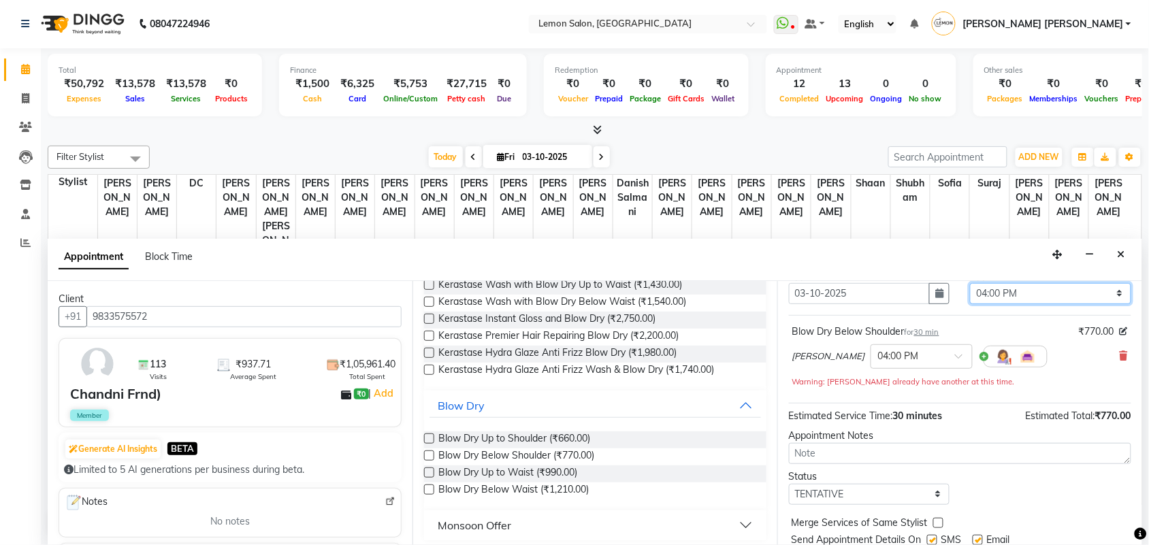
scroll to position [96, 0]
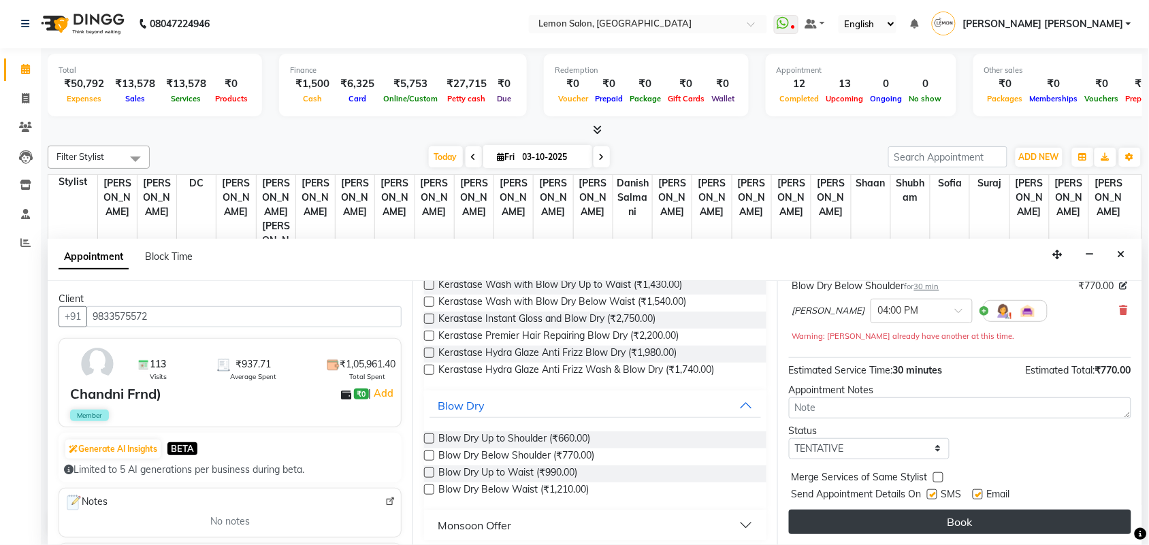
click at [1033, 525] on button "Book" at bounding box center [960, 522] width 342 height 25
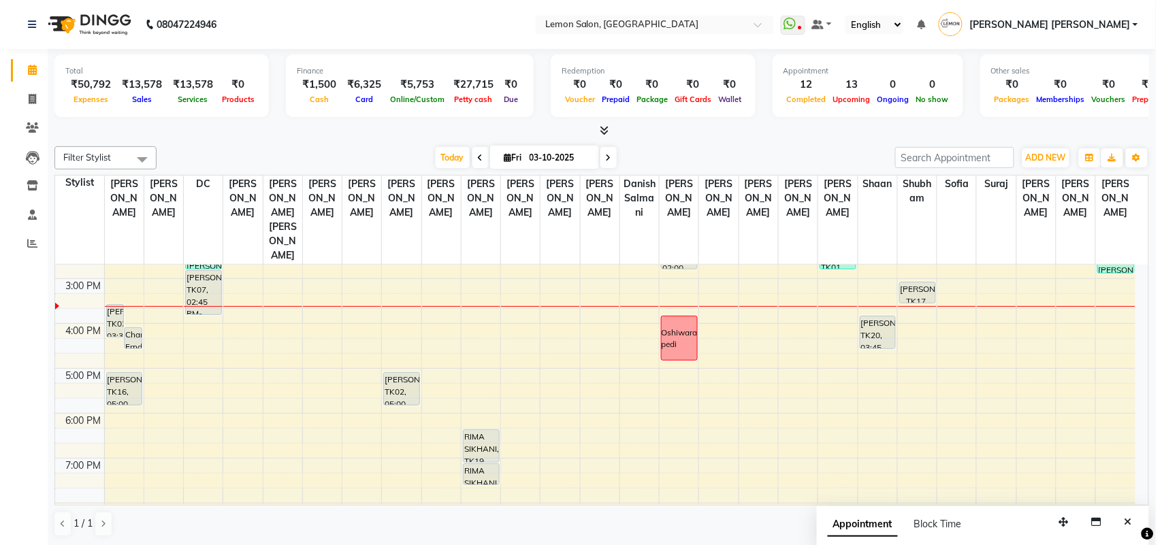
scroll to position [170, 0]
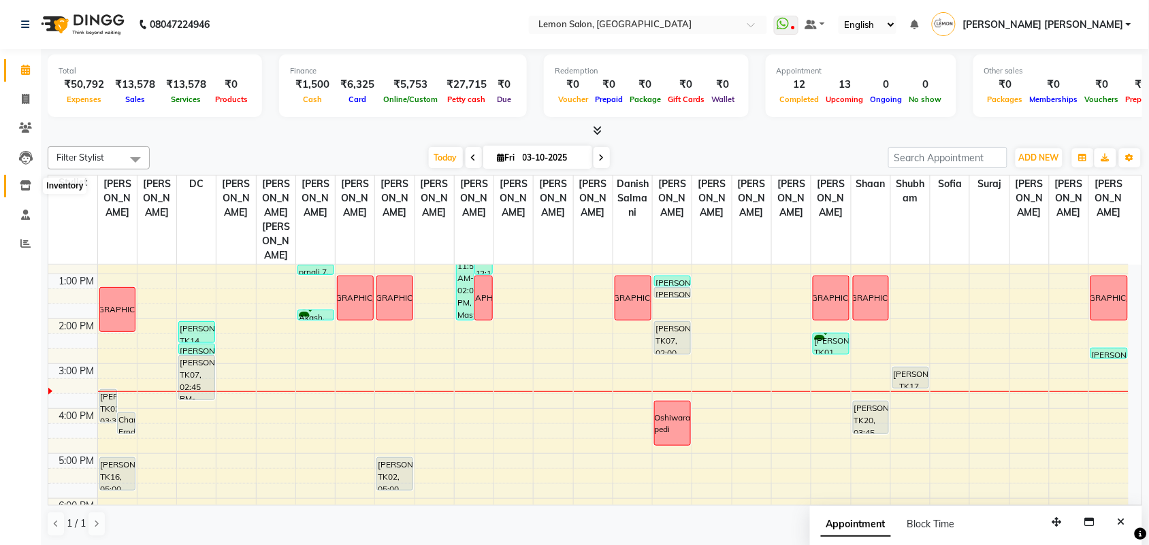
click at [31, 189] on icon at bounding box center [26, 185] width 12 height 10
select select
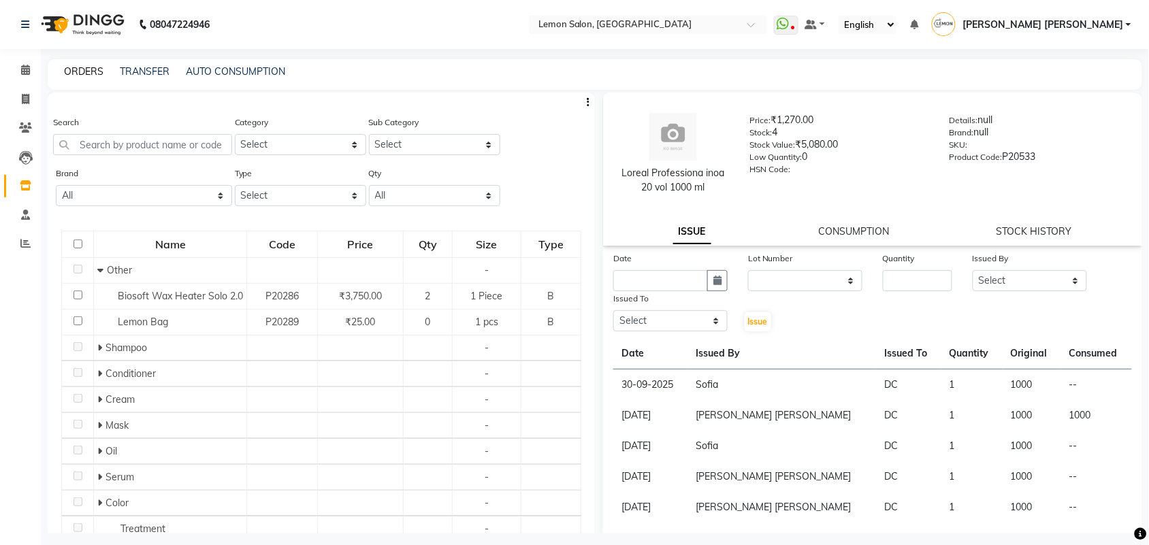
click at [94, 67] on link "ORDERS" at bounding box center [83, 71] width 39 height 12
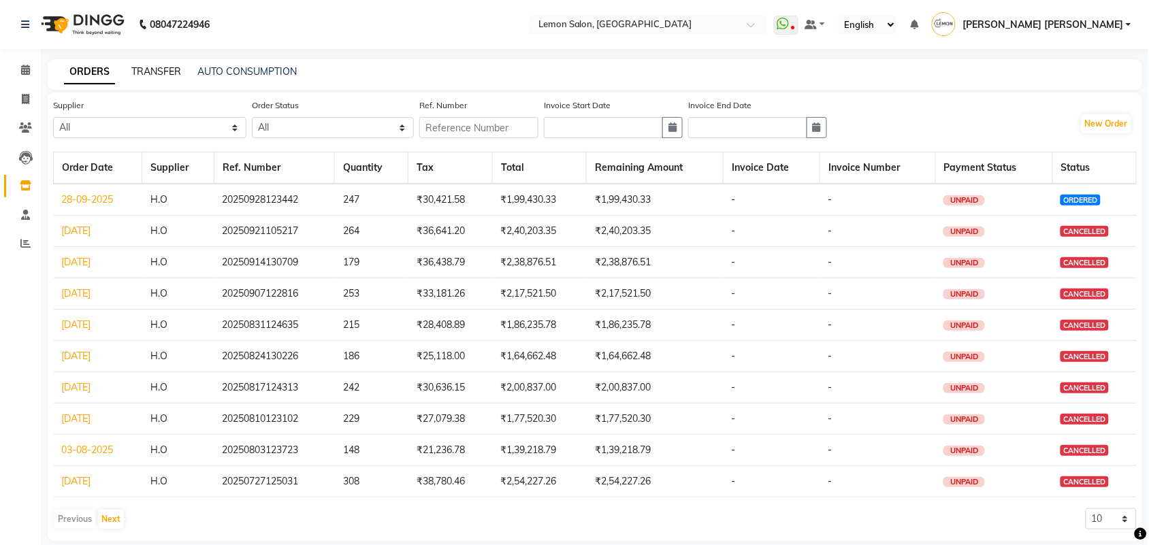
click at [163, 70] on link "TRANSFER" at bounding box center [156, 71] width 50 height 12
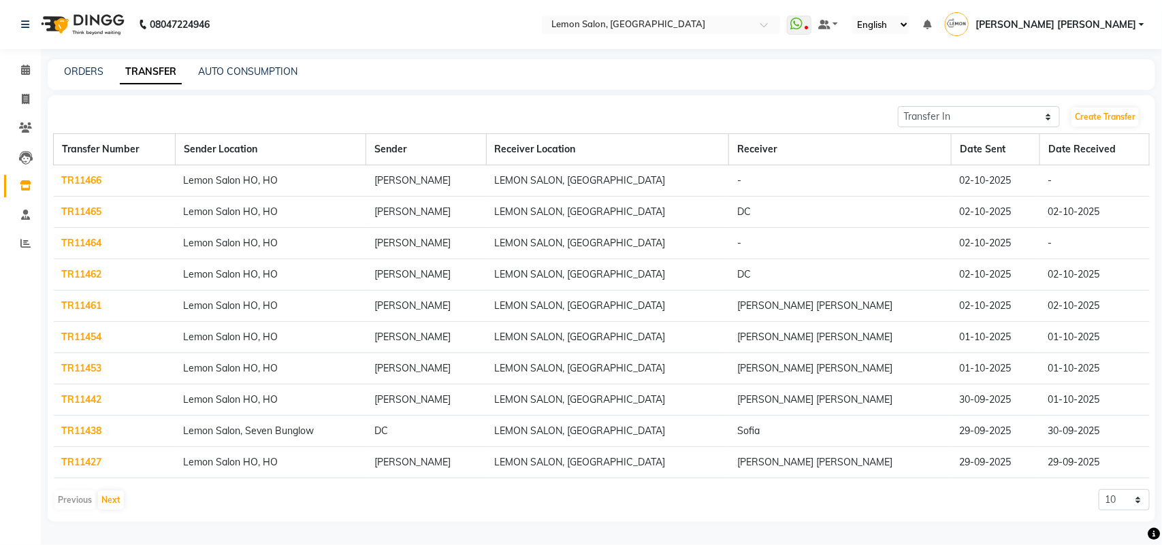
click at [86, 242] on link "TR11464" at bounding box center [82, 243] width 40 height 12
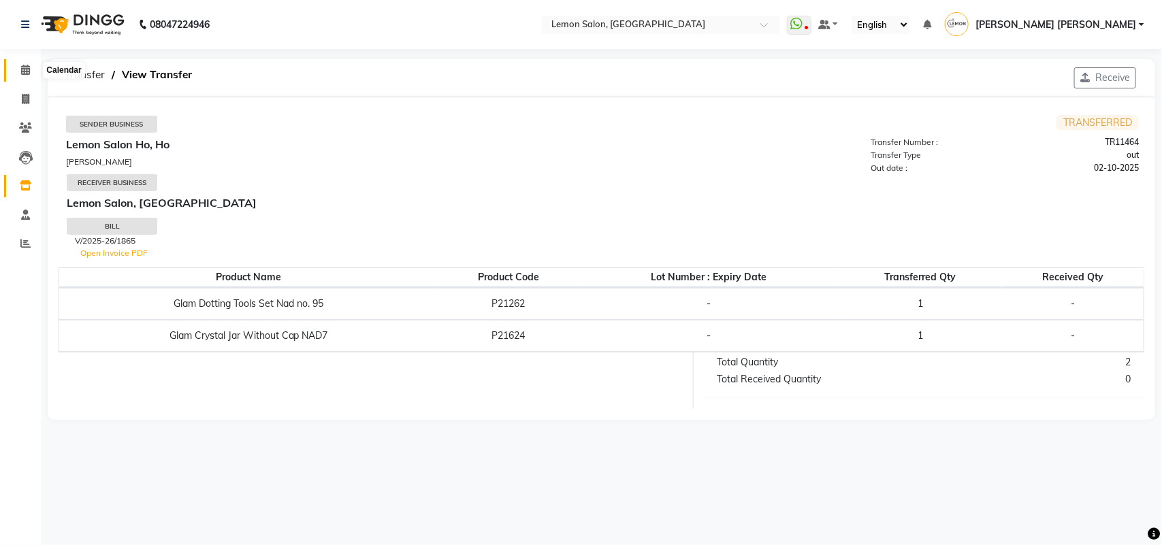
click at [21, 67] on icon at bounding box center [25, 70] width 9 height 10
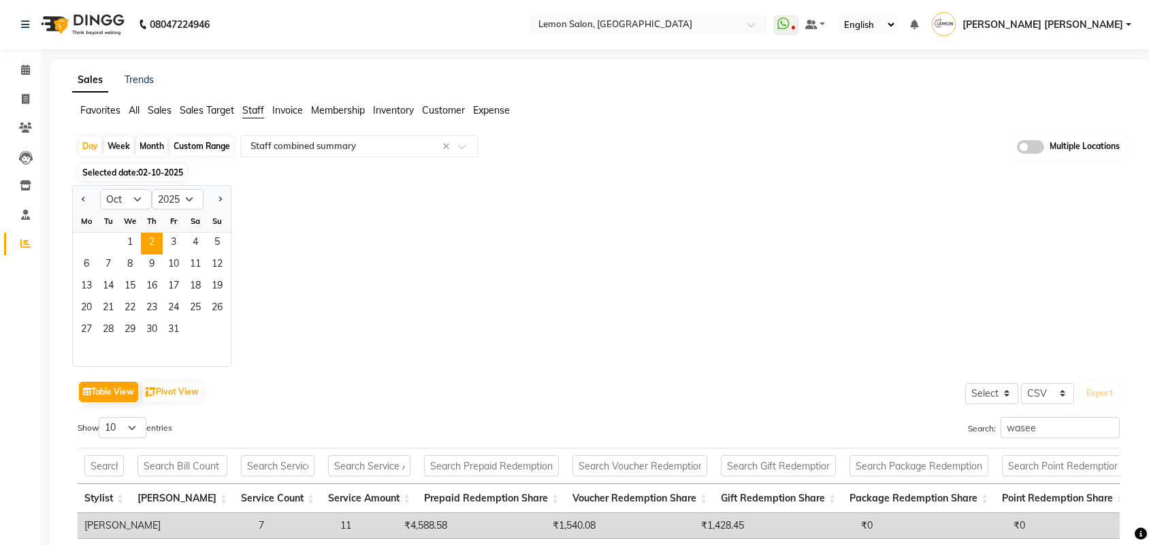
select select "10"
select select "2025"
select select "csv"
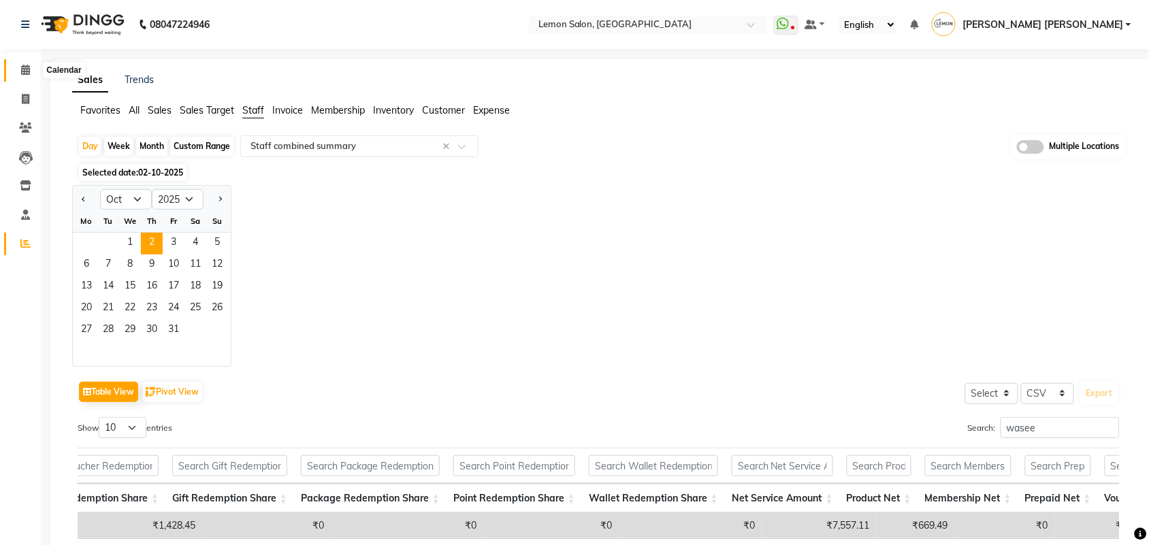
click at [18, 69] on span at bounding box center [26, 71] width 24 height 16
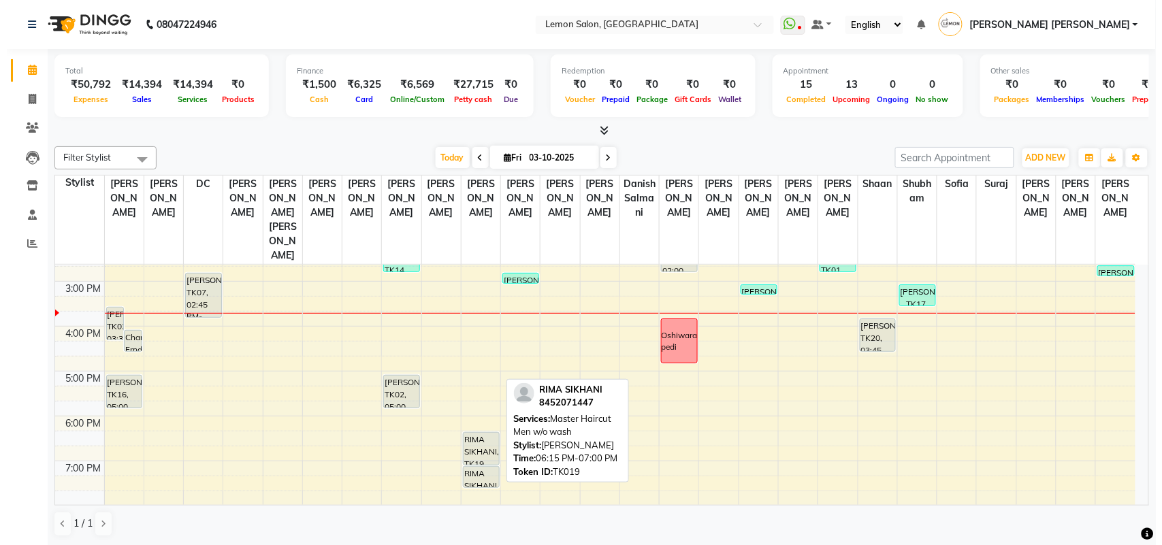
scroll to position [282, 0]
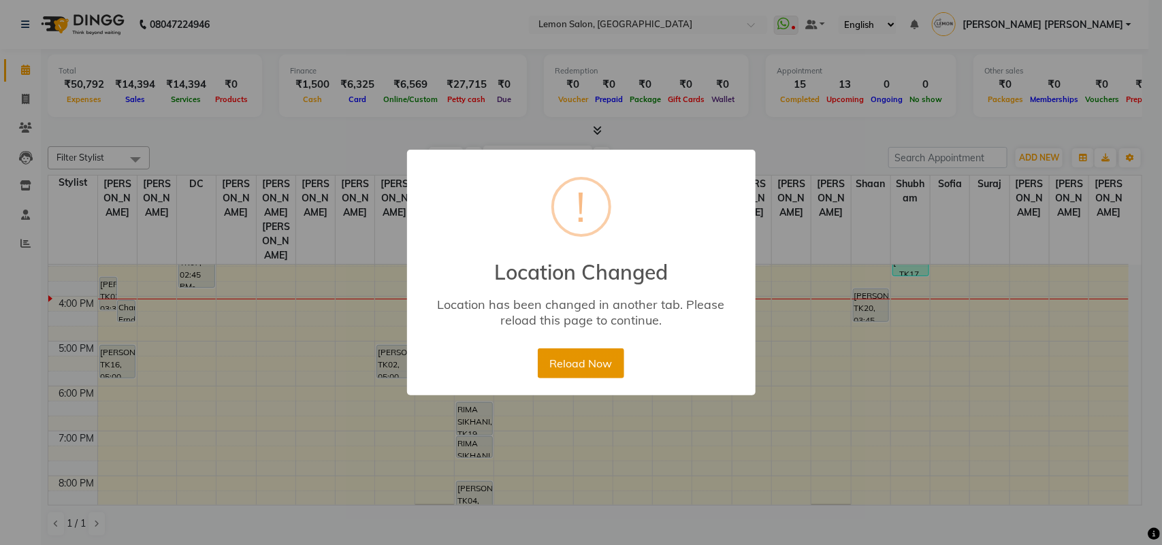
click at [581, 363] on button "Reload Now" at bounding box center [581, 363] width 86 height 30
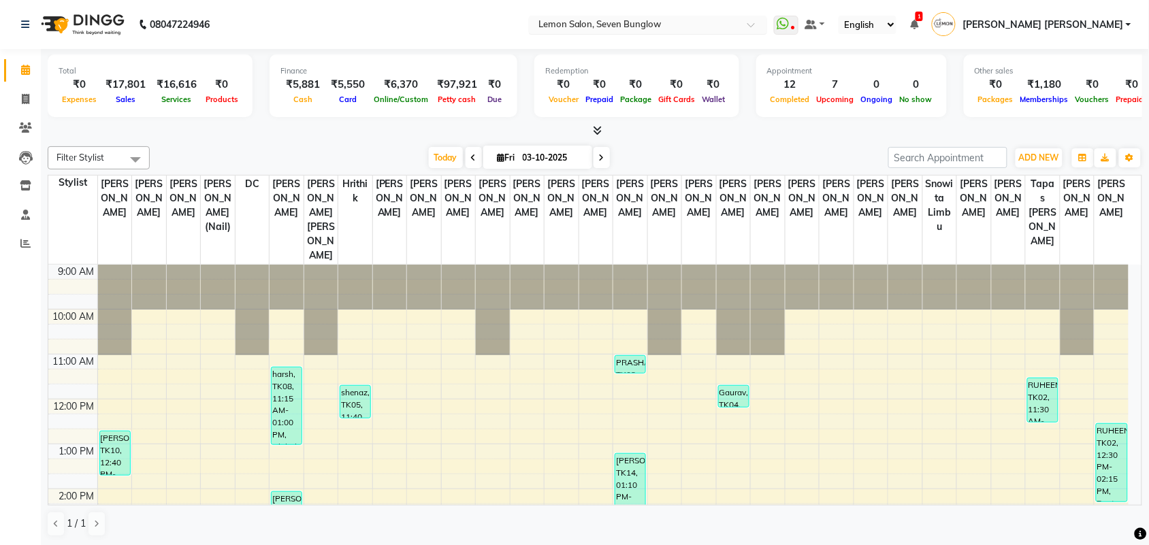
click at [723, 19] on input "text" at bounding box center [634, 26] width 197 height 14
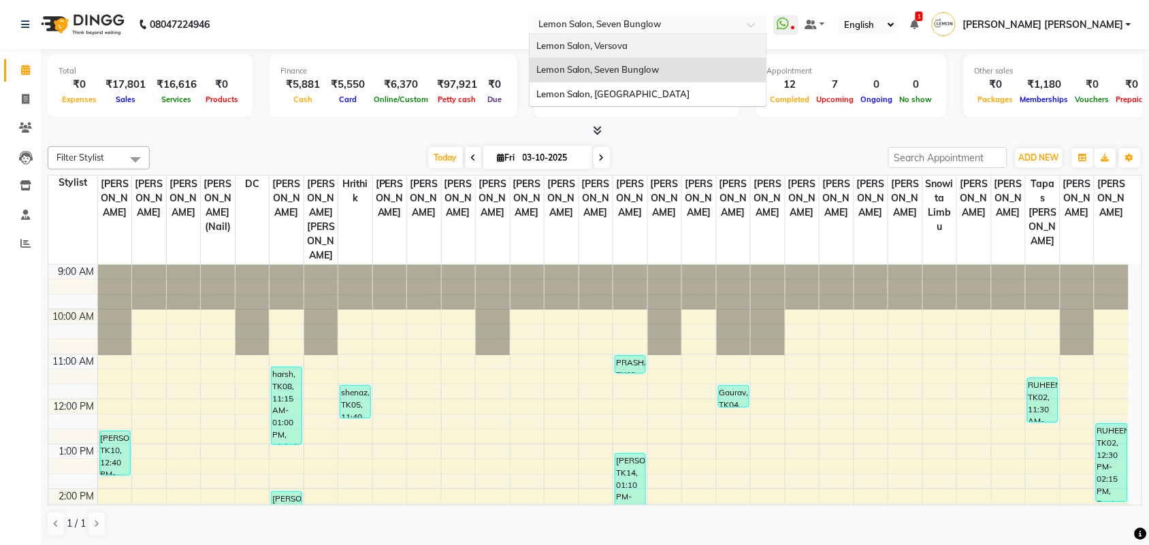
click at [726, 48] on div "Lemon Salon, Versova" at bounding box center [648, 46] width 237 height 25
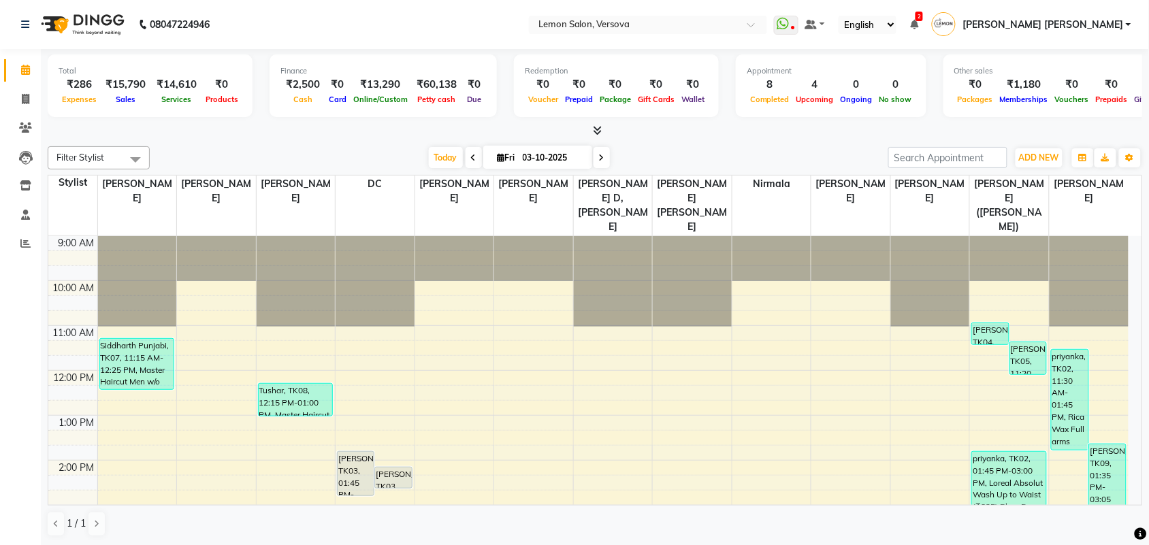
scroll to position [1, 0]
click at [429, 165] on span "Today" at bounding box center [446, 156] width 34 height 21
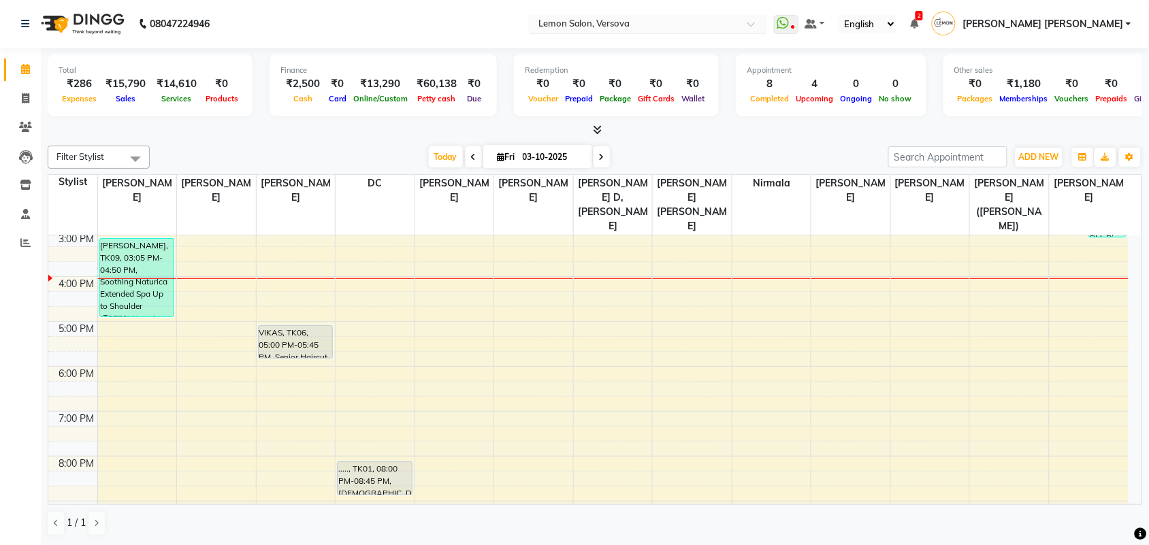
click at [687, 22] on input "text" at bounding box center [634, 25] width 197 height 14
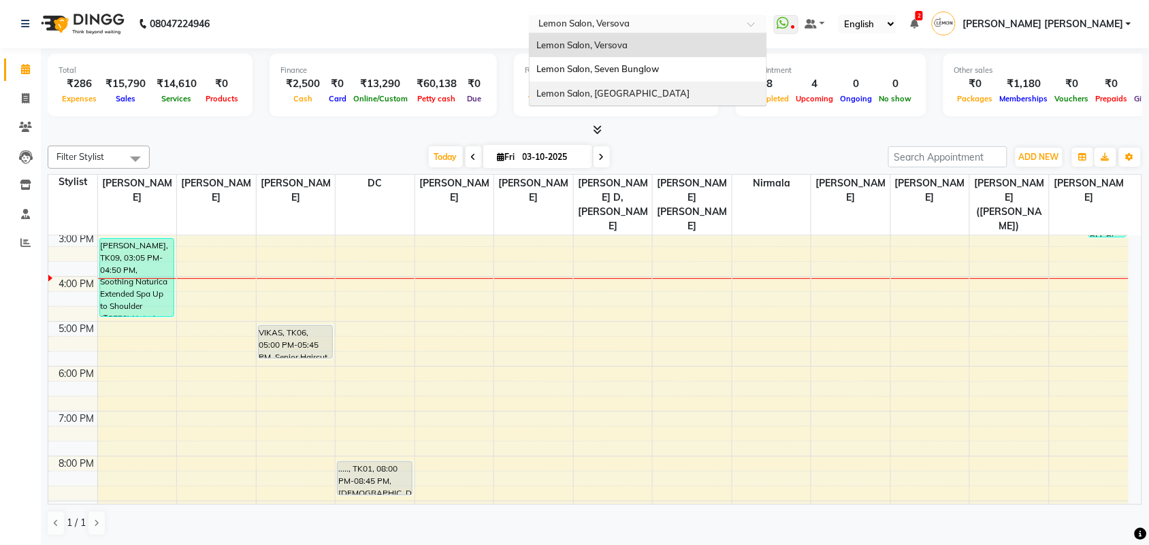
click at [690, 91] on span "Lemon Salon, [GEOGRAPHIC_DATA]" at bounding box center [613, 93] width 154 height 11
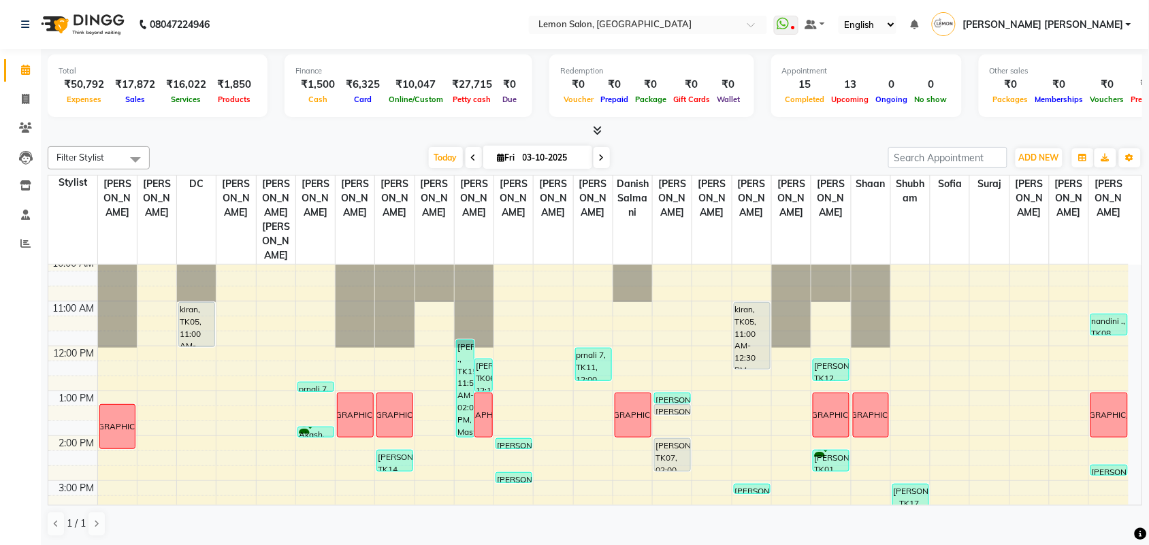
scroll to position [340, 0]
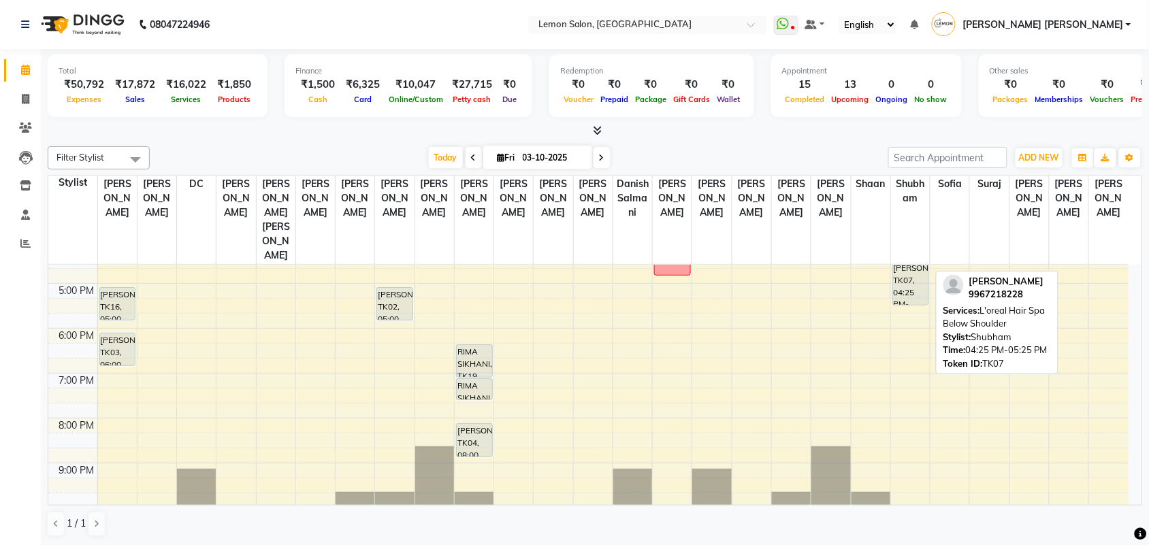
click at [914, 261] on div "[PERSON_NAME], TK07, 04:25 PM-05:25 PM, L'oreal Hair Spa Below Shoulder" at bounding box center [910, 283] width 35 height 44
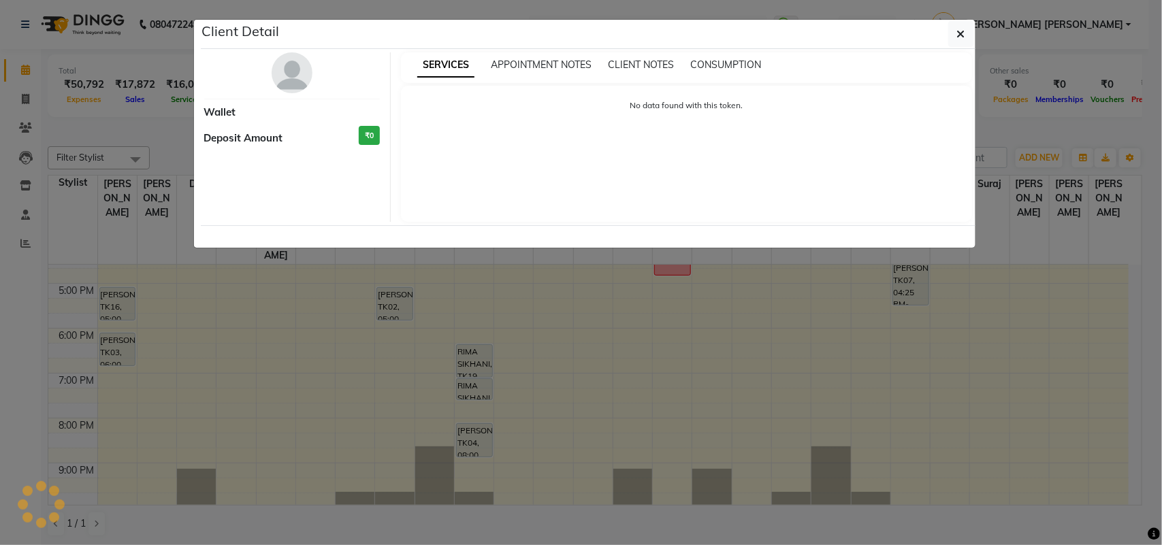
select select "7"
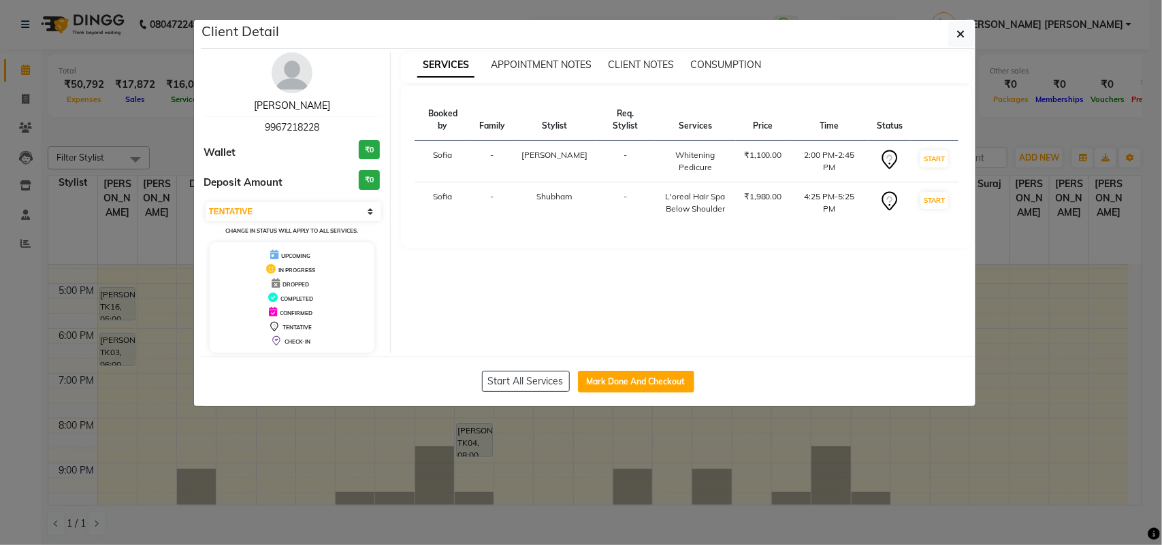
click at [308, 101] on link "[PERSON_NAME]" at bounding box center [292, 105] width 76 height 12
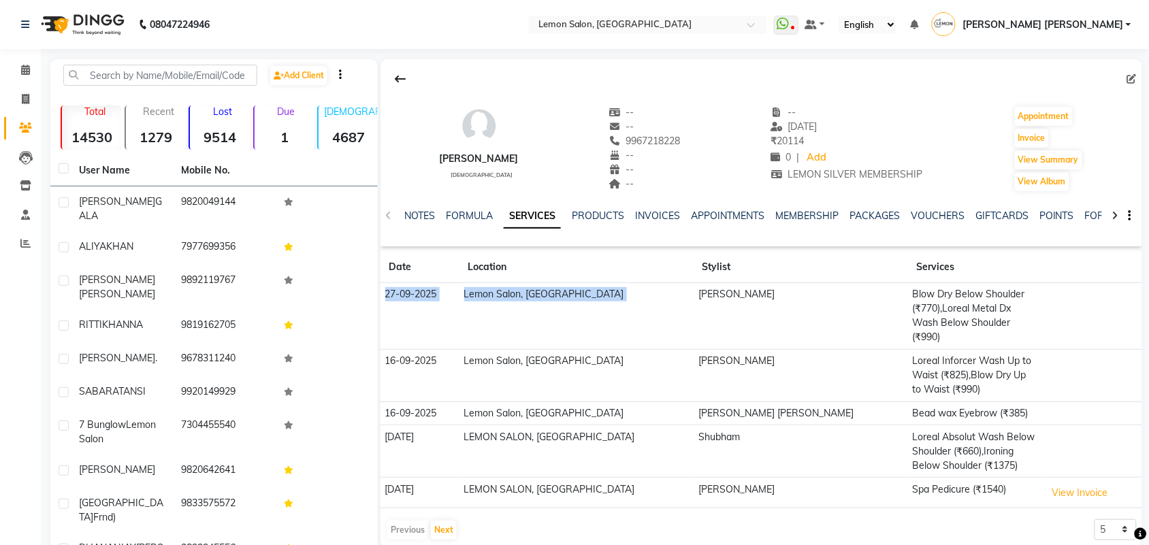
drag, startPoint x: 706, startPoint y: 298, endPoint x: 995, endPoint y: 353, distance: 293.7
click at [951, 280] on table "Date Location Stylist Services 27-09-2025 Lemon Salon, Oshiwara Kashif Salmani …" at bounding box center [761, 380] width 762 height 257
click at [995, 353] on td "Loreal Inforcer Wash Up to Waist (₹825),Blow Dry Up to Waist (₹990)" at bounding box center [975, 375] width 133 height 52
click at [449, 521] on button "Next" at bounding box center [444, 530] width 26 height 19
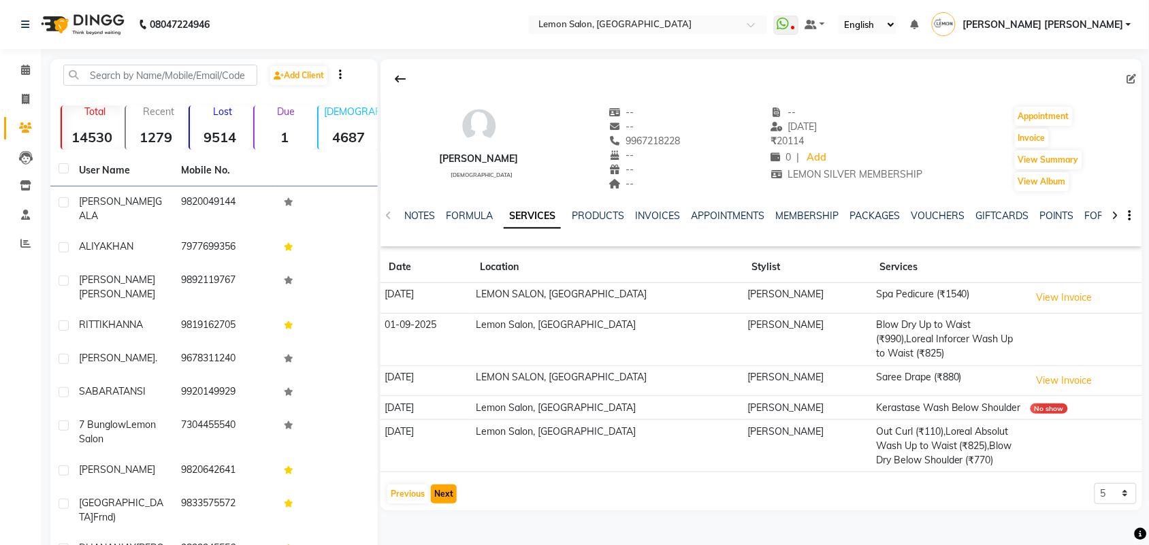
click at [440, 493] on button "Next" at bounding box center [444, 494] width 26 height 19
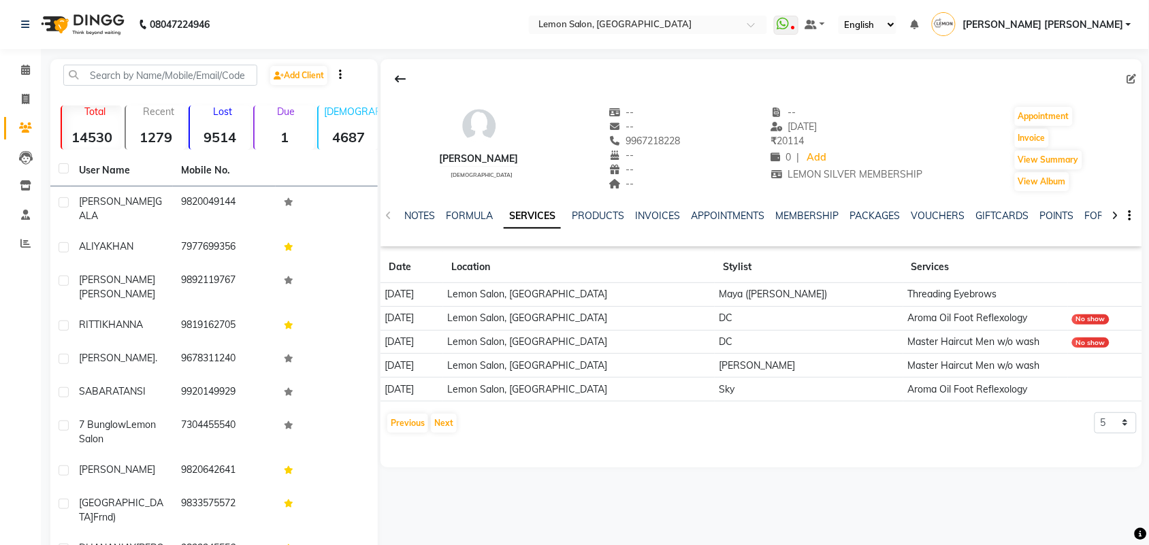
click at [386, 493] on div "Hera Shaikh female -- -- 9967218228 -- -- -- -- 05-09-2025 ₹ 20114 0 | Add LEMO…" at bounding box center [760, 337] width 764 height 557
click at [399, 427] on button "Previous" at bounding box center [407, 423] width 41 height 19
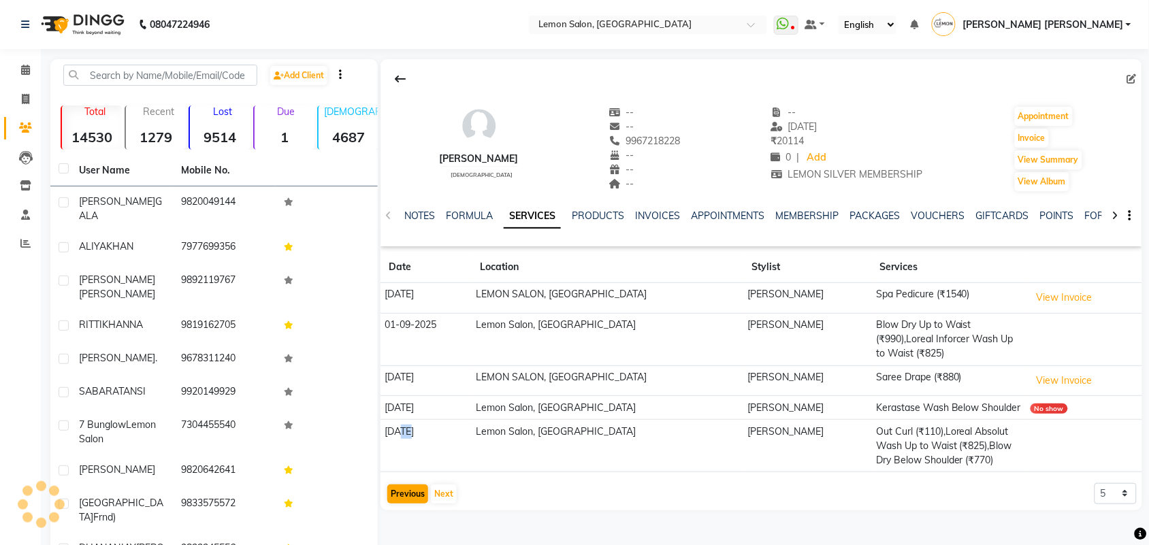
click at [399, 427] on td "23-08-2025" at bounding box center [425, 446] width 91 height 52
click at [22, 65] on icon at bounding box center [25, 70] width 9 height 10
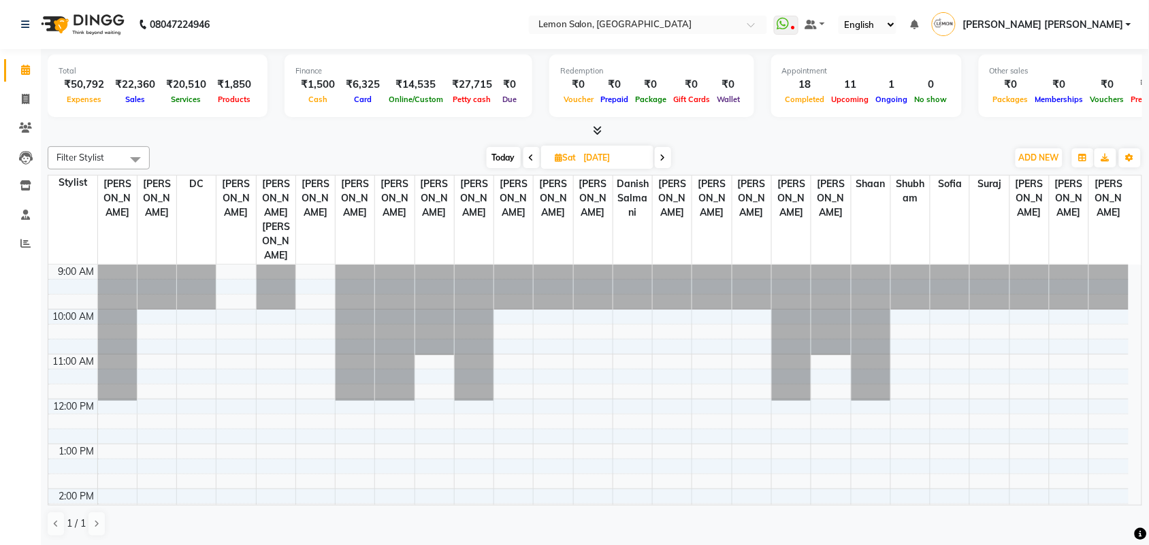
scroll to position [1, 0]
click at [494, 154] on span "Today" at bounding box center [504, 156] width 34 height 21
type input "03-10-2025"
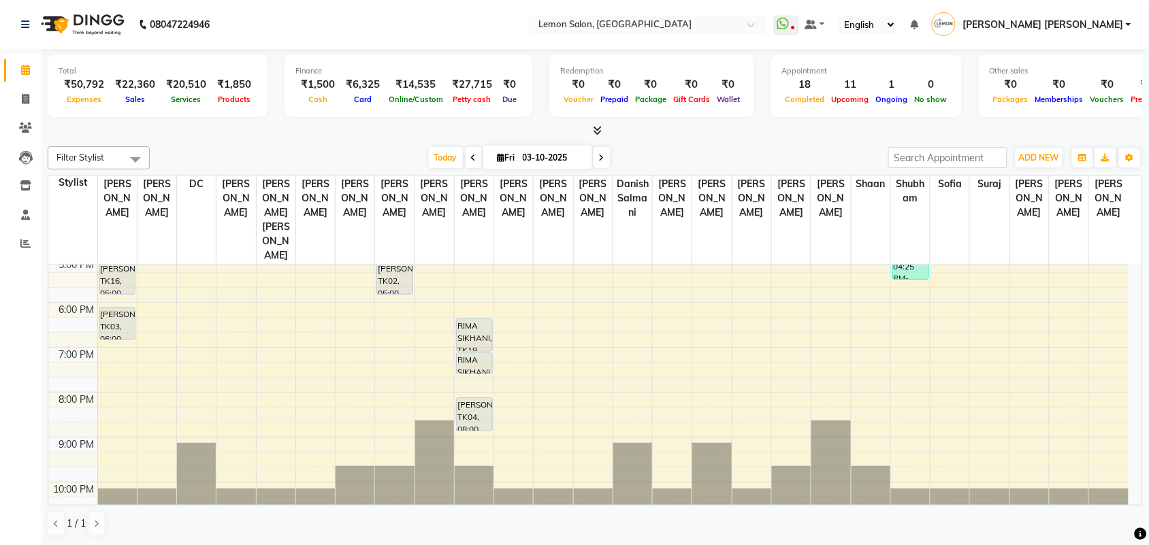
scroll to position [196, 0]
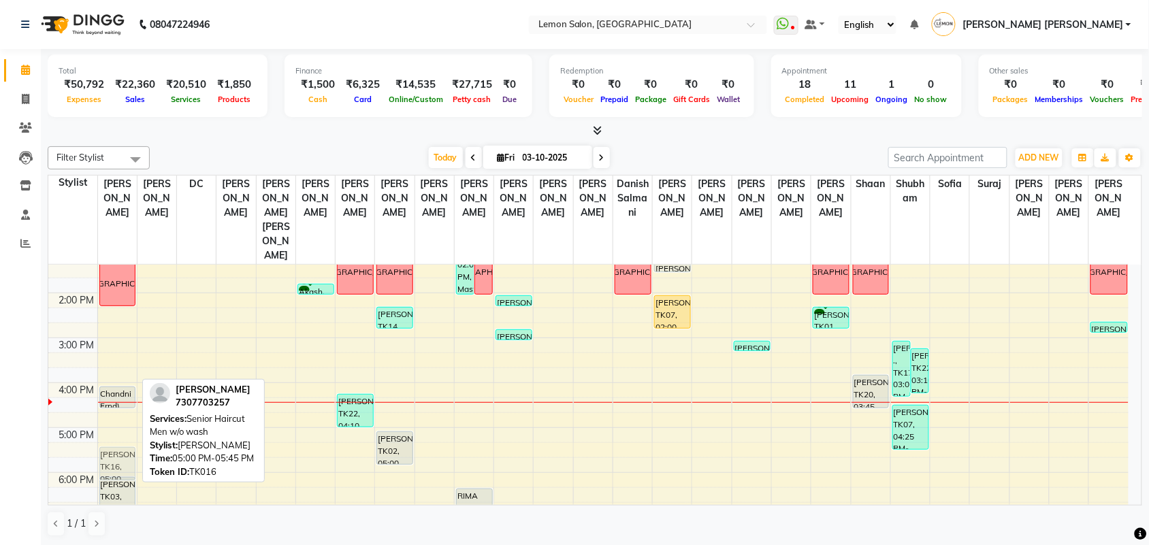
drag, startPoint x: 120, startPoint y: 414, endPoint x: 120, endPoint y: 426, distance: 12.3
click at [120, 426] on div "namaz Chandni Frnd), TK21, 04:00 PM-04:30 PM, Blow Dry Below Shoulder ROHAN MEH…" at bounding box center [117, 383] width 39 height 628
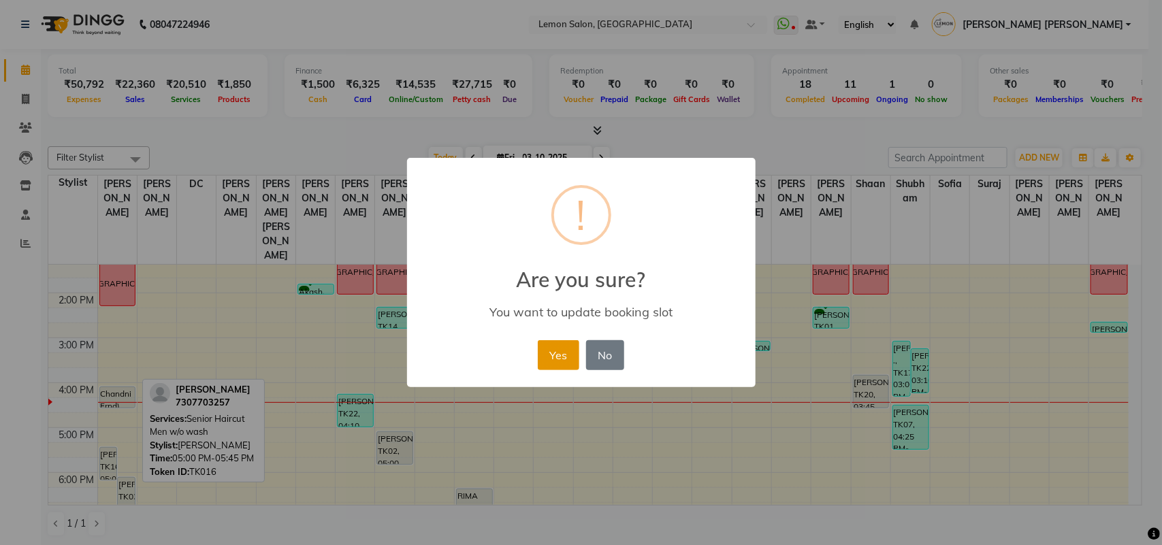
click at [555, 348] on button "Yes" at bounding box center [559, 355] width 42 height 30
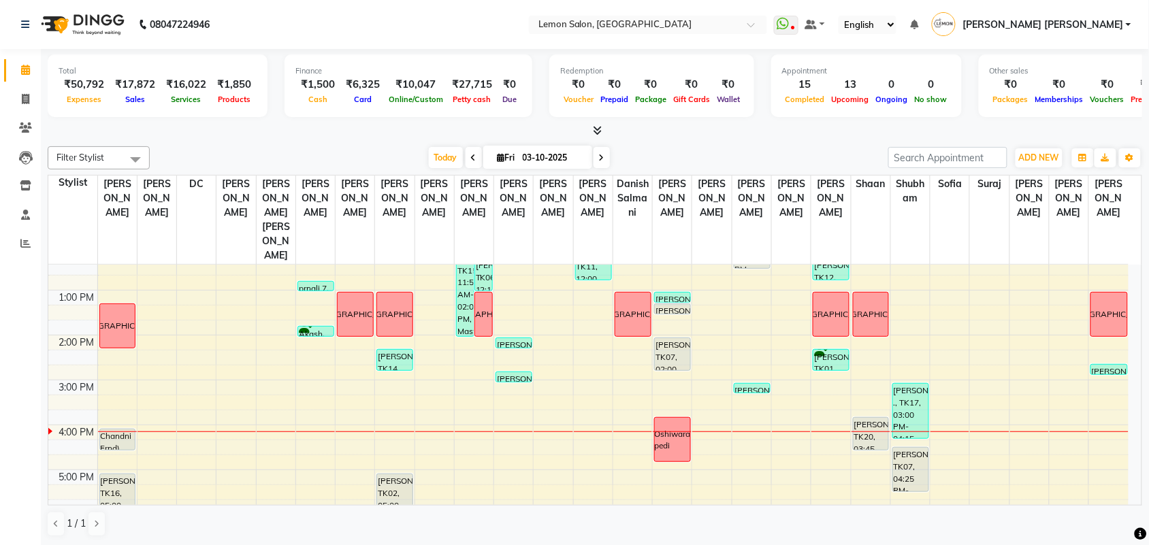
scroll to position [170, 0]
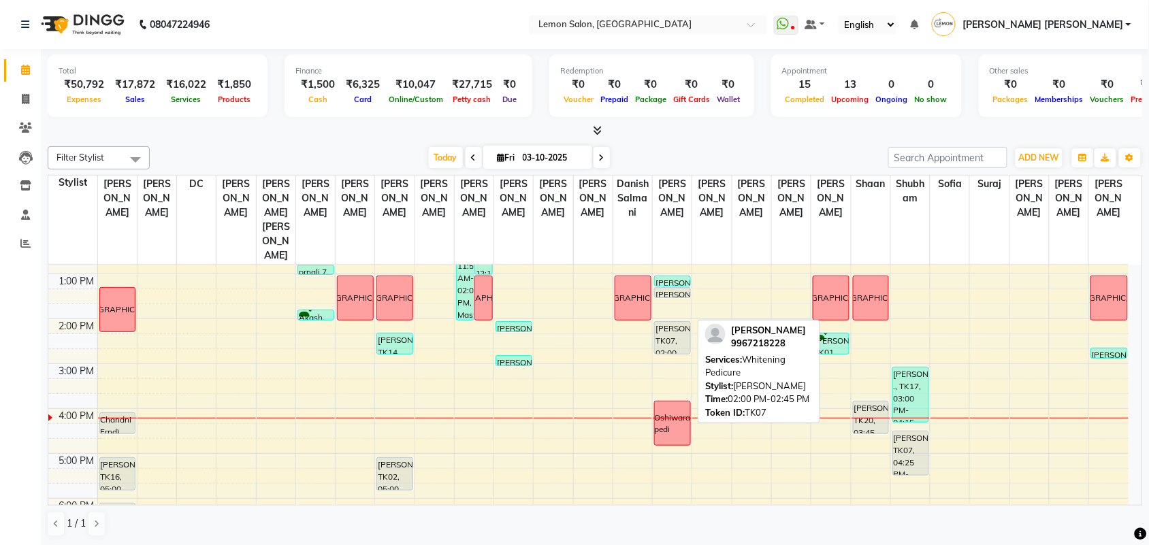
click at [662, 322] on div "[PERSON_NAME], TK07, 02:00 PM-02:45 PM, Whitening Pedicure" at bounding box center [672, 338] width 35 height 32
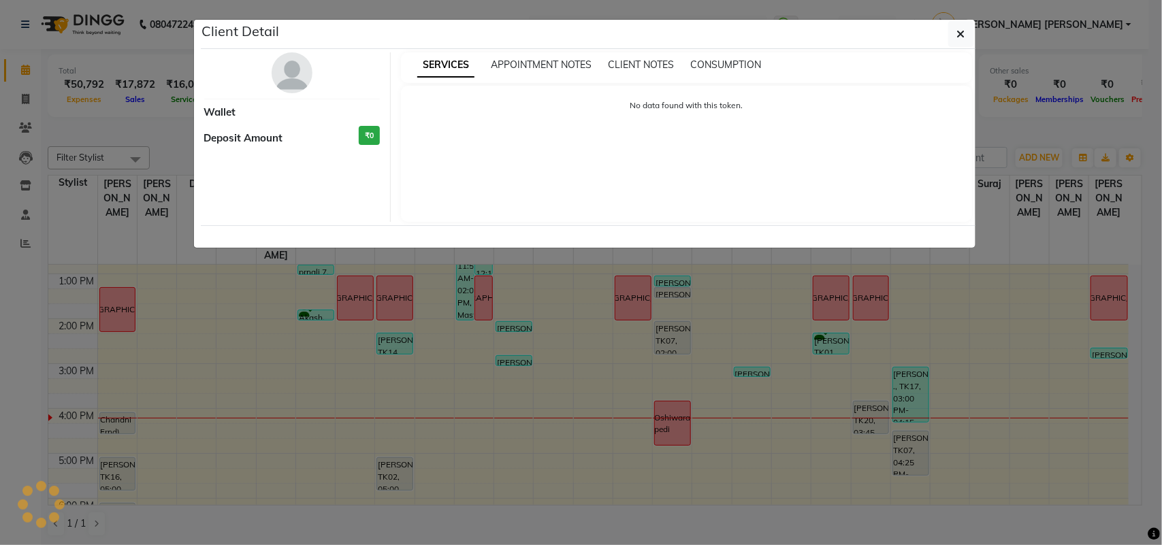
select select "7"
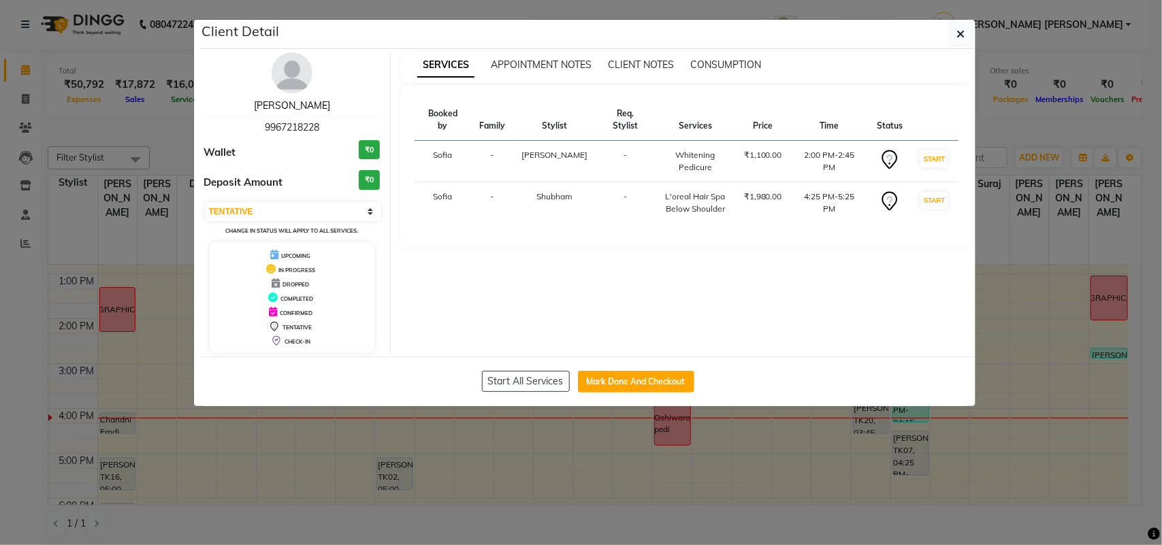
click at [286, 103] on link "[PERSON_NAME]" at bounding box center [292, 105] width 76 height 12
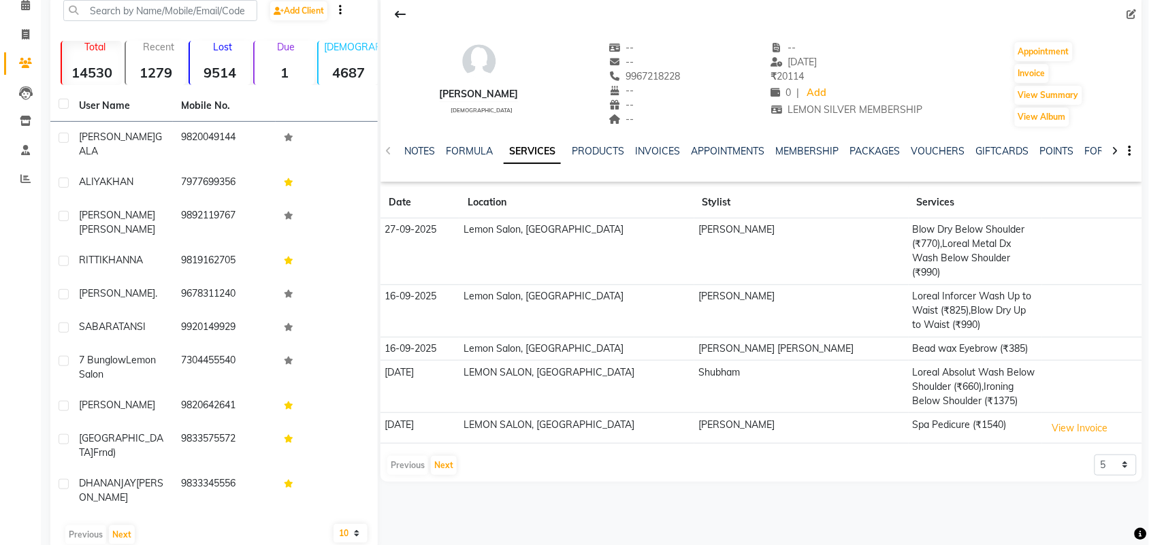
scroll to position [68, 0]
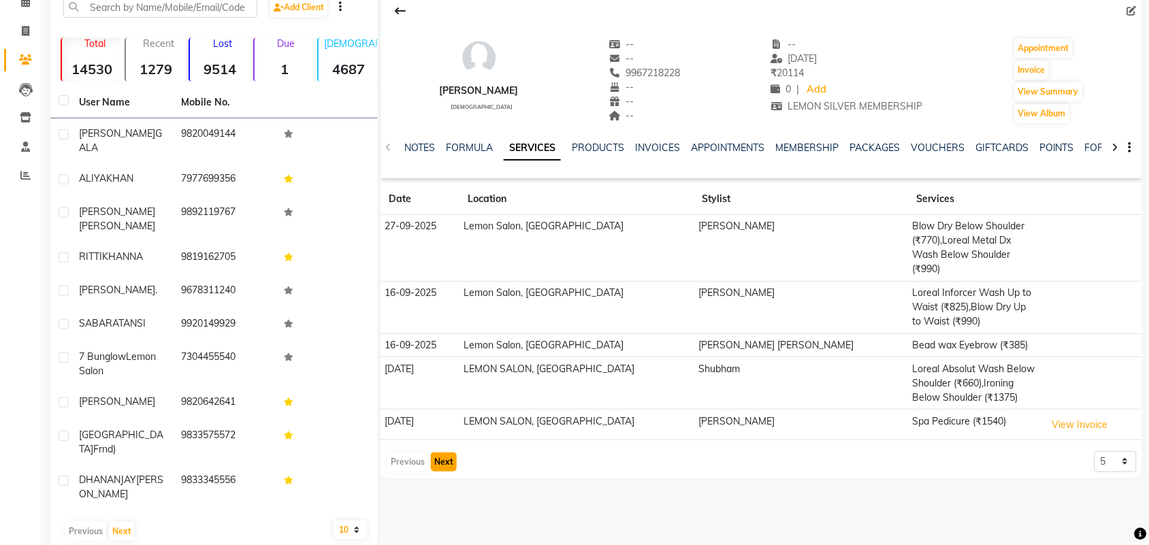
click at [438, 453] on button "Next" at bounding box center [444, 462] width 26 height 19
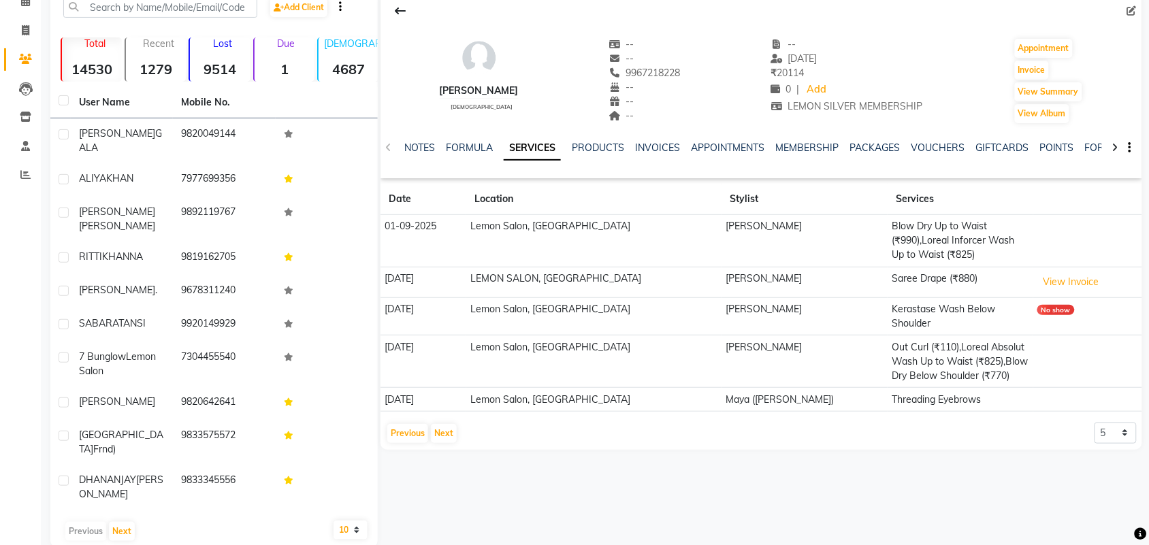
scroll to position [0, 0]
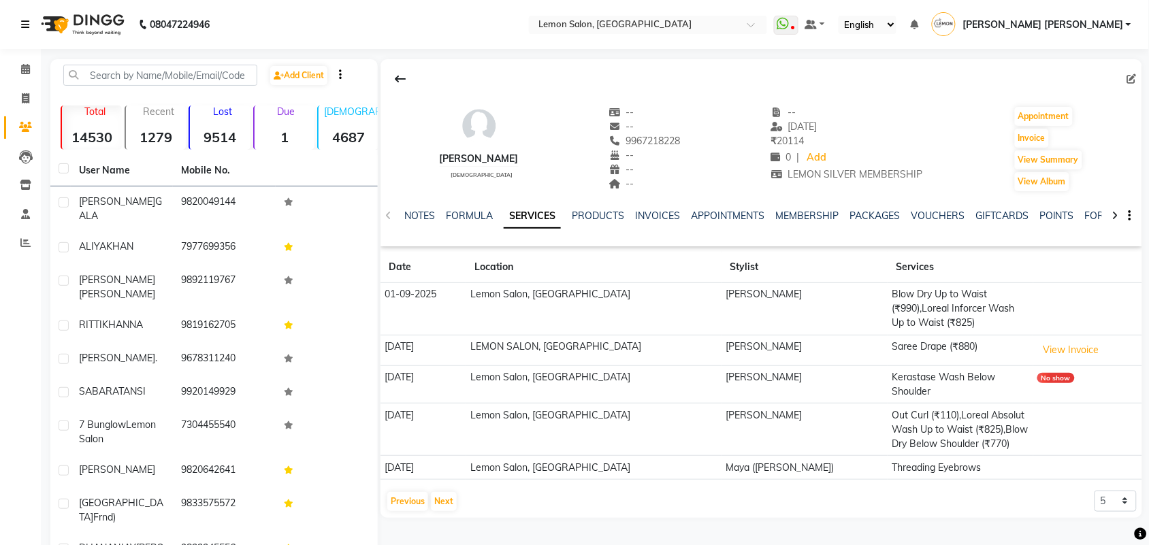
click at [25, 5] on link at bounding box center [28, 24] width 14 height 38
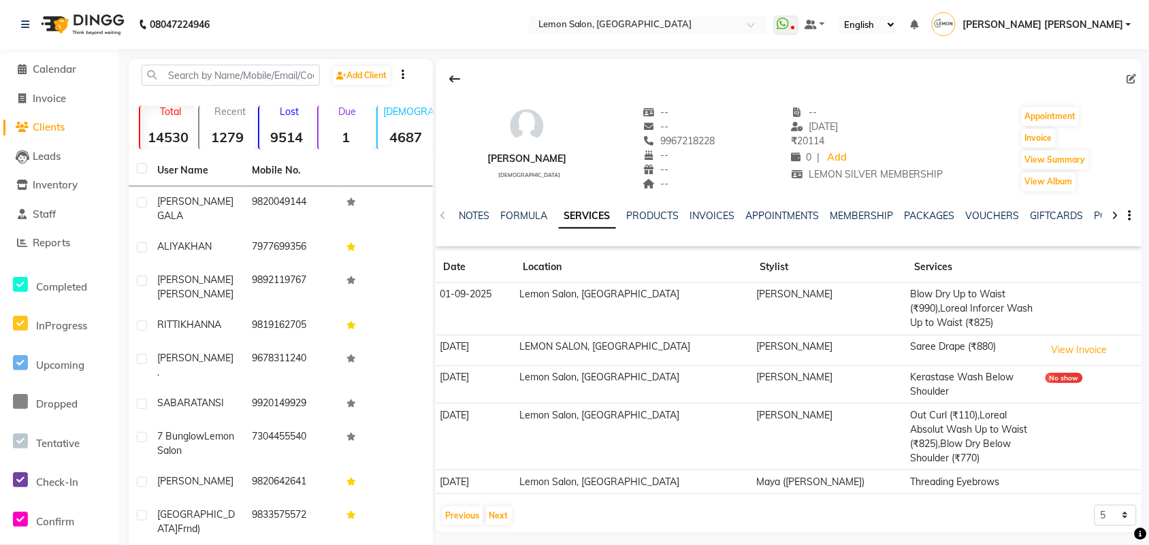
click at [21, 60] on li "Calendar" at bounding box center [59, 69] width 119 height 29
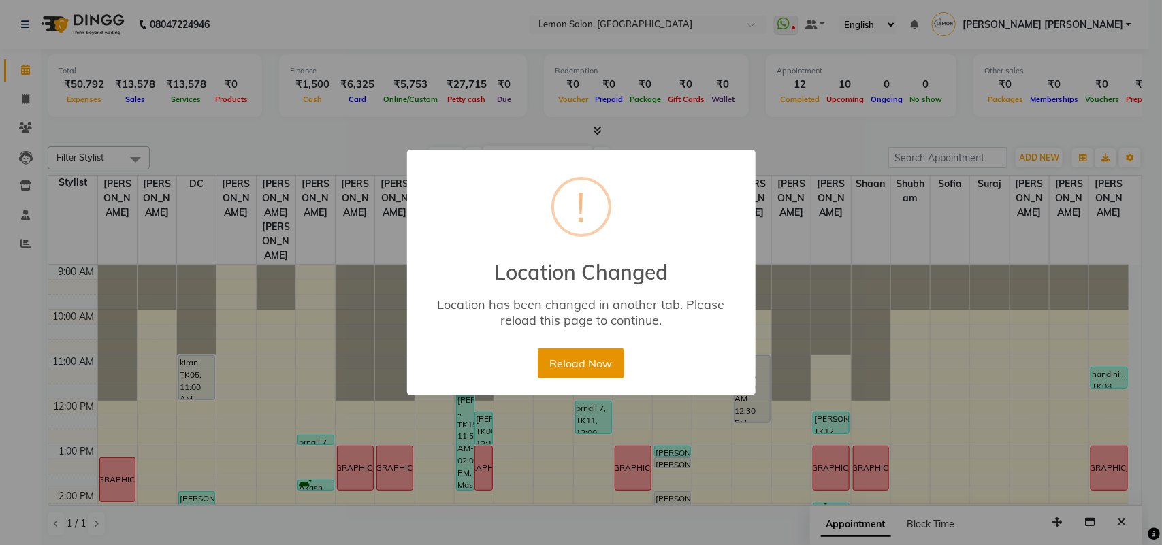
scroll to position [255, 0]
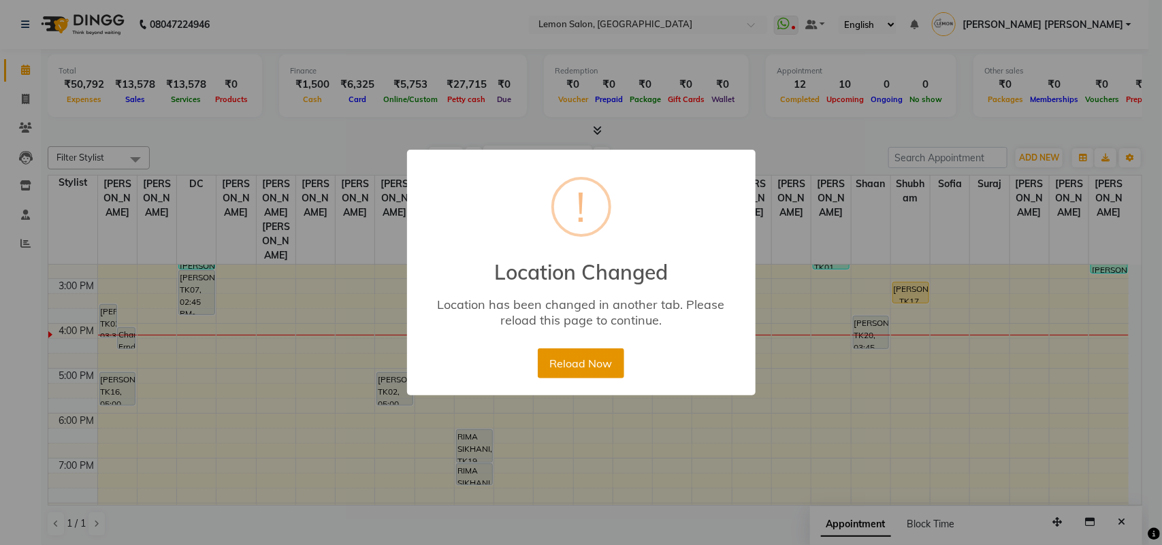
click at [589, 372] on button "Reload Now" at bounding box center [581, 363] width 86 height 30
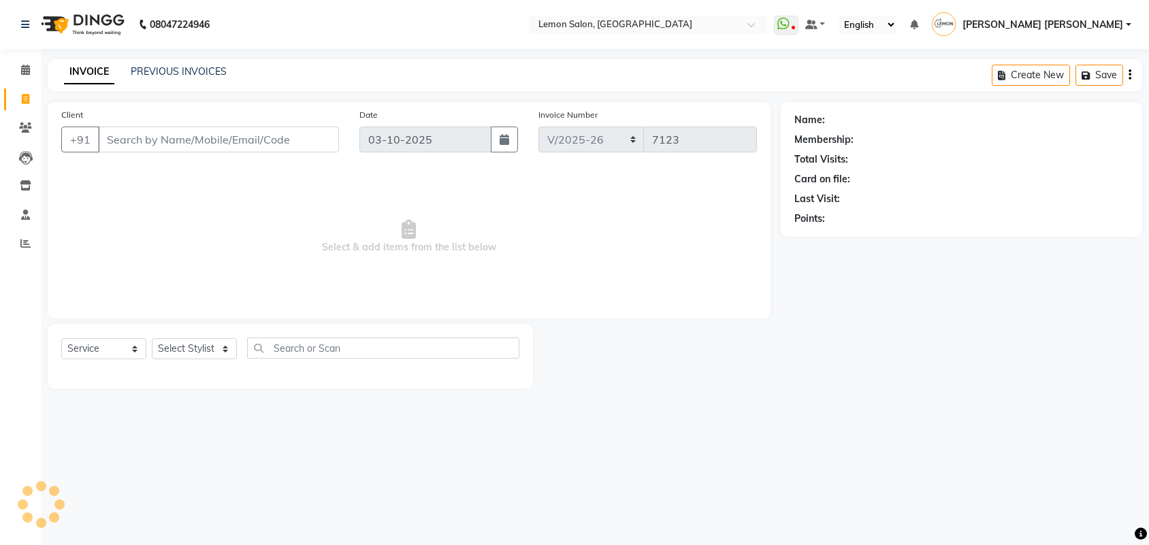
select select "551"
select select "service"
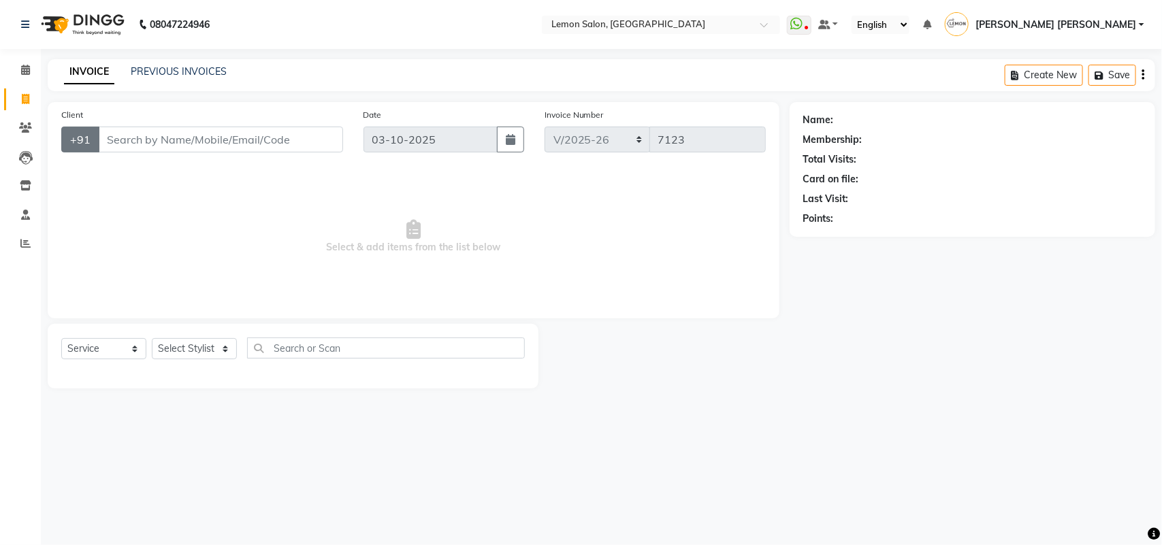
click at [71, 131] on button "+91" at bounding box center [80, 140] width 38 height 26
click at [79, 138] on button "+91" at bounding box center [80, 140] width 38 height 26
click at [135, 135] on input "Client" at bounding box center [220, 140] width 245 height 26
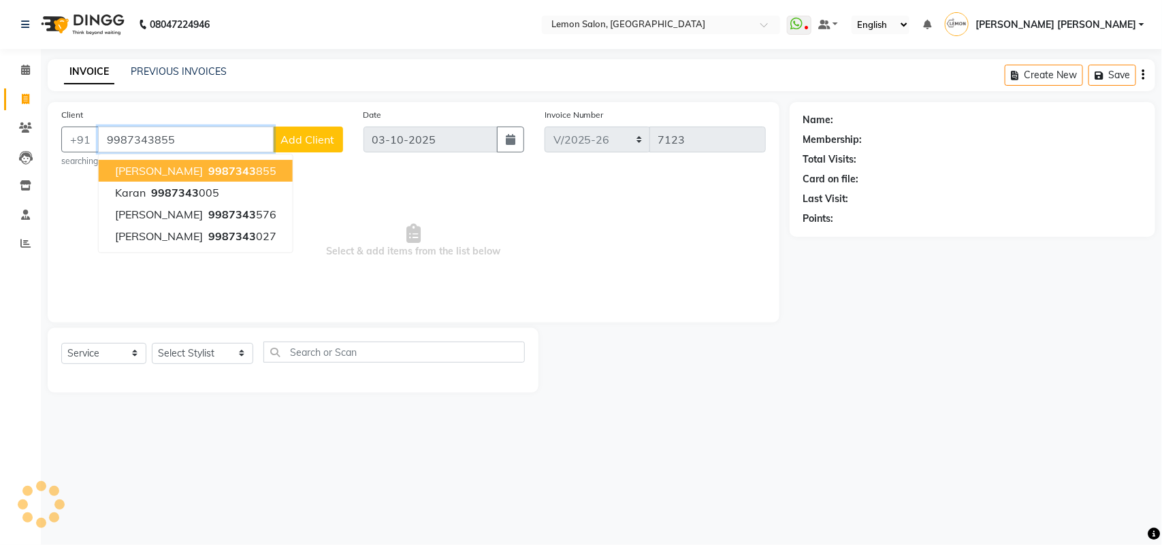
type input "9987343855"
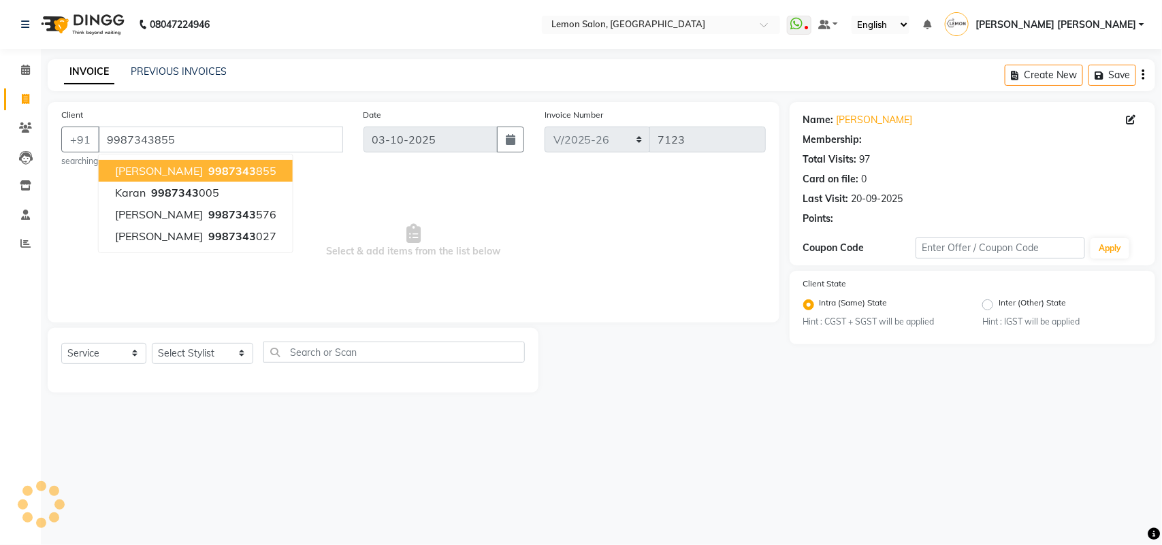
select select "1: Object"
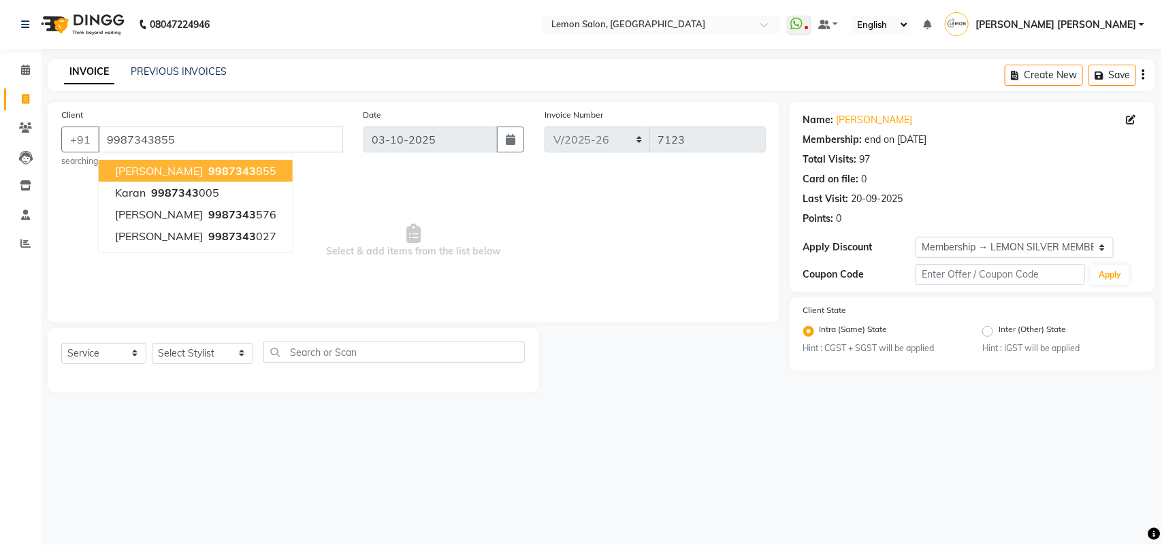
click at [203, 168] on span "SWARUPA CHAKORBORTY" at bounding box center [159, 171] width 88 height 14
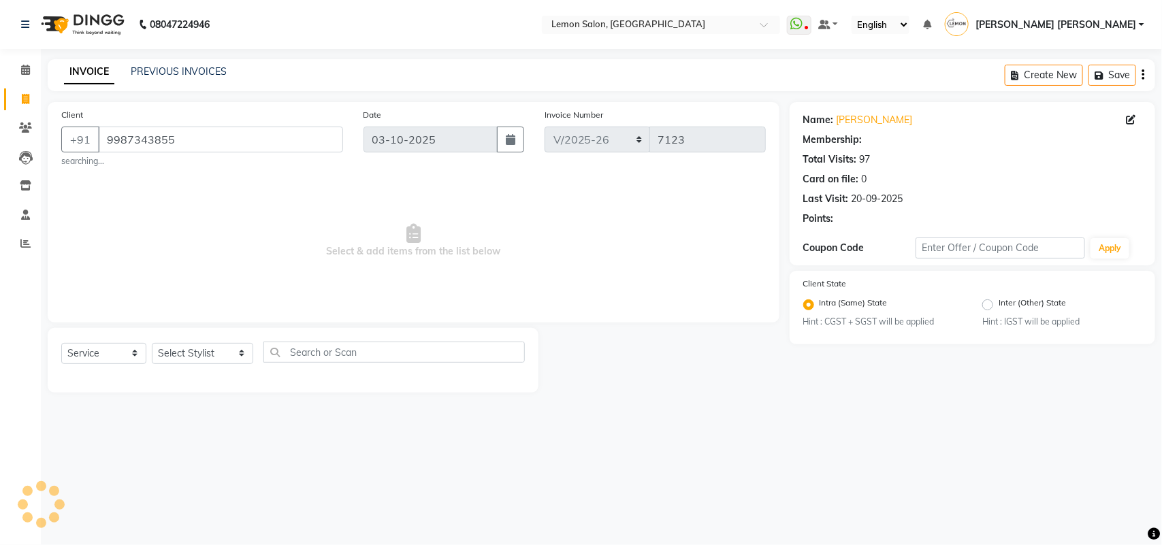
click at [425, 267] on span "Select & add items from the list below" at bounding box center [413, 241] width 704 height 136
select select "1: Object"
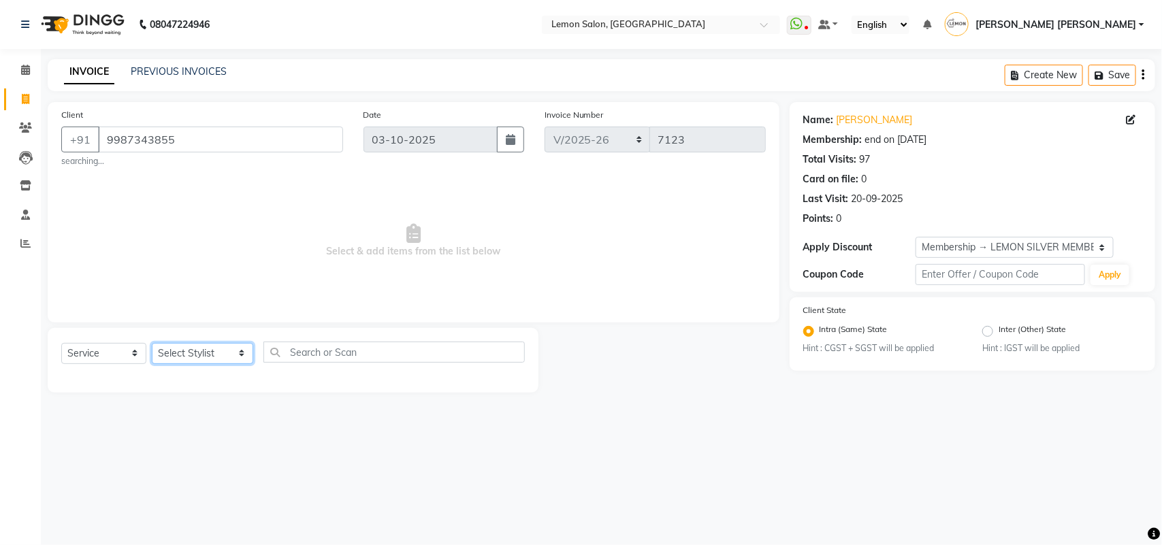
click at [199, 352] on select "Select Stylist Aalam Saifi Abhishek Shelar Aditi Nigam Ansar Ahmed Archana Muke…" at bounding box center [202, 353] width 101 height 21
select select "48406"
click at [152, 343] on select "Select Stylist Aalam Saifi Abhishek Shelar Aditi Nigam Ansar Ahmed Archana Muke…" at bounding box center [202, 353] width 101 height 21
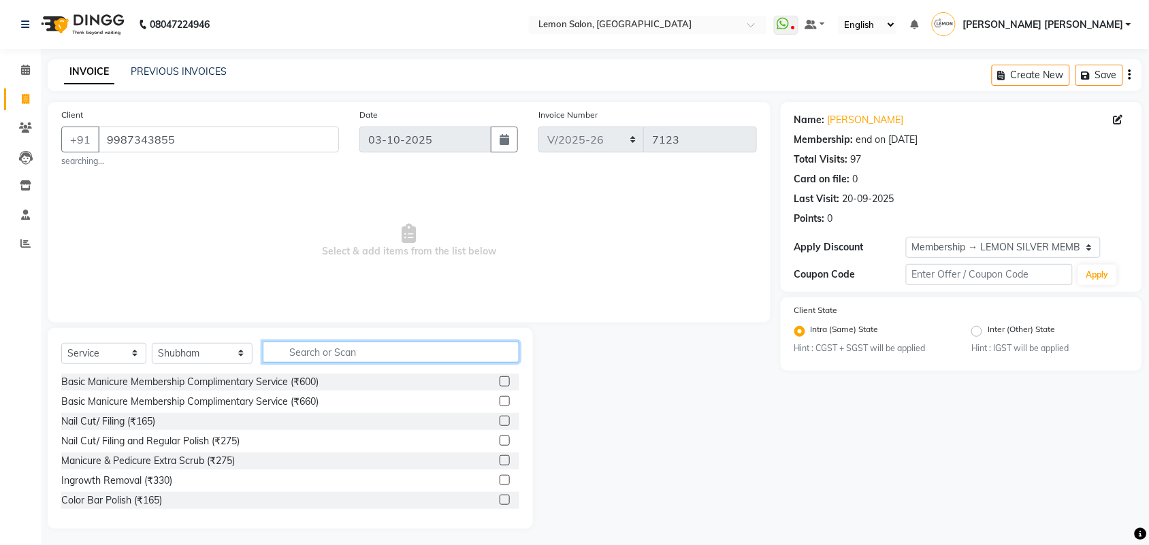
click at [291, 351] on input "text" at bounding box center [391, 352] width 257 height 21
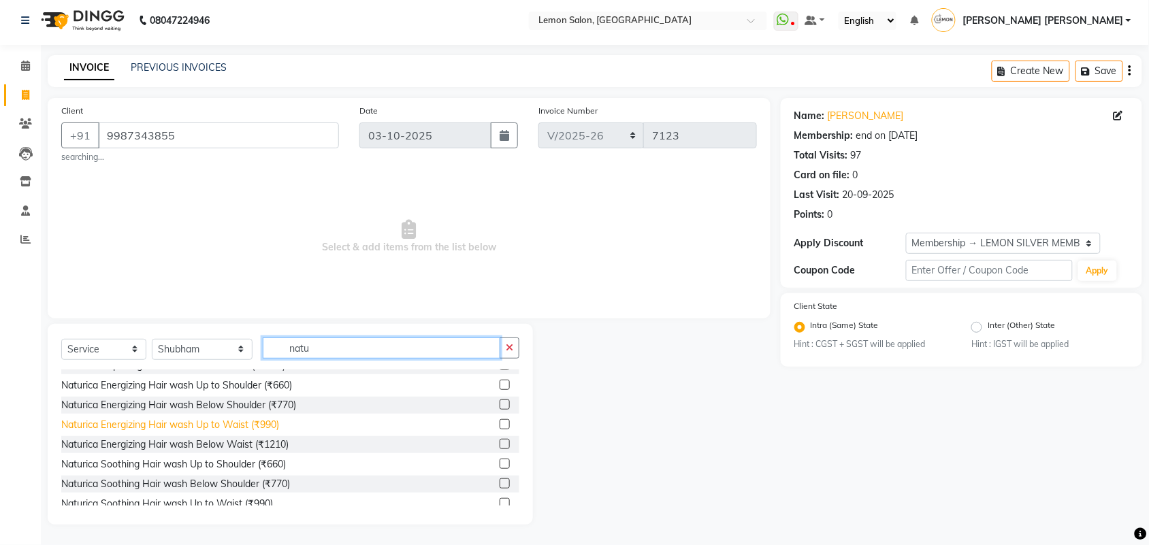
scroll to position [170, 0]
type input "n"
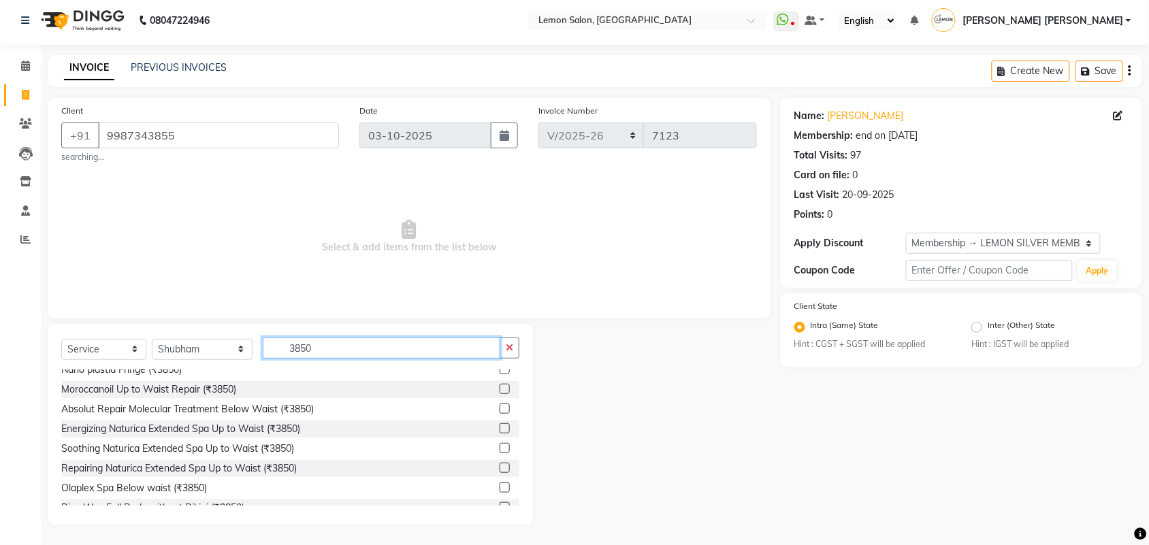
scroll to position [255, 0]
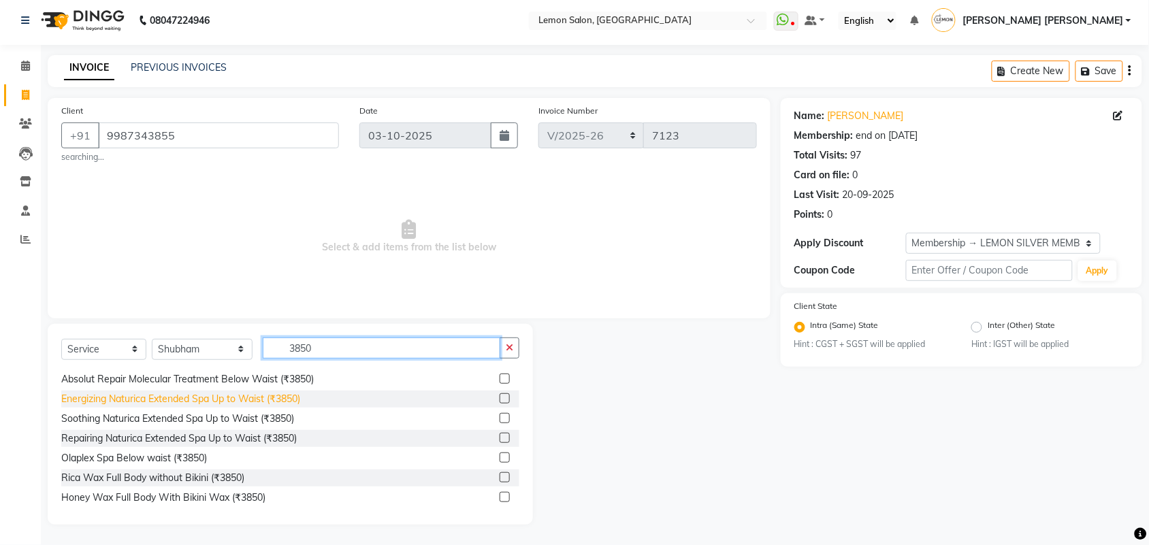
type input "3850"
click at [259, 403] on div "Energizing Naturica Extended Spa Up to Waist (₹3850)" at bounding box center [180, 399] width 239 height 14
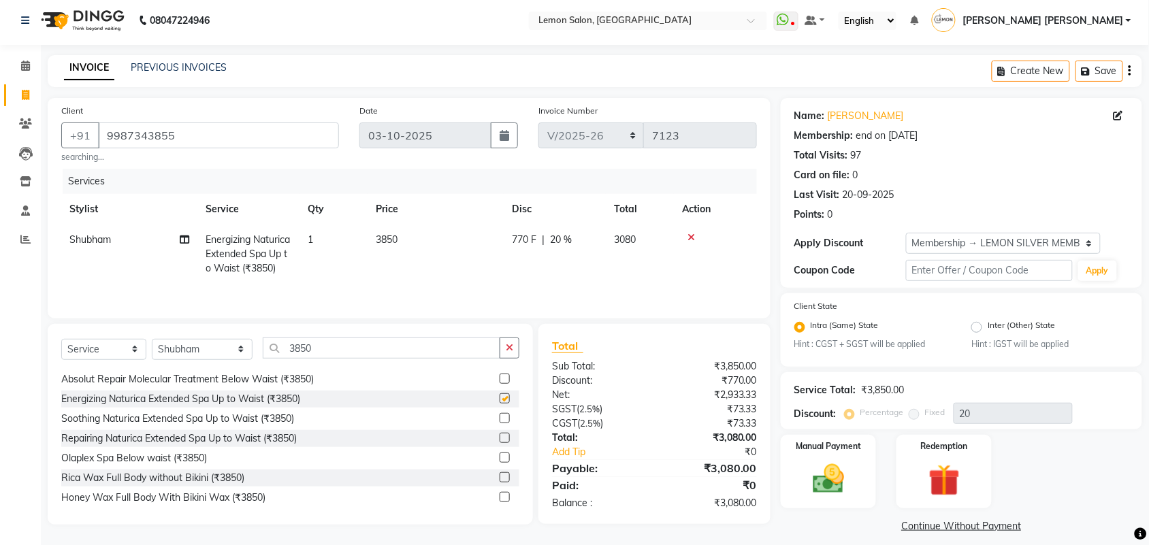
checkbox input "false"
click at [504, 355] on button "button" at bounding box center [510, 348] width 20 height 21
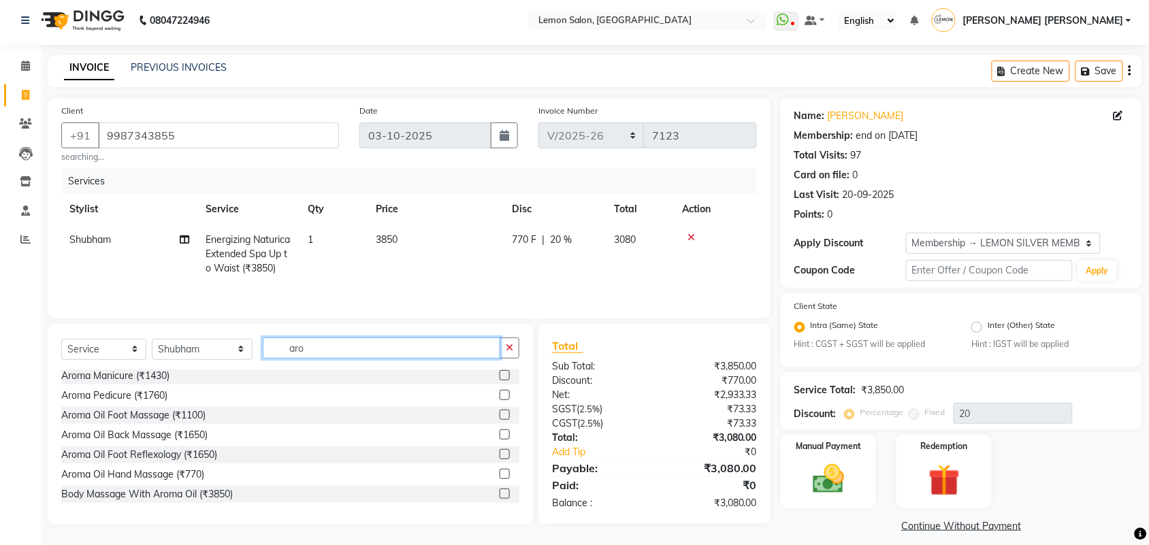
scroll to position [0, 0]
type input "aroma"
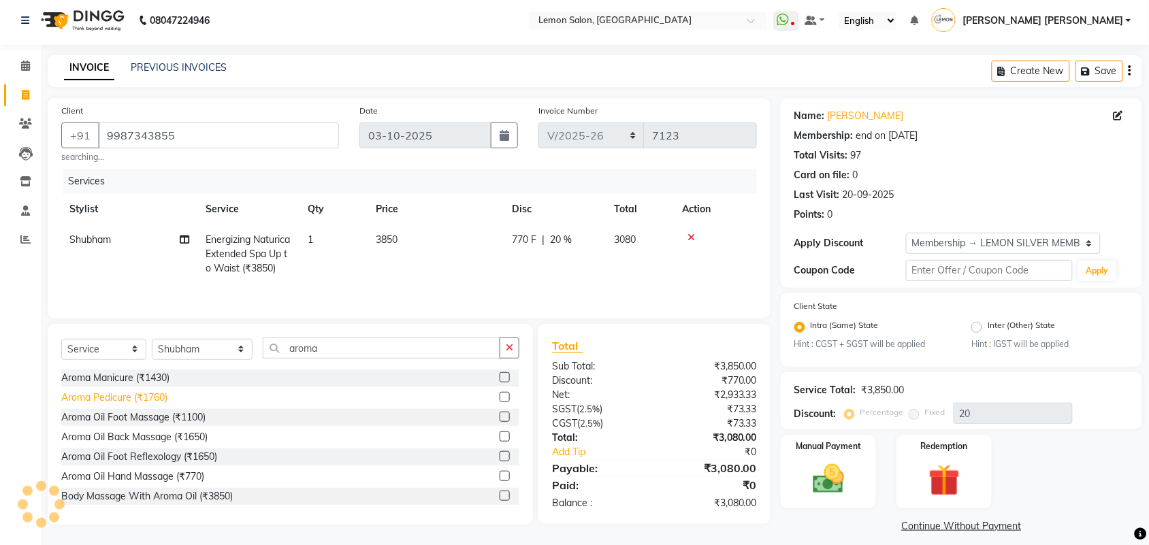
click at [70, 397] on div "Aroma Pedicure (₹1760)" at bounding box center [114, 398] width 106 height 14
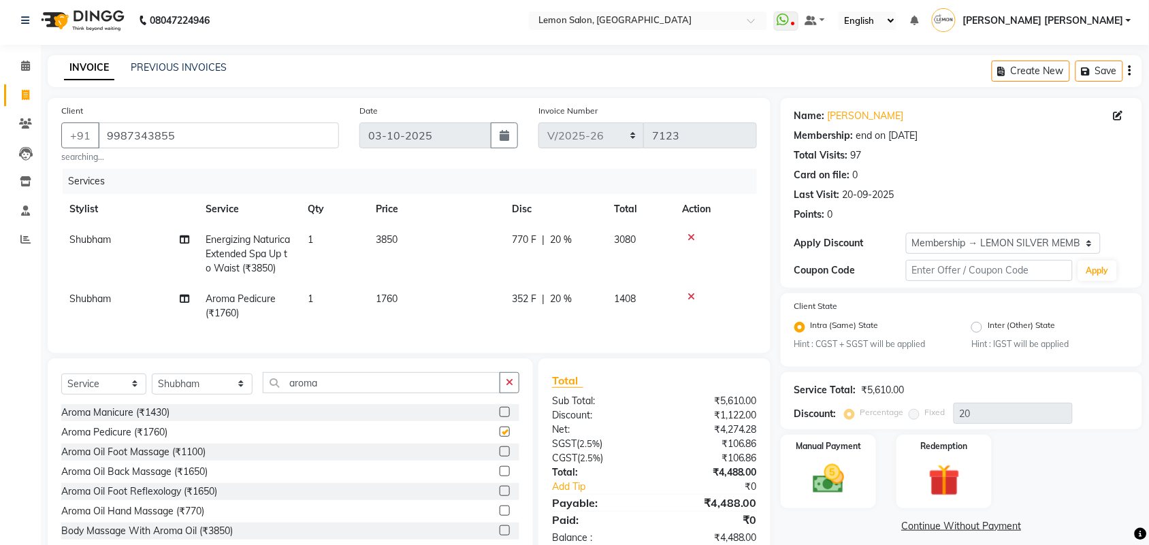
checkbox input "false"
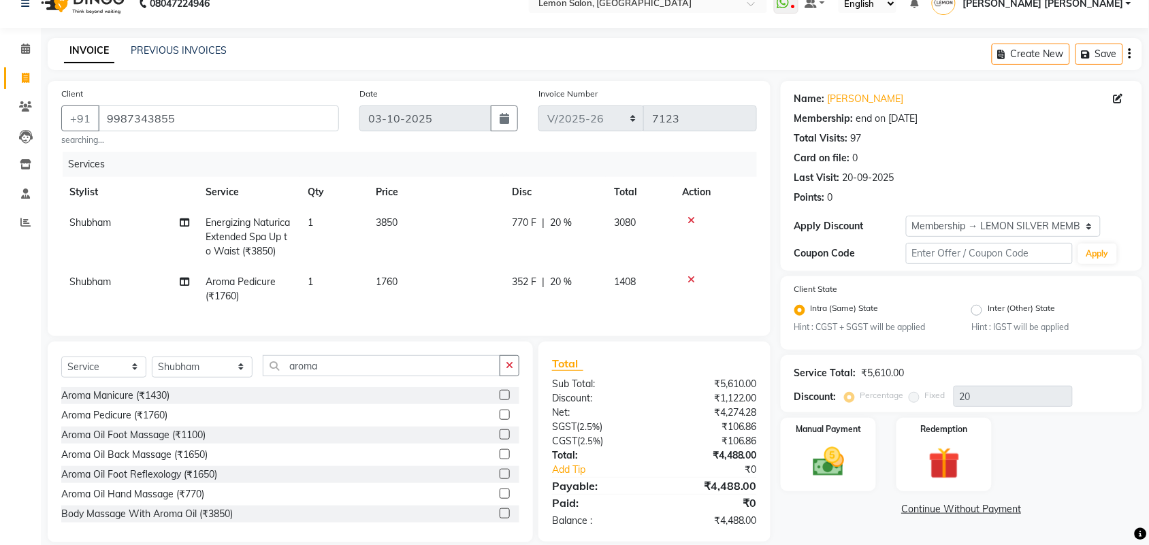
scroll to position [52, 0]
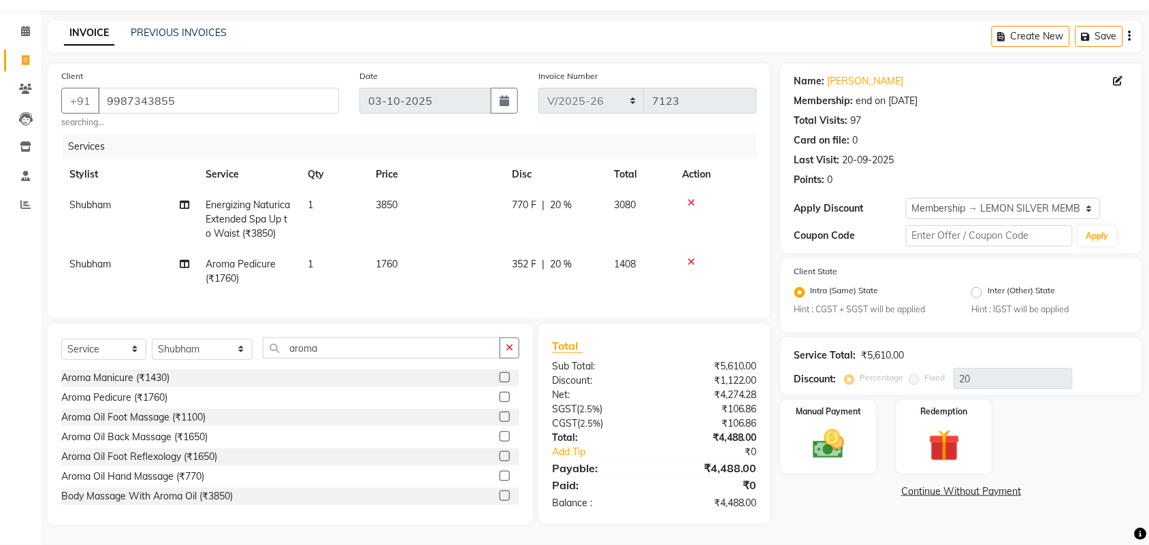
click at [101, 259] on td "Shubham" at bounding box center [129, 271] width 136 height 45
select select "48406"
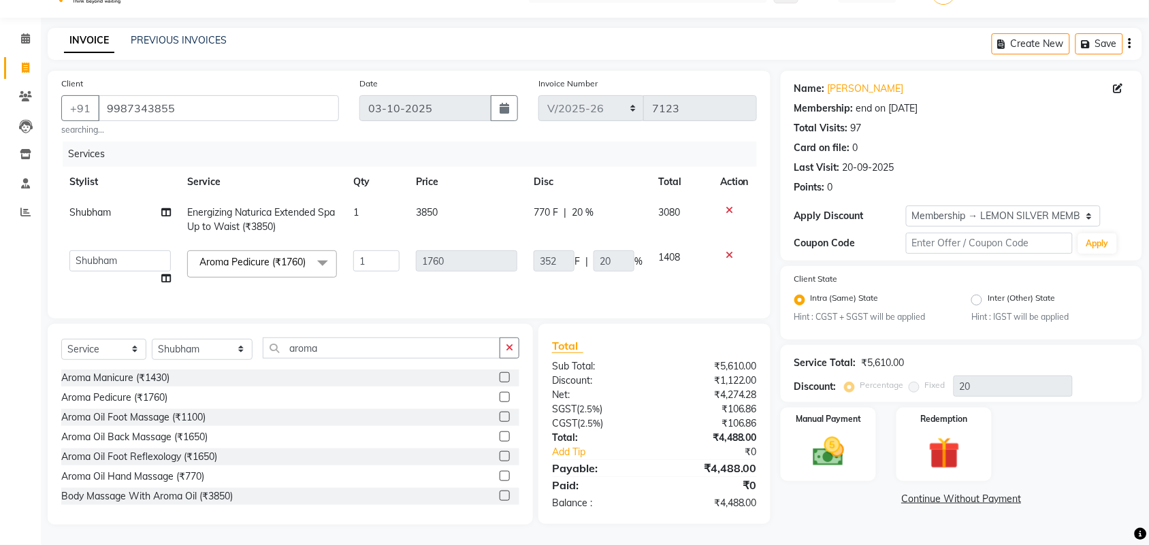
scroll to position [51, 0]
click at [138, 250] on select "Aalam Saifi Abhishek Shelar Aditi Nigam Ansar Ahmed Archana Muke Archana Rajbha…" at bounding box center [119, 260] width 101 height 21
select select "7468"
click at [393, 242] on td "1" at bounding box center [376, 268] width 63 height 52
click at [368, 142] on div "Services" at bounding box center [415, 154] width 704 height 25
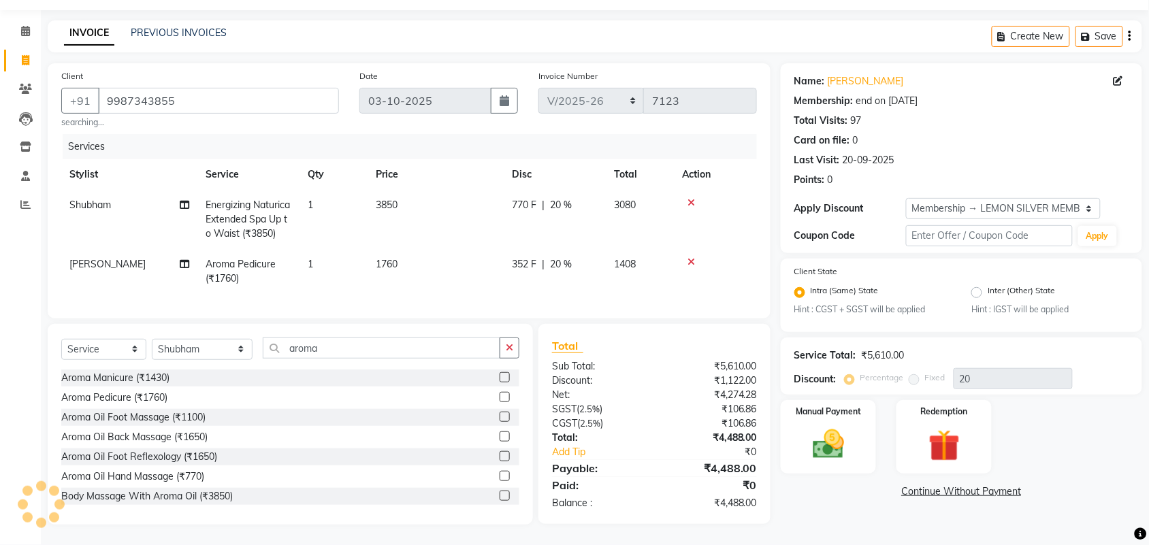
scroll to position [52, 0]
click at [826, 426] on img at bounding box center [828, 444] width 53 height 37
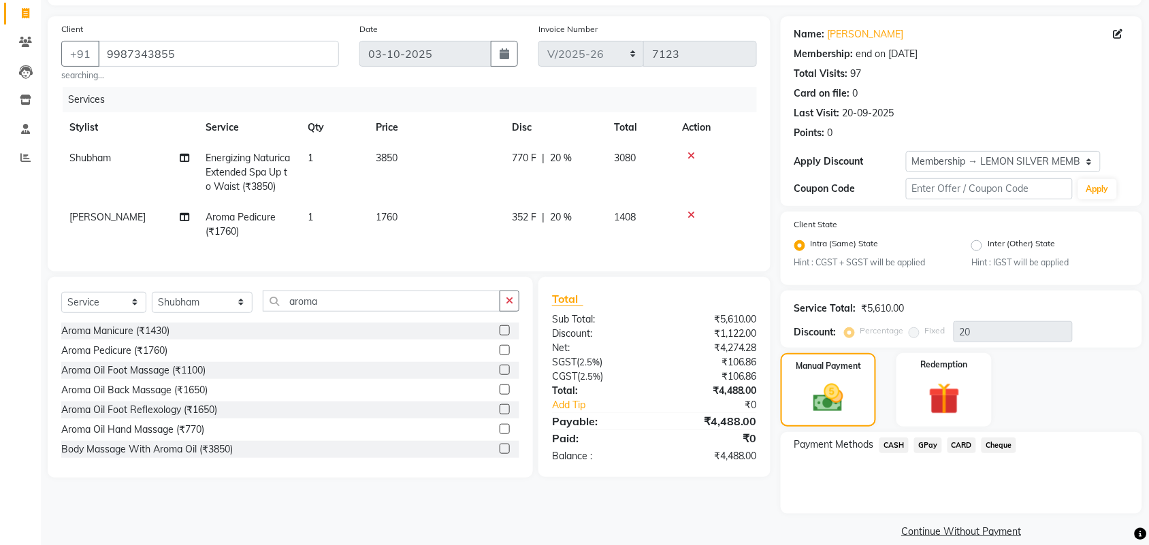
scroll to position [101, 0]
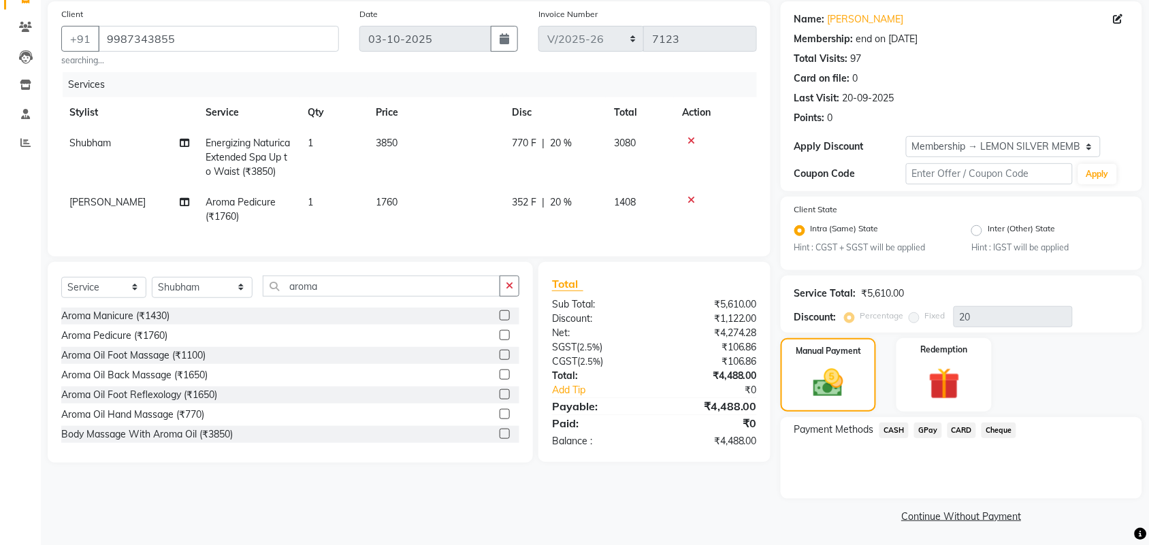
click at [924, 434] on span "GPay" at bounding box center [928, 431] width 28 height 16
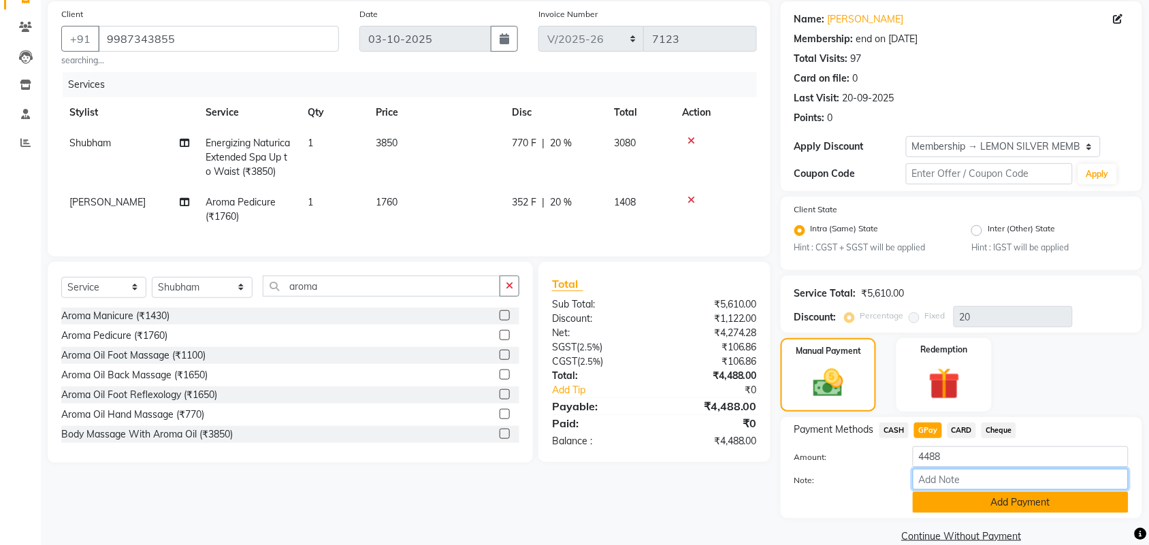
drag, startPoint x: 924, startPoint y: 485, endPoint x: 930, endPoint y: 502, distance: 17.2
click at [928, 498] on div "Amount: 4488 Note: Add Payment" at bounding box center [961, 479] width 334 height 67
click at [930, 502] on button "Add Payment" at bounding box center [1021, 502] width 216 height 21
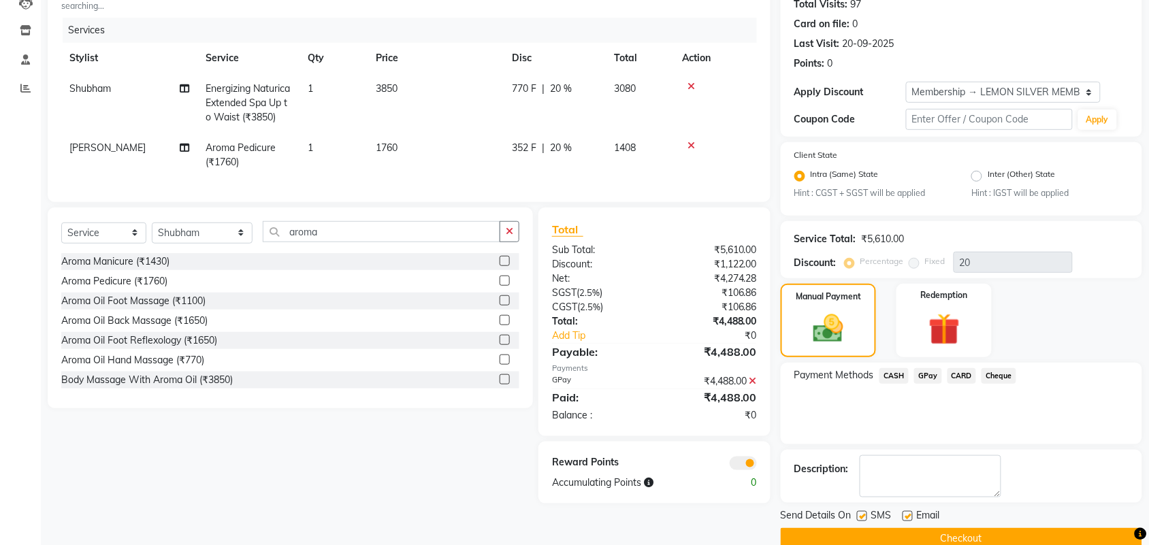
scroll to position [178, 0]
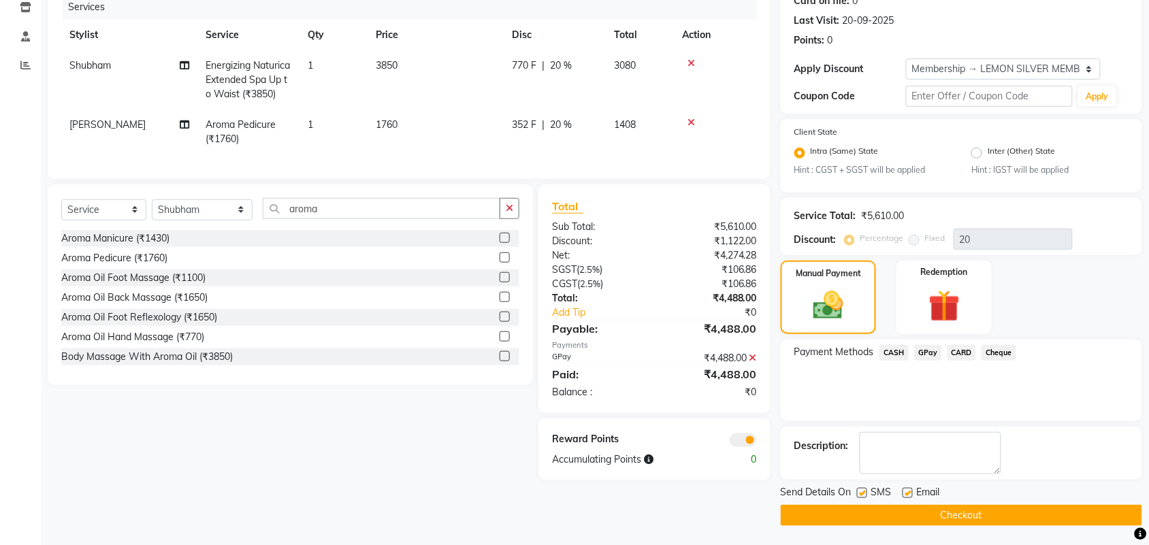
click at [860, 494] on label at bounding box center [862, 493] width 10 height 10
click at [860, 494] on input "checkbox" at bounding box center [861, 493] width 9 height 9
checkbox input "false"
drag, startPoint x: 907, startPoint y: 490, endPoint x: 910, endPoint y: 519, distance: 28.8
click at [909, 492] on label at bounding box center [908, 493] width 10 height 10
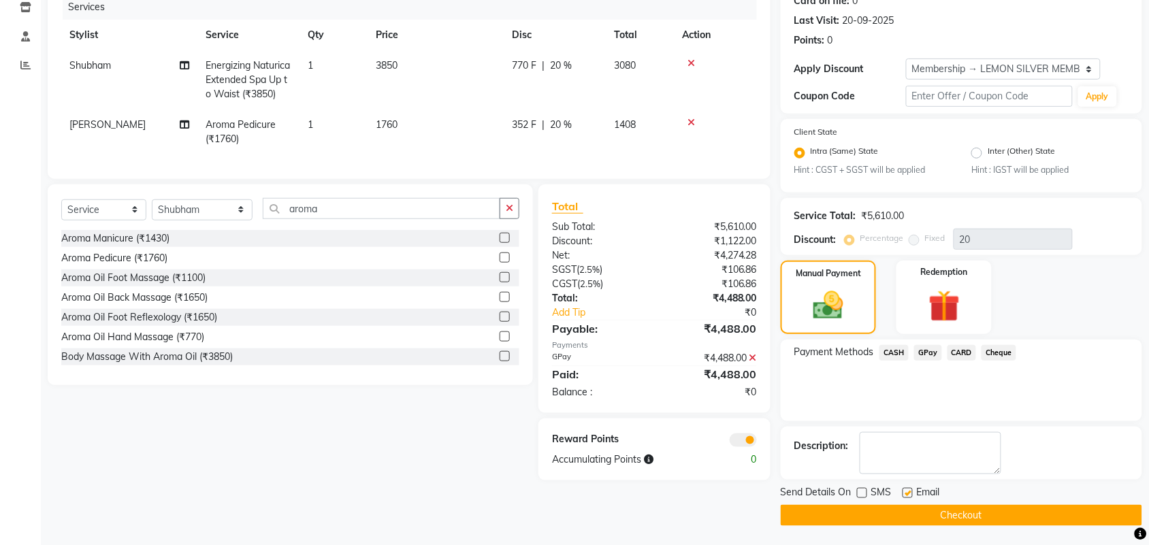
click at [909, 492] on input "checkbox" at bounding box center [907, 493] width 9 height 9
checkbox input "false"
click at [910, 519] on button "Checkout" at bounding box center [961, 515] width 361 height 21
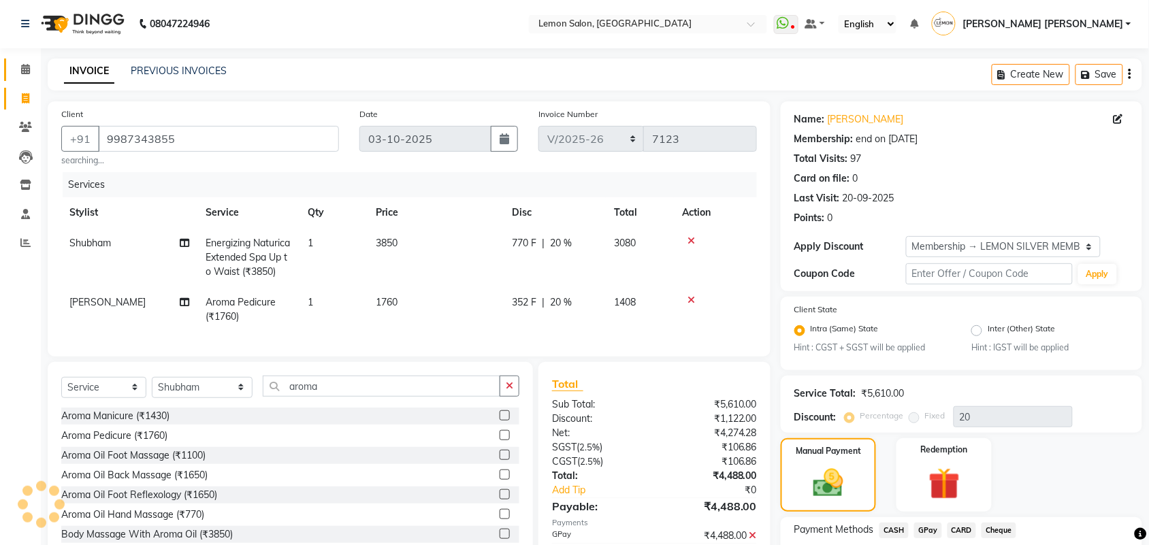
scroll to position [0, 0]
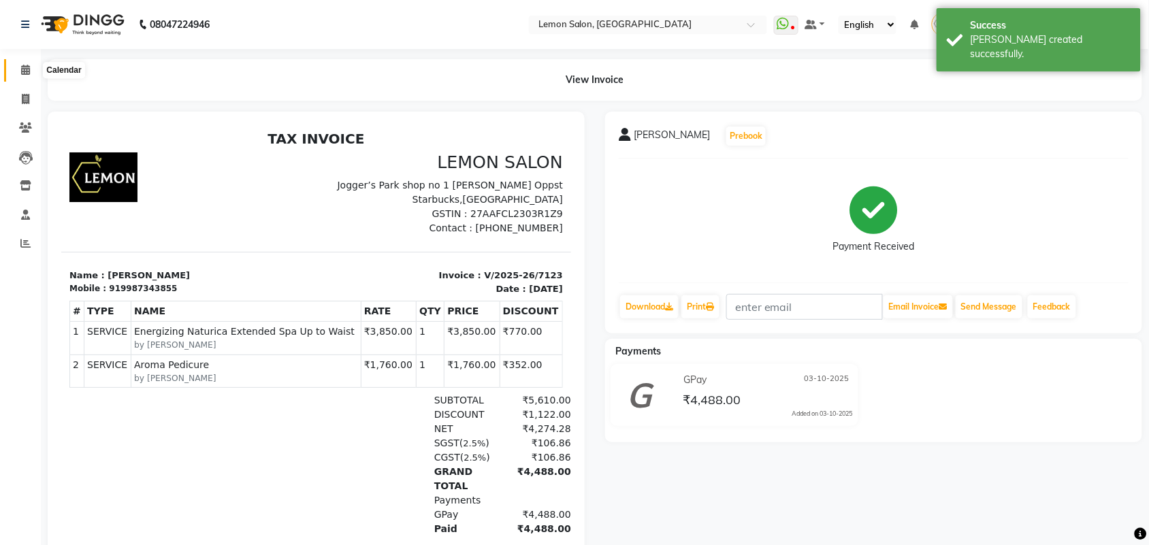
click at [16, 70] on span at bounding box center [26, 71] width 24 height 16
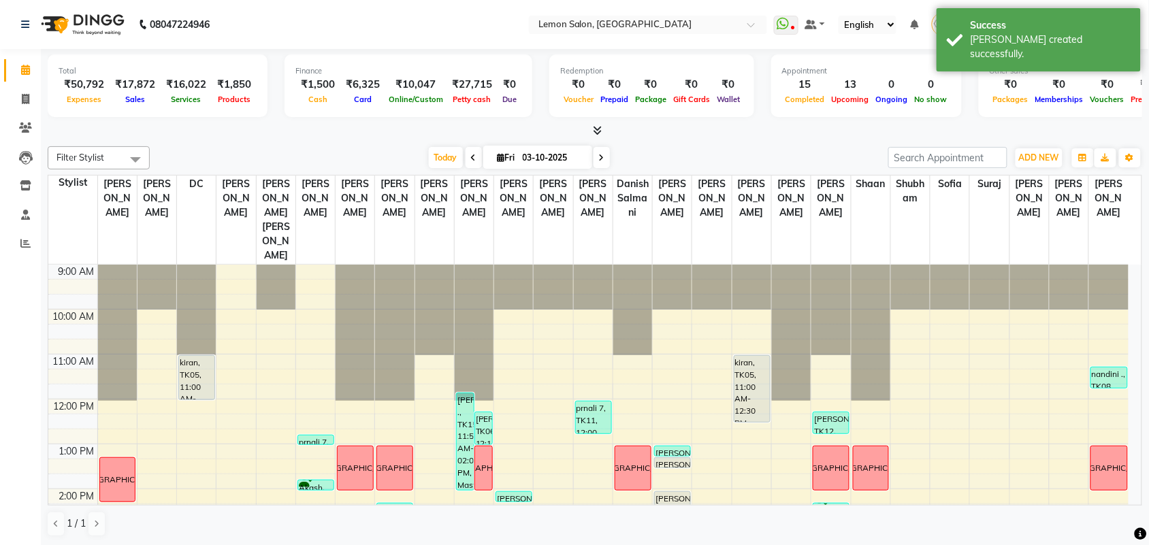
scroll to position [255, 0]
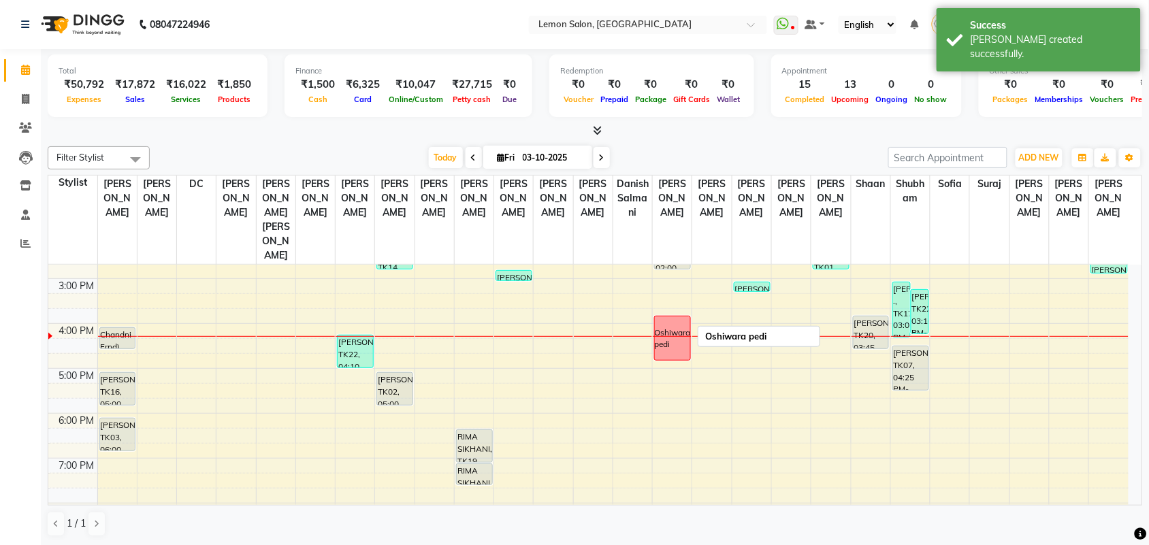
click at [672, 327] on div "Oshiwara pedi" at bounding box center [673, 339] width 36 height 25
click at [712, 329] on span "Delete Block Time" at bounding box center [735, 327] width 77 height 14
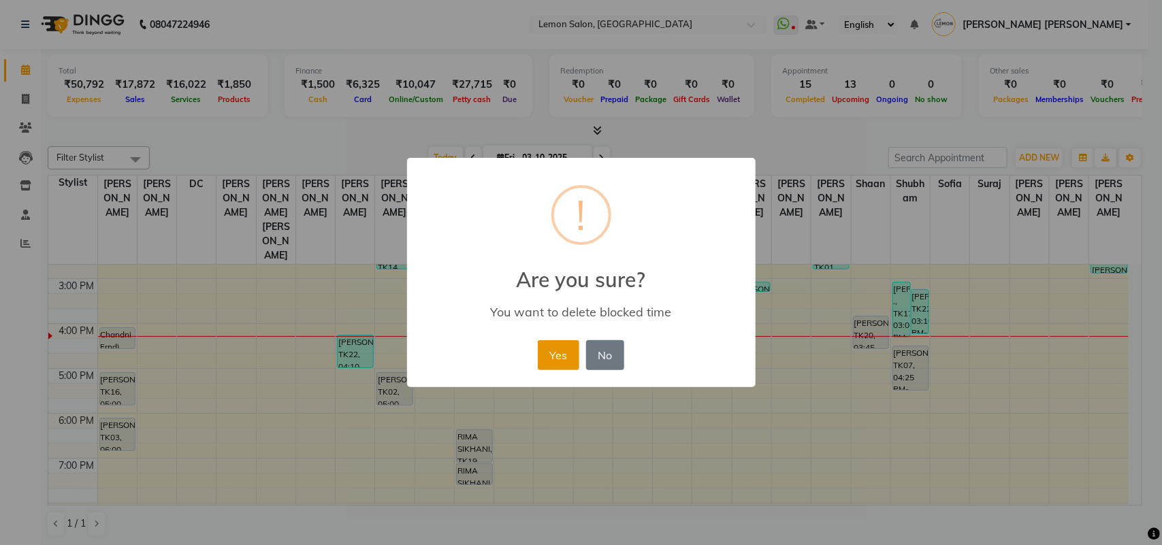
click at [566, 356] on button "Yes" at bounding box center [559, 355] width 42 height 30
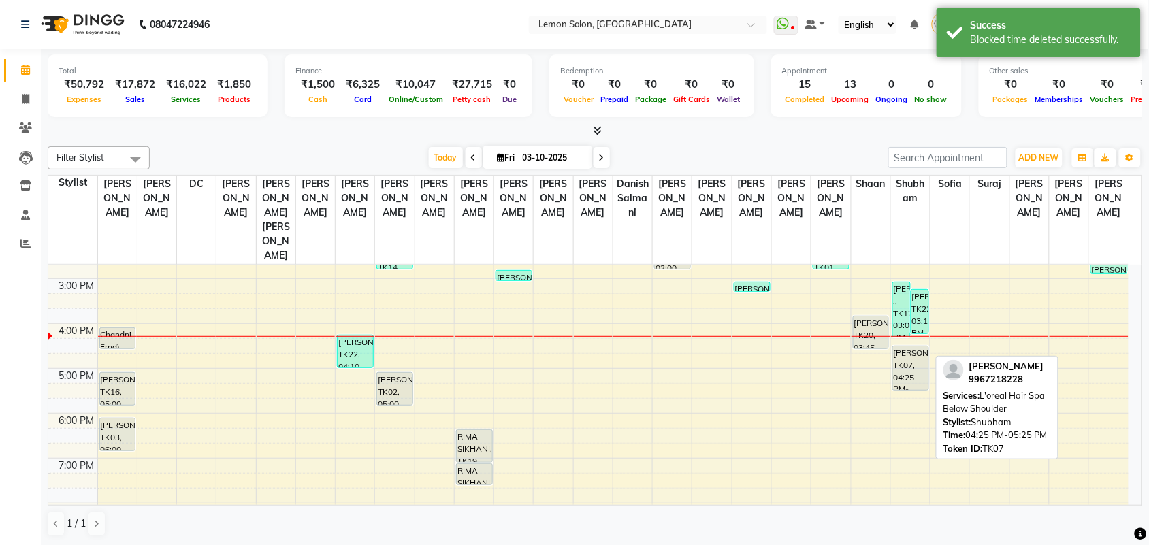
click at [909, 346] on div "[PERSON_NAME], TK07, 04:25 PM-05:25 PM, L'oreal Hair Spa Below Shoulder" at bounding box center [910, 368] width 35 height 44
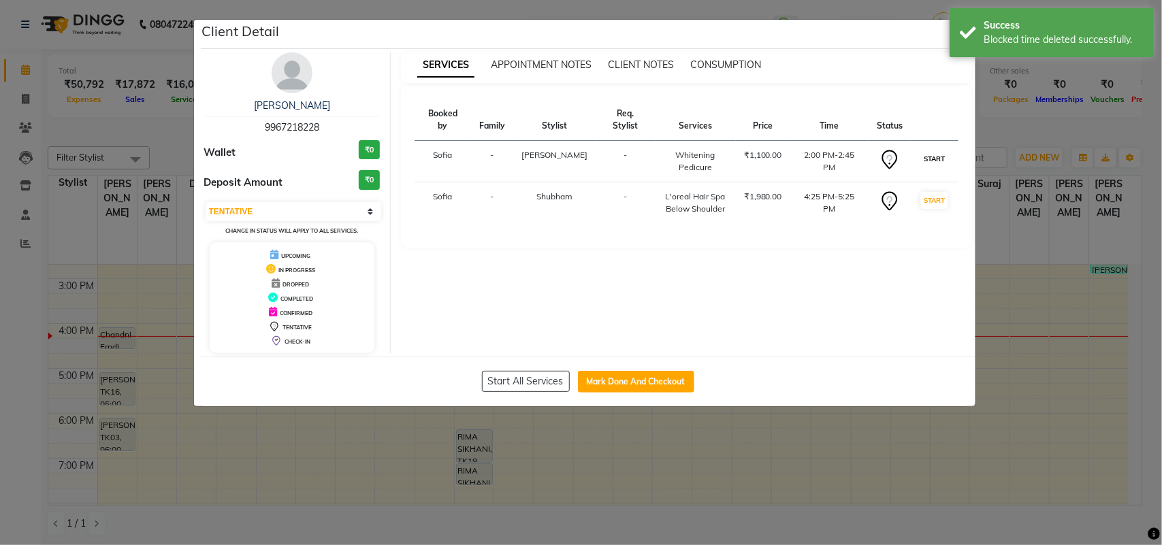
click at [933, 157] on button "START" at bounding box center [934, 158] width 28 height 17
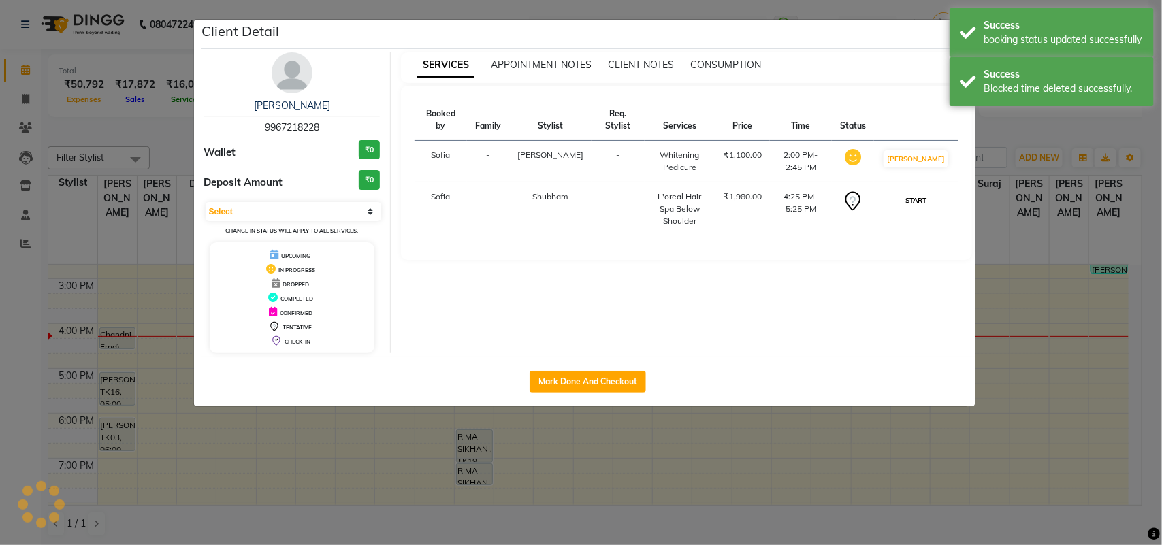
click at [930, 201] on button "START" at bounding box center [916, 200] width 28 height 17
click at [929, 206] on button "MARK DONE" at bounding box center [915, 200] width 65 height 17
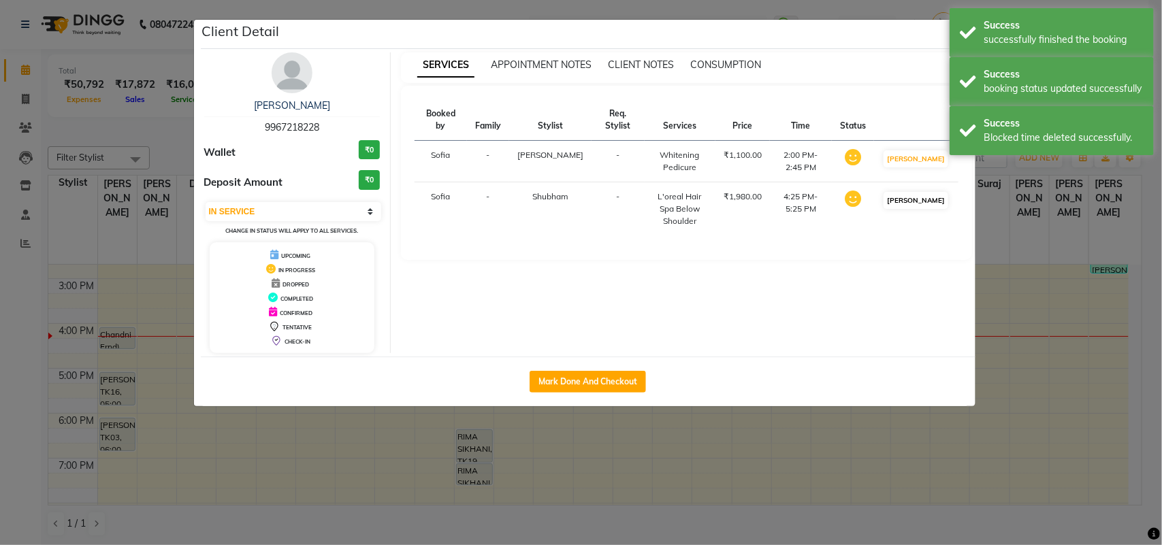
select select "select"
click at [940, 32] on div "Client Detail" at bounding box center [588, 34] width 775 height 29
click at [950, 37] on div "Success successfully finished the booking" at bounding box center [1051, 32] width 204 height 49
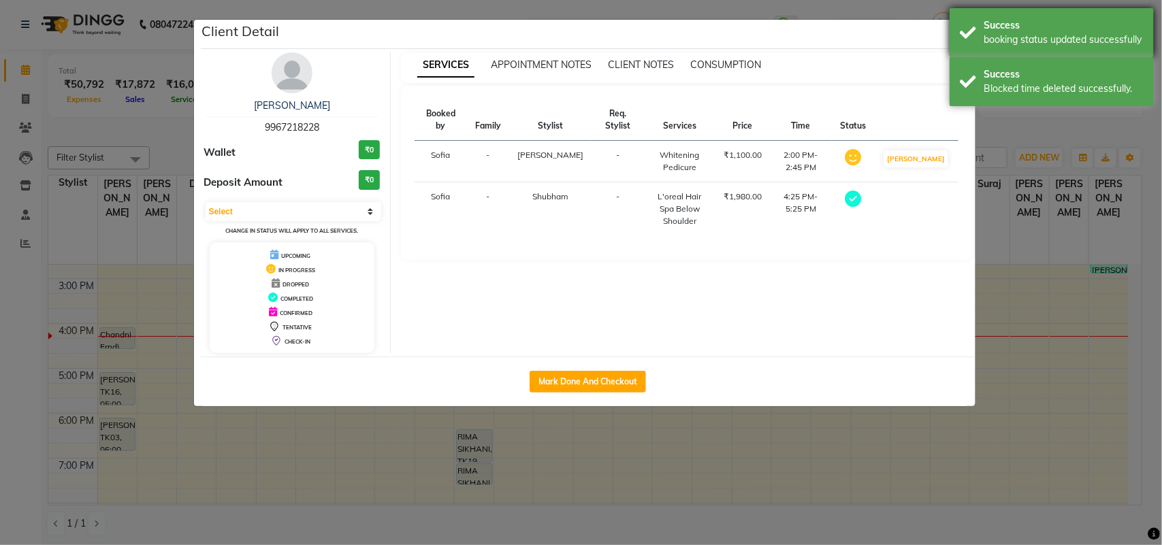
click at [960, 35] on div "Success booking status updated successfully" at bounding box center [1051, 32] width 204 height 49
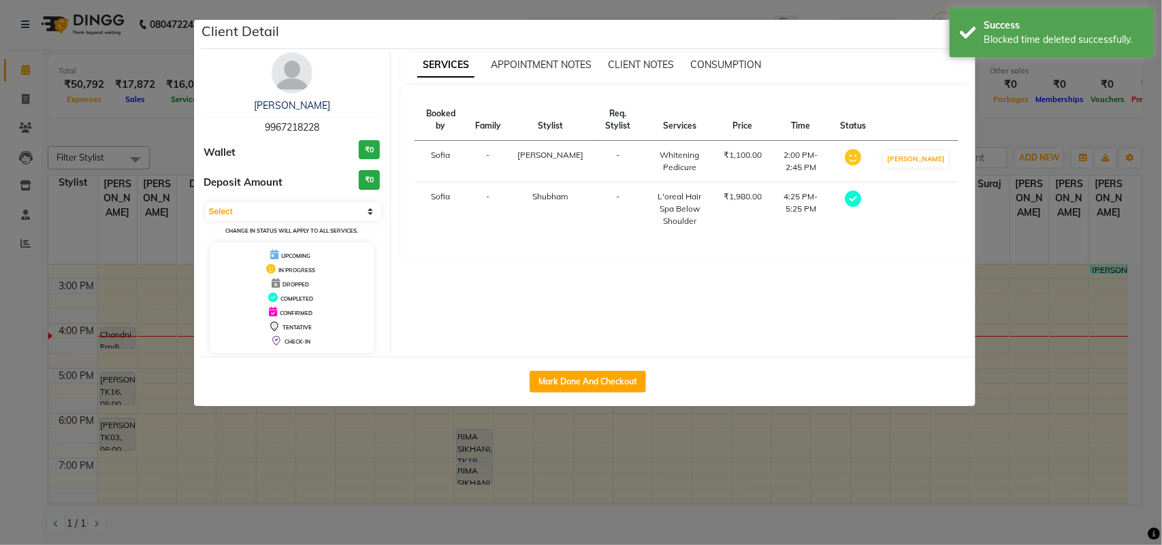
click at [960, 35] on div "Success Blocked time deleted successfully." at bounding box center [1051, 32] width 204 height 49
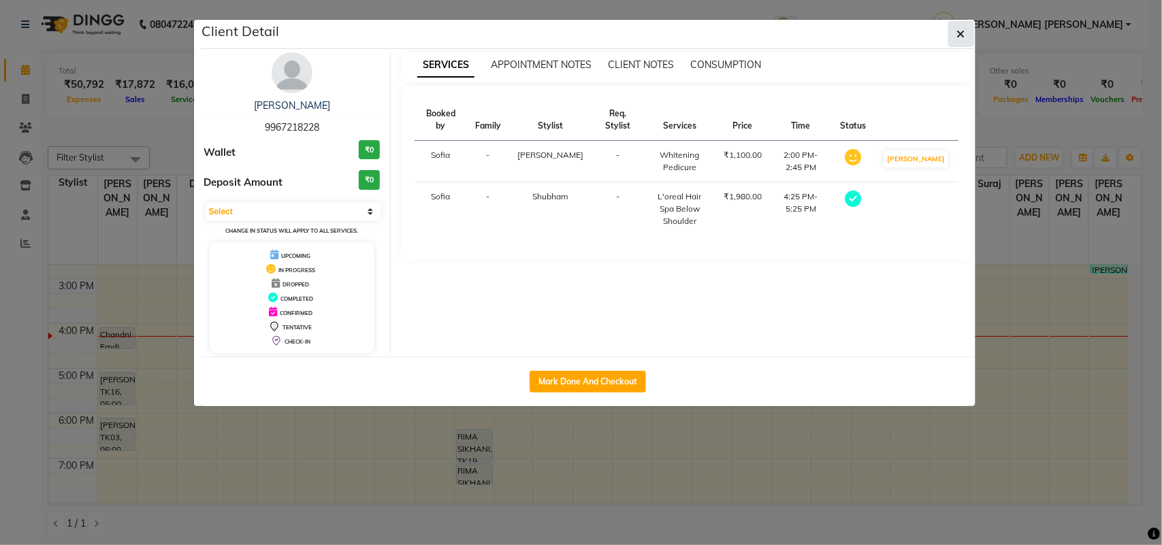
click at [960, 32] on icon "button" at bounding box center [961, 34] width 8 height 11
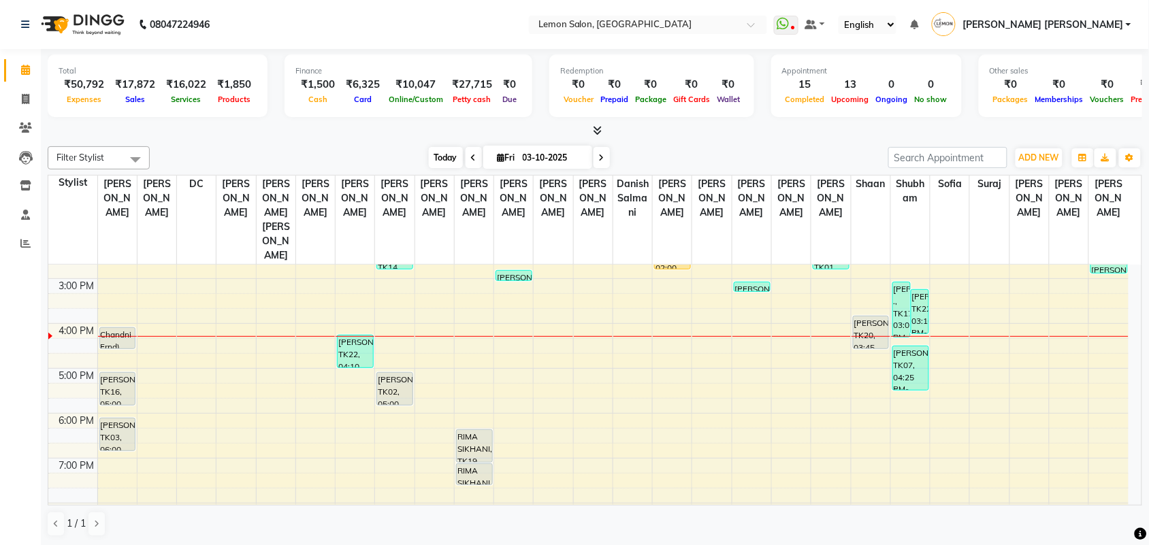
click at [447, 160] on span "Today" at bounding box center [446, 157] width 34 height 21
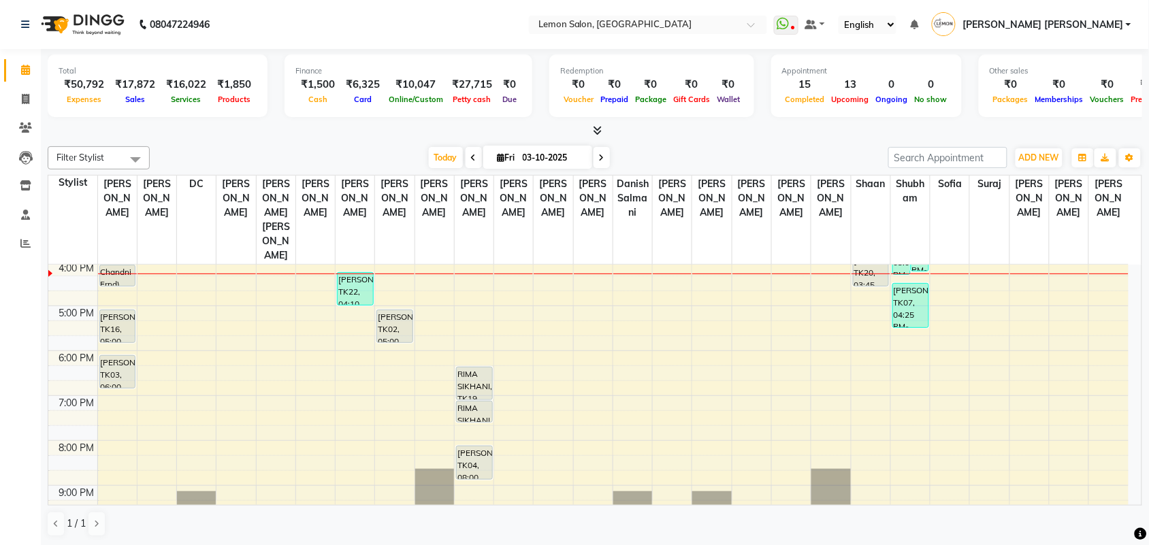
click at [519, 157] on input "03-10-2025" at bounding box center [553, 158] width 68 height 20
select select "10"
select select "2025"
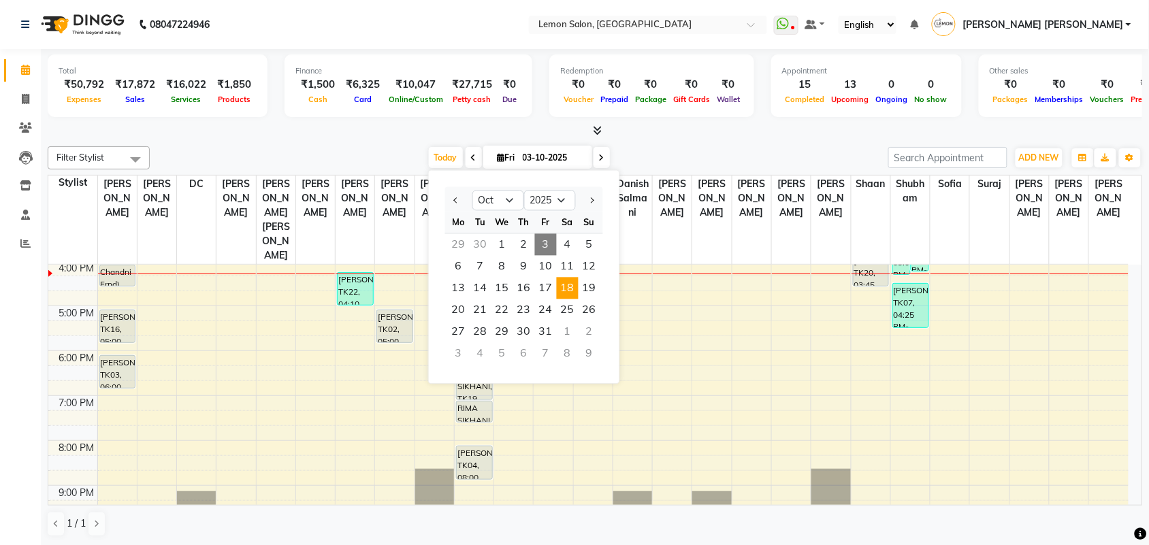
click at [563, 289] on span "18" at bounding box center [568, 289] width 22 height 22
type input "18-10-2025"
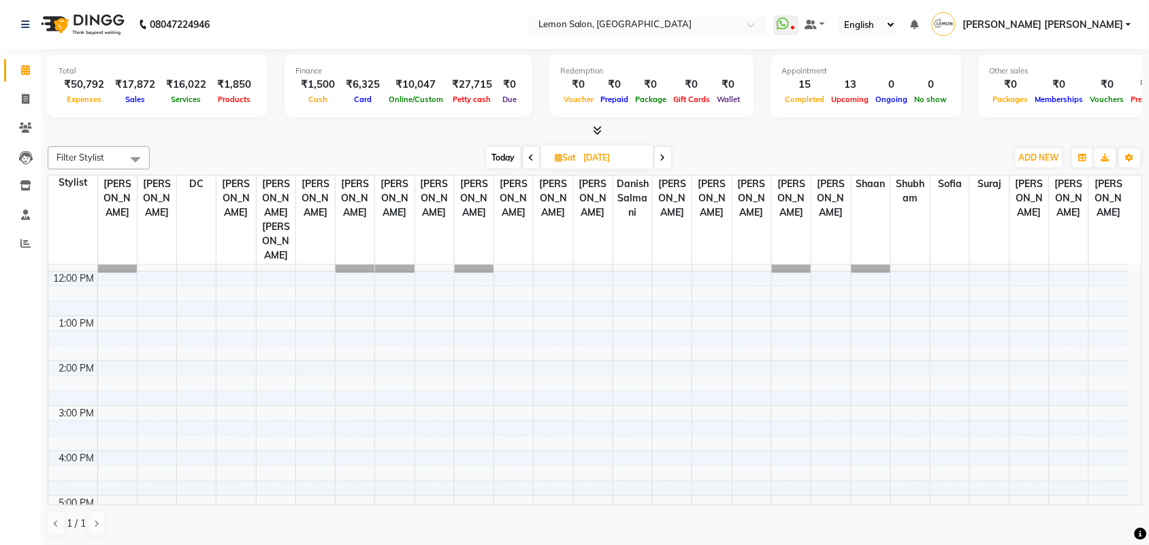
scroll to position [111, 0]
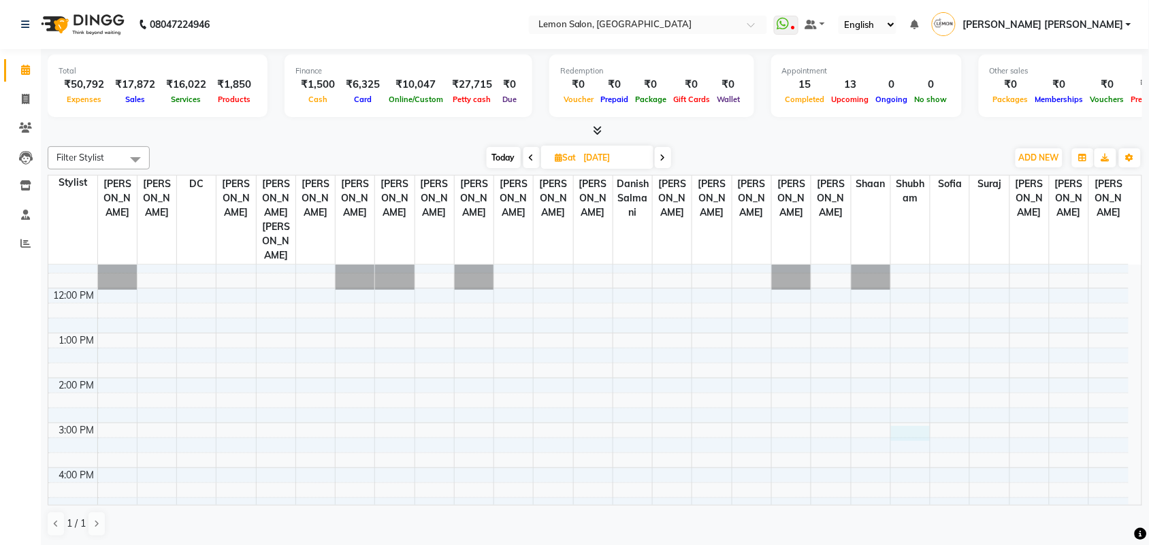
click at [903, 402] on div "9:00 AM 10:00 AM 11:00 AM 12:00 PM 1:00 PM 2:00 PM 3:00 PM 4:00 PM 5:00 PM 6:00…" at bounding box center [588, 468] width 1080 height 628
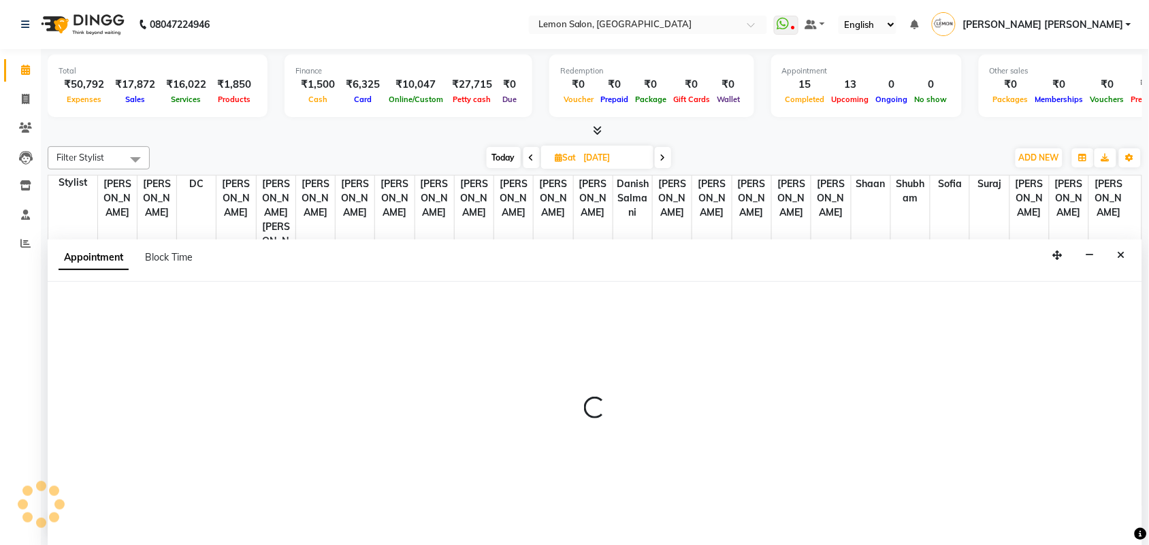
scroll to position [1, 0]
click at [174, 261] on span "Block Time" at bounding box center [169, 256] width 48 height 12
select select "48406"
select select "900"
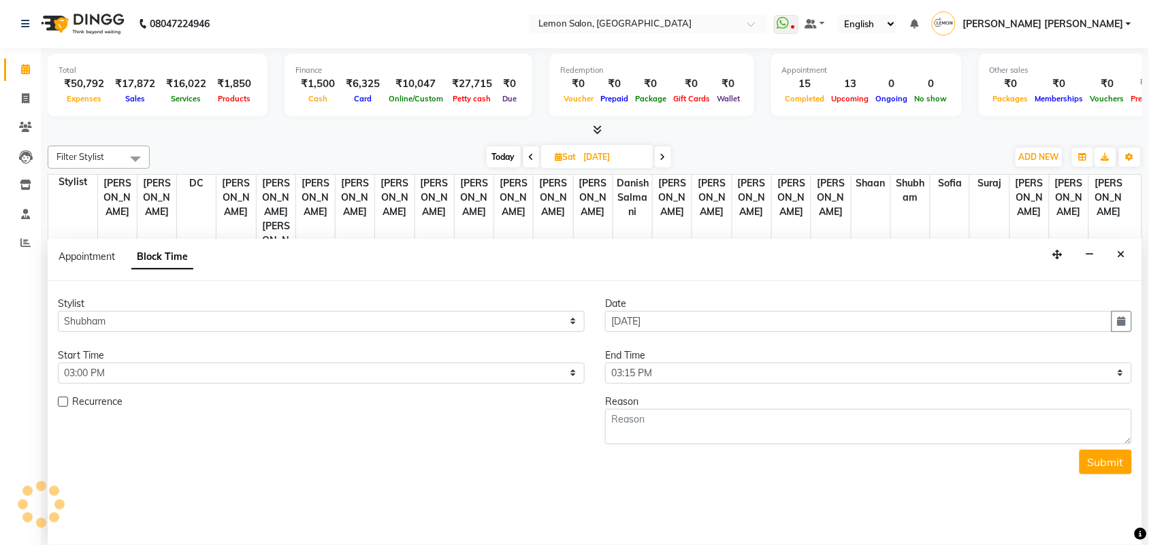
scroll to position [318, 0]
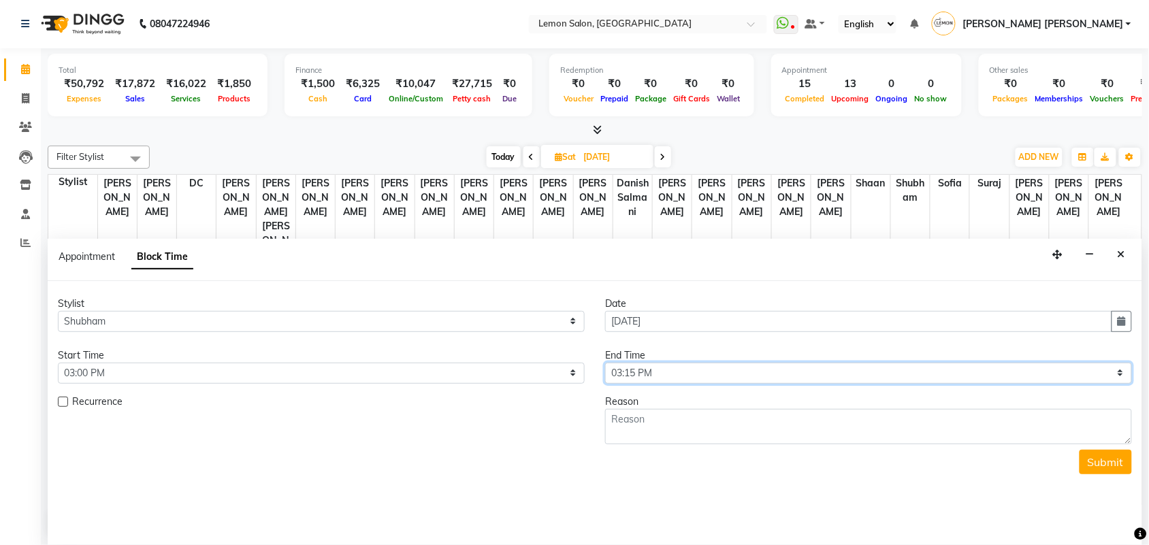
click at [717, 371] on select "Select 10:00 AM 10:15 AM 10:30 AM 10:45 AM 11:00 AM 11:15 AM 11:30 AM 11:45 AM …" at bounding box center [868, 373] width 527 height 21
select select "1080"
click at [605, 363] on select "Select 10:00 AM 10:15 AM 10:30 AM 10:45 AM 11:00 AM 11:15 AM 11:30 AM 11:45 AM …" at bounding box center [868, 373] width 527 height 21
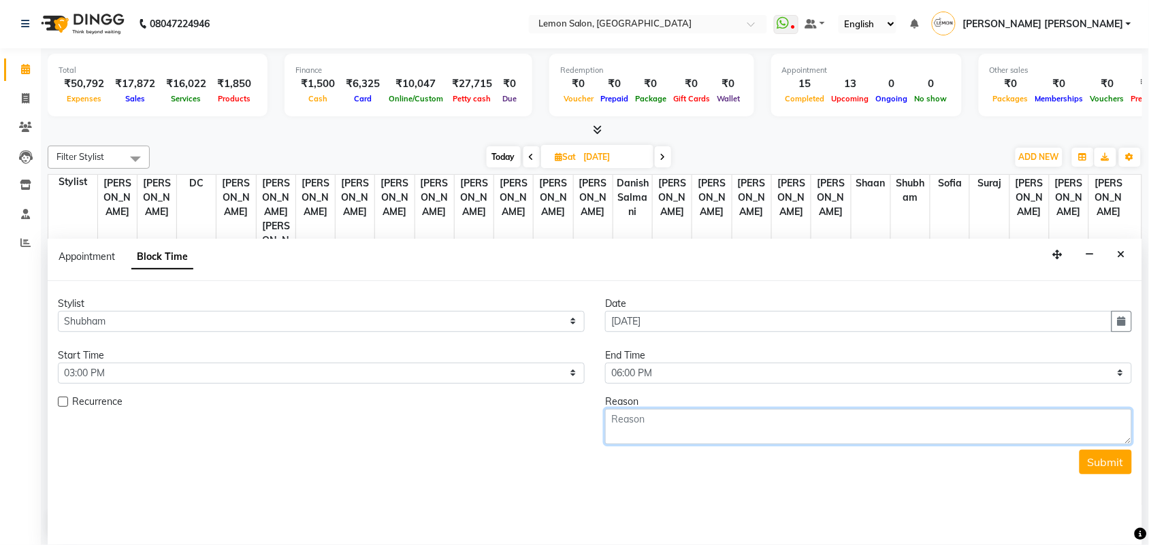
click at [745, 422] on textarea at bounding box center [868, 426] width 527 height 35
type textarea "swaroppa mam botox"
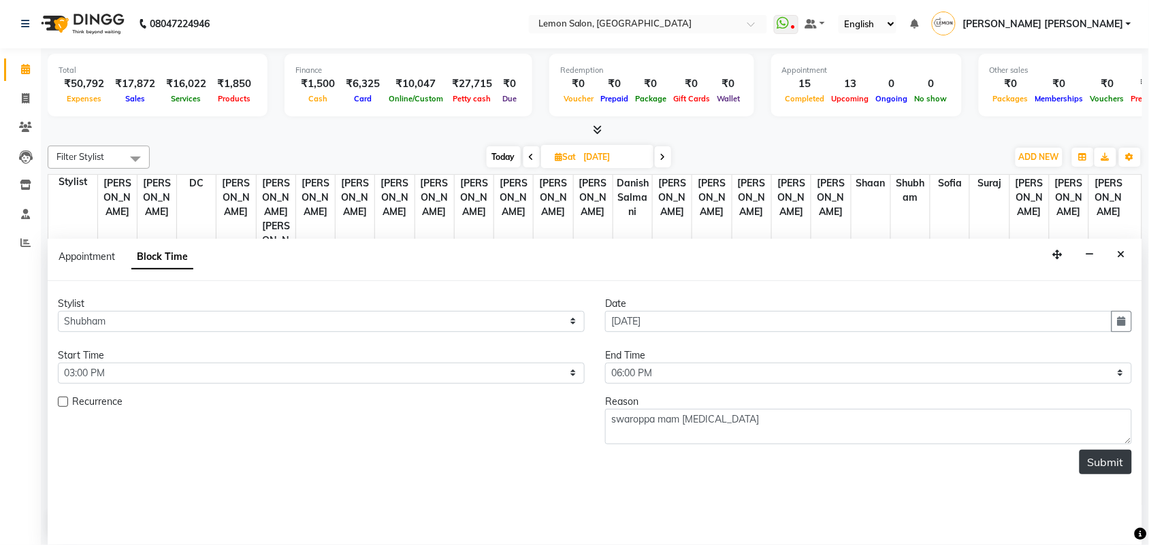
click at [1120, 454] on button "Submit" at bounding box center [1105, 462] width 52 height 25
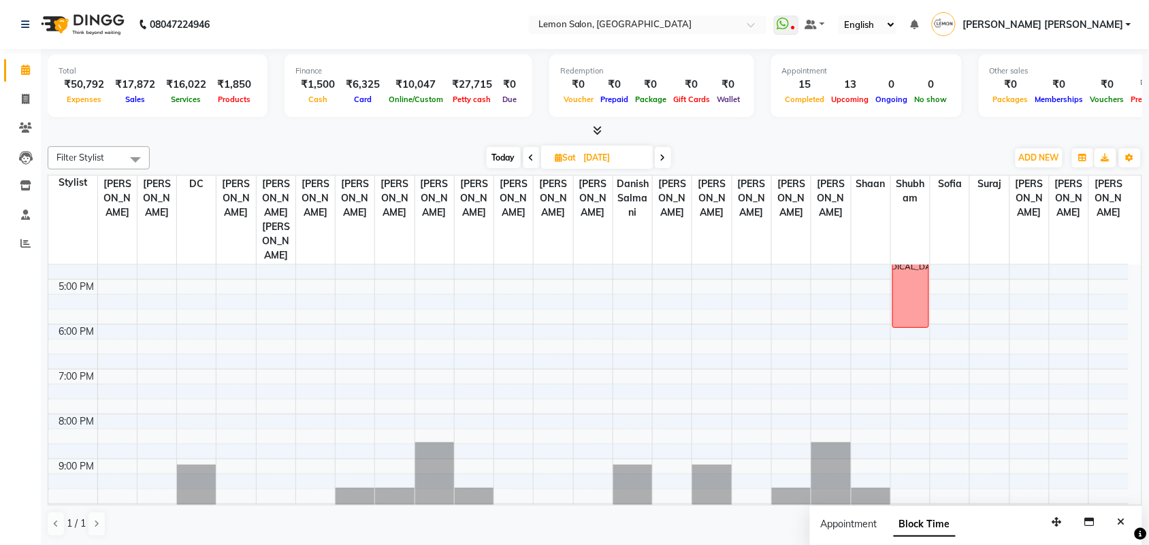
scroll to position [366, 0]
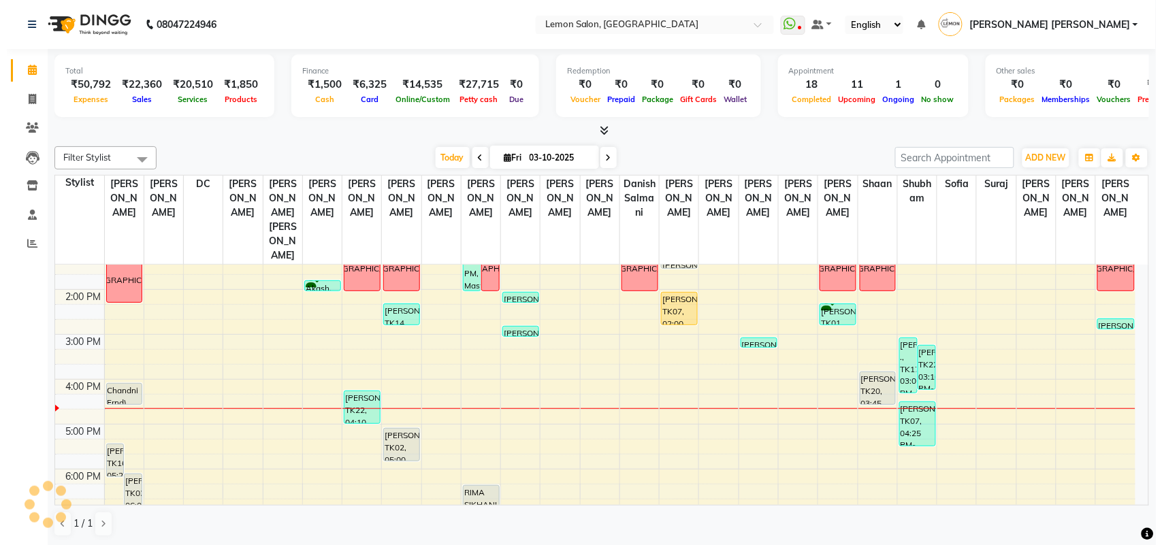
scroll to position [170, 0]
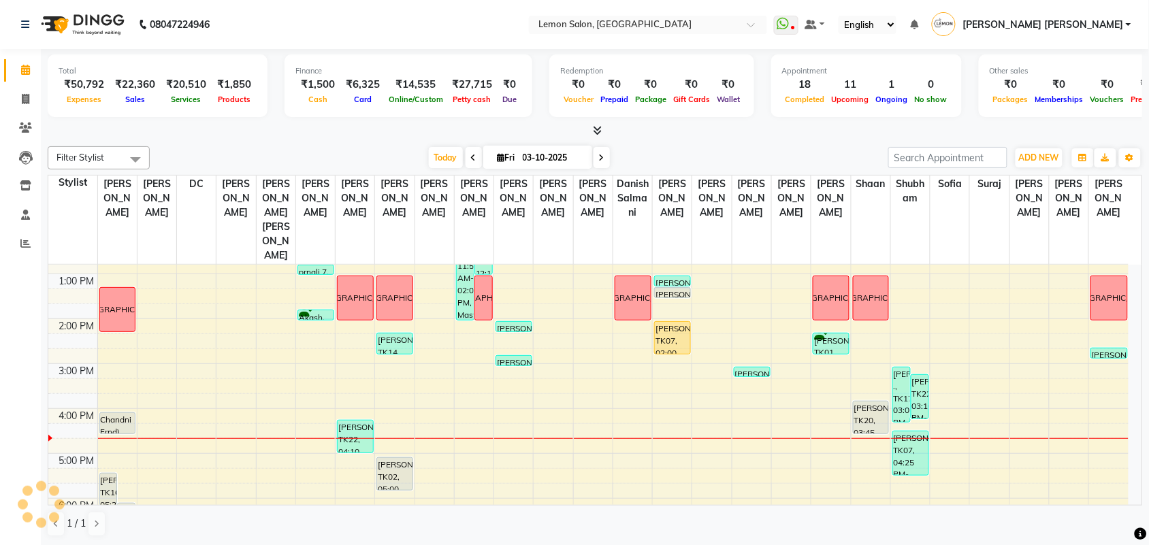
click at [1127, 22] on link "[PERSON_NAME] [PERSON_NAME]" at bounding box center [1031, 25] width 199 height 22
drag, startPoint x: 1134, startPoint y: 31, endPoint x: 1128, endPoint y: 20, distance: 11.6
click at [1132, 29] on ul "WhatsApp Status ✕ Status: Disconnected Recent Service Activity: [DATE] 05:30 AM…" at bounding box center [956, 25] width 364 height 22
click at [1128, 20] on link "[PERSON_NAME] [PERSON_NAME]" at bounding box center [1031, 25] width 199 height 22
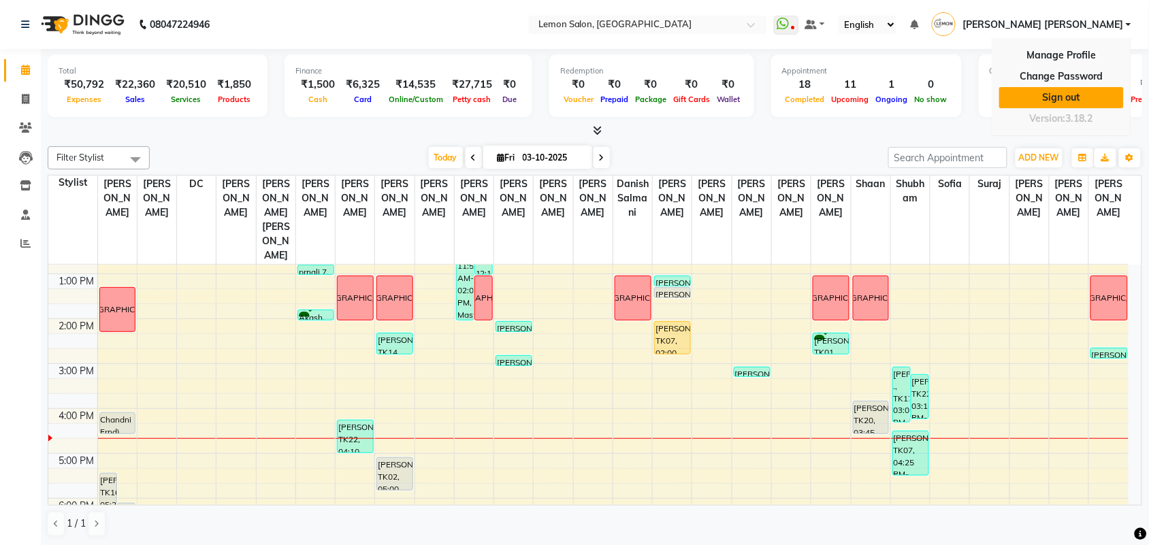
click at [1071, 100] on link "Sign out" at bounding box center [1061, 97] width 125 height 21
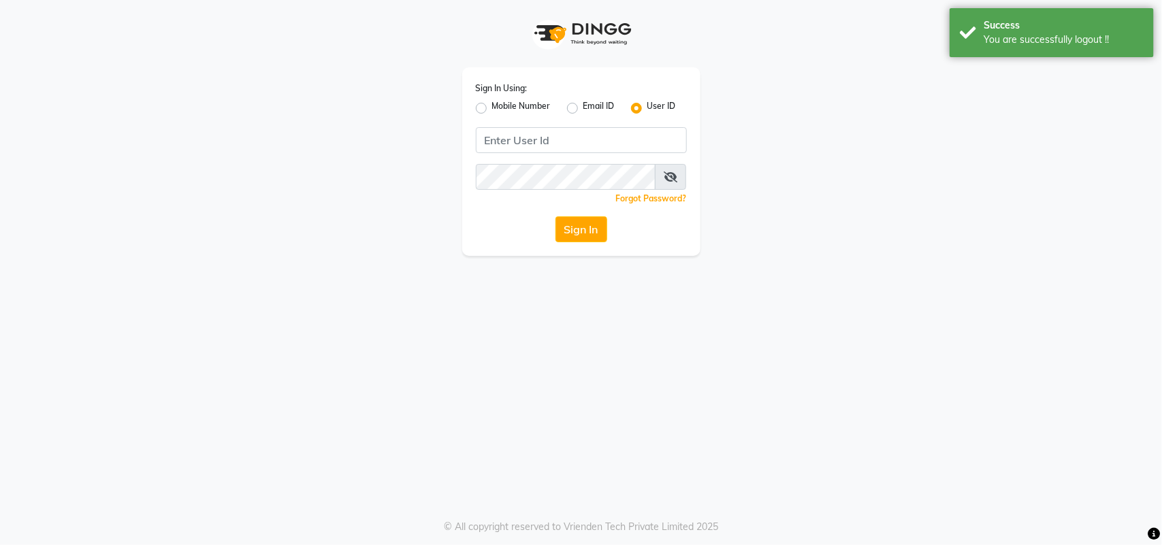
click at [485, 110] on div "Mobile Number" at bounding box center [513, 108] width 75 height 16
click at [492, 109] on label "Mobile Number" at bounding box center [521, 108] width 59 height 16
click at [492, 109] on input "Mobile Number" at bounding box center [496, 104] width 9 height 9
radio input "true"
radio input "false"
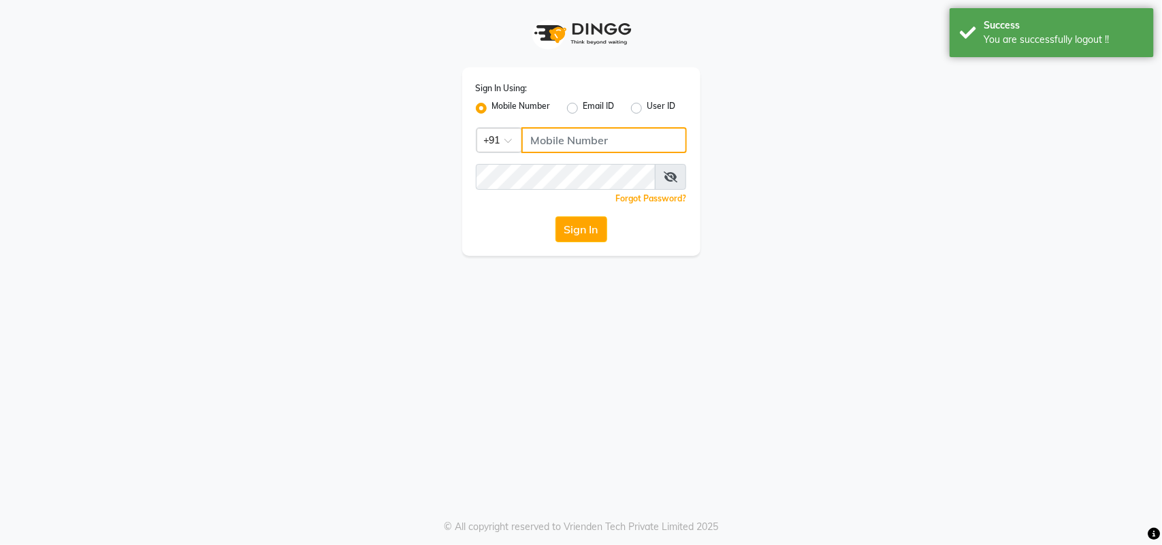
click at [573, 137] on input "Username" at bounding box center [603, 140] width 165 height 26
click at [576, 137] on input "Username" at bounding box center [603, 140] width 165 height 26
type input "9920714441"
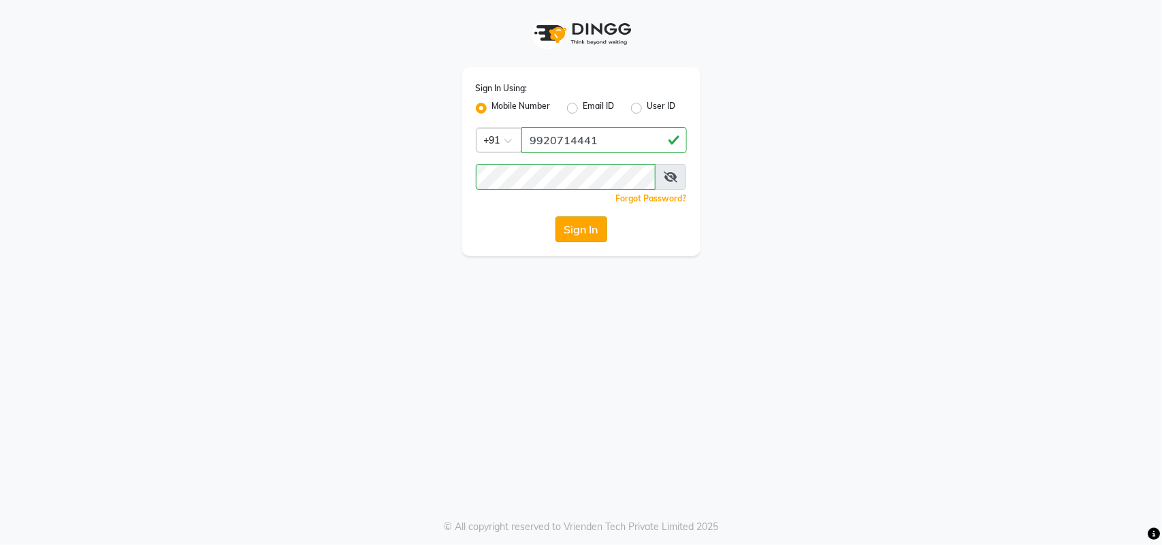
click at [591, 229] on button "Sign In" at bounding box center [581, 229] width 52 height 26
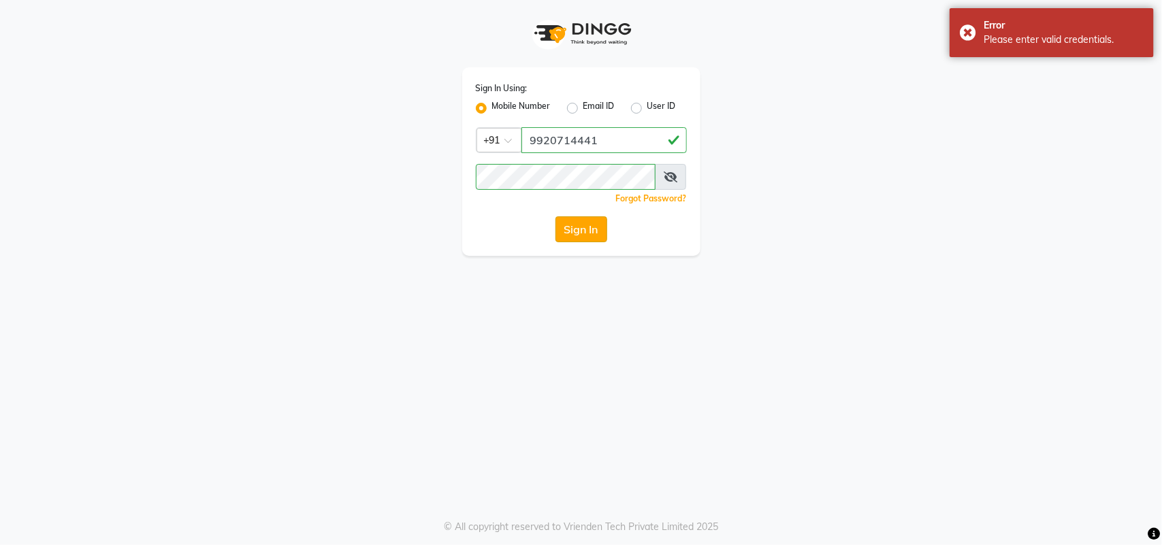
click at [591, 229] on button "Sign In" at bounding box center [581, 229] width 52 height 26
click at [670, 174] on icon at bounding box center [671, 177] width 14 height 11
click at [587, 185] on div "Sign In Using: Mobile Number Email ID User ID Country Code × [PHONE_NUMBER] Rem…" at bounding box center [581, 161] width 238 height 189
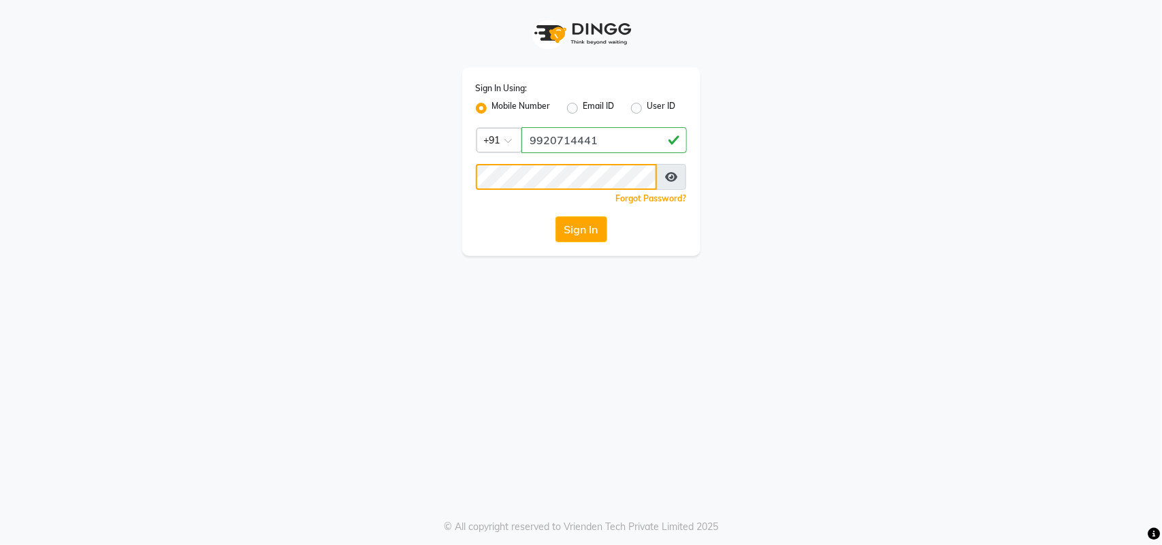
click at [555, 216] on button "Sign In" at bounding box center [581, 229] width 52 height 26
